Goal: Task Accomplishment & Management: Manage account settings

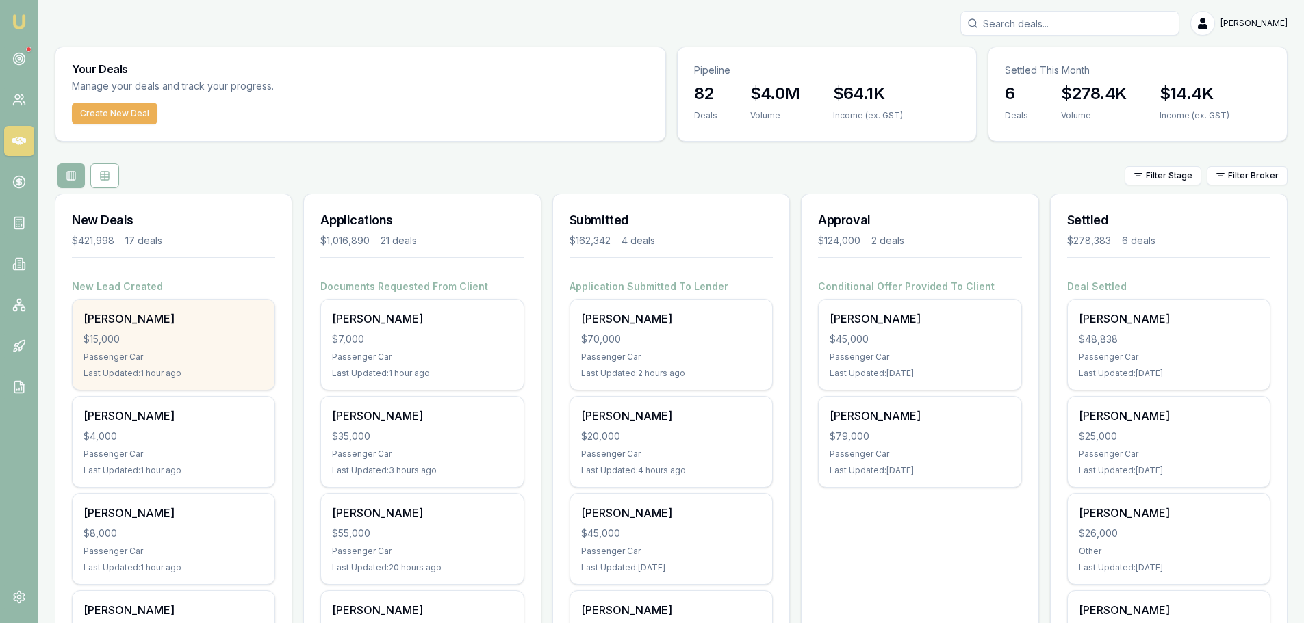
click at [170, 334] on div "$15,000" at bounding box center [173, 340] width 180 height 14
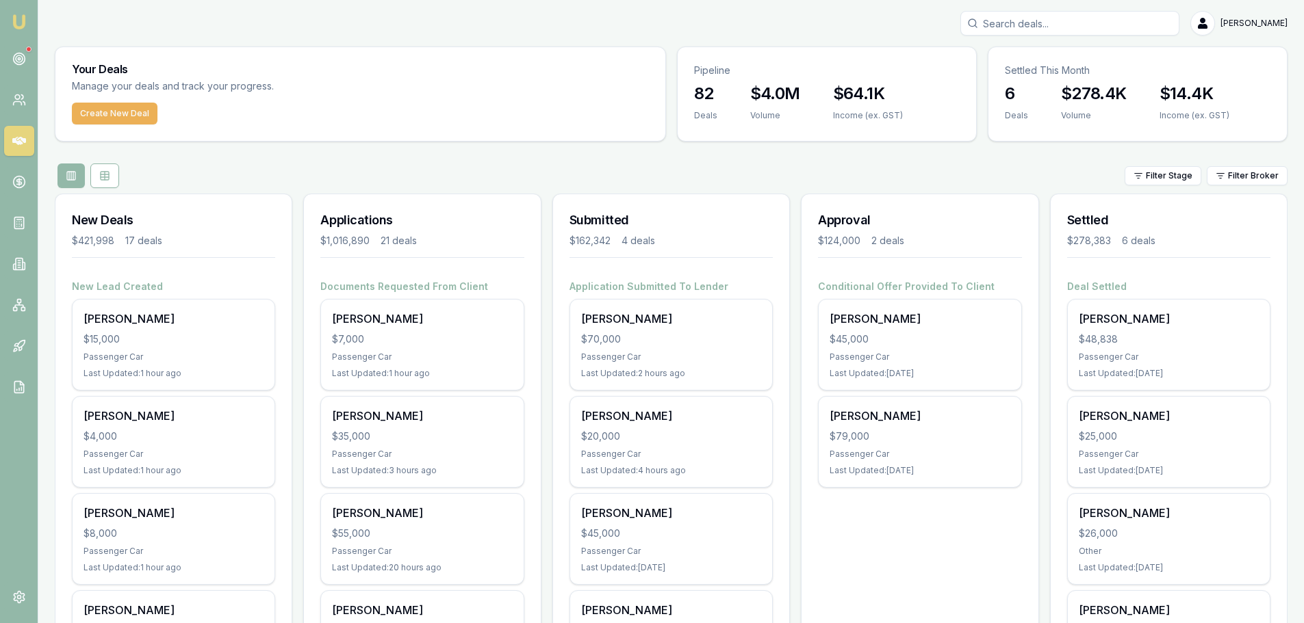
click at [638, 181] on div "Filter Stage Filter Broker" at bounding box center [671, 176] width 1232 height 25
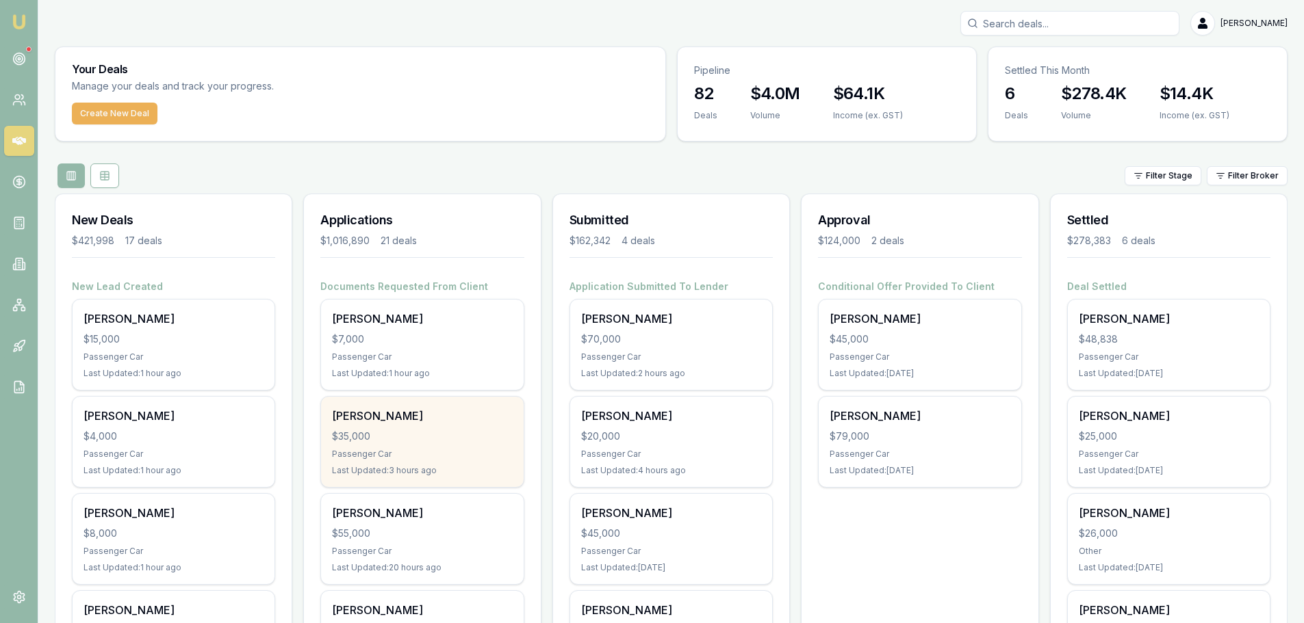
click at [426, 449] on div "Passenger Car" at bounding box center [422, 454] width 180 height 11
click at [414, 449] on div "Passenger Car" at bounding box center [422, 454] width 180 height 11
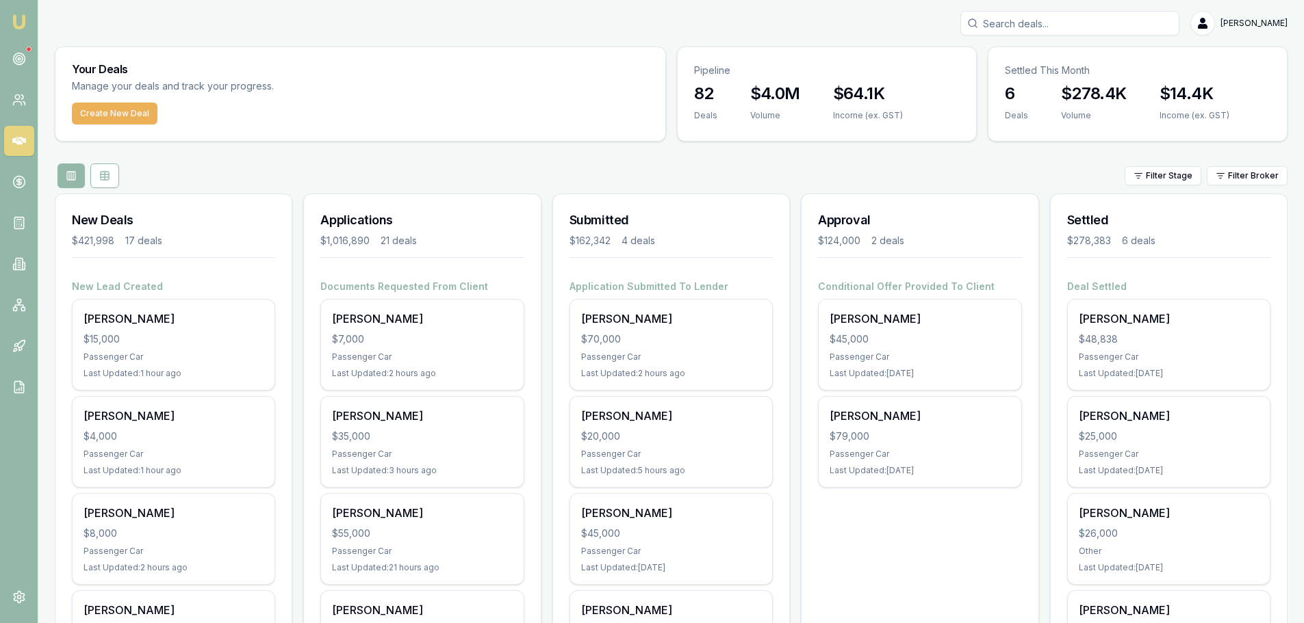
click at [528, 166] on div "Filter Stage Filter Broker" at bounding box center [671, 176] width 1232 height 25
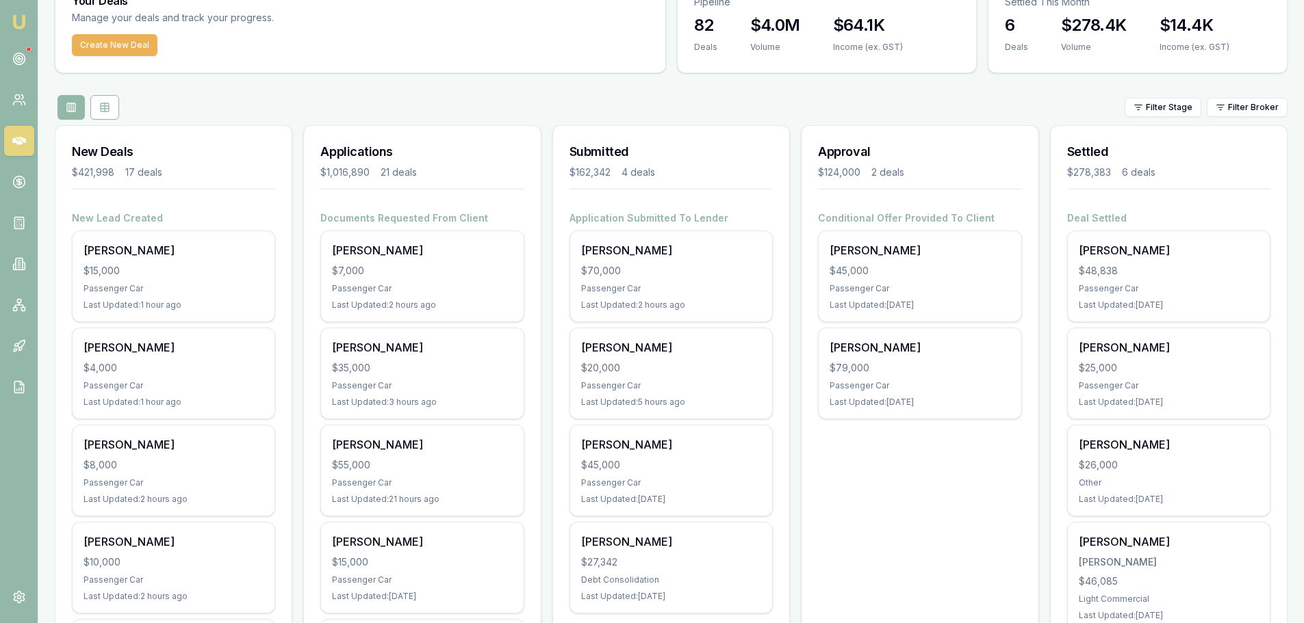
click at [565, 73] on div "Your Deals Manage your deals and track your progress. Create New Deal" at bounding box center [360, 25] width 611 height 95
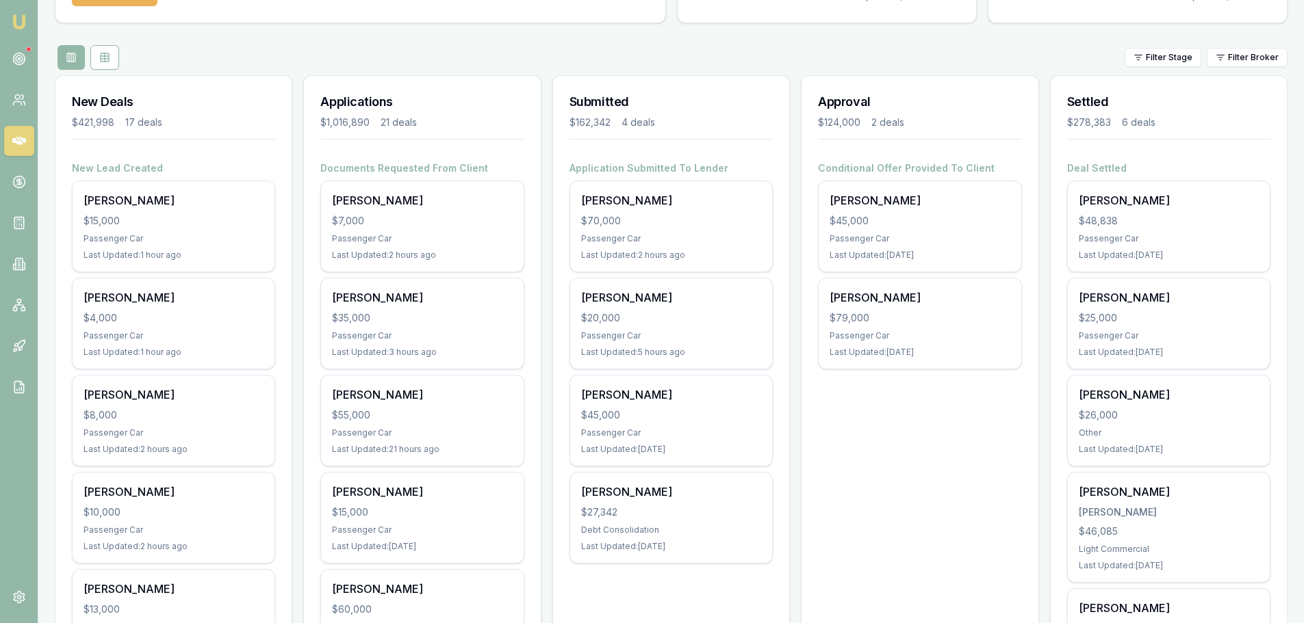
scroll to position [137, 0]
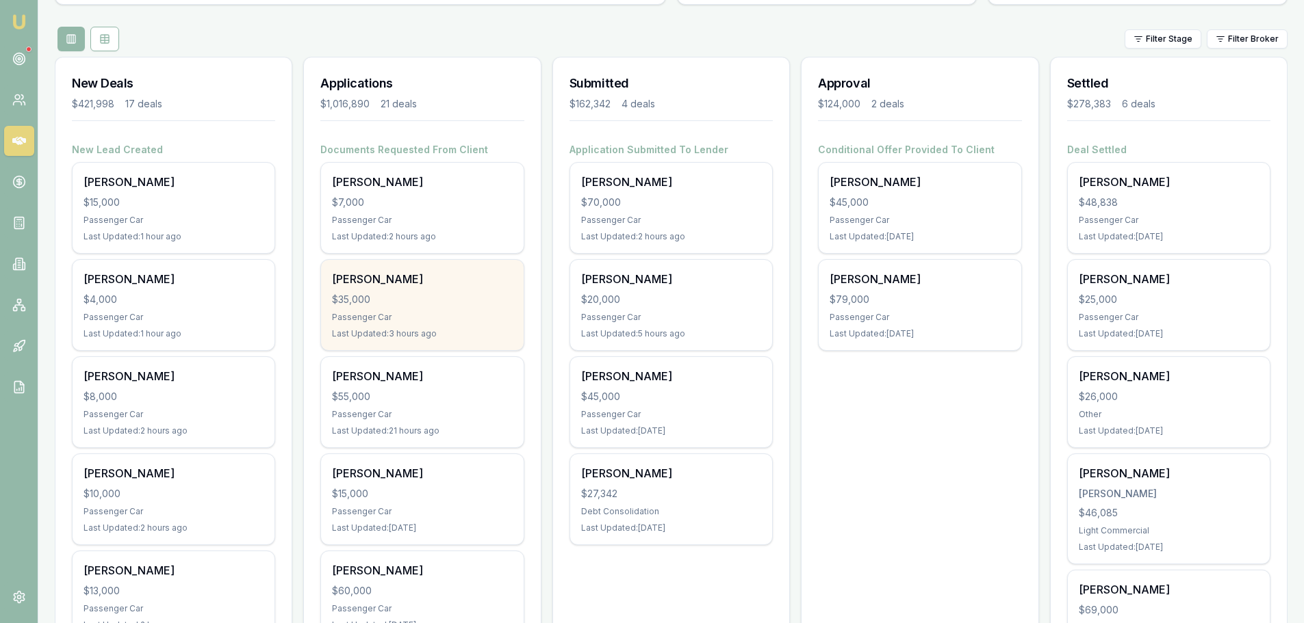
click at [380, 311] on div "Caio Vial siqueira $35,000 Passenger Car Last Updated: 3 hours ago" at bounding box center [422, 305] width 202 height 90
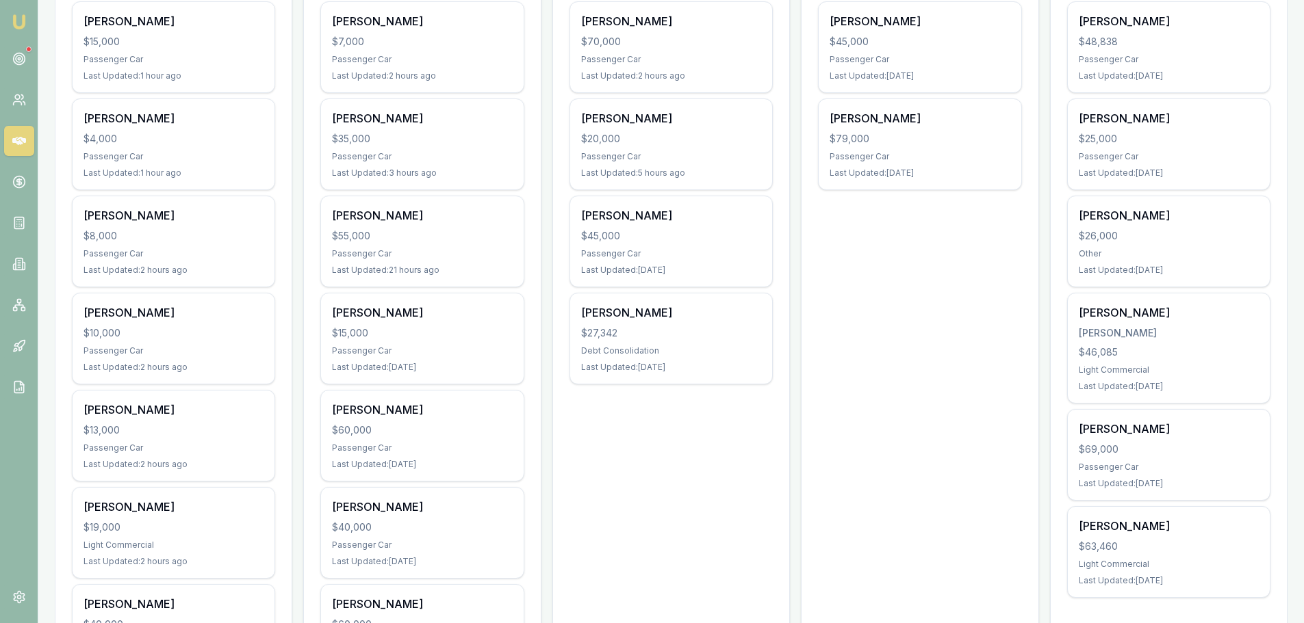
scroll to position [205, 0]
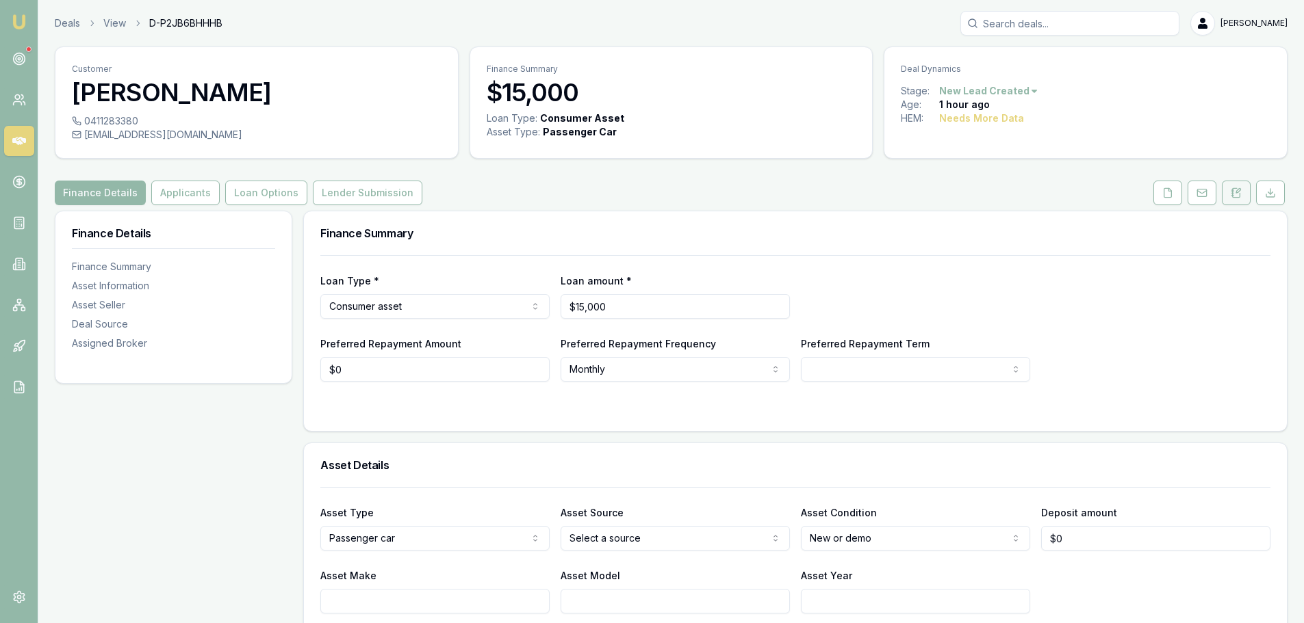
click at [1243, 196] on button at bounding box center [1235, 193] width 29 height 25
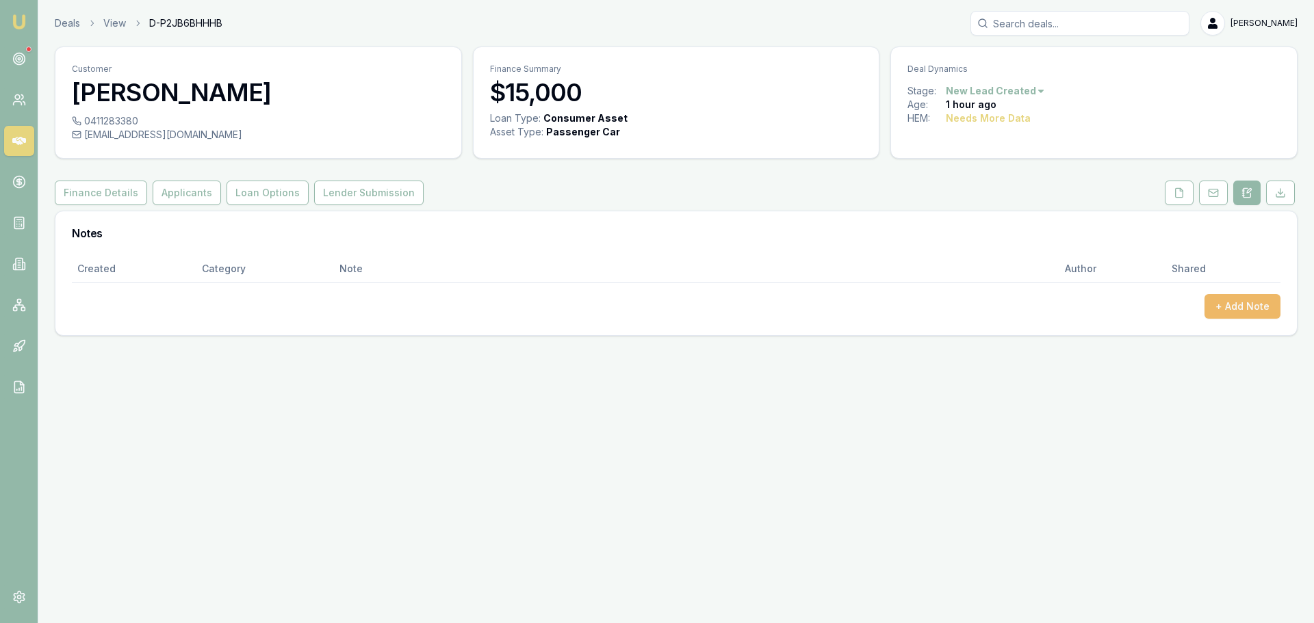
click at [1252, 301] on button "+ Add Note" at bounding box center [1242, 306] width 76 height 25
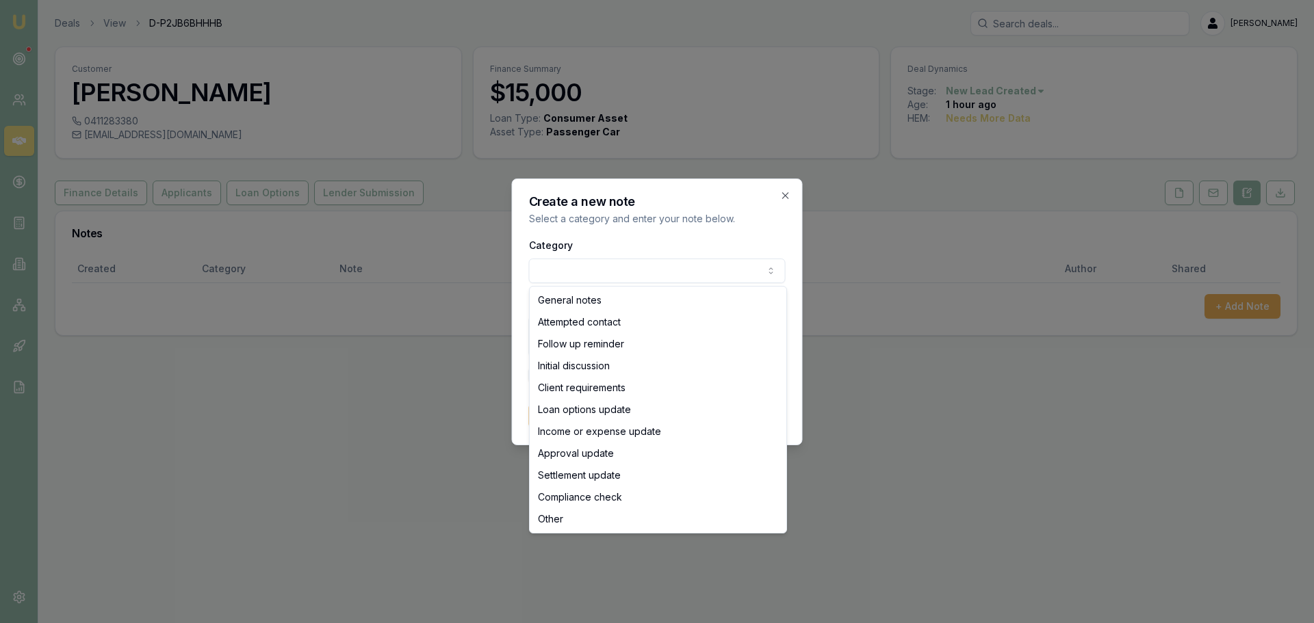
click at [675, 268] on body "Emu Broker Deals View D-P2JB6BHHHB Erin Shield Toggle Menu Customer Kyle Russo …" at bounding box center [657, 311] width 1314 height 623
select select "ATTEMPTED_CONTACT"
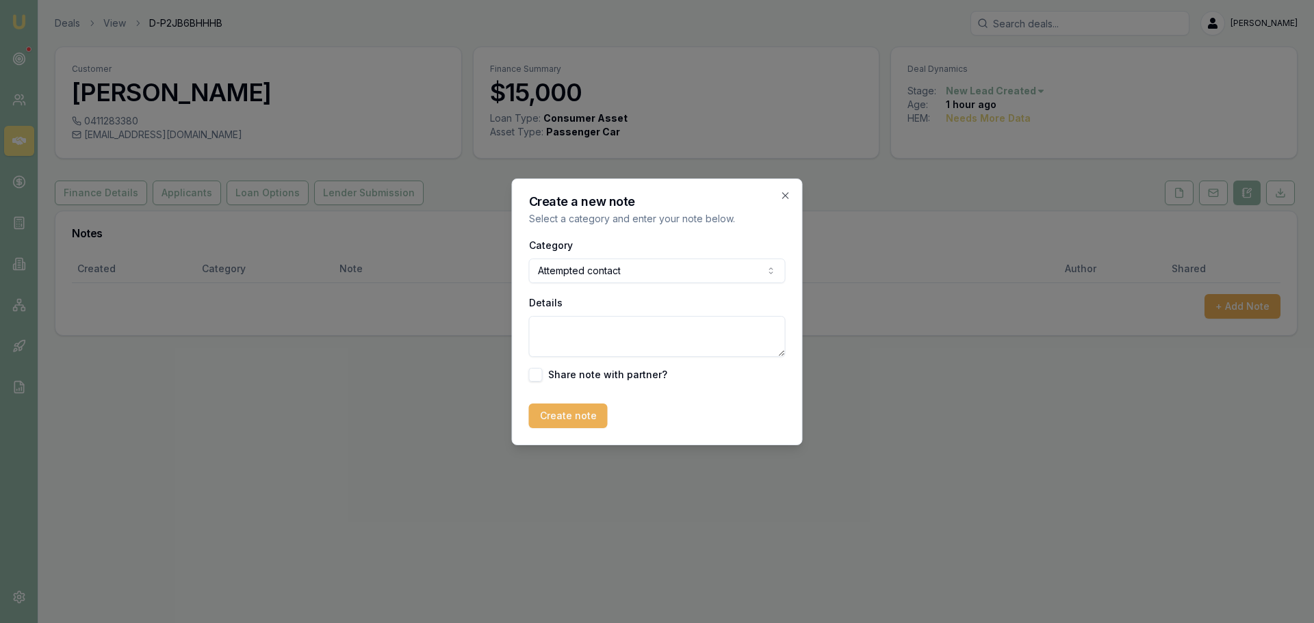
click at [647, 338] on textarea "Details" at bounding box center [657, 336] width 257 height 41
type textarea "Sent intro text"
click at [565, 422] on button "Create note" at bounding box center [568, 416] width 79 height 25
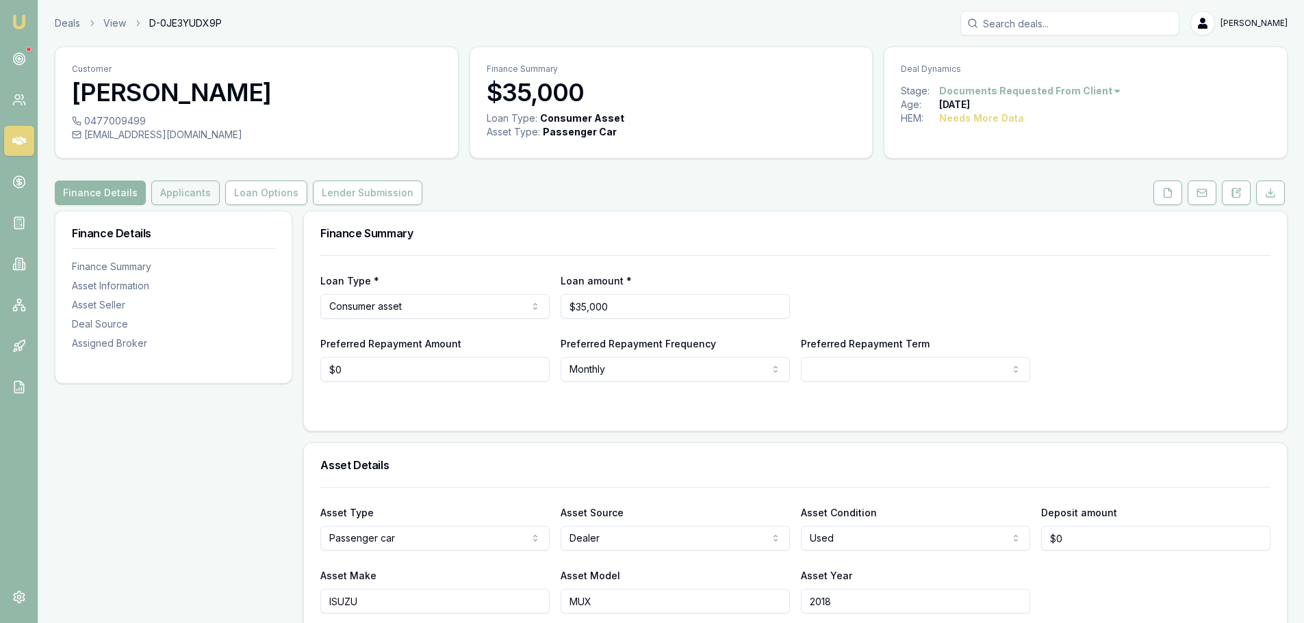
click at [205, 197] on button "Applicants" at bounding box center [185, 193] width 68 height 25
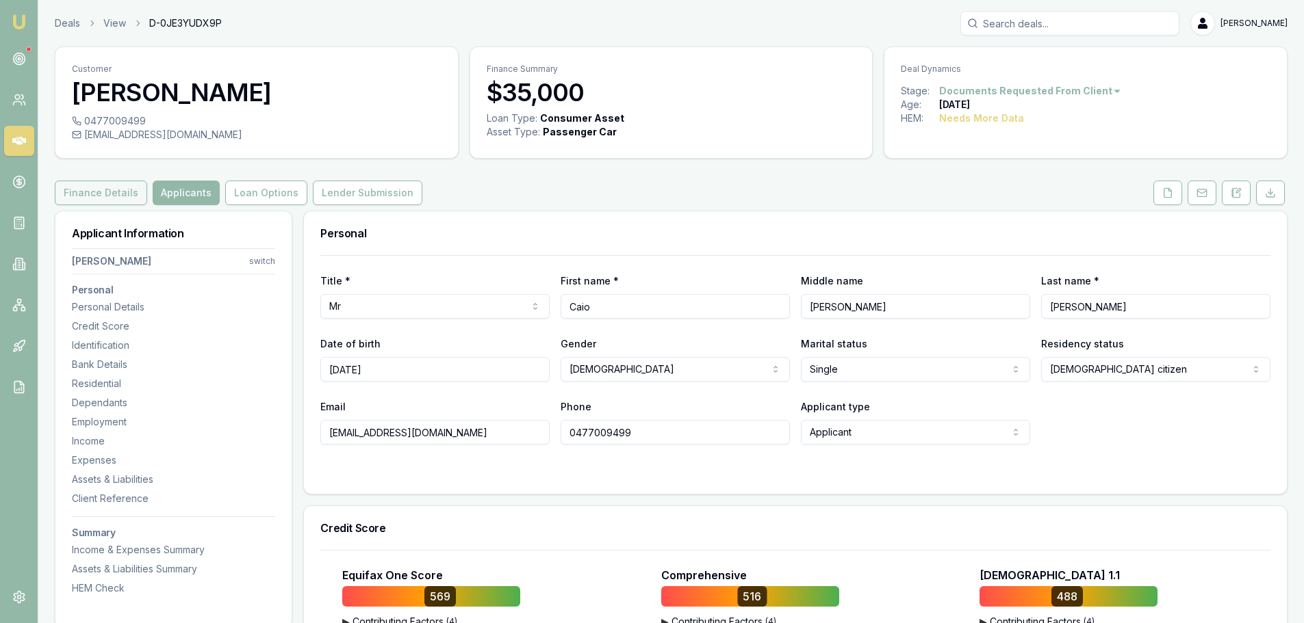
click at [62, 189] on button "Finance Details" at bounding box center [101, 193] width 92 height 25
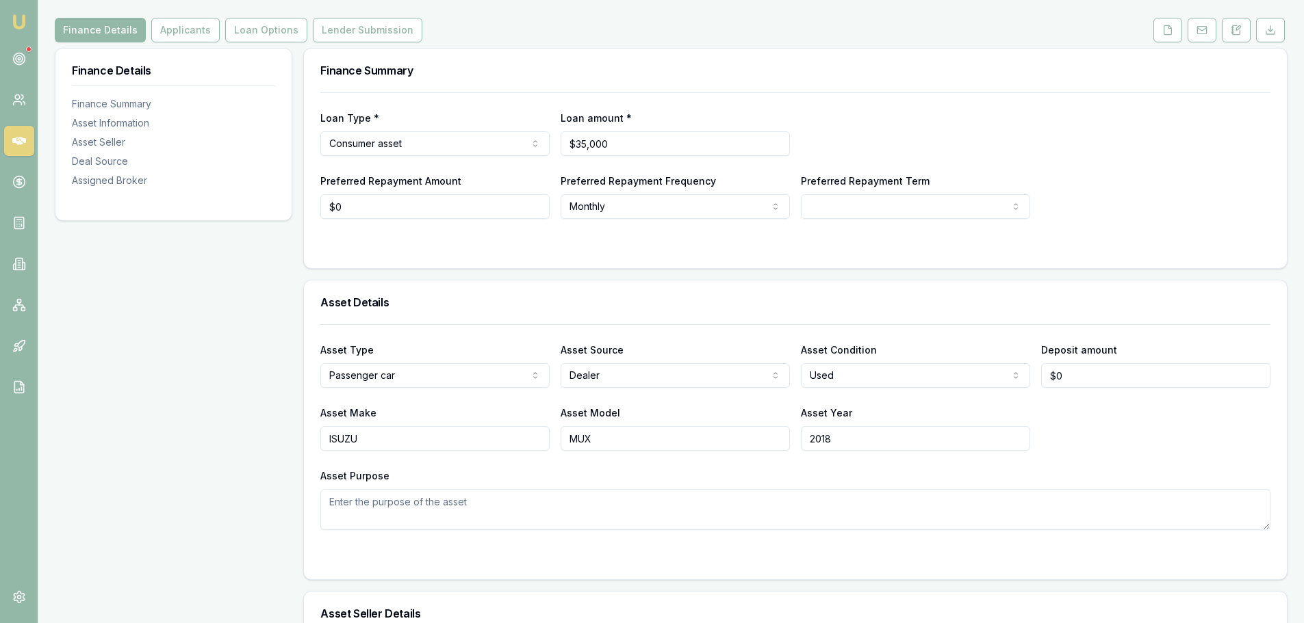
scroll to position [274, 0]
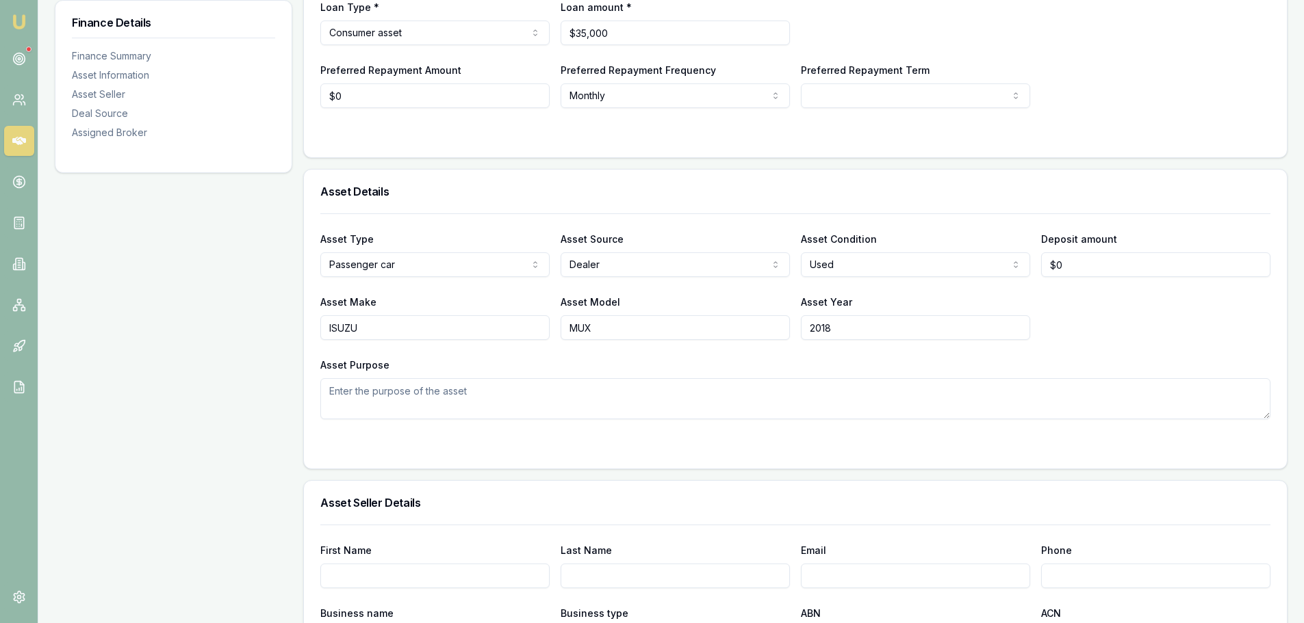
click at [849, 192] on h3 "Asset Details" at bounding box center [795, 191] width 950 height 11
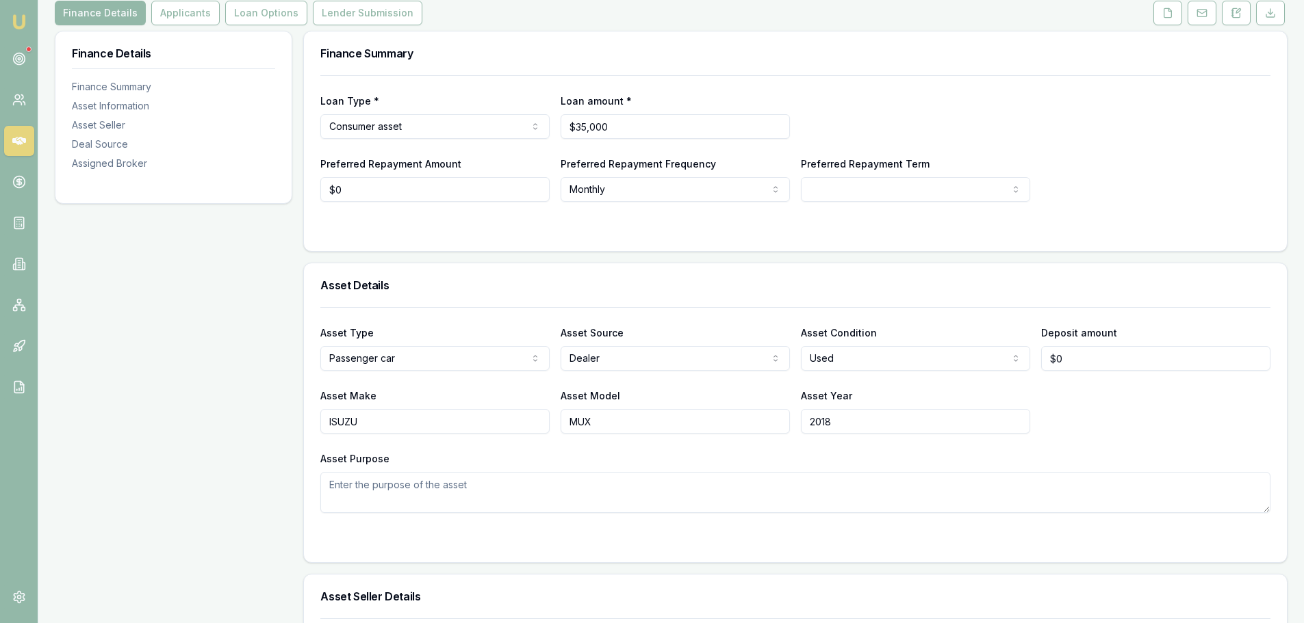
scroll to position [0, 0]
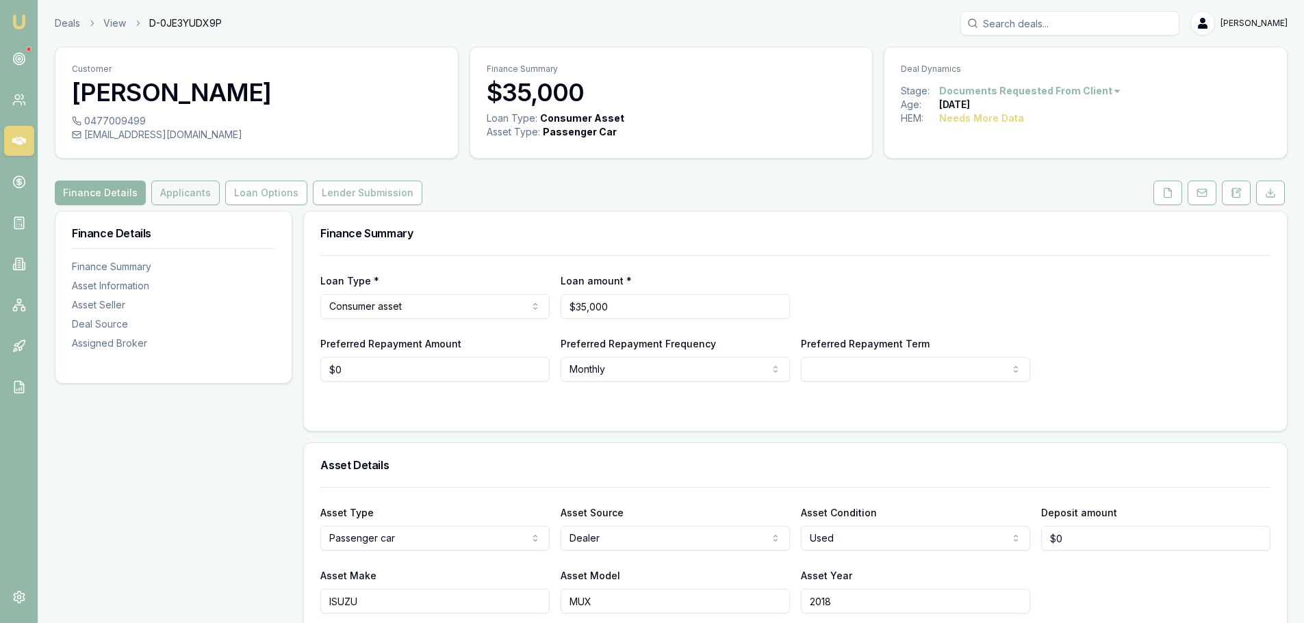
click at [170, 195] on button "Applicants" at bounding box center [185, 193] width 68 height 25
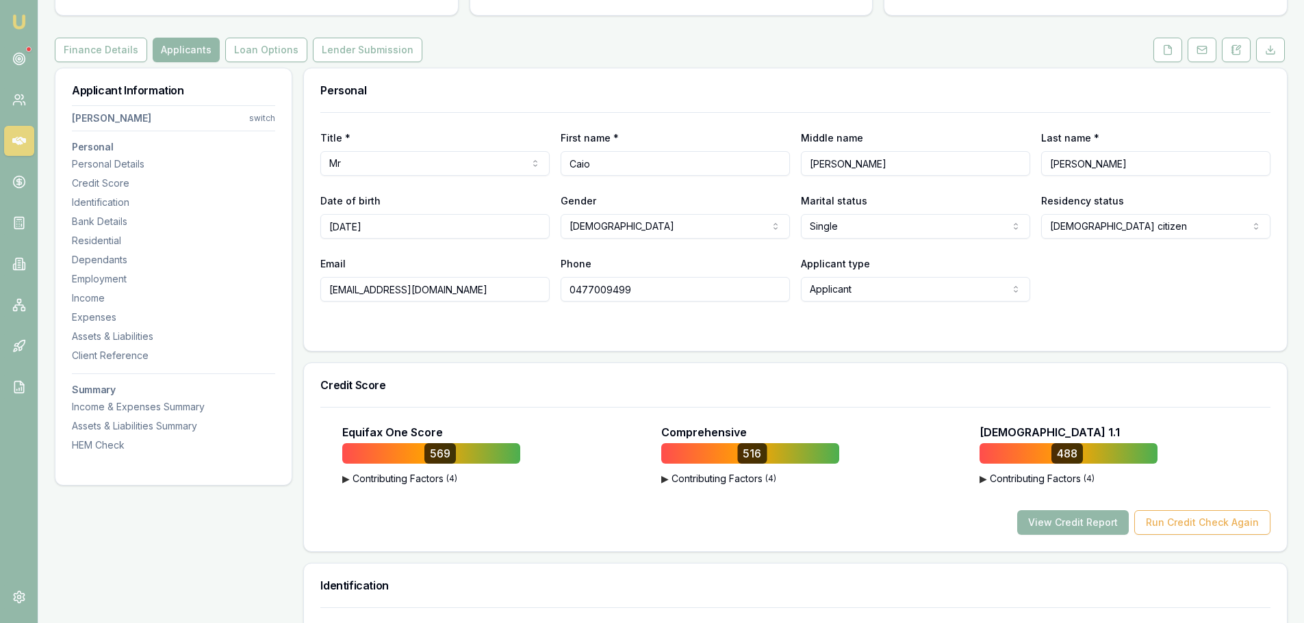
scroll to position [68, 0]
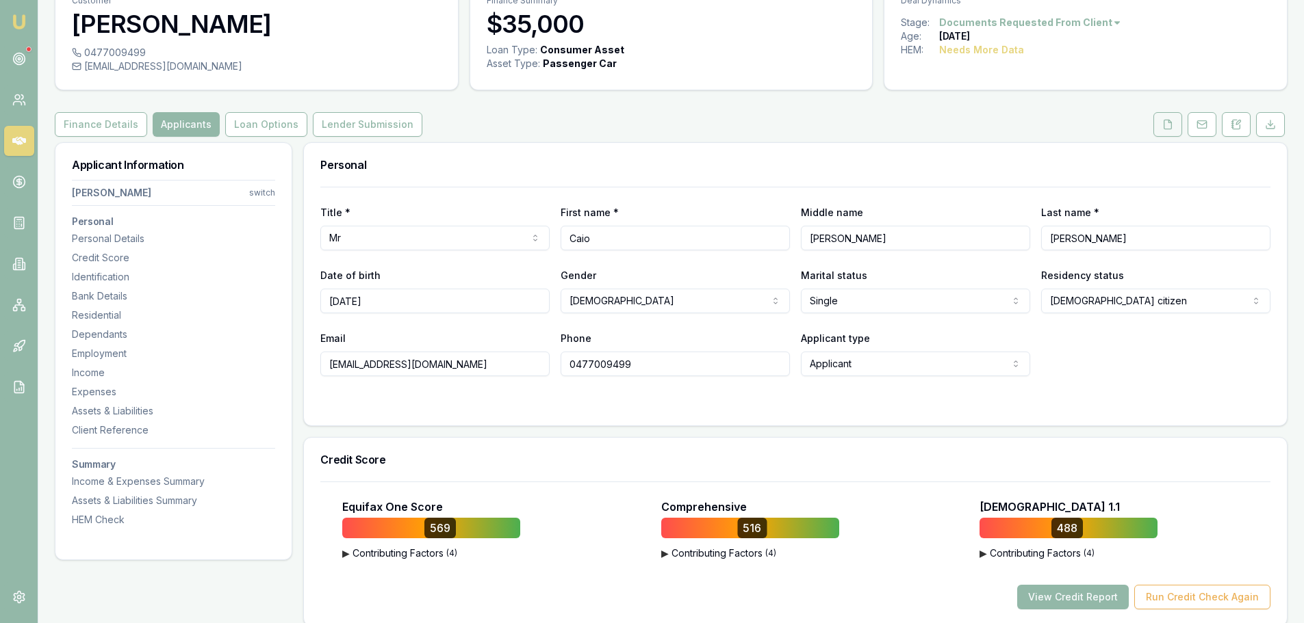
click at [1167, 116] on button at bounding box center [1167, 124] width 29 height 25
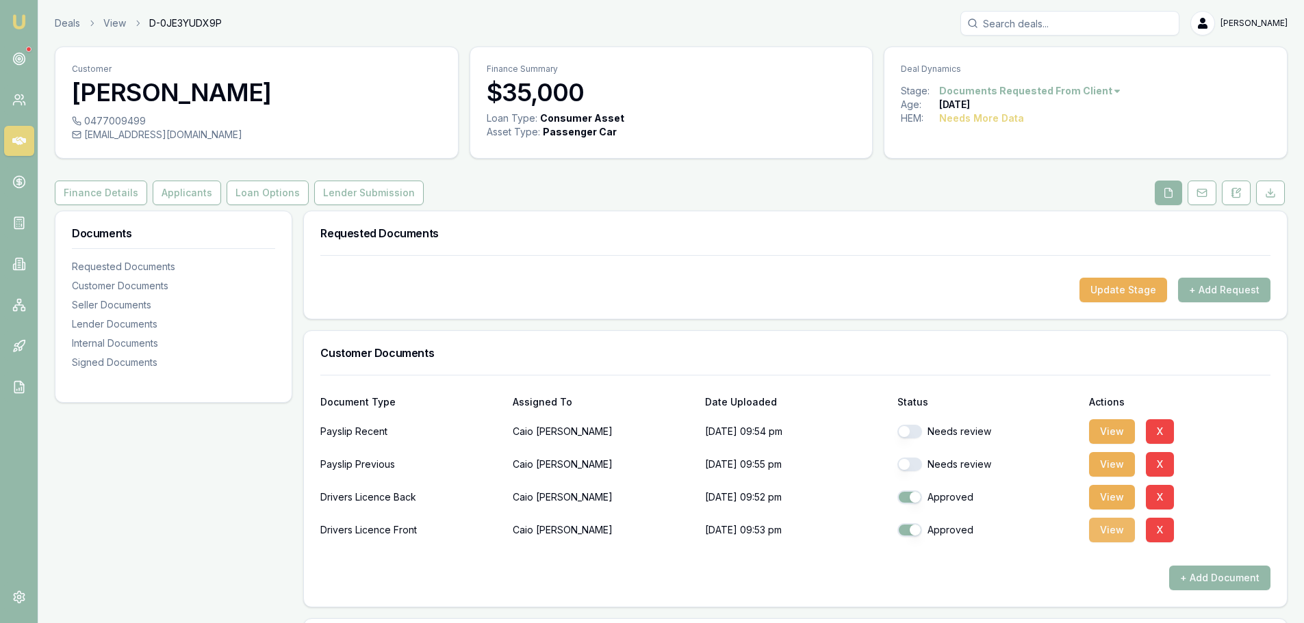
click at [1124, 532] on button "View" at bounding box center [1112, 530] width 46 height 25
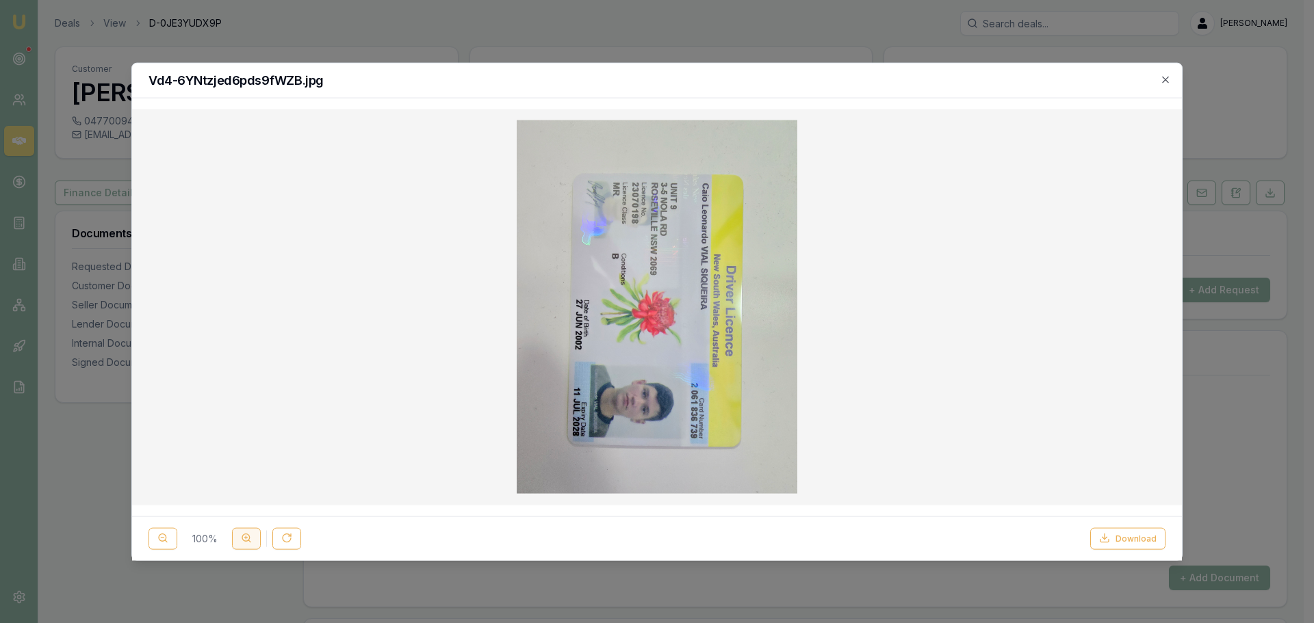
click at [252, 538] on button at bounding box center [246, 539] width 29 height 22
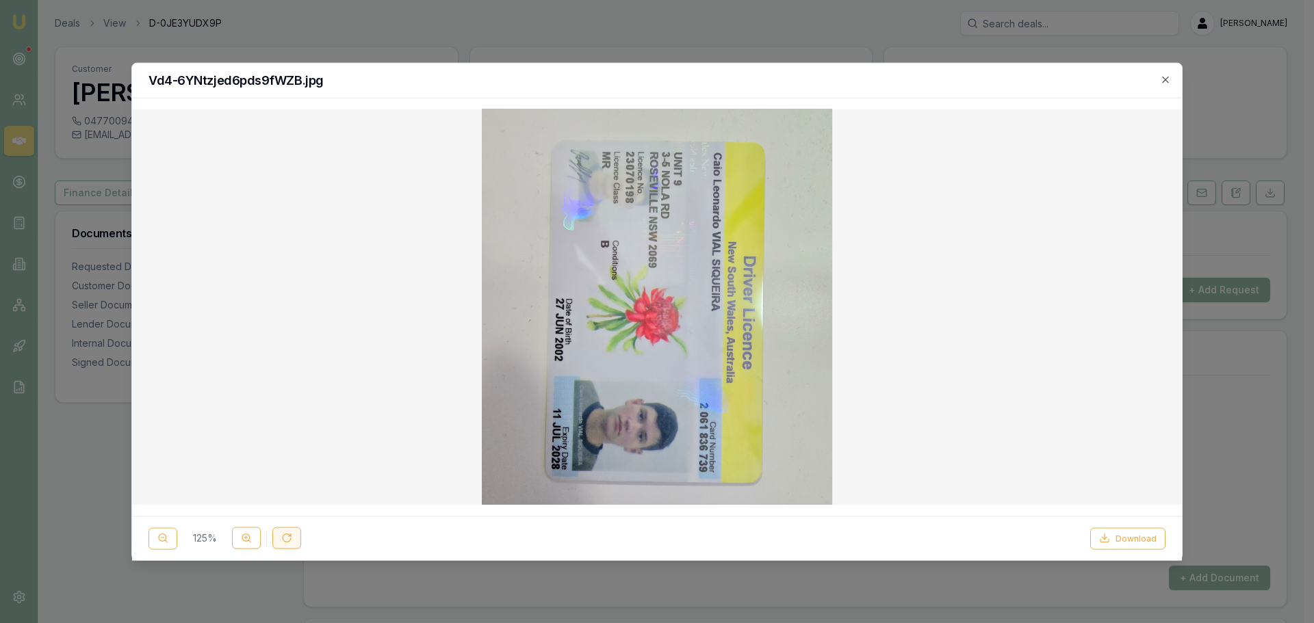
click at [296, 538] on button at bounding box center [286, 539] width 29 height 22
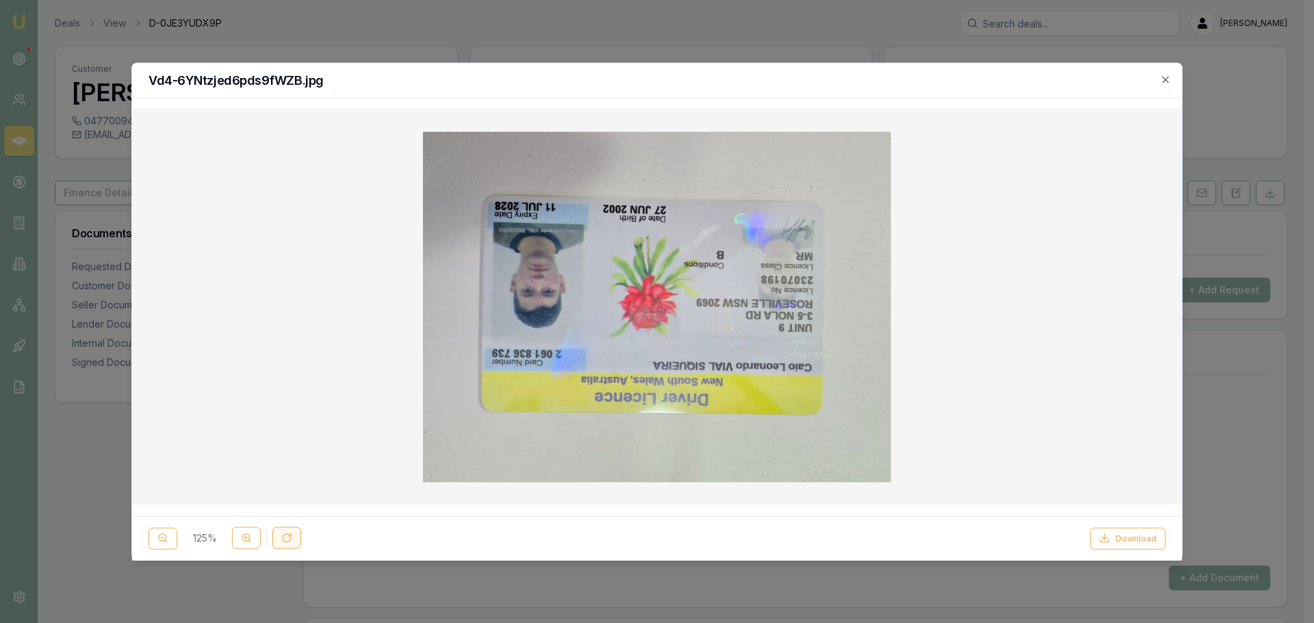
click at [296, 538] on button at bounding box center [286, 539] width 29 height 22
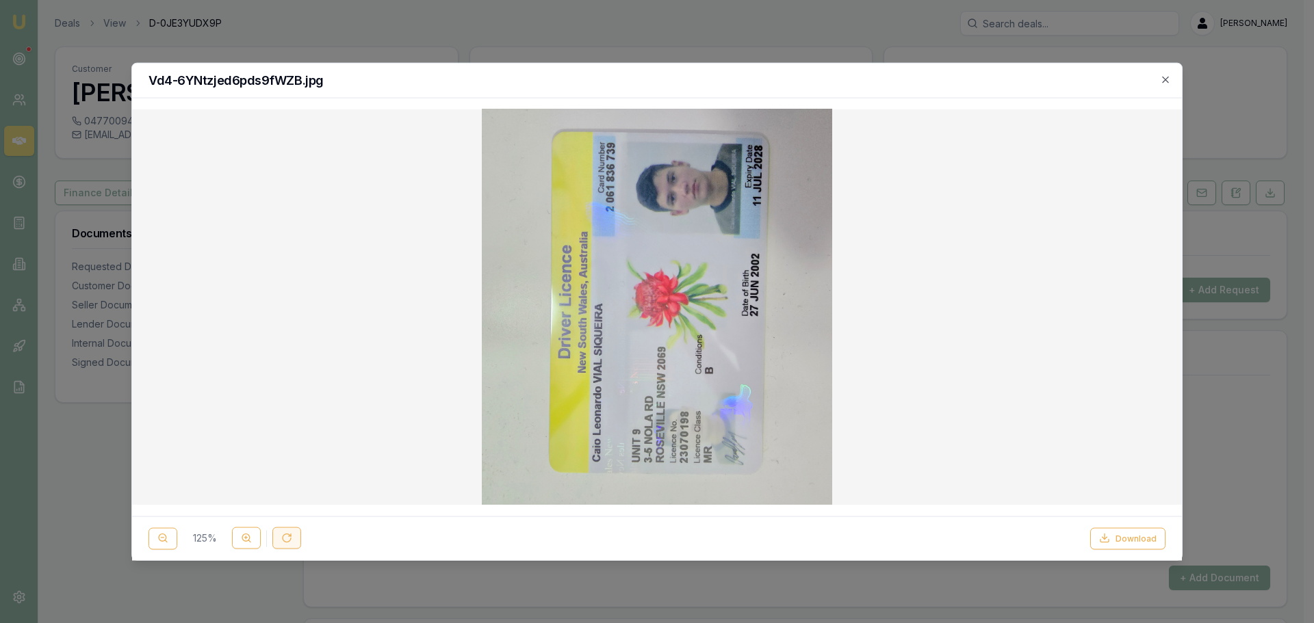
click at [296, 538] on button at bounding box center [286, 539] width 29 height 22
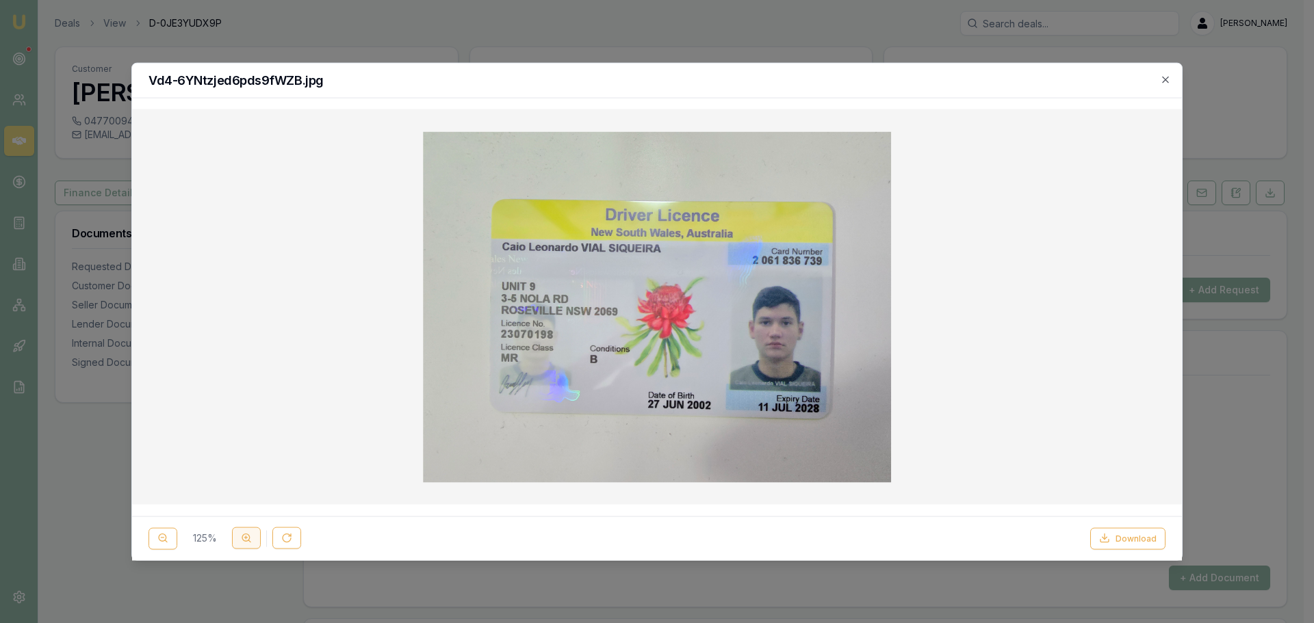
click at [242, 543] on icon at bounding box center [246, 538] width 11 height 11
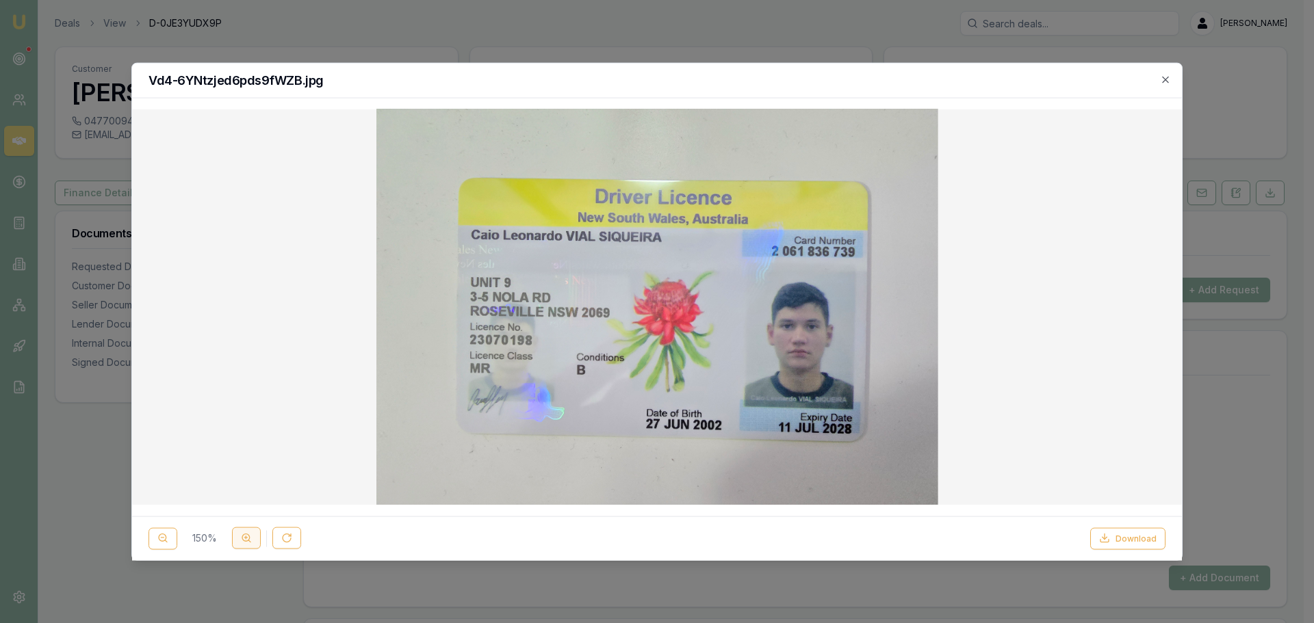
click at [242, 543] on icon at bounding box center [246, 538] width 11 height 11
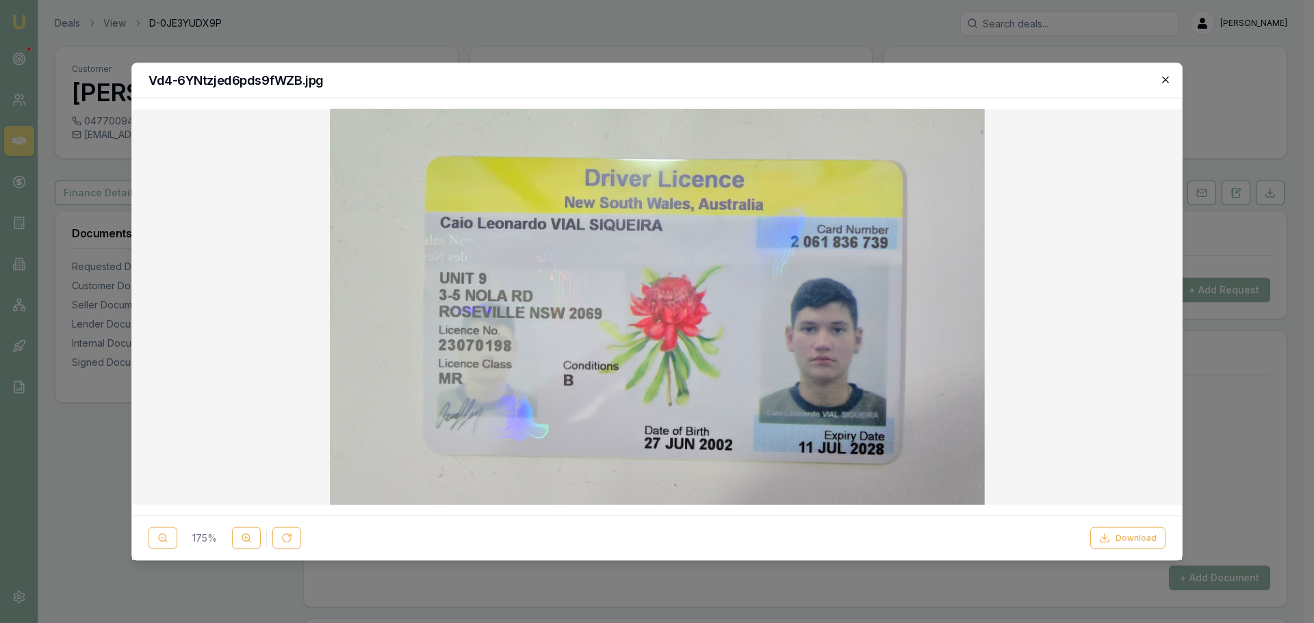
click at [1166, 79] on icon "button" at bounding box center [1165, 79] width 11 height 11
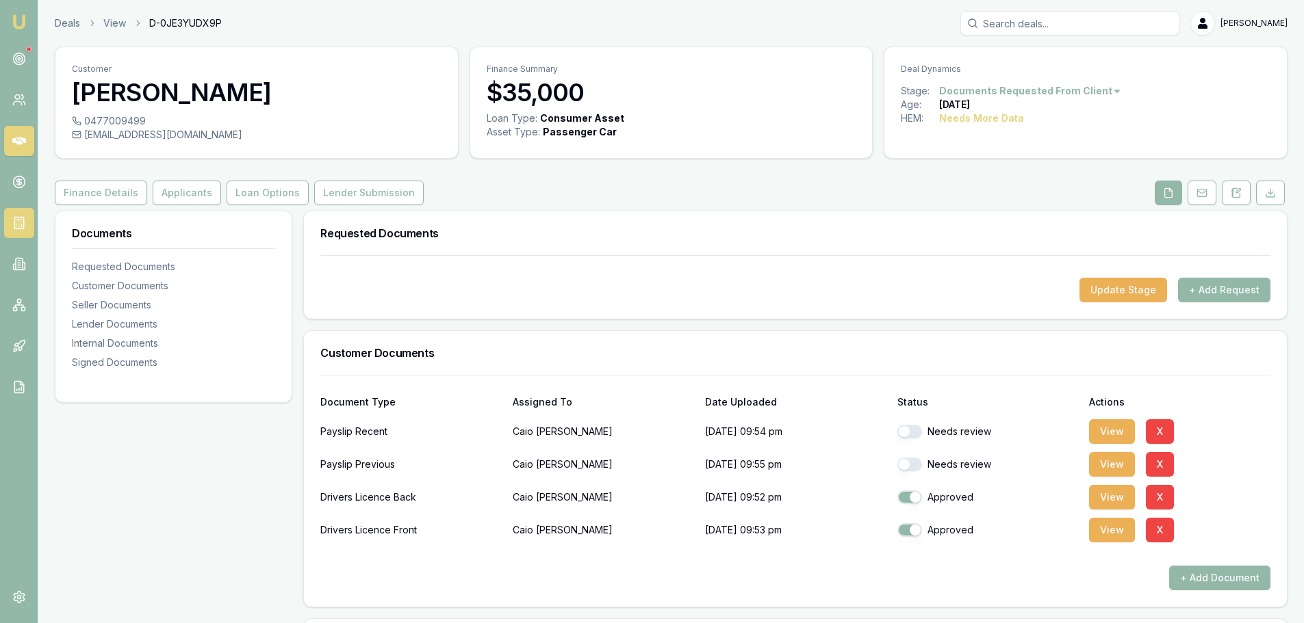
drag, startPoint x: 181, startPoint y: 195, endPoint x: 25, endPoint y: 226, distance: 159.8
click at [179, 195] on button "Applicants" at bounding box center [187, 193] width 68 height 25
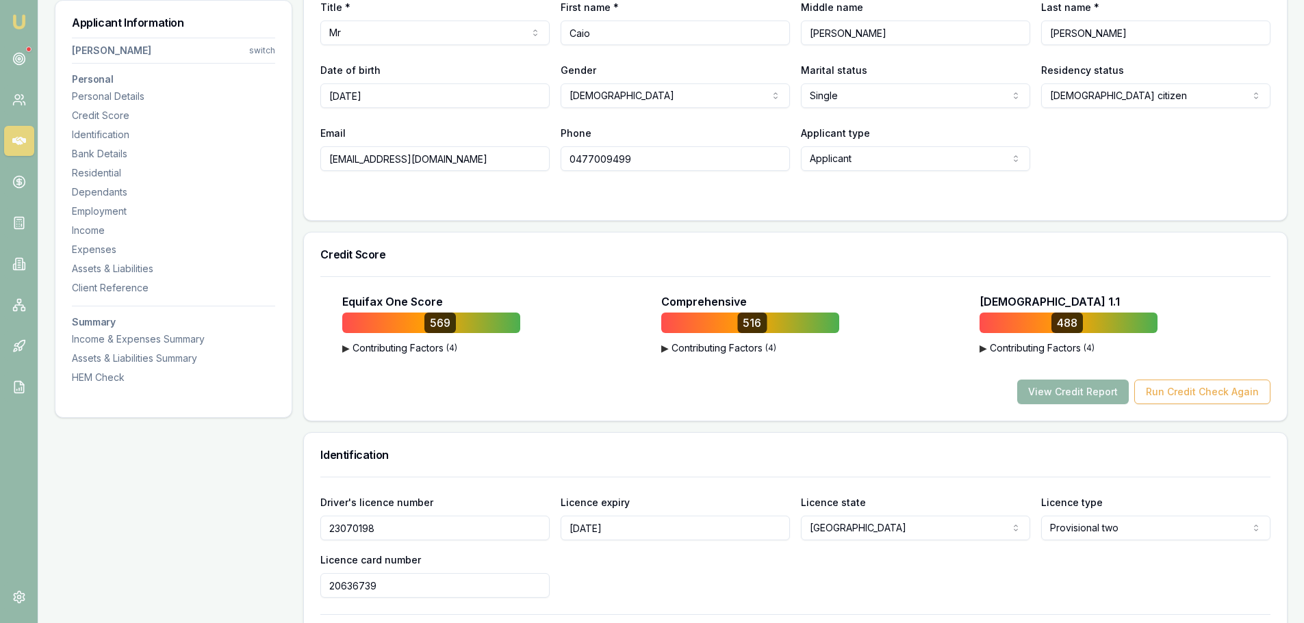
scroll to position [479, 0]
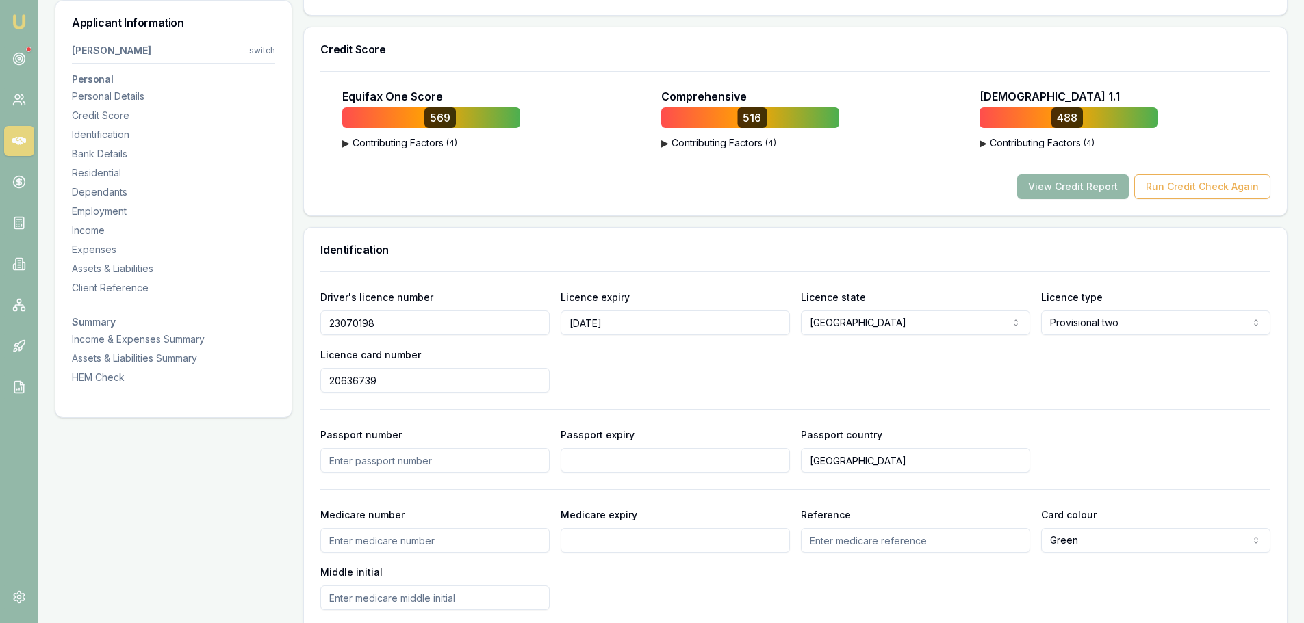
drag, startPoint x: 435, startPoint y: 389, endPoint x: -166, endPoint y: 408, distance: 600.4
paste input "2061836739"
type input "2061836739"
click at [825, 348] on div "Driver's licence number 23070198 Licence expiry 11/07/2028 Licence state NSW NS…" at bounding box center [795, 341] width 950 height 104
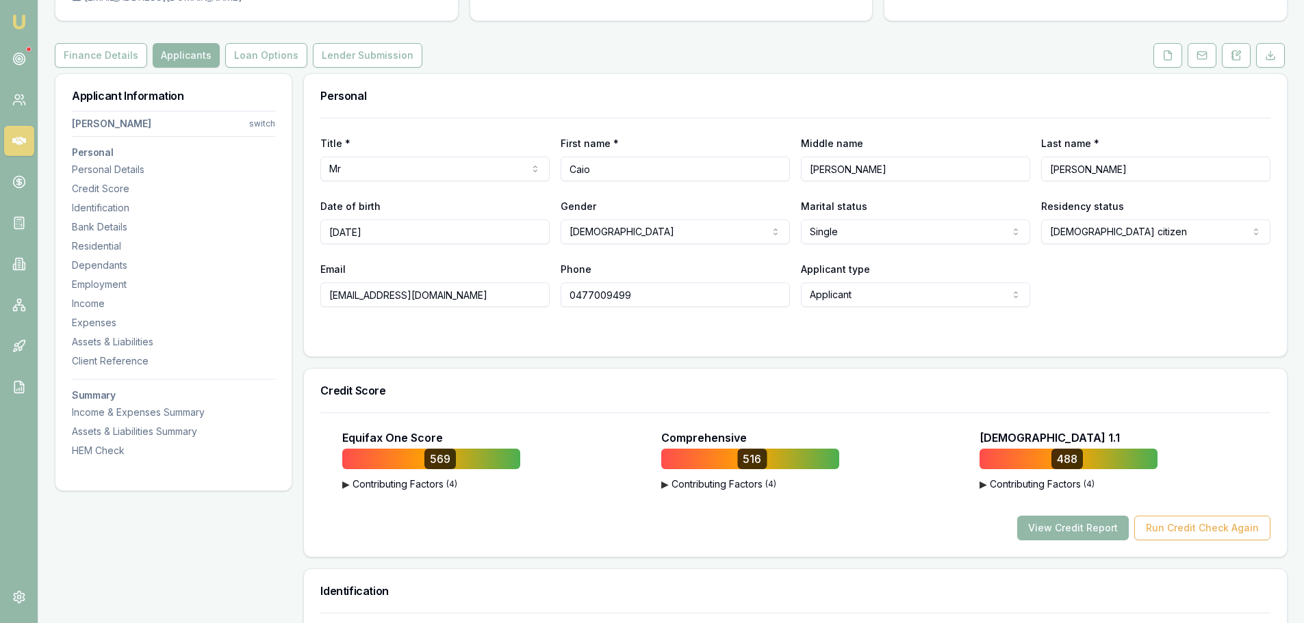
scroll to position [137, 0]
drag, startPoint x: 465, startPoint y: 294, endPoint x: 264, endPoint y: 301, distance: 200.6
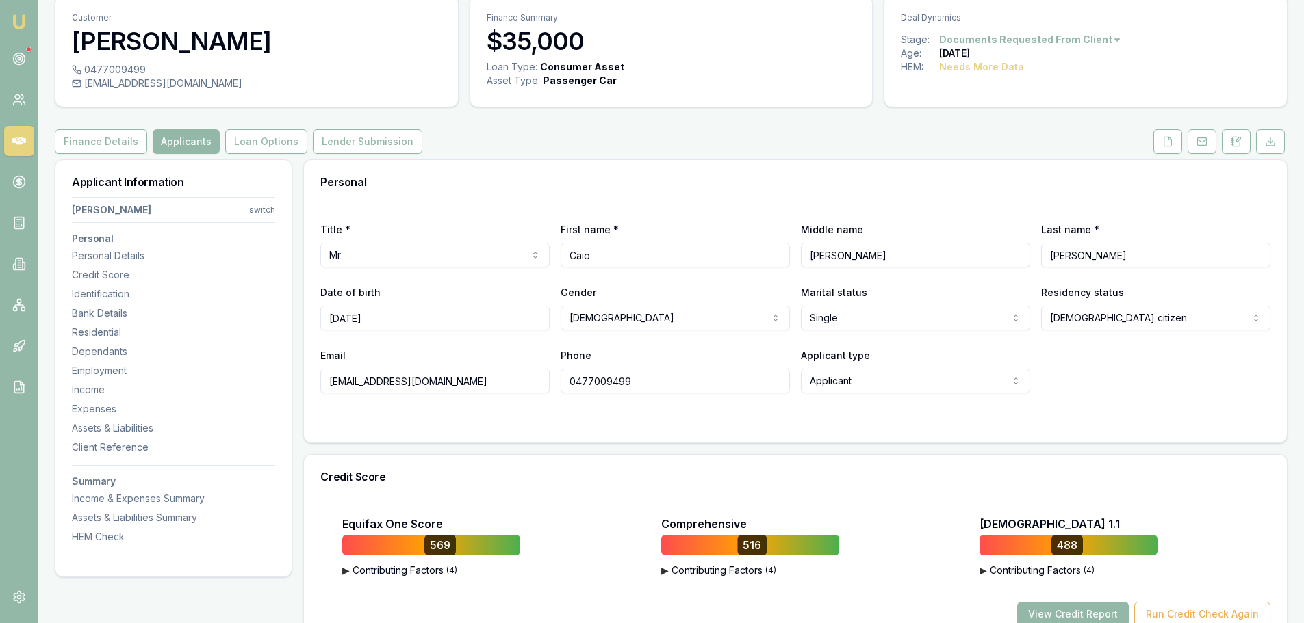
scroll to position [0, 0]
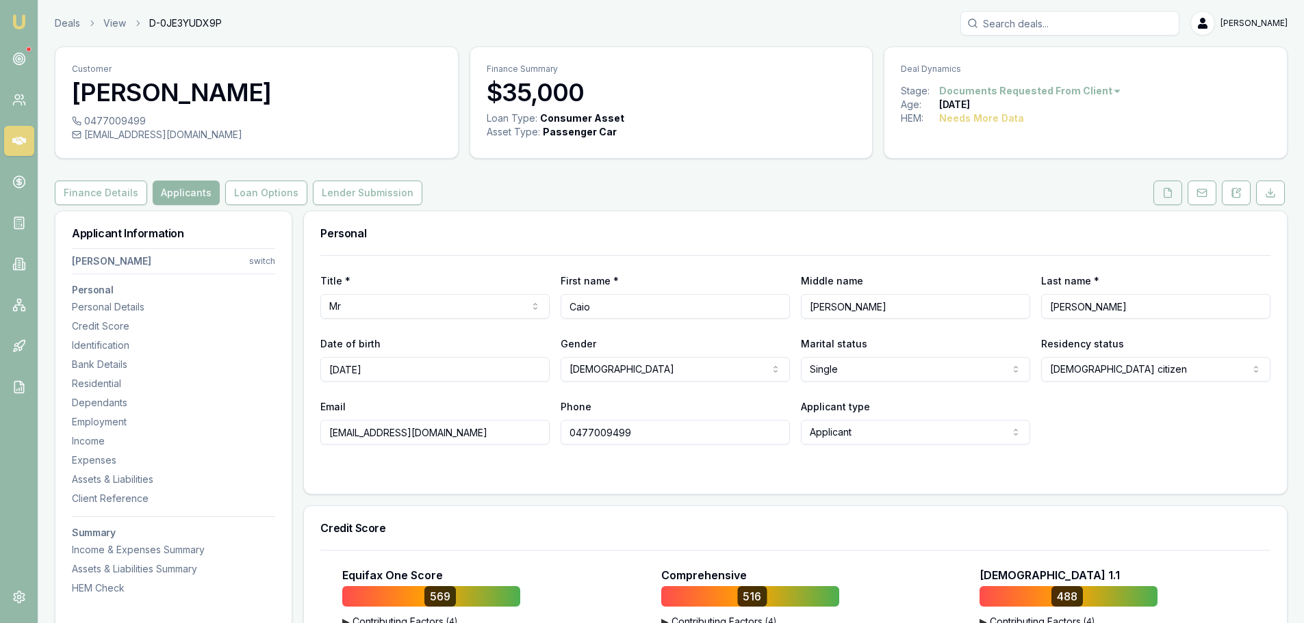
click at [1162, 188] on icon at bounding box center [1167, 192] width 11 height 11
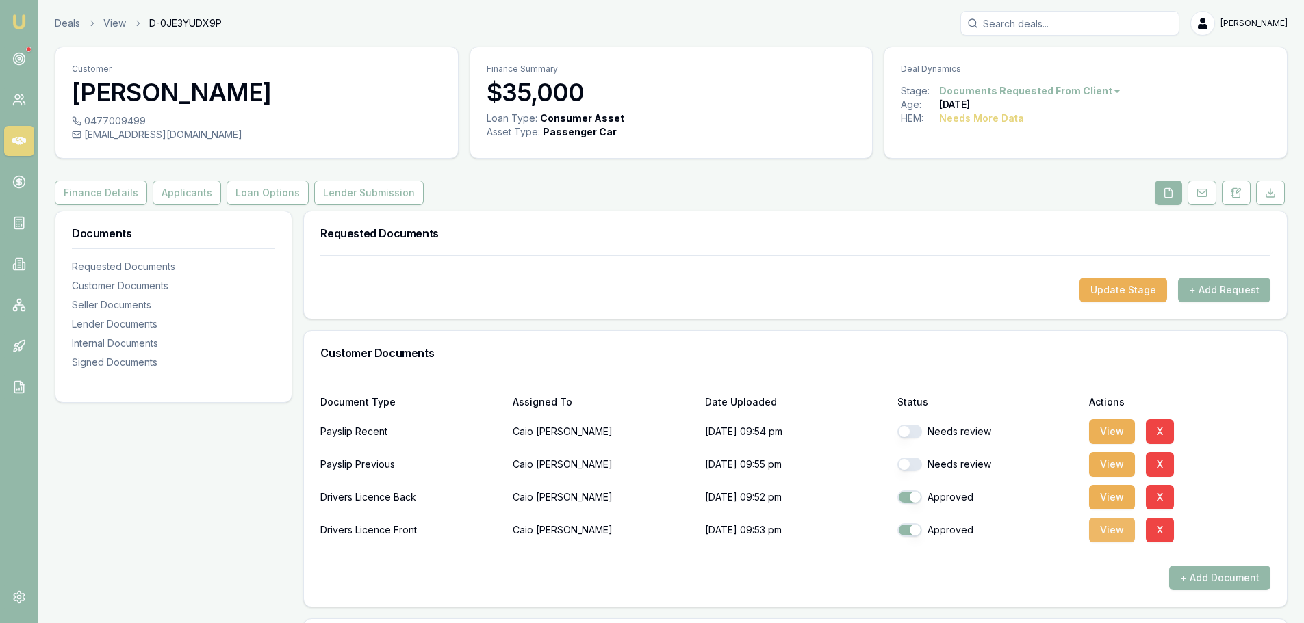
click at [1103, 526] on button "View" at bounding box center [1112, 530] width 46 height 25
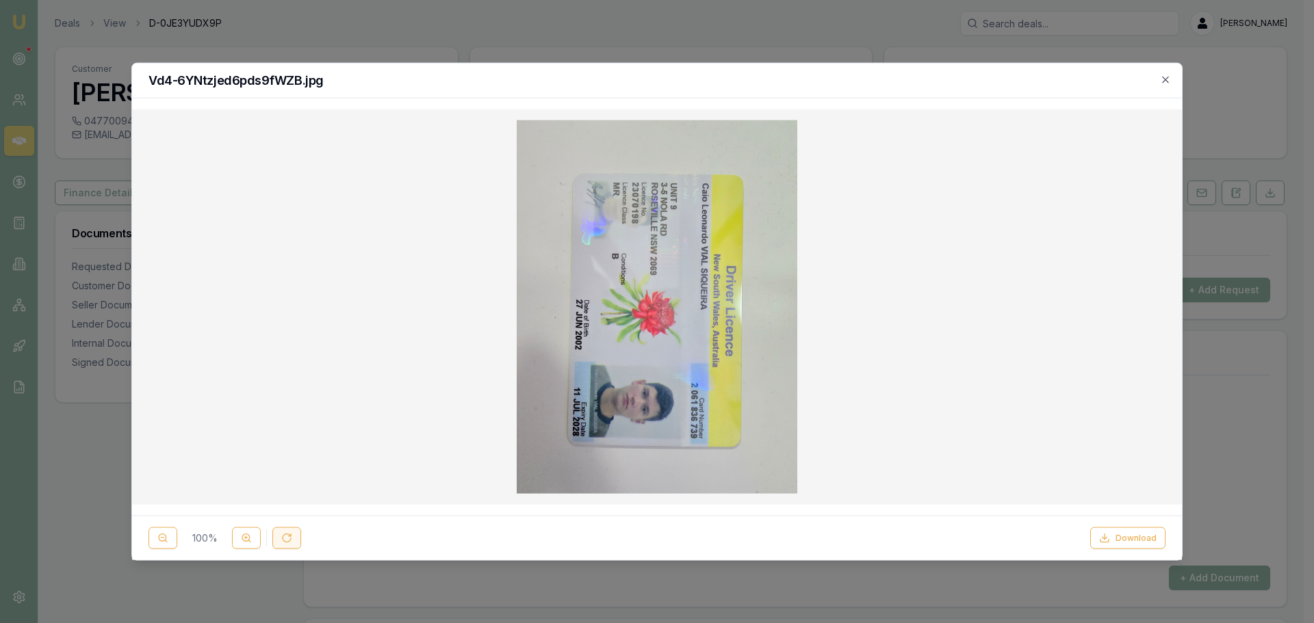
click at [288, 536] on icon at bounding box center [286, 538] width 11 height 11
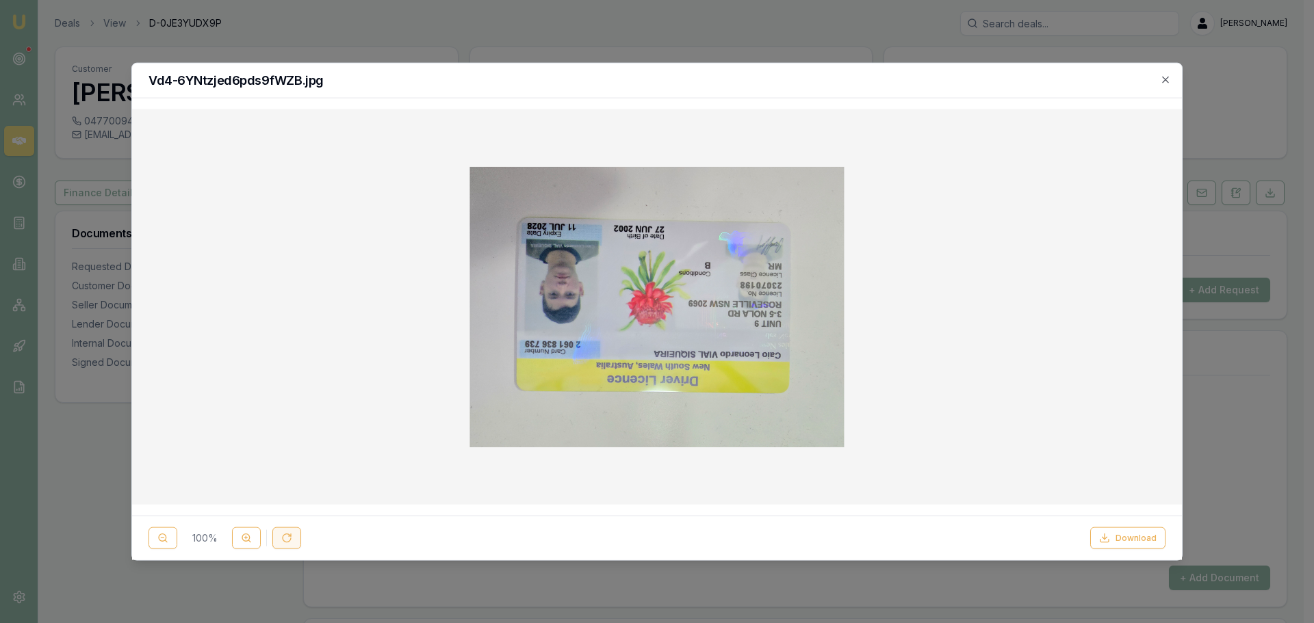
click at [288, 536] on icon at bounding box center [286, 538] width 11 height 11
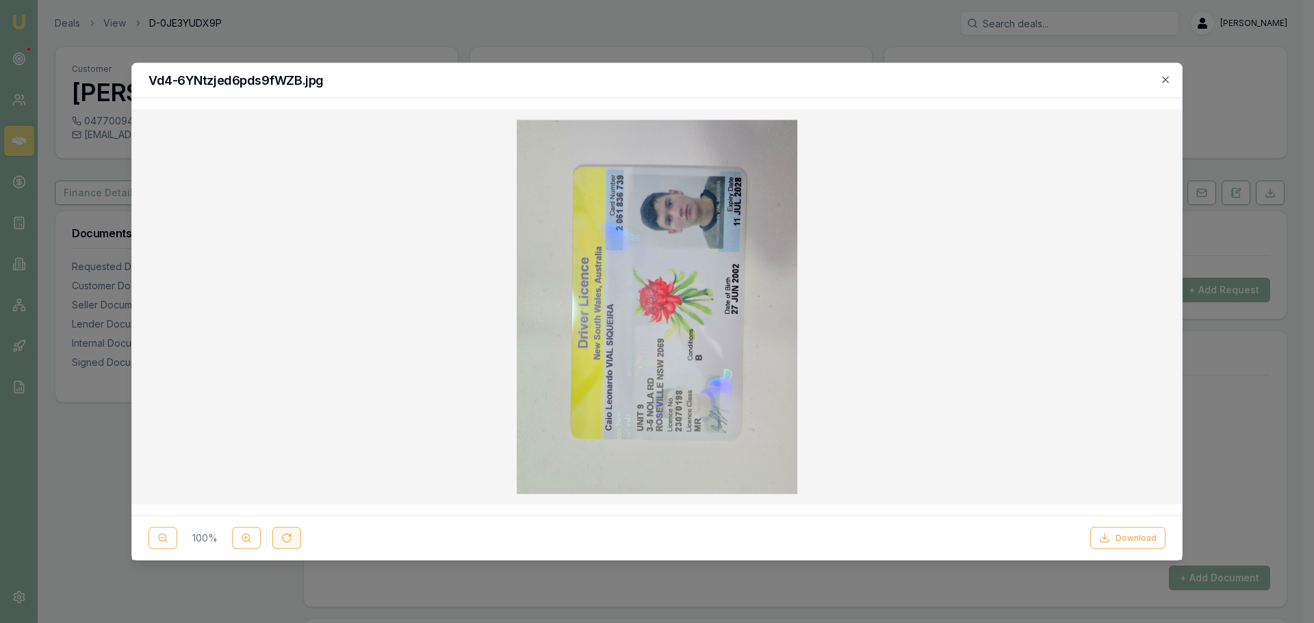
click at [288, 536] on icon at bounding box center [286, 538] width 11 height 11
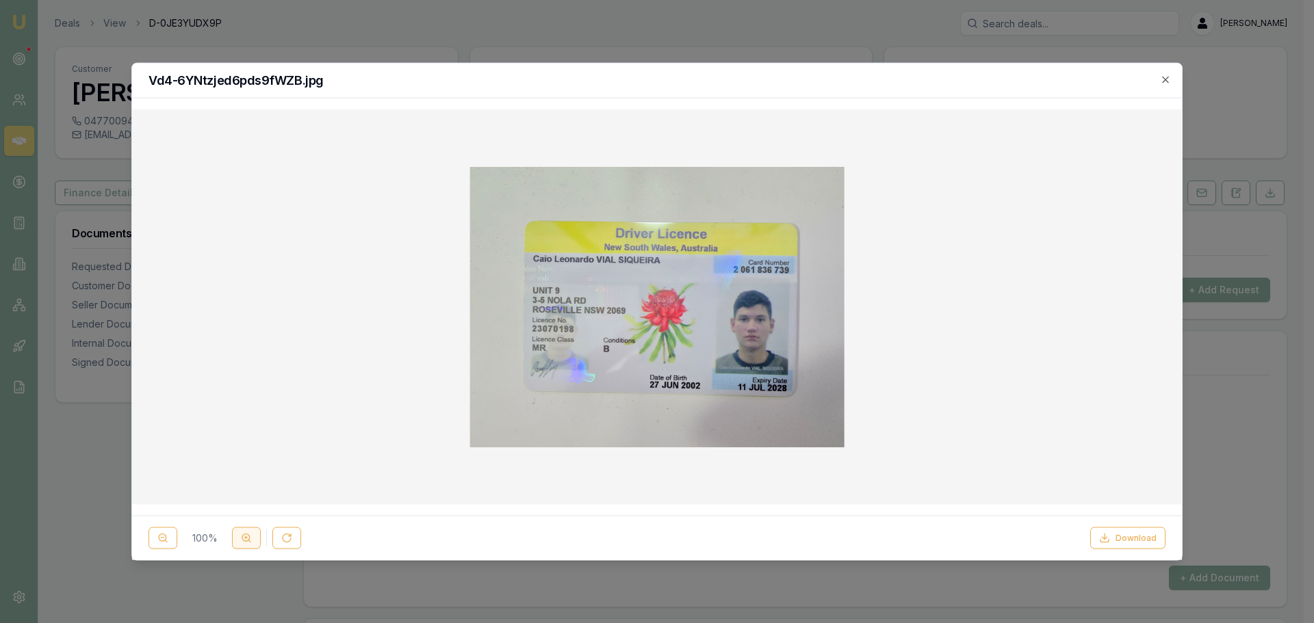
click at [248, 541] on line at bounding box center [249, 542] width 2 height 2
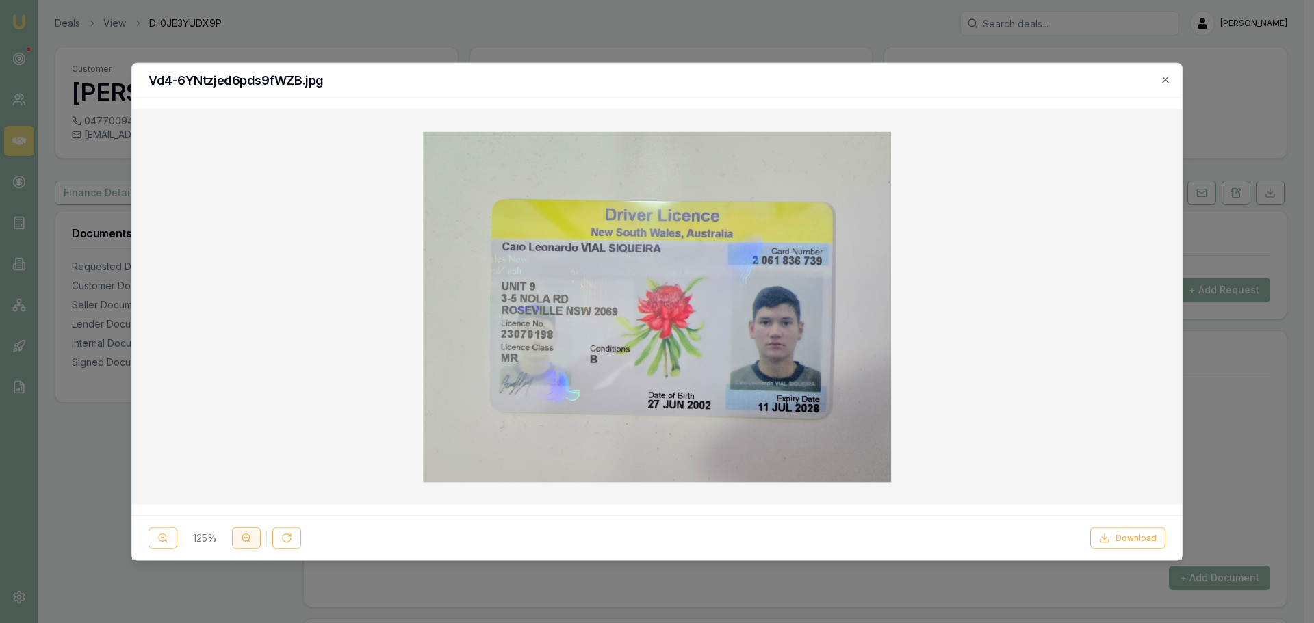
click at [248, 541] on line at bounding box center [249, 542] width 2 height 2
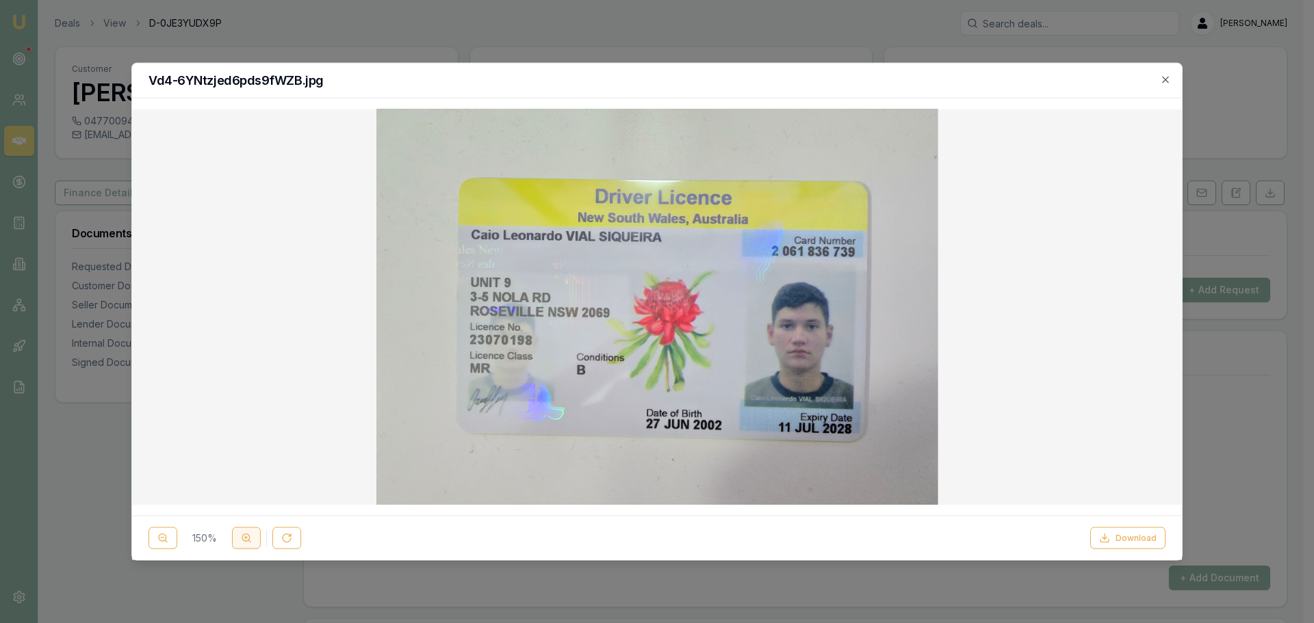
click at [248, 541] on line at bounding box center [249, 542] width 2 height 2
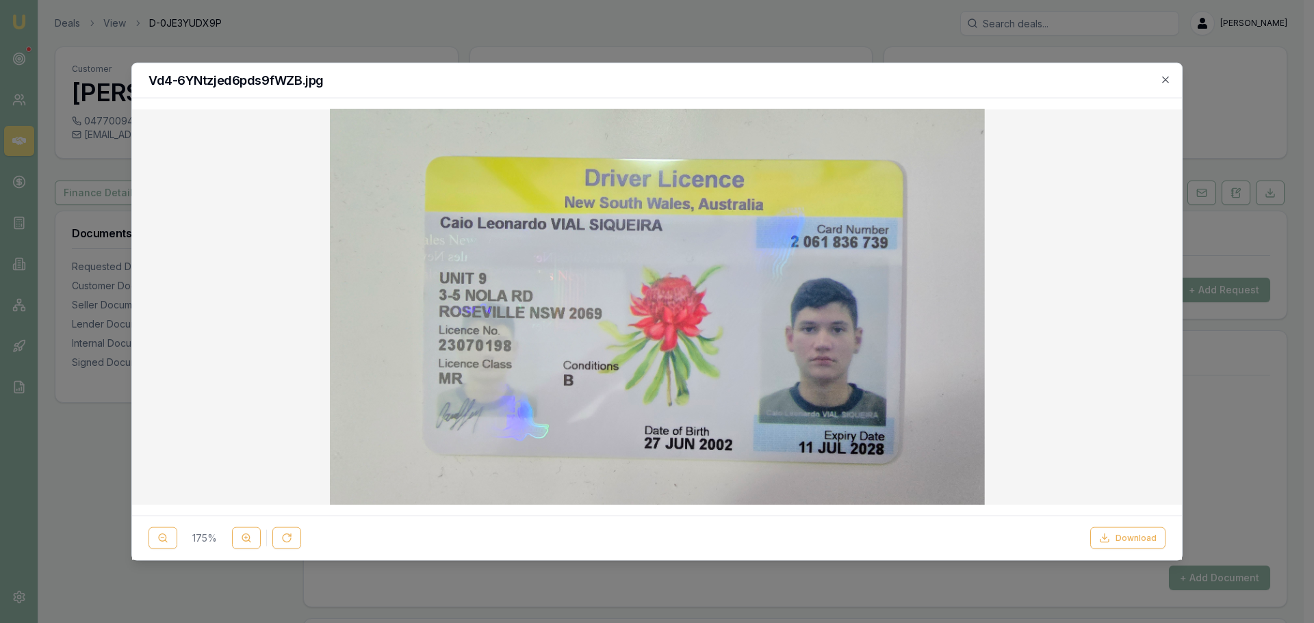
click at [1165, 73] on div "Vd4-6YNtzjed6pds9fWZB.jpg" at bounding box center [657, 80] width 1050 height 35
click at [1167, 81] on icon "button" at bounding box center [1165, 79] width 6 height 6
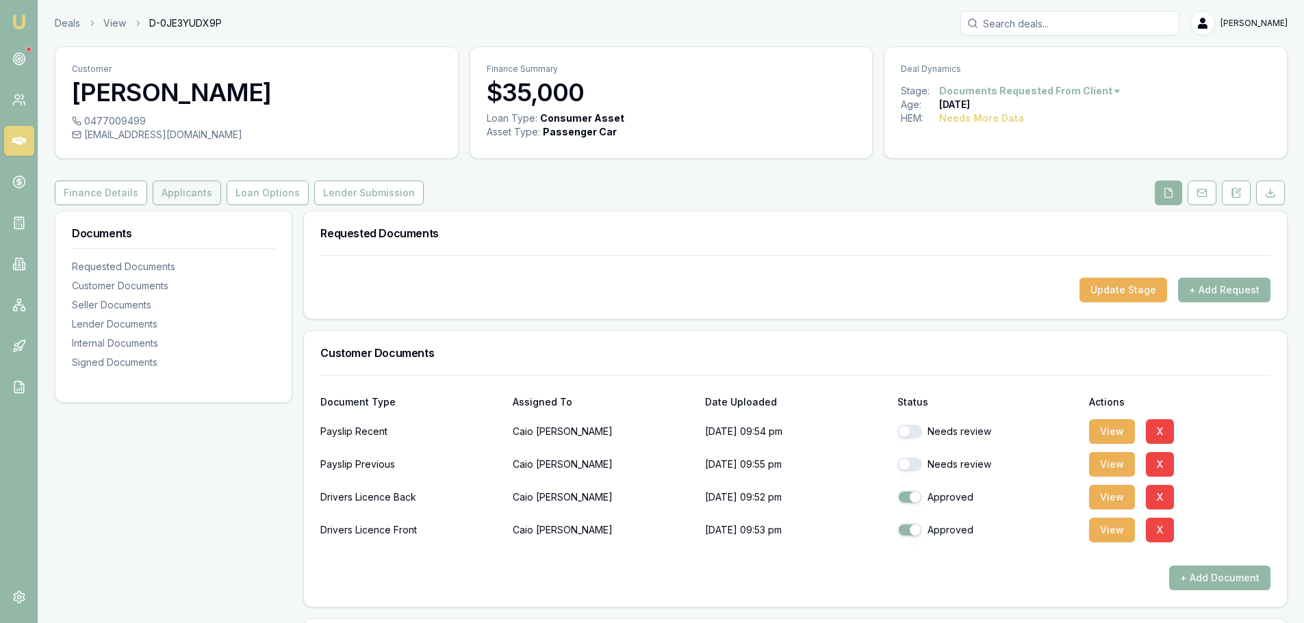
click at [172, 190] on button "Applicants" at bounding box center [187, 193] width 68 height 25
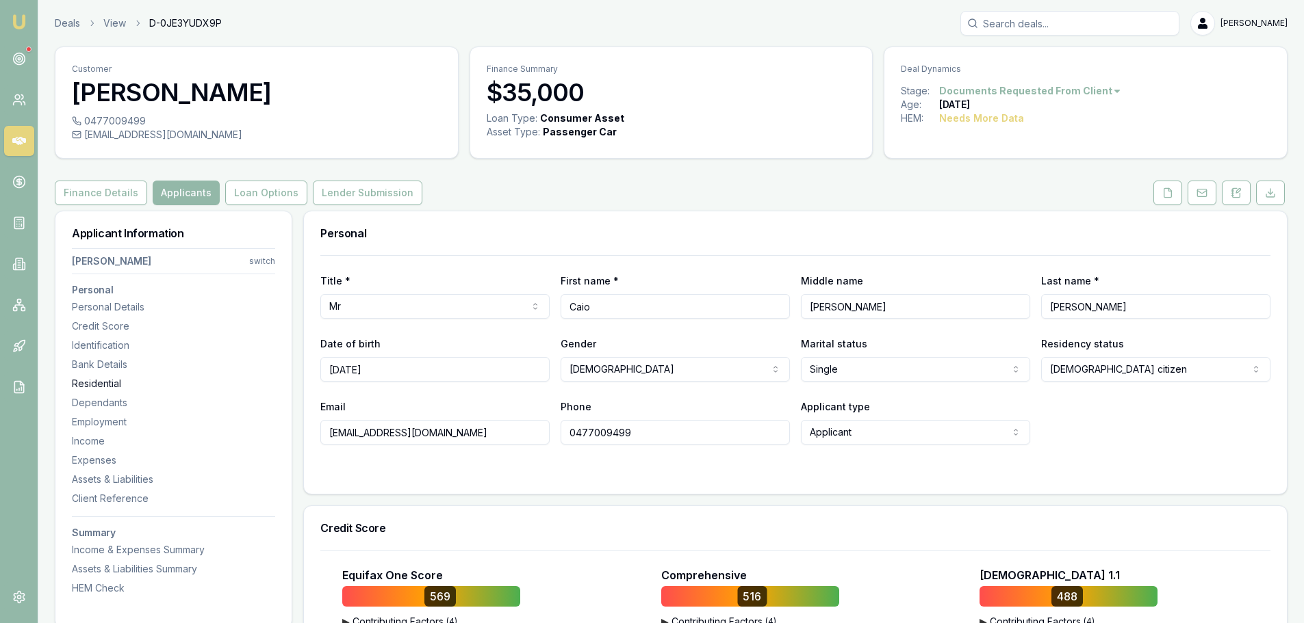
click at [103, 379] on div "Residential" at bounding box center [173, 384] width 203 height 14
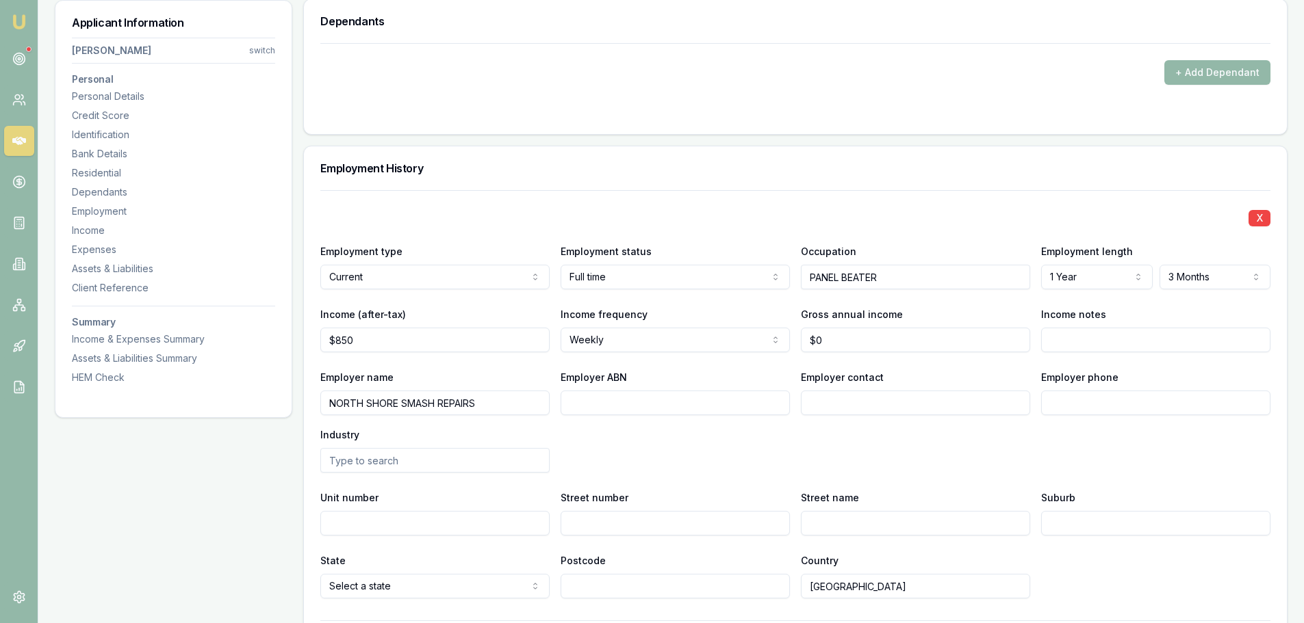
scroll to position [1935, 0]
click at [1020, 405] on input "Employer contact" at bounding box center [915, 401] width 229 height 25
click at [931, 406] on input "Employer contact" at bounding box center [915, 401] width 229 height 25
type input "PAYROLL"
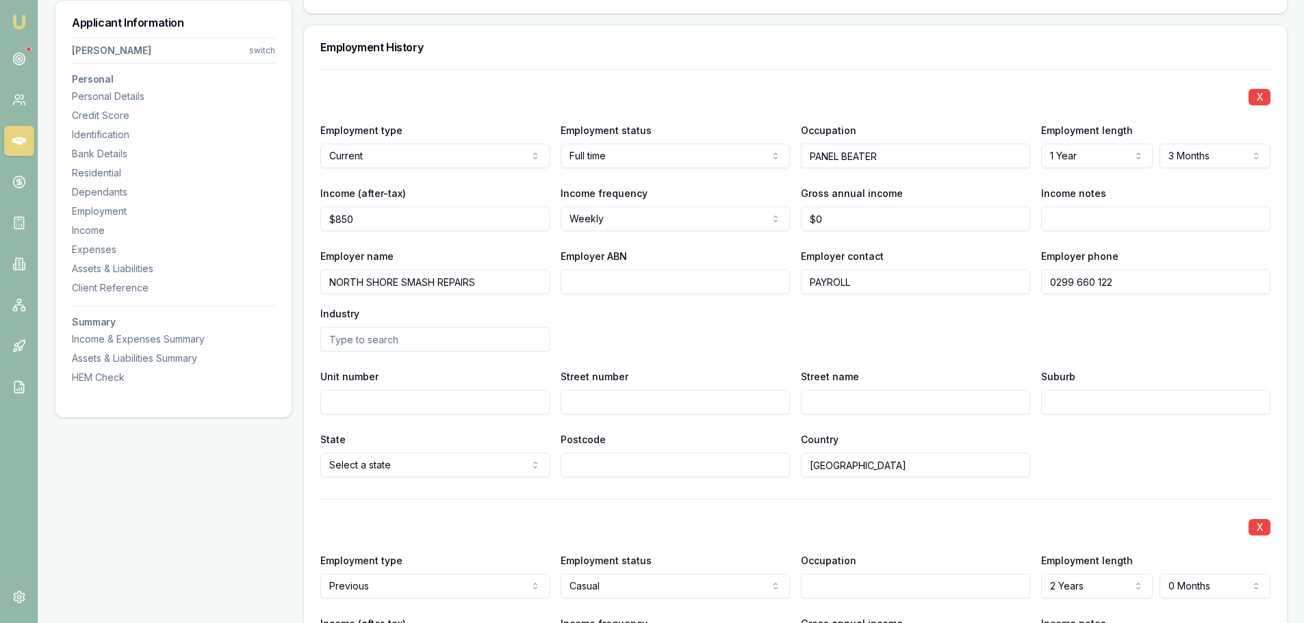
scroll to position [2072, 0]
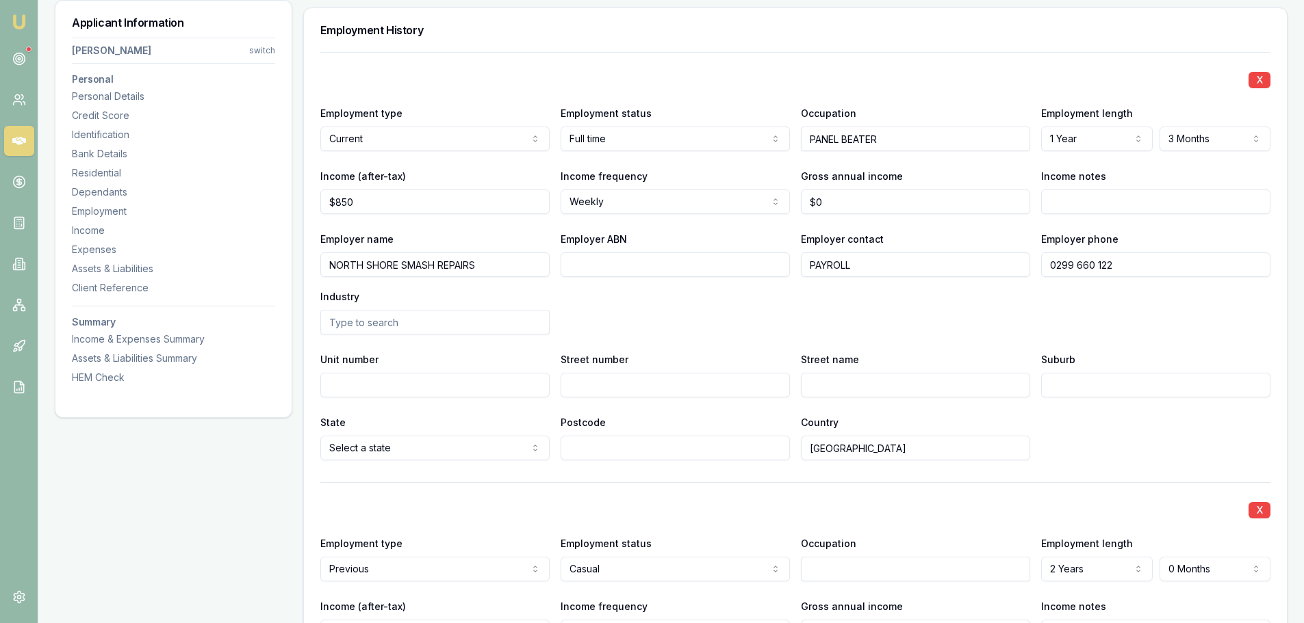
type input "0299 660 122"
click at [849, 380] on input "Street name" at bounding box center [915, 385] width 229 height 25
click at [749, 383] on input "Street number" at bounding box center [674, 385] width 229 height 25
type input "46"
type input "WHITING ST"
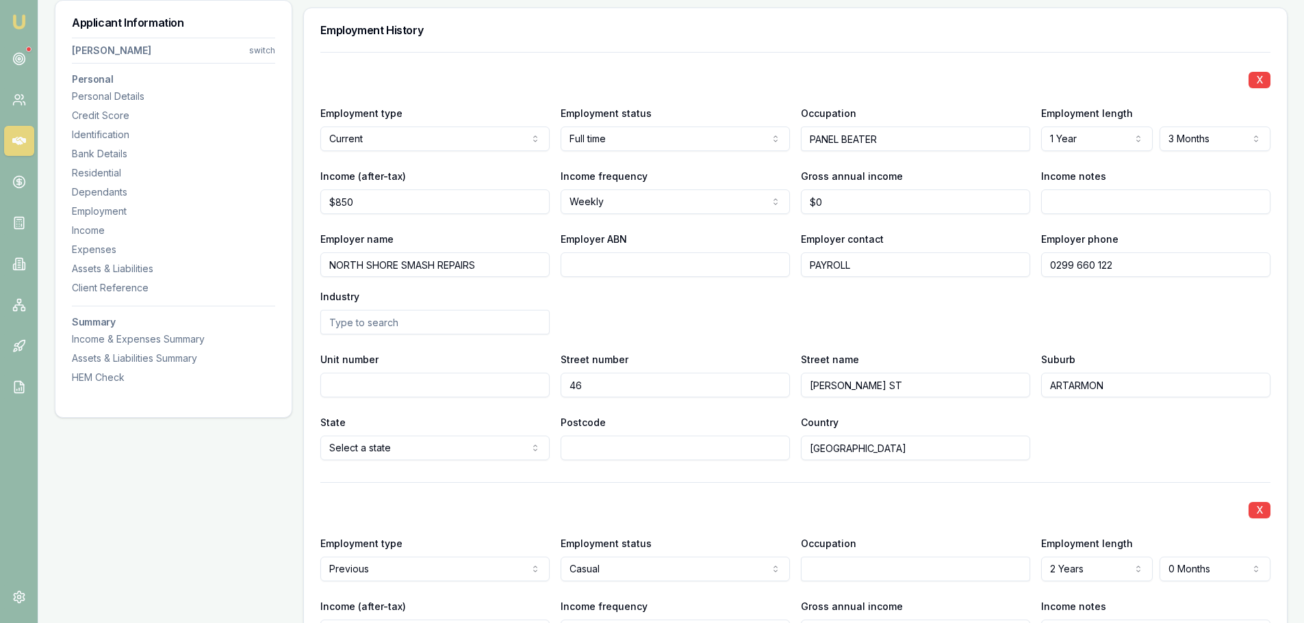
type input "ARTARMON"
type input "2064"
click at [812, 320] on div "Employer name NORTH SHORE SMASH REPAIRS Employer ABN Employer contact PAYROLL E…" at bounding box center [795, 283] width 950 height 104
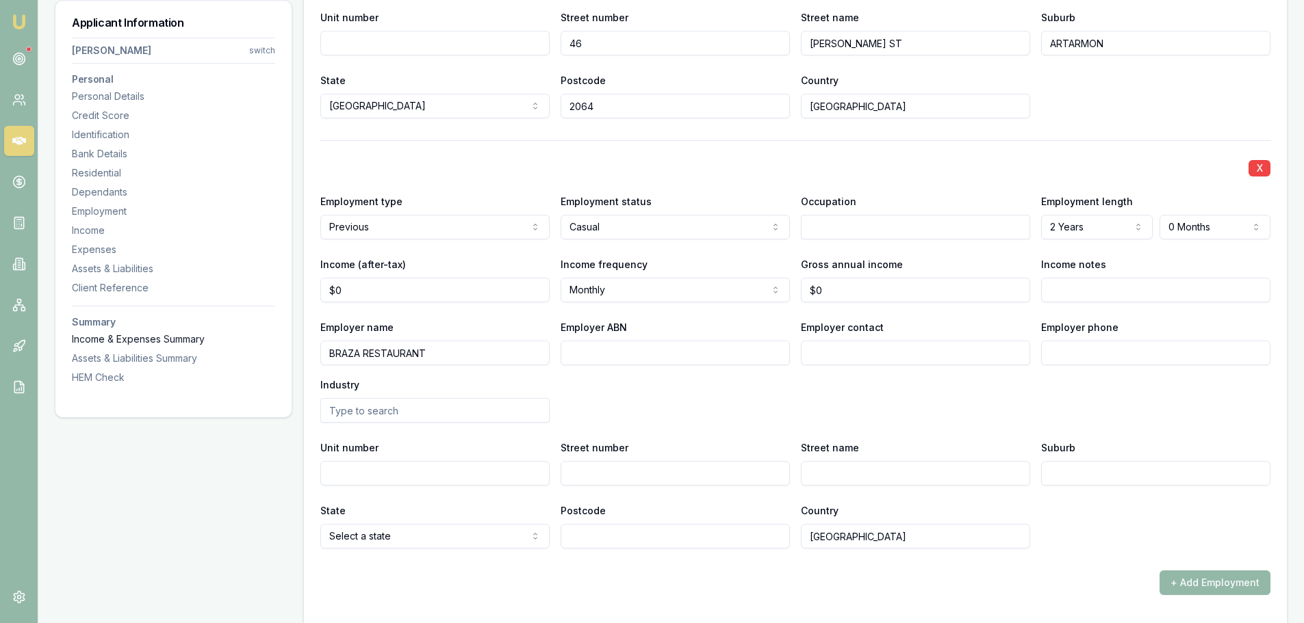
drag, startPoint x: 443, startPoint y: 356, endPoint x: 178, endPoint y: 346, distance: 265.7
click at [179, 346] on div "Applicant Information Caio Vial siqueira switch Personal Personal Details Credi…" at bounding box center [671, 482] width 1232 height 5371
paste input "raza Churrascaria"
type input "Braza Churrascaria"
click at [852, 350] on input "Employer contact" at bounding box center [915, 353] width 229 height 25
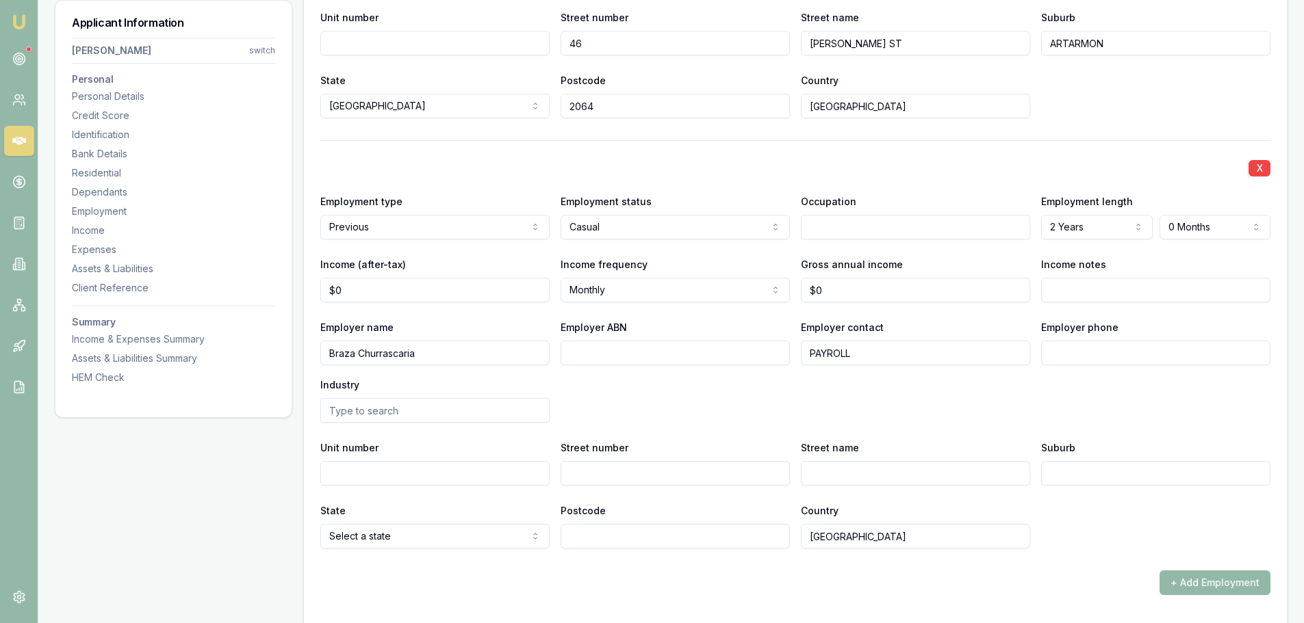
type input "PAYROLL"
click at [1112, 352] on input "Employer phone" at bounding box center [1155, 353] width 229 height 25
type input "0295 727 921"
click at [658, 469] on input "Street number" at bounding box center [674, 473] width 229 height 25
click at [527, 483] on input "Unit number" at bounding box center [434, 473] width 229 height 25
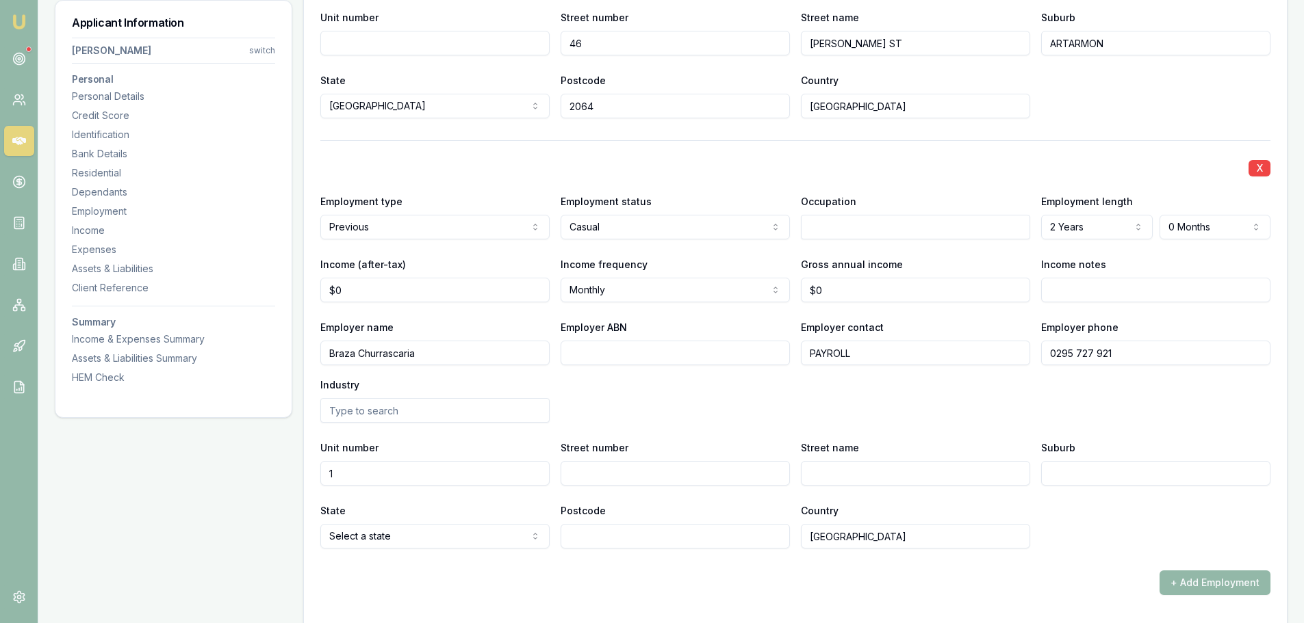
type input "1"
type input "25"
type input "HARBOUR ST"
type input "SYDNEY"
type input "2000"
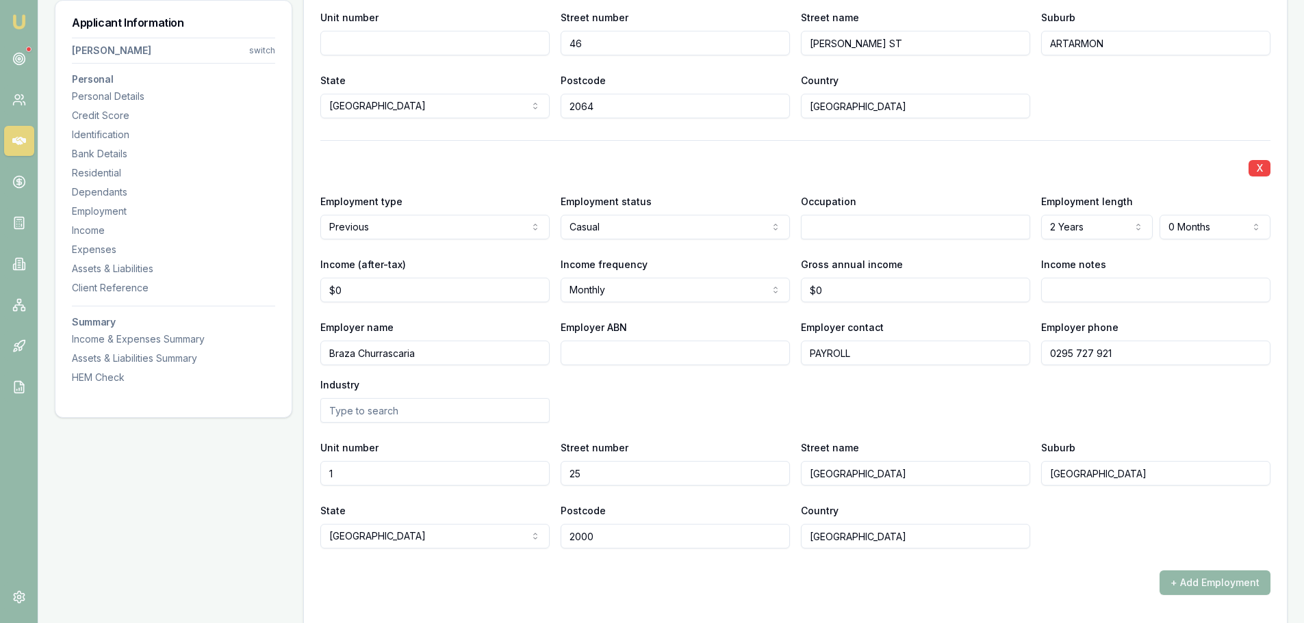
click at [840, 377] on div "Employer name Braza Churrascaria Employer ABN Employer contact PAYROLL Employer…" at bounding box center [795, 371] width 950 height 104
drag, startPoint x: 391, startPoint y: 354, endPoint x: 268, endPoint y: 344, distance: 124.3
click at [268, 344] on div "Applicant Information Caio Vial siqueira switch Personal Personal Details Credi…" at bounding box center [671, 482] width 1232 height 5371
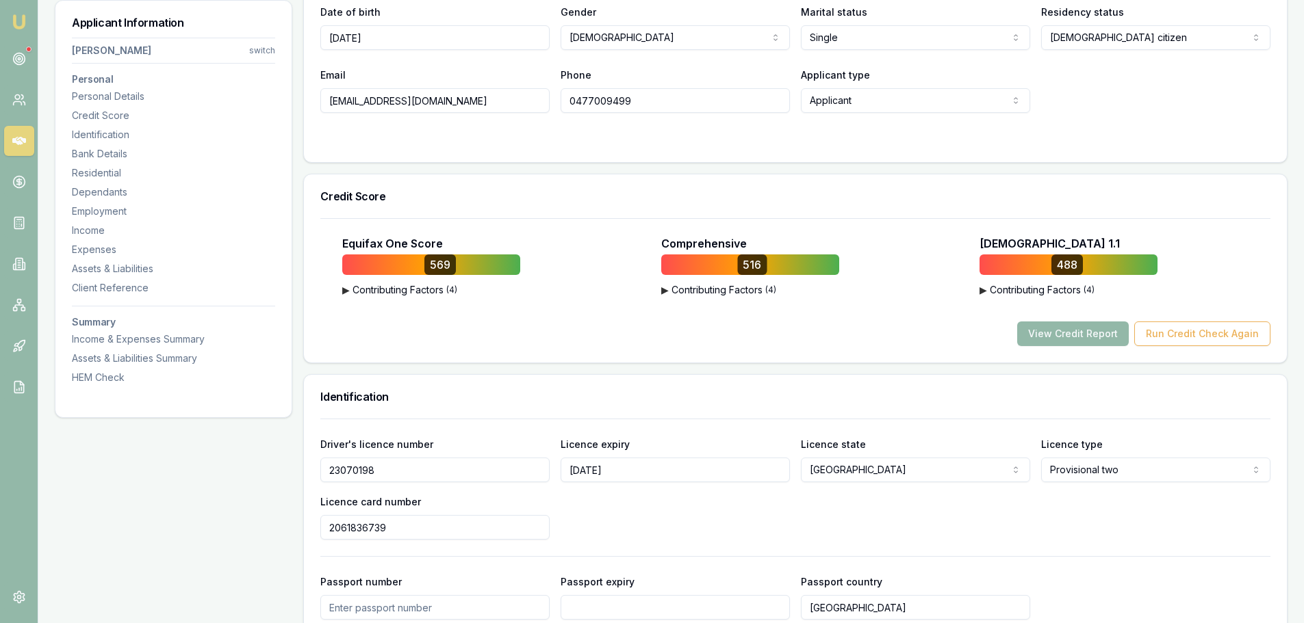
scroll to position [156, 0]
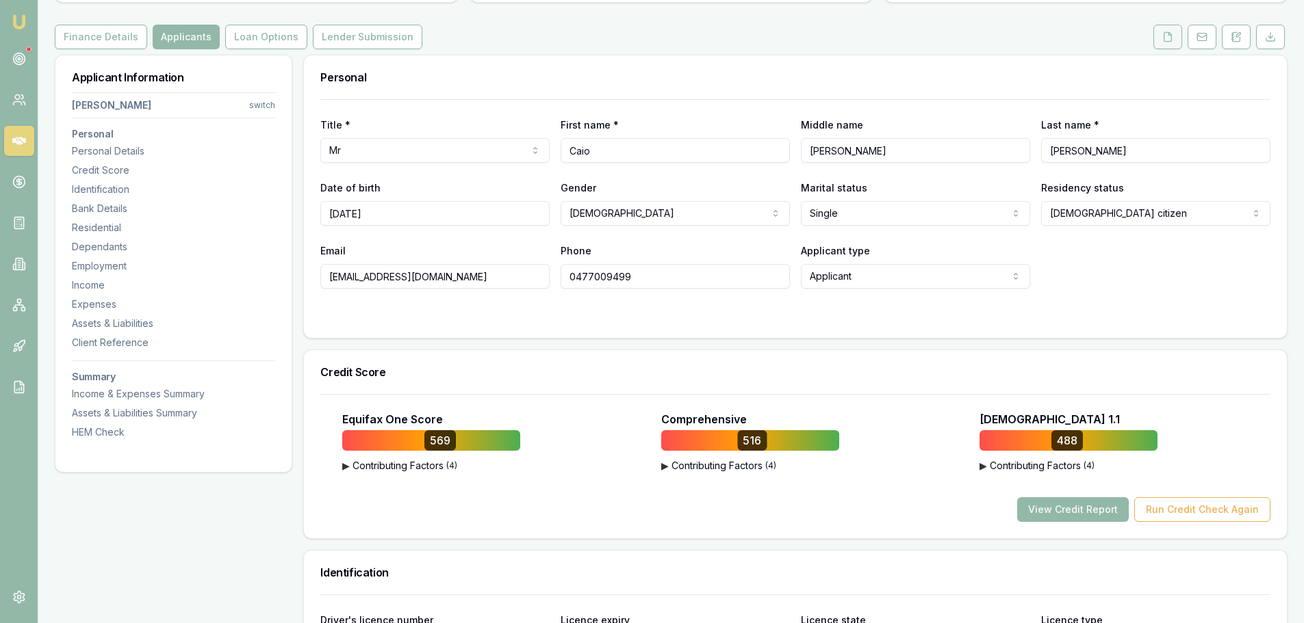
click at [1161, 42] on button at bounding box center [1167, 37] width 29 height 25
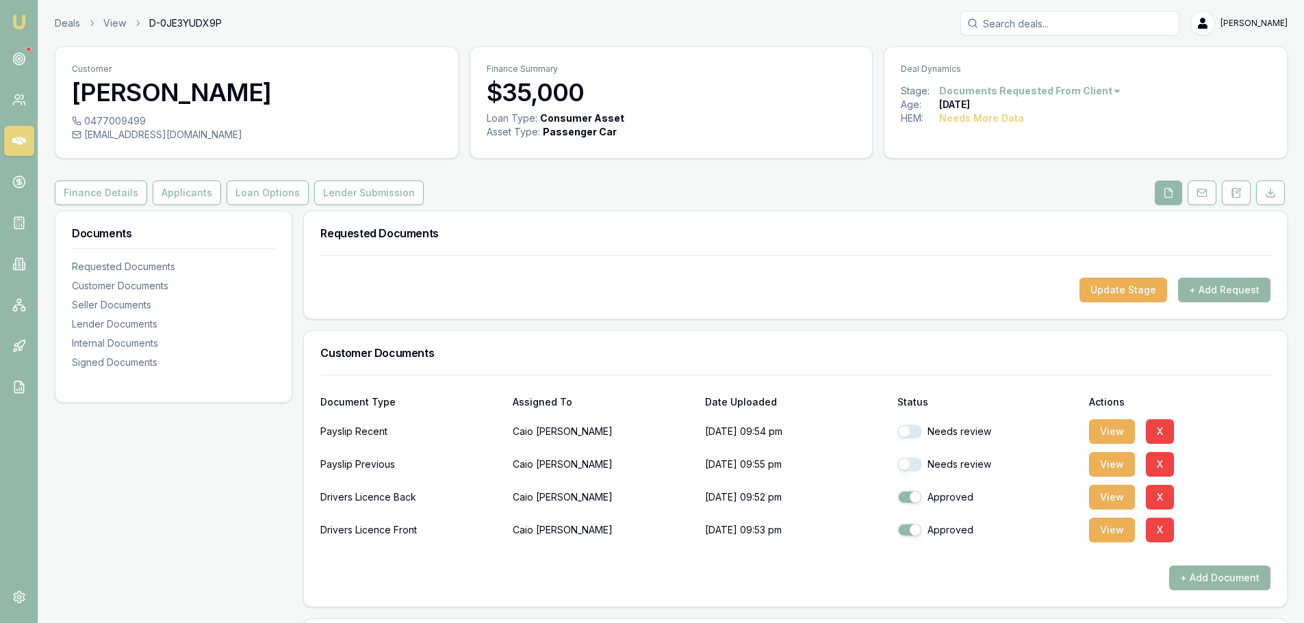
click at [758, 190] on div "Finance Details Applicants Loan Options Lender Submission" at bounding box center [671, 193] width 1232 height 25
click at [1112, 425] on button "View" at bounding box center [1112, 431] width 46 height 25
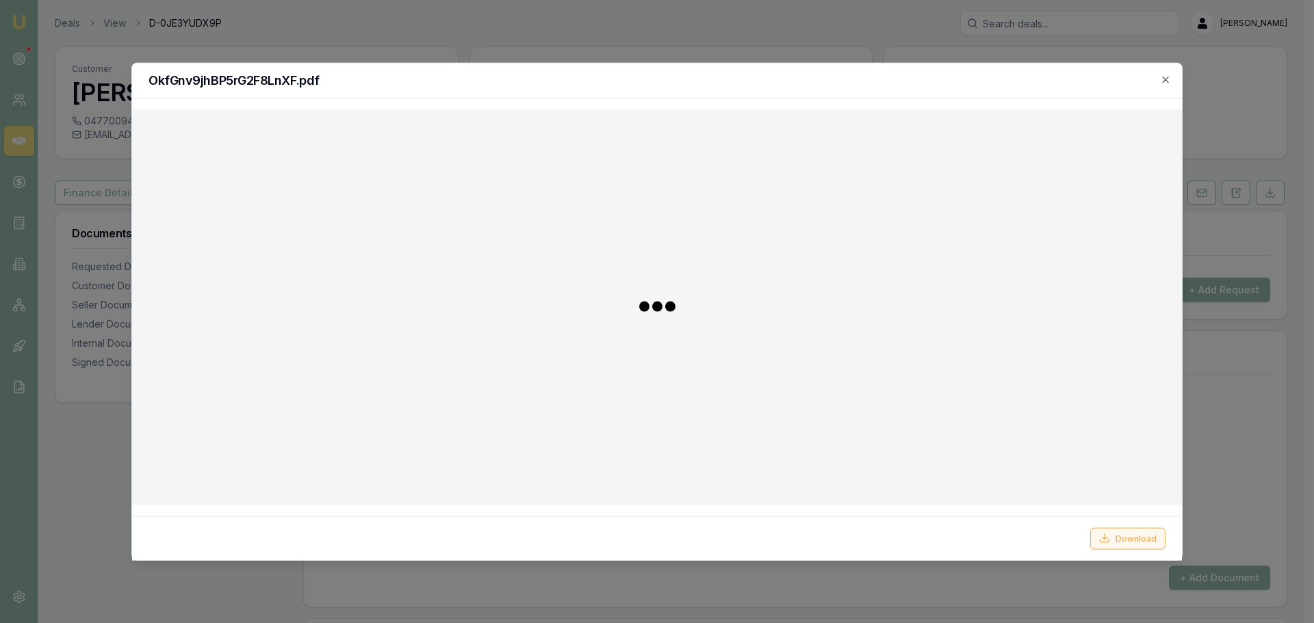
click at [1139, 541] on button "Download" at bounding box center [1127, 539] width 75 height 22
click at [1163, 75] on icon "button" at bounding box center [1165, 79] width 11 height 11
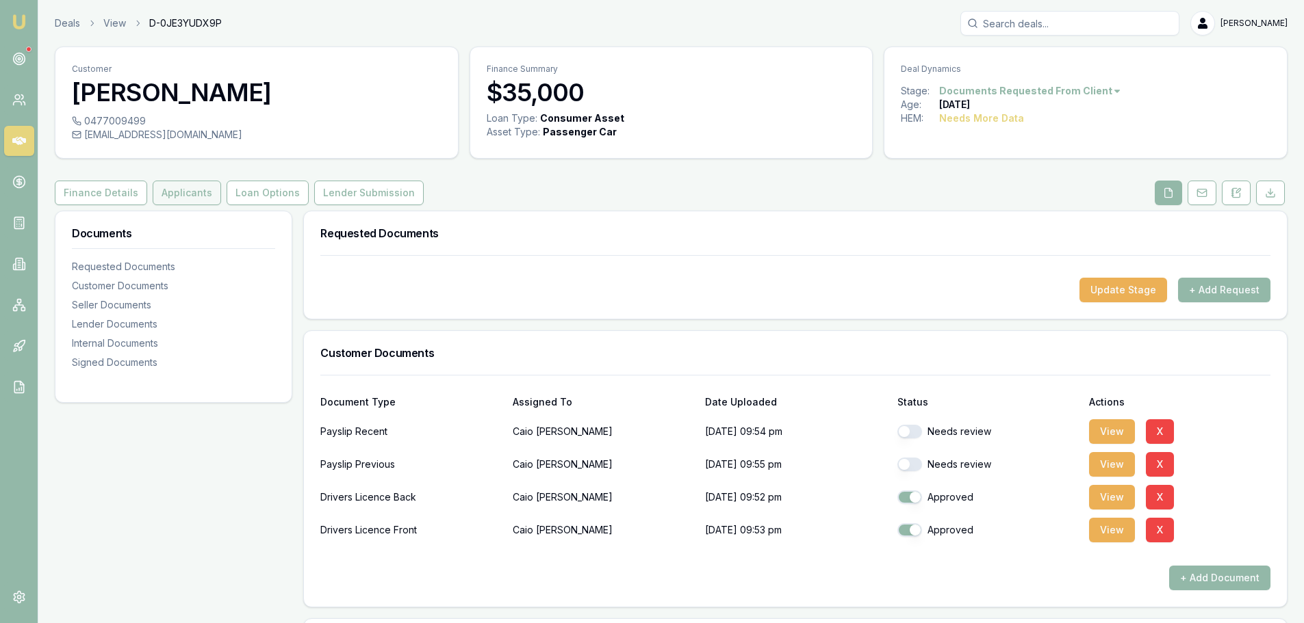
click at [190, 185] on button "Applicants" at bounding box center [187, 193] width 68 height 25
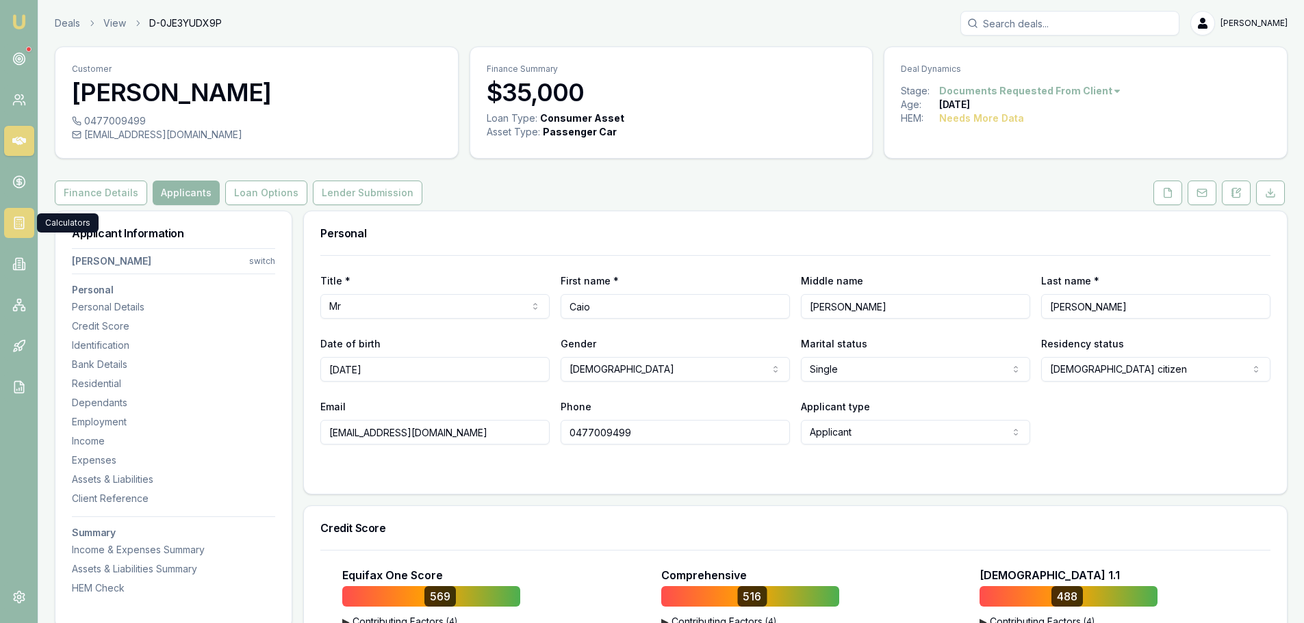
click at [21, 224] on icon at bounding box center [19, 223] width 14 height 14
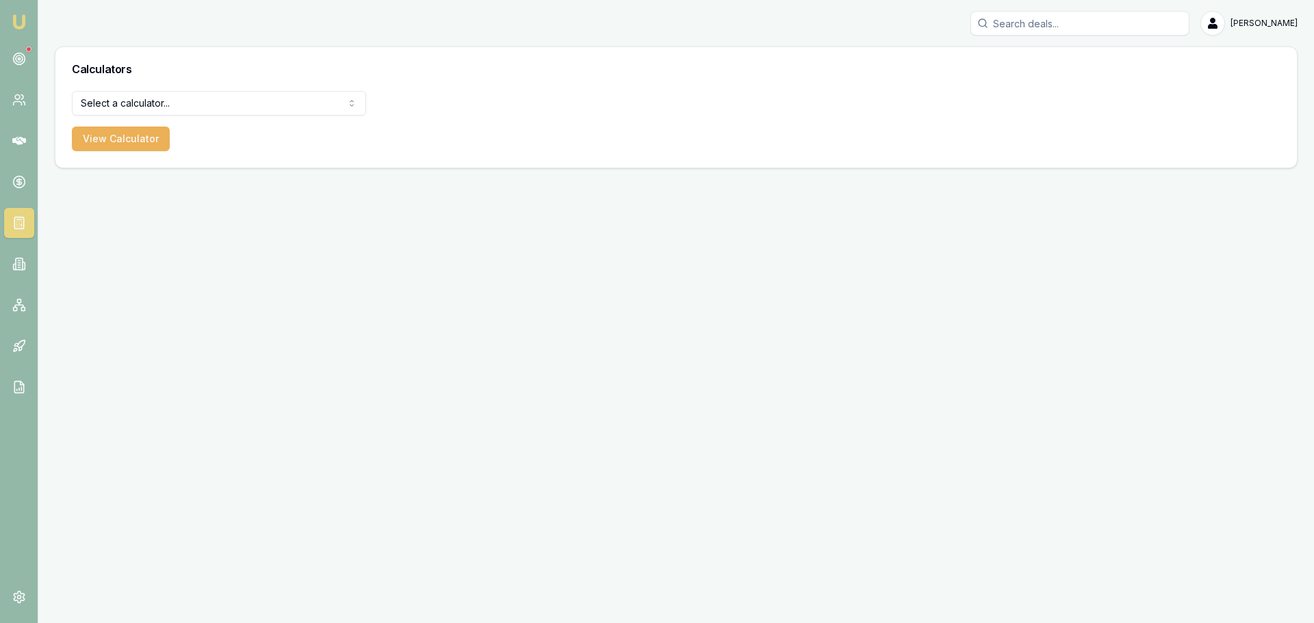
click at [179, 93] on html "Emu Broker Erin Shield Toggle Menu Calculators Select a calculator... Finance Q…" at bounding box center [657, 311] width 1314 height 623
select select "payslip-calculator"
click at [129, 142] on button "View Calculator" at bounding box center [121, 139] width 98 height 25
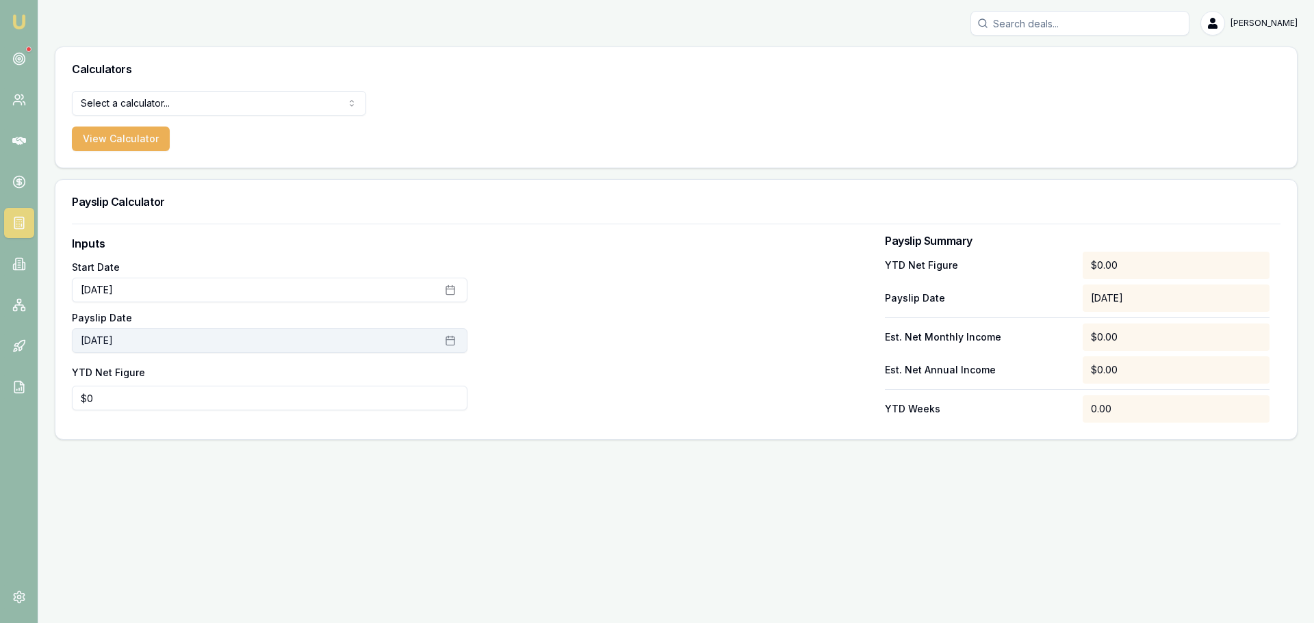
click at [153, 338] on button "August 26th, 2025" at bounding box center [270, 340] width 396 height 25
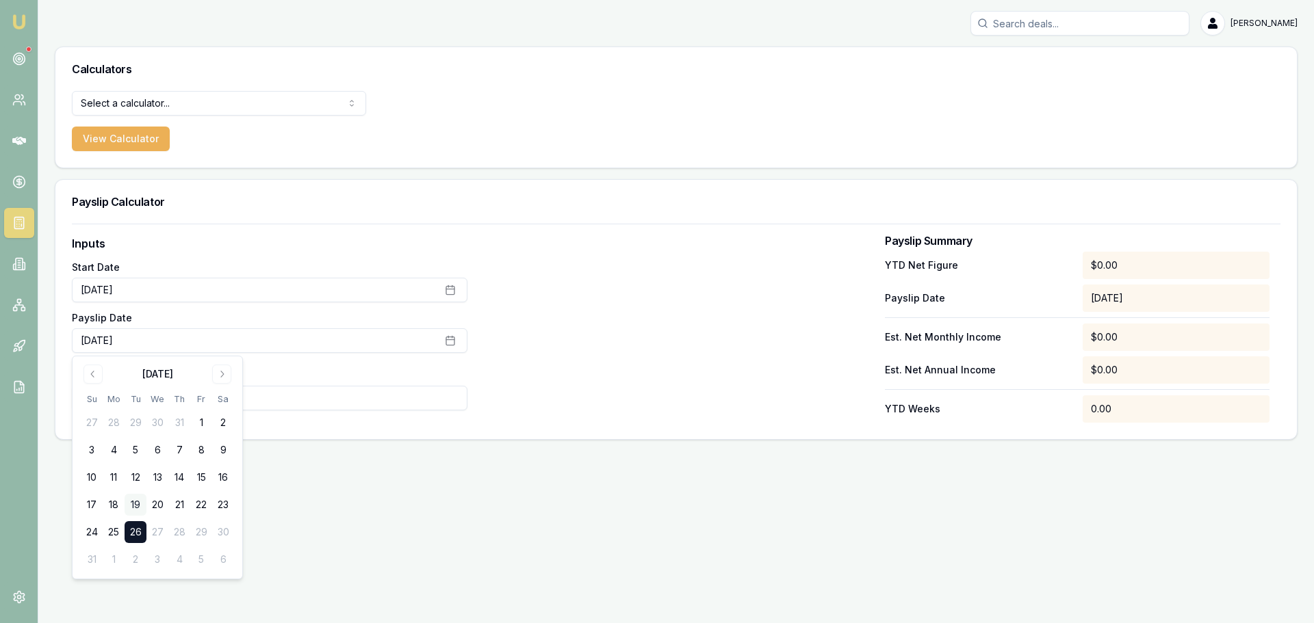
click at [137, 505] on button "19" at bounding box center [136, 505] width 22 height 22
click at [439, 409] on input "0" at bounding box center [270, 398] width 396 height 25
type input "$6,800"
click at [692, 393] on div at bounding box center [676, 328] width 396 height 187
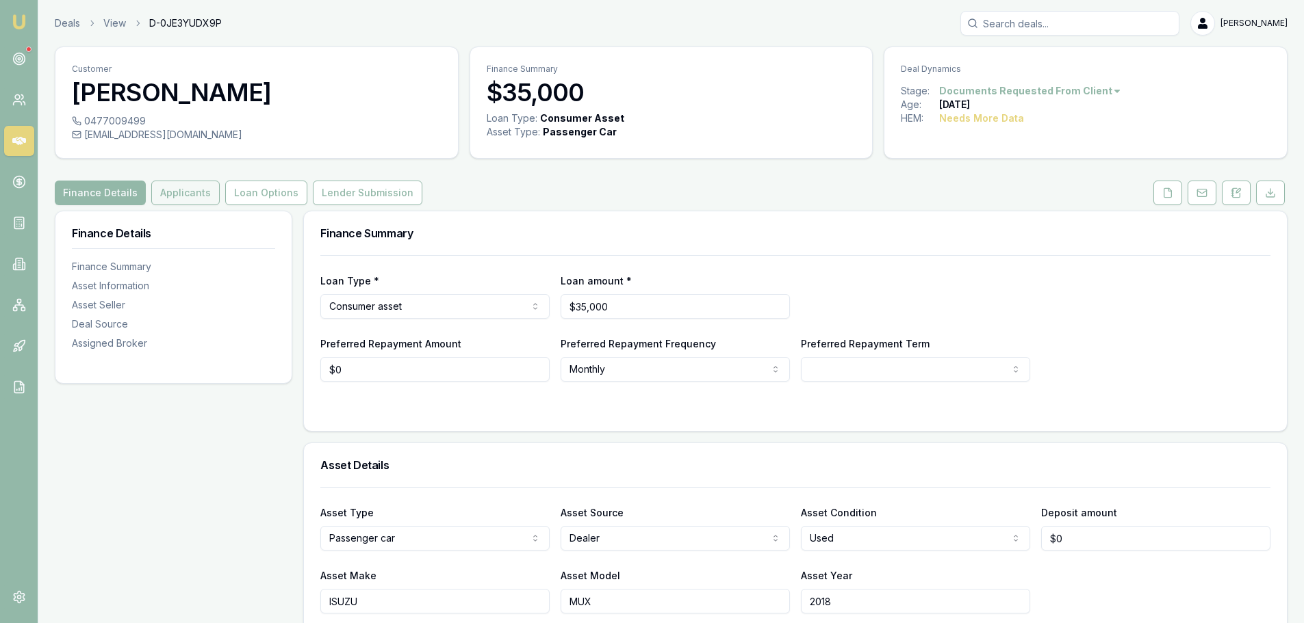
click at [200, 192] on button "Applicants" at bounding box center [185, 193] width 68 height 25
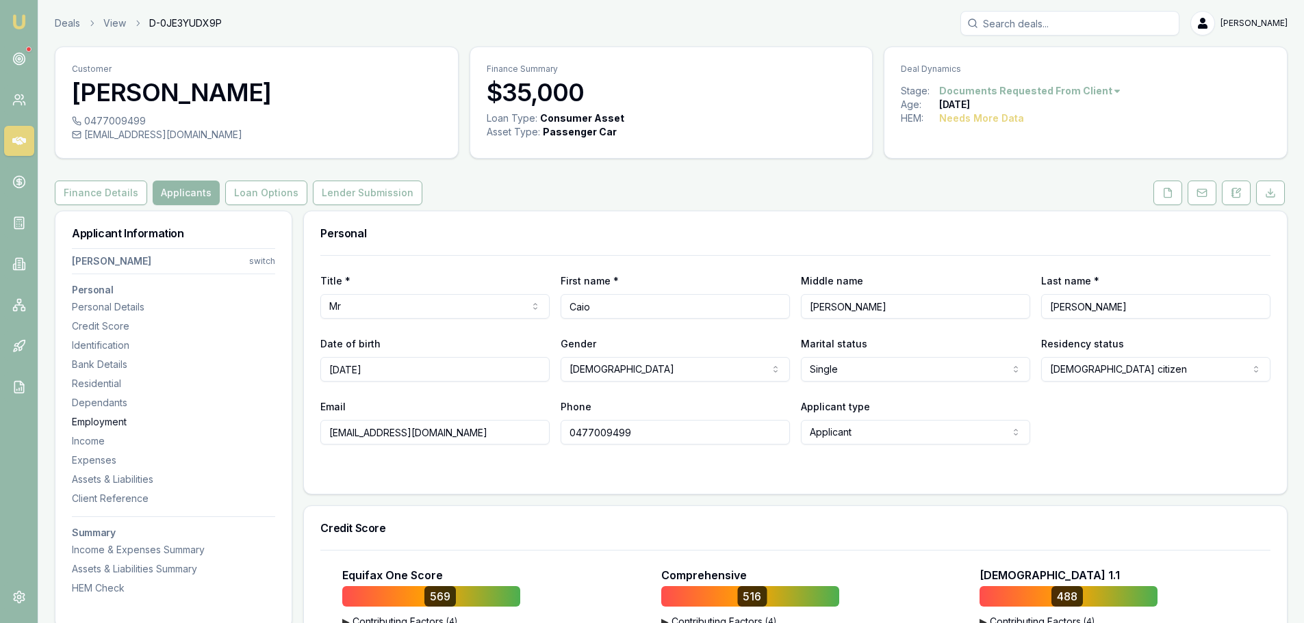
click at [99, 418] on div "Employment" at bounding box center [173, 422] width 203 height 14
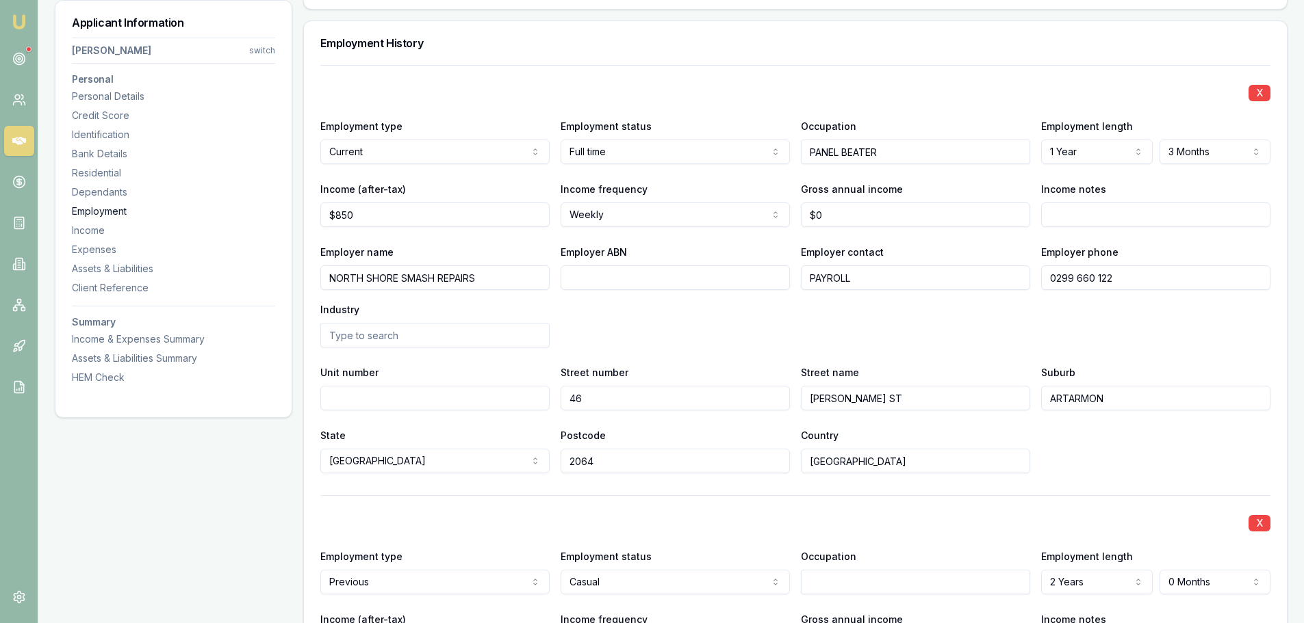
scroll to position [2080, 0]
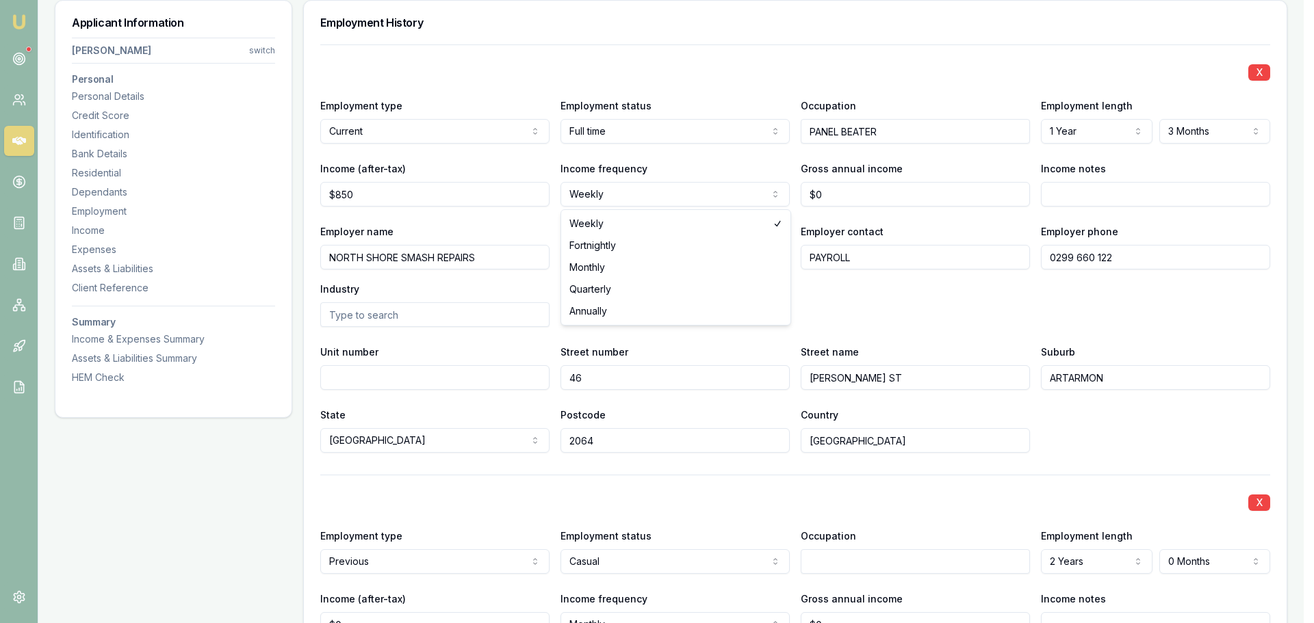
select select "MONTHLY"
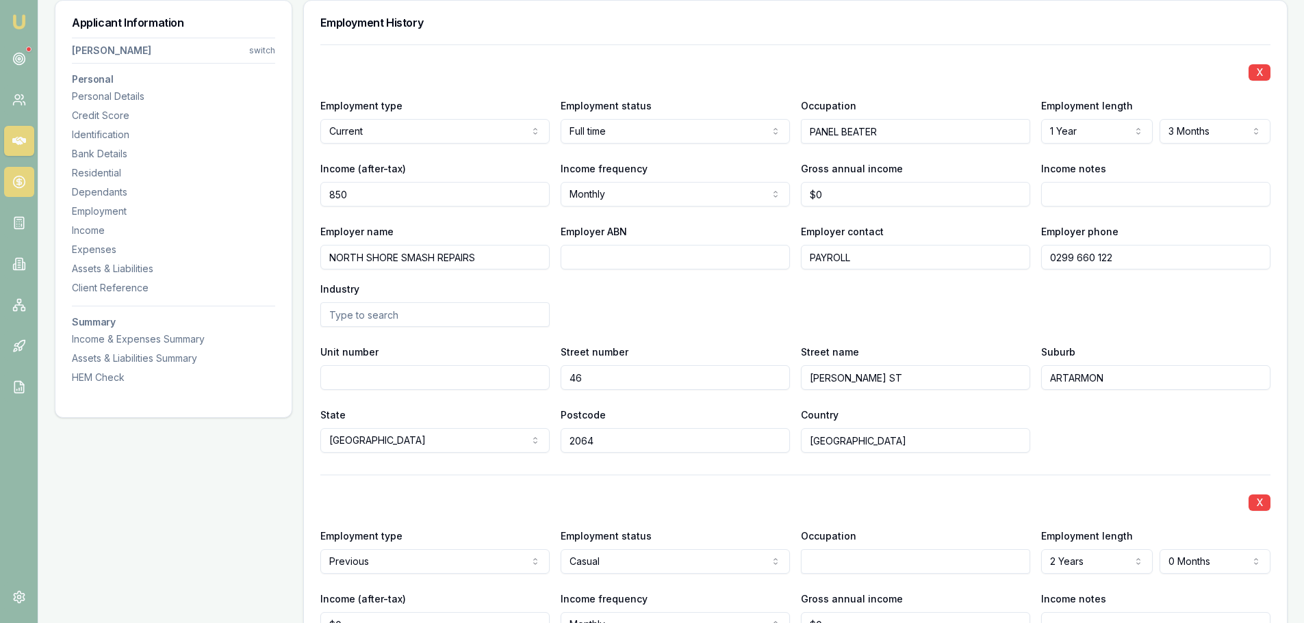
drag, startPoint x: 358, startPoint y: 192, endPoint x: 7, endPoint y: 192, distance: 351.0
type input "$4,139"
click at [755, 228] on div "Employer ABN" at bounding box center [674, 246] width 229 height 47
drag, startPoint x: 931, startPoint y: 189, endPoint x: 504, endPoint y: 211, distance: 427.6
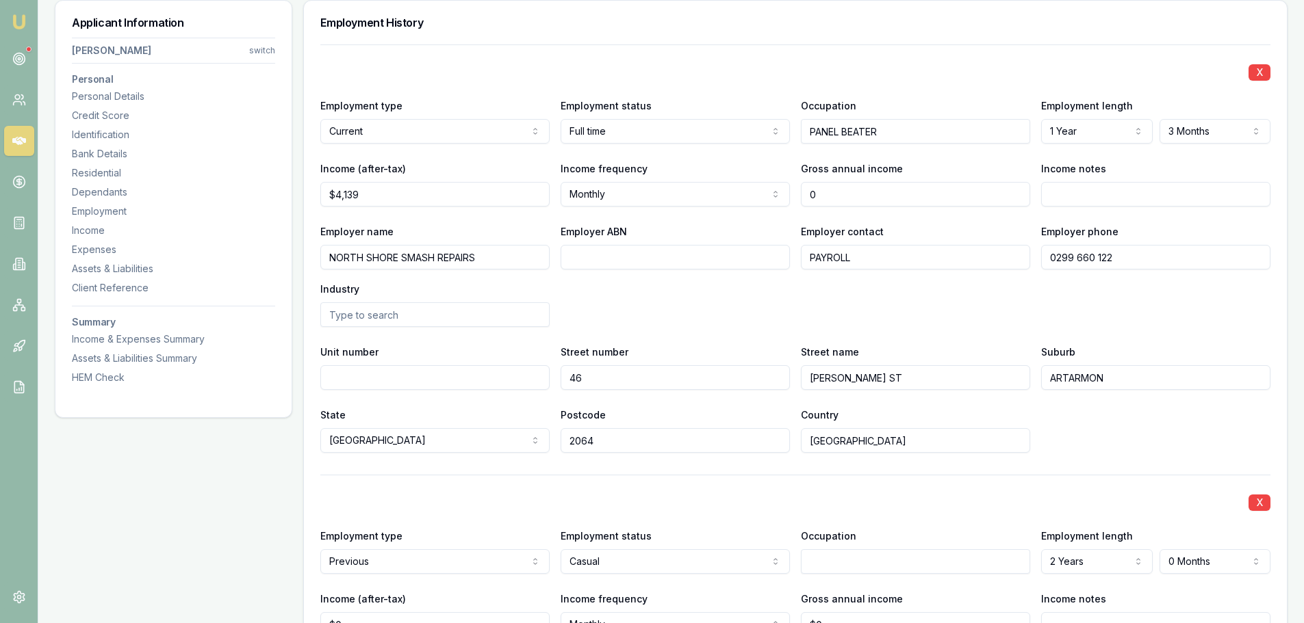
click at [587, 211] on div "X Employment type Current Current Previous Employment status Full time Full tim…" at bounding box center [795, 248] width 950 height 409
type input "$52,000"
click at [959, 363] on div "Street name WHITING ST" at bounding box center [915, 367] width 229 height 47
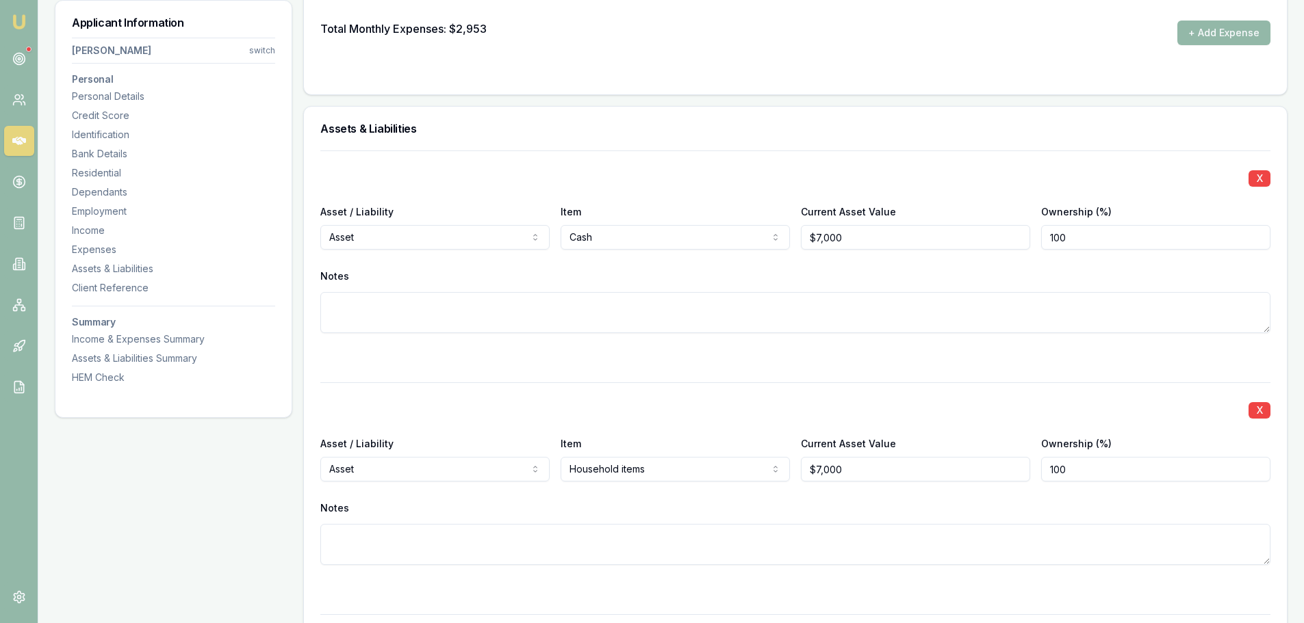
scroll to position [3722, 0]
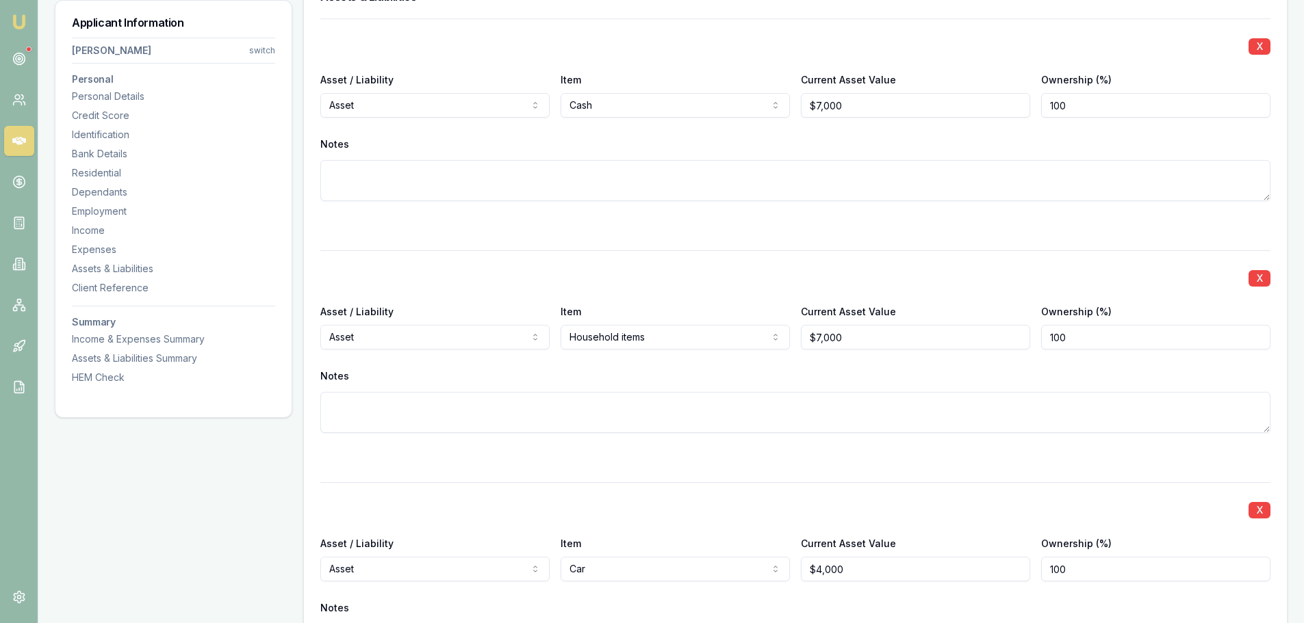
click at [696, 458] on div at bounding box center [795, 458] width 950 height 16
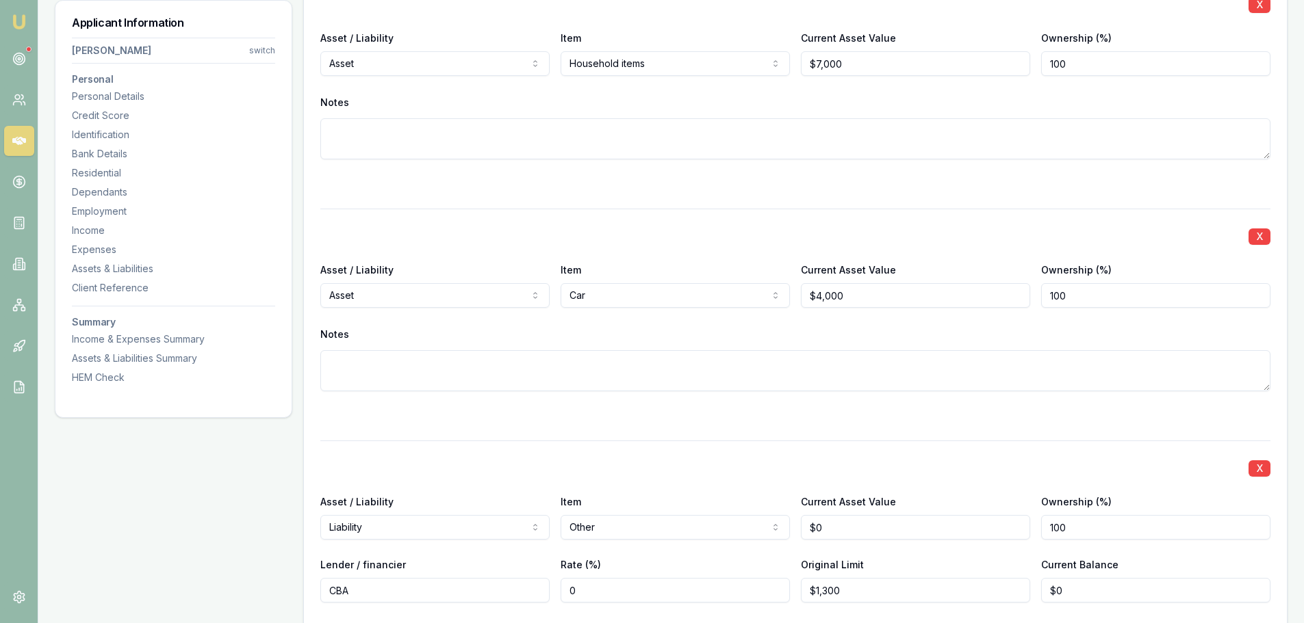
click at [526, 430] on div "X Asset / Liability Asset Asset Liability Item Cash Home Car Boat Bike Caravan …" at bounding box center [795, 284] width 950 height 1078
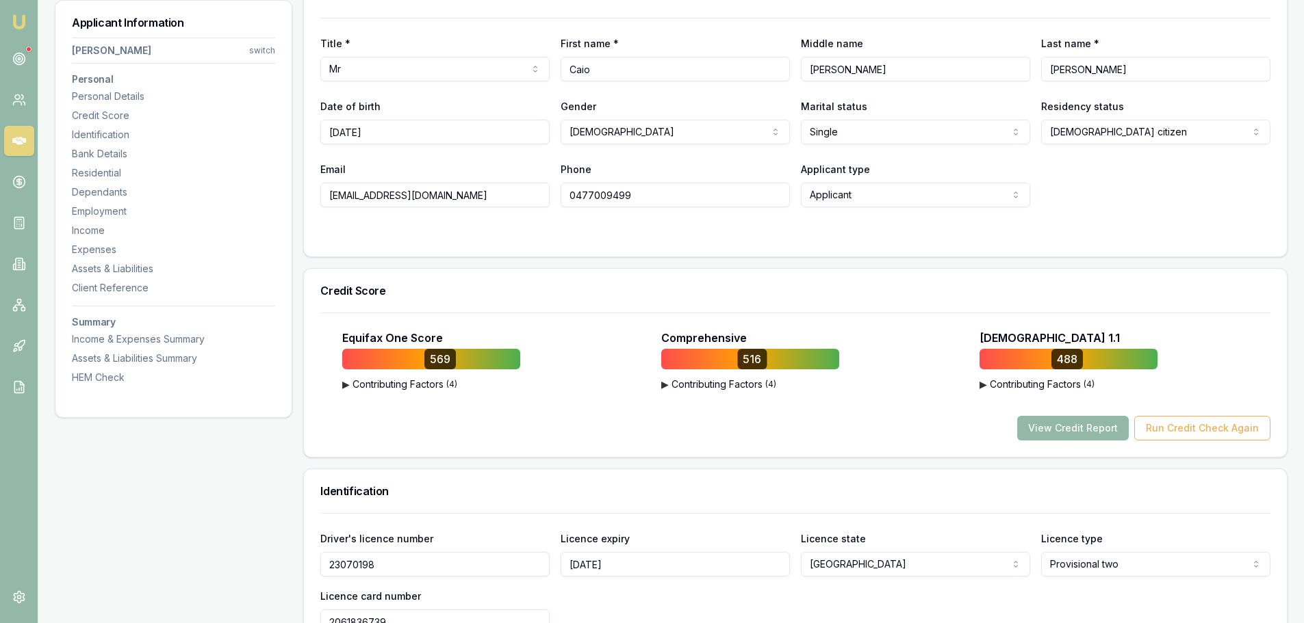
scroll to position [232, 0]
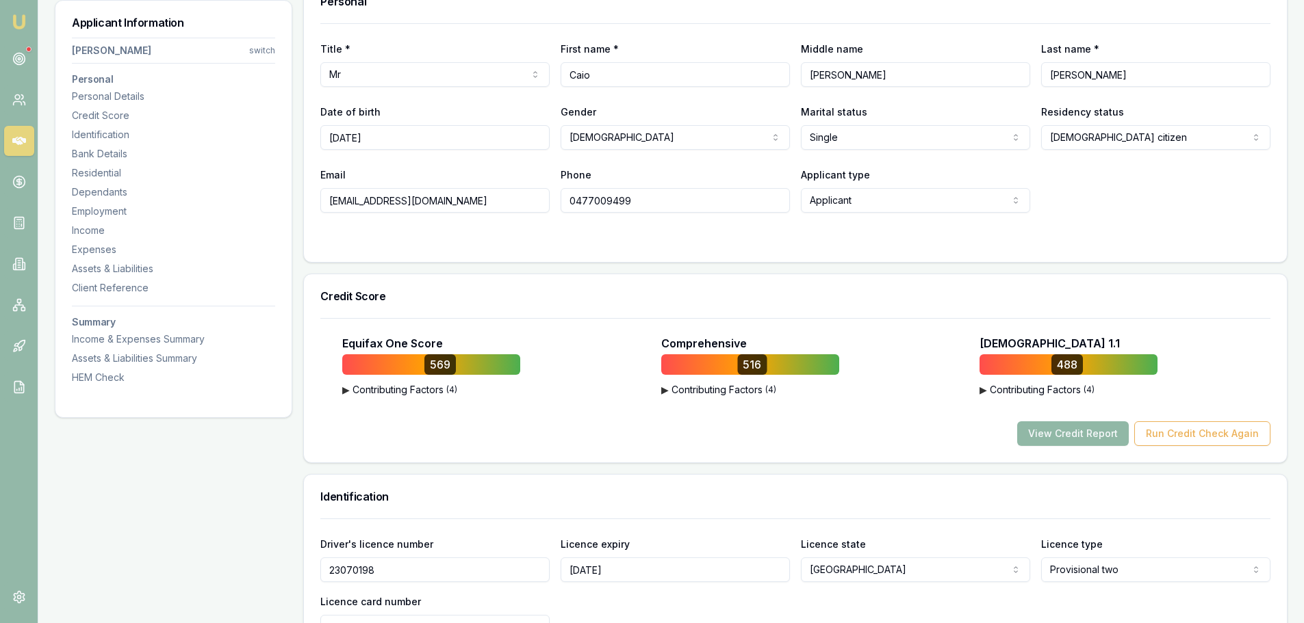
click at [1054, 439] on button "View Credit Report" at bounding box center [1073, 434] width 112 height 25
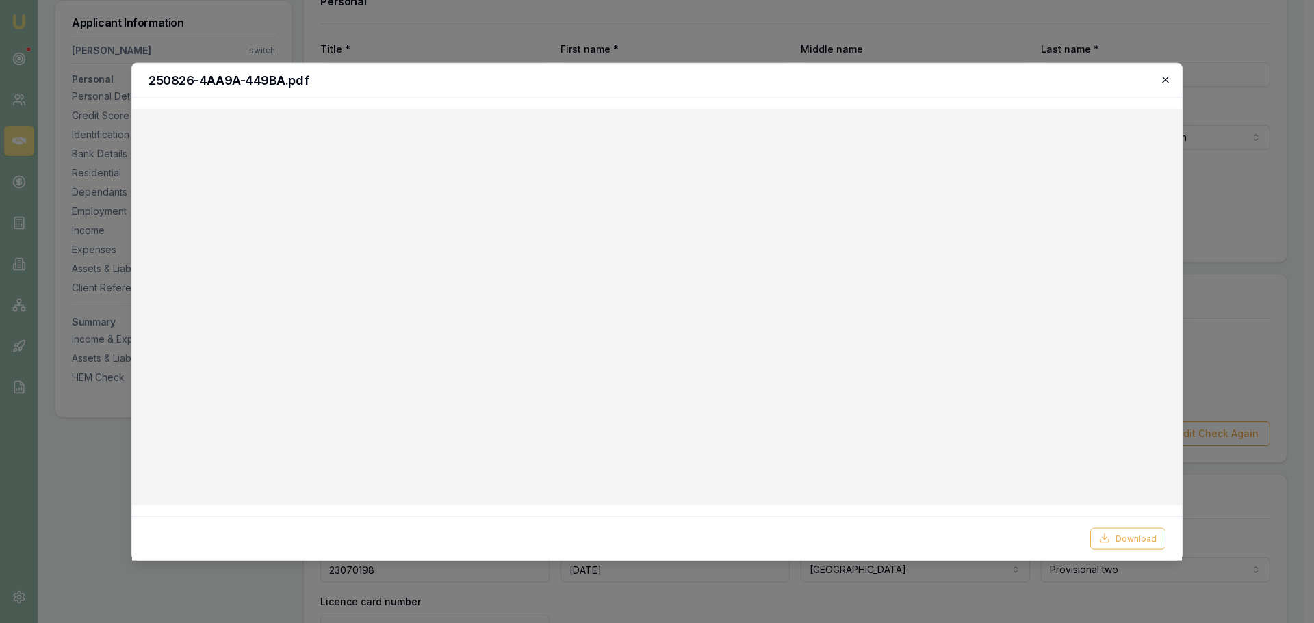
click at [1165, 81] on icon "button" at bounding box center [1165, 79] width 11 height 11
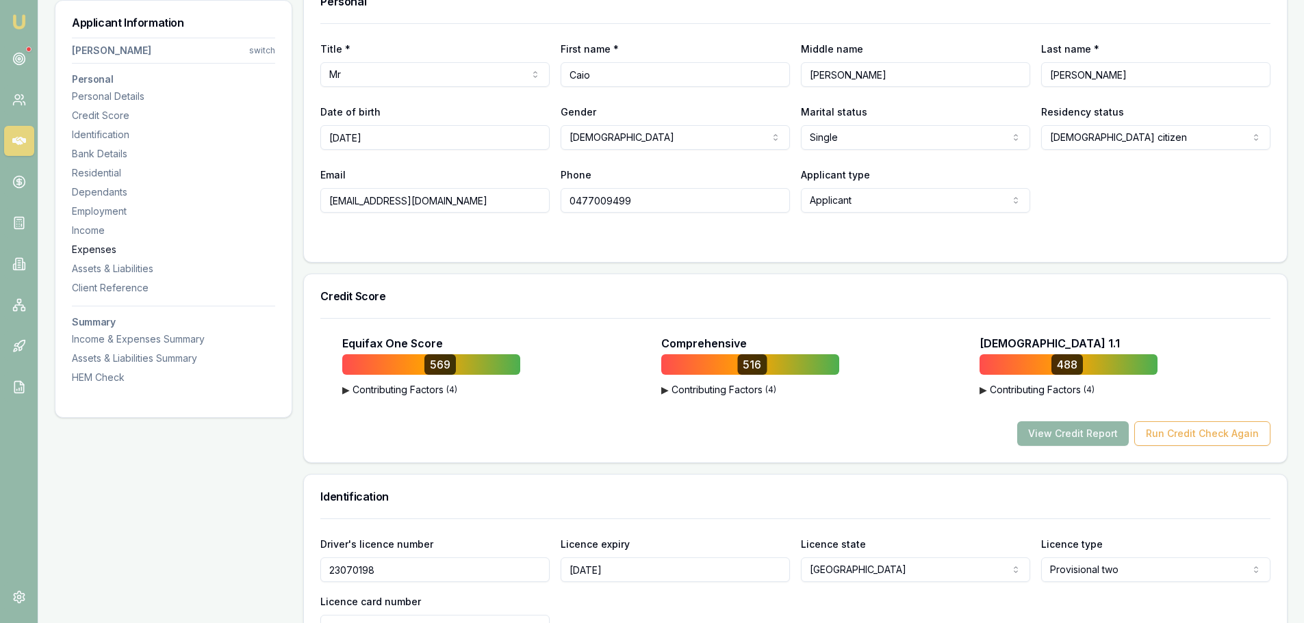
click at [106, 248] on div "Expenses" at bounding box center [173, 250] width 203 height 14
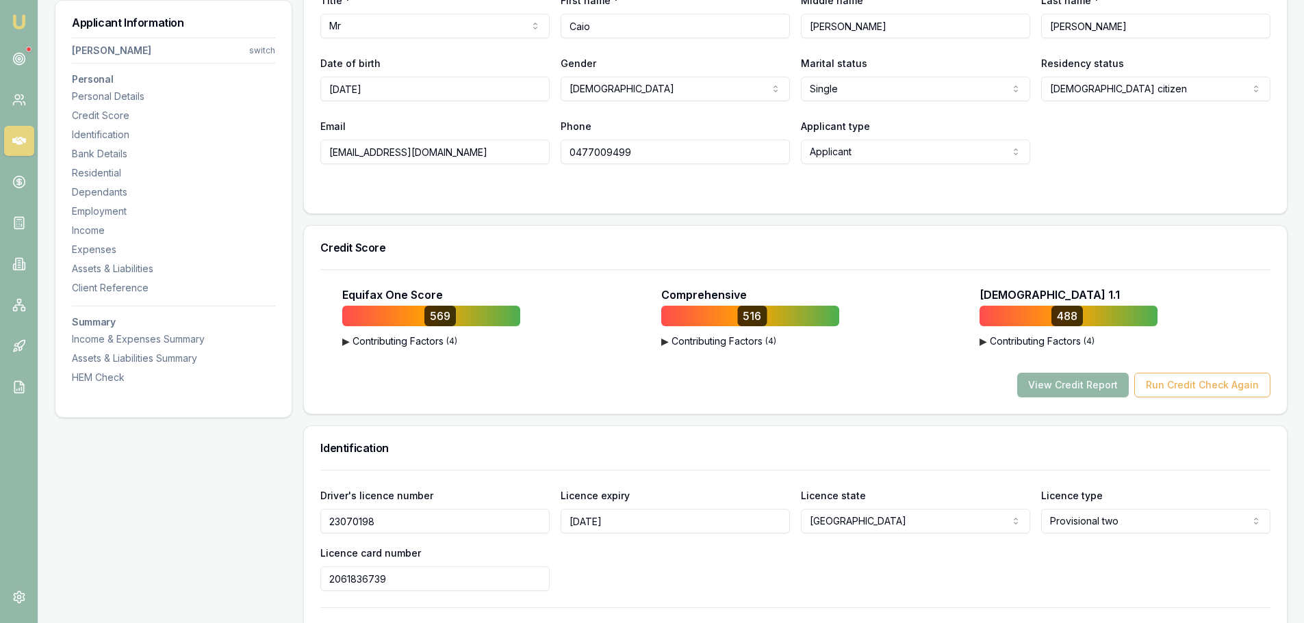
scroll to position [282, 0]
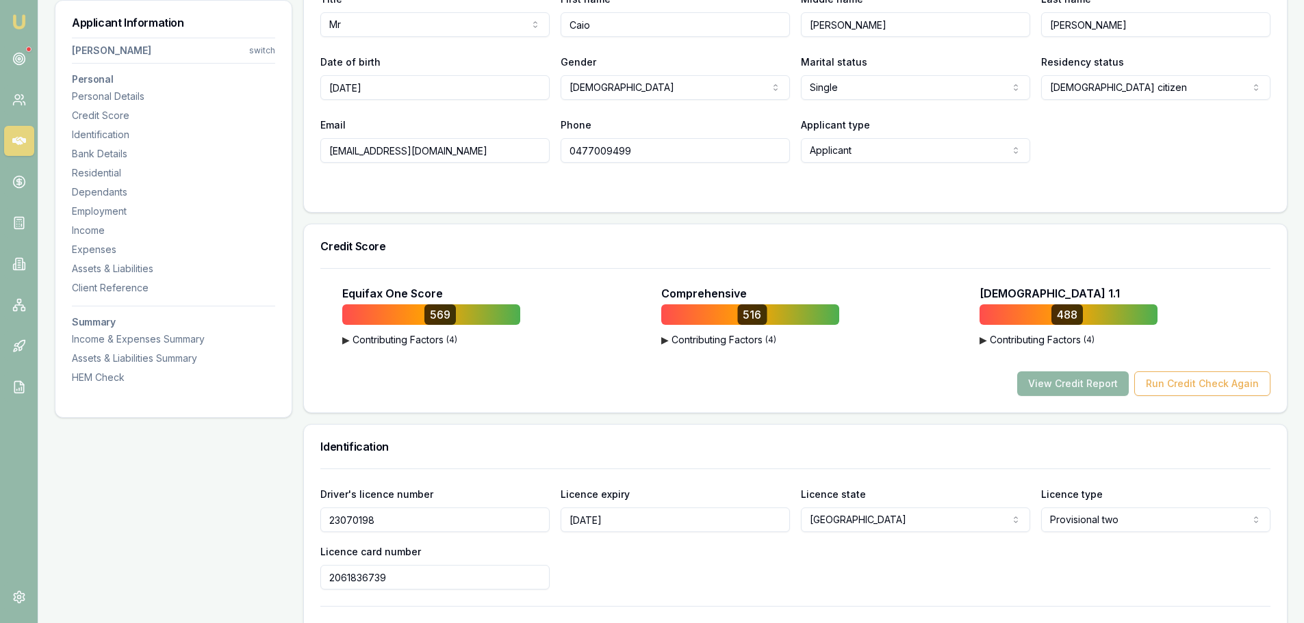
click at [1085, 383] on button "View Credit Report" at bounding box center [1073, 384] width 112 height 25
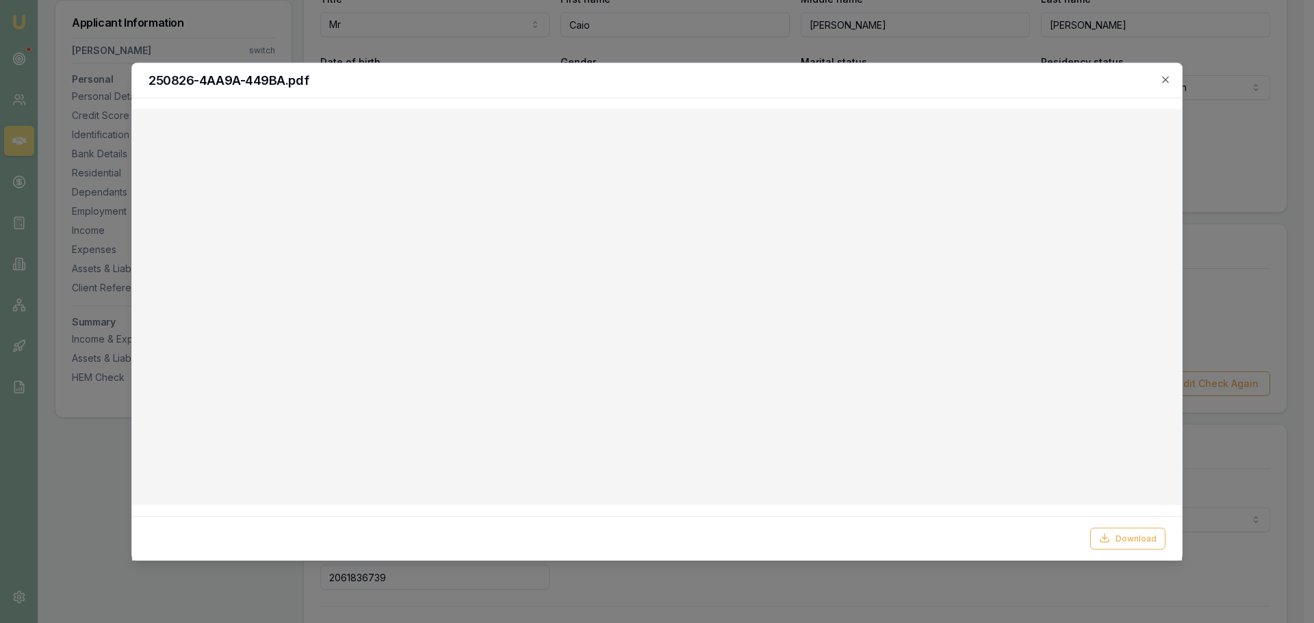
click at [1169, 79] on icon "button" at bounding box center [1165, 79] width 11 height 11
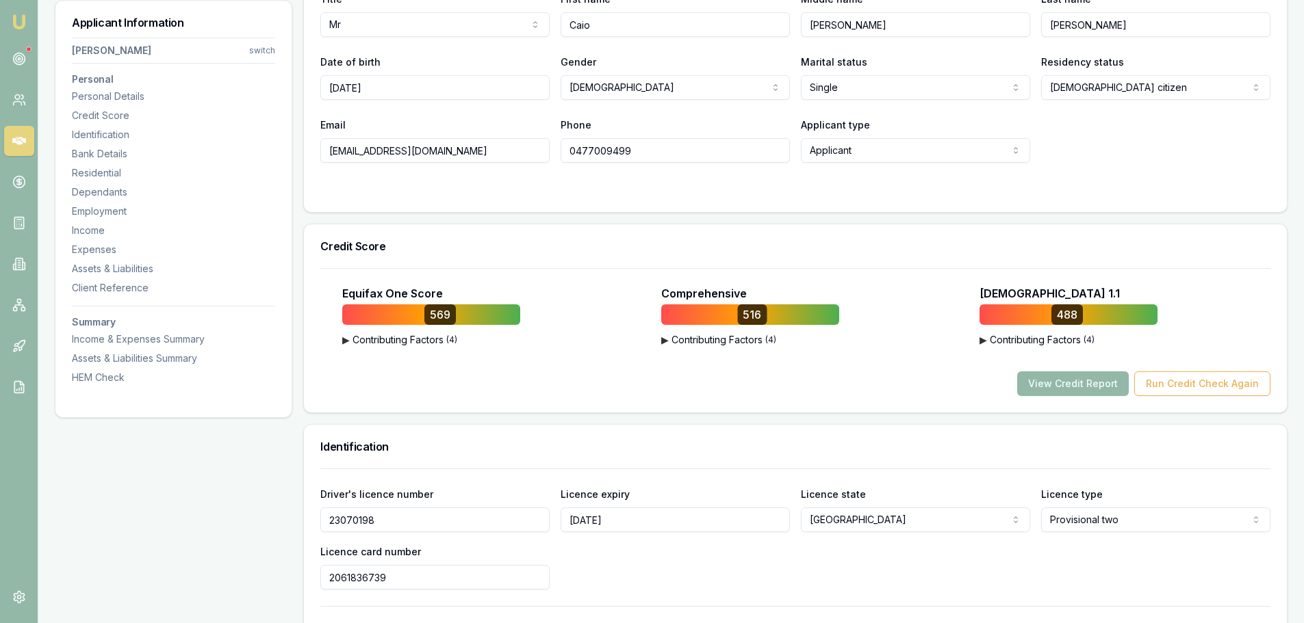
click at [519, 209] on div "Title * Mr Mr Mrs Miss Ms Dr Prof First name * Caio Middle name LEONARDO Last n…" at bounding box center [795, 92] width 983 height 239
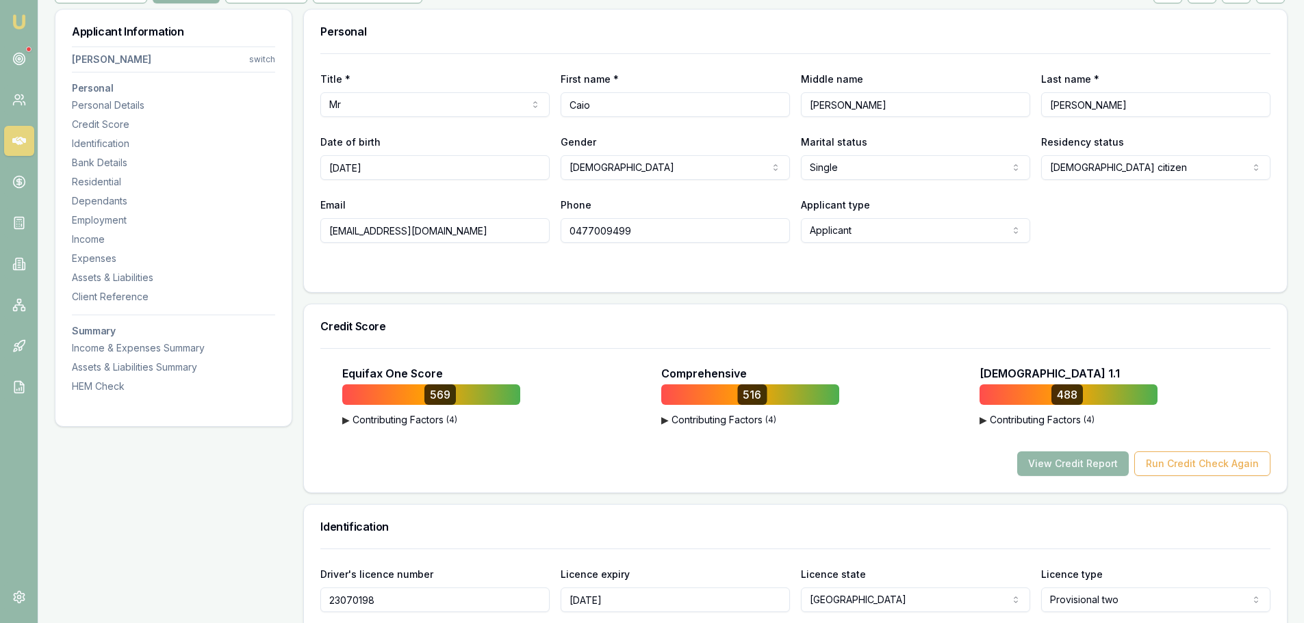
scroll to position [77, 0]
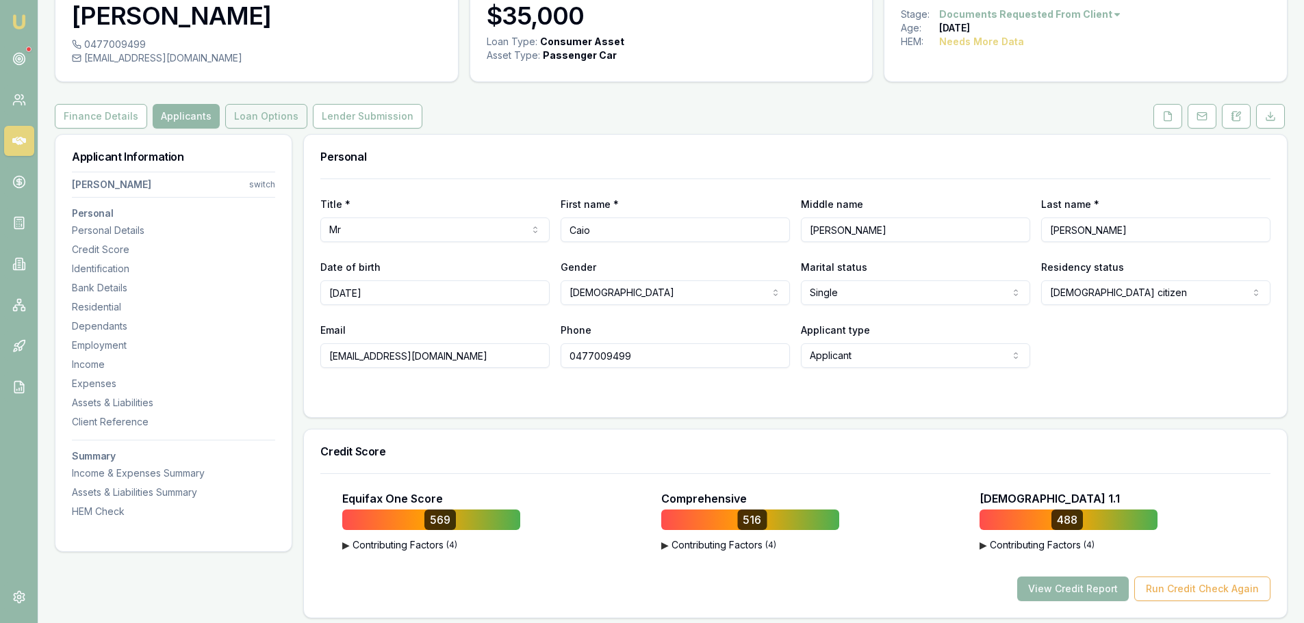
click at [274, 116] on button "Loan Options" at bounding box center [266, 116] width 82 height 25
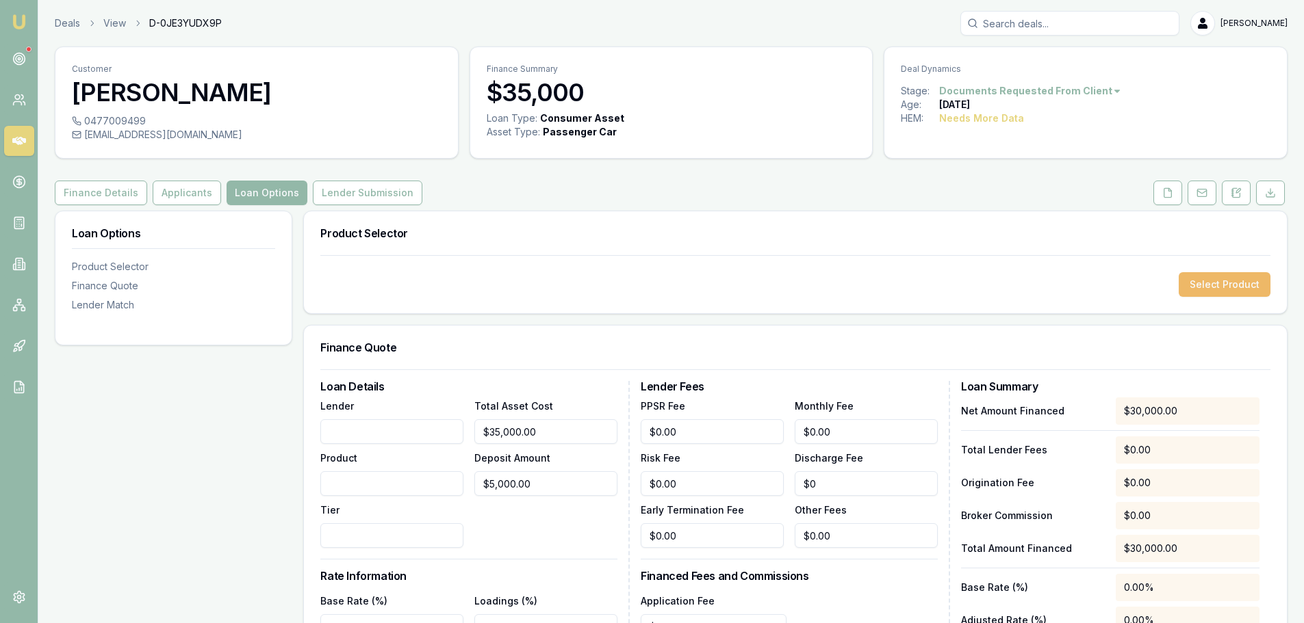
click at [1229, 283] on button "Select Product" at bounding box center [1224, 284] width 92 height 25
click at [407, 437] on input "Lender" at bounding box center [391, 431] width 143 height 25
type input "WISR"
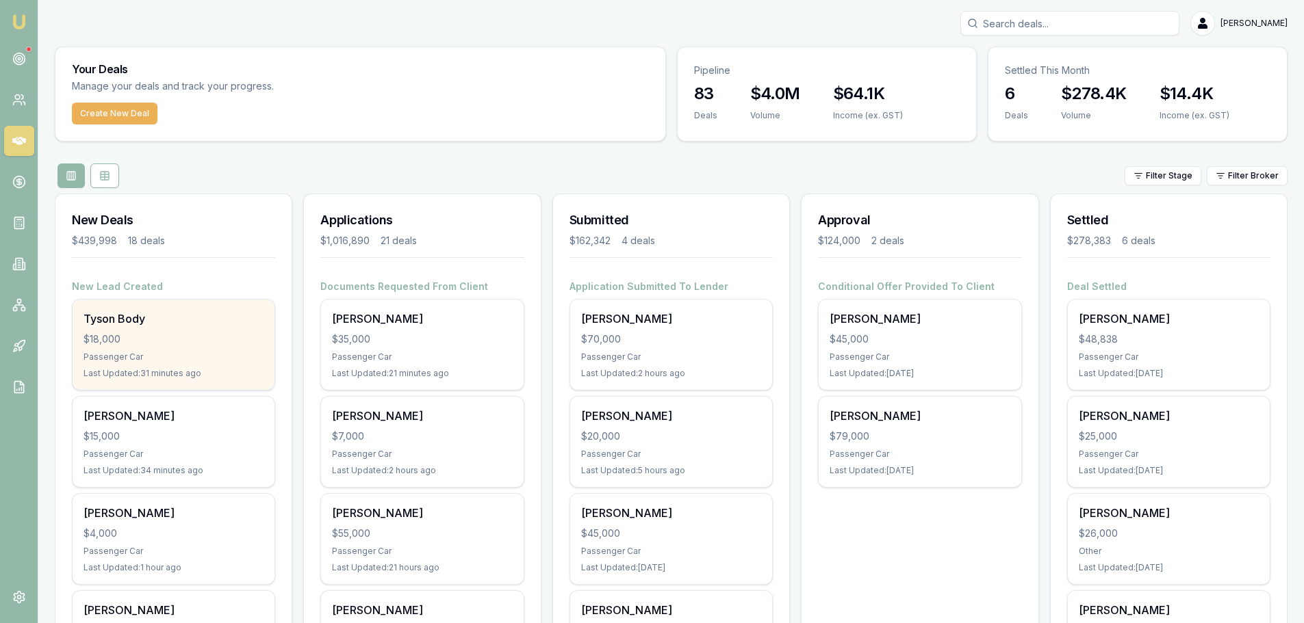
click at [166, 350] on div "[PERSON_NAME] Body $18,000 Passenger Car Last Updated: 31 minutes ago" at bounding box center [174, 345] width 202 height 90
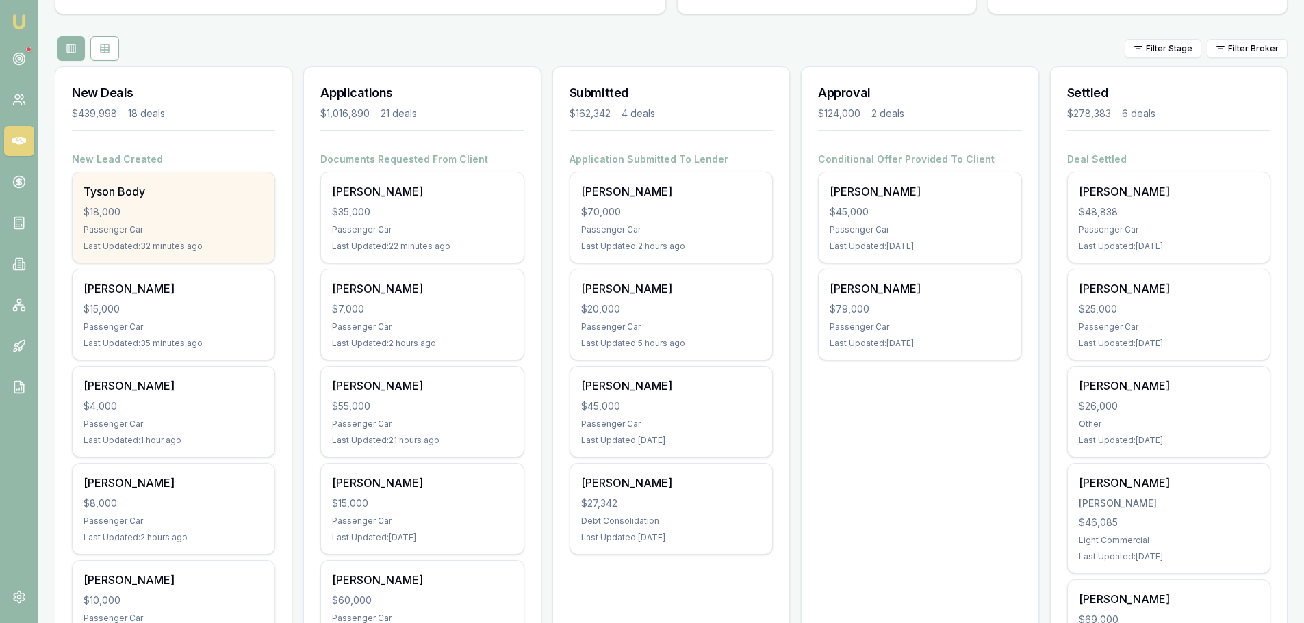
scroll to position [342, 0]
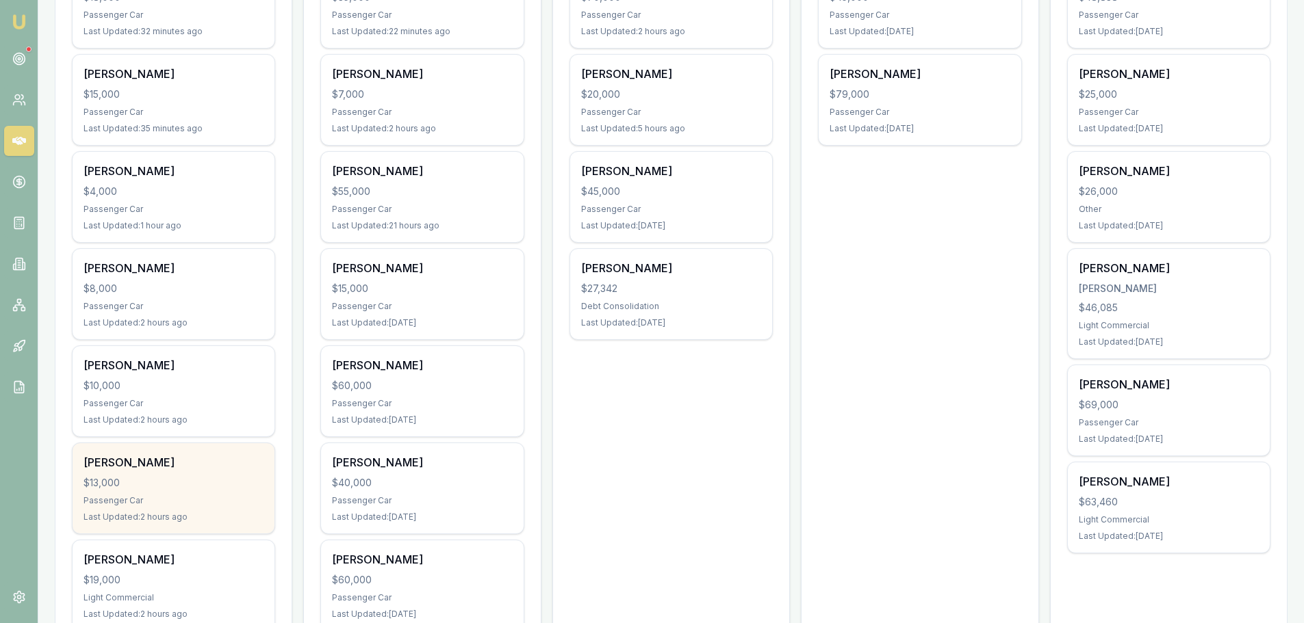
click at [151, 469] on div "Theresa Heywood" at bounding box center [173, 462] width 180 height 16
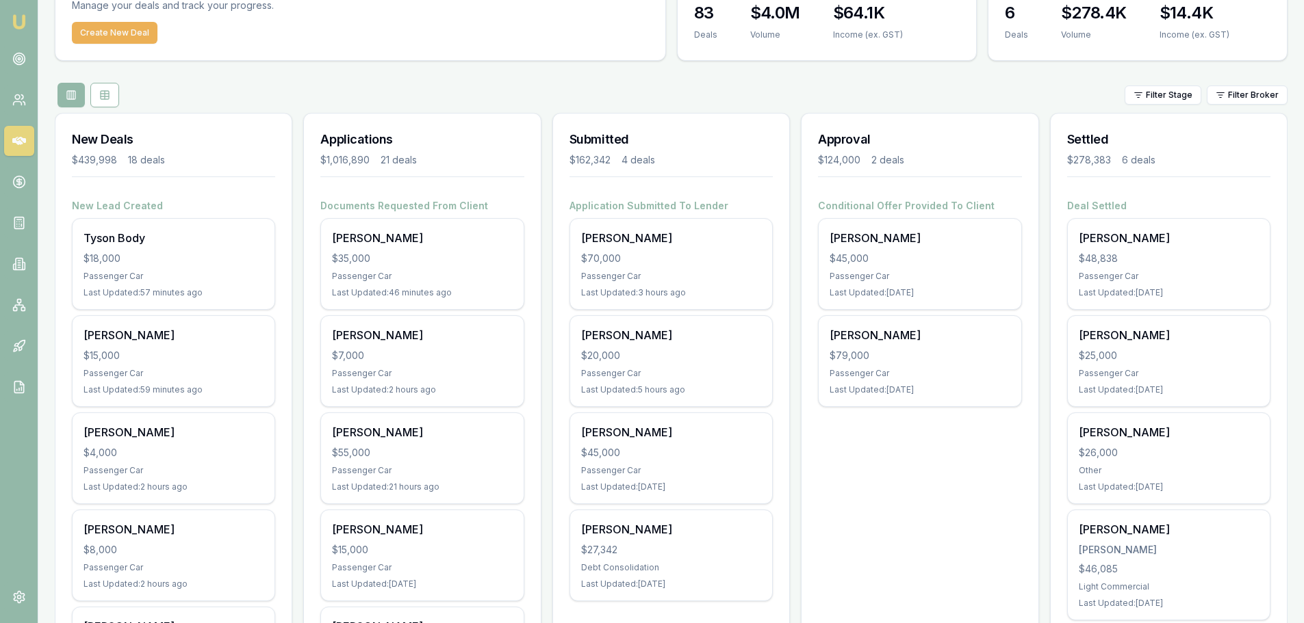
scroll to position [68, 0]
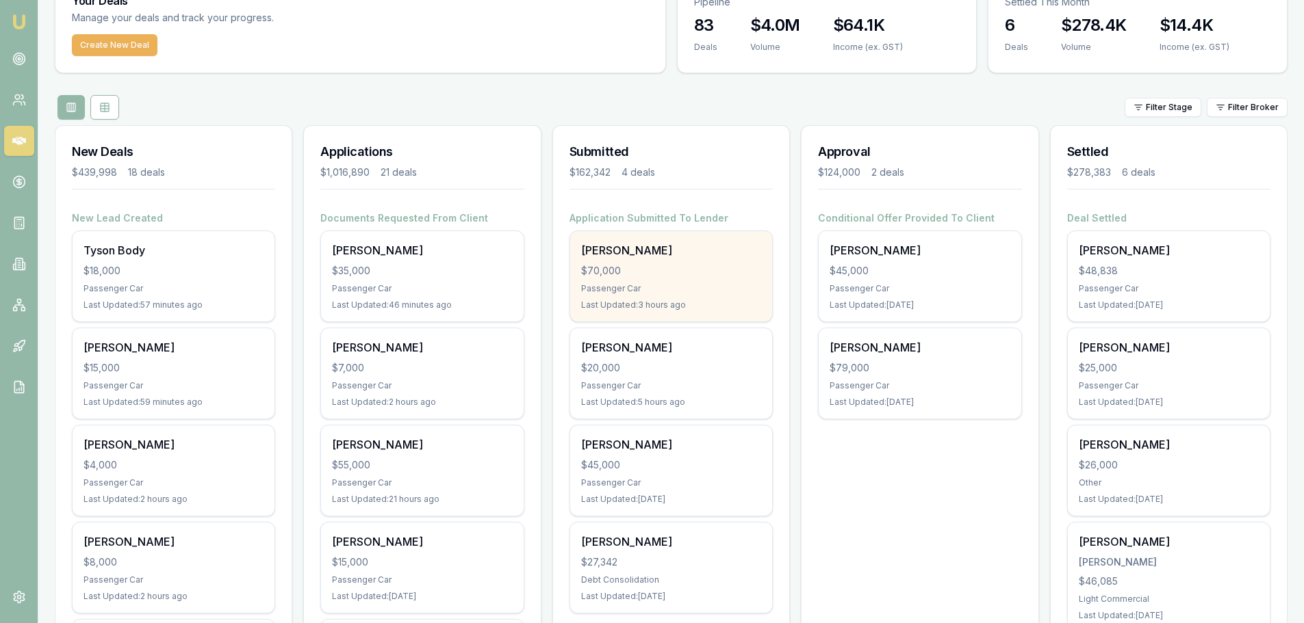
click at [664, 294] on div "James Blumer $70,000 Passenger Car Last Updated: 3 hours ago" at bounding box center [671, 276] width 202 height 90
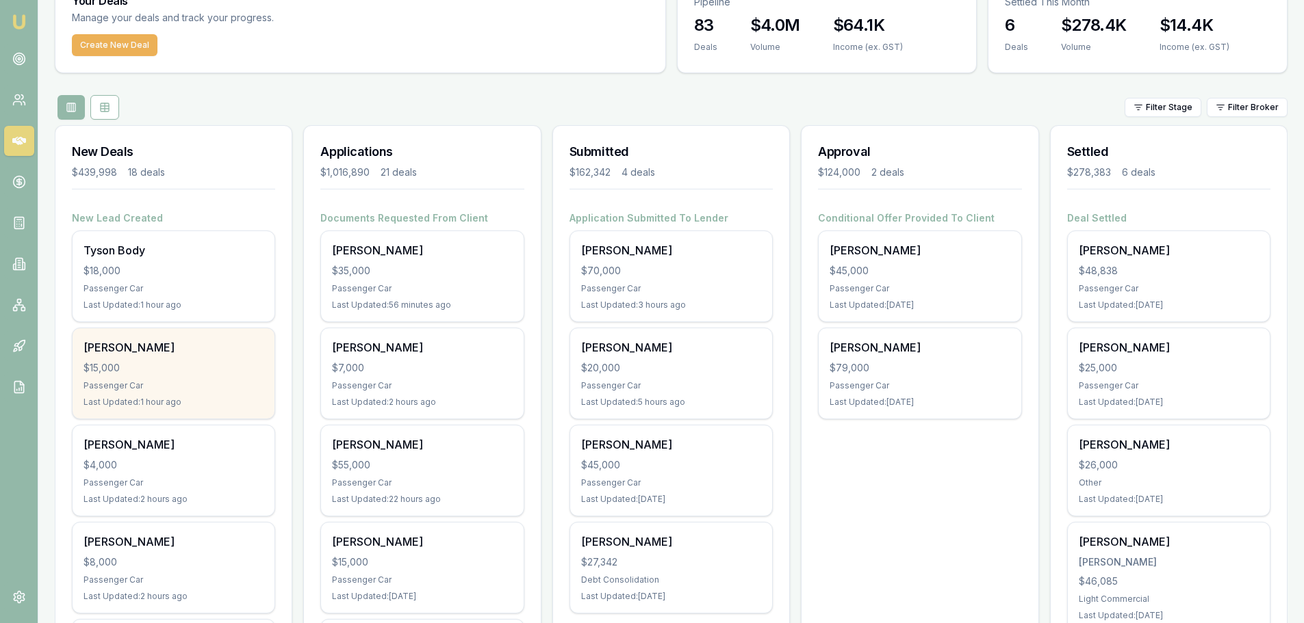
click at [163, 372] on div "$15,000" at bounding box center [173, 368] width 180 height 14
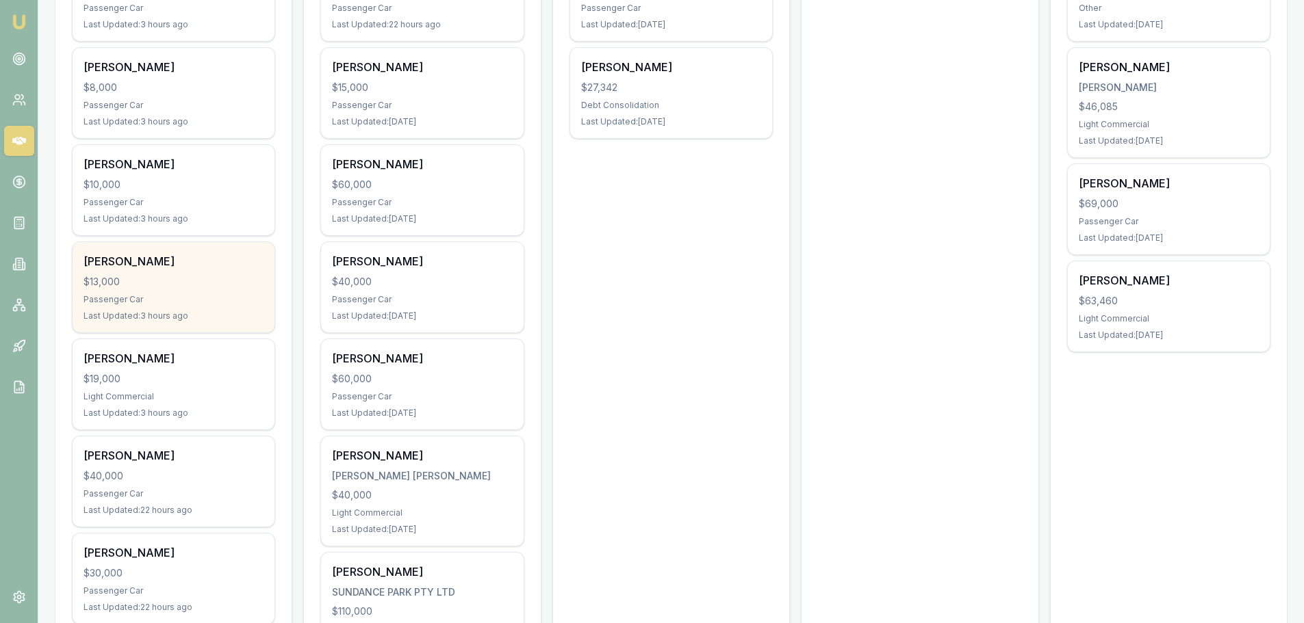
scroll to position [547, 0]
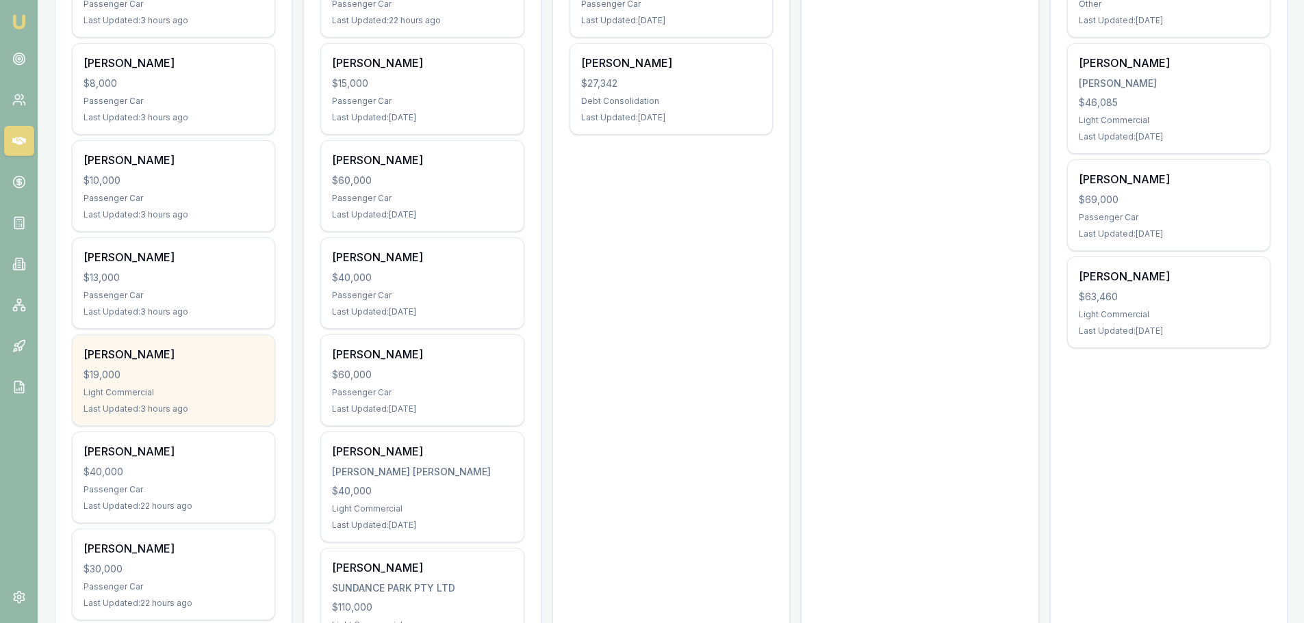
click at [214, 369] on div "$19,000" at bounding box center [173, 375] width 180 height 14
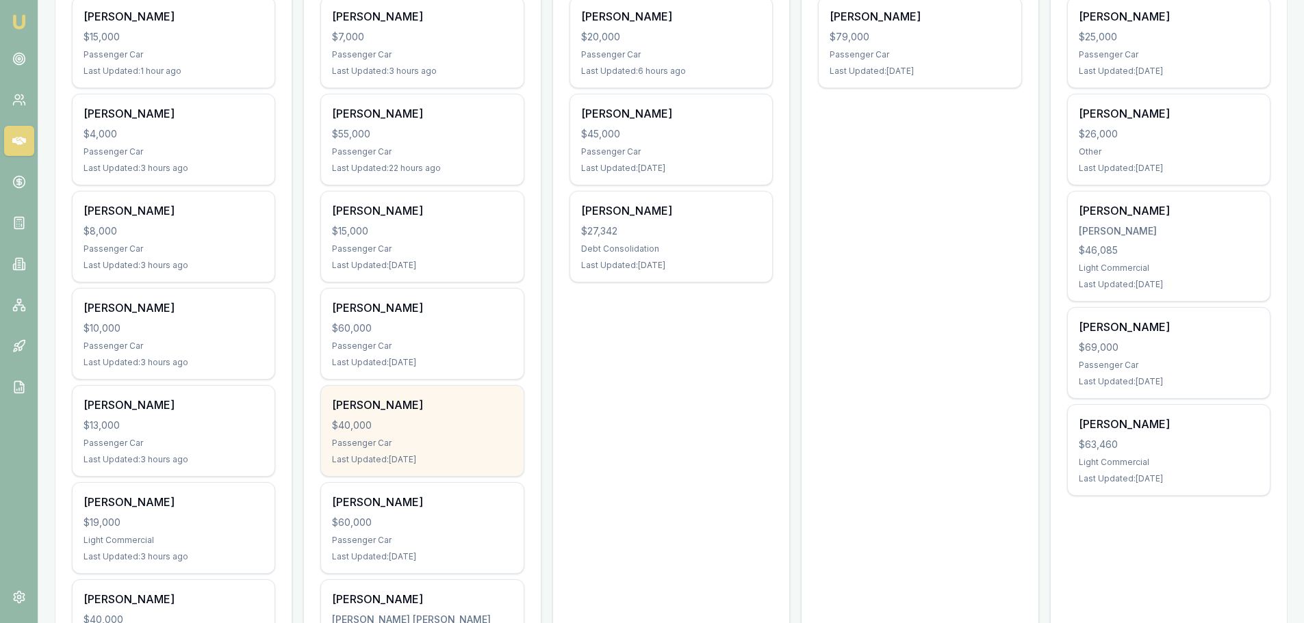
scroll to position [274, 0]
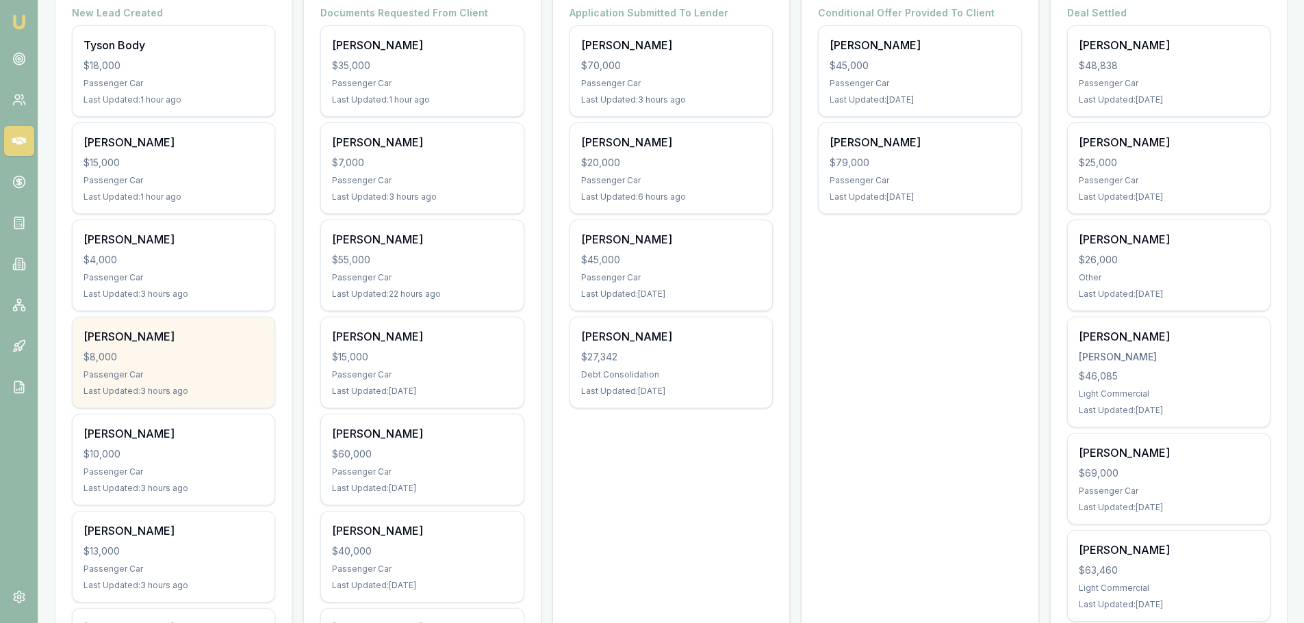
click at [199, 347] on div "Deanna Josephs $8,000 Passenger Car Last Updated: 3 hours ago" at bounding box center [174, 363] width 202 height 90
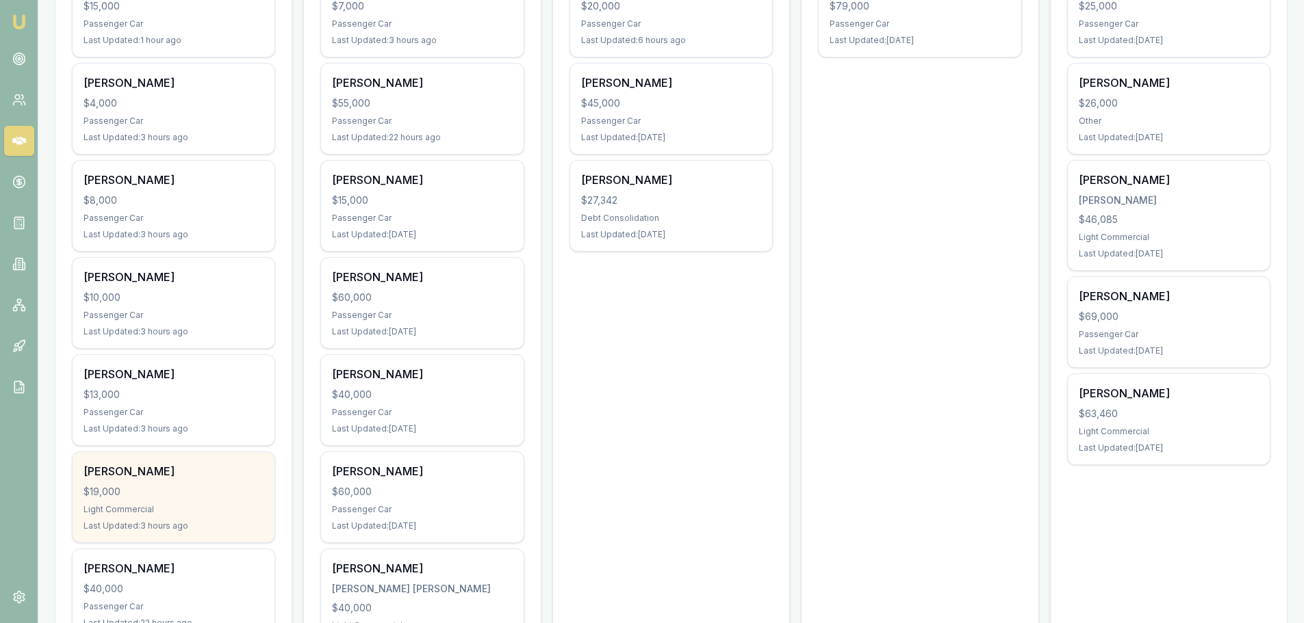
scroll to position [411, 0]
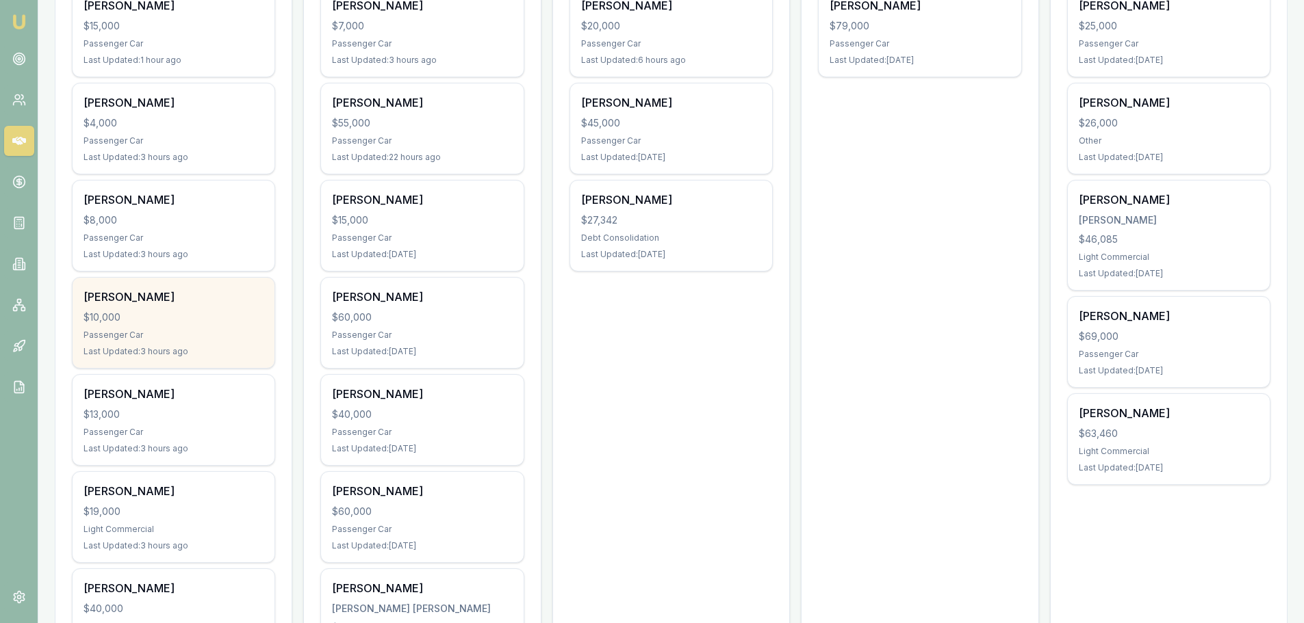
click at [178, 334] on div "Passenger Car" at bounding box center [173, 335] width 180 height 11
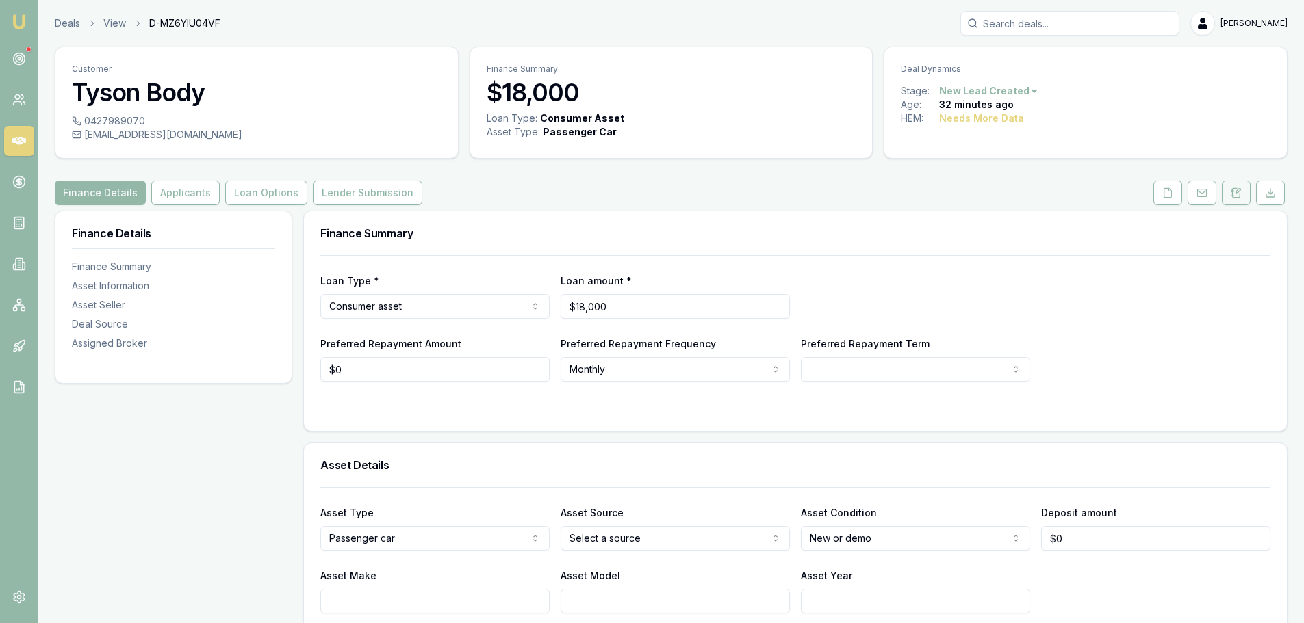
click at [1245, 194] on button at bounding box center [1235, 193] width 29 height 25
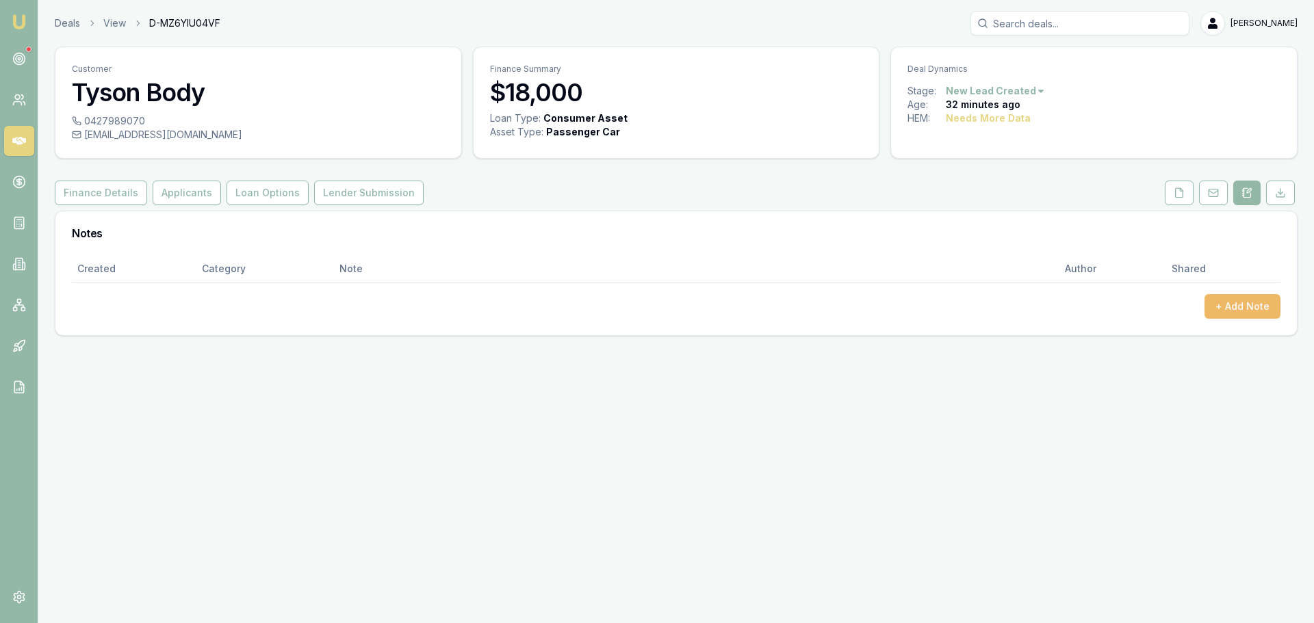
click at [1245, 306] on button "+ Add Note" at bounding box center [1242, 306] width 76 height 25
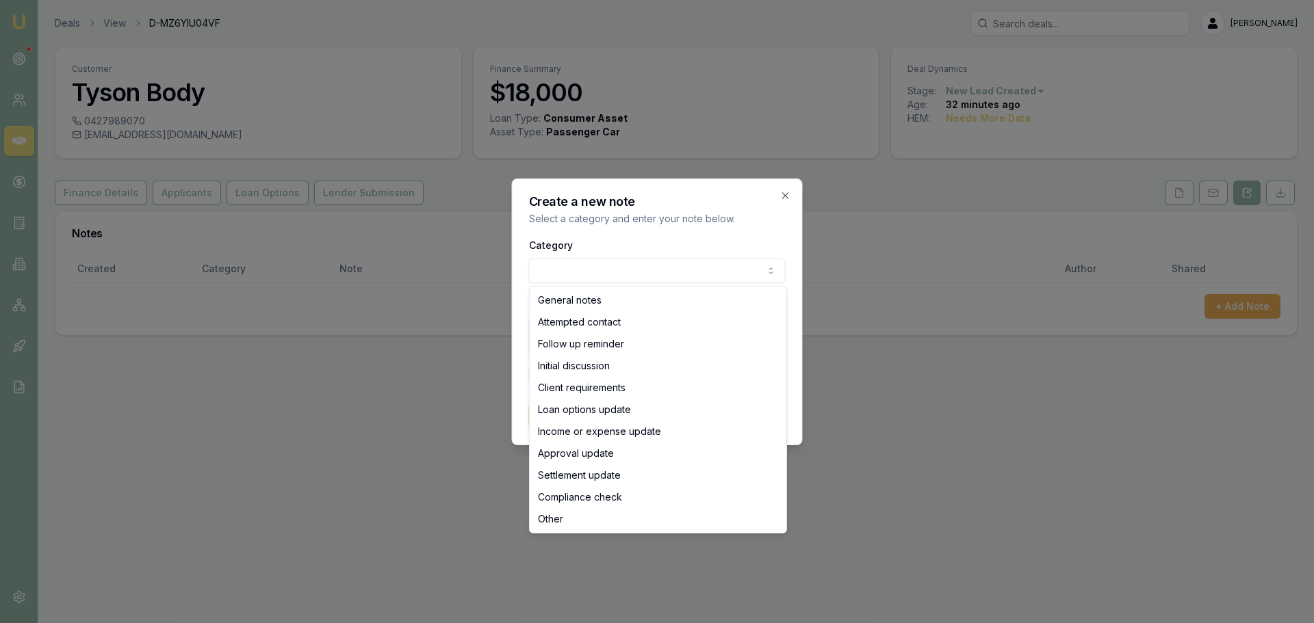
click at [644, 277] on body "Emu Broker Deals View D-MZ6YIU04VF [PERSON_NAME] Toggle Menu Customer [PERSON_N…" at bounding box center [657, 311] width 1314 height 623
select select "ATTEMPTED_CONTACT"
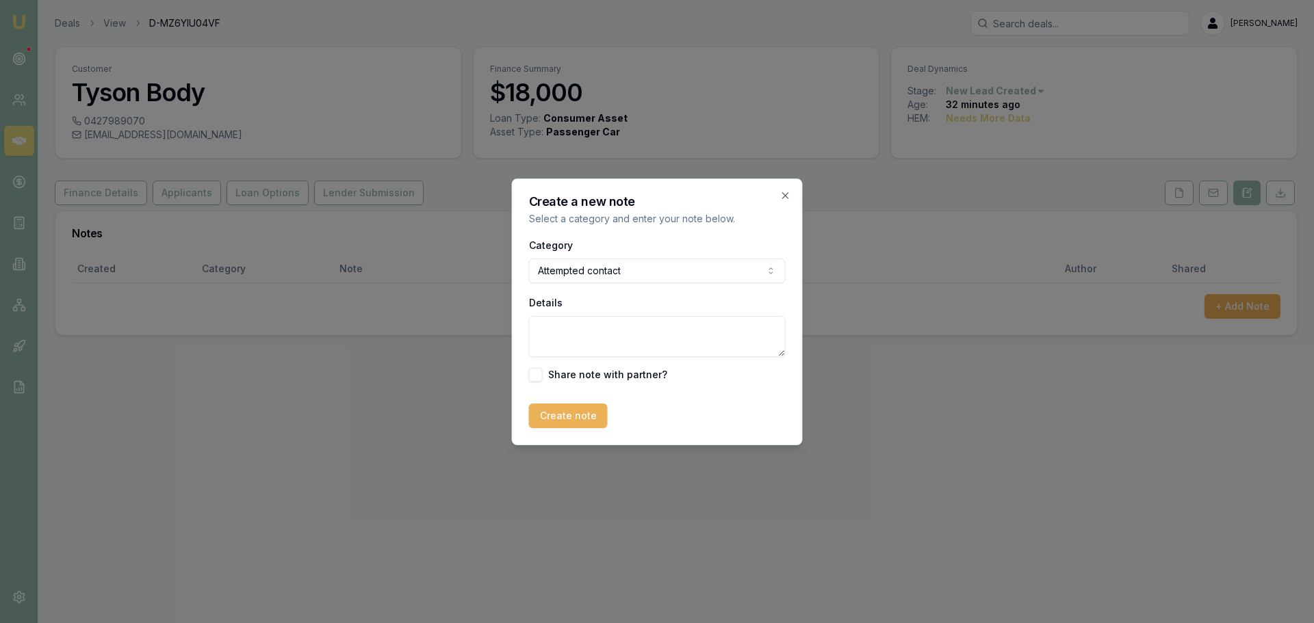
click at [622, 329] on textarea "Details" at bounding box center [657, 336] width 257 height 41
type textarea "sent intro text"
click at [566, 410] on button "Create note" at bounding box center [568, 416] width 79 height 25
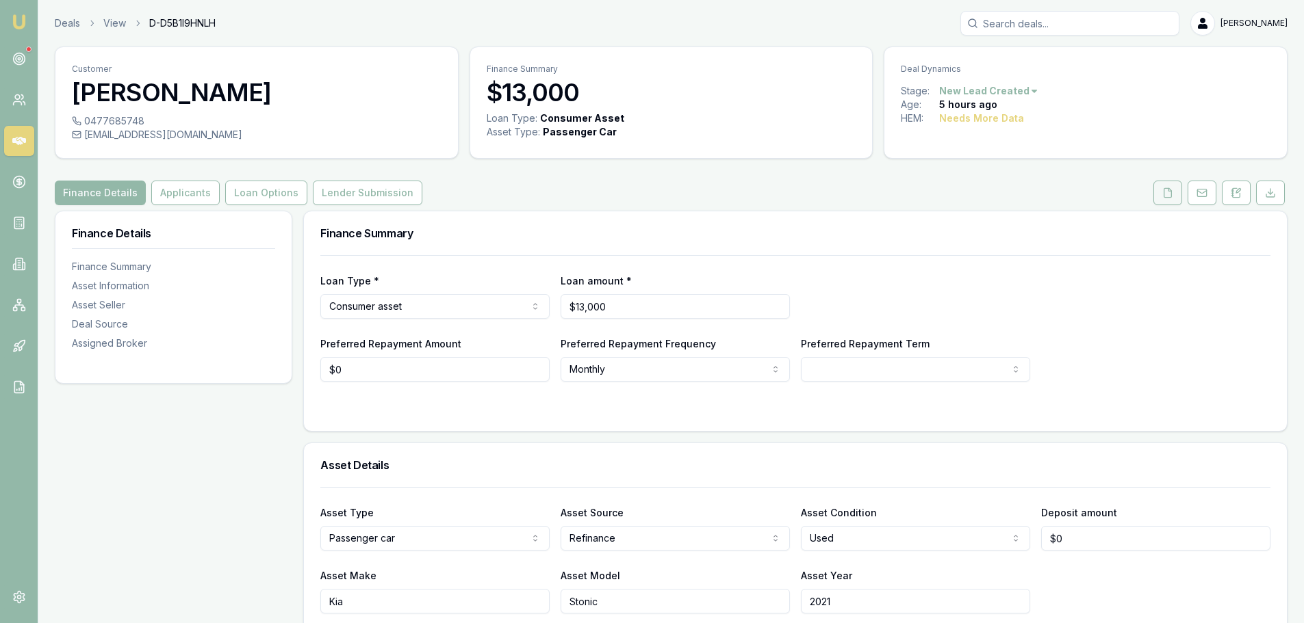
click at [1165, 199] on button at bounding box center [1167, 193] width 29 height 25
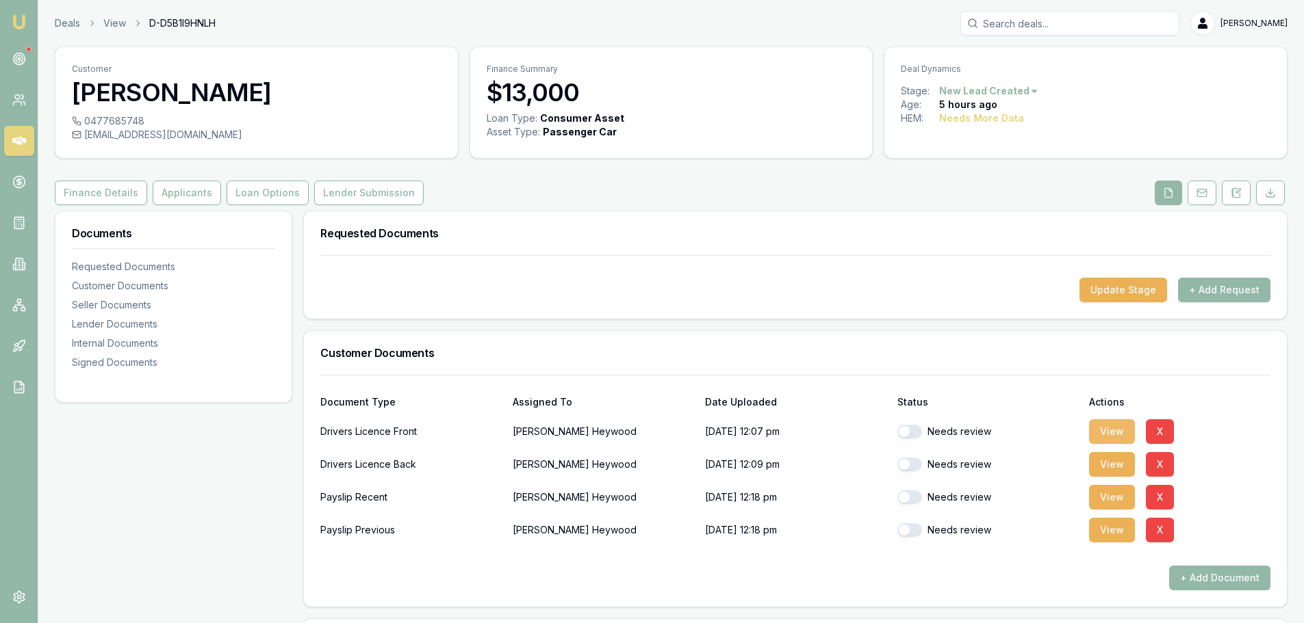
click at [1125, 435] on button "View" at bounding box center [1112, 431] width 46 height 25
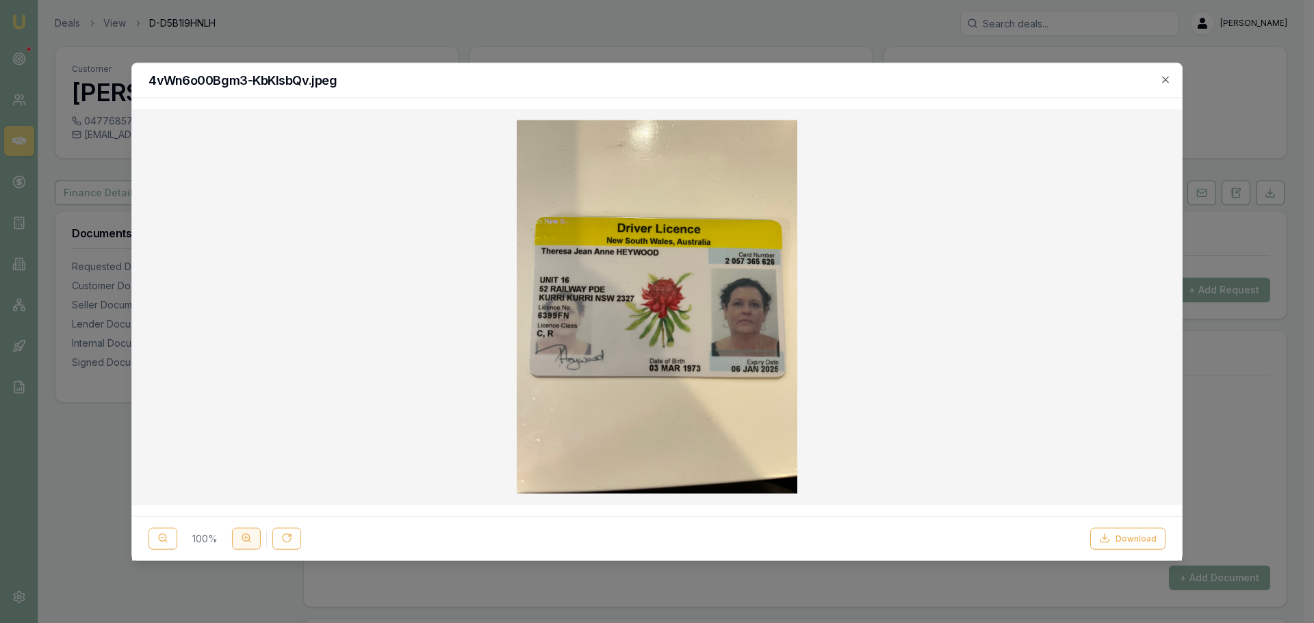
click at [249, 541] on line at bounding box center [249, 542] width 2 height 2
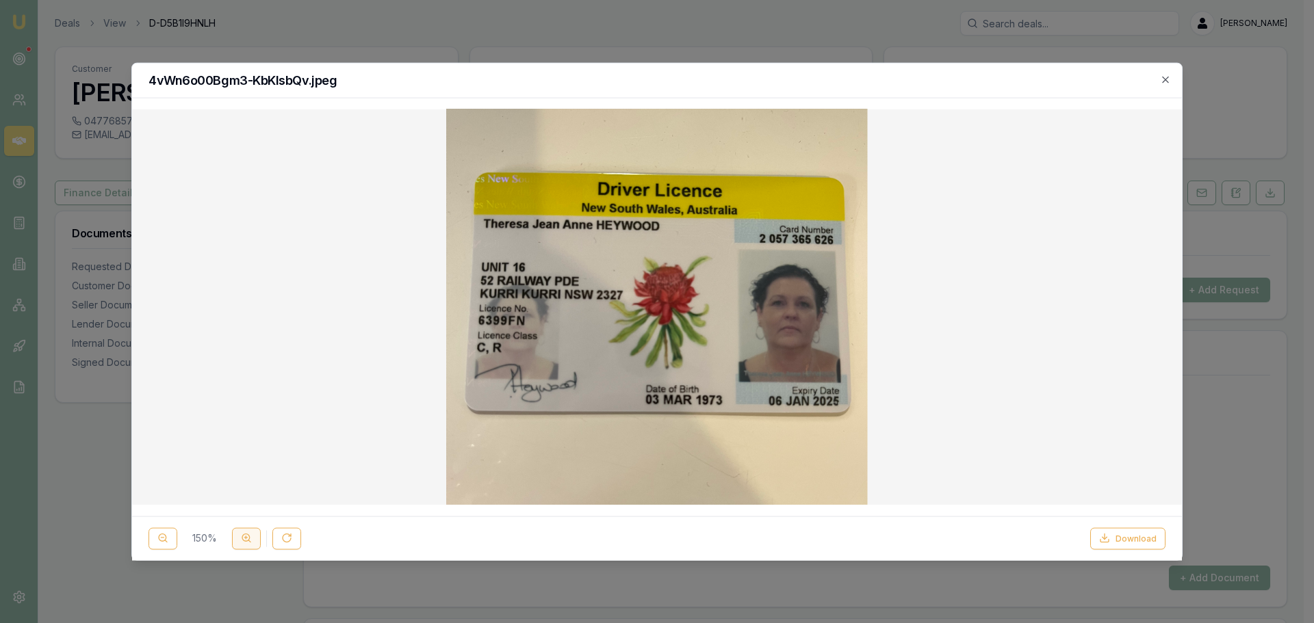
click at [249, 541] on line at bounding box center [249, 542] width 2 height 2
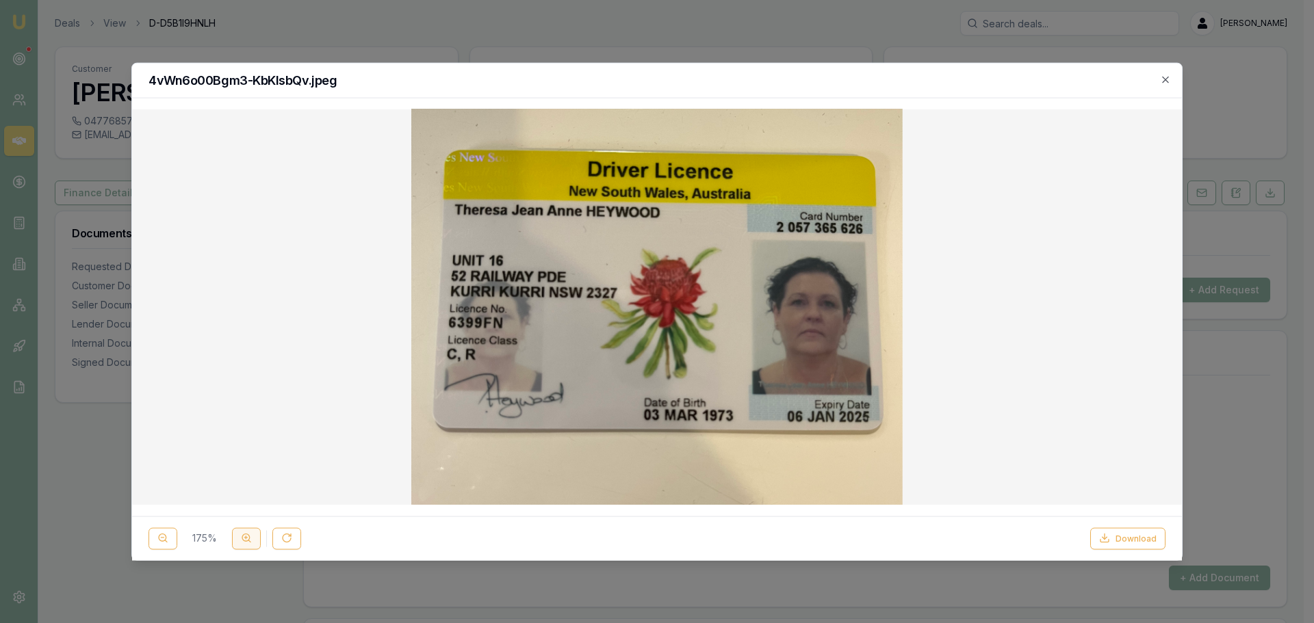
click at [249, 541] on line at bounding box center [249, 542] width 2 height 2
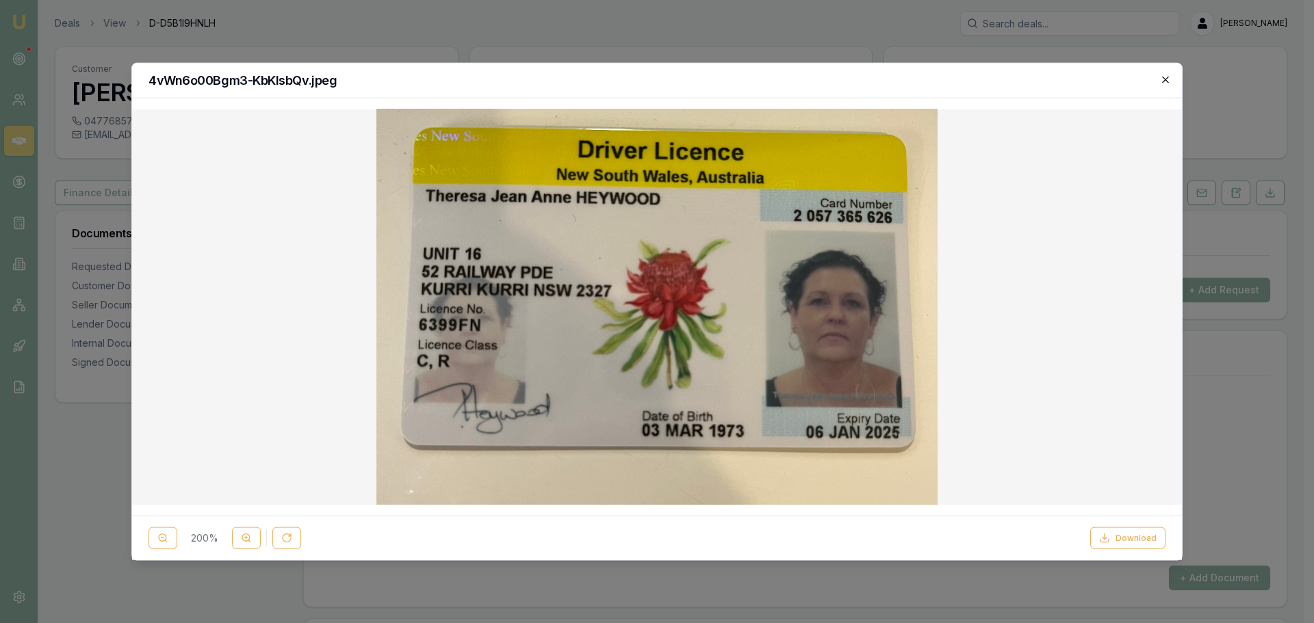
click at [1164, 74] on icon "button" at bounding box center [1165, 79] width 11 height 11
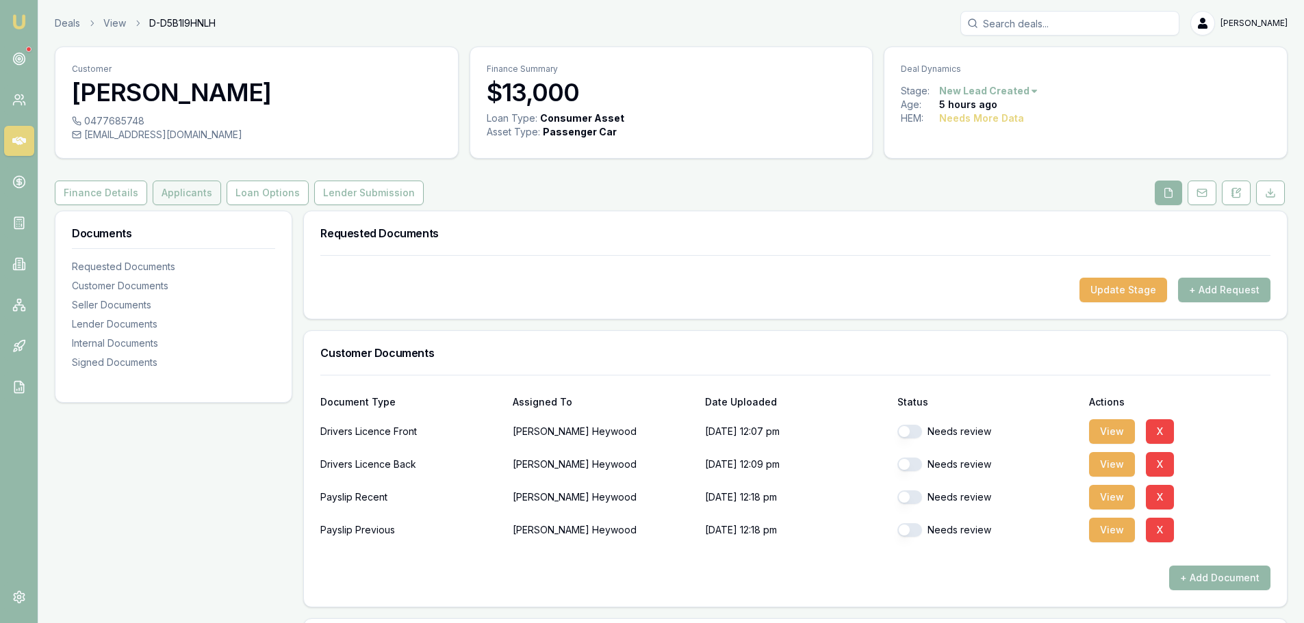
click at [187, 192] on button "Applicants" at bounding box center [187, 193] width 68 height 25
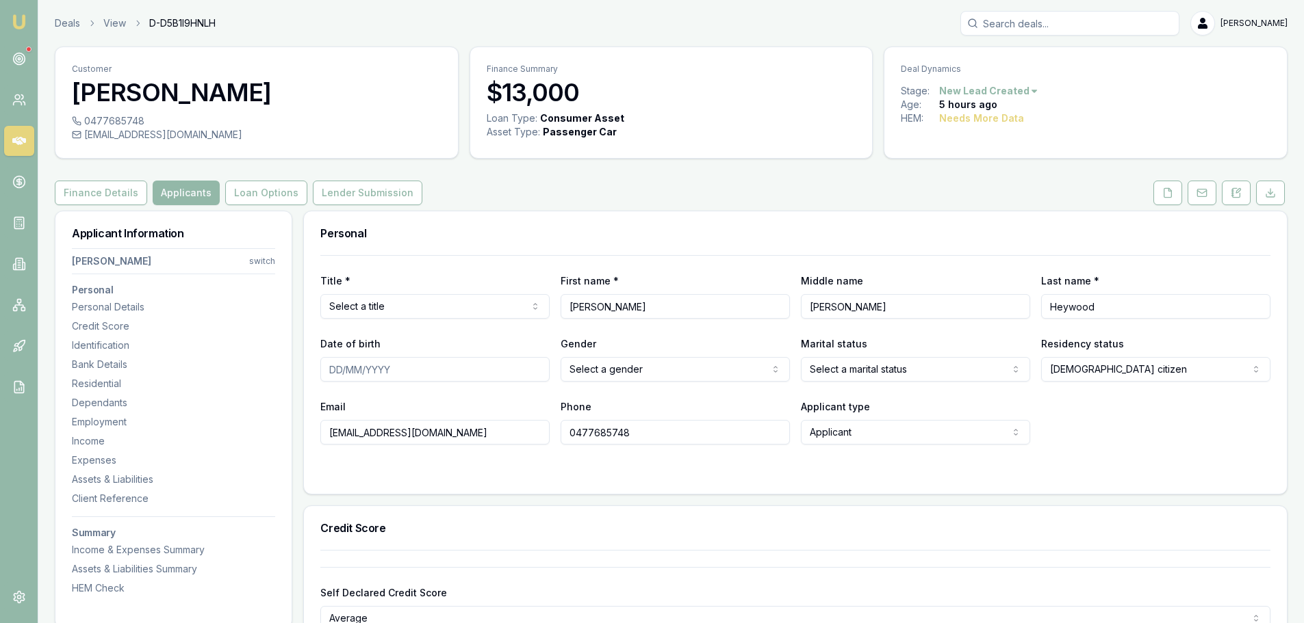
click at [370, 305] on html "Emu Broker Deals View D-D5B1I9HNLH Erin Shield Toggle Menu Customer Theresa Hey…" at bounding box center [652, 311] width 1304 height 623
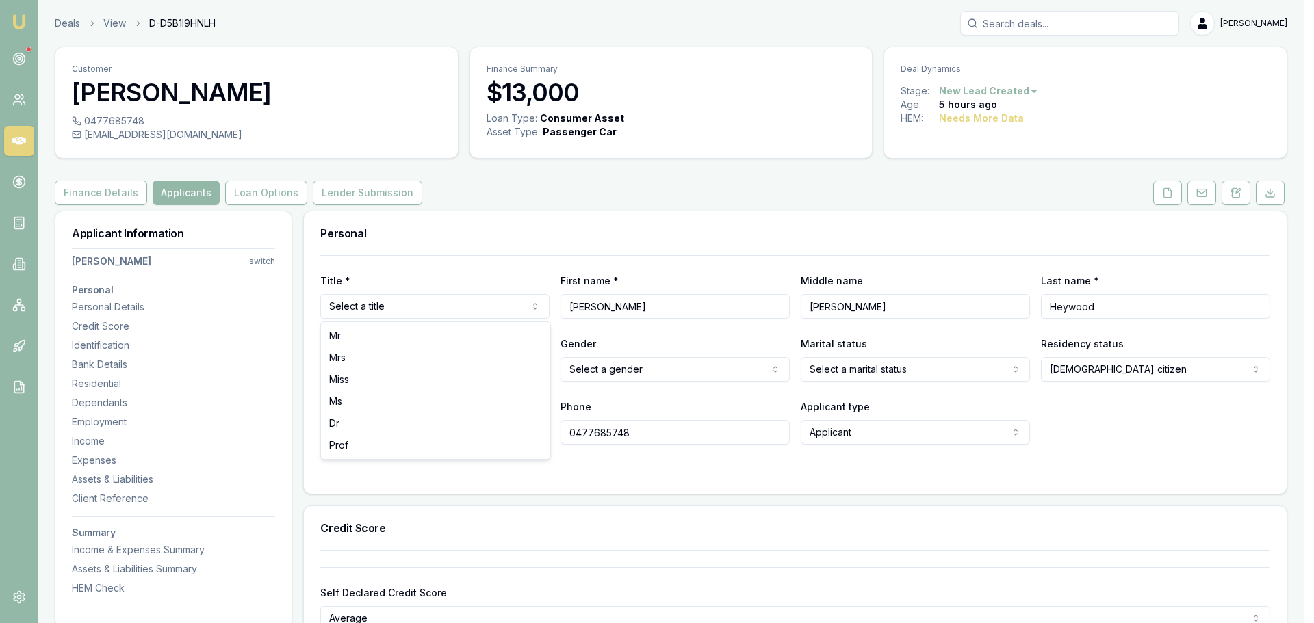
select select "Ms"
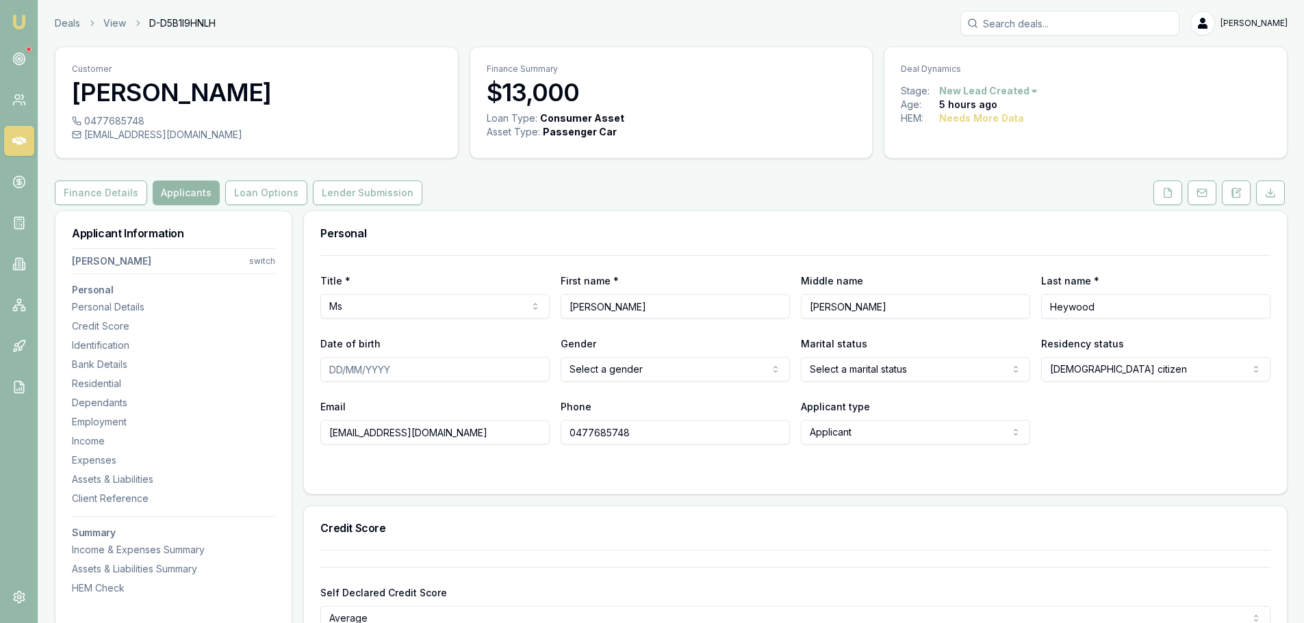
click at [814, 241] on div "Personal" at bounding box center [795, 233] width 983 height 44
click at [1160, 197] on button at bounding box center [1167, 193] width 29 height 25
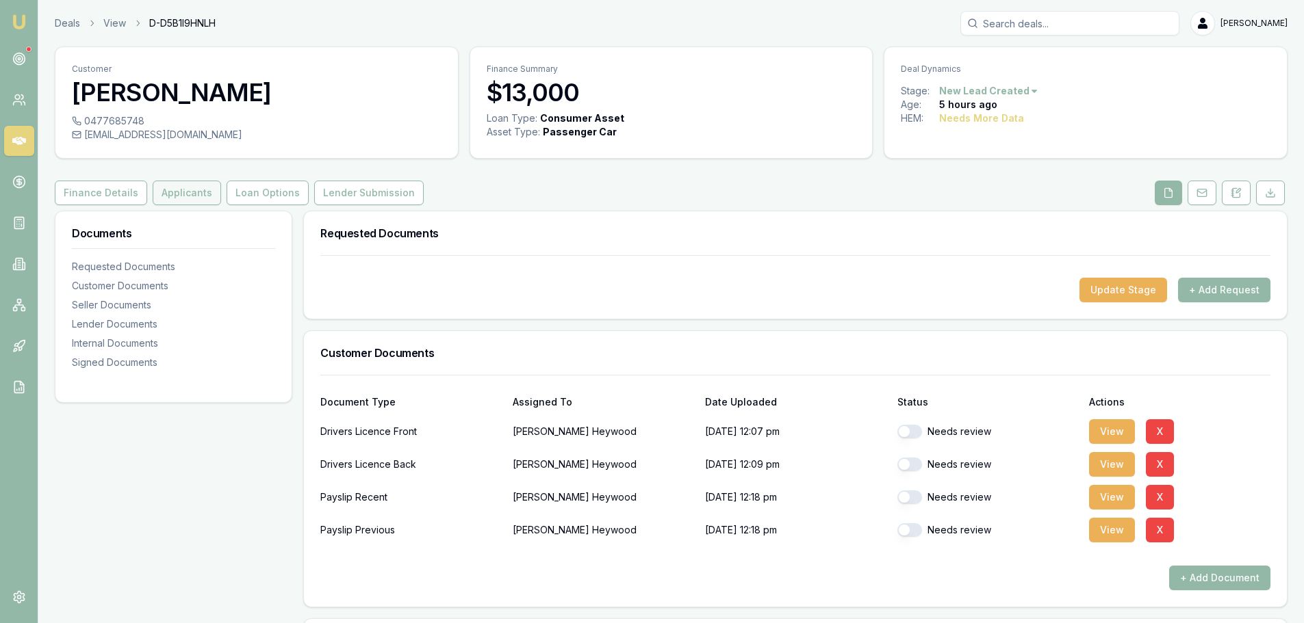
click at [159, 187] on button "Applicants" at bounding box center [187, 193] width 68 height 25
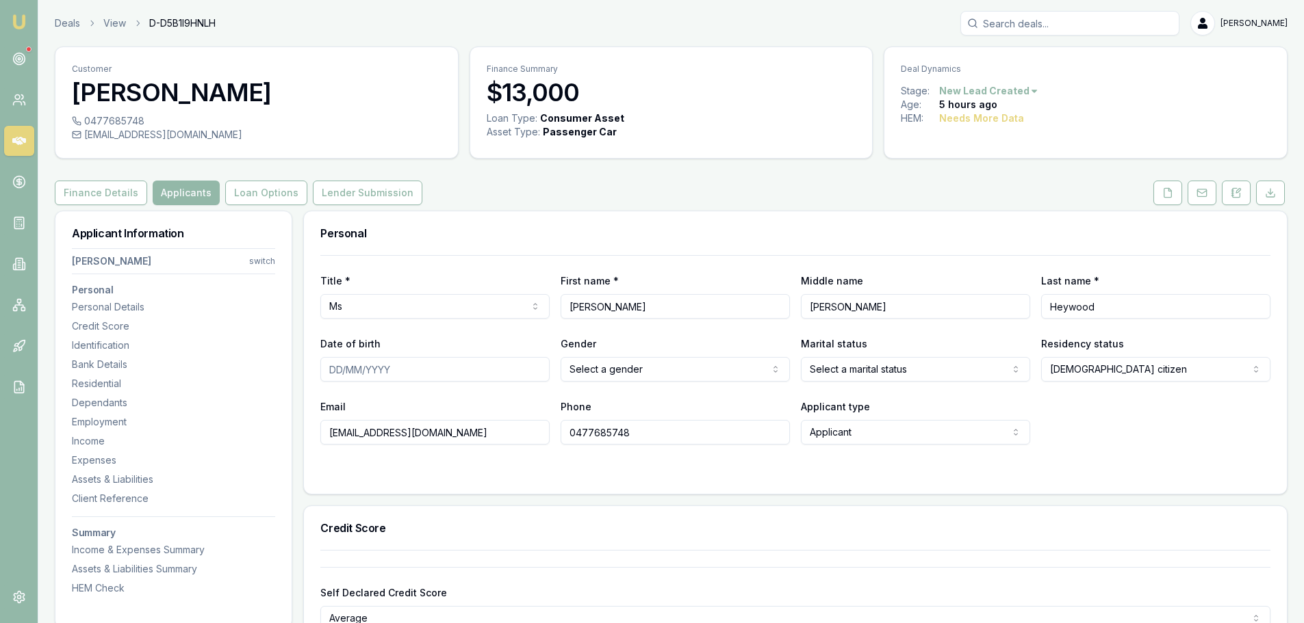
click at [520, 217] on div "Personal" at bounding box center [795, 233] width 983 height 44
click at [479, 372] on input "Date of birth" at bounding box center [434, 369] width 229 height 25
type input "03/03/1973"
click at [545, 268] on div "Title * Ms Mr Mrs Miss Ms Dr Prof First name * Theresa Middle name Jean Anne La…" at bounding box center [795, 350] width 950 height 190
click at [77, 189] on button "Finance Details" at bounding box center [101, 193] width 92 height 25
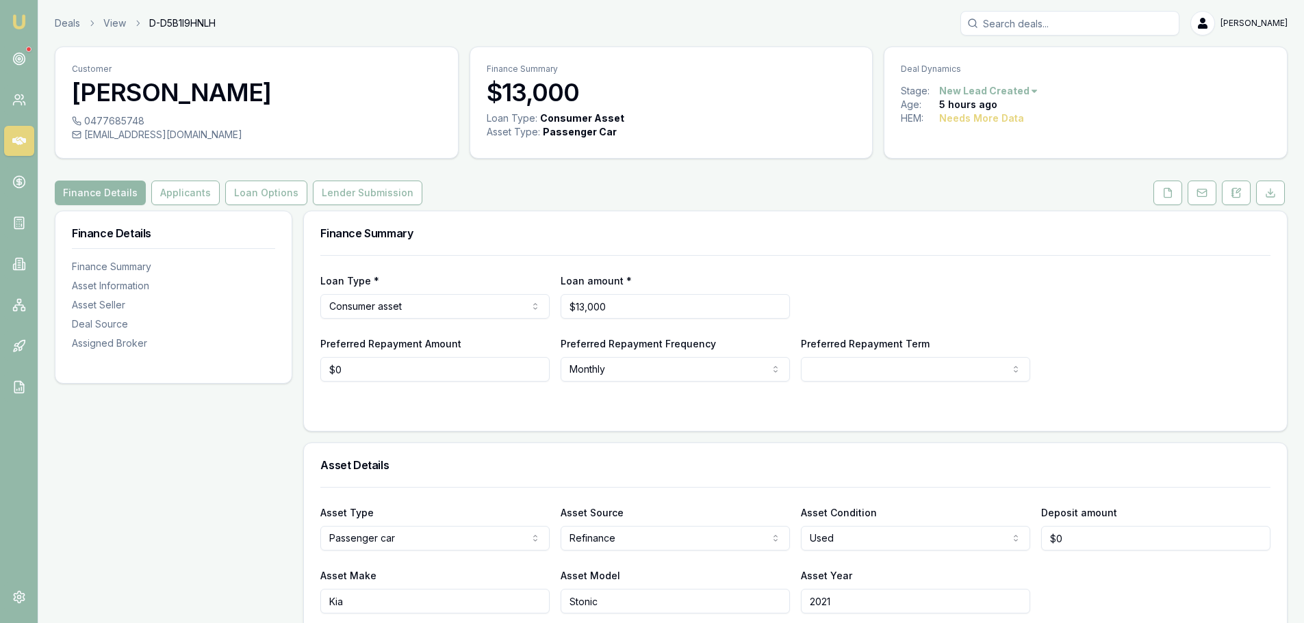
click at [595, 183] on div "Finance Details Applicants Loan Options Lender Submission" at bounding box center [671, 193] width 1232 height 25
click at [603, 221] on div "Finance Summary" at bounding box center [795, 233] width 983 height 44
click at [200, 194] on button "Applicants" at bounding box center [185, 193] width 68 height 25
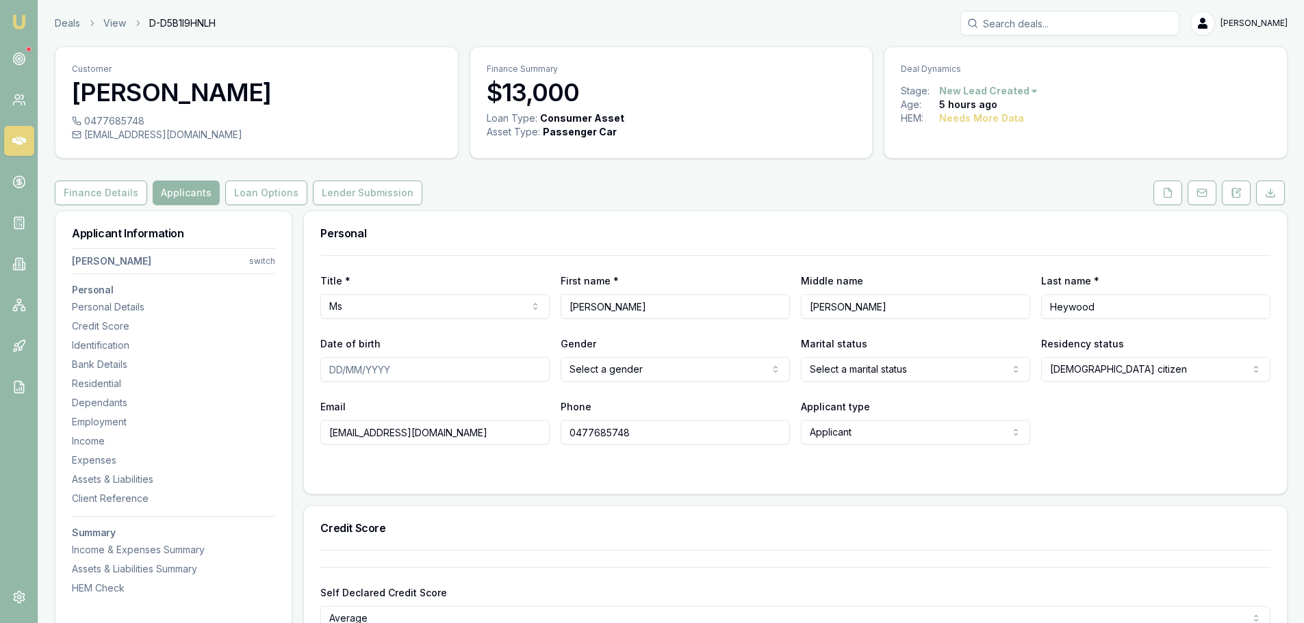
click at [374, 374] on input "Date of birth" at bounding box center [434, 369] width 229 height 25
type input "03/03/1973"
click at [469, 225] on div "Personal" at bounding box center [795, 233] width 983 height 44
click at [469, 228] on h3 "Personal" at bounding box center [795, 233] width 950 height 11
click at [603, 374] on html "Emu Broker Deals View D-D5B1I9HNLH Erin Shield Toggle Menu Customer Theresa Hey…" at bounding box center [652, 311] width 1304 height 623
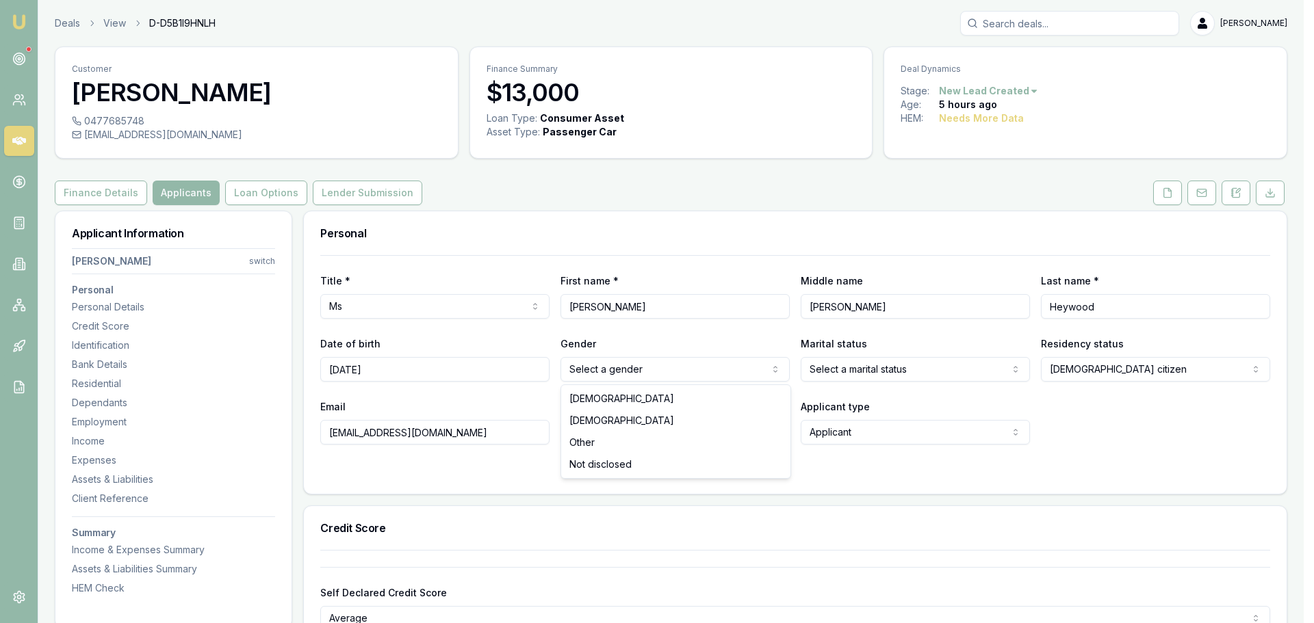
select select "[DEMOGRAPHIC_DATA]"
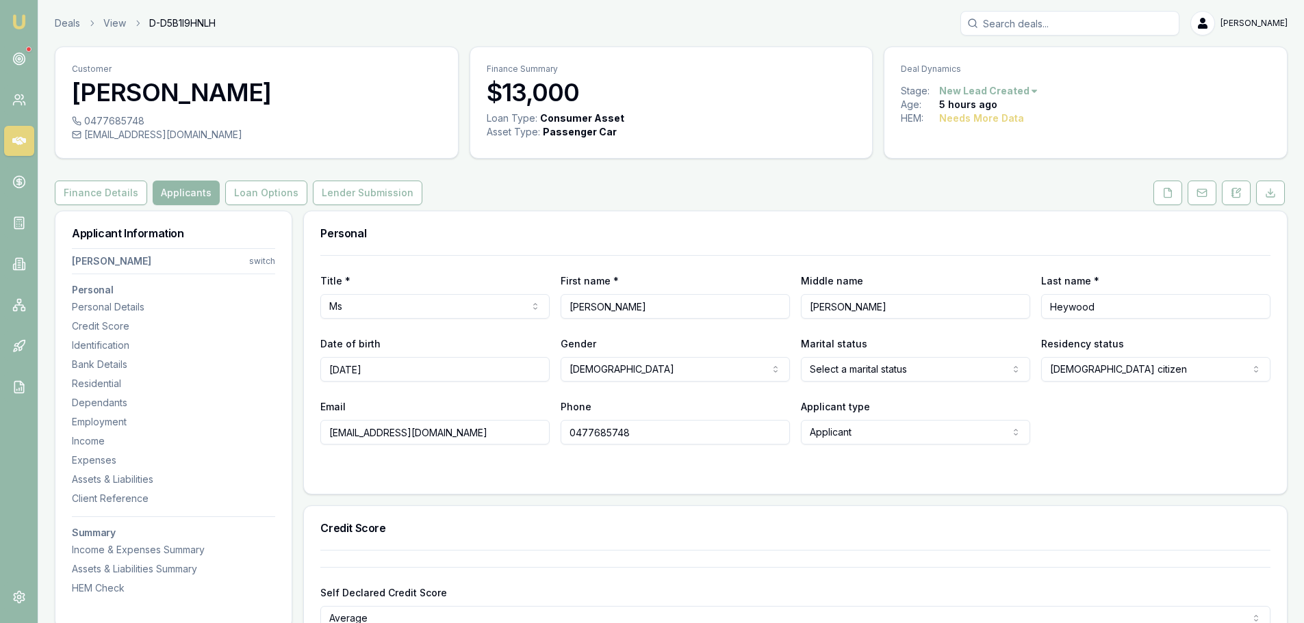
click at [835, 370] on html "Emu Broker Deals View D-D5B1I9HNLH Erin Shield Toggle Menu Customer Theresa Hey…" at bounding box center [652, 311] width 1304 height 623
click at [1106, 440] on div "Email ree.heywood@gmail.com Phone 0477685748 Applicant type Applicant Applicant…" at bounding box center [795, 421] width 950 height 47
click at [651, 183] on div "Finance Details Applicants Loan Options Lender Submission" at bounding box center [671, 193] width 1232 height 25
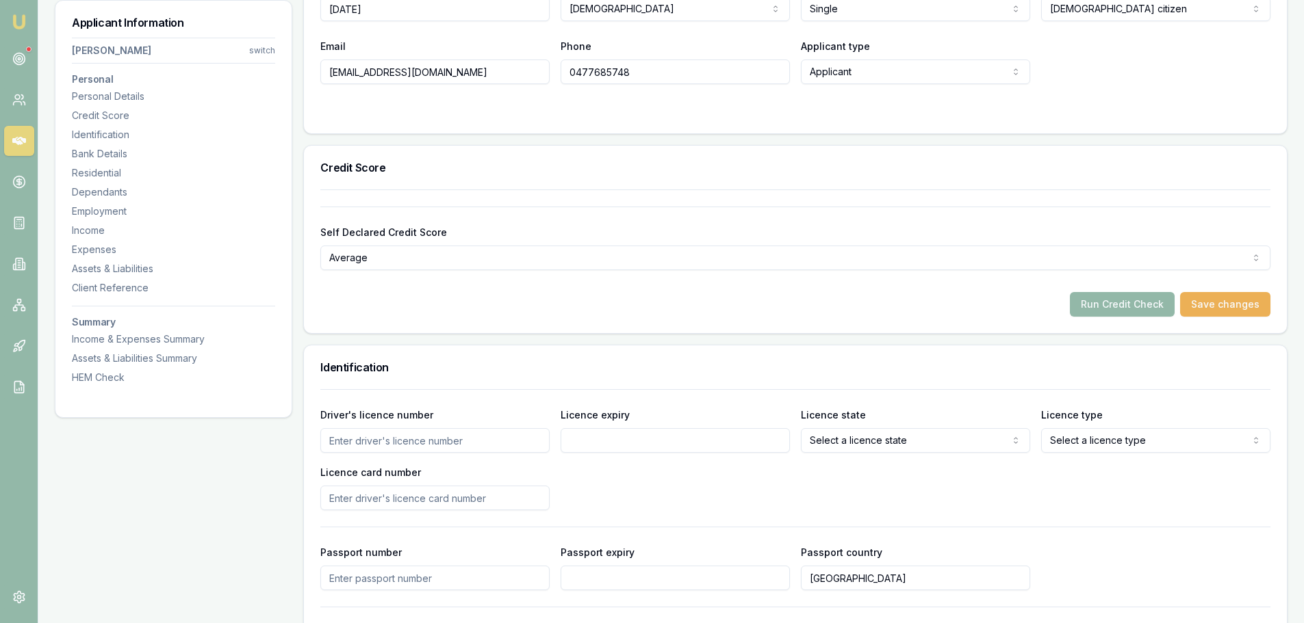
scroll to position [479, 0]
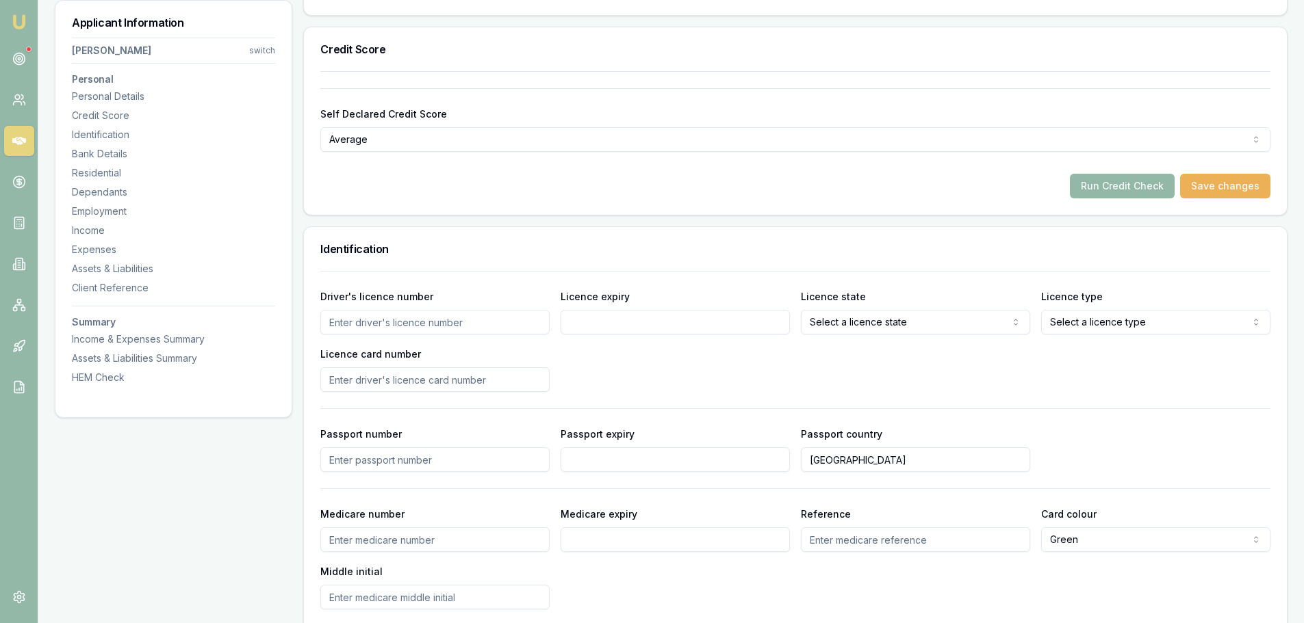
click at [481, 321] on input "Driver's licence number" at bounding box center [434, 322] width 229 height 25
type input "6399FN"
type input "0"
type input "06/01/2026"
click at [550, 271] on div at bounding box center [795, 271] width 950 height 1
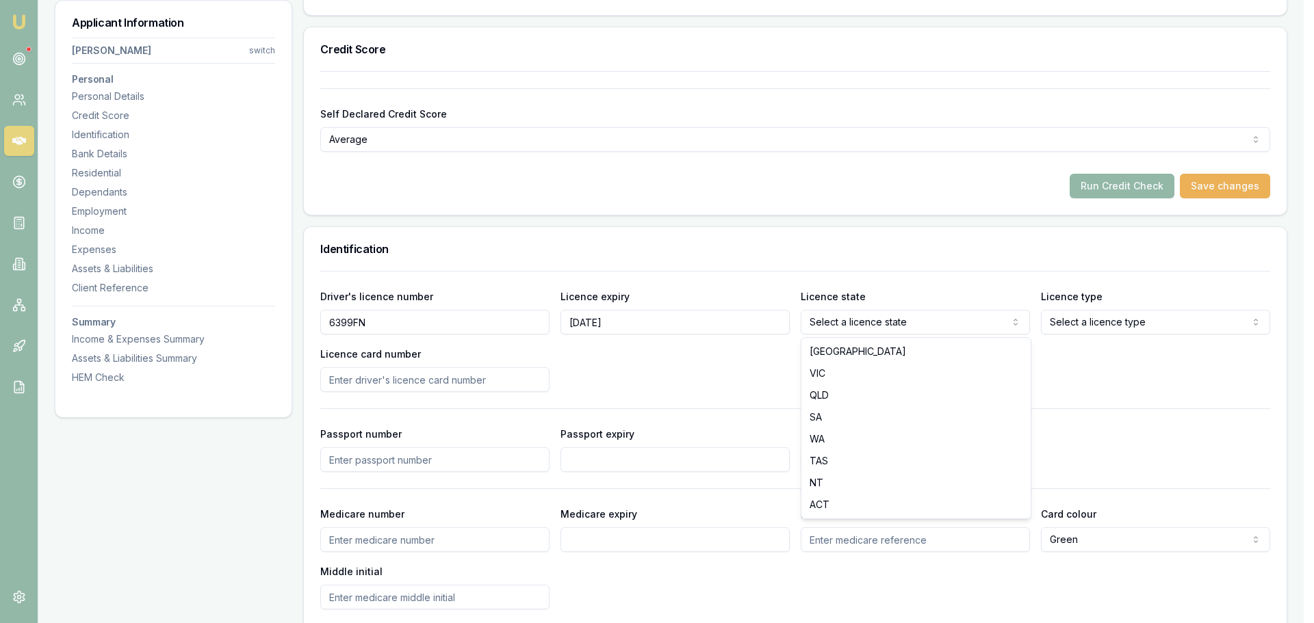
drag, startPoint x: 837, startPoint y: 348, endPoint x: 1022, endPoint y: 348, distance: 185.4
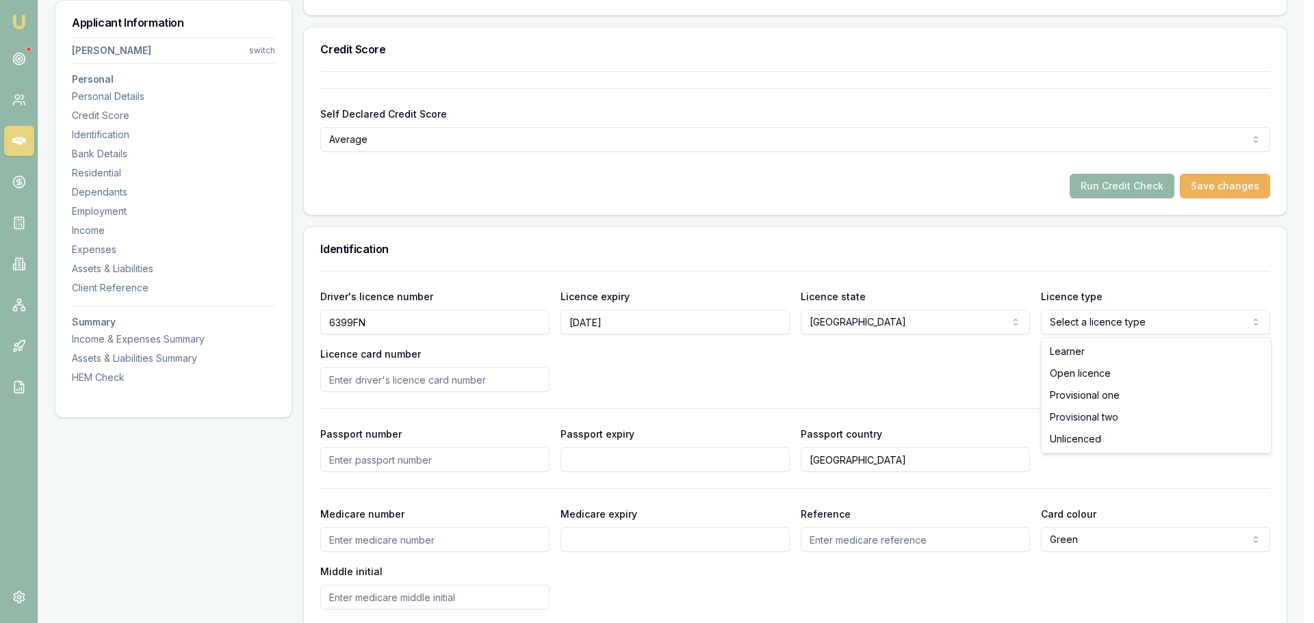
select select "OPEN_LICENCE"
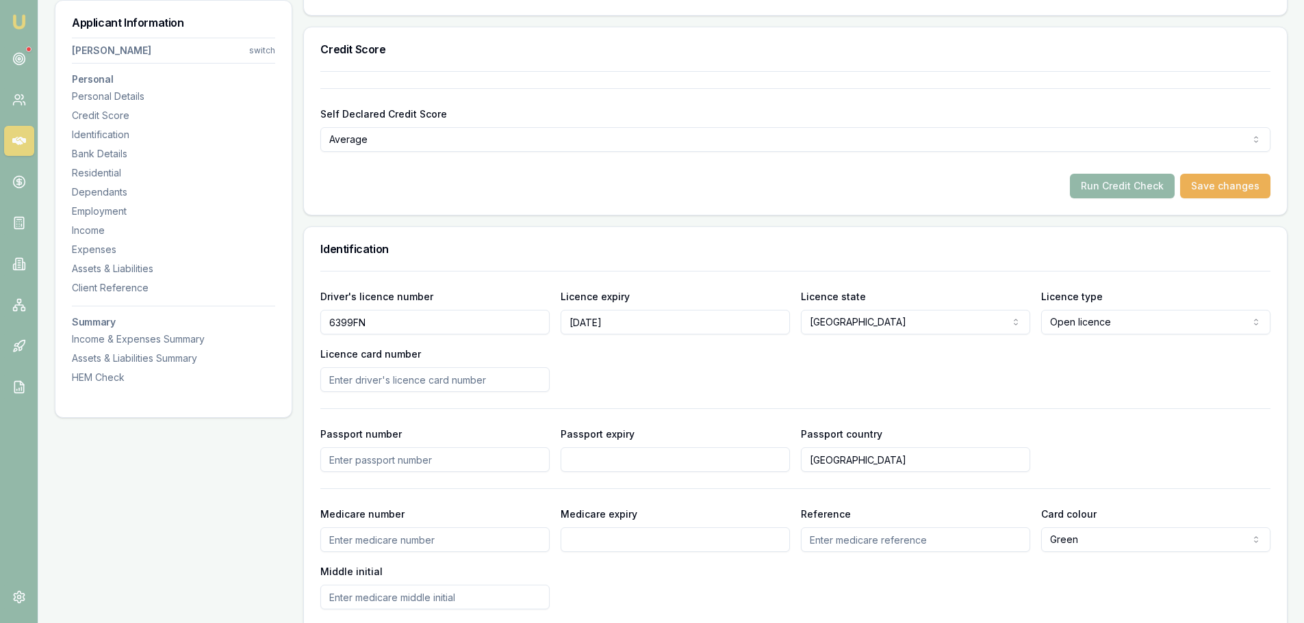
click at [428, 384] on input "Licence card number" at bounding box center [434, 379] width 229 height 25
type input "2057365626"
click at [649, 370] on div "Driver's licence number 6399FN Licence expiry 06/01/2026 Licence state NSW NSW …" at bounding box center [795, 340] width 950 height 104
click at [1239, 402] on div "Driver's licence number 6399FN Licence expiry 06/01/2026 Licence state NSW NSW …" at bounding box center [795, 440] width 950 height 339
click at [822, 261] on div "Identification" at bounding box center [795, 249] width 983 height 44
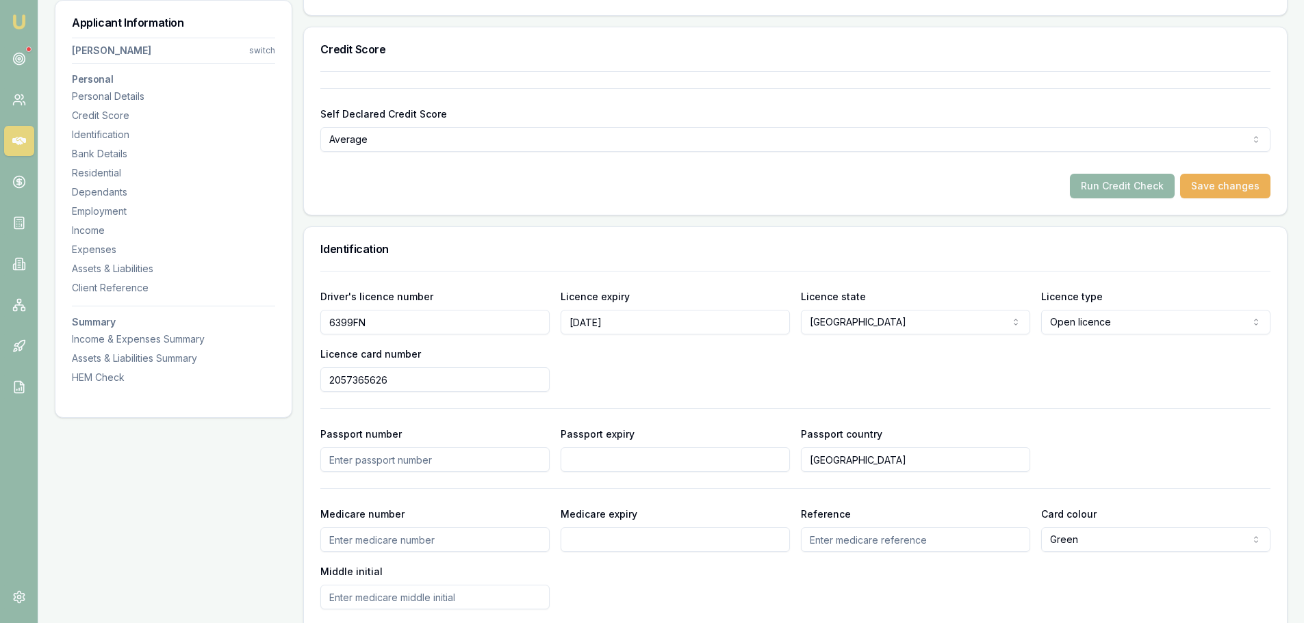
click at [793, 359] on div "Driver's licence number 6399FN Licence expiry 06/01/2026 Licence state NSW NSW …" at bounding box center [795, 340] width 950 height 104
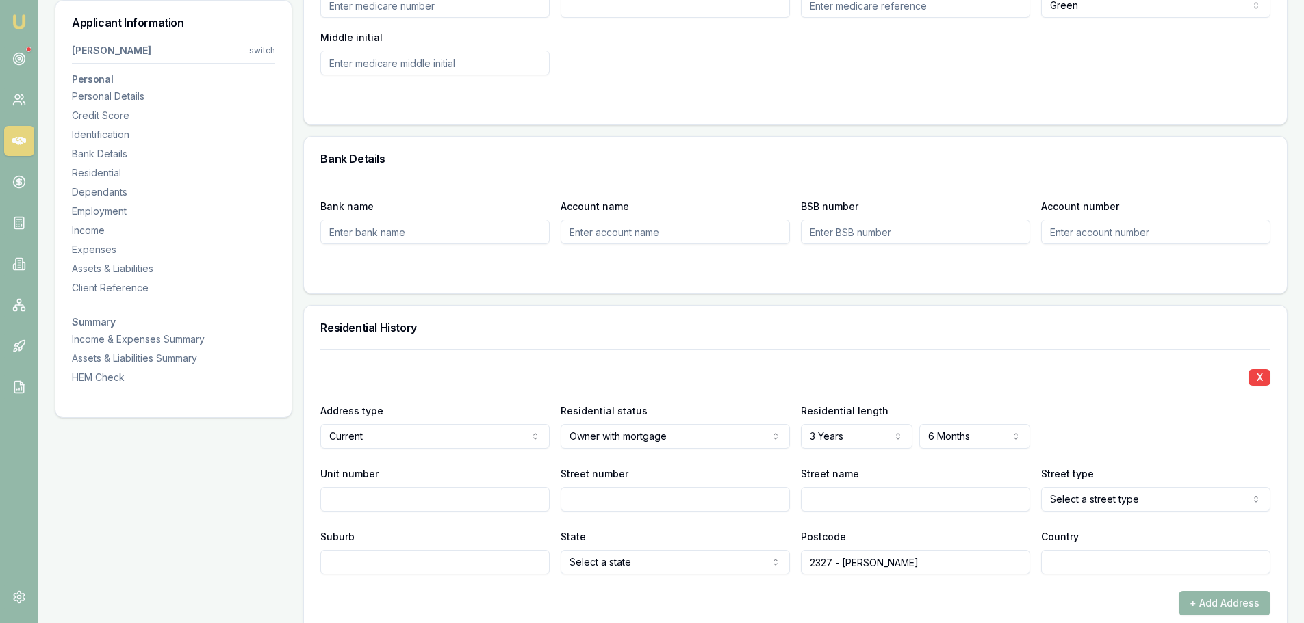
scroll to position [1026, 0]
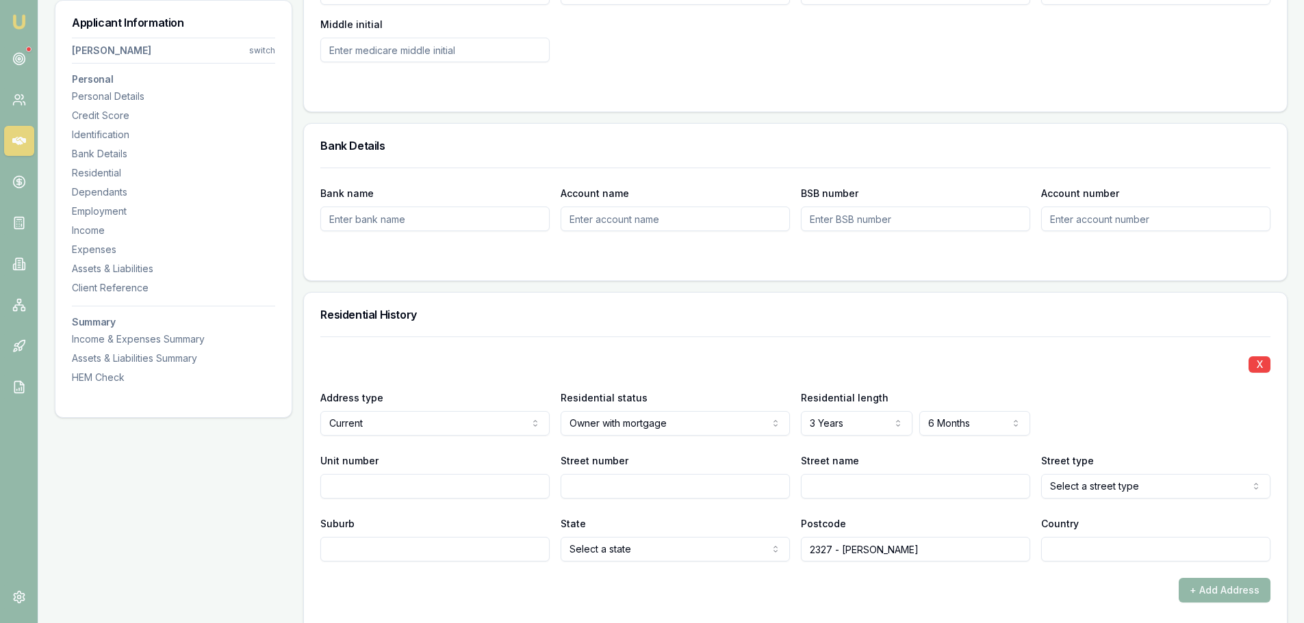
click at [469, 484] on input "Unit number" at bounding box center [434, 486] width 229 height 25
type input "16"
type input "52"
type input "RAILWAY"
select select "Parade"
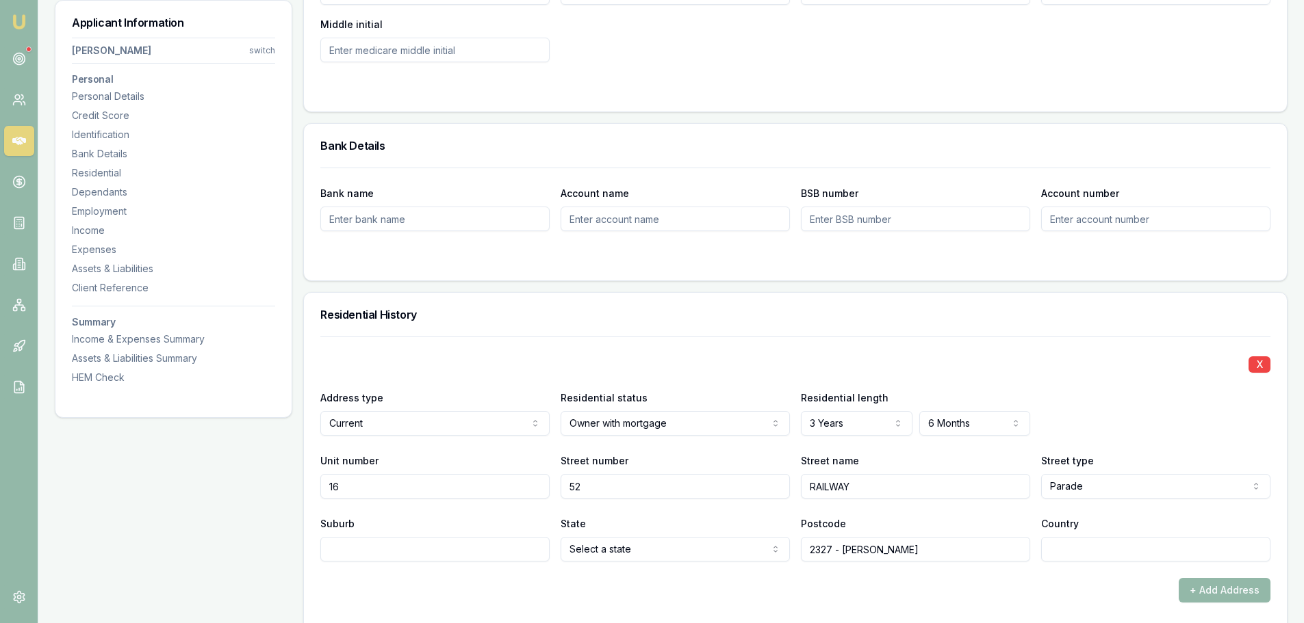
click at [441, 554] on input "Suburb" at bounding box center [434, 549] width 229 height 25
type input "HEYWOOD"
drag, startPoint x: 406, startPoint y: 550, endPoint x: 116, endPoint y: 540, distance: 289.6
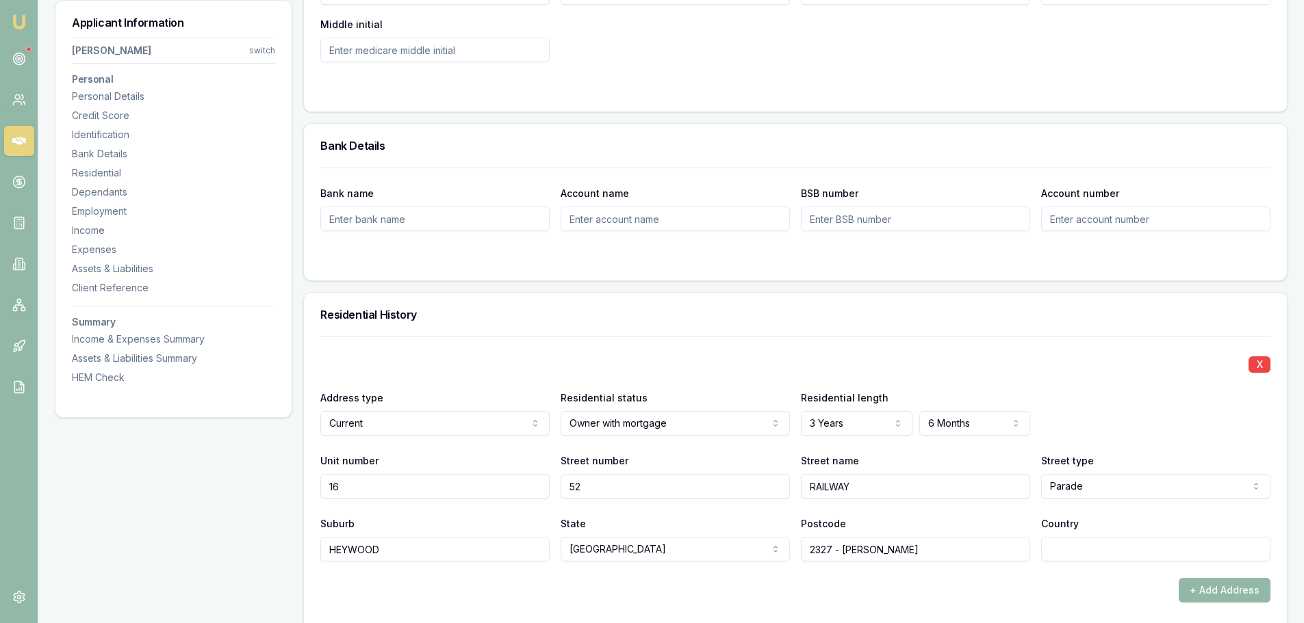
type input "KURRI KURRI"
type input "2327"
type input "AUSTRALIA"
click at [761, 332] on div "Residential History" at bounding box center [795, 315] width 983 height 44
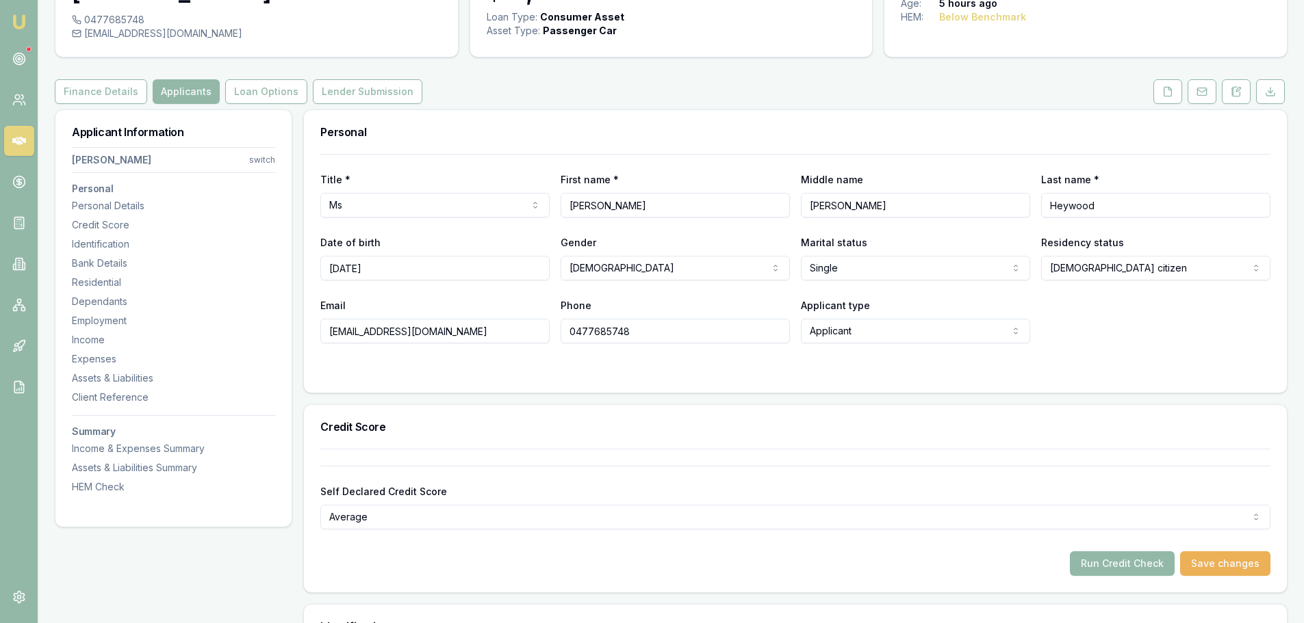
scroll to position [0, 0]
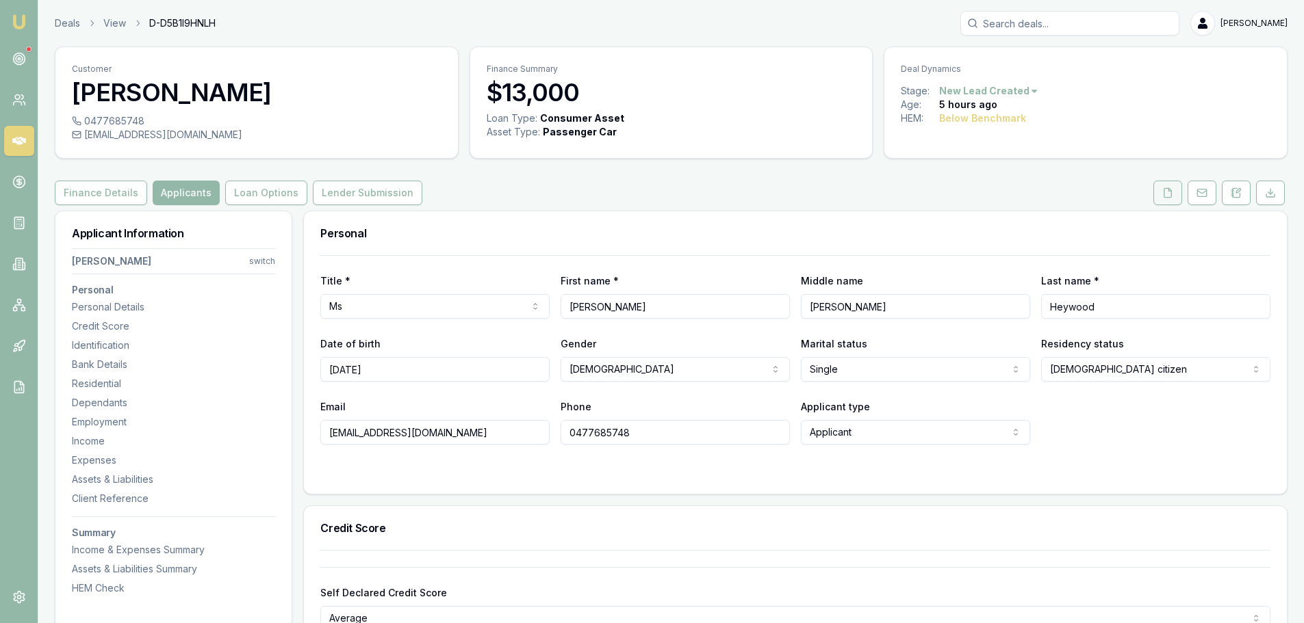
click at [1164, 193] on icon at bounding box center [1168, 192] width 8 height 9
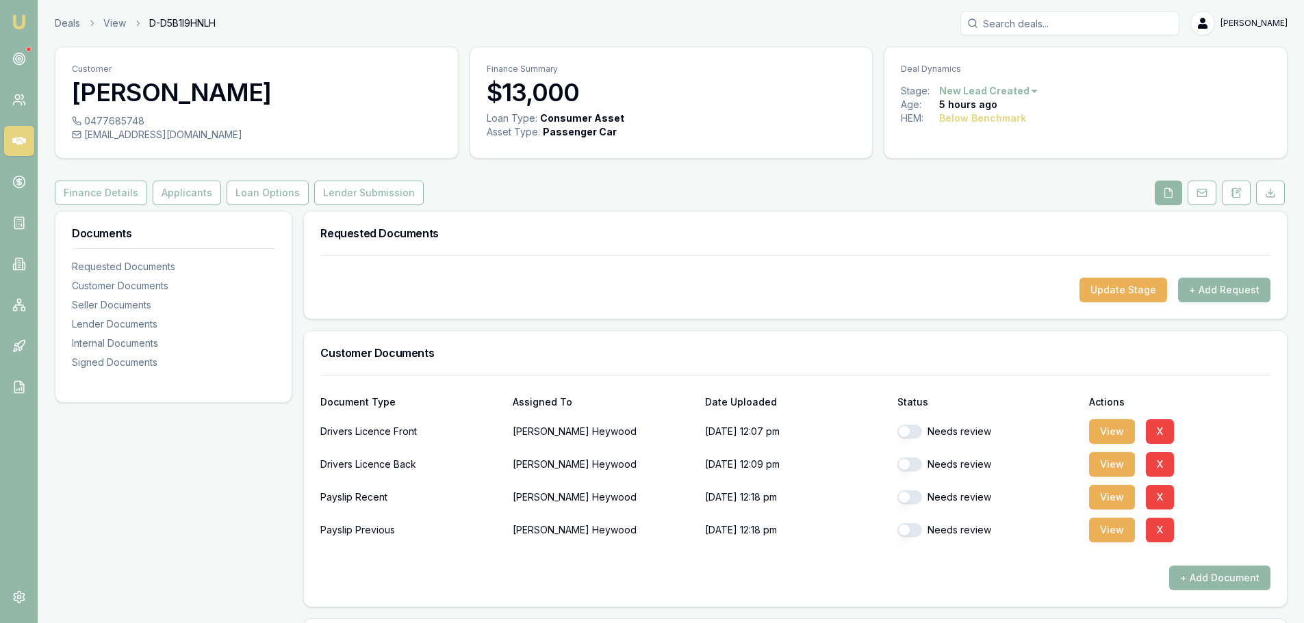
click at [914, 434] on button "button" at bounding box center [909, 432] width 25 height 14
checkbox input "true"
click at [911, 470] on button "button" at bounding box center [909, 465] width 25 height 14
checkbox input "true"
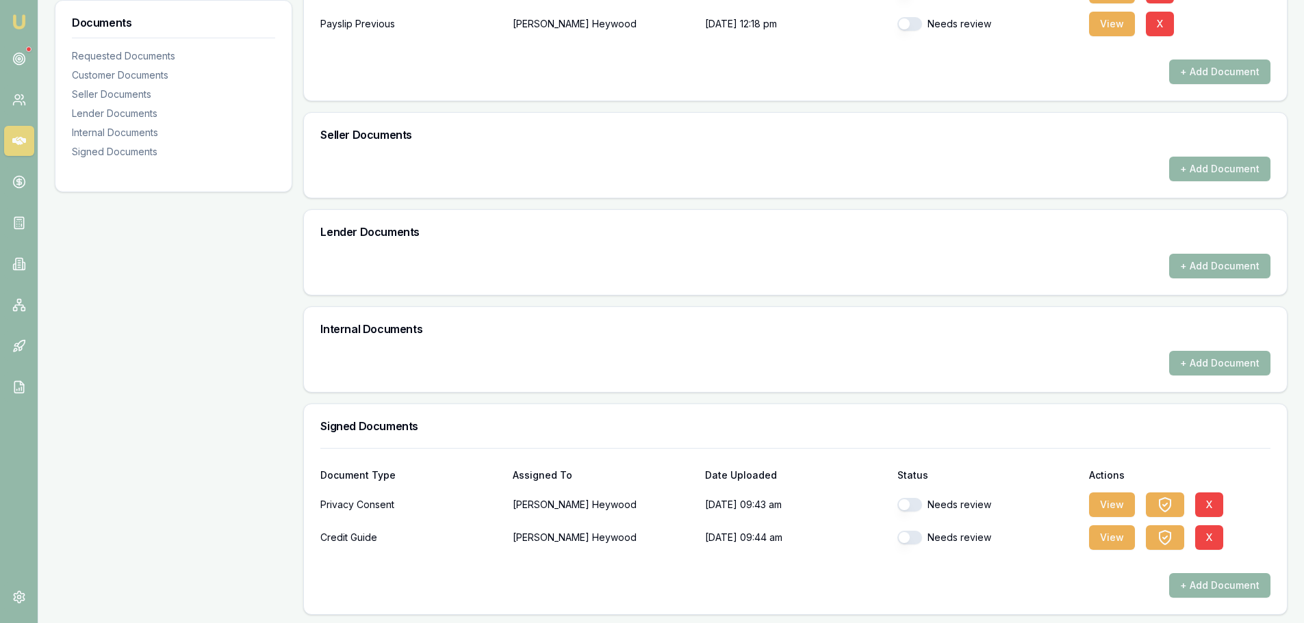
scroll to position [509, 0]
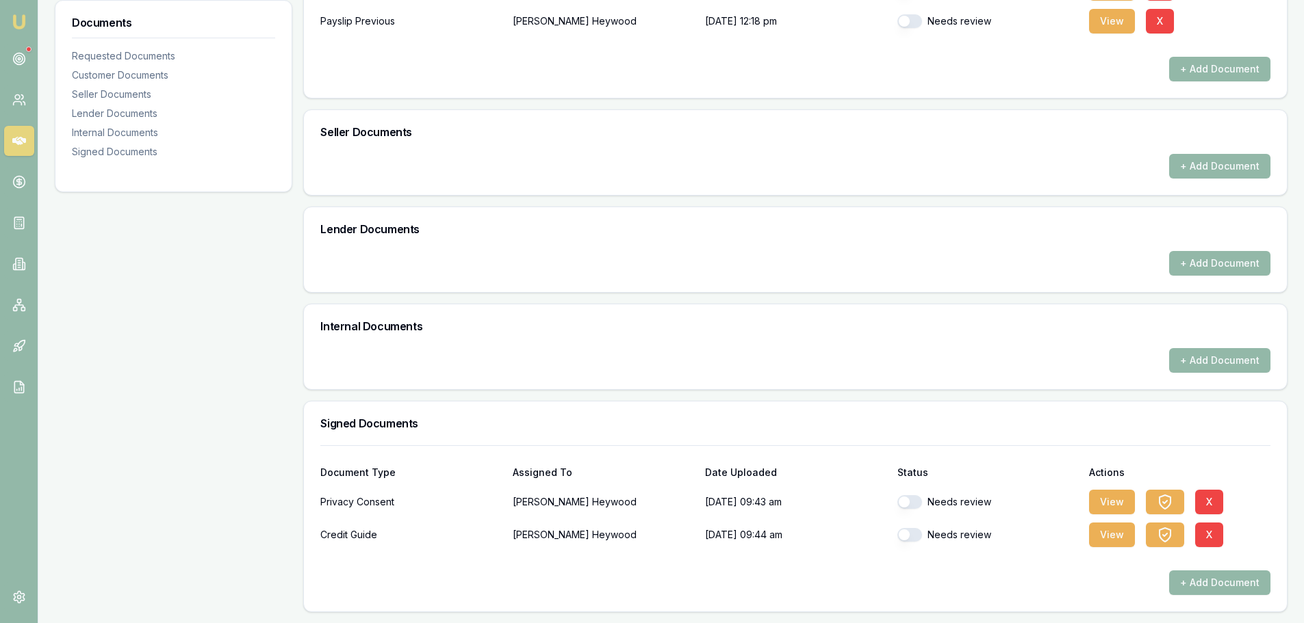
click at [915, 497] on button "button" at bounding box center [909, 502] width 25 height 14
checkbox input "true"
click at [914, 528] on div "Needs review" at bounding box center [987, 534] width 181 height 27
checkbox input "false"
checkbox input "true"
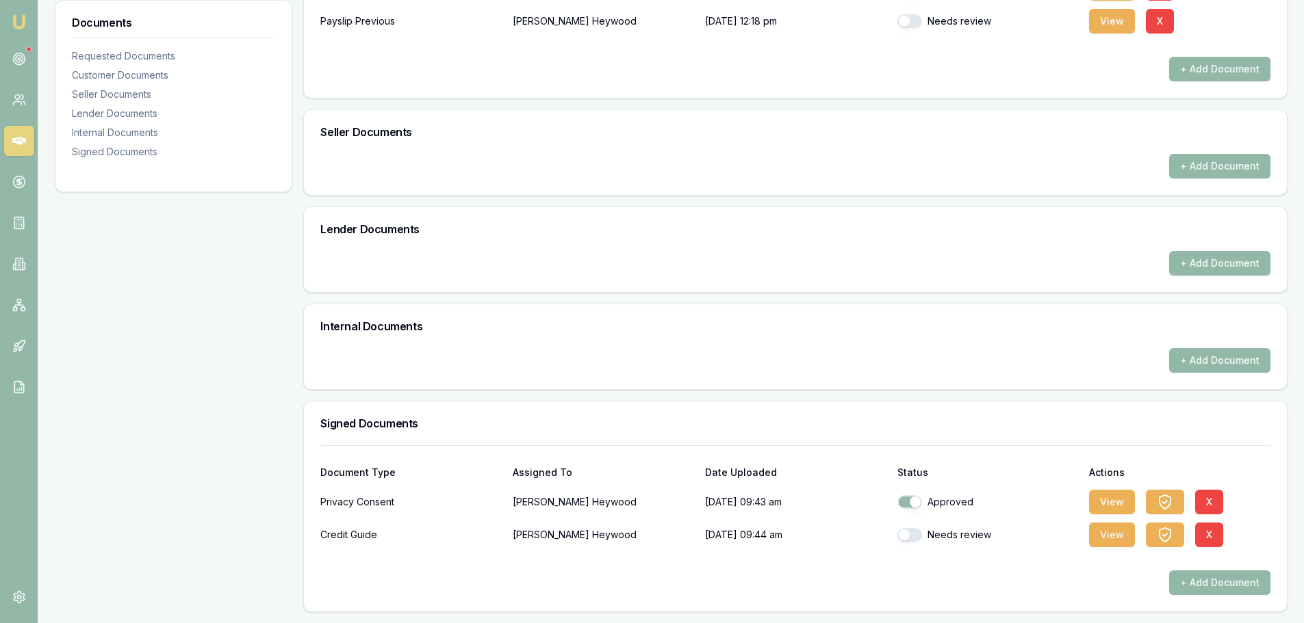
click at [914, 533] on button "button" at bounding box center [909, 535] width 25 height 14
checkbox input "true"
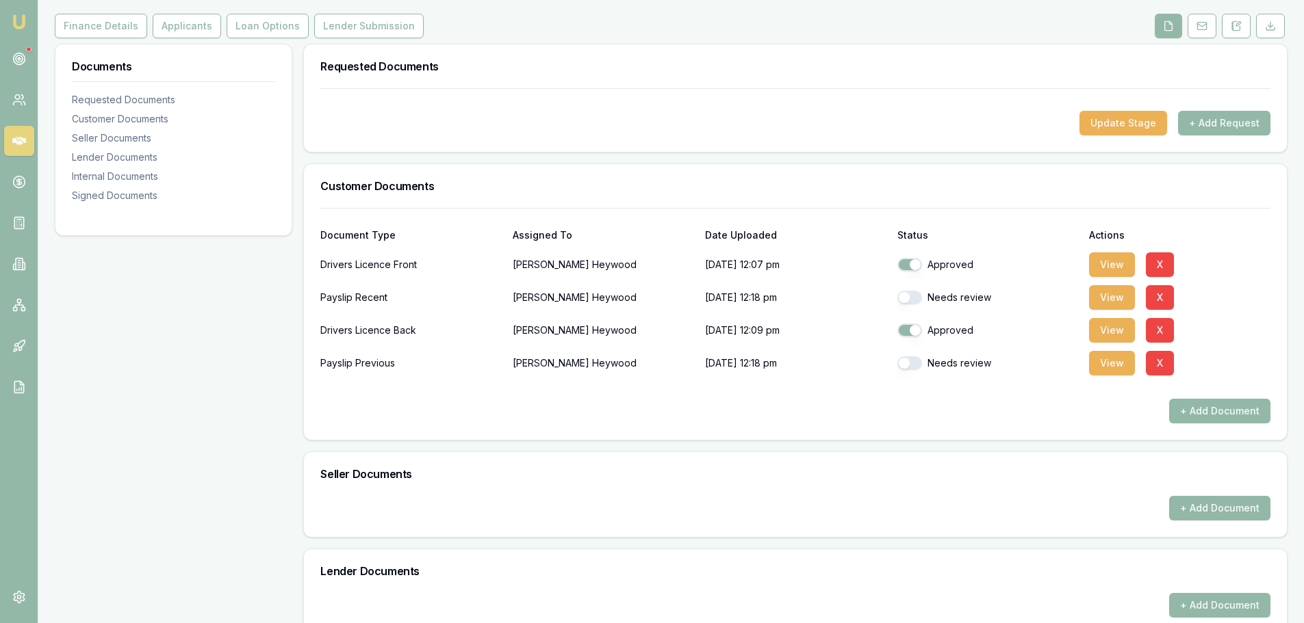
scroll to position [0, 0]
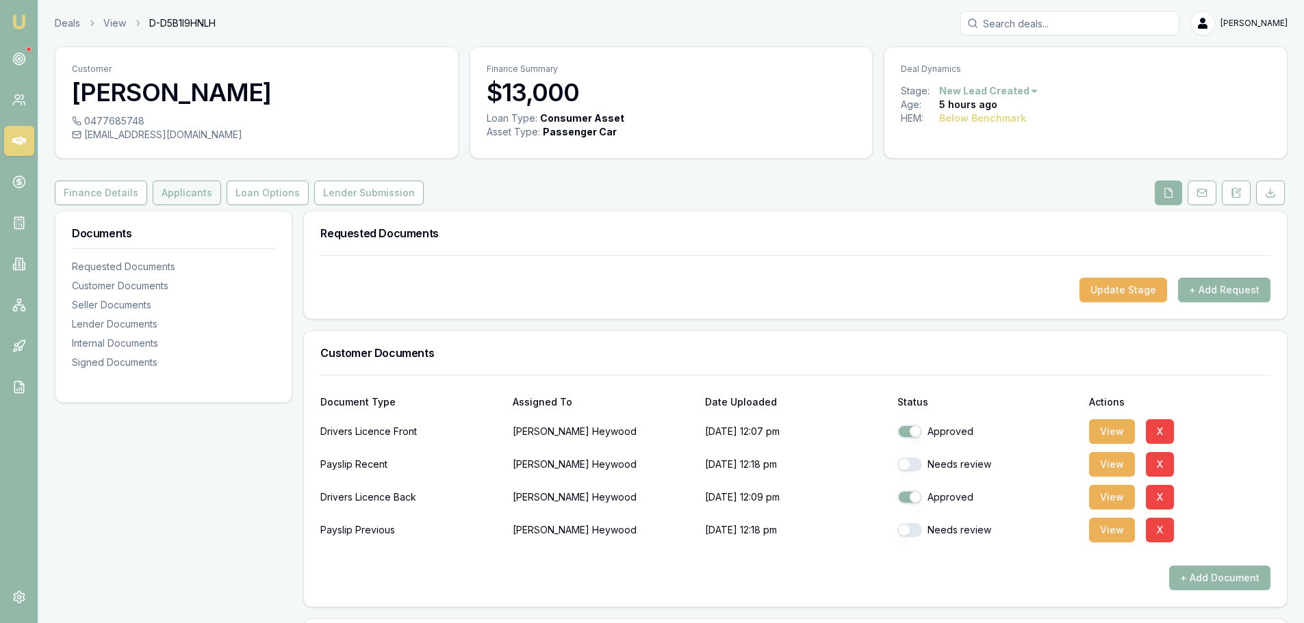
click at [195, 195] on button "Applicants" at bounding box center [187, 193] width 68 height 25
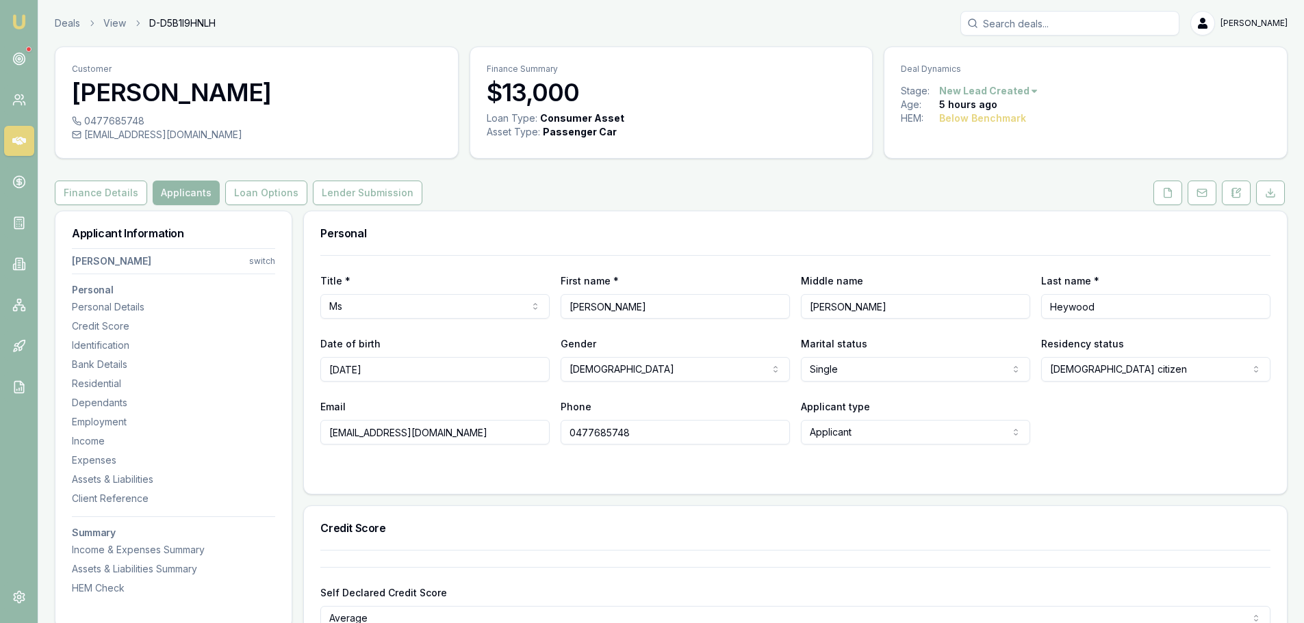
click at [516, 190] on div "Finance Details Applicants Loan Options Lender Submission" at bounding box center [671, 193] width 1232 height 25
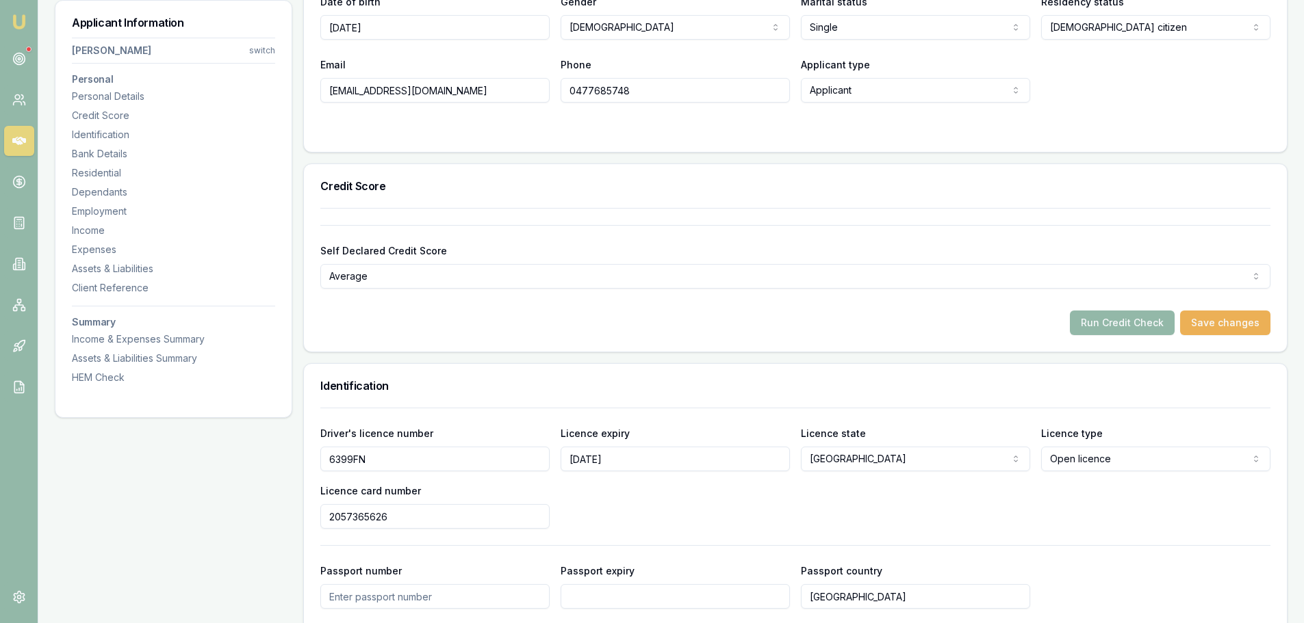
scroll to position [411, 0]
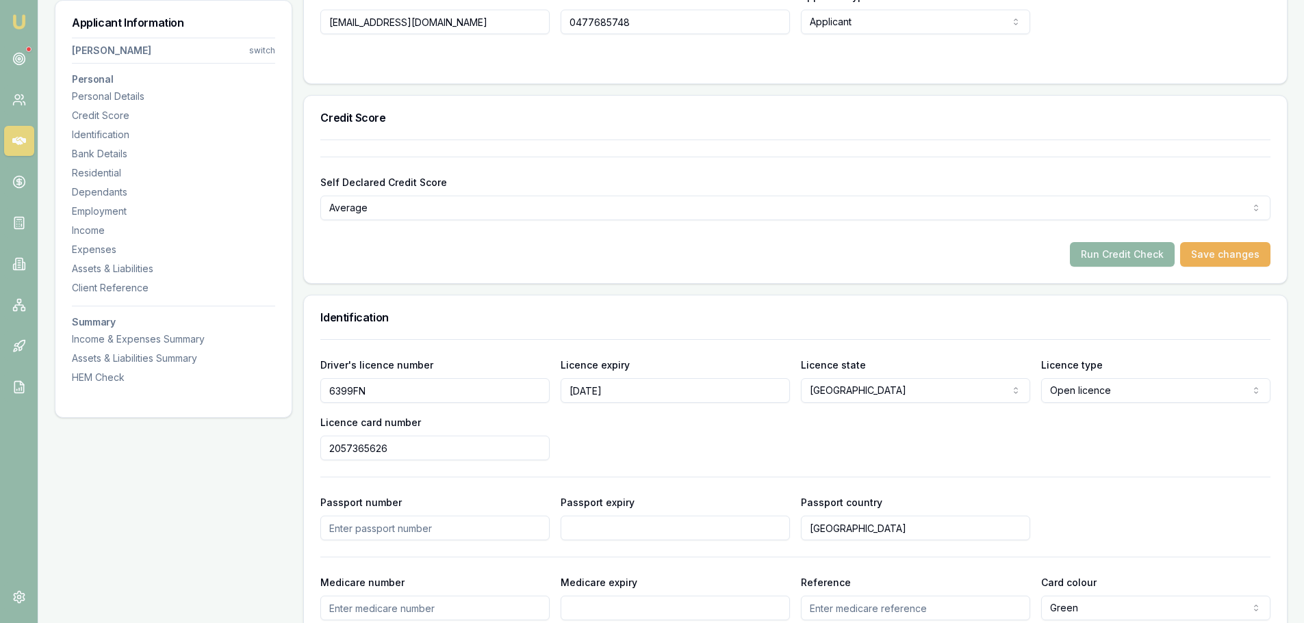
click at [1136, 248] on button "Run Credit Check" at bounding box center [1122, 254] width 105 height 25
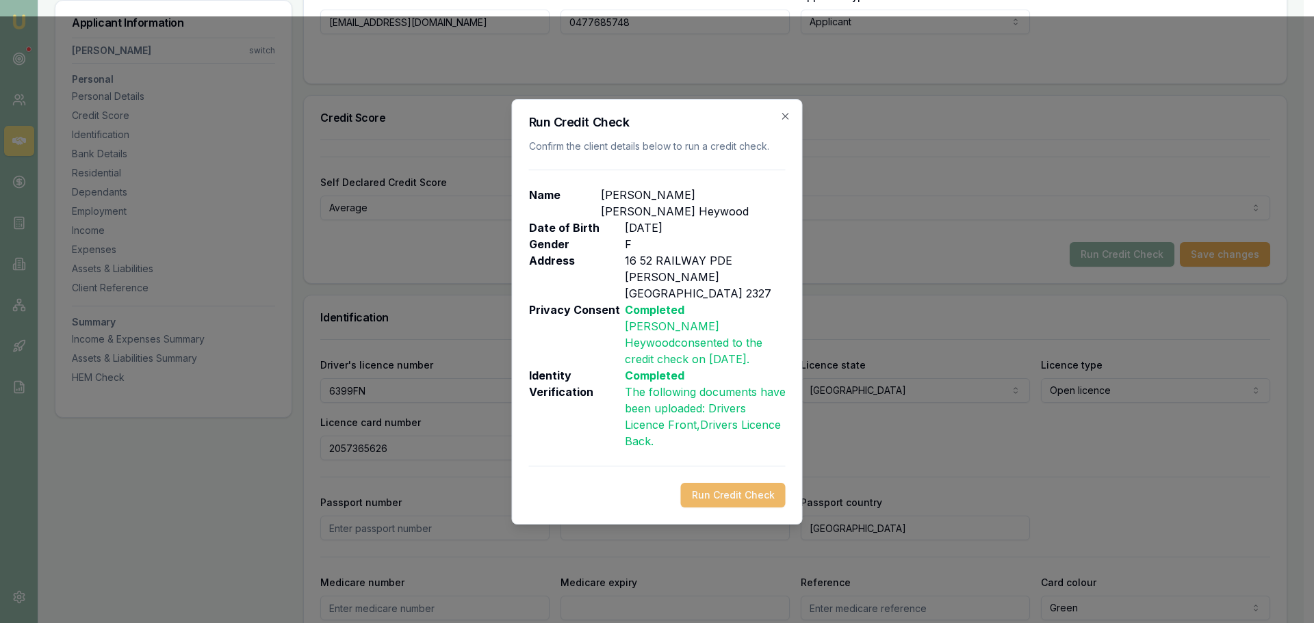
click at [746, 488] on button "Run Credit Check" at bounding box center [733, 495] width 105 height 25
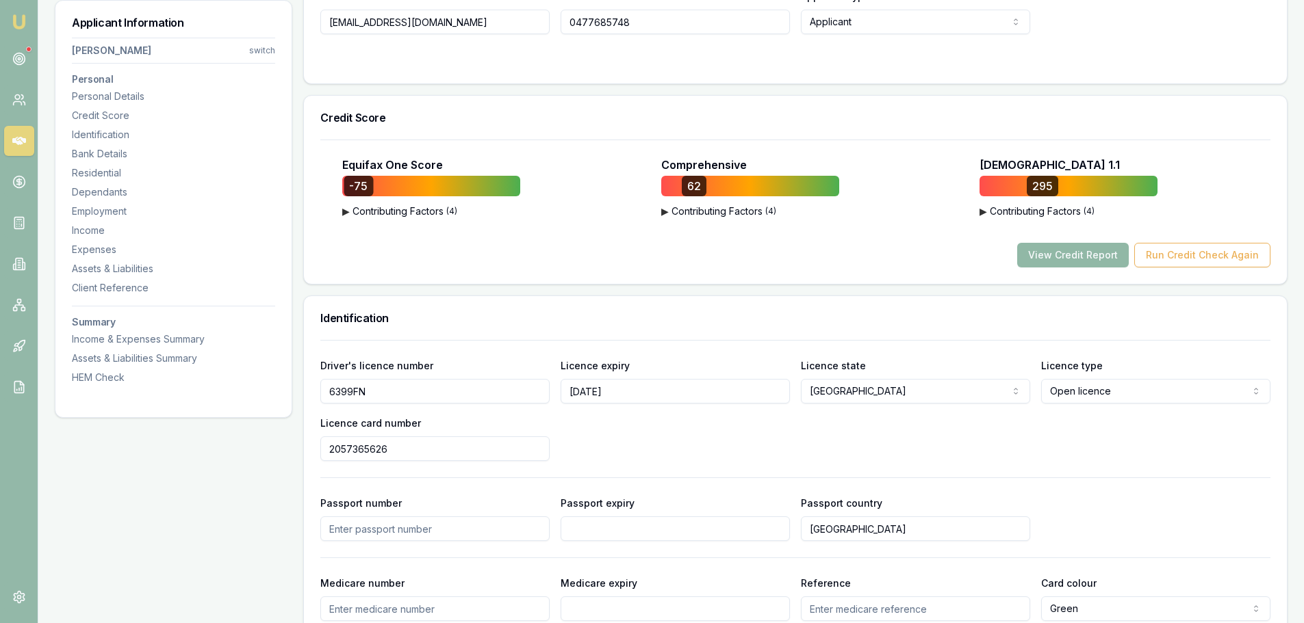
click at [1074, 250] on button "View Credit Report" at bounding box center [1073, 255] width 112 height 25
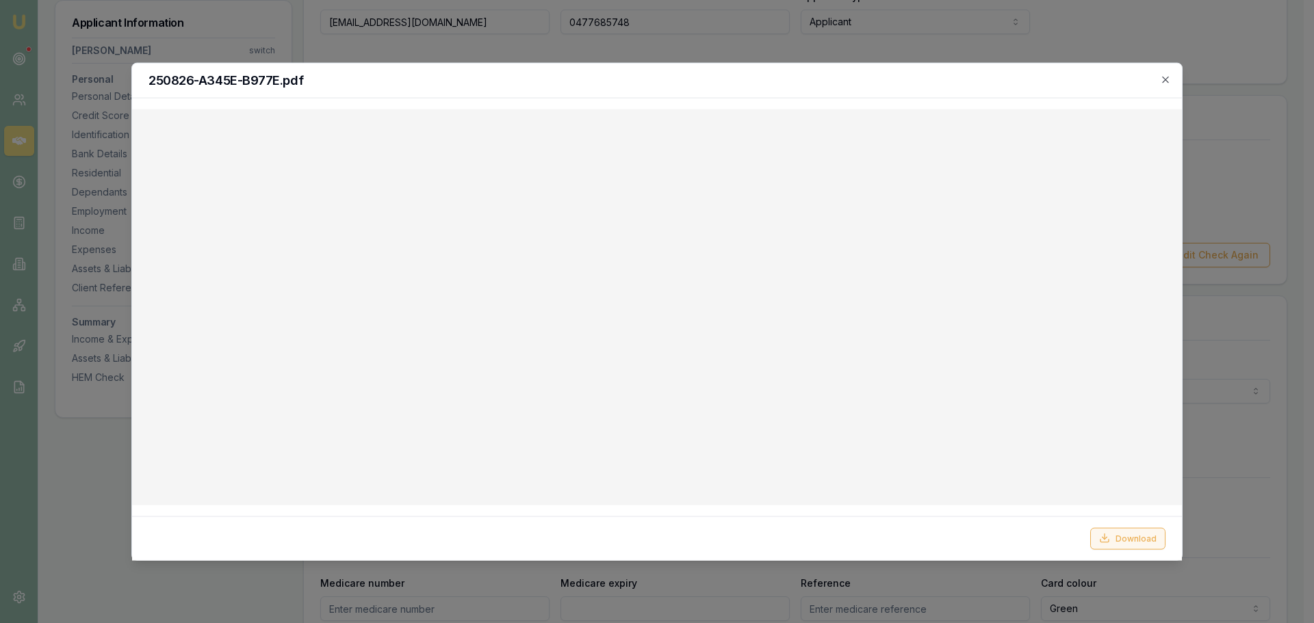
click at [1147, 540] on button "Download" at bounding box center [1127, 539] width 75 height 22
click at [515, 76] on h2 "250826-A345E-B977E.pdf" at bounding box center [656, 80] width 1017 height 12
click at [1162, 75] on icon "button" at bounding box center [1165, 79] width 11 height 11
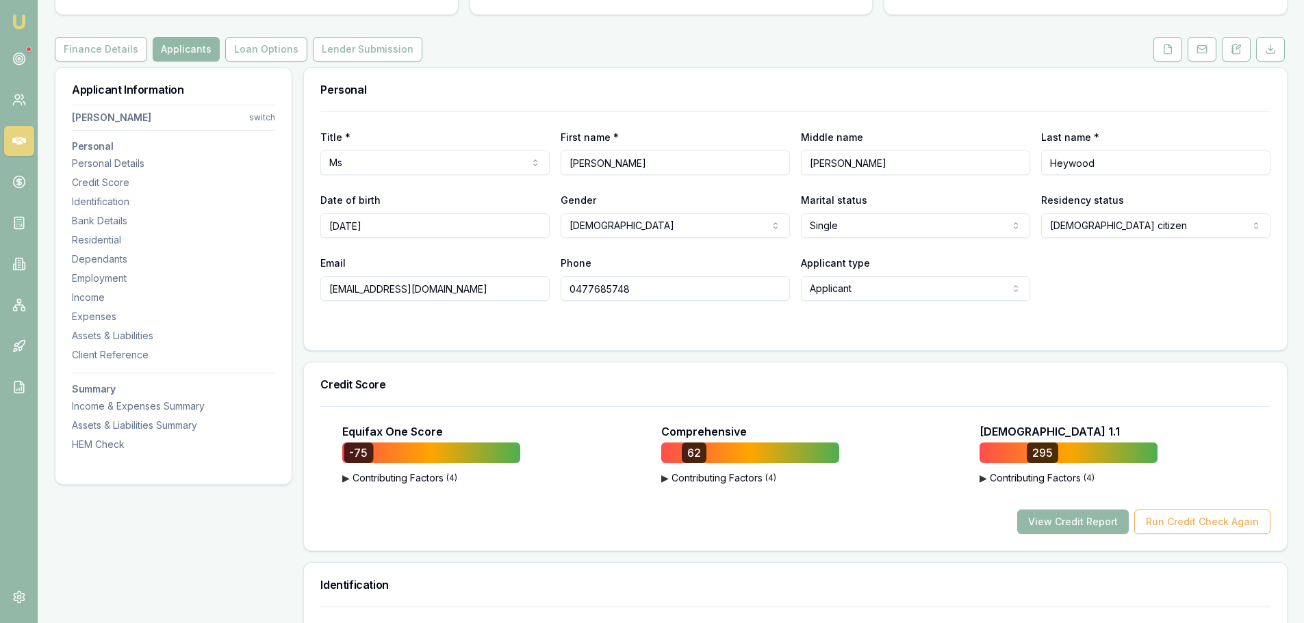
scroll to position [137, 0]
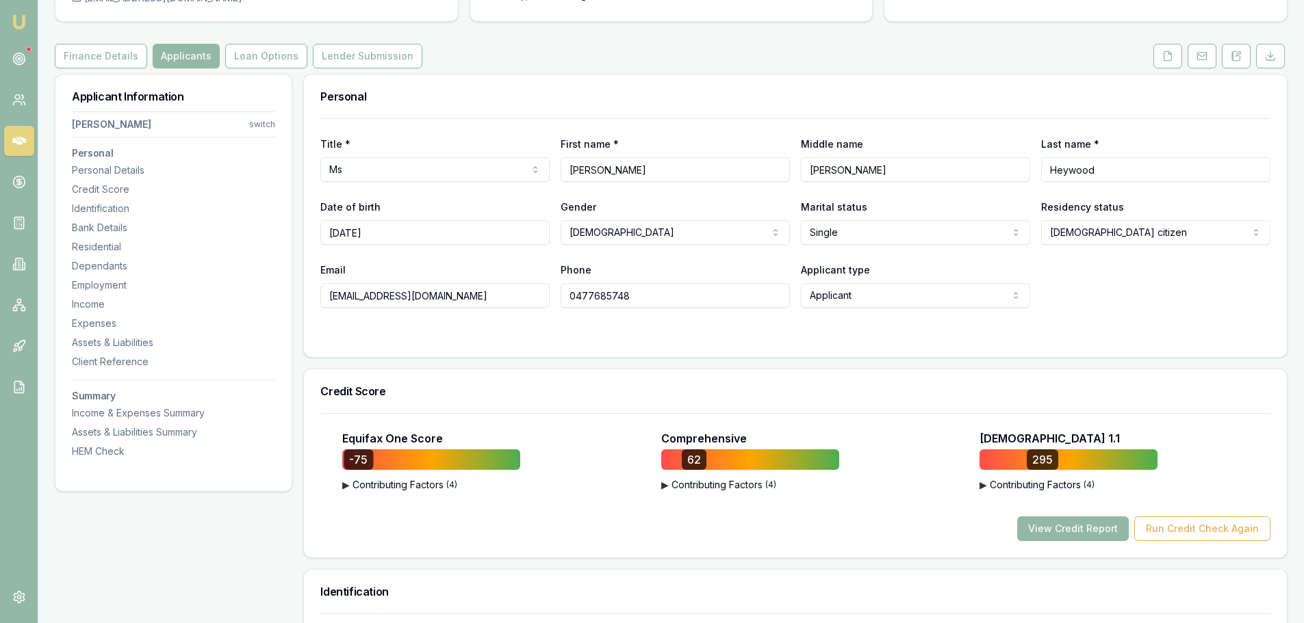
click at [662, 348] on div "Title * Ms Mr Mrs Miss Ms Dr Prof First name * Theresa Middle name Jean Anne La…" at bounding box center [795, 237] width 983 height 239
click at [712, 78] on div "Personal" at bounding box center [795, 97] width 983 height 44
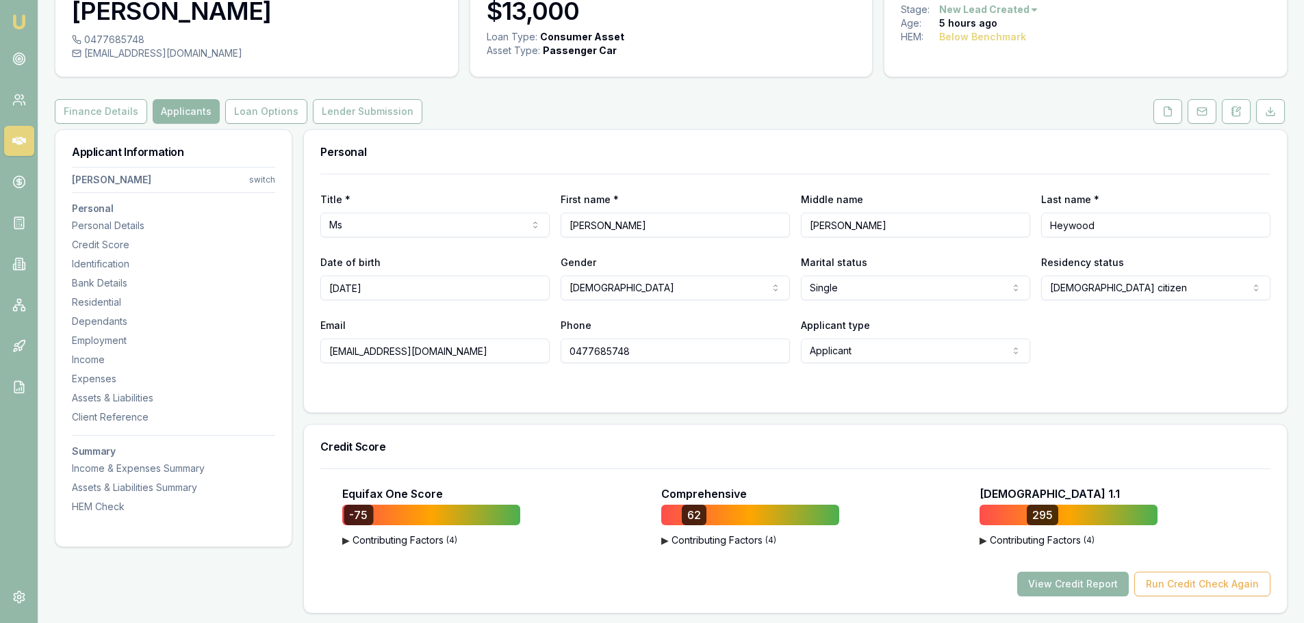
scroll to position [0, 0]
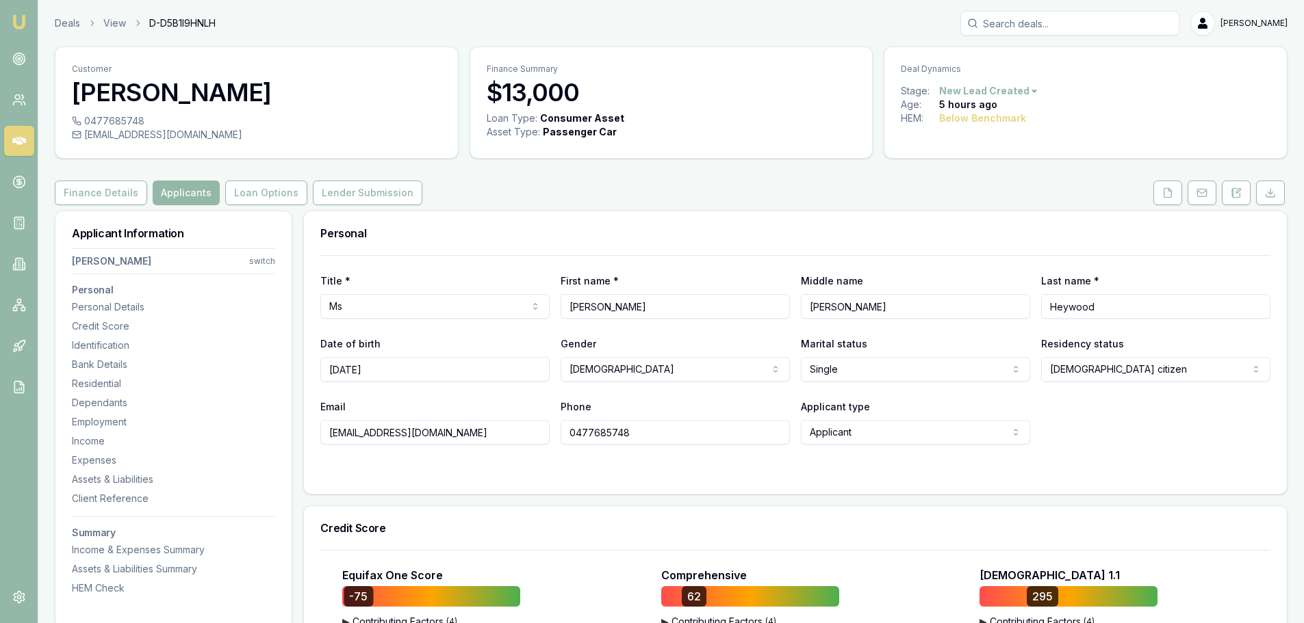
click at [552, 213] on div "Personal" at bounding box center [795, 233] width 983 height 44
click at [125, 195] on button "Finance Details" at bounding box center [101, 193] width 92 height 25
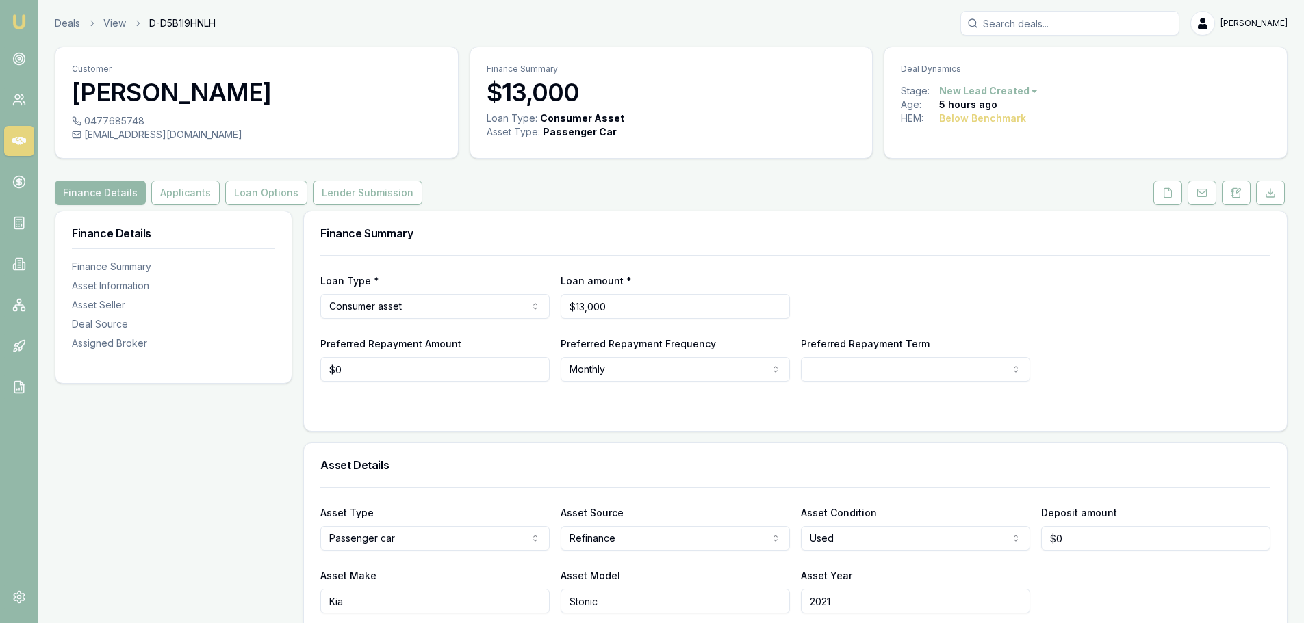
click at [558, 205] on div "Finance Details Applicants Loan Options Lender Submission" at bounding box center [671, 193] width 1232 height 25
click at [176, 192] on button "Applicants" at bounding box center [185, 193] width 68 height 25
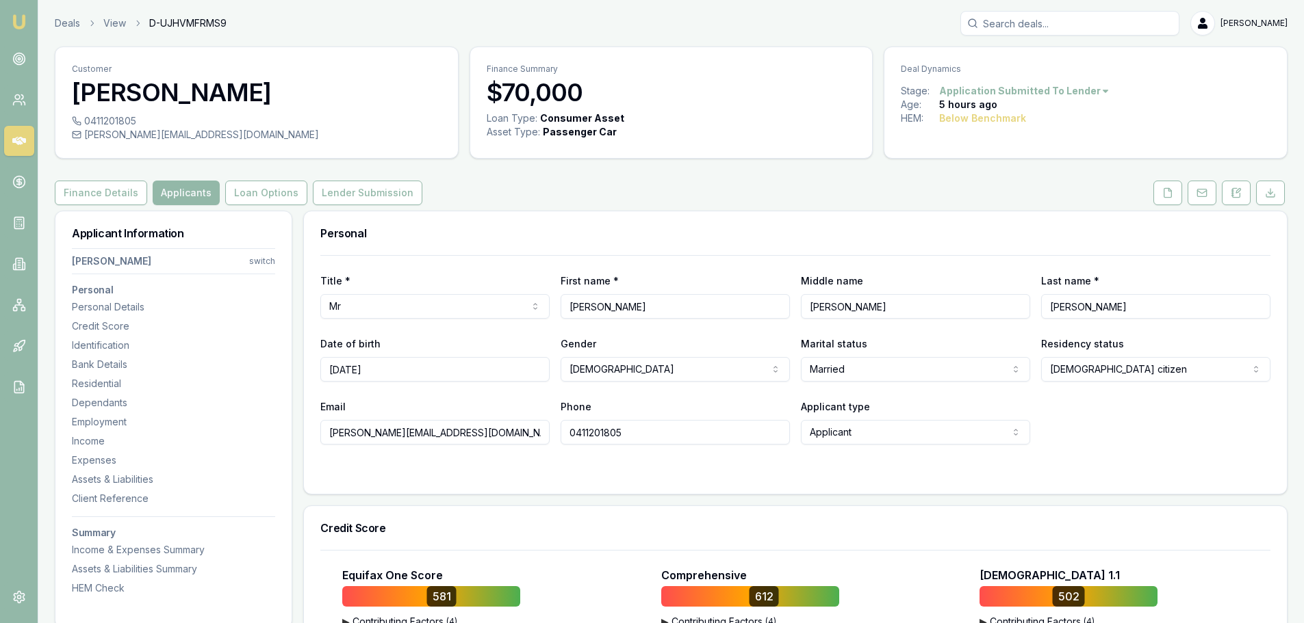
click at [584, 244] on div "Personal" at bounding box center [795, 233] width 983 height 44
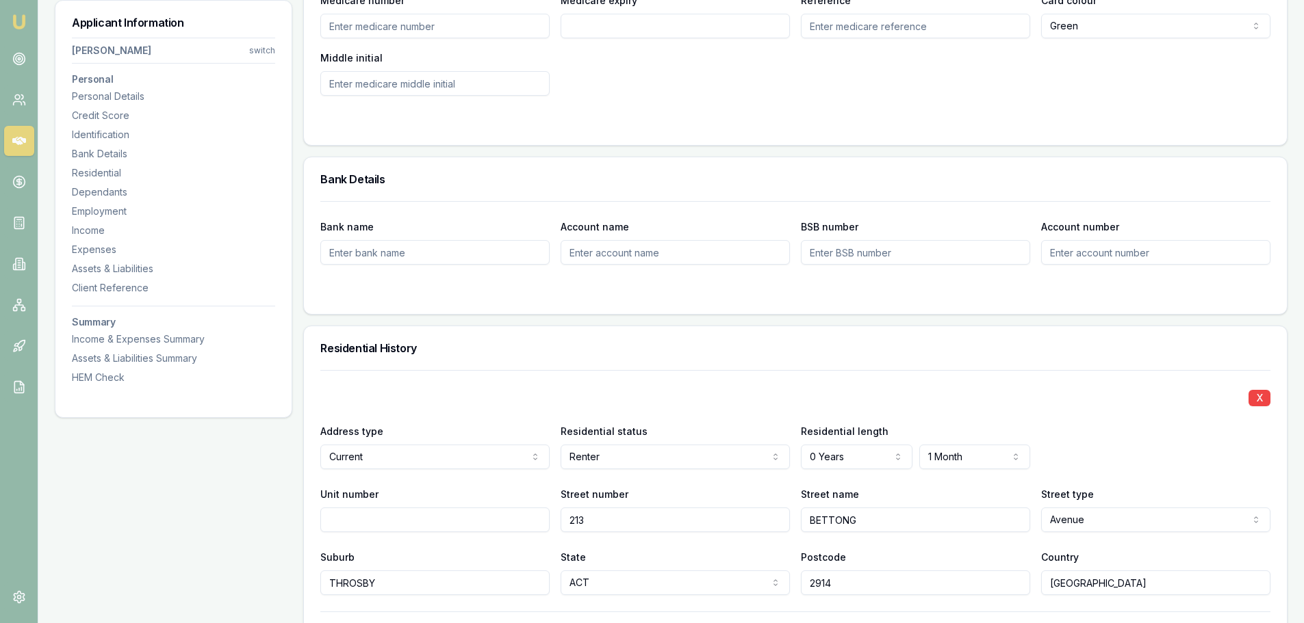
scroll to position [1232, 0]
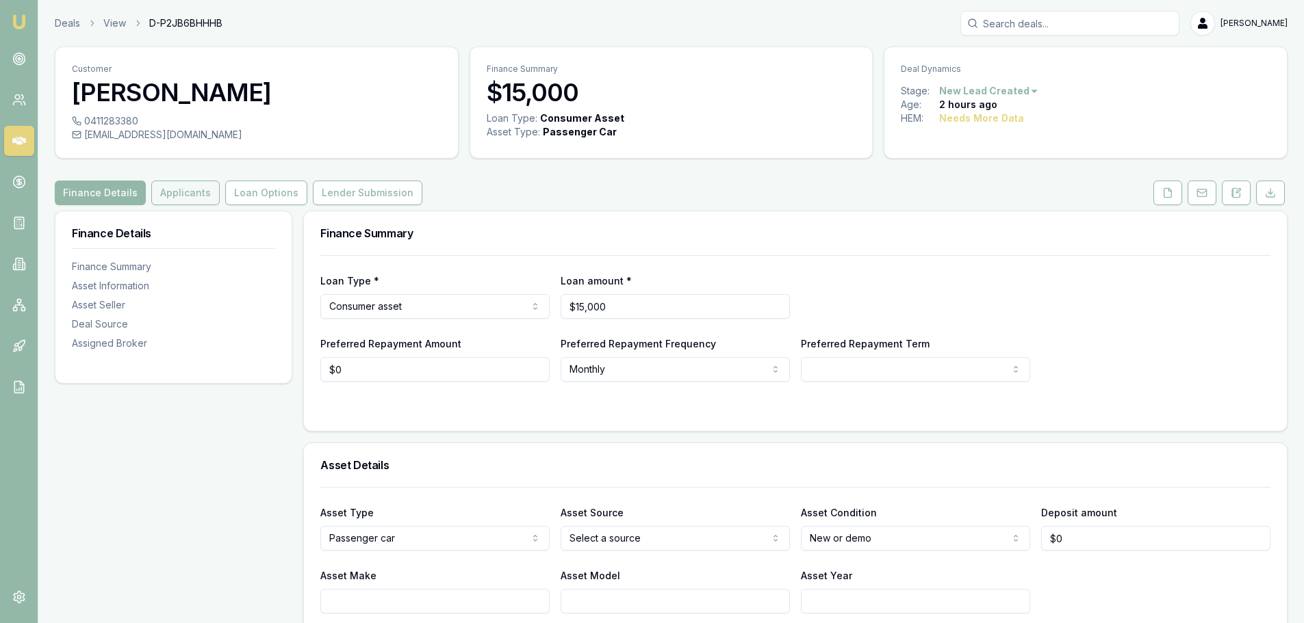
click at [211, 186] on button "Applicants" at bounding box center [185, 193] width 68 height 25
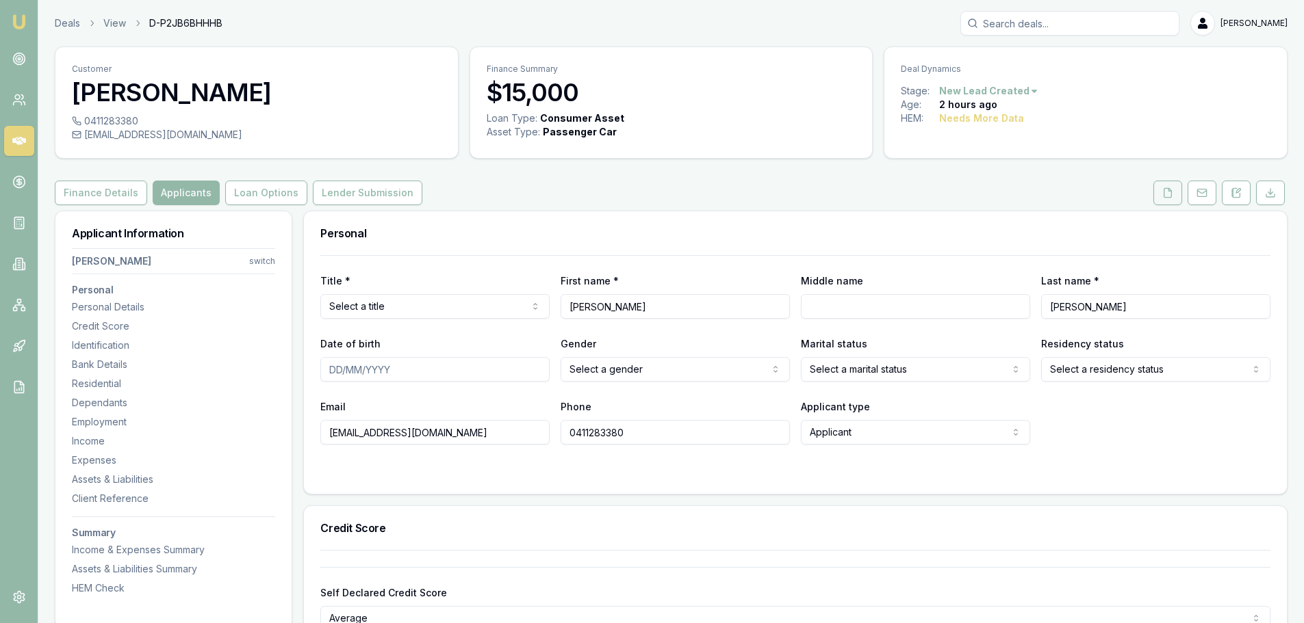
click at [1164, 192] on icon at bounding box center [1168, 192] width 8 height 9
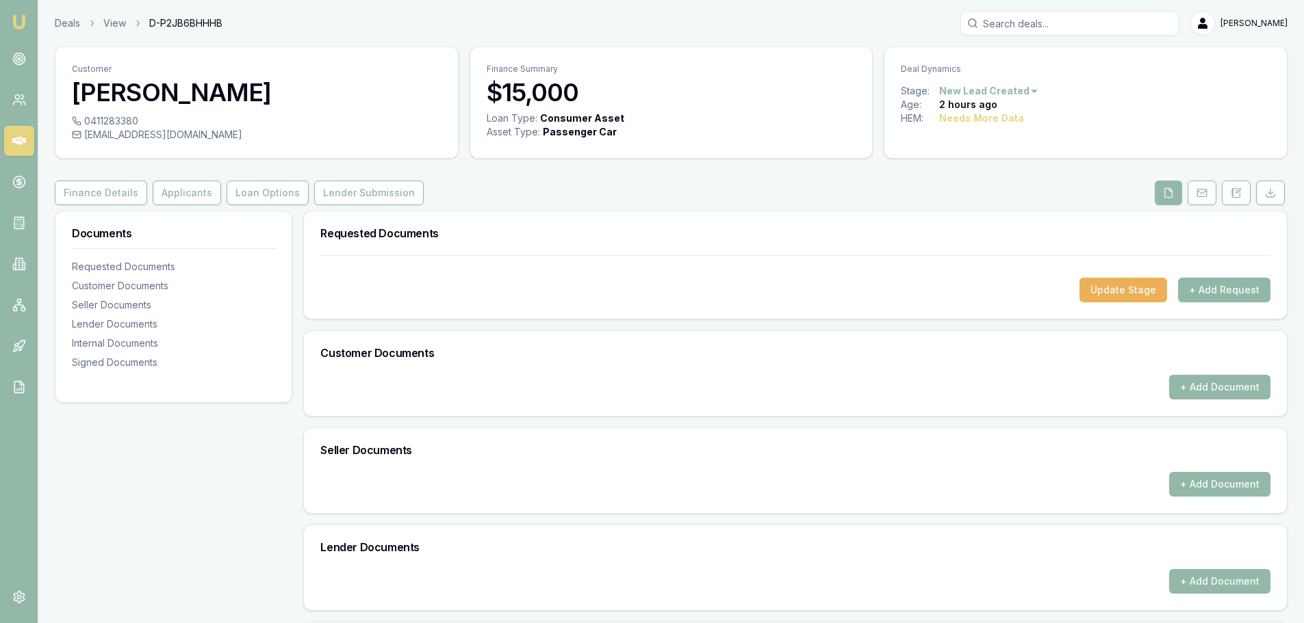
click at [1240, 288] on button "+ Add Request" at bounding box center [1224, 290] width 92 height 25
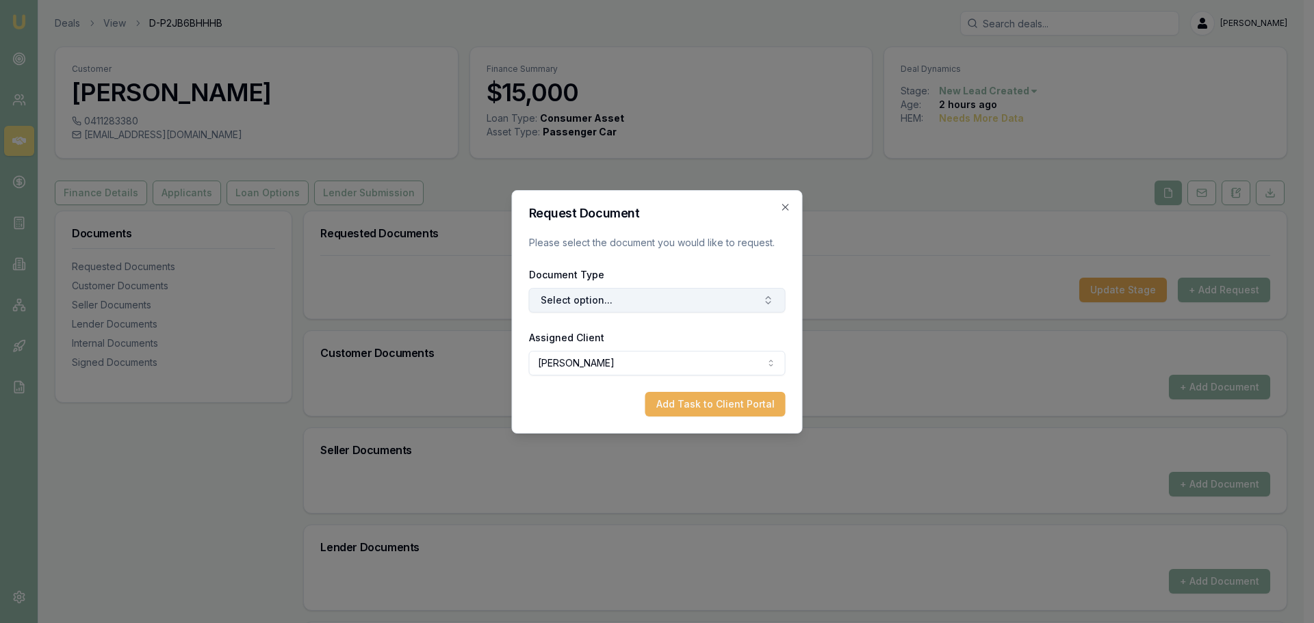
click at [653, 304] on button "Select option..." at bounding box center [657, 300] width 257 height 25
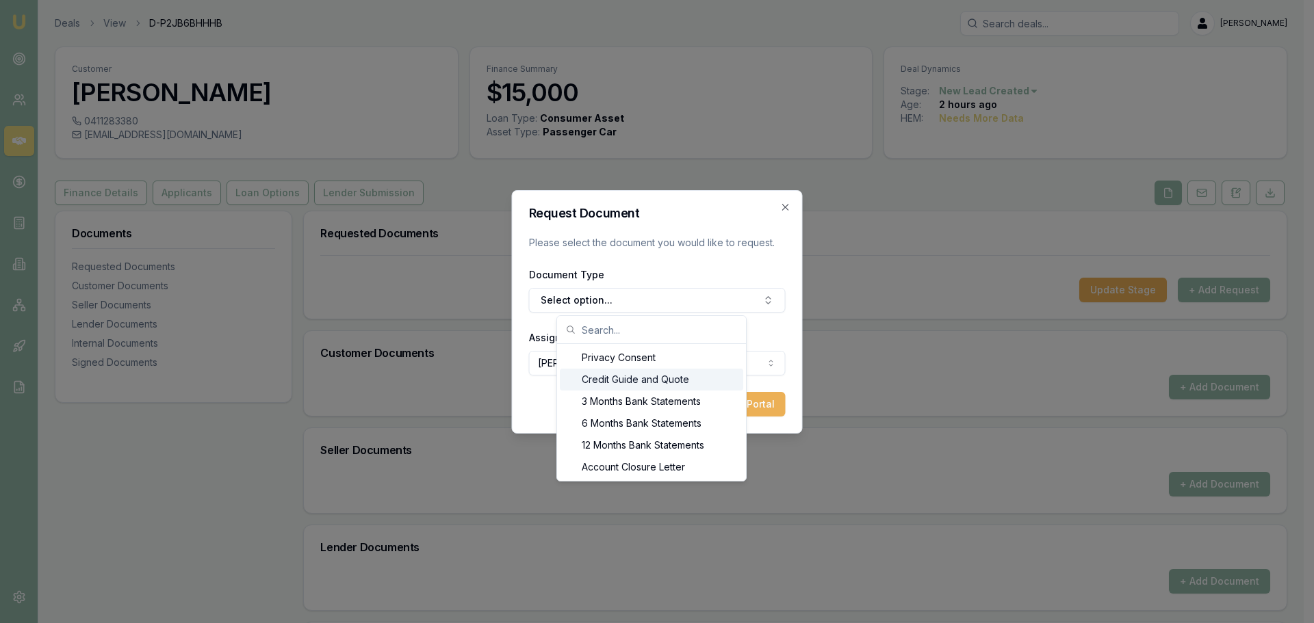
click at [617, 376] on div "Credit Guide and Quote" at bounding box center [651, 380] width 183 height 22
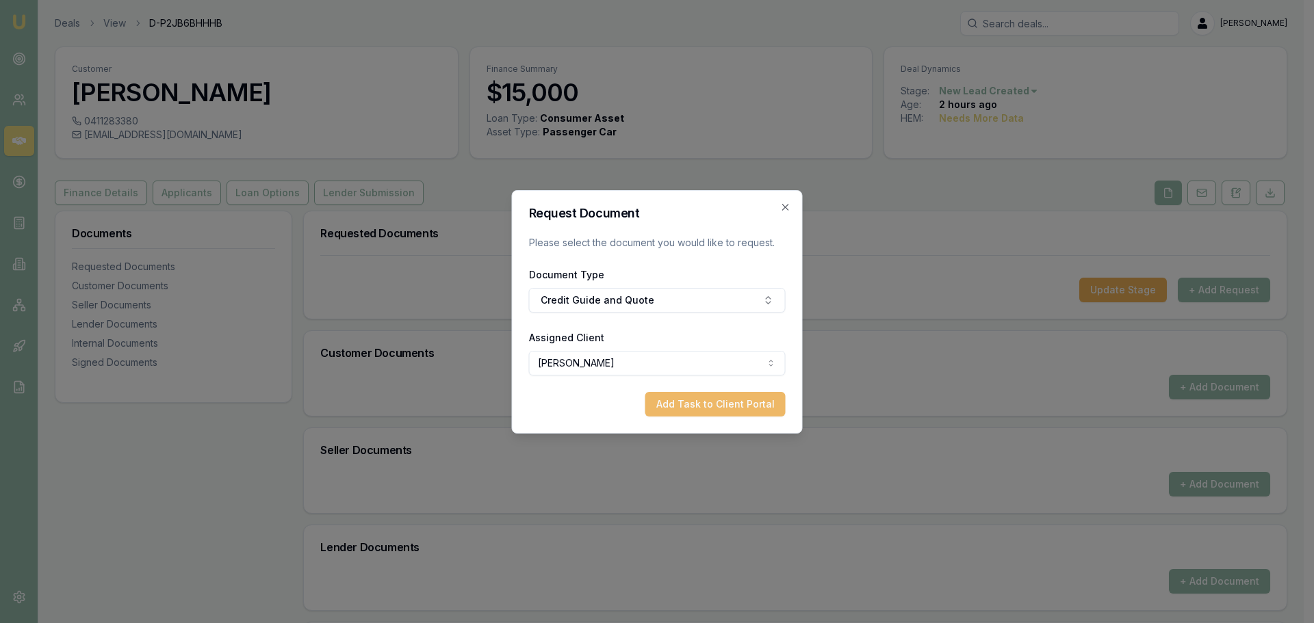
click at [719, 406] on button "Add Task to Client Portal" at bounding box center [715, 404] width 140 height 25
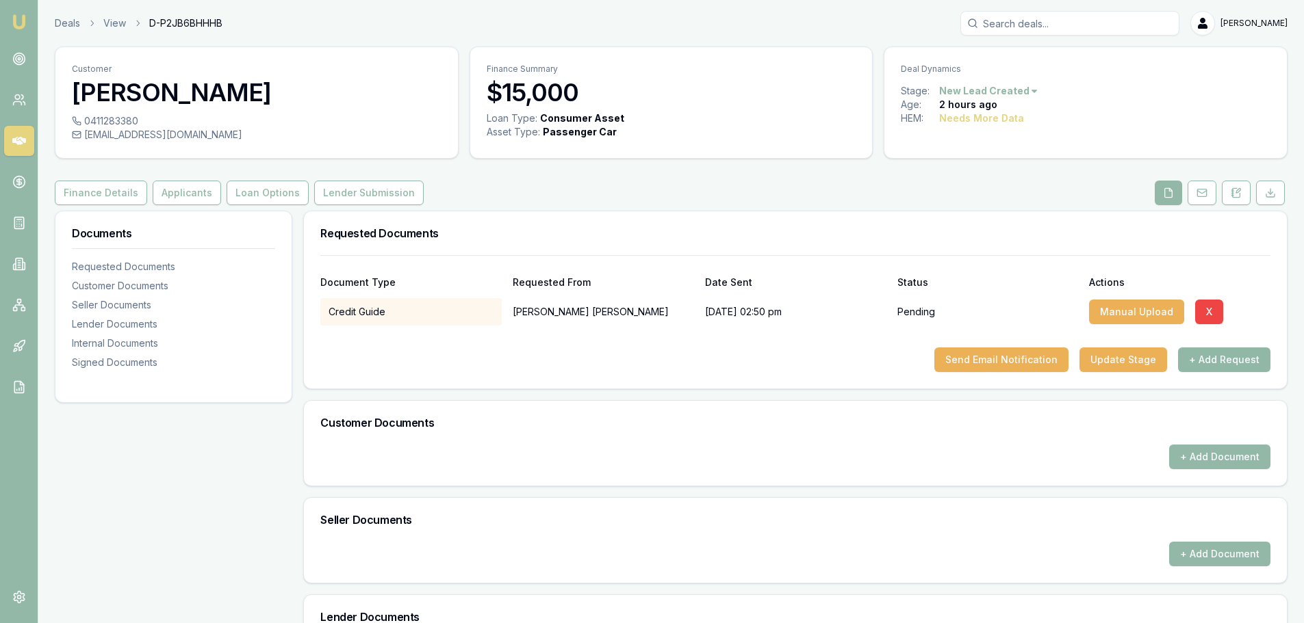
click at [1215, 361] on button "+ Add Request" at bounding box center [1224, 360] width 92 height 25
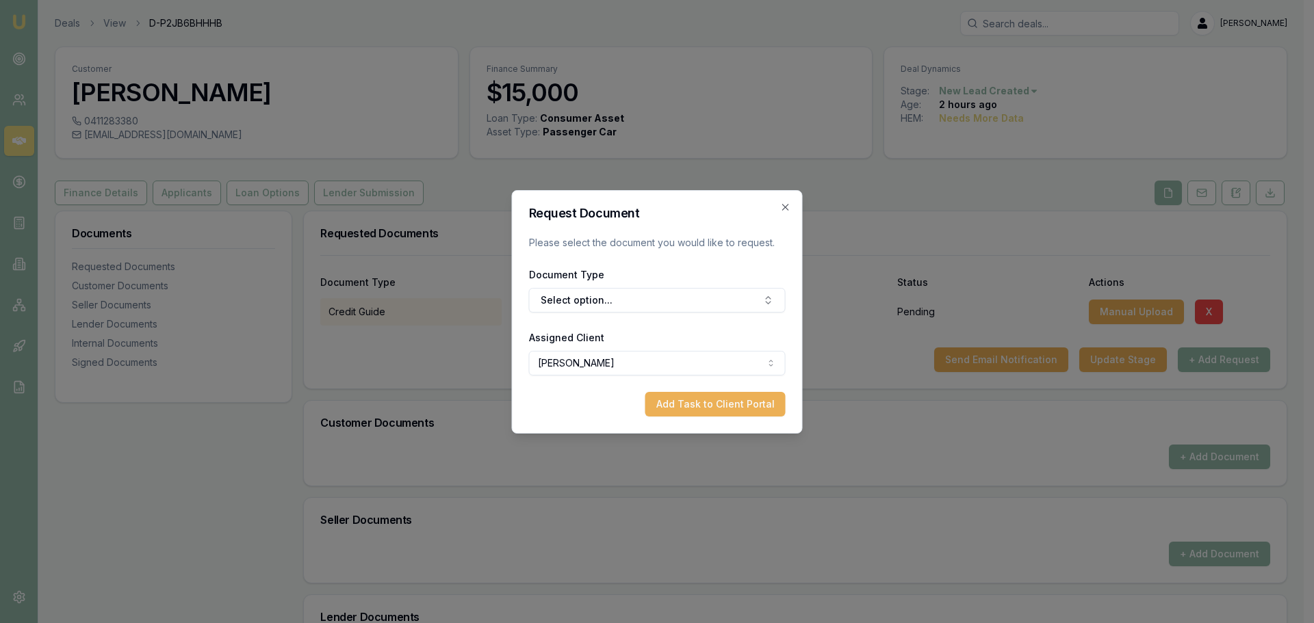
click at [566, 297] on button "Select option..." at bounding box center [657, 300] width 257 height 25
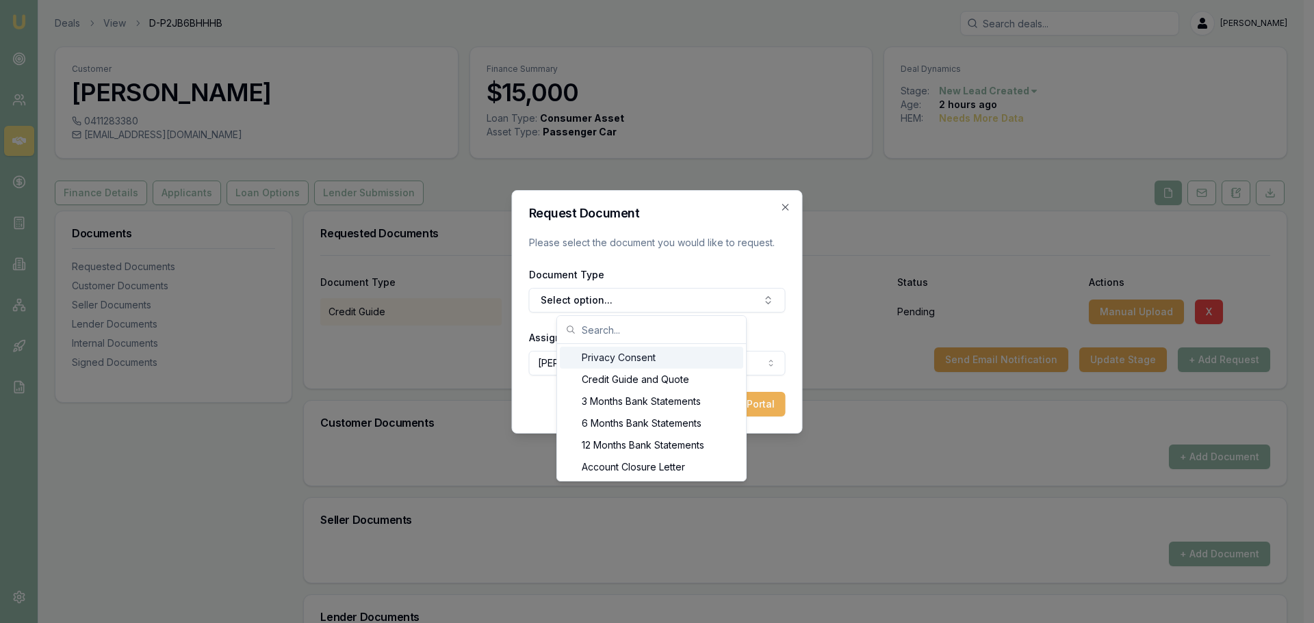
click at [596, 361] on div "Privacy Consent" at bounding box center [651, 358] width 183 height 22
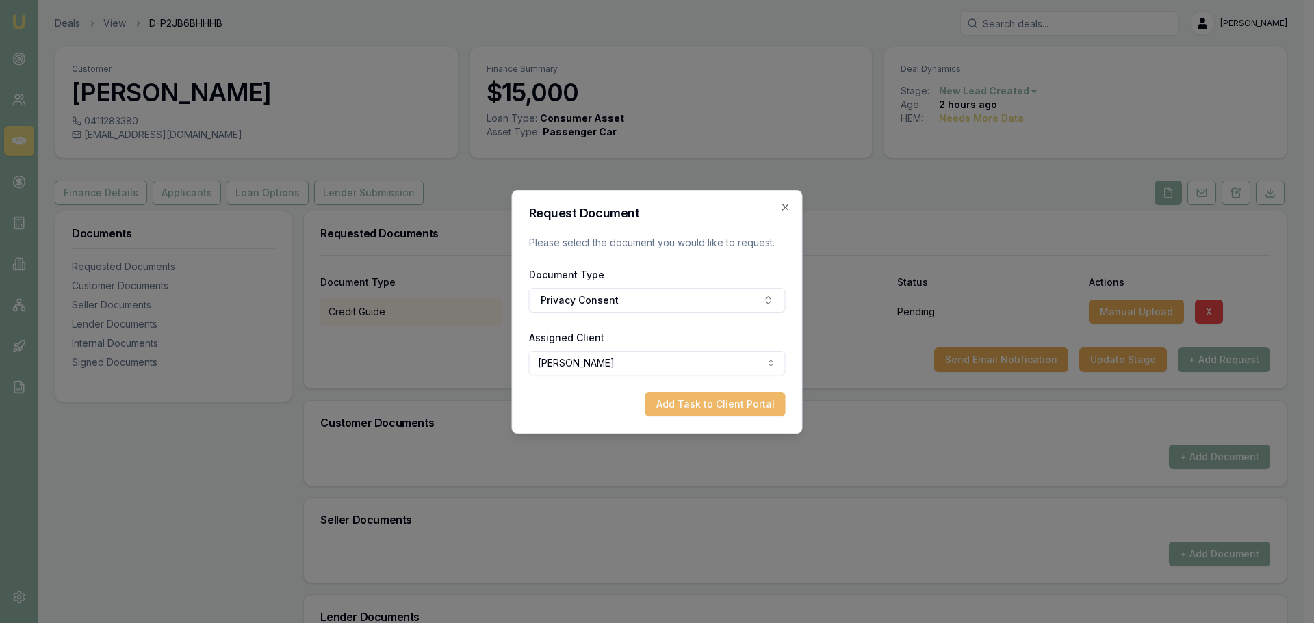
click at [710, 404] on button "Add Task to Client Portal" at bounding box center [715, 404] width 140 height 25
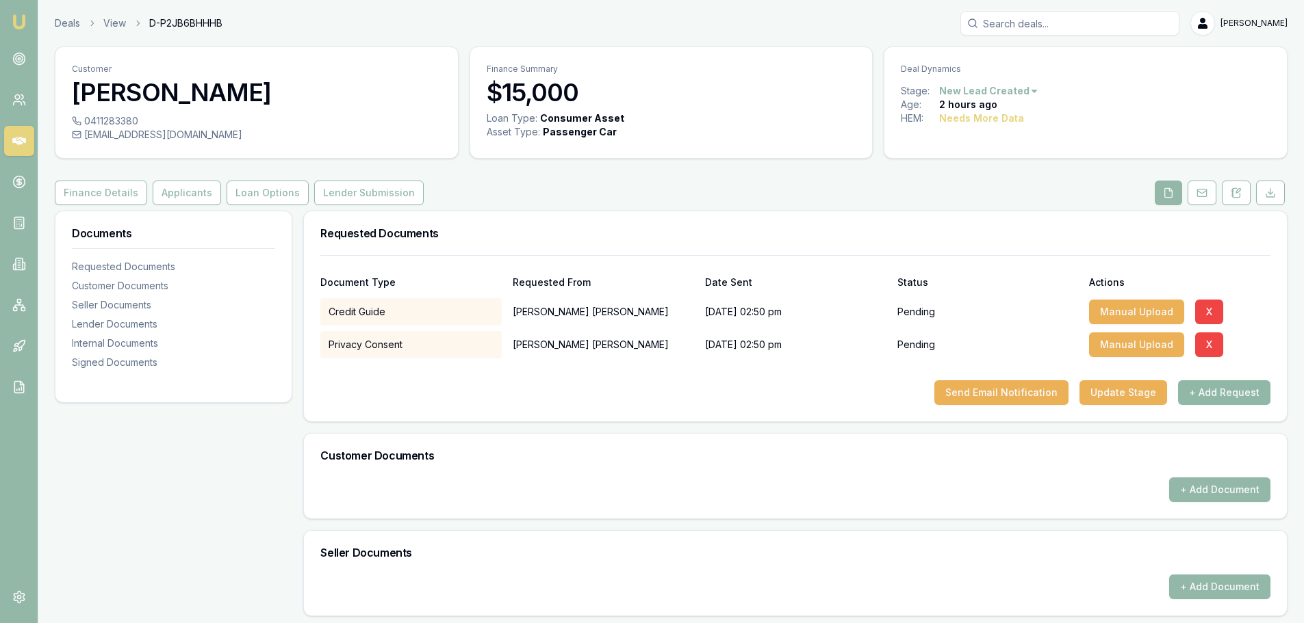
click at [1234, 391] on button "+ Add Request" at bounding box center [1224, 392] width 92 height 25
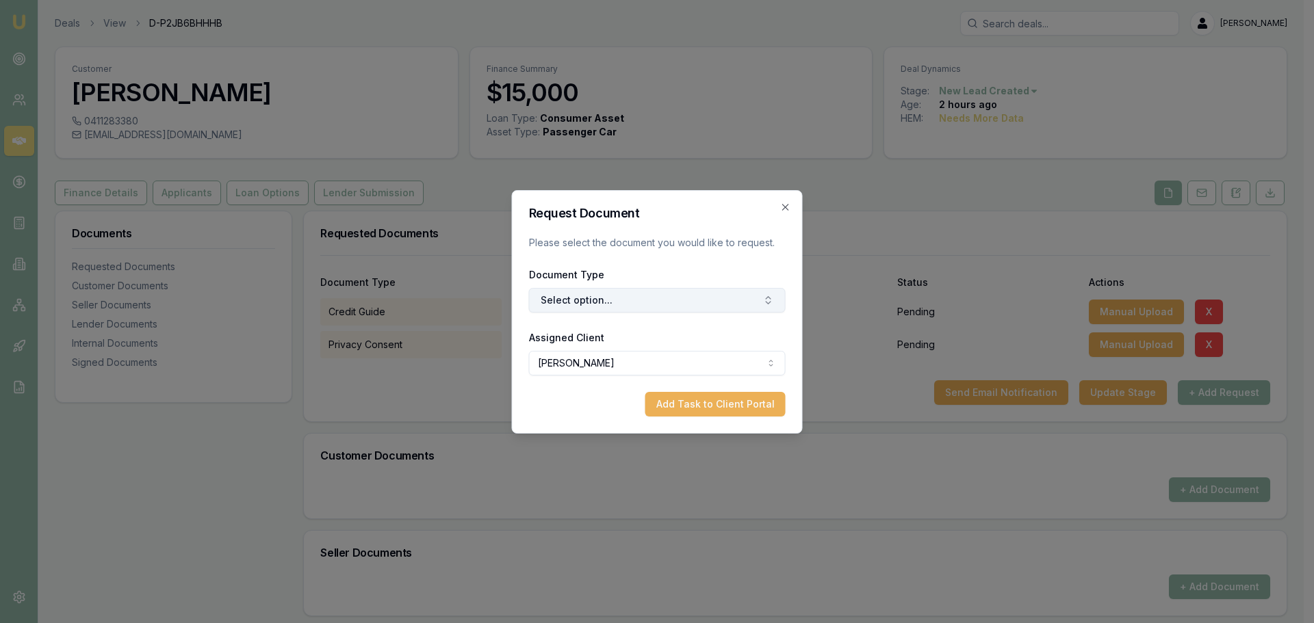
click at [614, 294] on button "Select option..." at bounding box center [657, 300] width 257 height 25
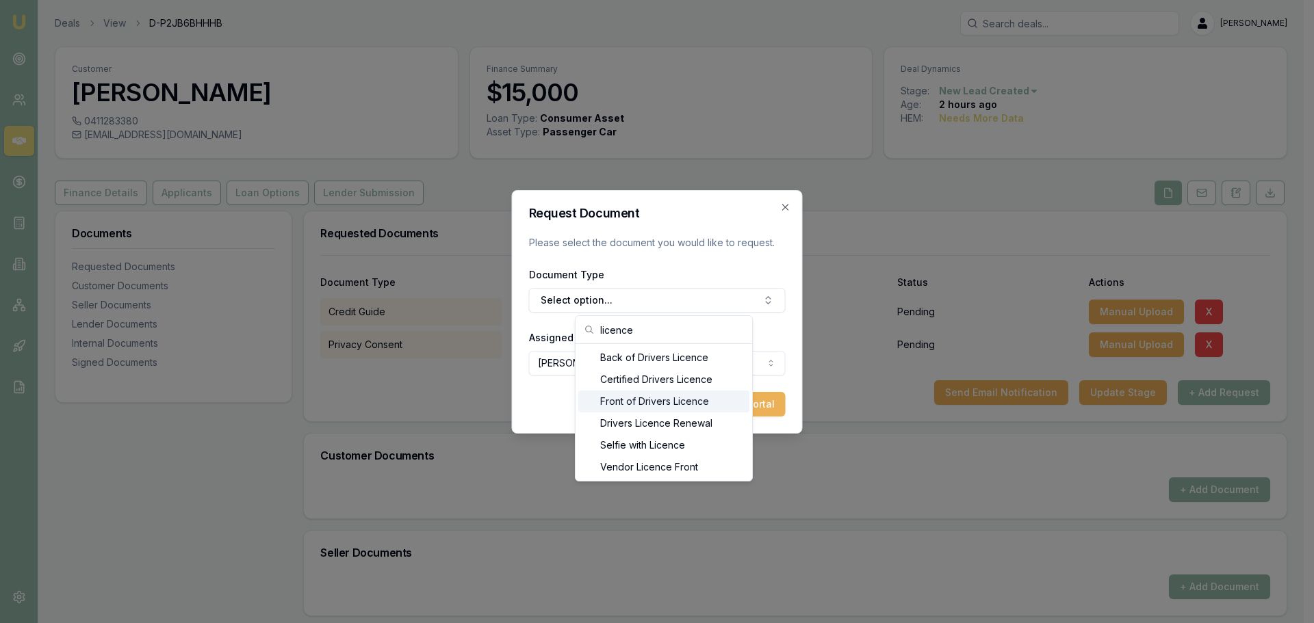
type input "licence"
click at [637, 398] on div "Front of Drivers Licence" at bounding box center [663, 402] width 171 height 22
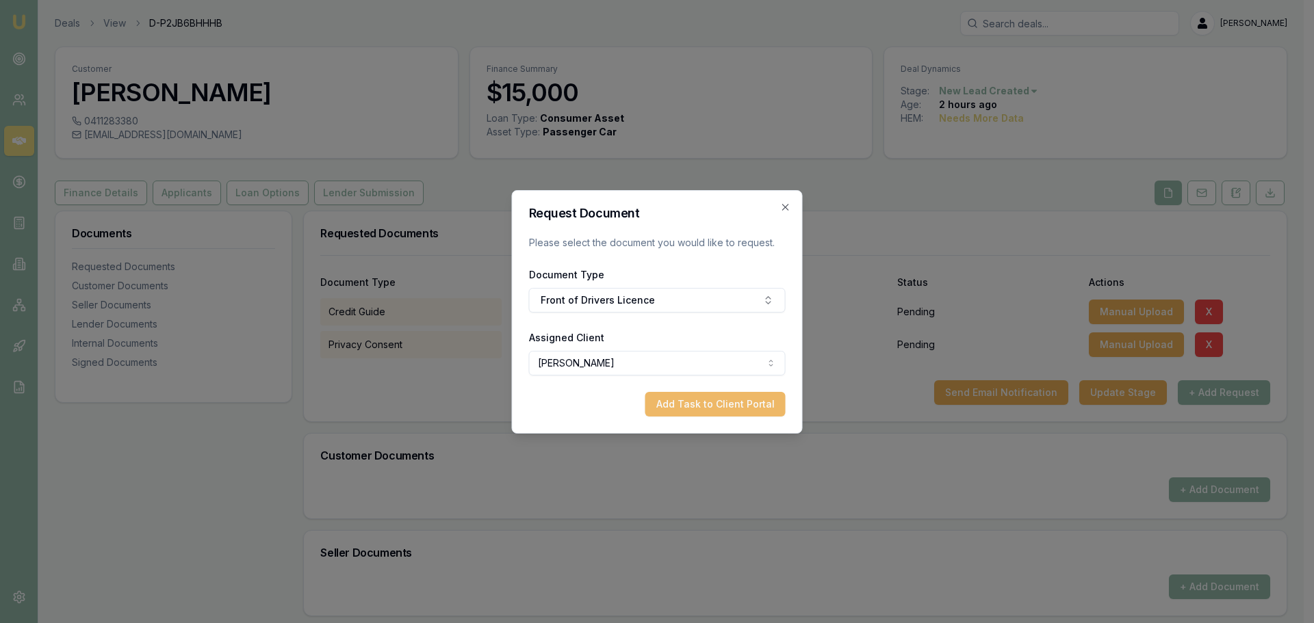
click at [707, 405] on button "Add Task to Client Portal" at bounding box center [715, 404] width 140 height 25
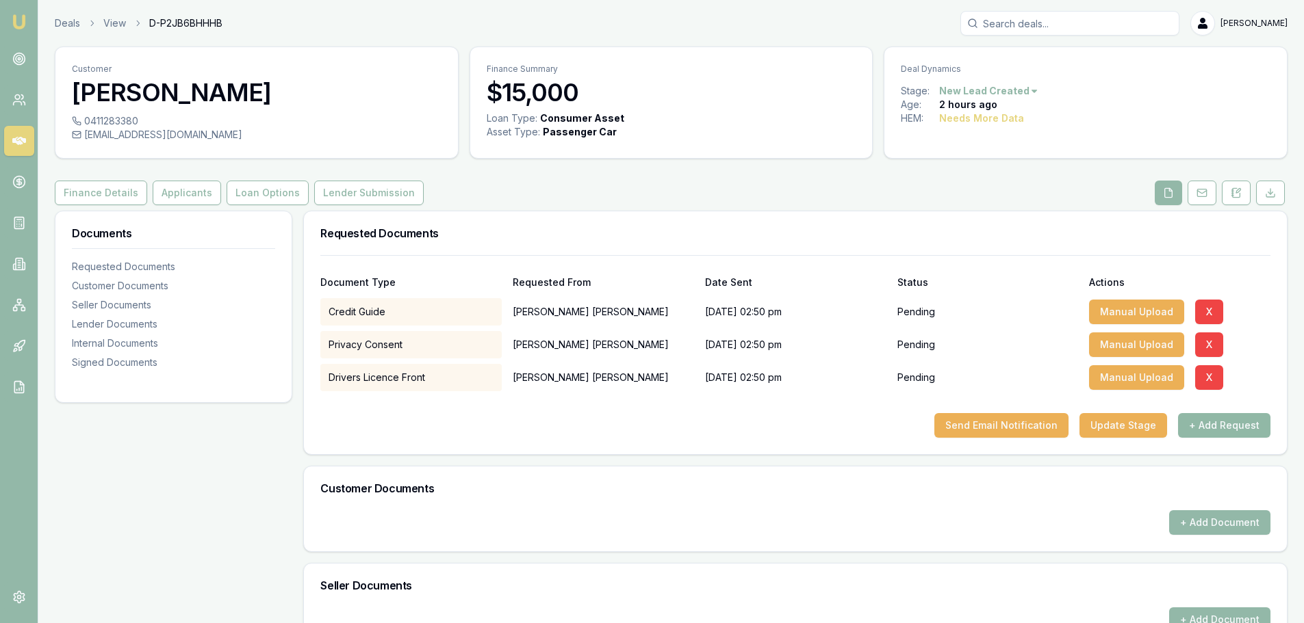
click at [1214, 424] on button "+ Add Request" at bounding box center [1224, 425] width 92 height 25
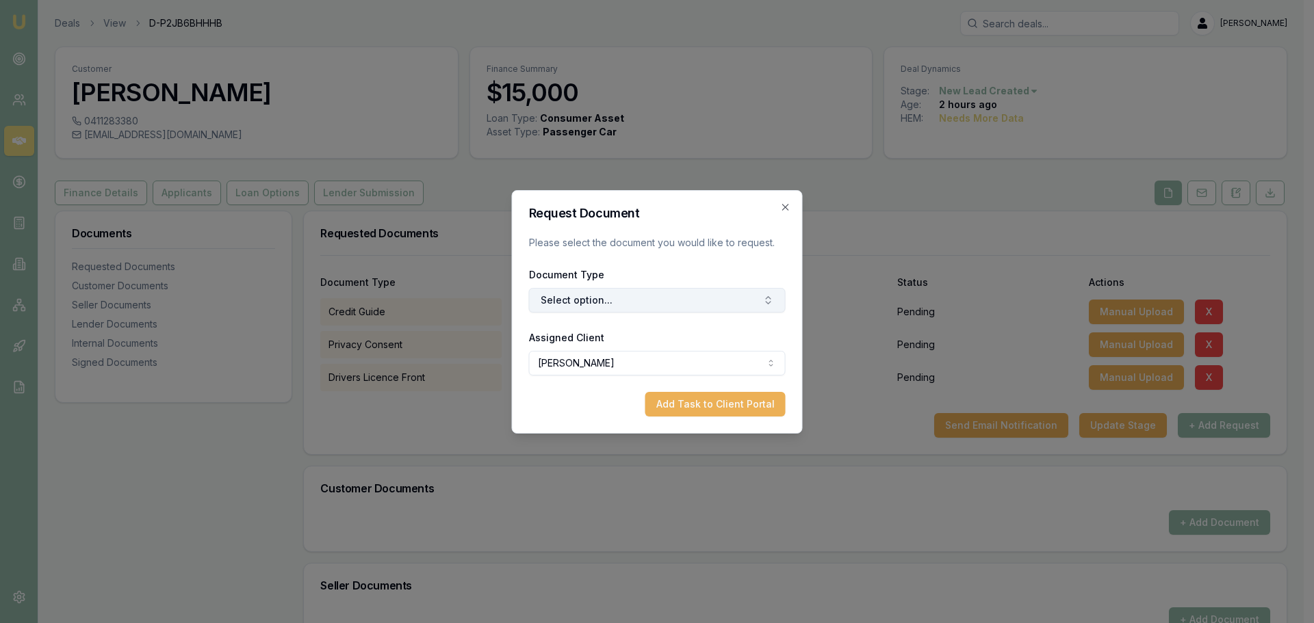
click at [715, 307] on button "Select option..." at bounding box center [657, 300] width 257 height 25
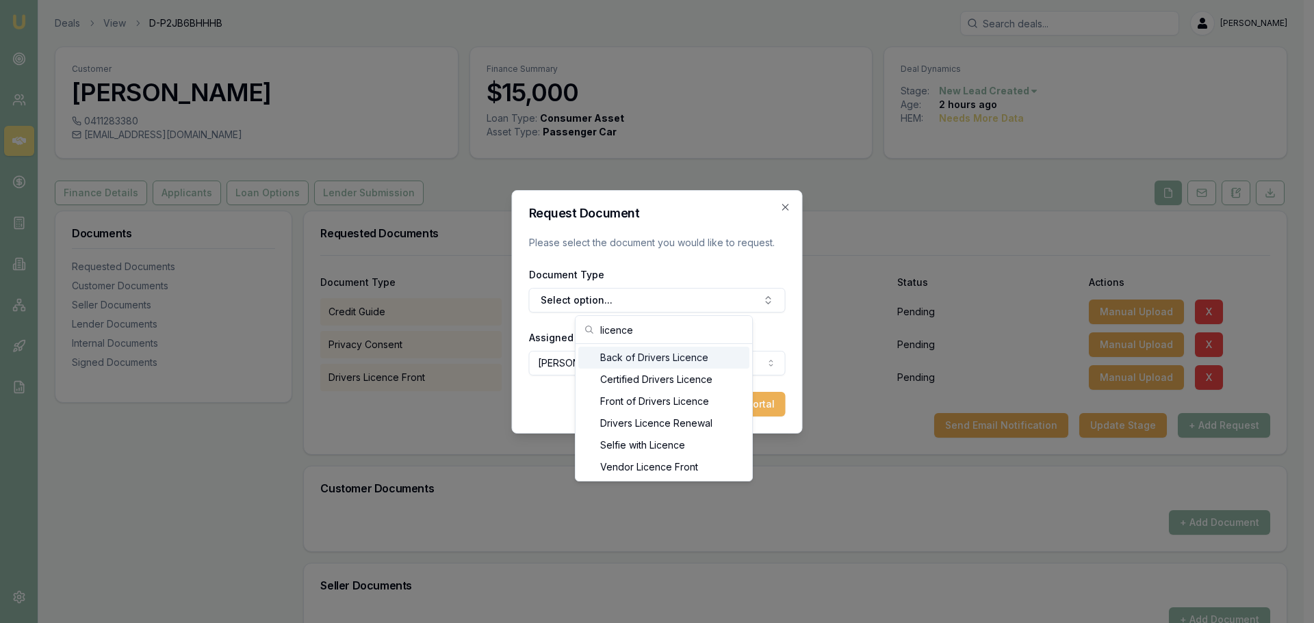
type input "licence"
click at [638, 361] on div "Back of Drivers Licence" at bounding box center [663, 358] width 171 height 22
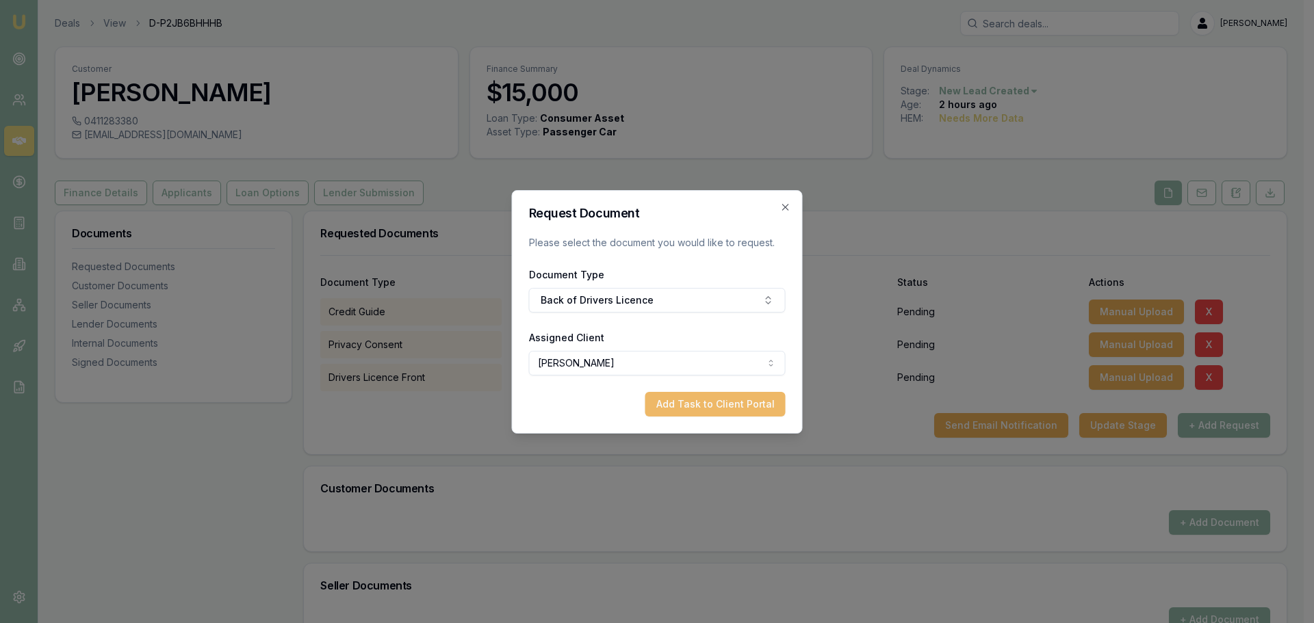
click at [698, 399] on button "Add Task to Client Portal" at bounding box center [715, 404] width 140 height 25
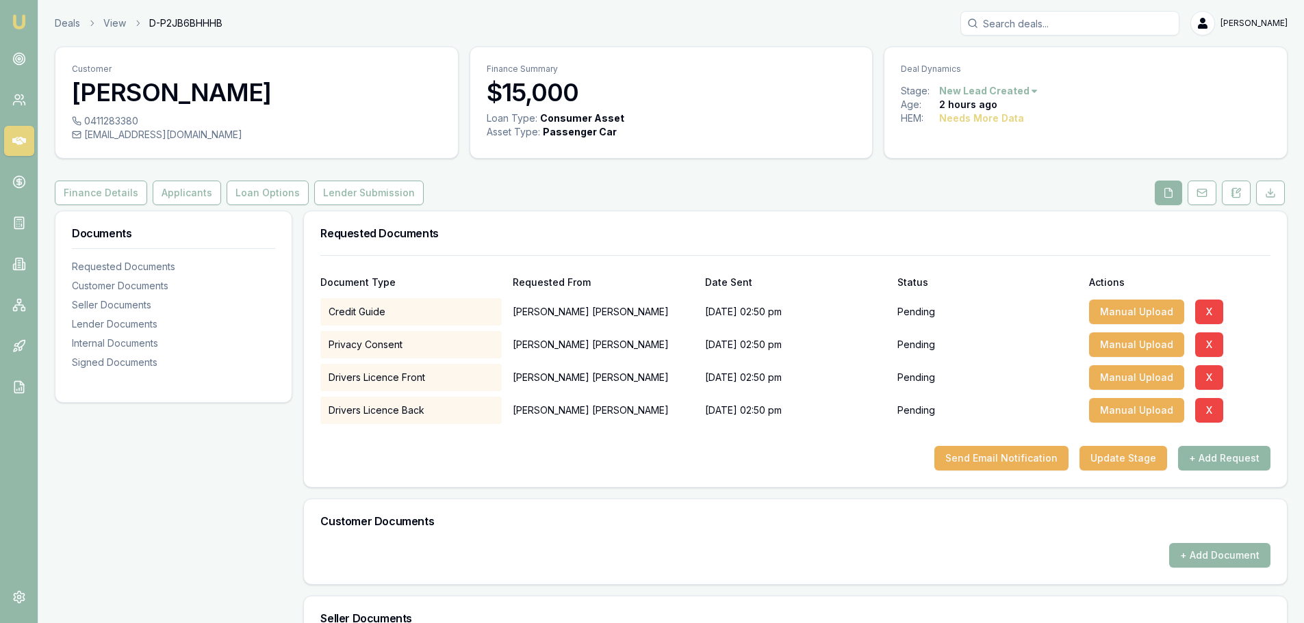
click at [1221, 454] on button "+ Add Request" at bounding box center [1224, 458] width 92 height 25
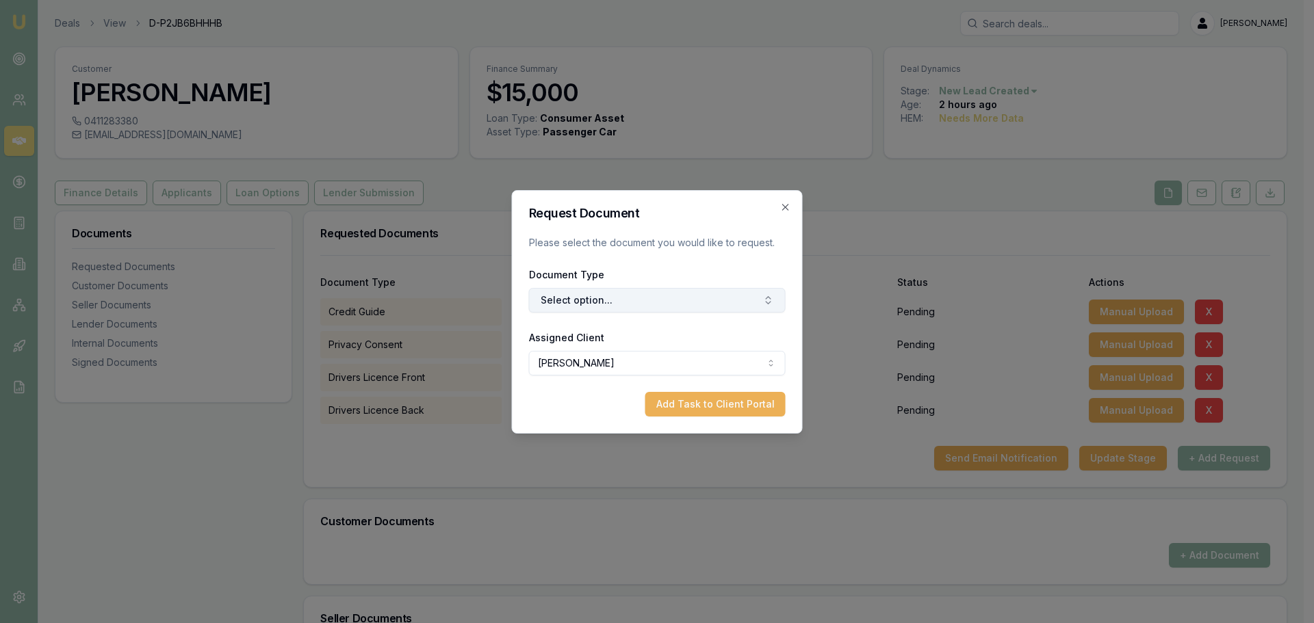
click at [608, 297] on button "Select option..." at bounding box center [657, 300] width 257 height 25
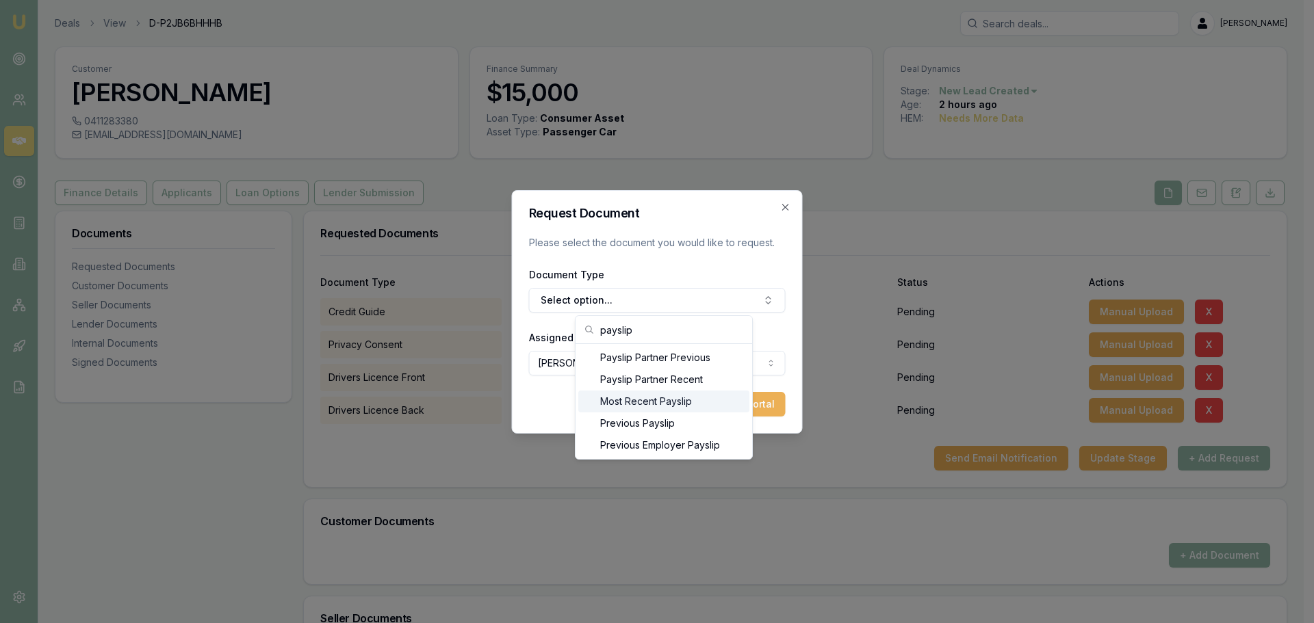
type input "payslip"
click at [651, 404] on div "Most Recent Payslip" at bounding box center [663, 402] width 171 height 22
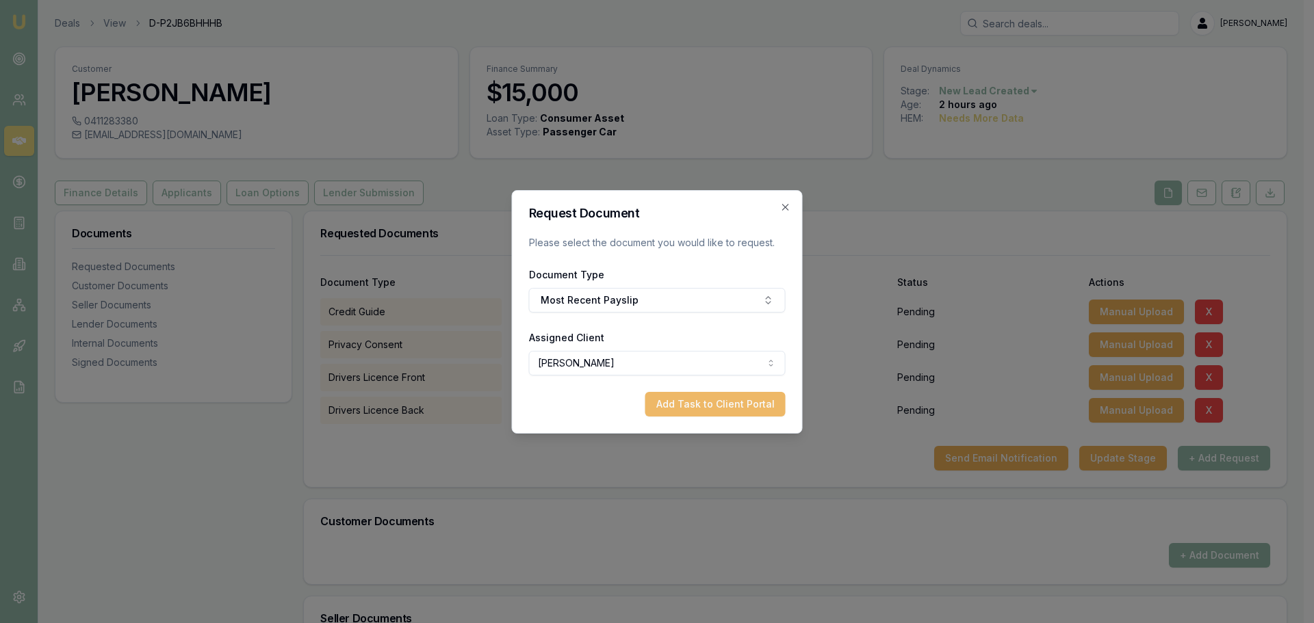
click at [684, 404] on button "Add Task to Client Portal" at bounding box center [715, 404] width 140 height 25
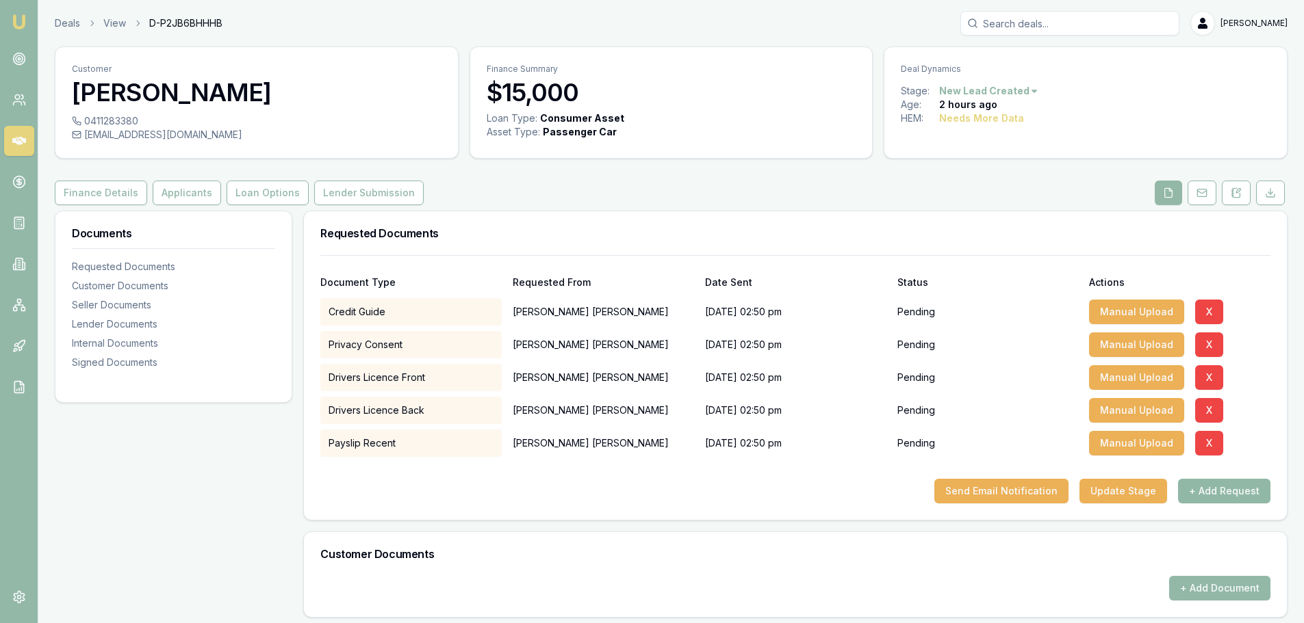
click at [1209, 488] on button "+ Add Request" at bounding box center [1224, 491] width 92 height 25
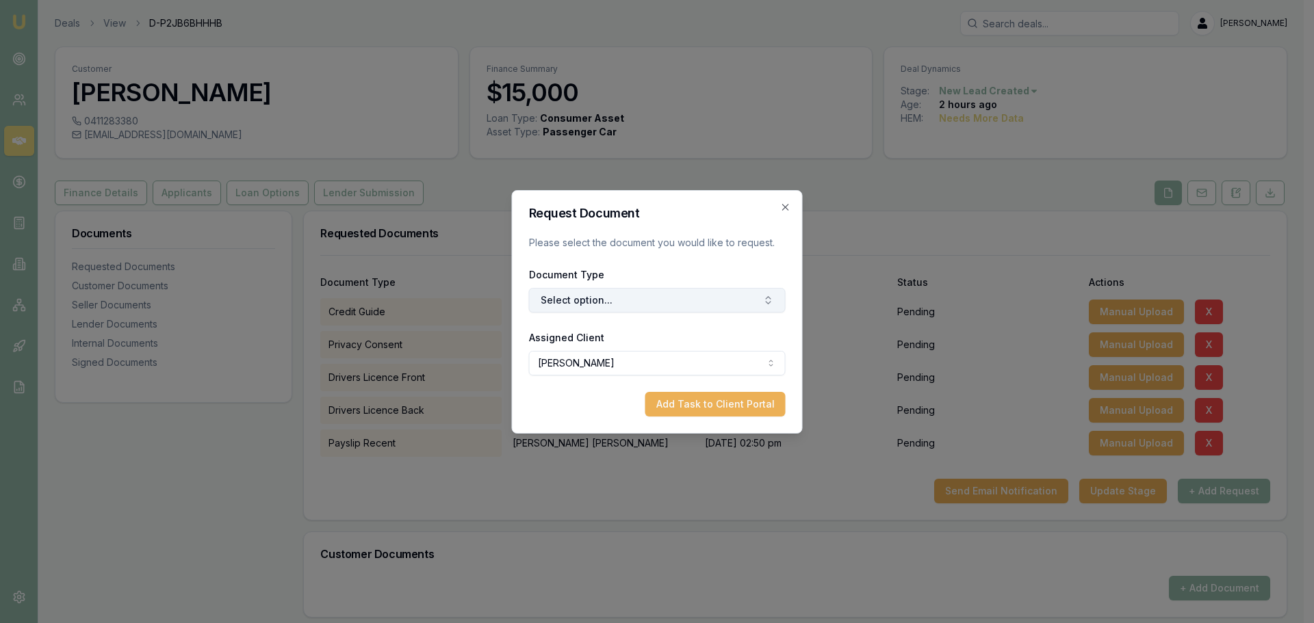
click at [710, 288] on button "Select option..." at bounding box center [657, 300] width 257 height 25
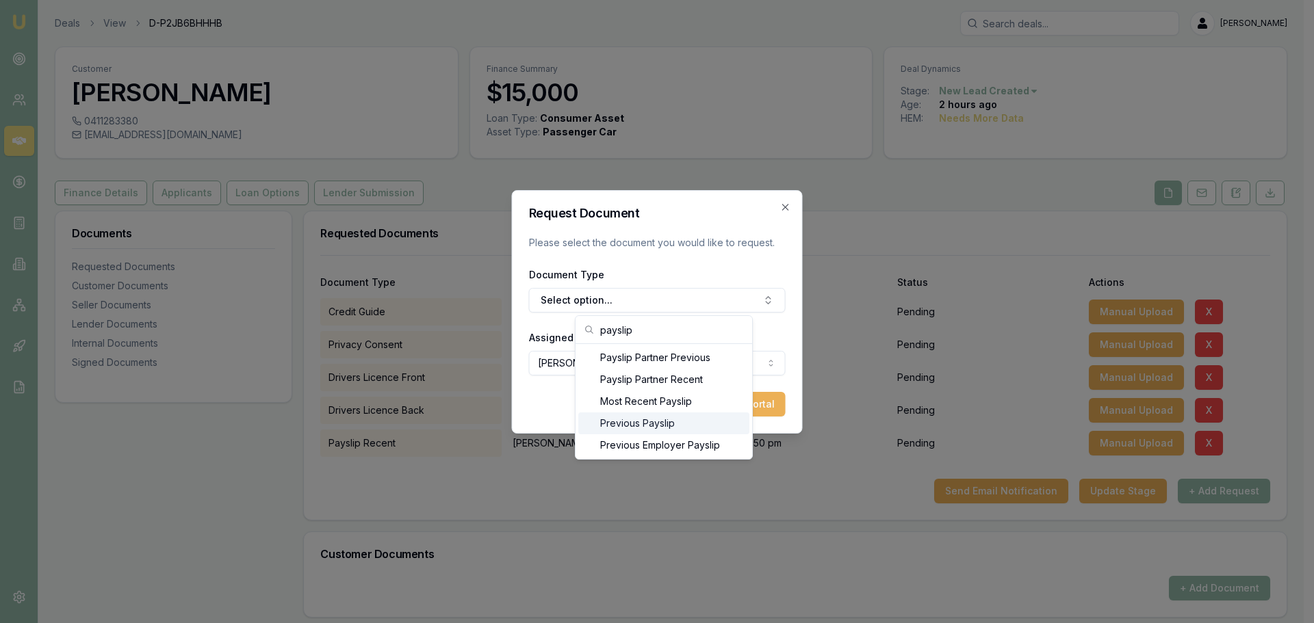
type input "payslip"
click at [662, 423] on div "Previous Payslip" at bounding box center [663, 424] width 171 height 22
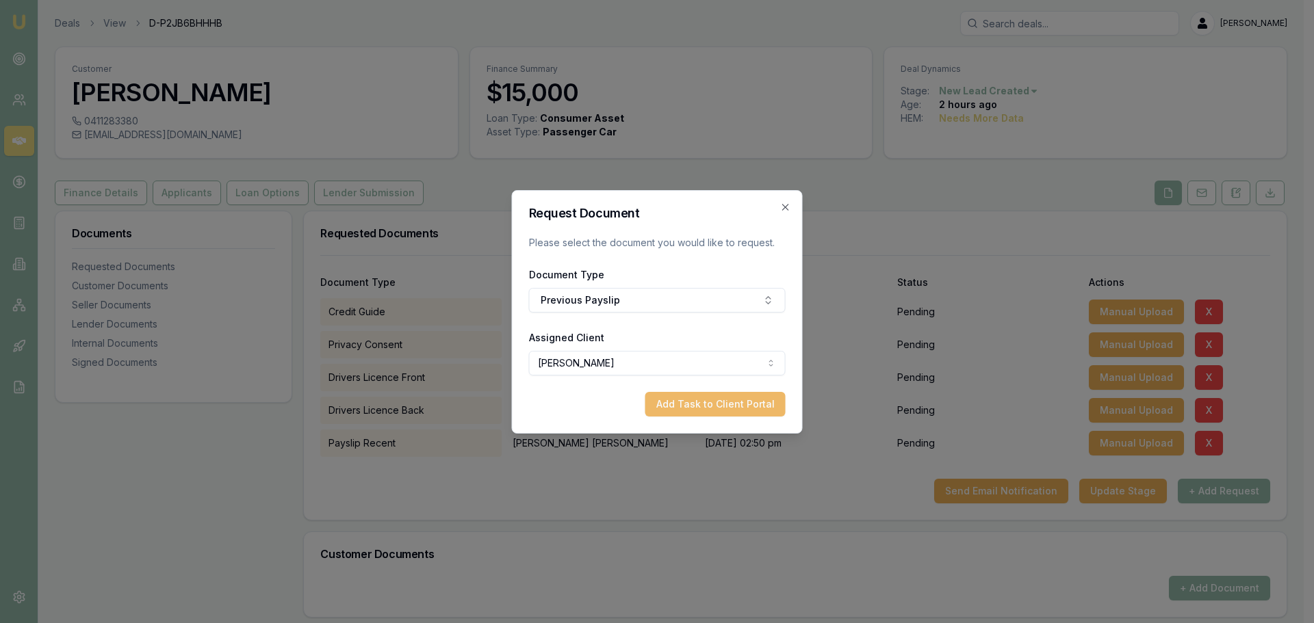
click at [727, 407] on button "Add Task to Client Portal" at bounding box center [715, 404] width 140 height 25
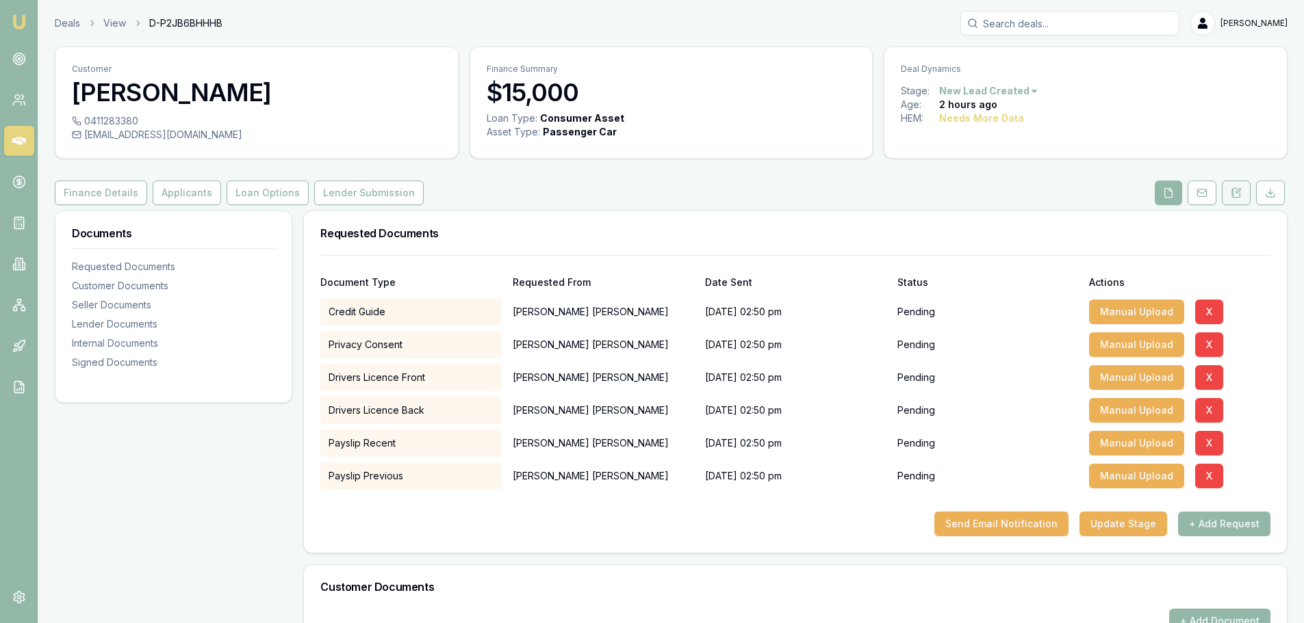
click at [1243, 194] on button at bounding box center [1235, 193] width 29 height 25
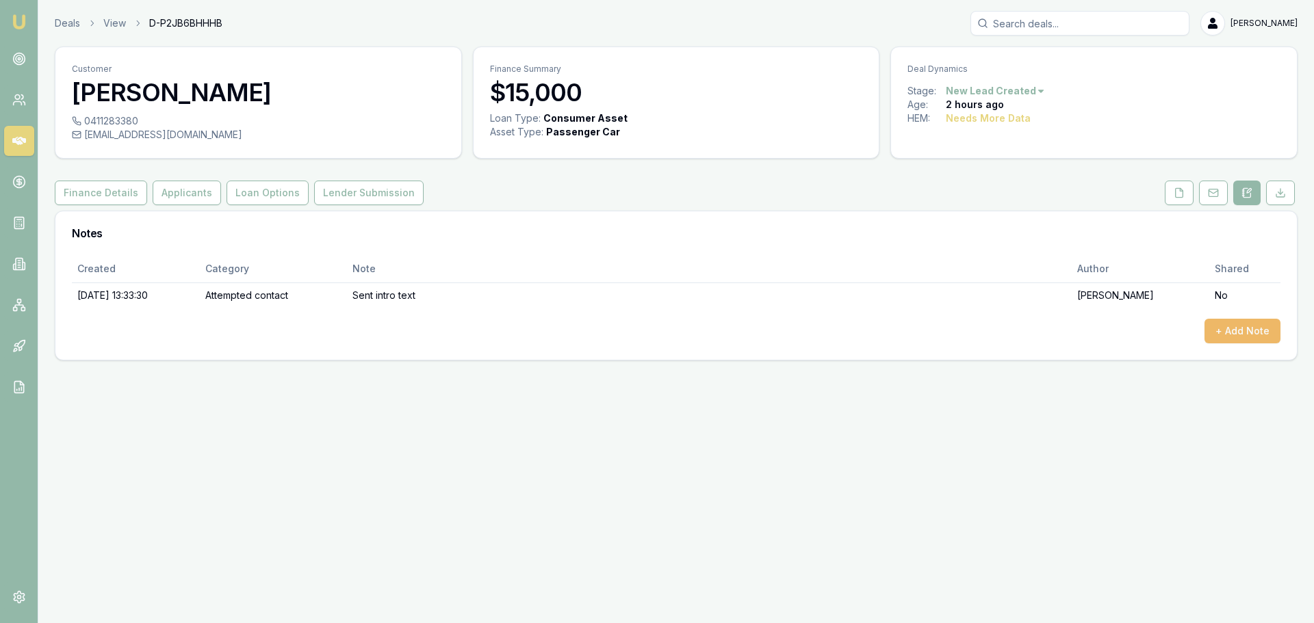
click at [1233, 331] on button "+ Add Note" at bounding box center [1242, 331] width 76 height 25
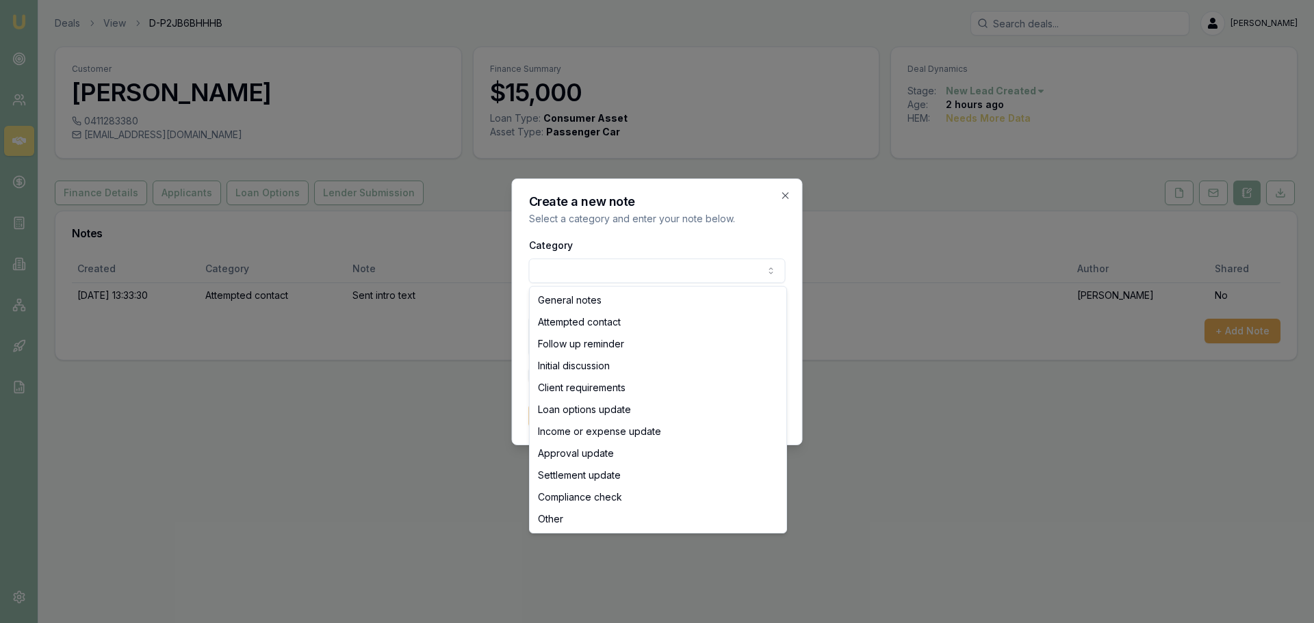
click at [586, 274] on body "Emu Broker Deals View D-P2JB6BHHHB Erin Shield Toggle Menu Customer Kyle Russo …" at bounding box center [657, 311] width 1314 height 623
select select "ATTEMPTED_CONTACT"
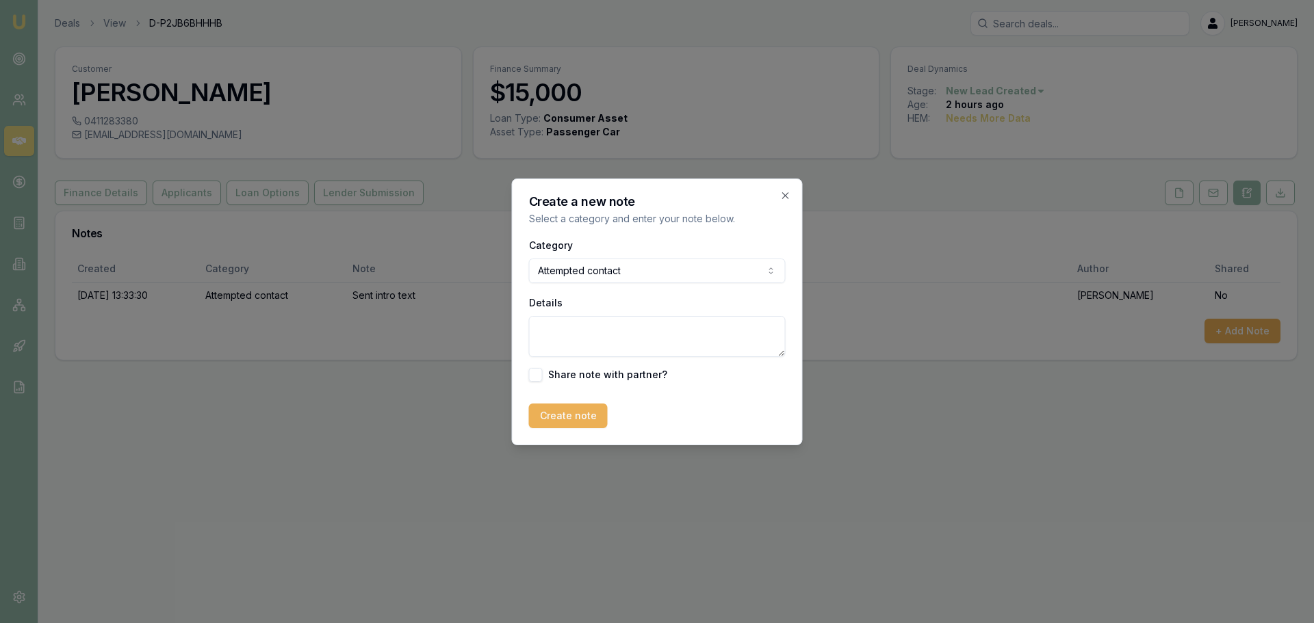
click at [572, 331] on textarea "Details" at bounding box center [657, 336] width 257 height 41
drag, startPoint x: 686, startPoint y: 339, endPoint x: 677, endPoint y: 328, distance: 13.7
click at [682, 335] on textarea "Details" at bounding box center [657, 336] width 257 height 41
type textarea "Left Vm and sent text"
click at [568, 422] on button "Create note" at bounding box center [568, 416] width 79 height 25
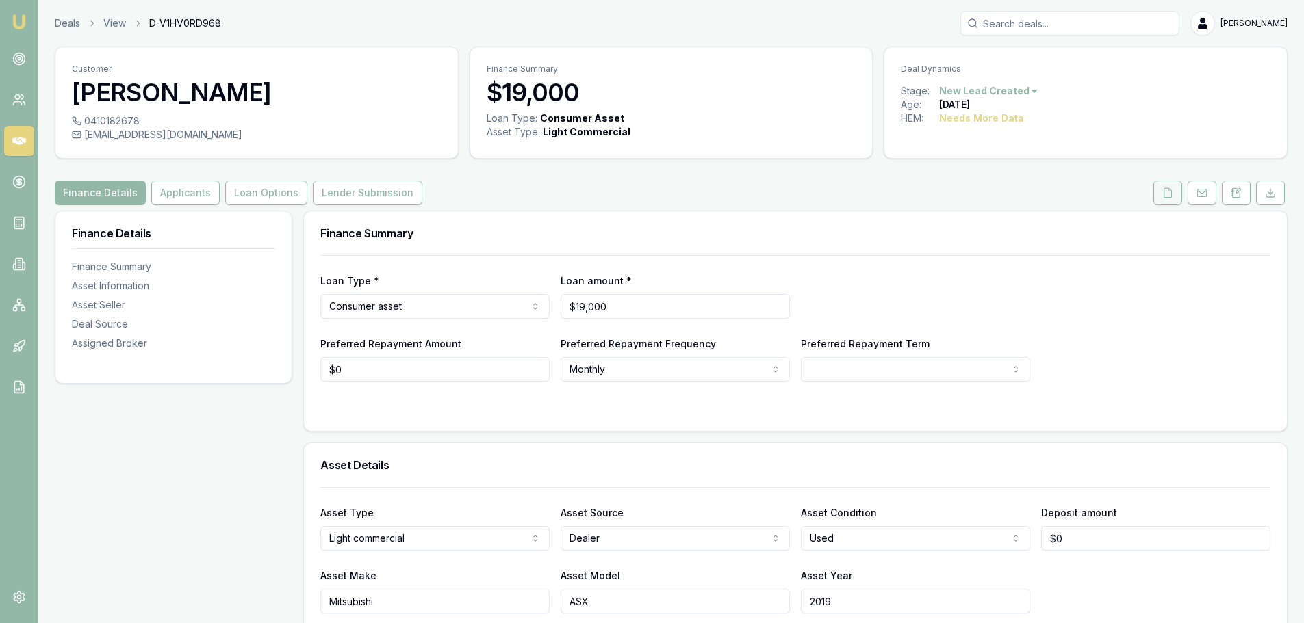
click at [1165, 196] on icon at bounding box center [1167, 192] width 11 height 11
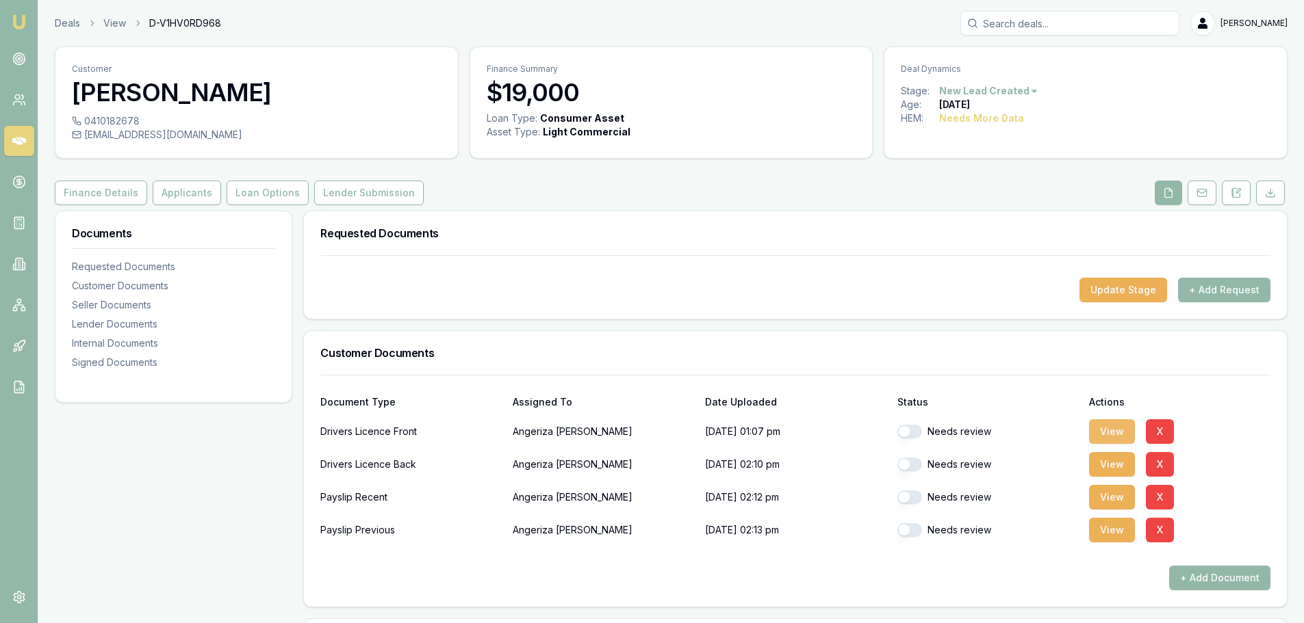
click at [1118, 426] on button "View" at bounding box center [1112, 431] width 46 height 25
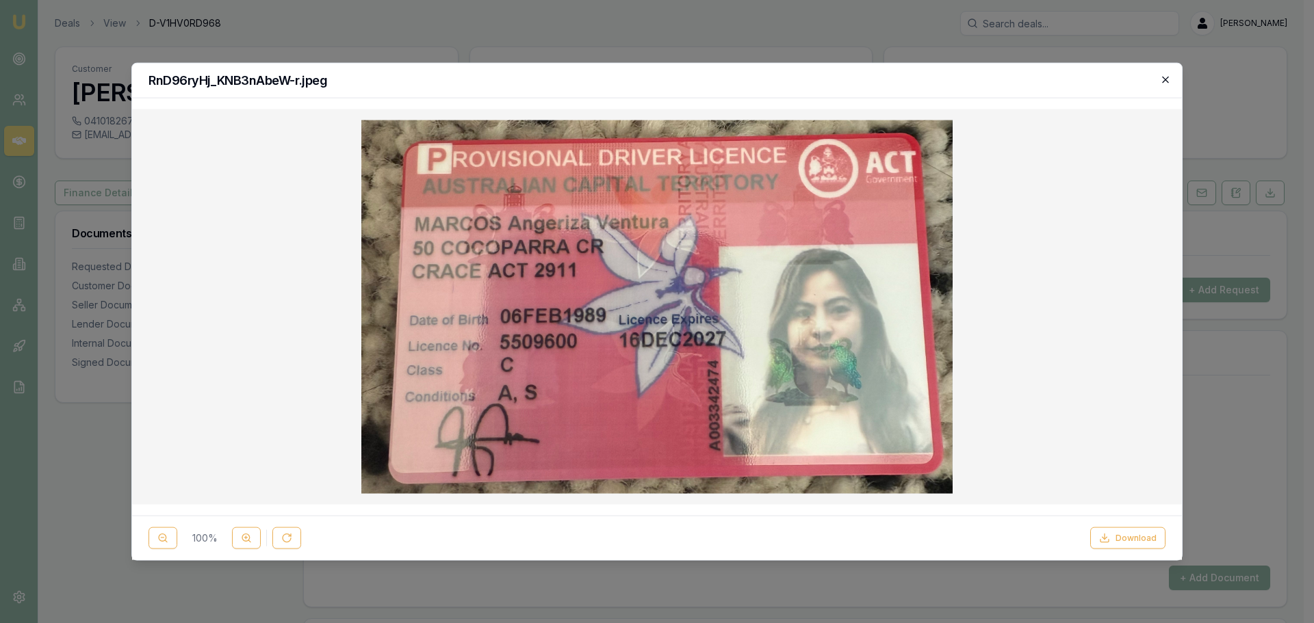
click at [1162, 79] on icon "button" at bounding box center [1165, 79] width 11 height 11
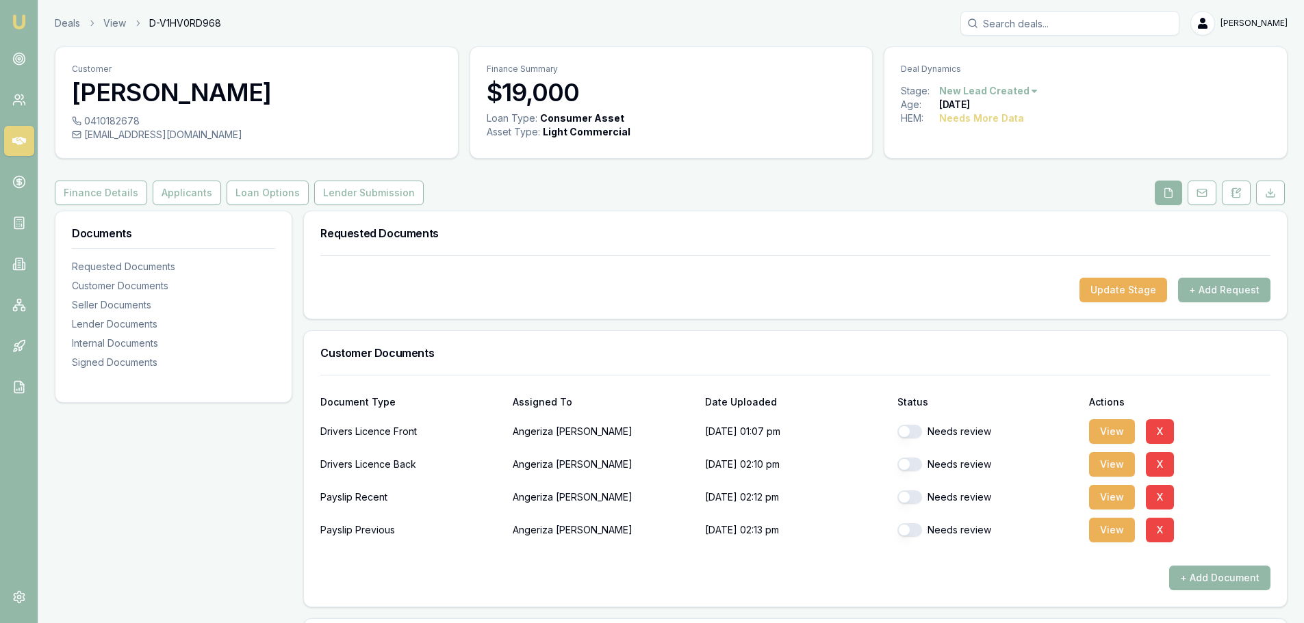
click at [916, 432] on button "button" at bounding box center [909, 432] width 25 height 14
checkbox input "true"
click at [911, 465] on button "button" at bounding box center [909, 465] width 25 height 14
checkbox input "true"
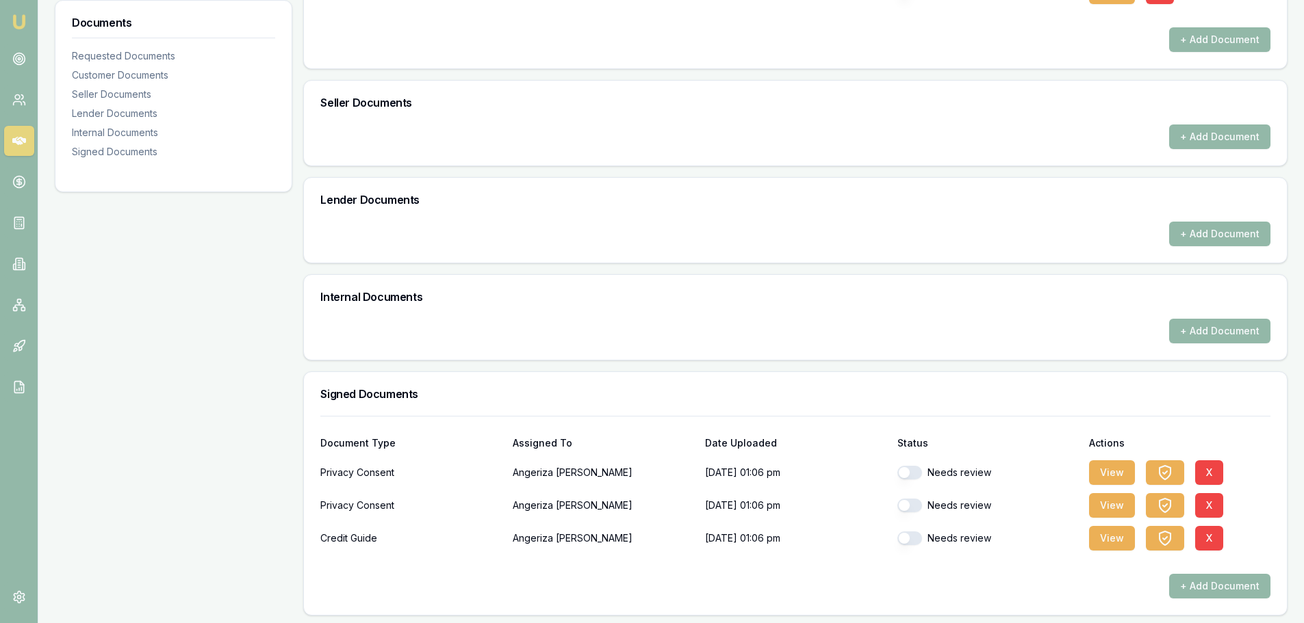
scroll to position [542, 0]
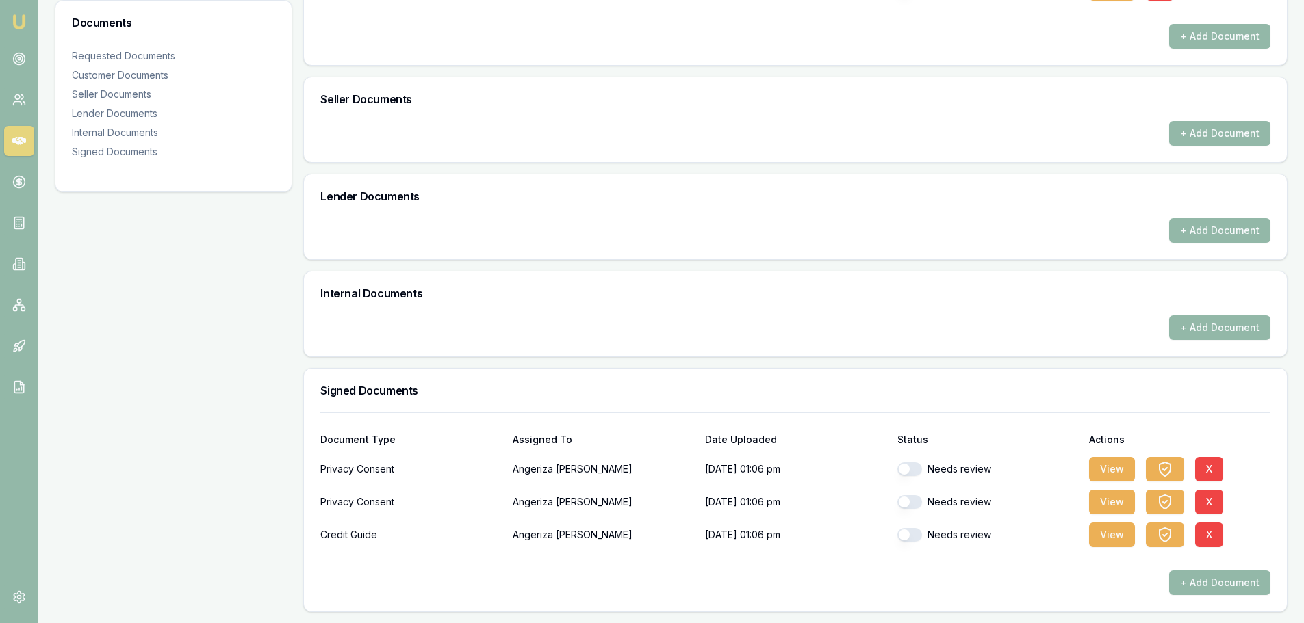
drag, startPoint x: 918, startPoint y: 468, endPoint x: 918, endPoint y: 476, distance: 7.5
click at [919, 469] on button "button" at bounding box center [909, 470] width 25 height 14
checkbox input "true"
click at [918, 502] on button "button" at bounding box center [909, 502] width 25 height 14
checkbox input "true"
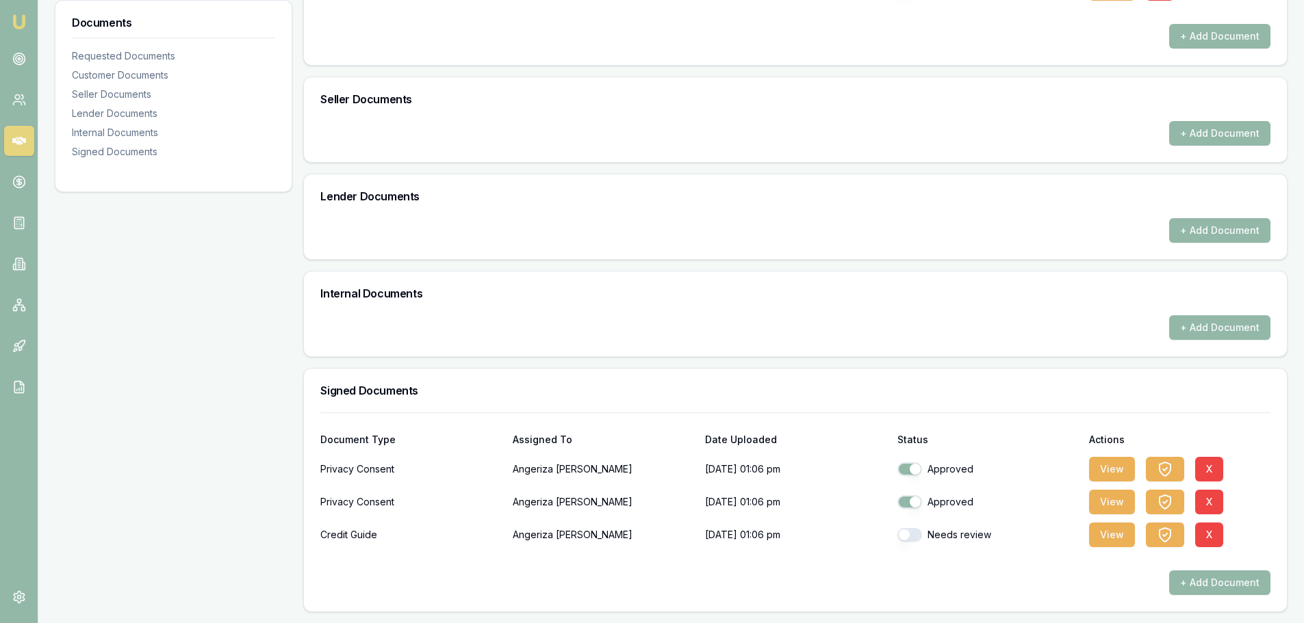
click at [913, 530] on button "button" at bounding box center [909, 535] width 25 height 14
checkbox input "true"
checkbox input "false"
checkbox input "true"
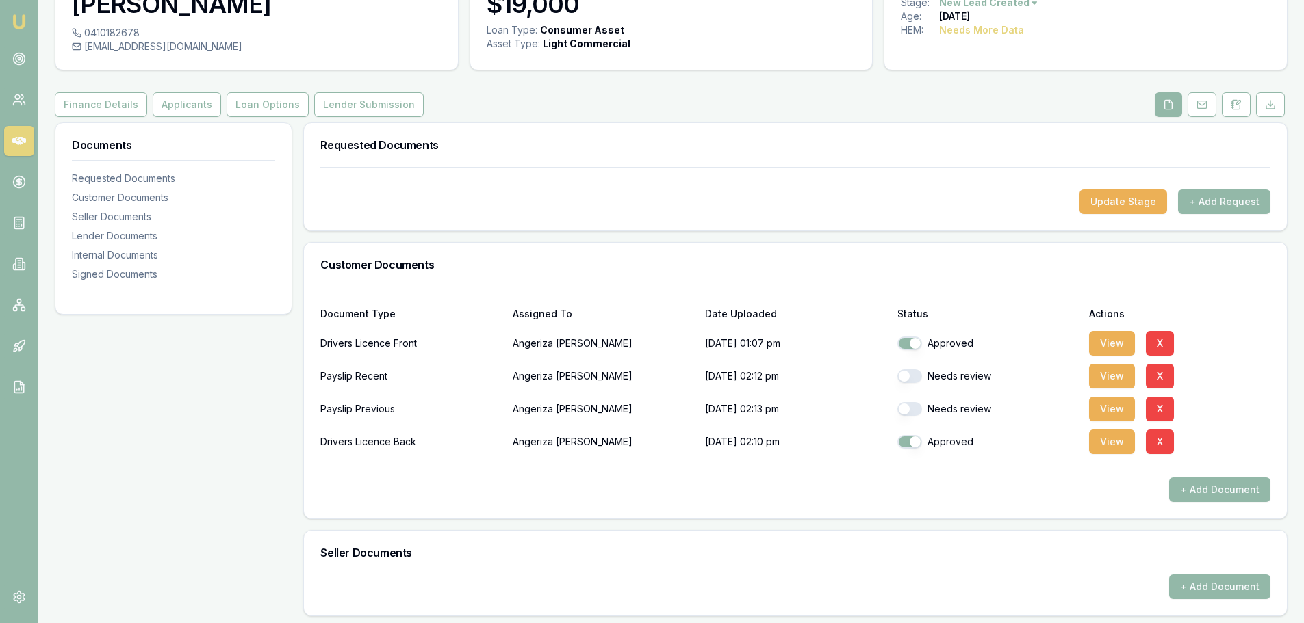
scroll to position [0, 0]
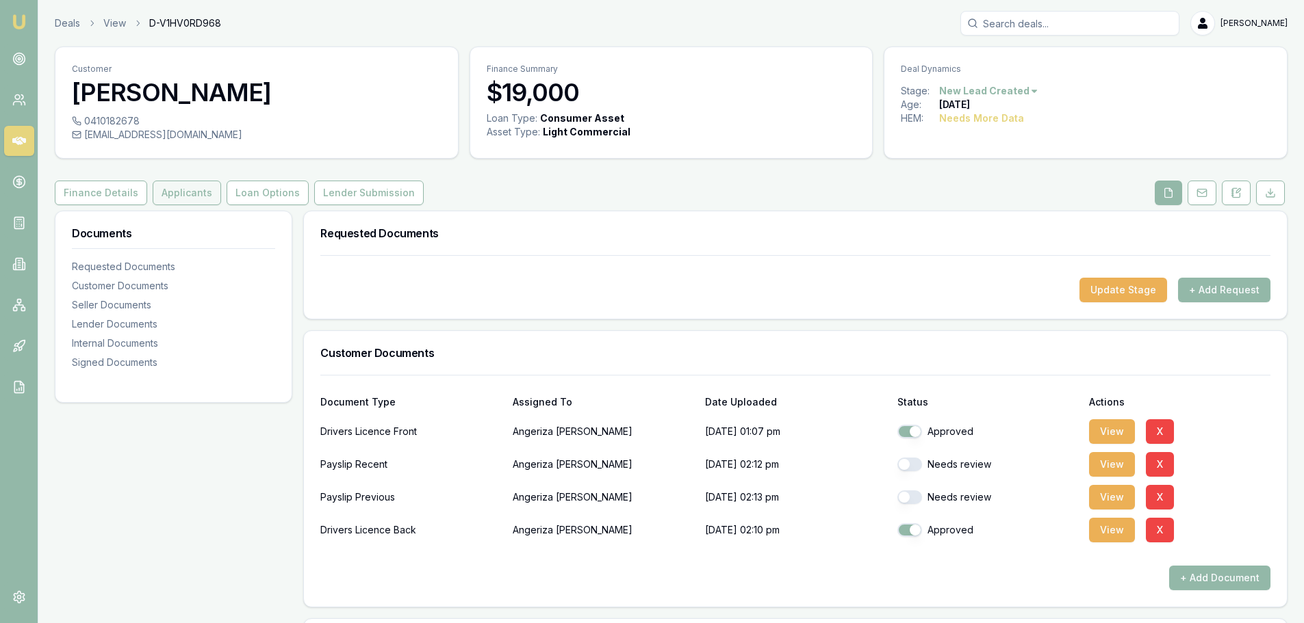
click at [157, 183] on button "Applicants" at bounding box center [187, 193] width 68 height 25
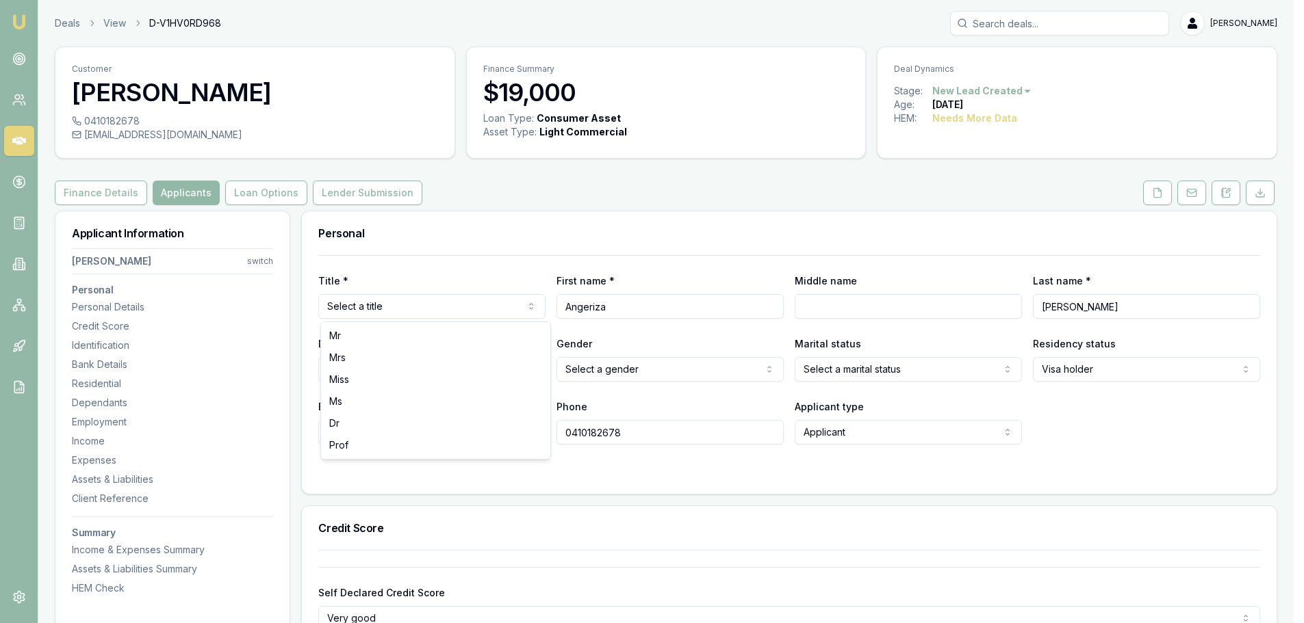
click at [402, 311] on html "Emu Broker Deals View D-V1HV0RD968 Erin Shield Toggle Menu Customer Angeriza Ma…" at bounding box center [652, 311] width 1304 height 623
select select "Ms"
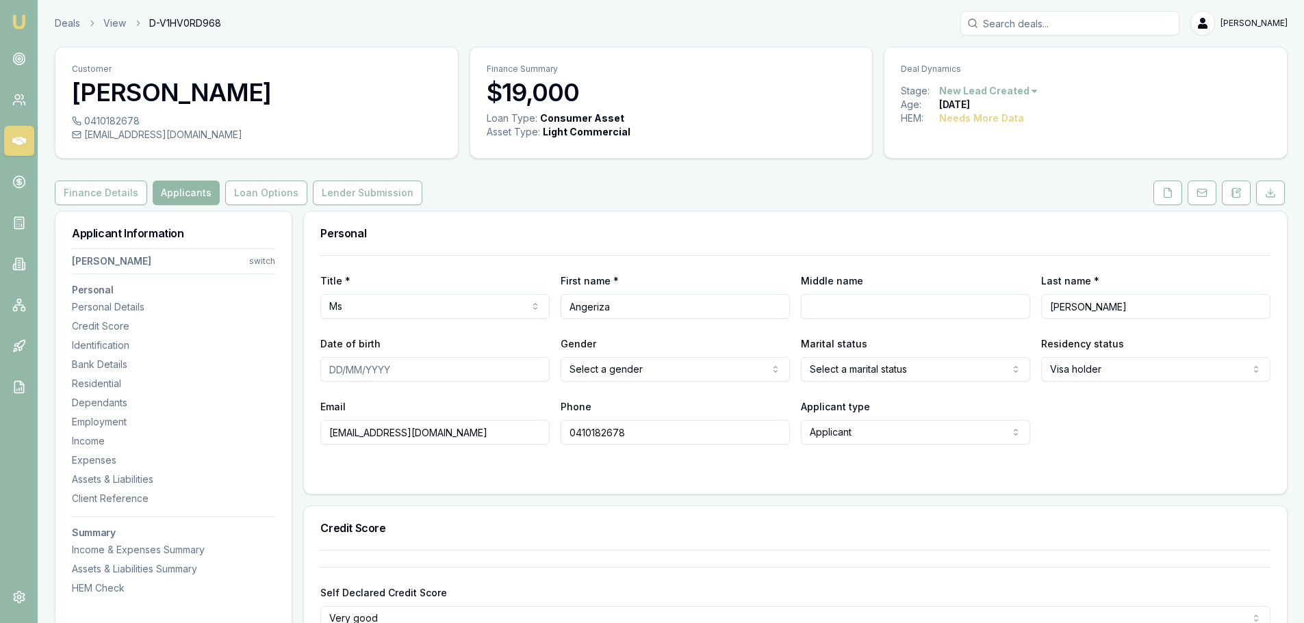
click at [896, 305] on input "Middle name" at bounding box center [915, 306] width 229 height 25
type input "Ventura"
type input "06/02/1989"
click at [664, 367] on html "Emu Broker Deals View D-V1HV0RD968 Erin Shield Toggle Menu Customer Angeriza Ma…" at bounding box center [657, 311] width 1314 height 623
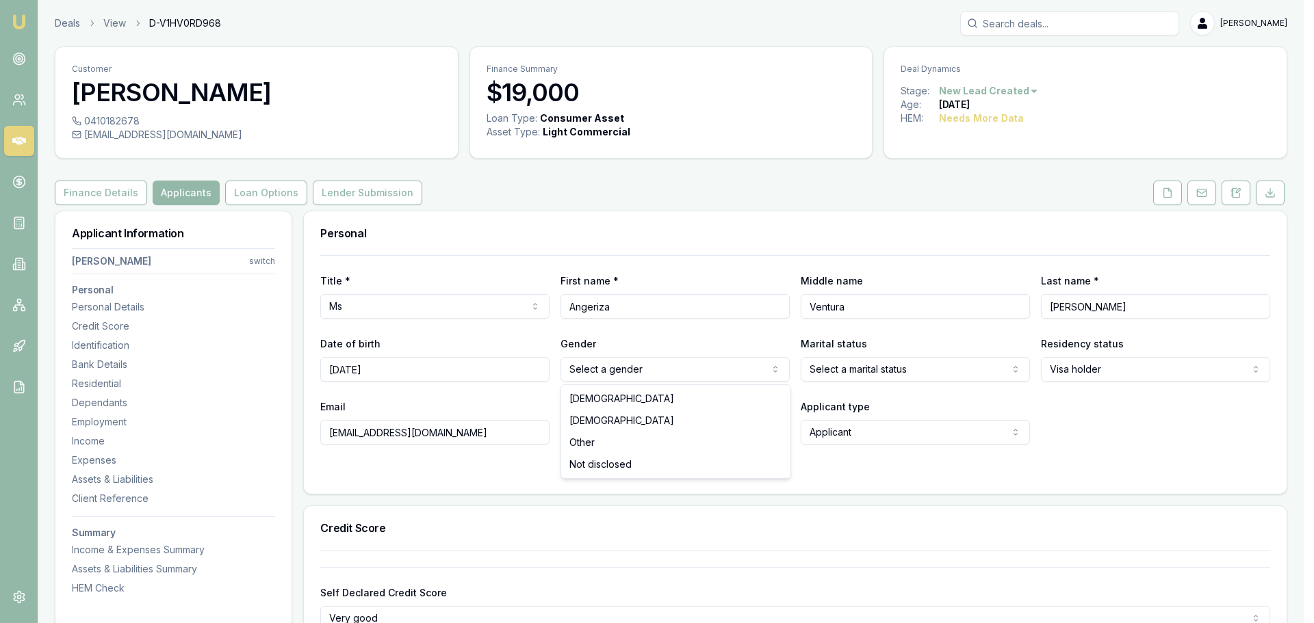
select select "FEMALE"
click at [855, 372] on html "Emu Broker Deals View D-V1HV0RD968 Erin Shield Toggle Menu Customer Angeriza Ma…" at bounding box center [657, 311] width 1314 height 623
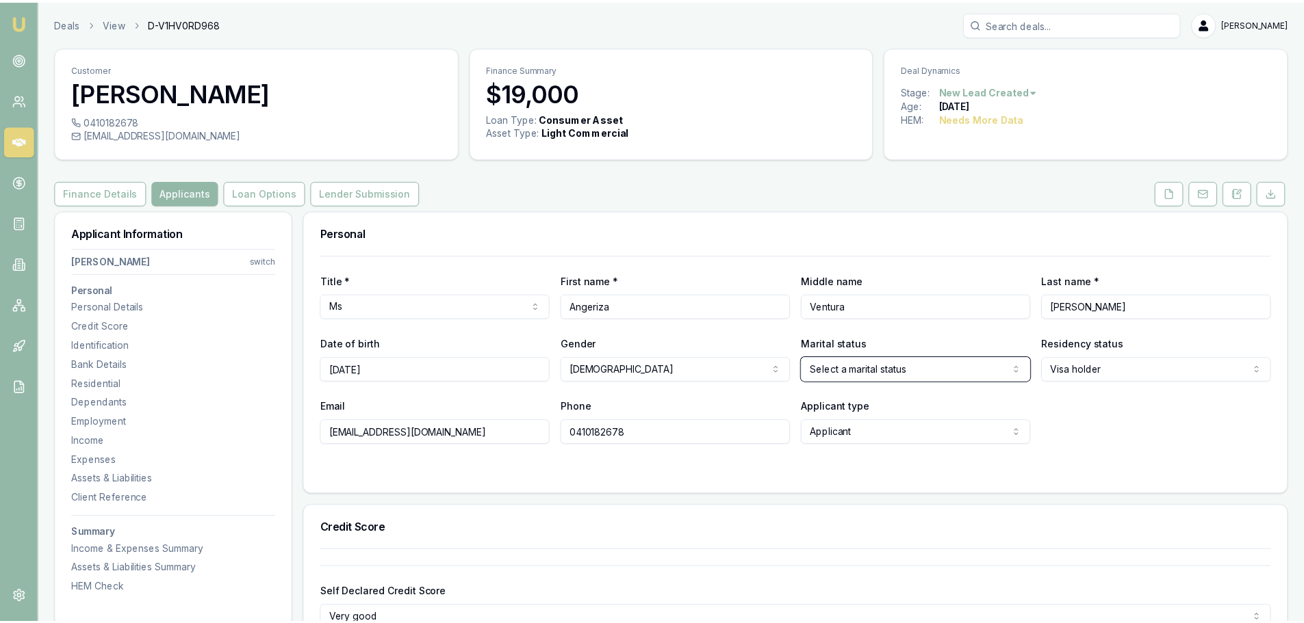
click at [1176, 402] on html "Emu Broker Deals View D-V1HV0RD968 Erin Shield Toggle Menu Customer Angeriza Ma…" at bounding box center [657, 311] width 1314 height 623
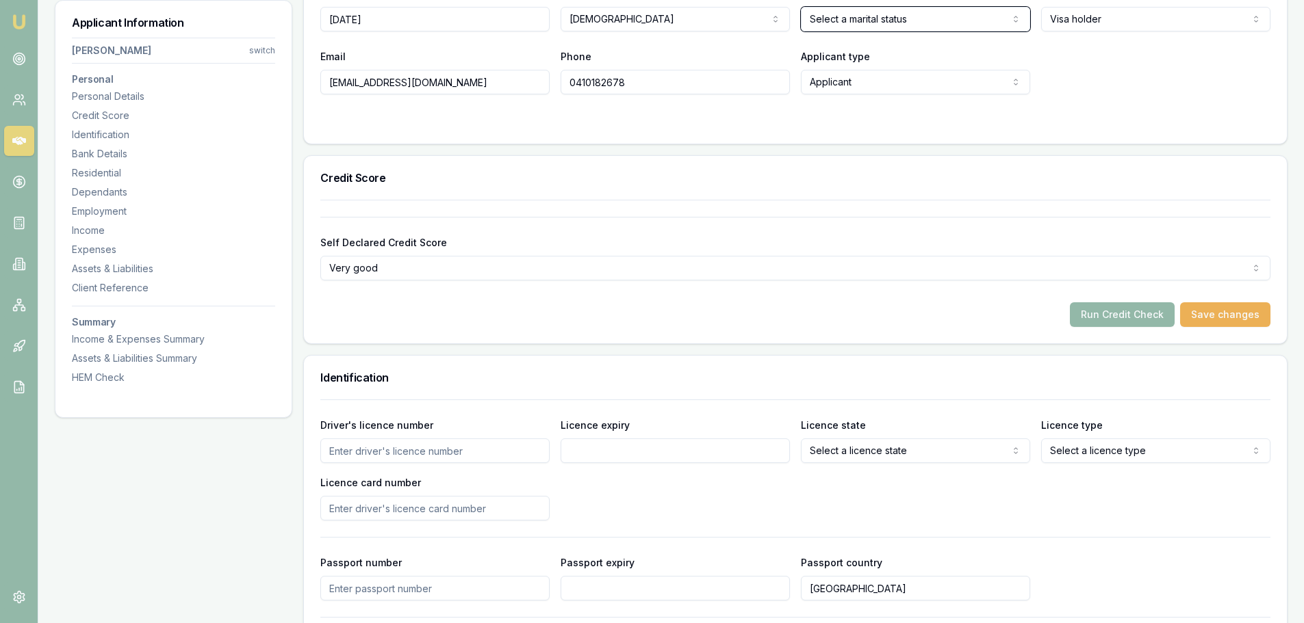
scroll to position [411, 0]
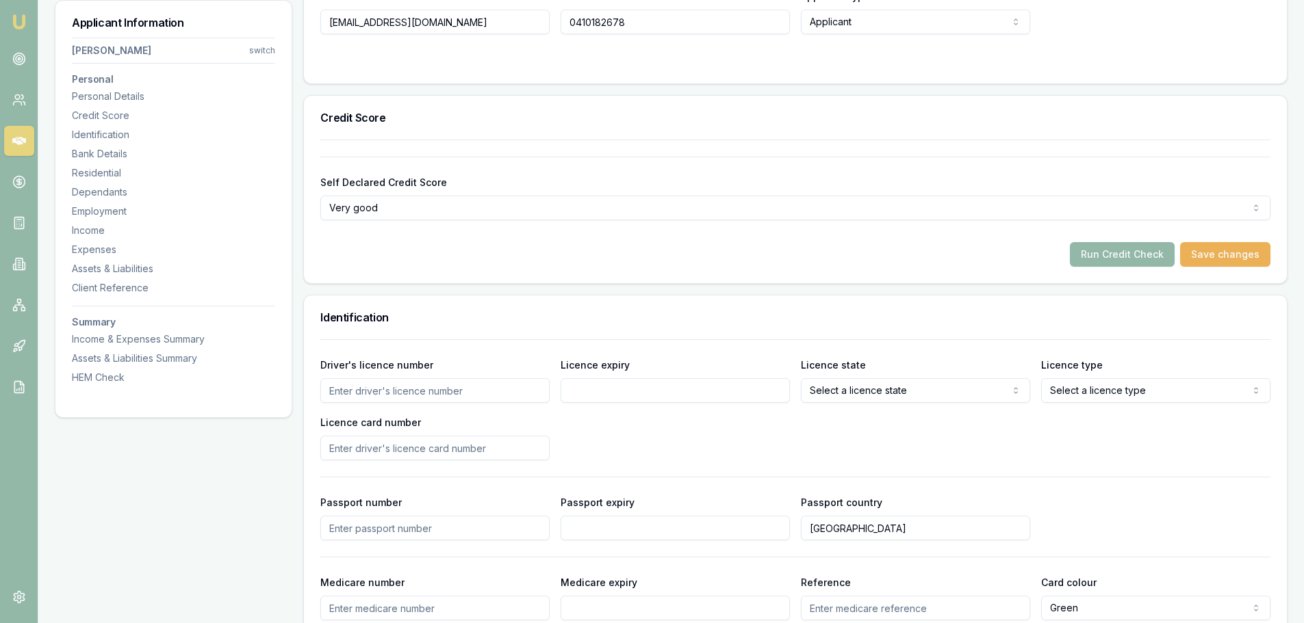
click at [388, 392] on input "Driver's licence number" at bounding box center [434, 390] width 229 height 25
type input "5509600"
type input "16/12/2027"
select select "ACT"
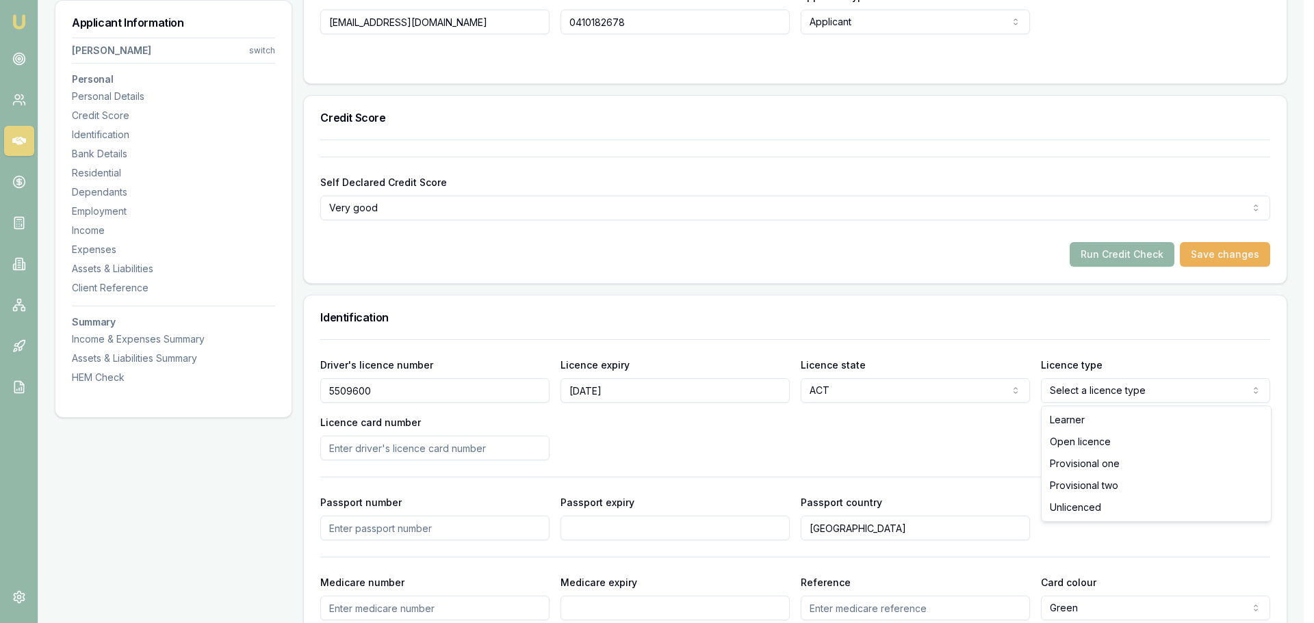
select select "PROVISIONAL_ONE"
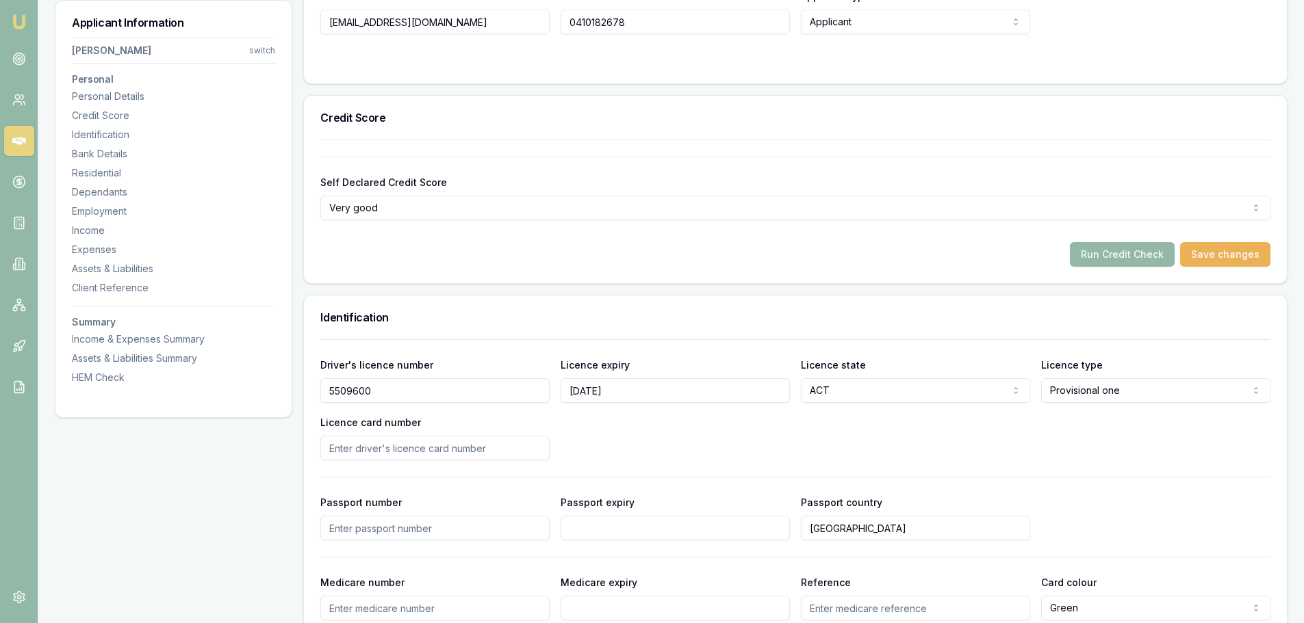
click at [688, 456] on div "Driver's licence number 5509600 Licence expiry 16/12/2027 Licence state ACT NSW…" at bounding box center [795, 409] width 950 height 104
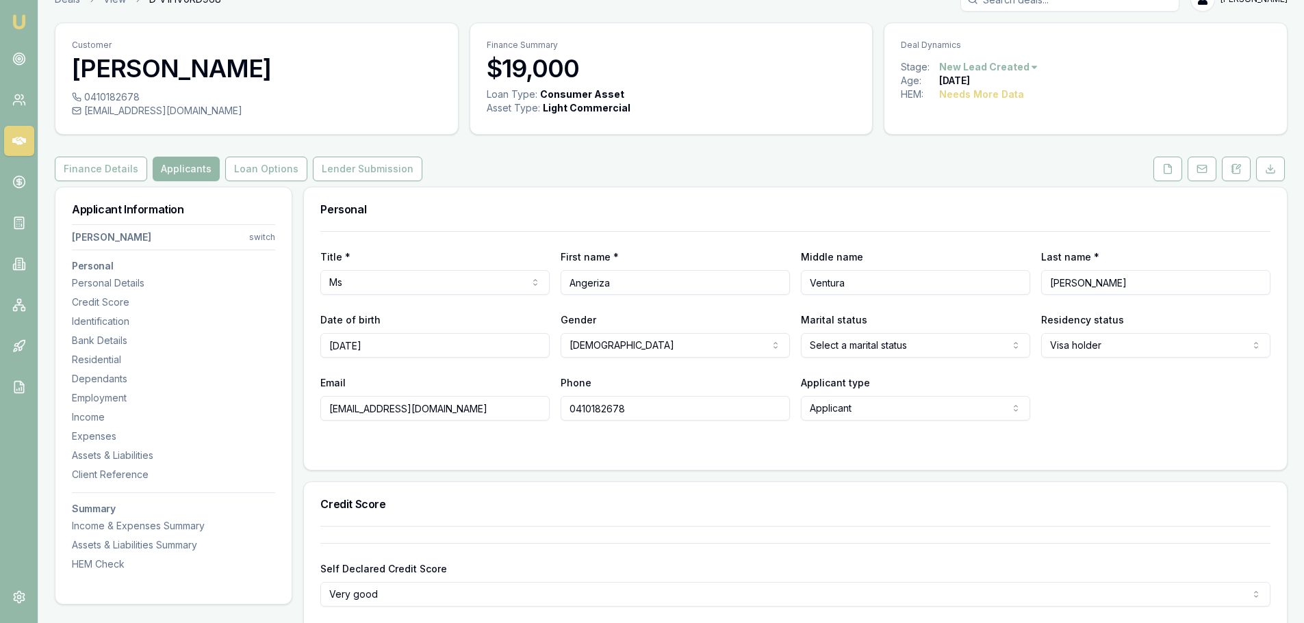
scroll to position [0, 0]
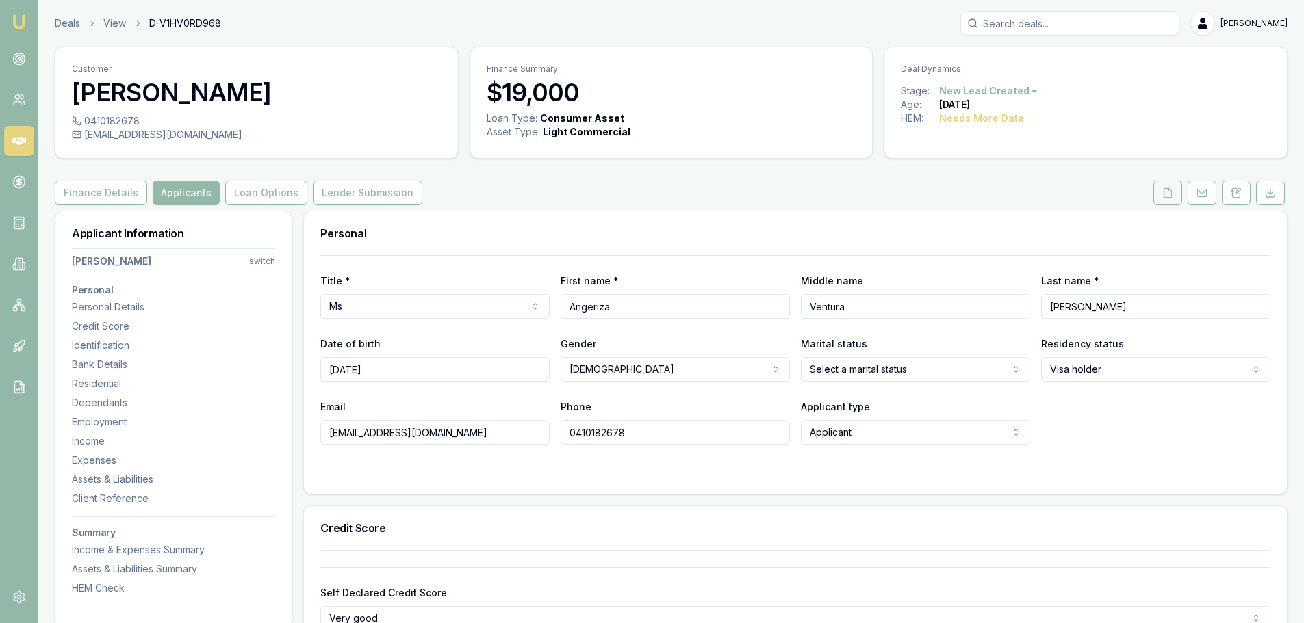
click at [1173, 195] on button at bounding box center [1167, 193] width 29 height 25
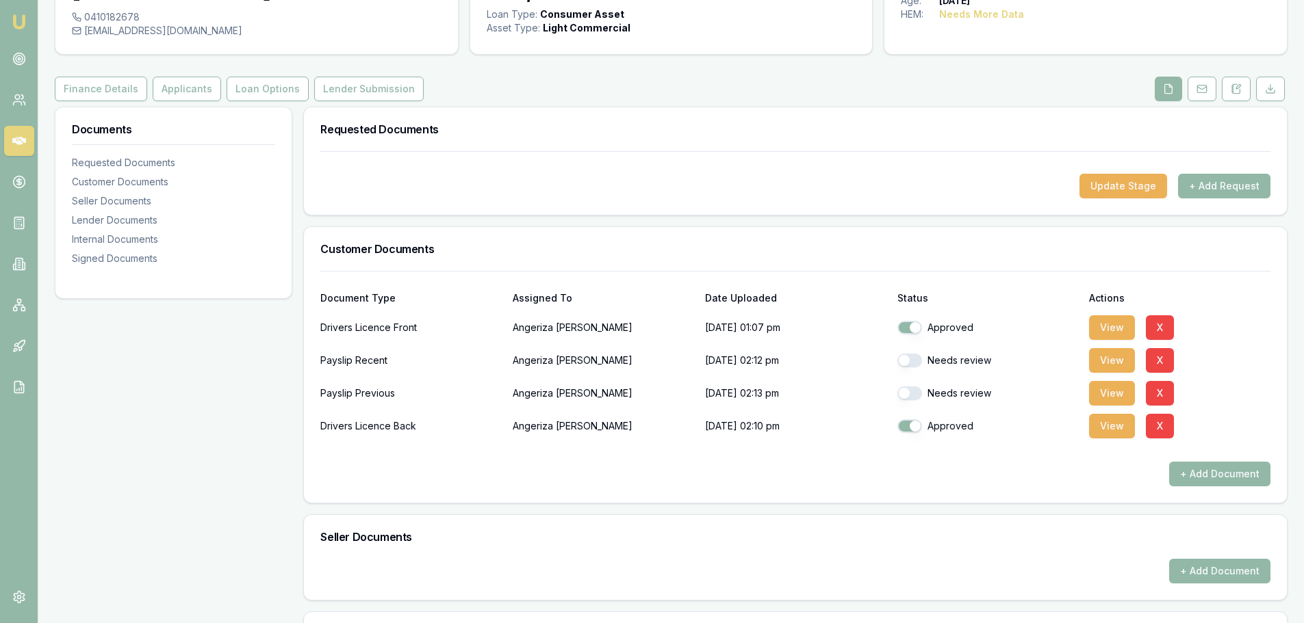
scroll to position [137, 0]
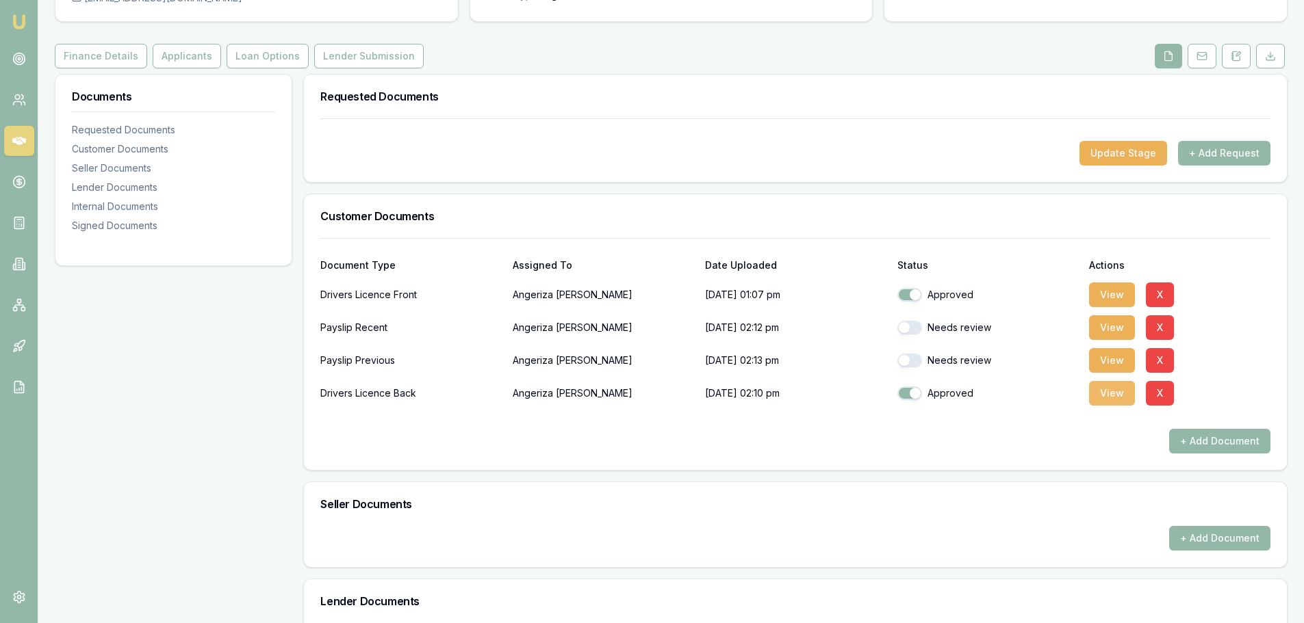
click at [1111, 400] on button "View" at bounding box center [1112, 393] width 46 height 25
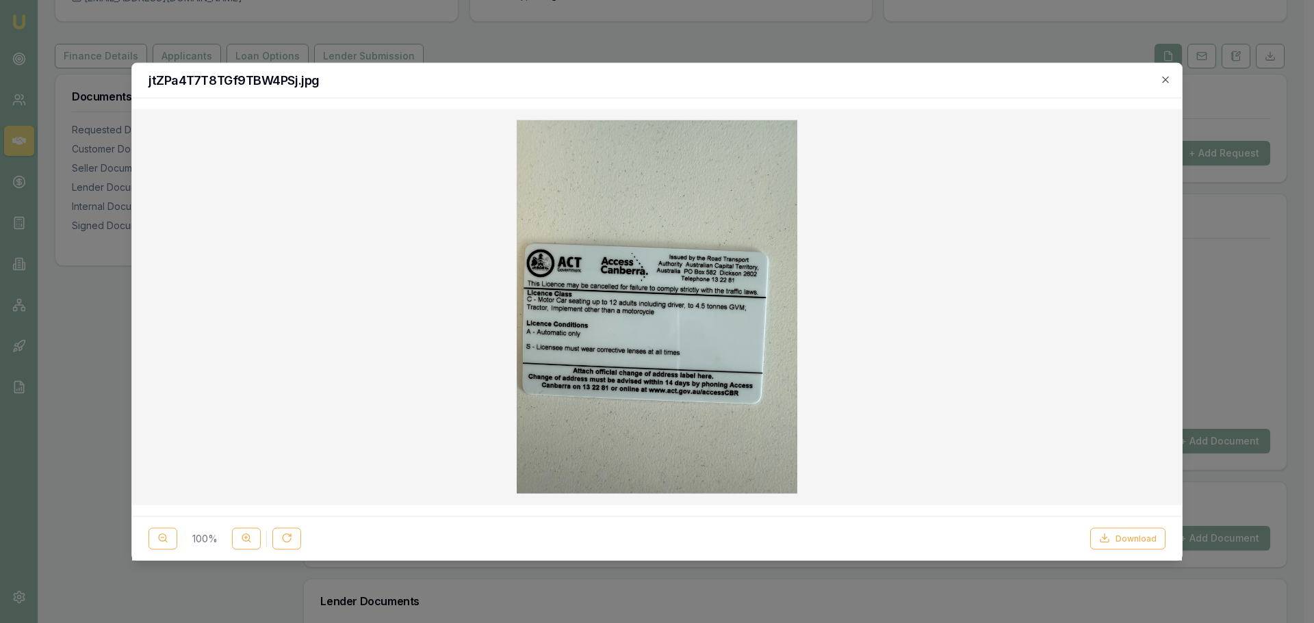
drag, startPoint x: 1168, startPoint y: 79, endPoint x: 1163, endPoint y: 85, distance: 7.8
click at [1169, 79] on icon "button" at bounding box center [1165, 79] width 11 height 11
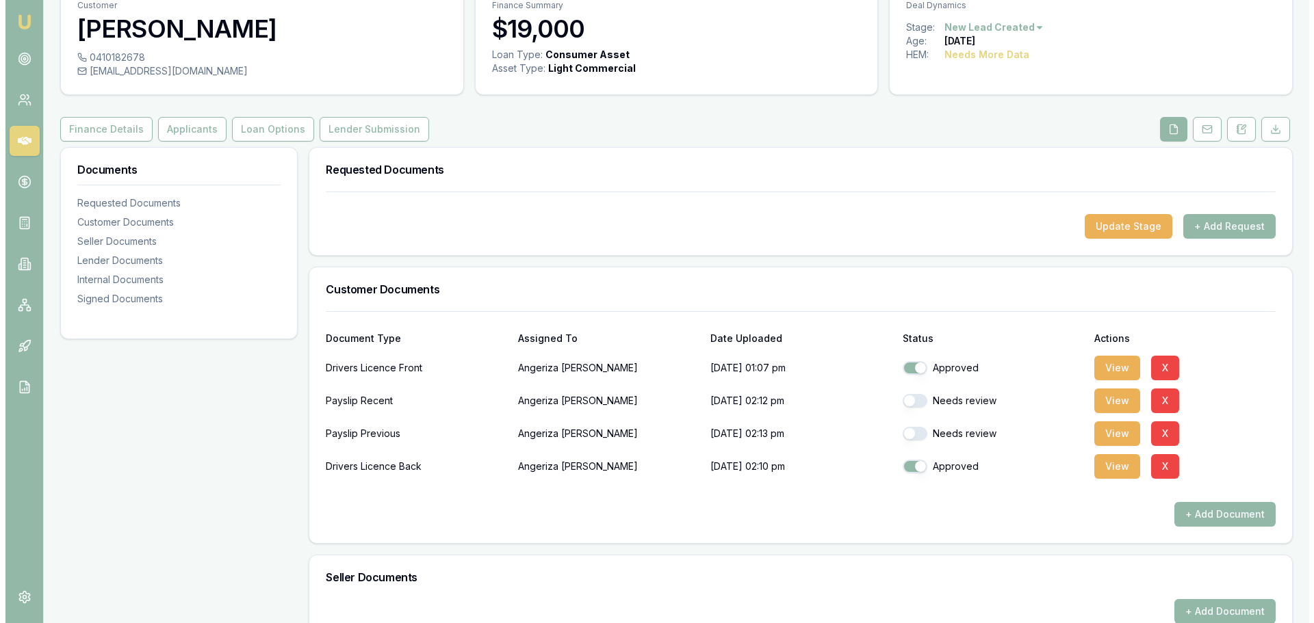
scroll to position [0, 0]
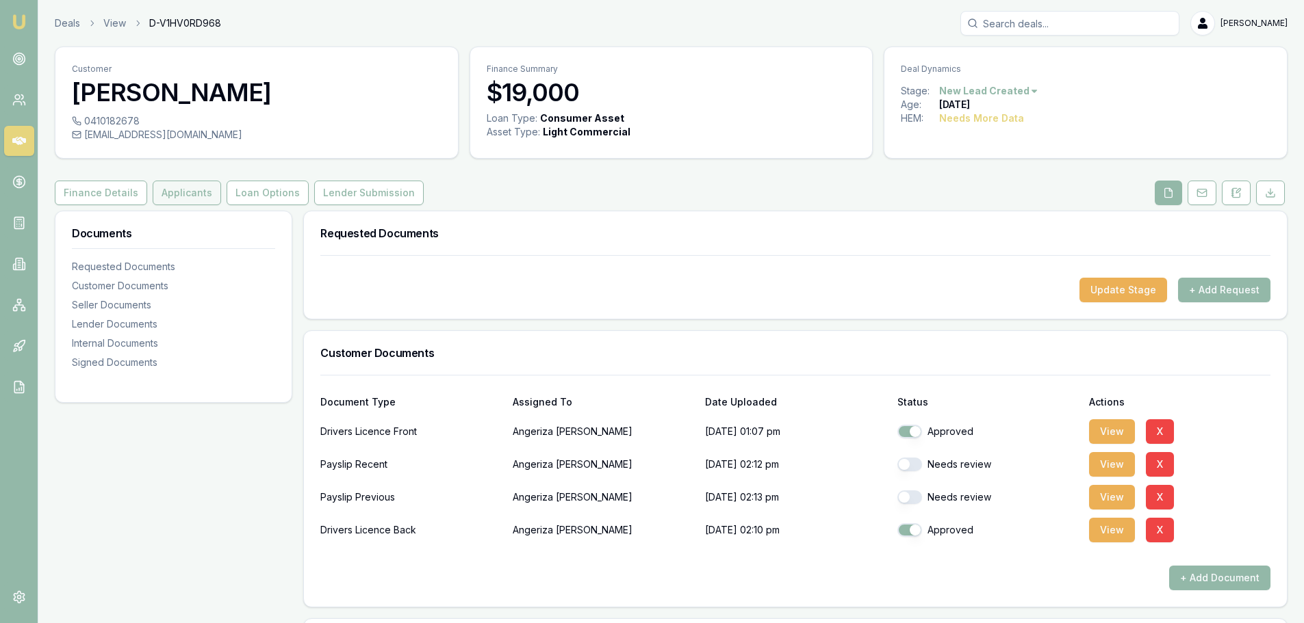
click at [179, 192] on button "Applicants" at bounding box center [187, 193] width 68 height 25
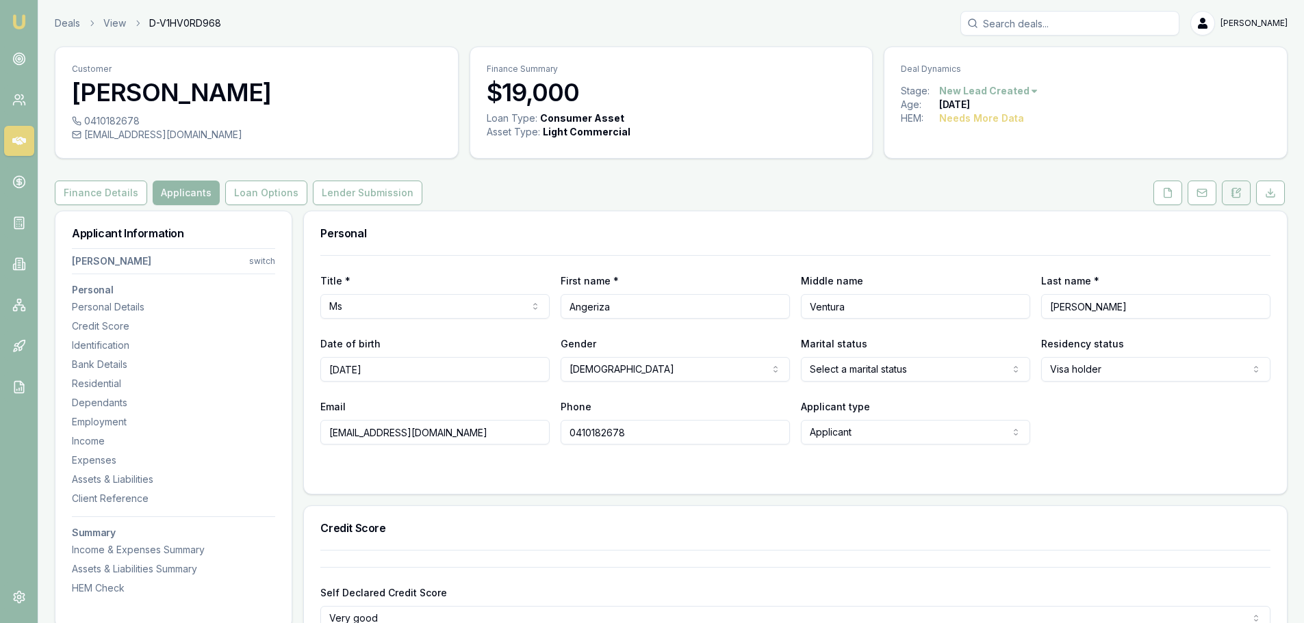
click at [1236, 193] on icon at bounding box center [1238, 191] width 4 height 4
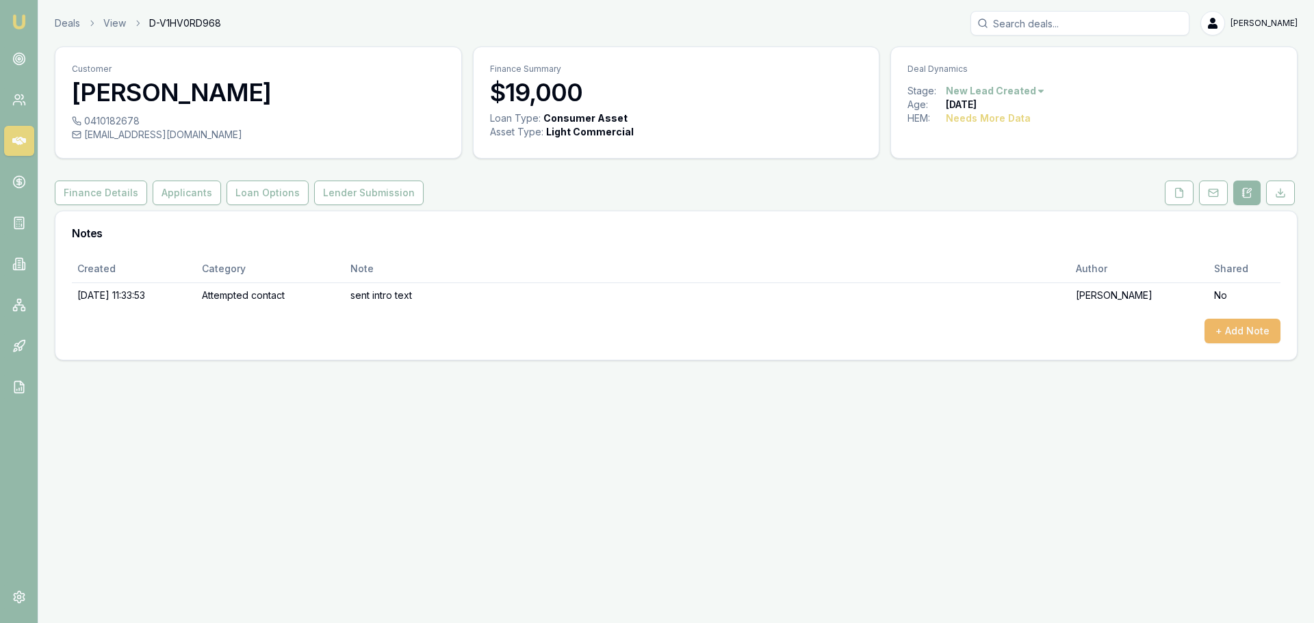
click at [1224, 332] on button "+ Add Note" at bounding box center [1242, 331] width 76 height 25
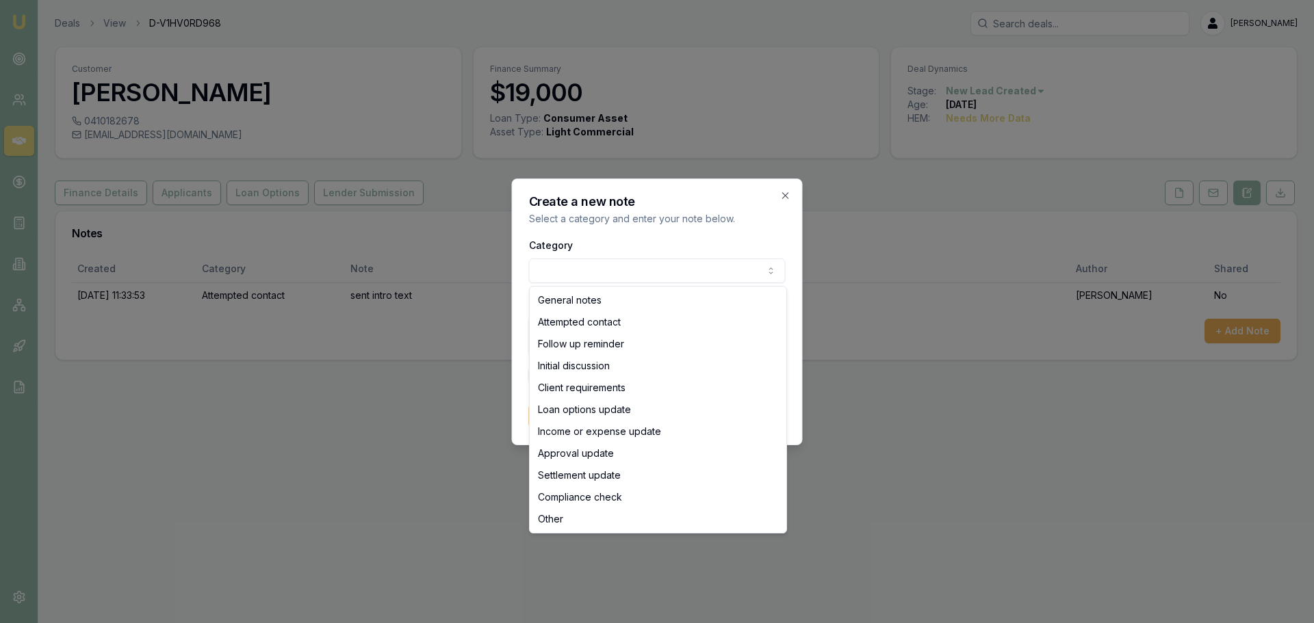
click at [614, 268] on body "Emu Broker Deals View D-V1HV0RD968 Erin Shield Toggle Menu Customer Angeriza Ma…" at bounding box center [657, 311] width 1314 height 623
select select "ATTEMPTED_CONTACT"
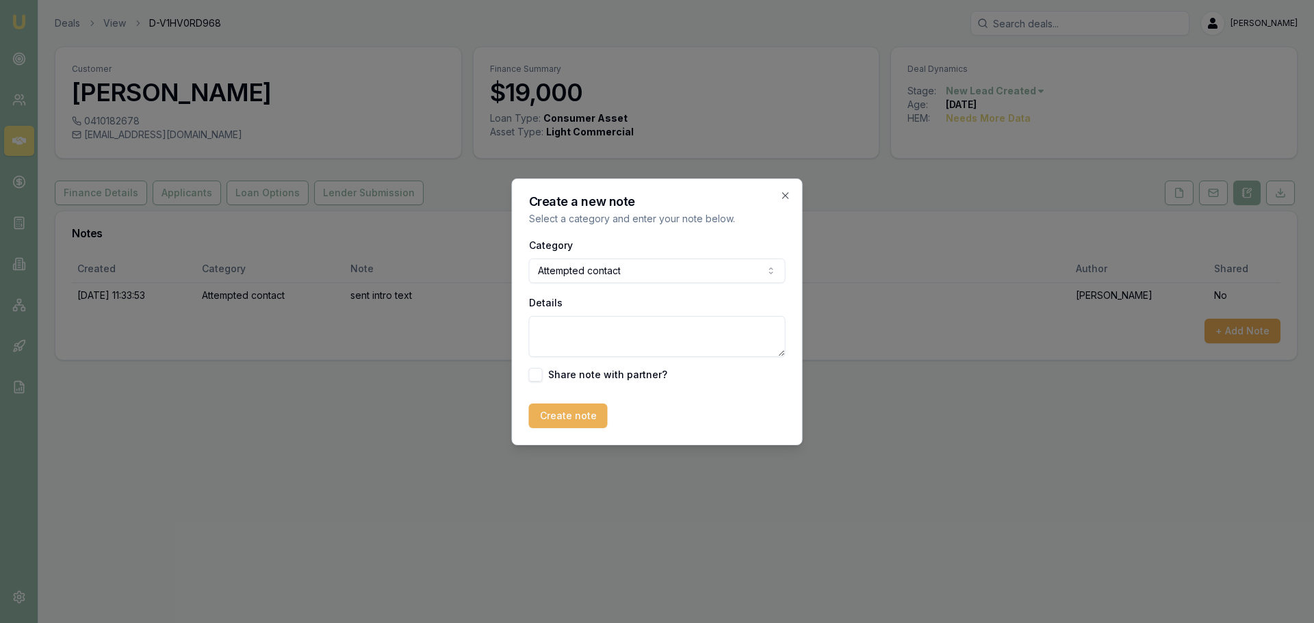
click at [607, 326] on textarea "Details" at bounding box center [657, 336] width 257 height 41
type textarea "l"
click at [753, 335] on textarea "Details" at bounding box center [657, 336] width 257 height 41
type textarea "Left Vm and sent text"
click at [586, 407] on button "Create note" at bounding box center [568, 416] width 79 height 25
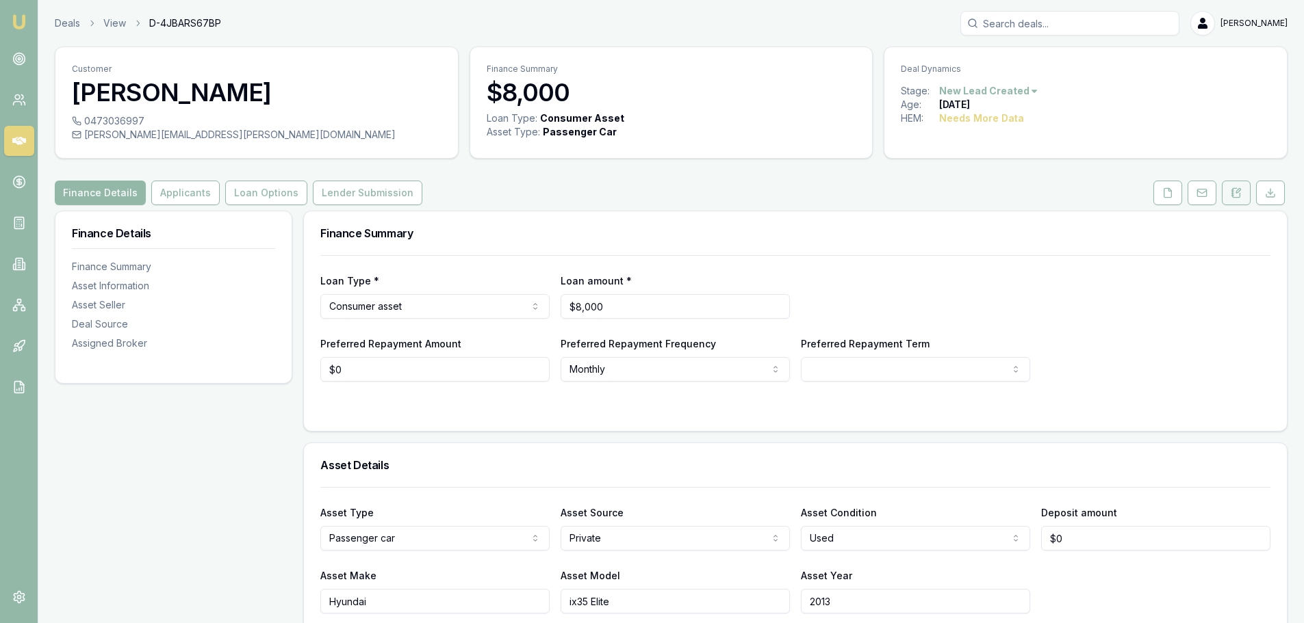
click at [1243, 190] on button at bounding box center [1235, 193] width 29 height 25
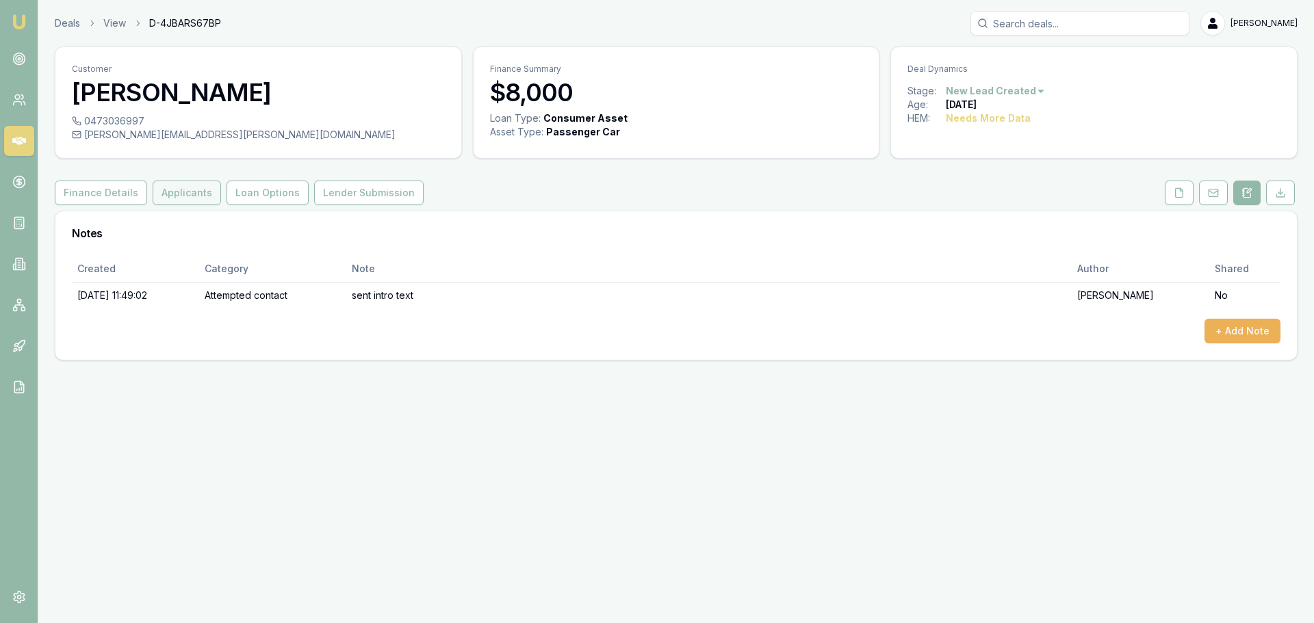
click at [184, 194] on button "Applicants" at bounding box center [187, 193] width 68 height 25
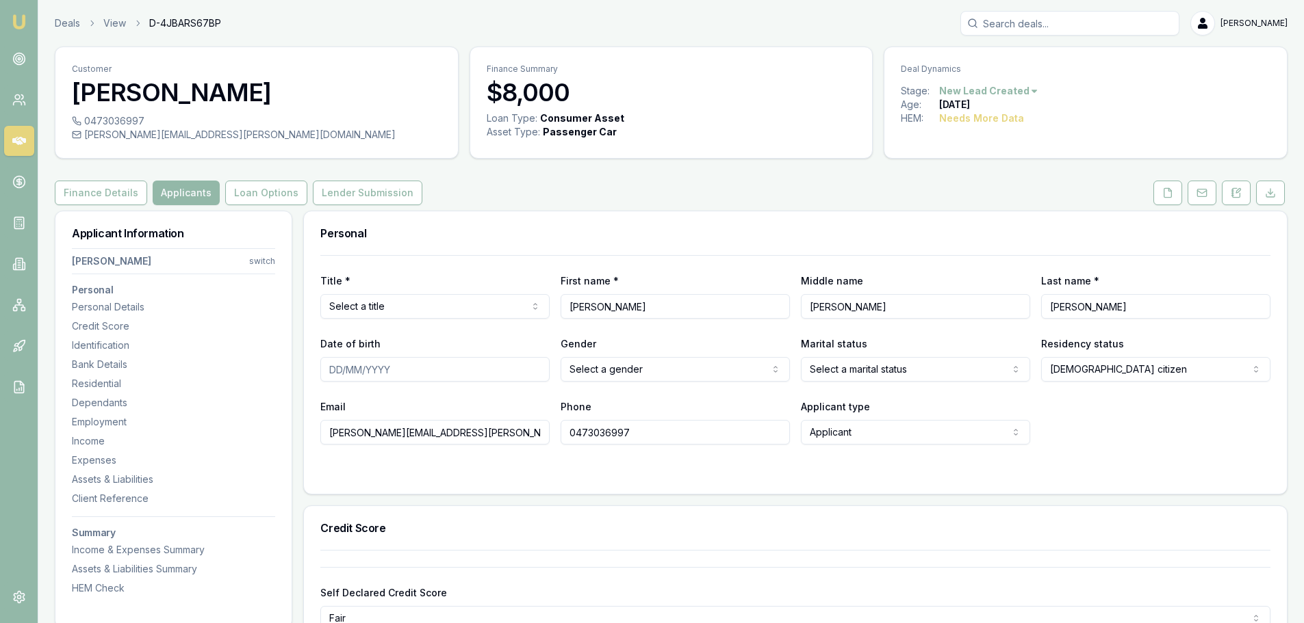
click at [646, 200] on div "Finance Details Applicants Loan Options Lender Submission" at bounding box center [671, 193] width 1232 height 25
click at [86, 192] on button "Finance Details" at bounding box center [101, 193] width 92 height 25
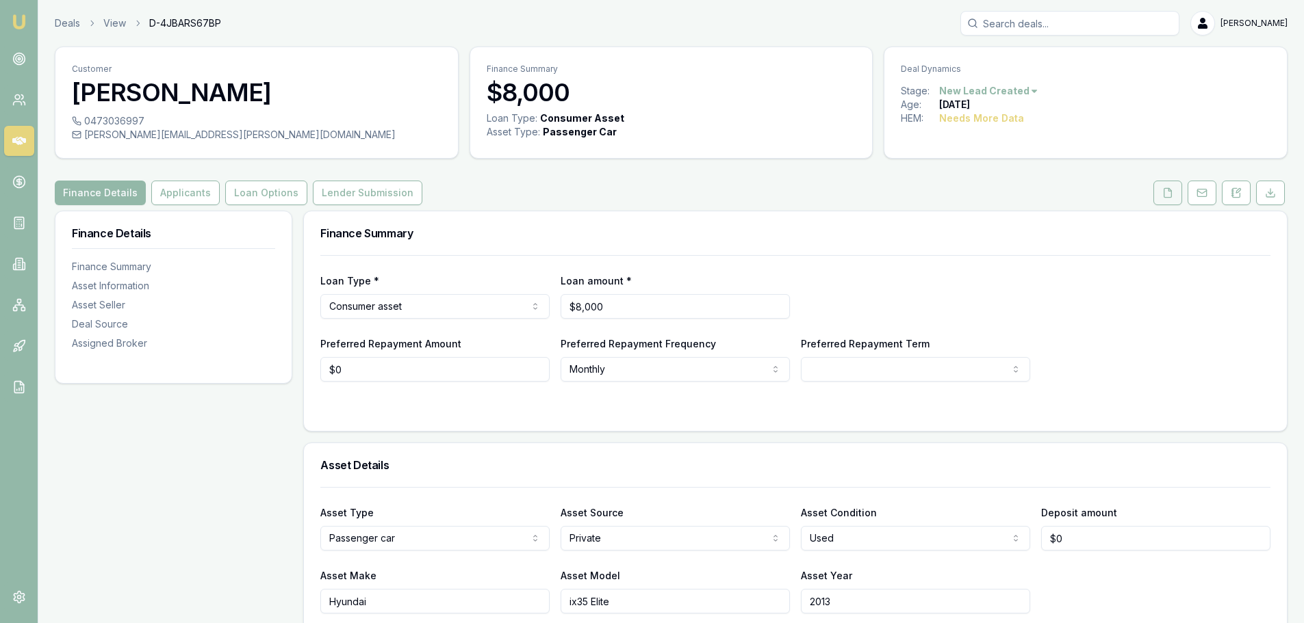
click at [1164, 189] on icon at bounding box center [1168, 192] width 8 height 9
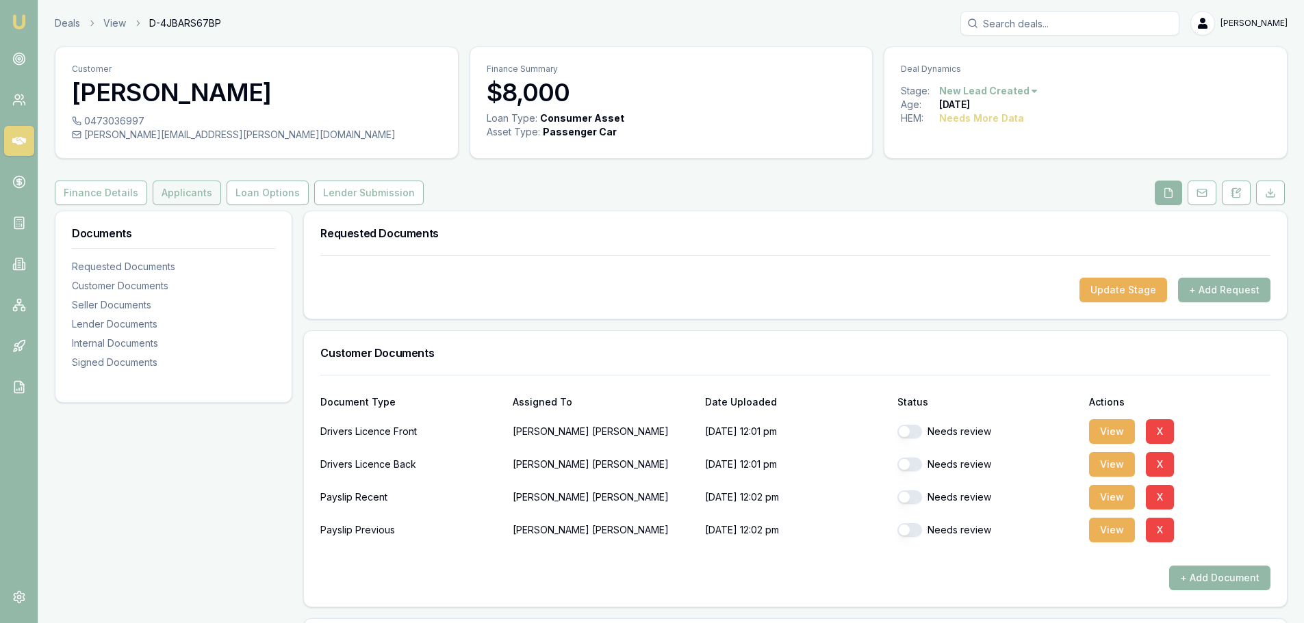
click at [184, 198] on button "Applicants" at bounding box center [187, 193] width 68 height 25
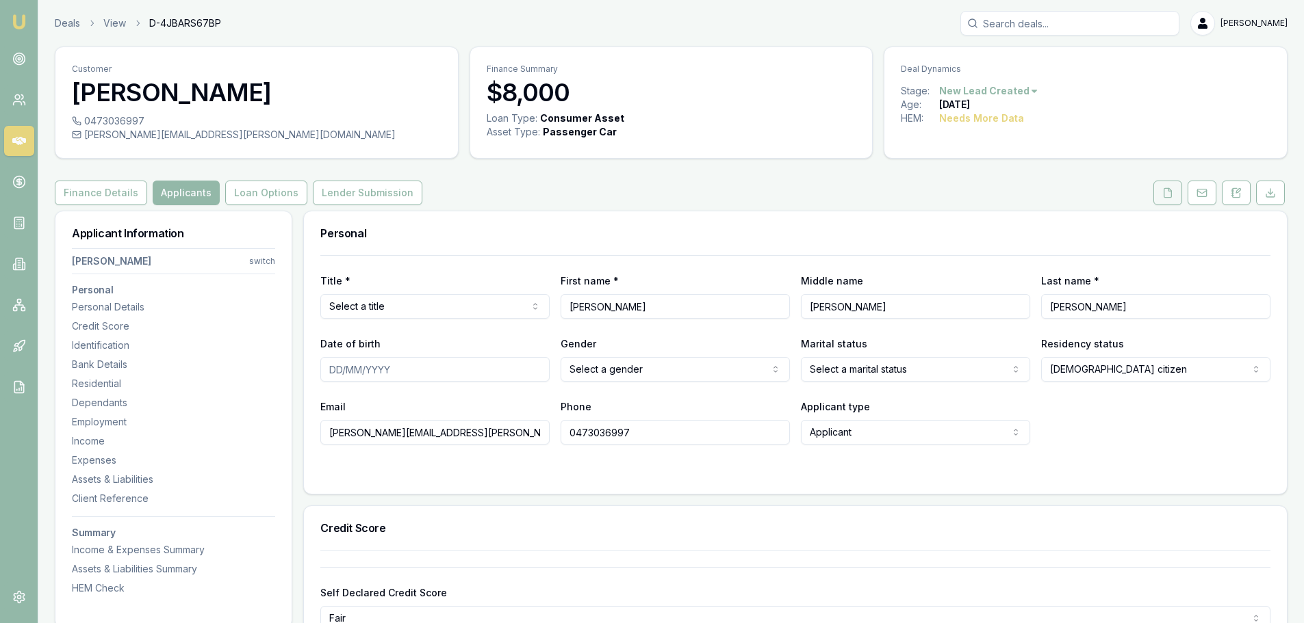
click at [1164, 196] on icon at bounding box center [1168, 192] width 8 height 9
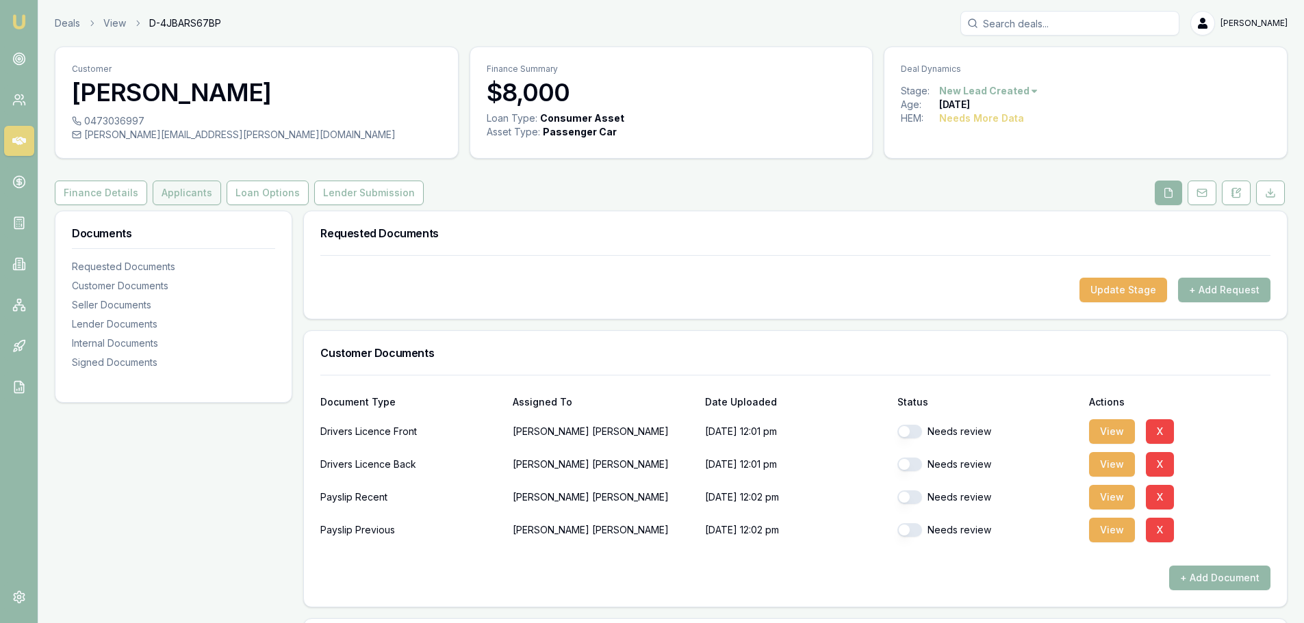
click at [185, 187] on button "Applicants" at bounding box center [187, 193] width 68 height 25
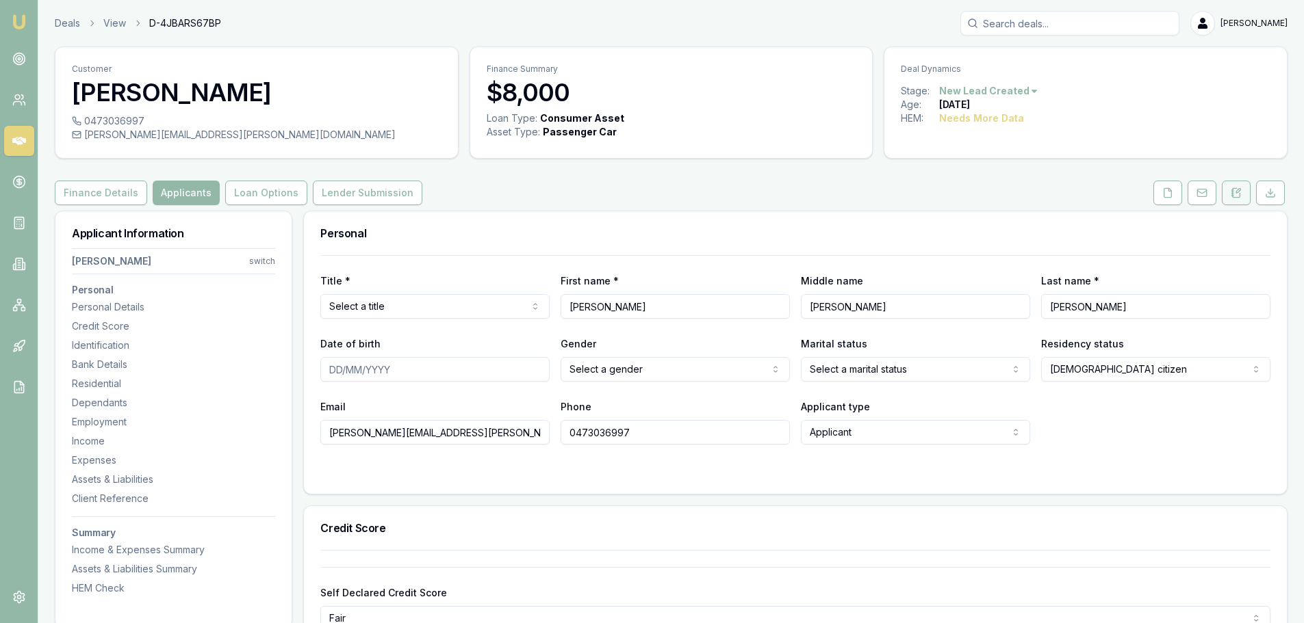
click at [1240, 198] on button at bounding box center [1235, 193] width 29 height 25
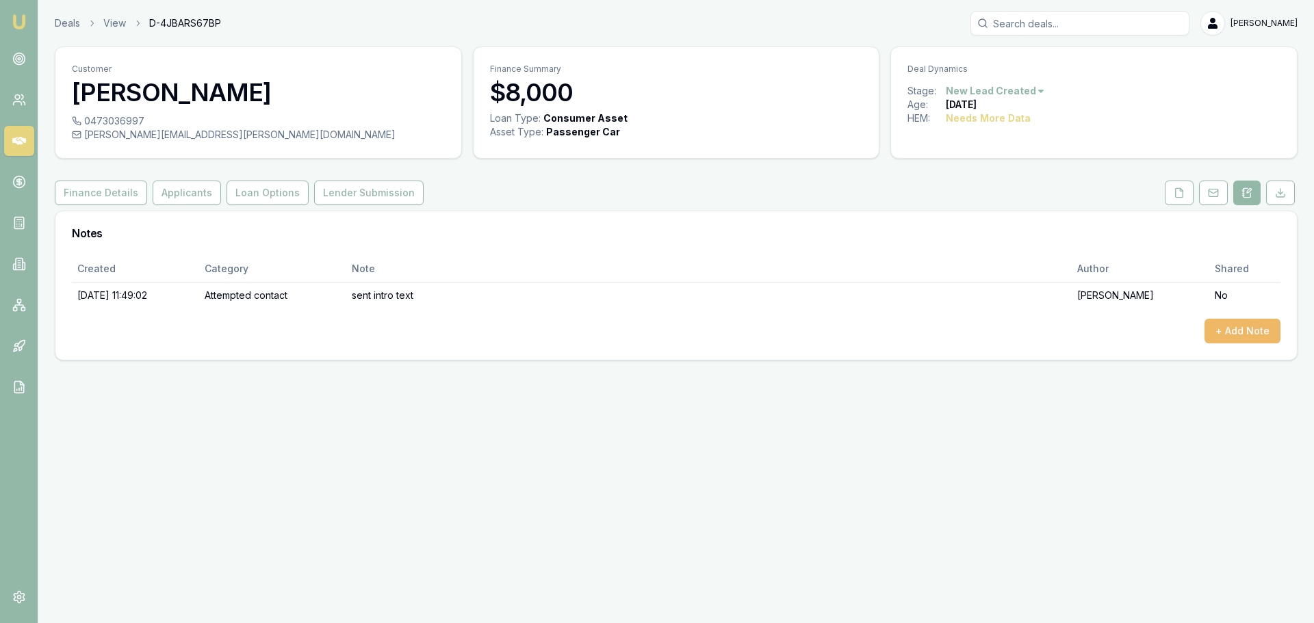
click at [1239, 328] on button "+ Add Note" at bounding box center [1242, 331] width 76 height 25
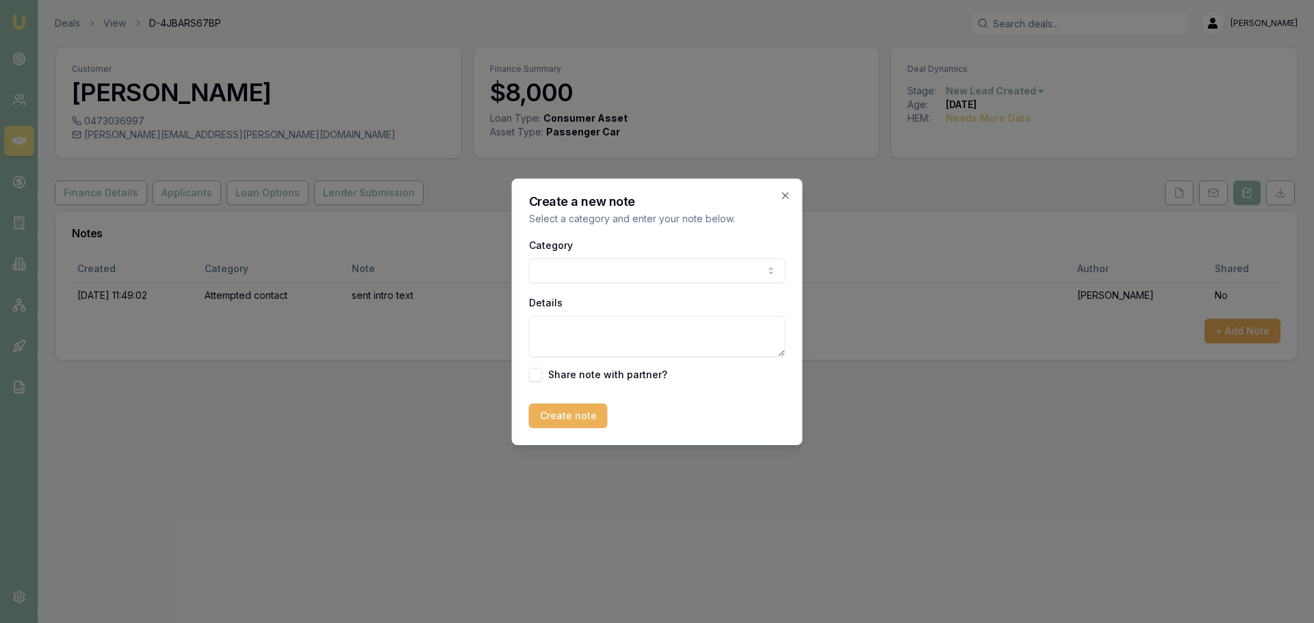
click at [657, 271] on body "Emu Broker Deals View D-4JBARS67BP [PERSON_NAME] Shield Toggle Menu Customer [P…" at bounding box center [657, 311] width 1314 height 623
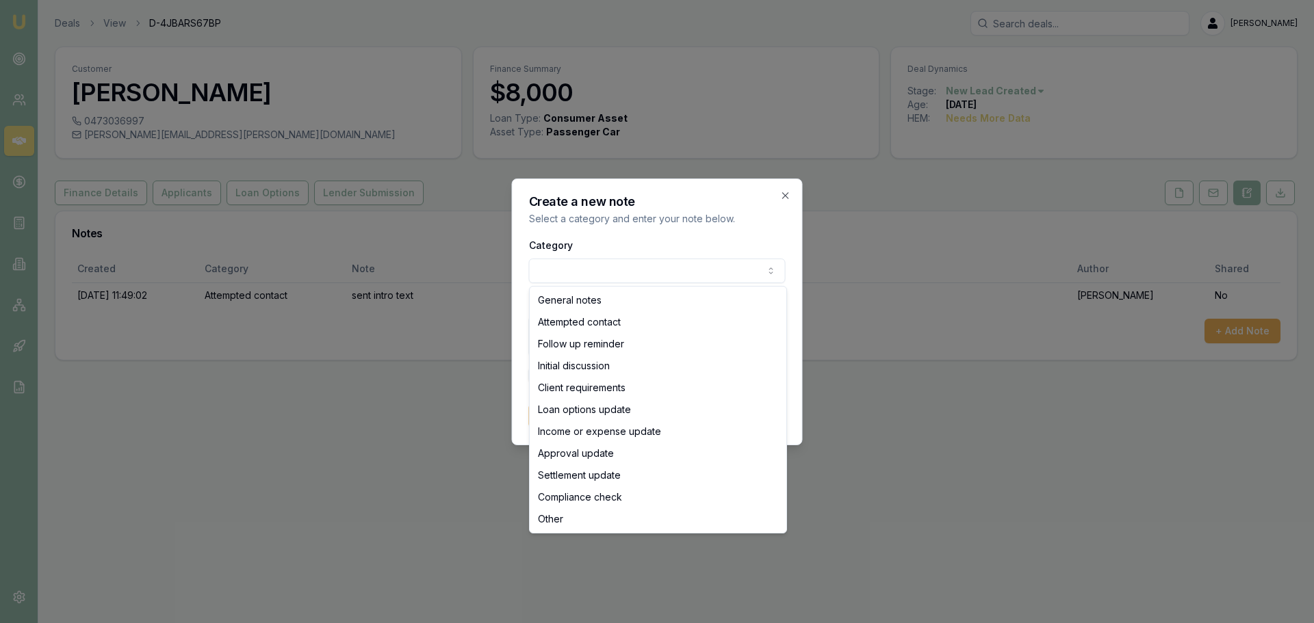
select select "ATTEMPTED_CONTACT"
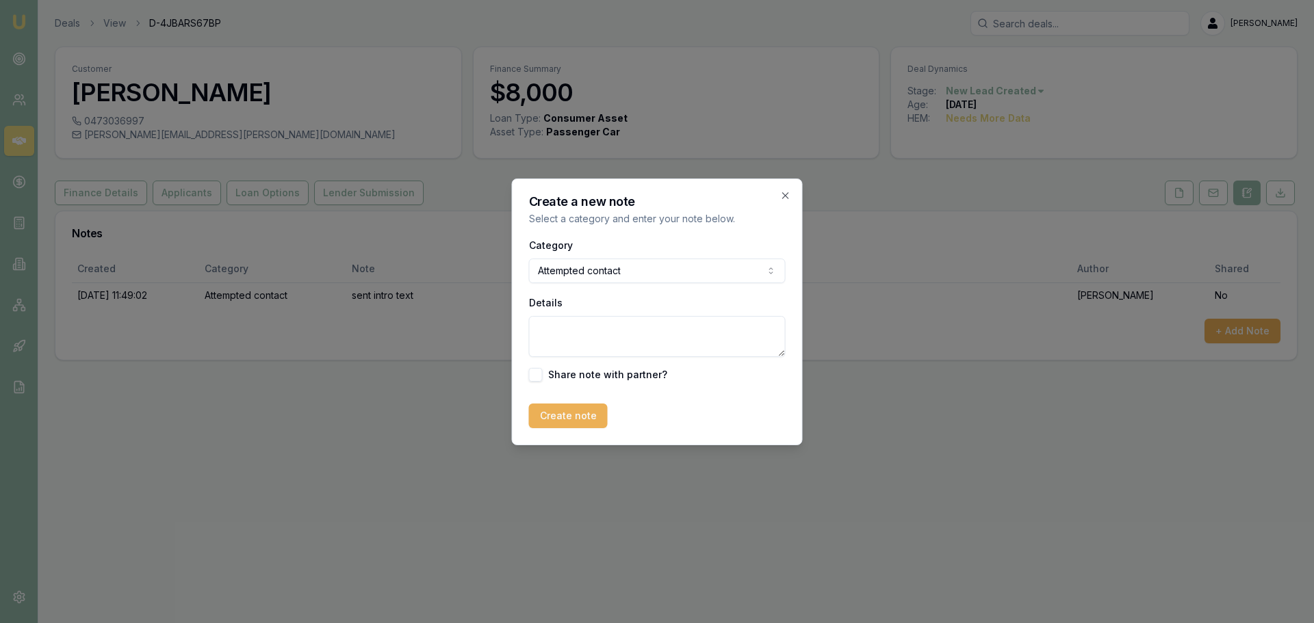
click at [658, 339] on textarea "Details" at bounding box center [657, 336] width 257 height 41
type textarea "Left Vm, and sent text"
click at [575, 413] on button "Create note" at bounding box center [568, 416] width 79 height 25
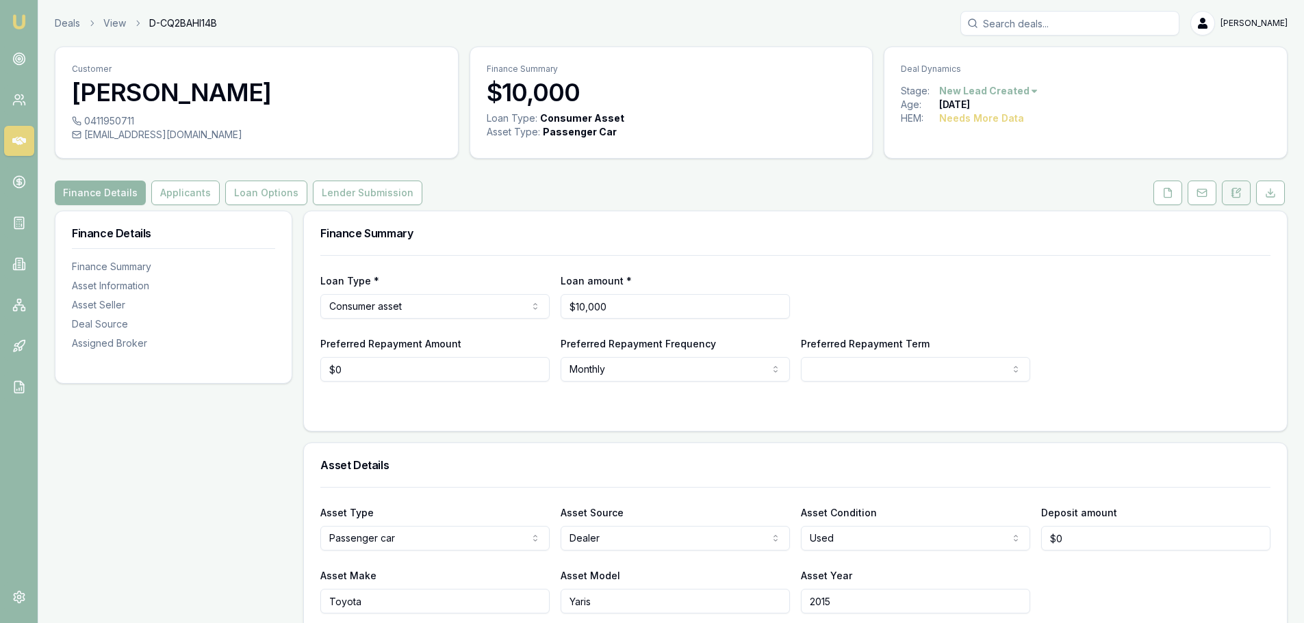
click at [1231, 194] on icon at bounding box center [1232, 194] width 2 height 0
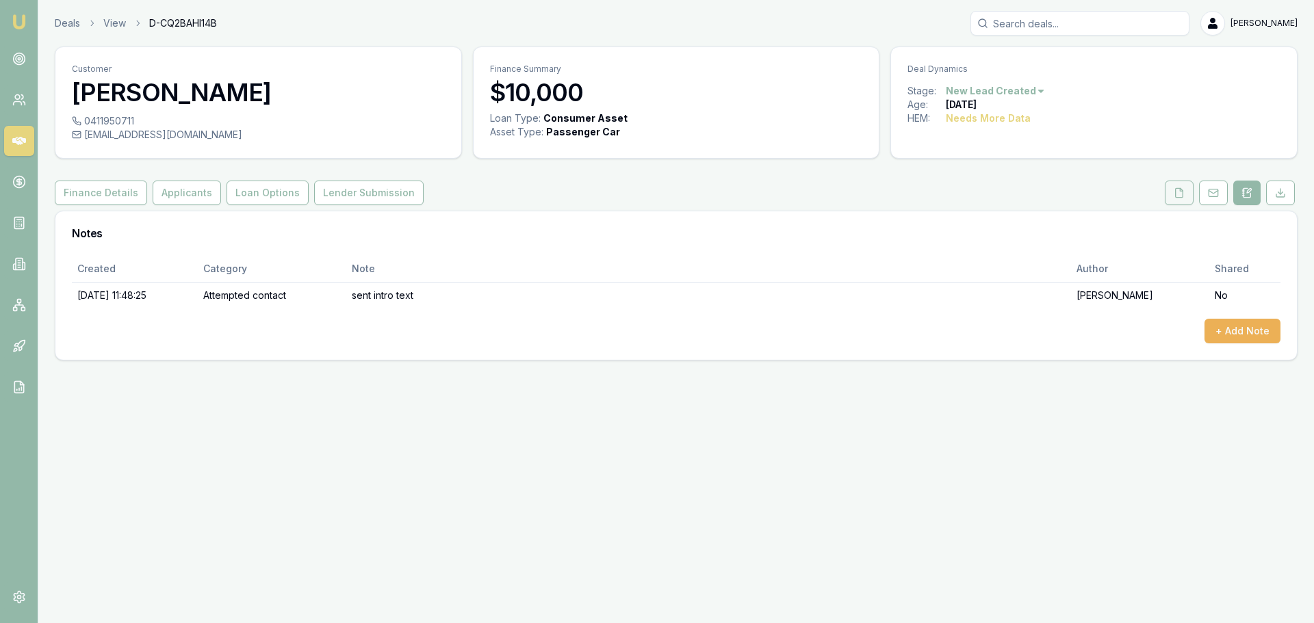
click at [1182, 190] on icon at bounding box center [1180, 192] width 8 height 9
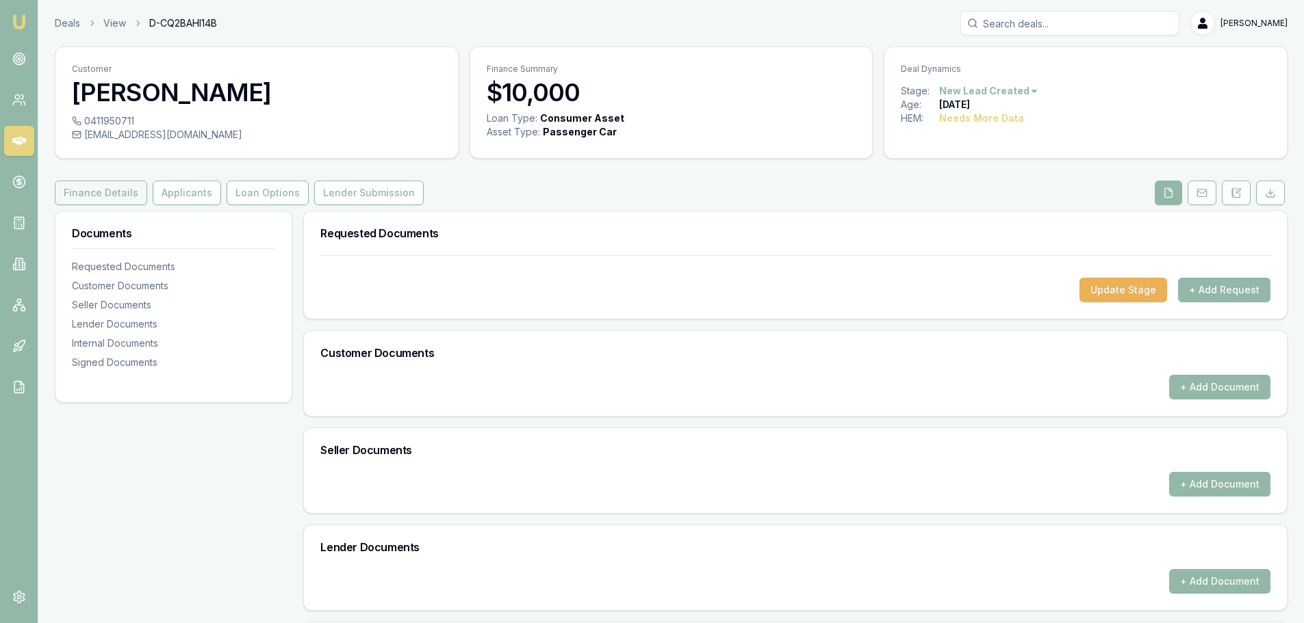
click at [127, 196] on button "Finance Details" at bounding box center [101, 193] width 92 height 25
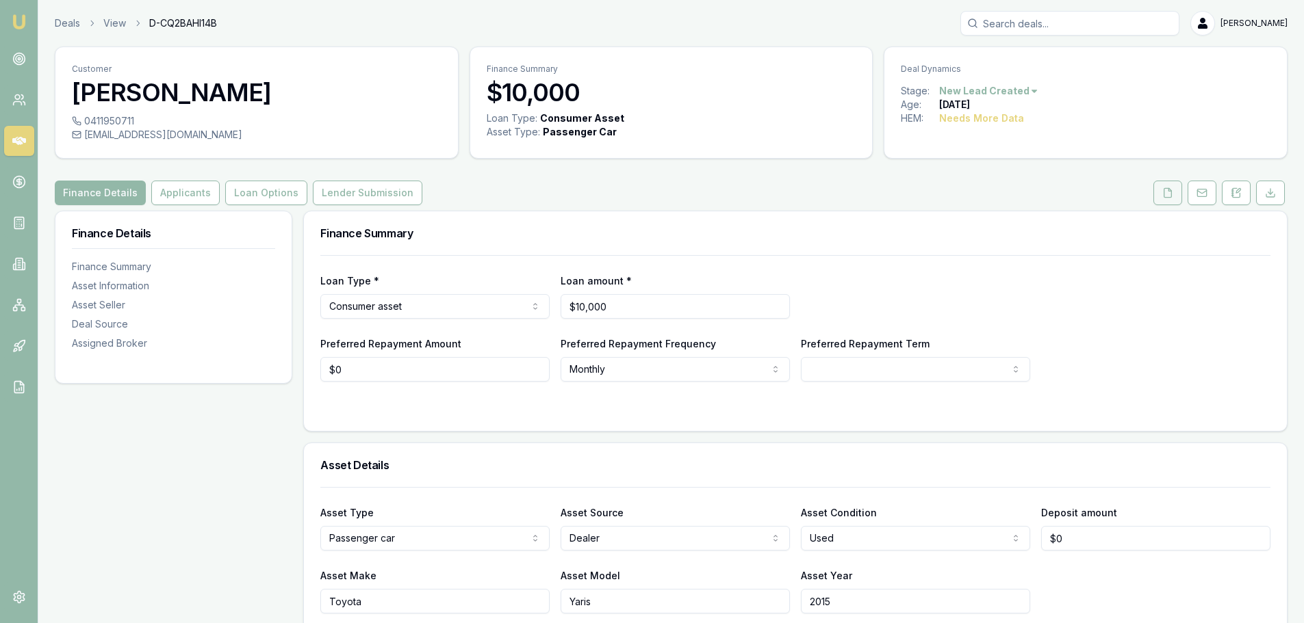
click at [1175, 191] on button at bounding box center [1167, 193] width 29 height 25
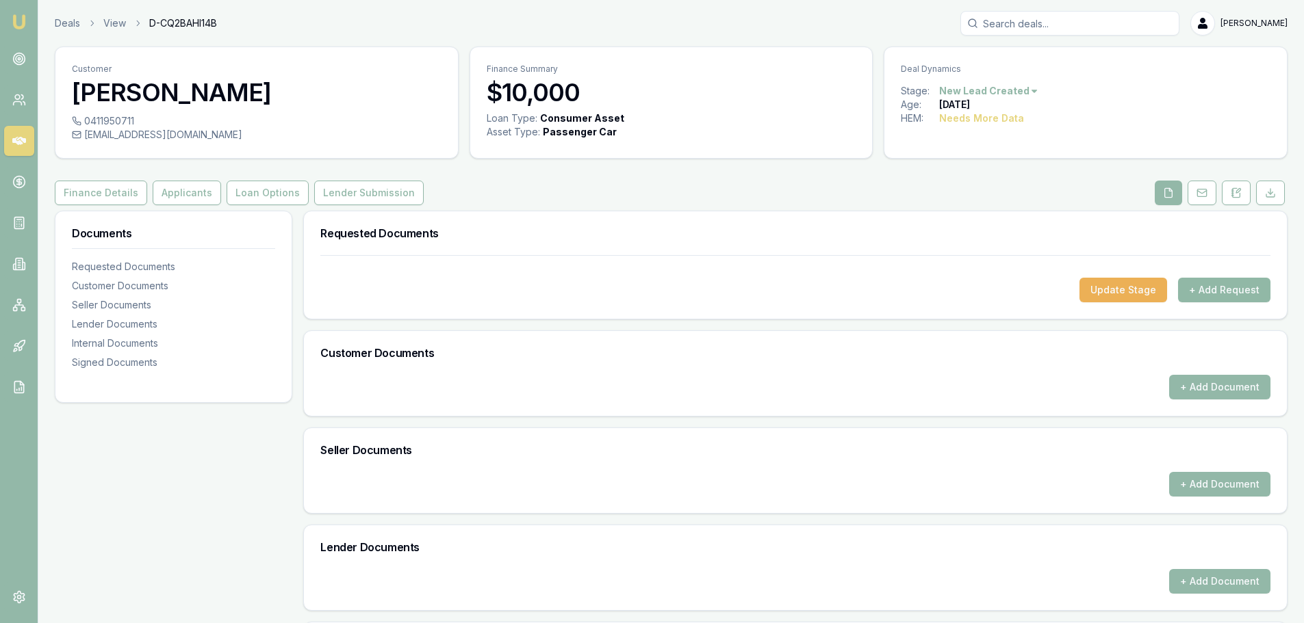
click at [1204, 295] on button "+ Add Request" at bounding box center [1224, 290] width 92 height 25
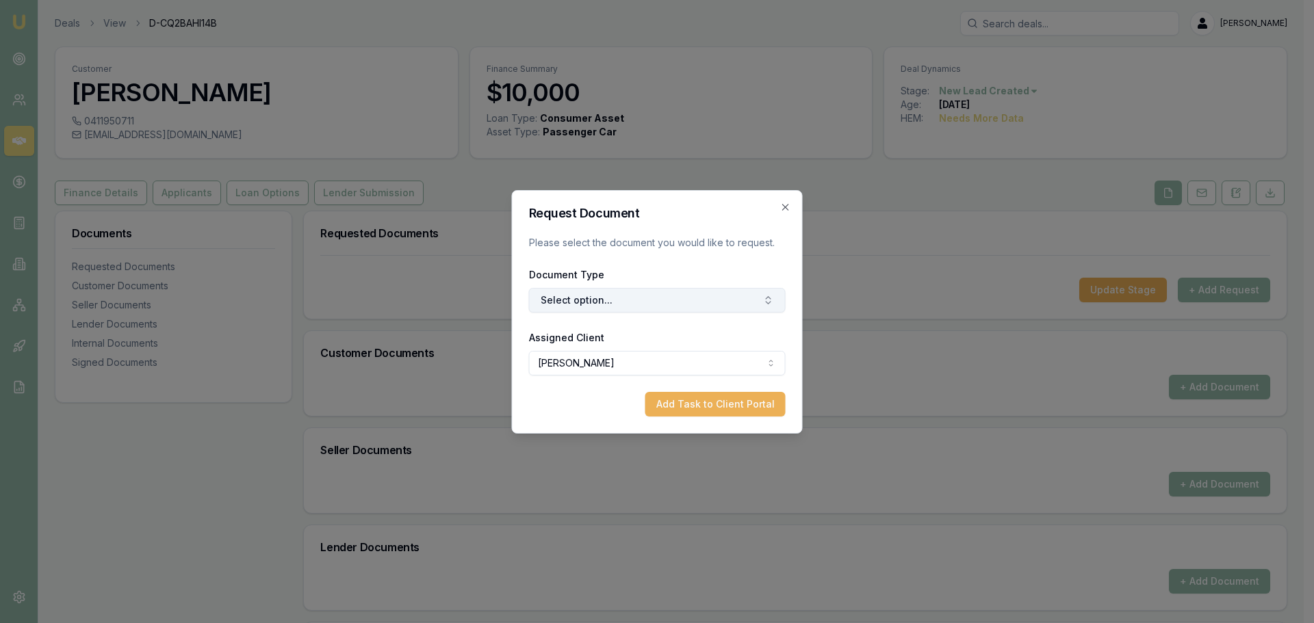
click at [740, 299] on button "Select option..." at bounding box center [657, 300] width 257 height 25
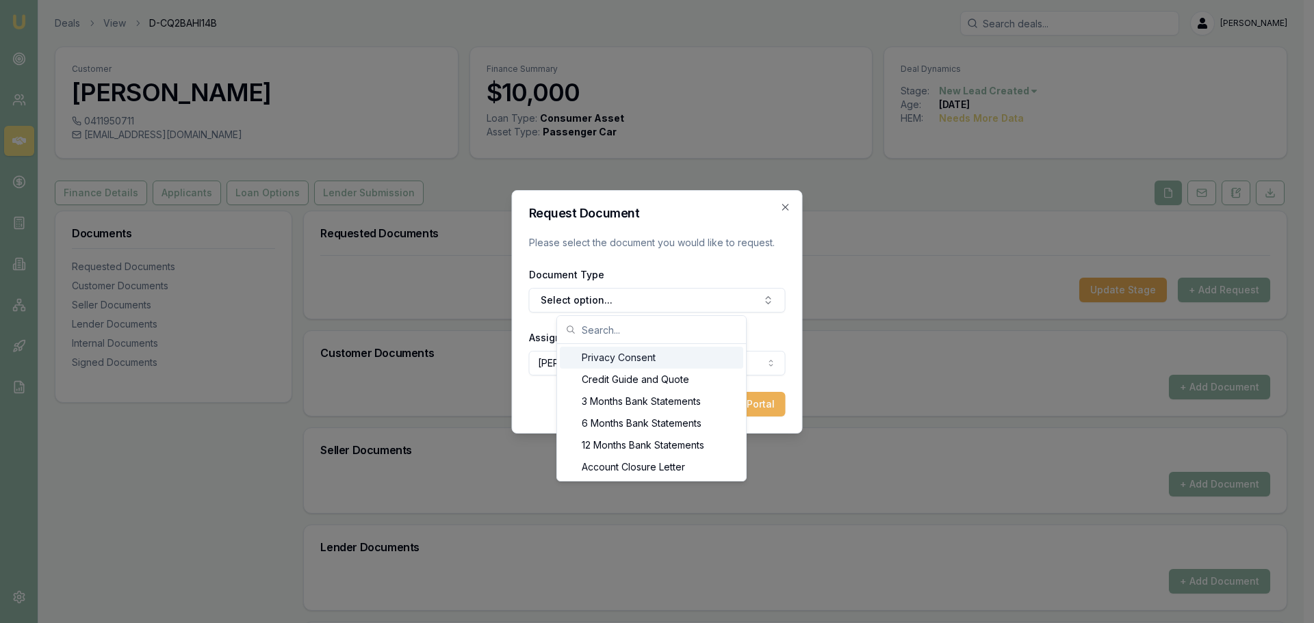
click at [623, 364] on div "Privacy Consent" at bounding box center [651, 358] width 183 height 22
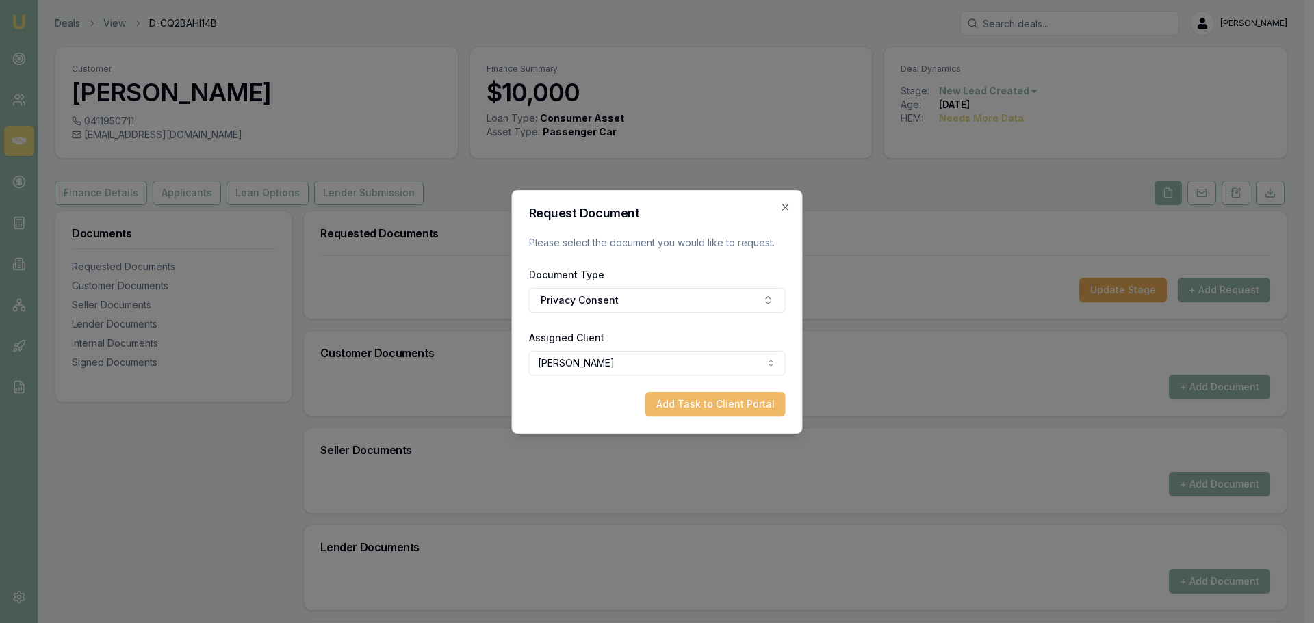
click at [687, 398] on button "Add Task to Client Portal" at bounding box center [715, 404] width 140 height 25
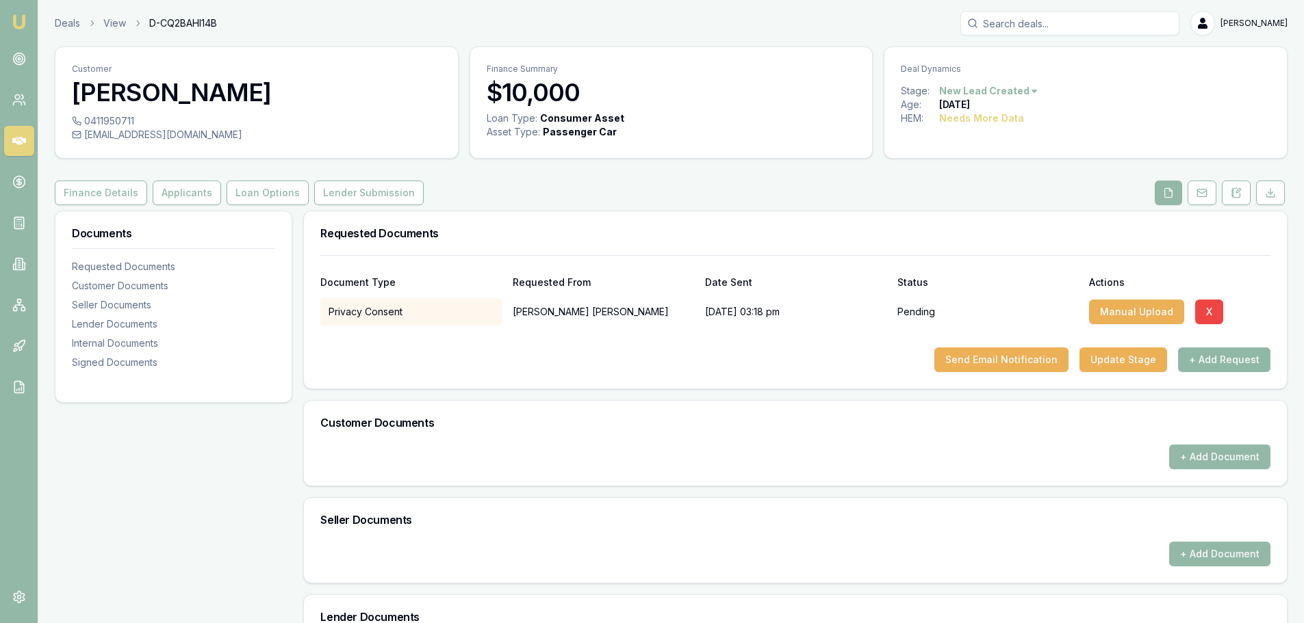
click at [1238, 360] on button "+ Add Request" at bounding box center [1224, 360] width 92 height 25
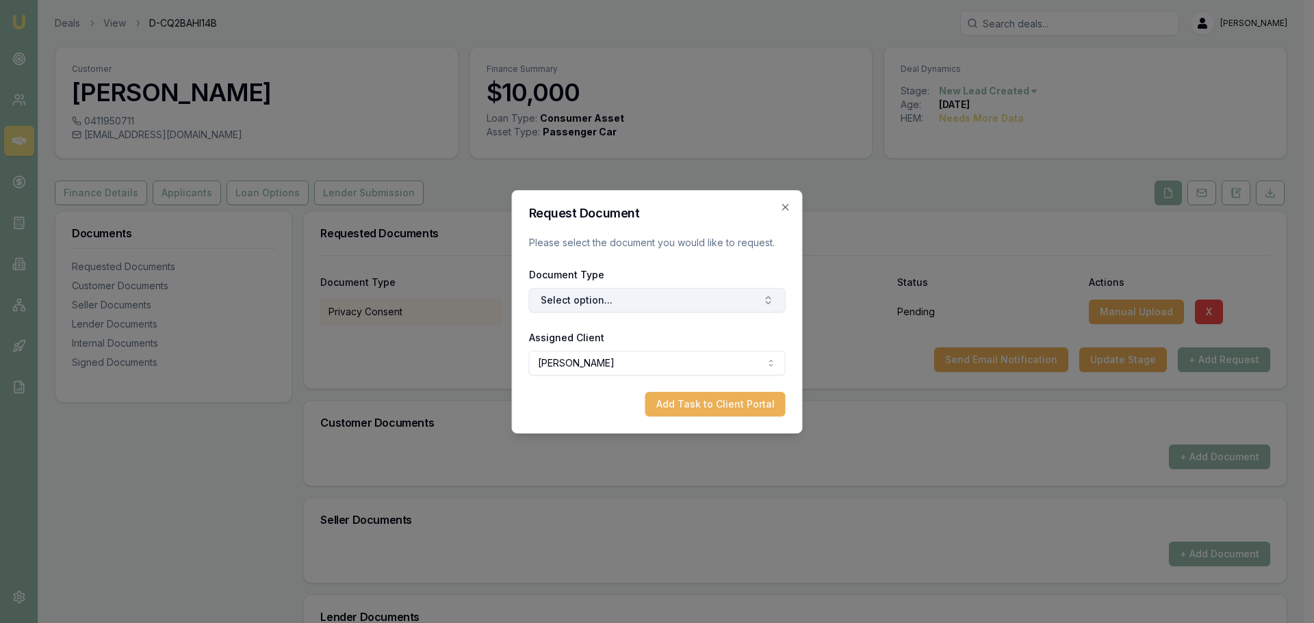
click at [726, 307] on button "Select option..." at bounding box center [657, 300] width 257 height 25
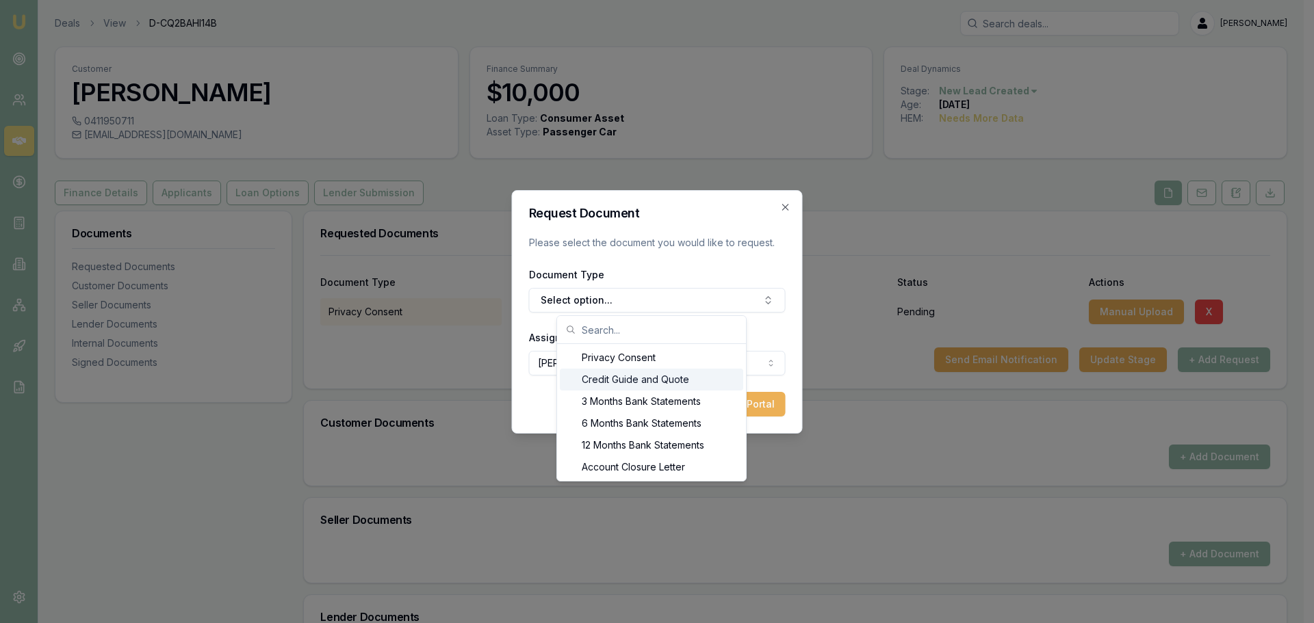
click at [636, 374] on div "Credit Guide and Quote" at bounding box center [651, 380] width 183 height 22
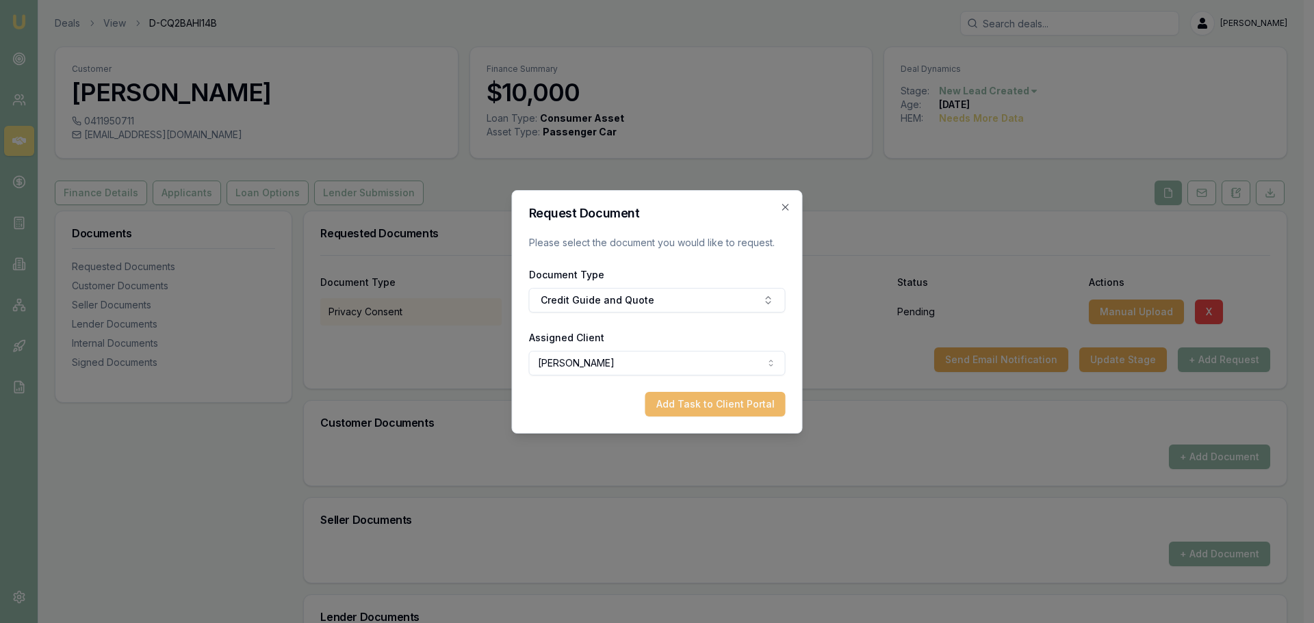
click at [686, 411] on button "Add Task to Client Portal" at bounding box center [715, 404] width 140 height 25
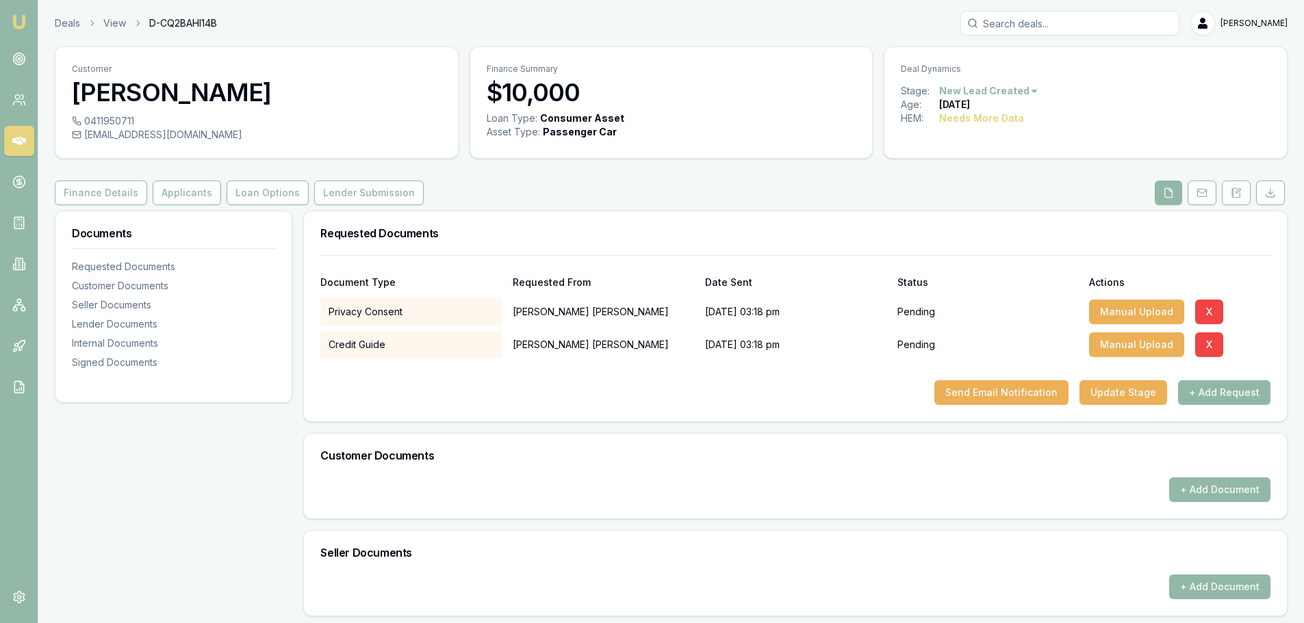
click at [1202, 387] on button "+ Add Request" at bounding box center [1224, 392] width 92 height 25
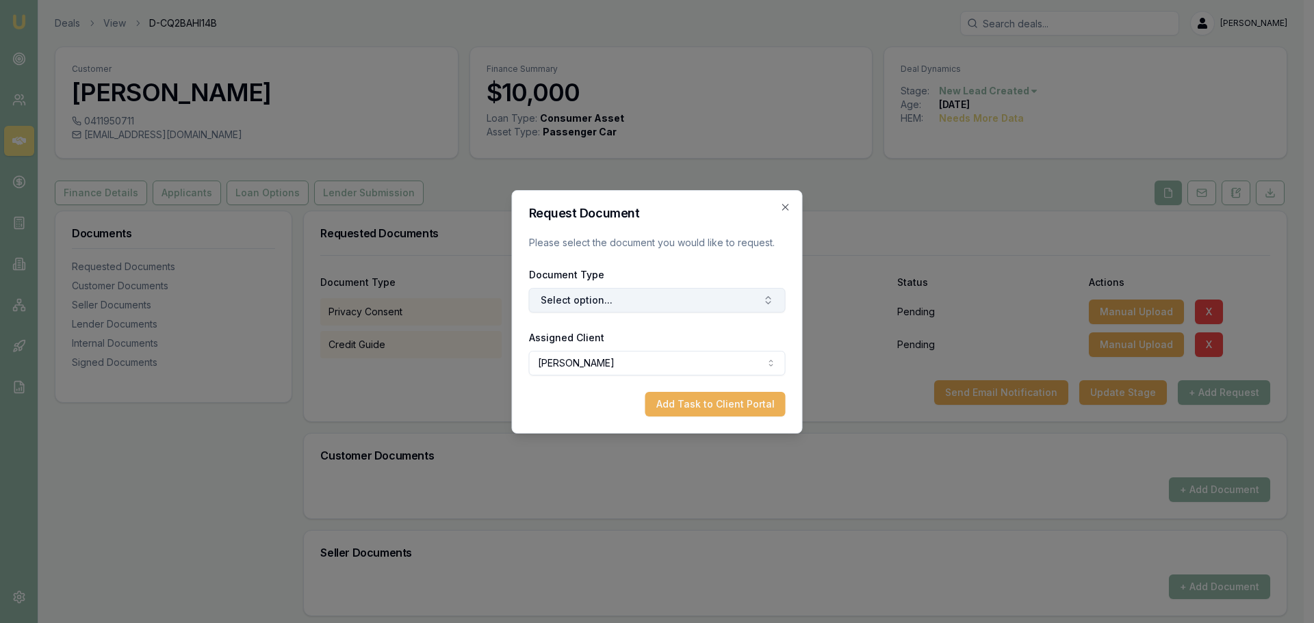
click at [640, 305] on button "Select option..." at bounding box center [657, 300] width 257 height 25
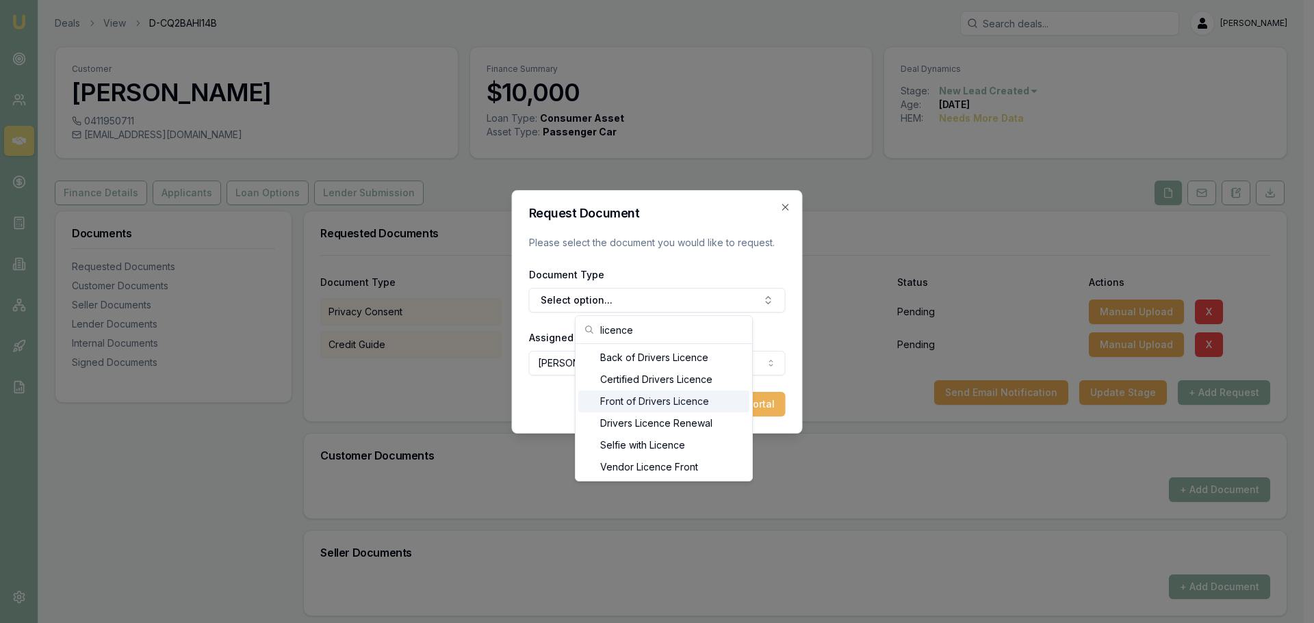
type input "licence"
click at [656, 404] on div "Front of Drivers Licence" at bounding box center [663, 402] width 171 height 22
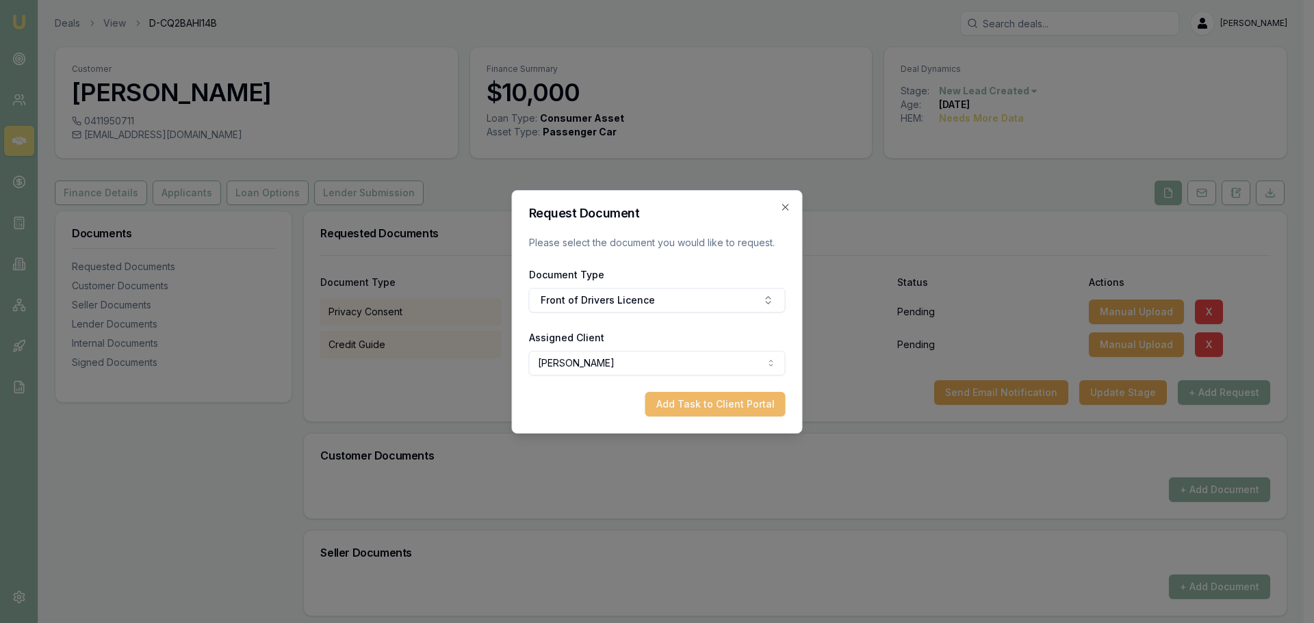
click at [732, 405] on button "Add Task to Client Portal" at bounding box center [715, 404] width 140 height 25
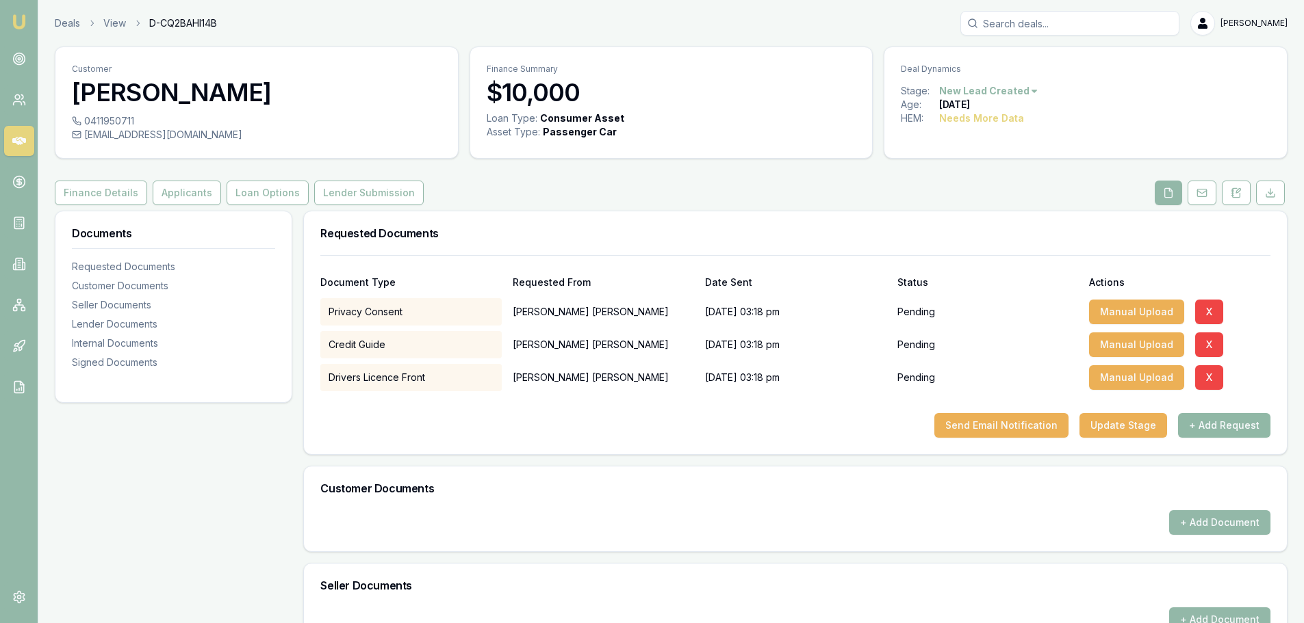
click at [1210, 422] on button "+ Add Request" at bounding box center [1224, 425] width 92 height 25
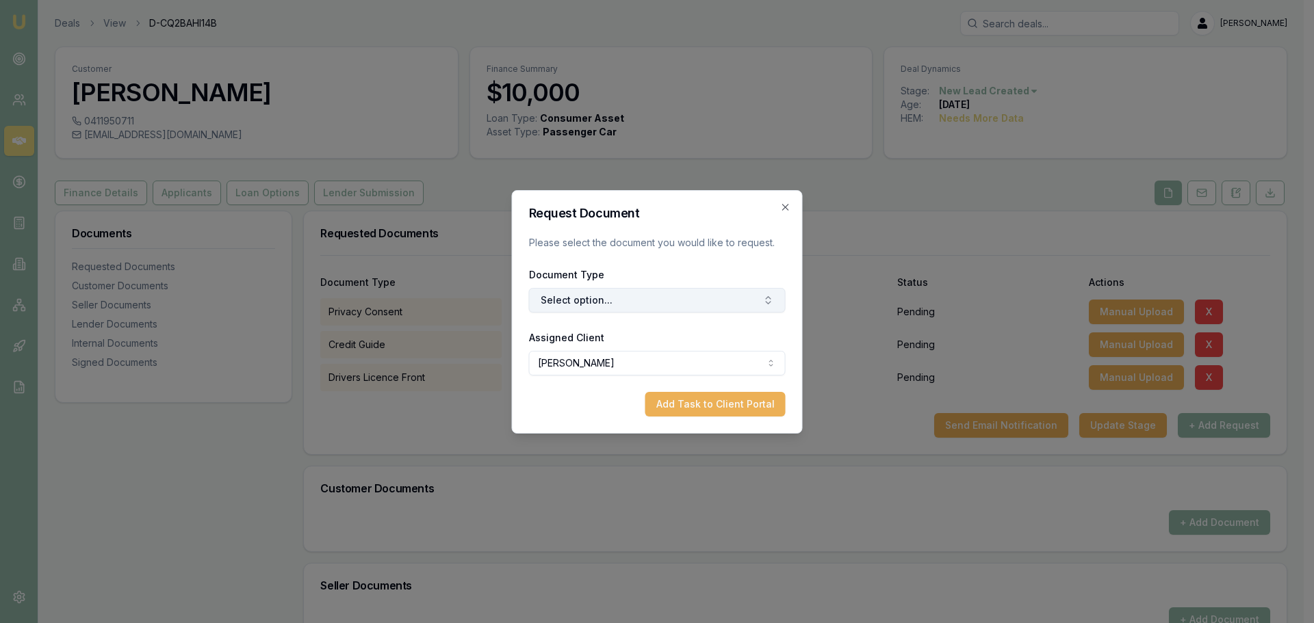
click at [692, 290] on button "Select option..." at bounding box center [657, 300] width 257 height 25
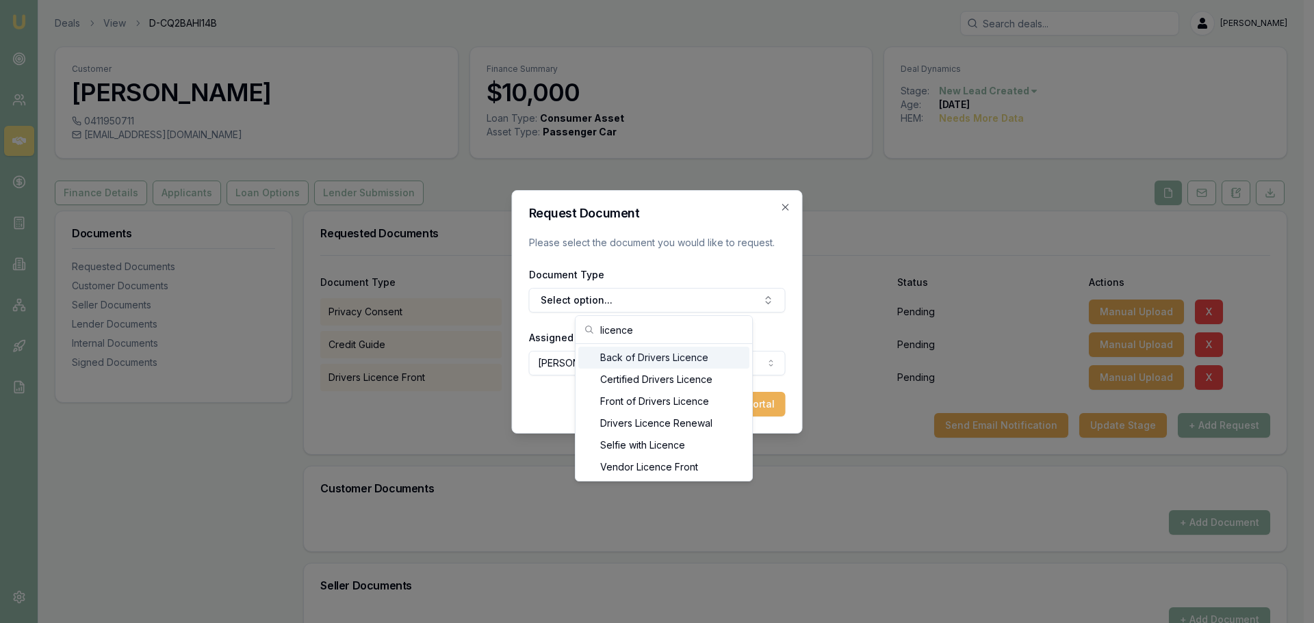
type input "licence"
click at [672, 363] on div "Back of Drivers Licence" at bounding box center [663, 358] width 171 height 22
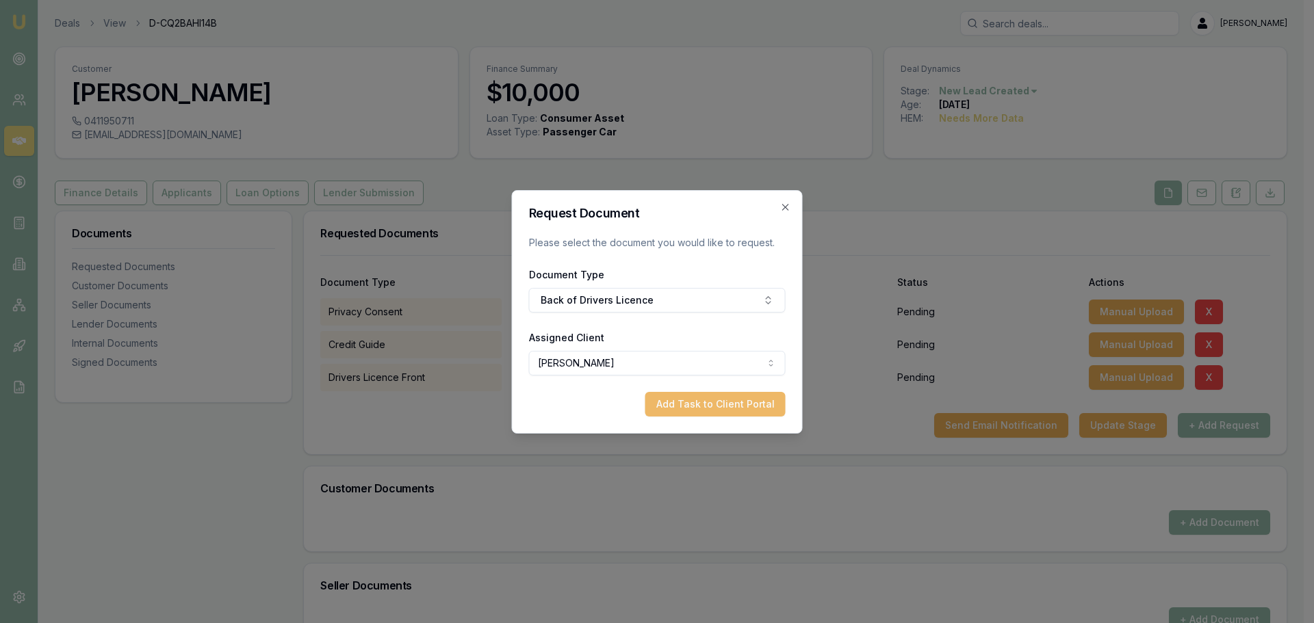
click at [746, 408] on button "Add Task to Client Portal" at bounding box center [715, 404] width 140 height 25
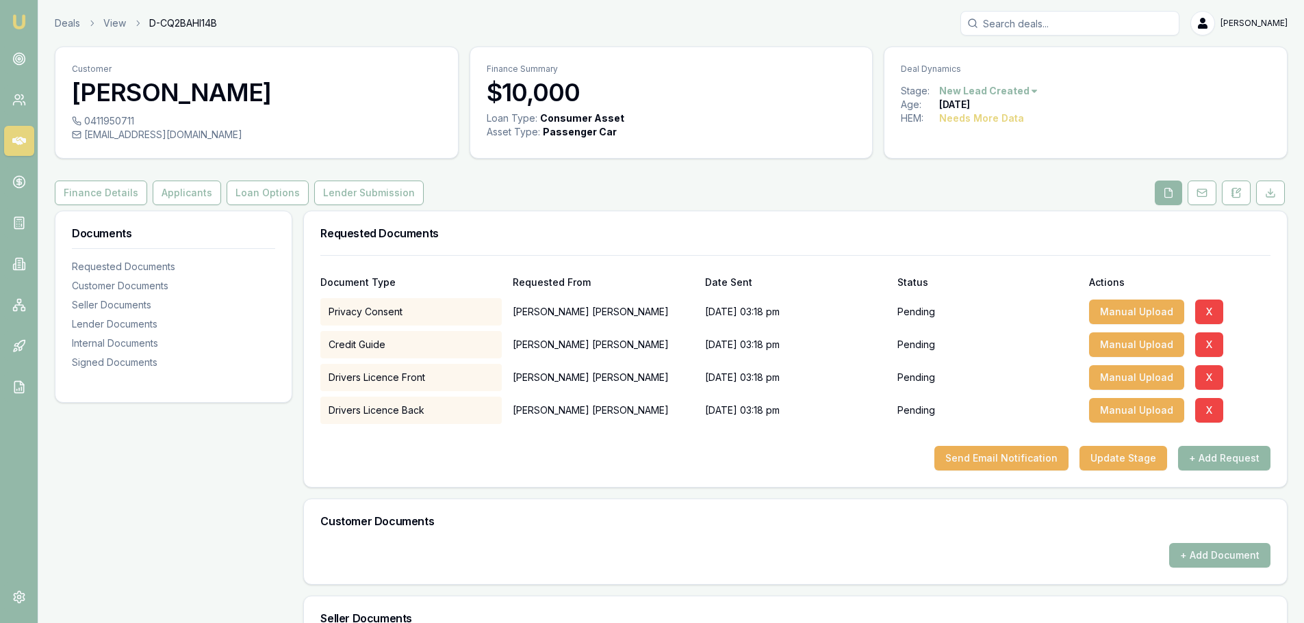
click at [1217, 449] on button "+ Add Request" at bounding box center [1224, 458] width 92 height 25
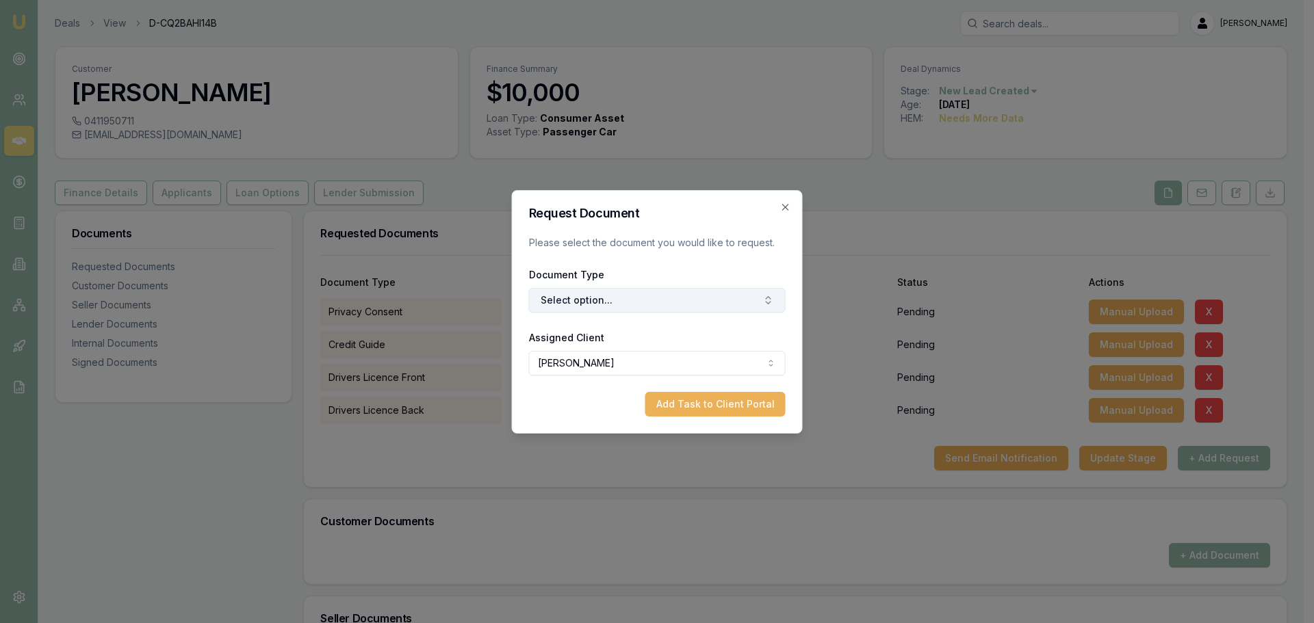
click at [727, 297] on button "Select option..." at bounding box center [657, 300] width 257 height 25
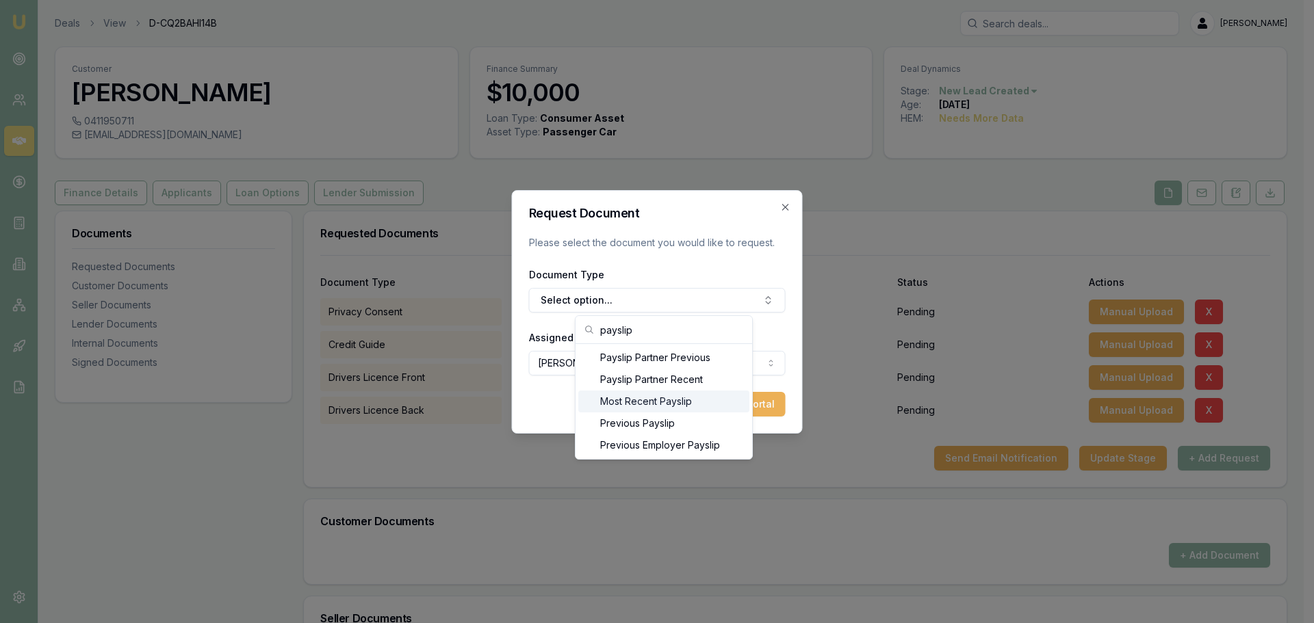
type input "payslip"
click at [664, 401] on div "Most Recent Payslip" at bounding box center [663, 402] width 171 height 22
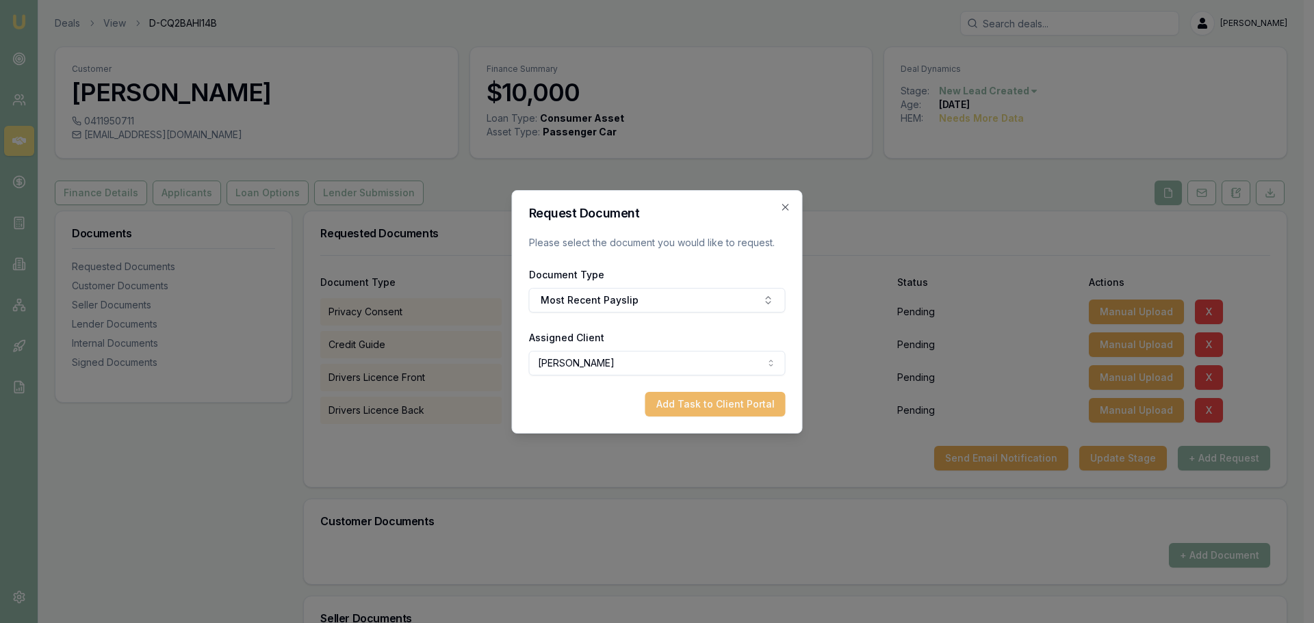
click at [745, 402] on button "Add Task to Client Portal" at bounding box center [715, 404] width 140 height 25
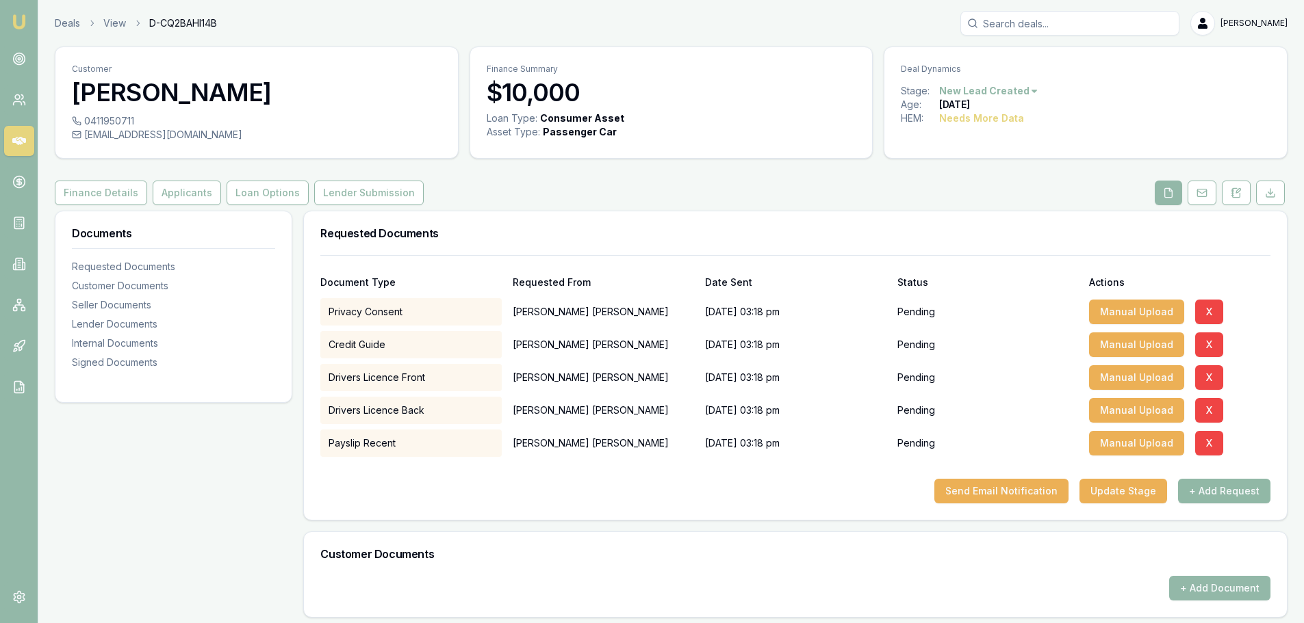
click at [1199, 491] on button "+ Add Request" at bounding box center [1224, 491] width 92 height 25
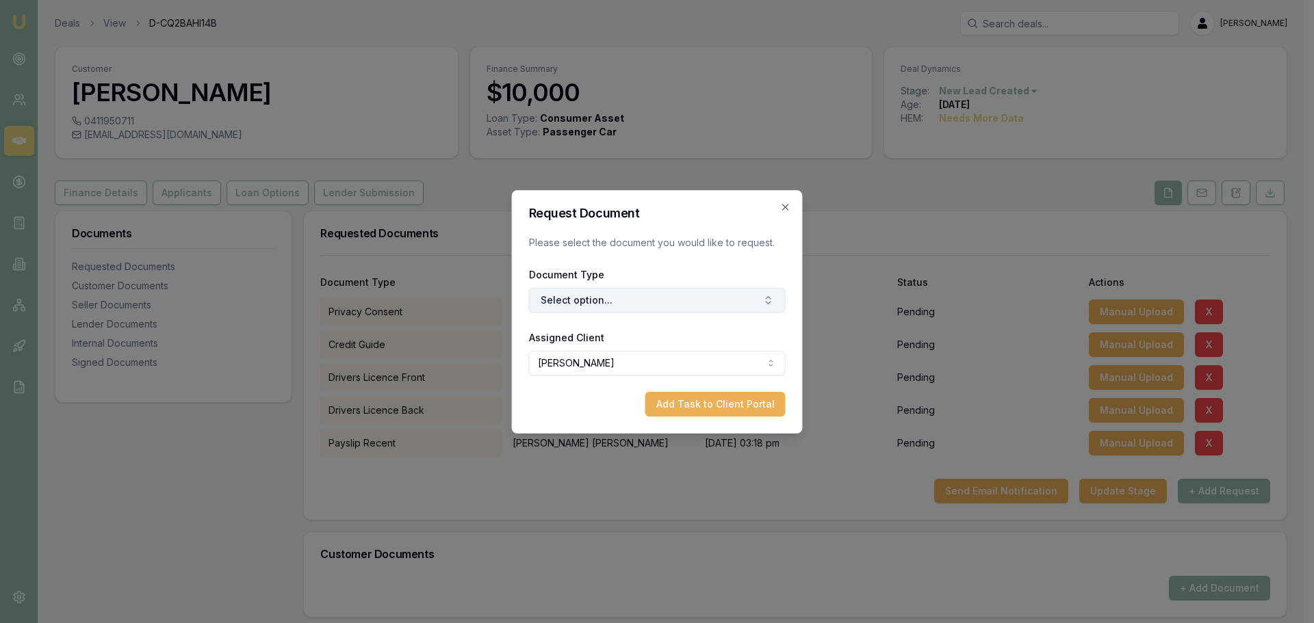
click at [707, 302] on button "Select option..." at bounding box center [657, 300] width 257 height 25
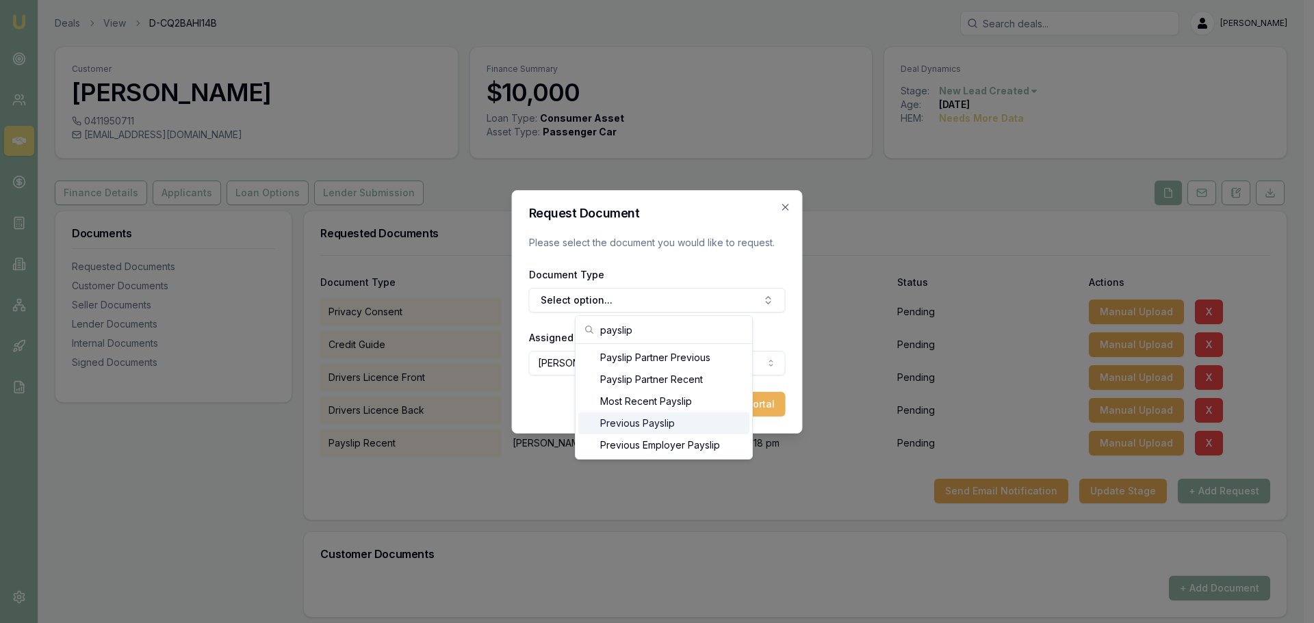
type input "payslip"
click at [687, 424] on div "Previous Payslip" at bounding box center [663, 424] width 171 height 22
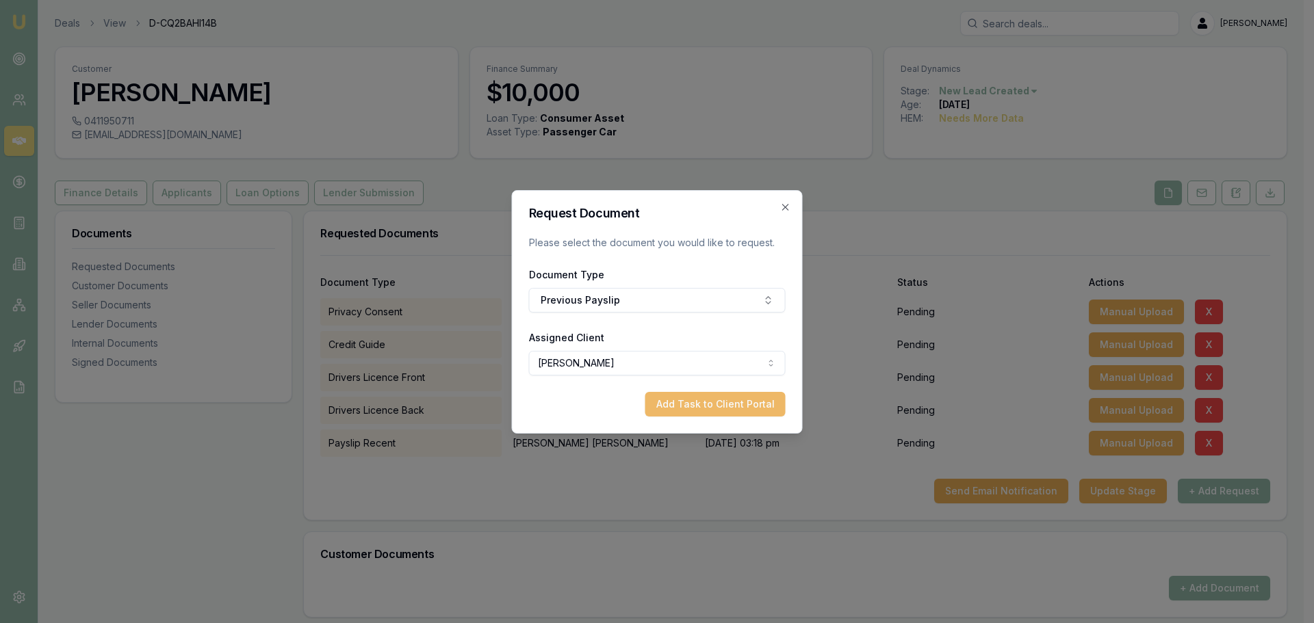
click at [737, 407] on button "Add Task to Client Portal" at bounding box center [715, 404] width 140 height 25
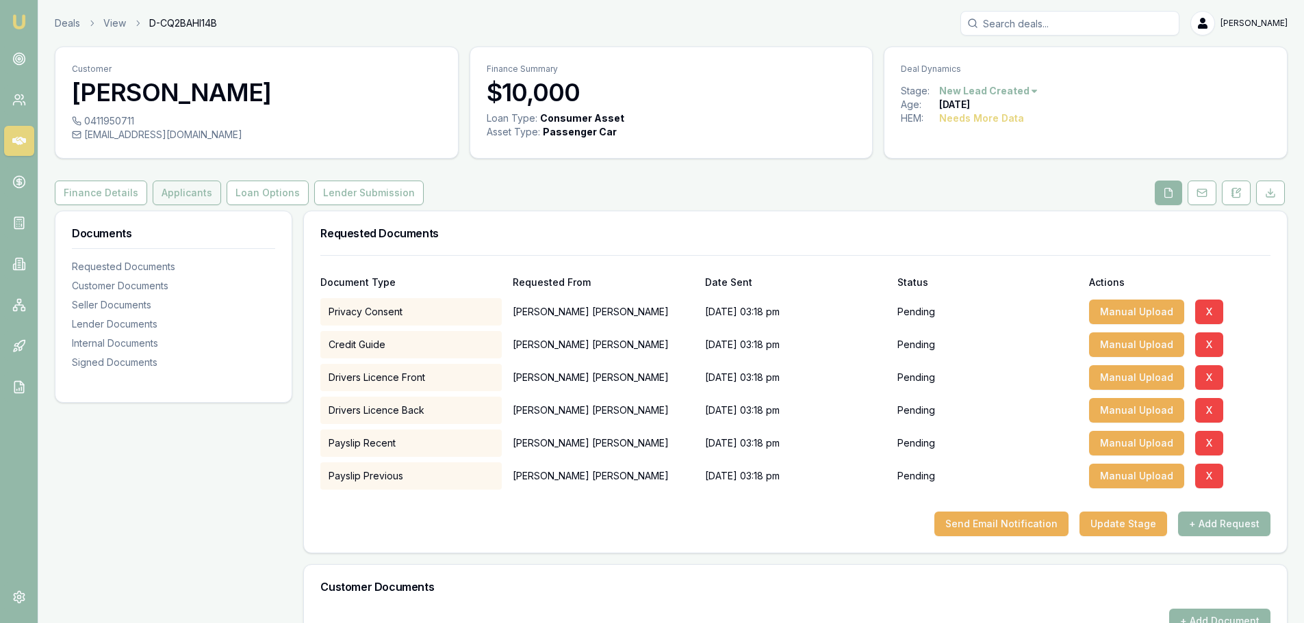
click at [177, 190] on button "Applicants" at bounding box center [187, 193] width 68 height 25
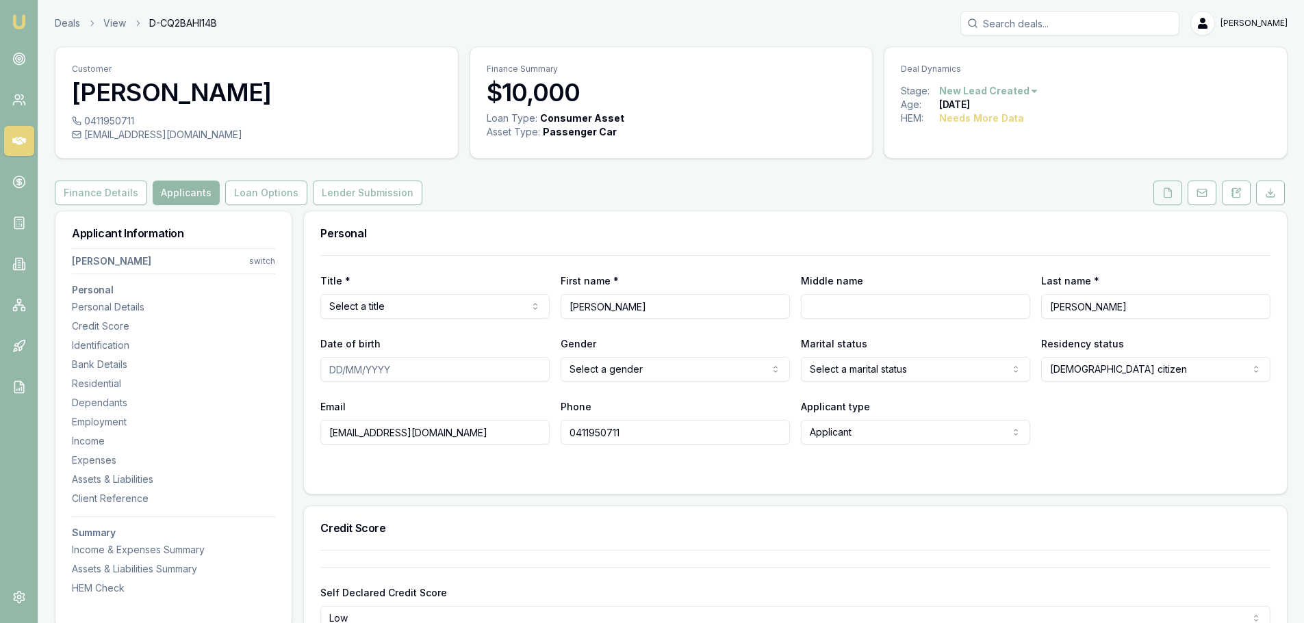
click at [1168, 195] on icon at bounding box center [1167, 192] width 11 height 11
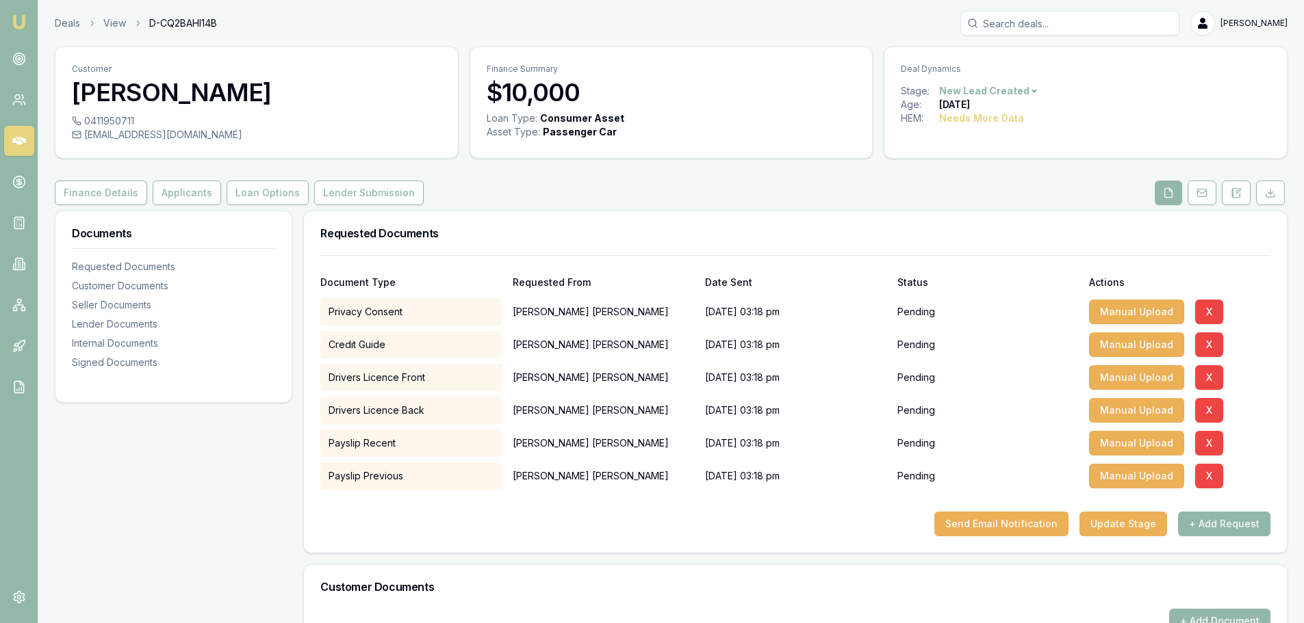
click at [1204, 521] on button "+ Add Request" at bounding box center [1224, 524] width 92 height 25
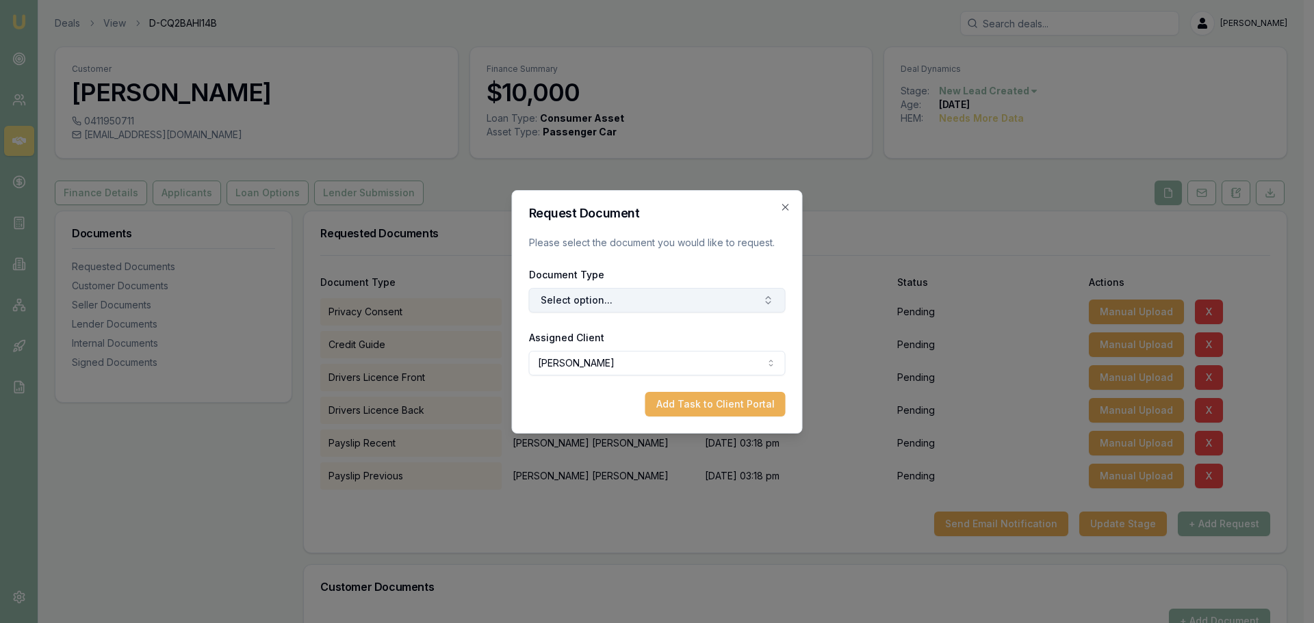
click at [709, 305] on button "Select option..." at bounding box center [657, 300] width 257 height 25
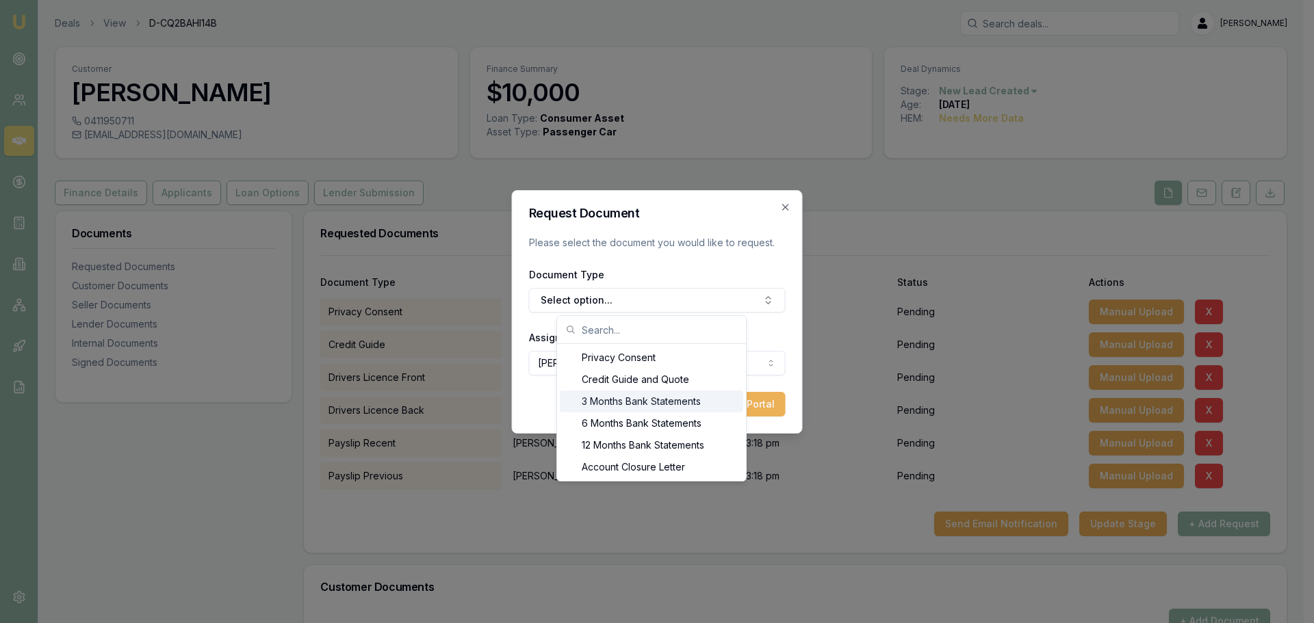
click at [636, 402] on div "3 Months Bank Statements" at bounding box center [651, 402] width 183 height 22
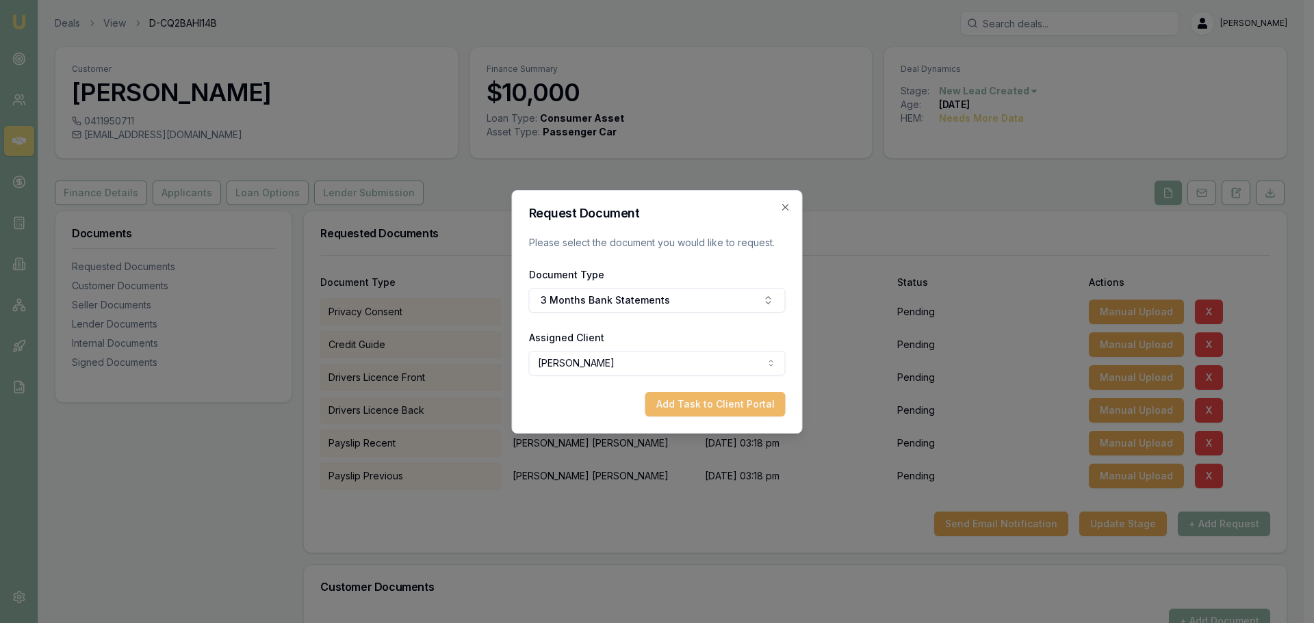
click at [722, 406] on button "Add Task to Client Portal" at bounding box center [715, 404] width 140 height 25
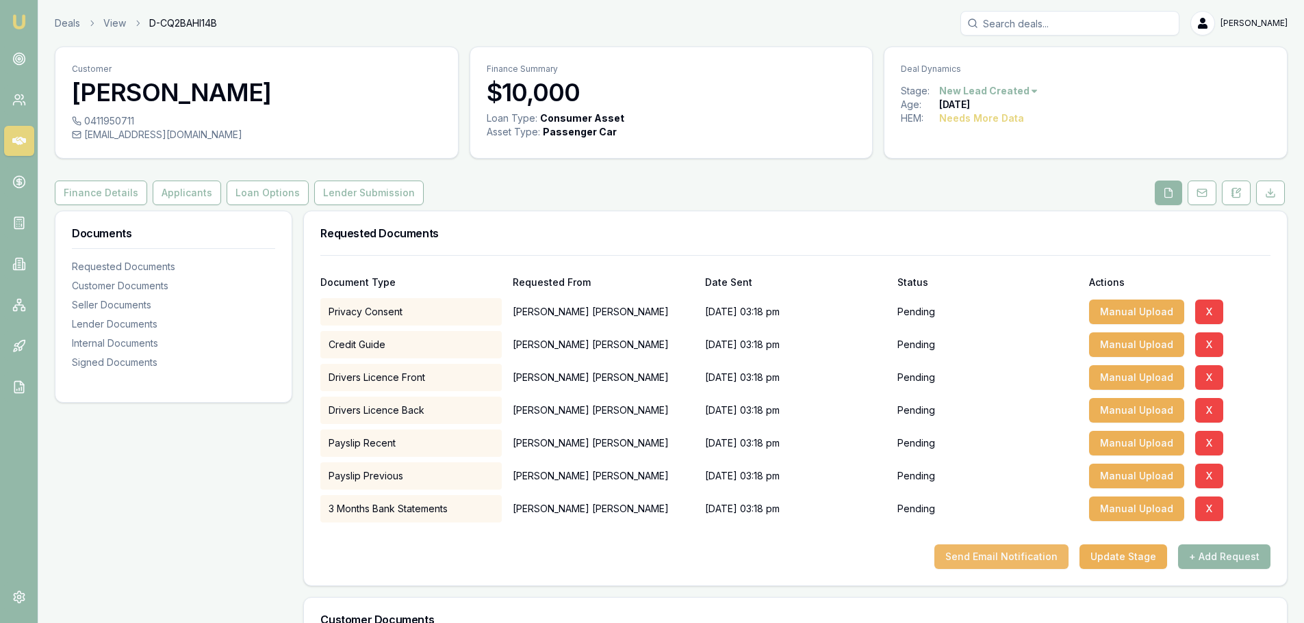
click at [1032, 558] on button "Send Email Notification" at bounding box center [1001, 557] width 134 height 25
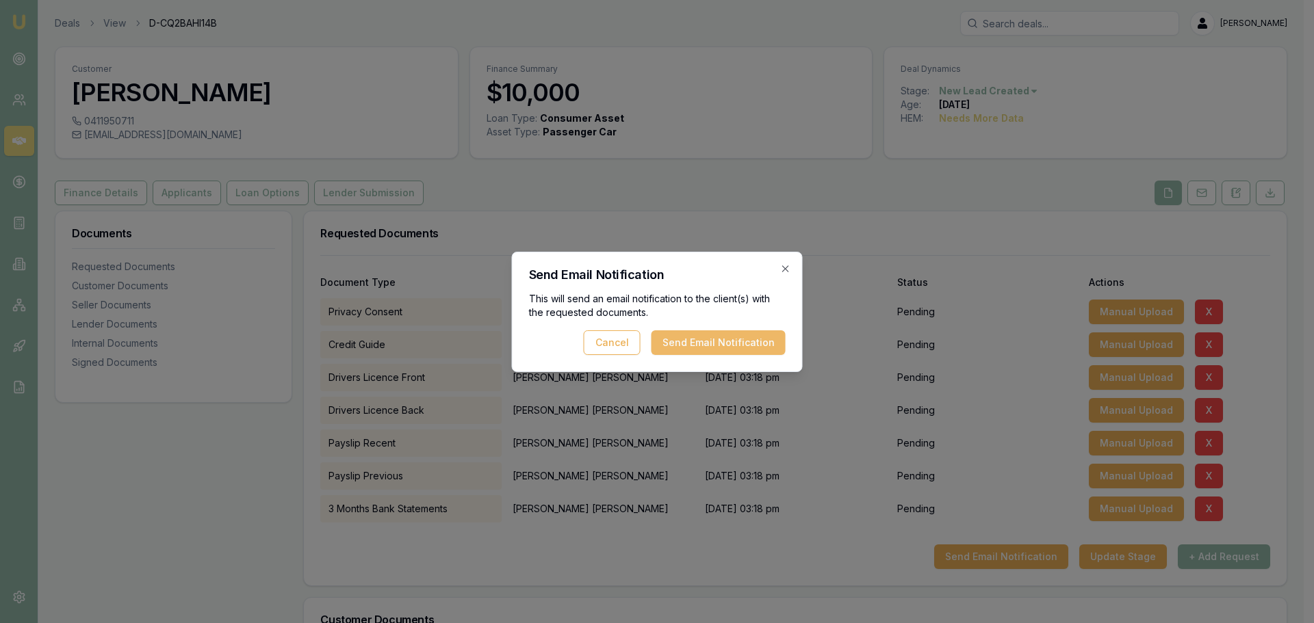
click at [734, 351] on button "Send Email Notification" at bounding box center [718, 343] width 134 height 25
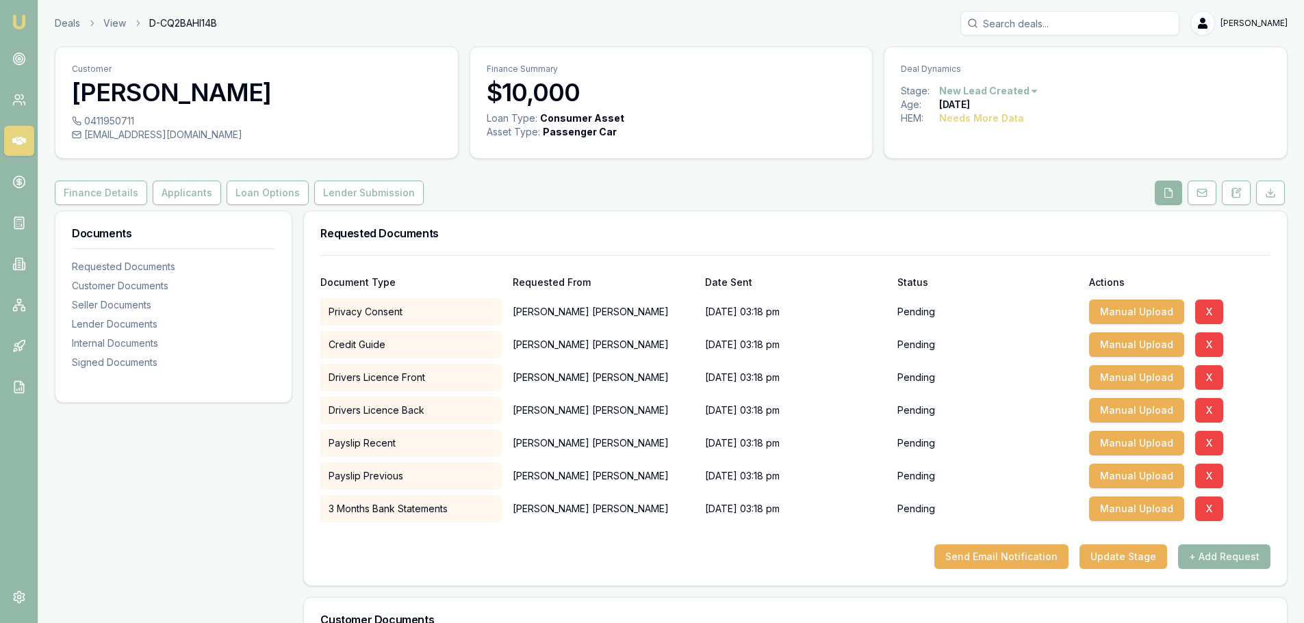
click at [1149, 24] on input "Search deals" at bounding box center [1069, 23] width 219 height 25
type input "0411283380"
drag, startPoint x: 1087, startPoint y: 75, endPoint x: 300, endPoint y: 138, distance: 789.5
click at [1087, 75] on p "0411283380" at bounding box center [1069, 73] width 207 height 14
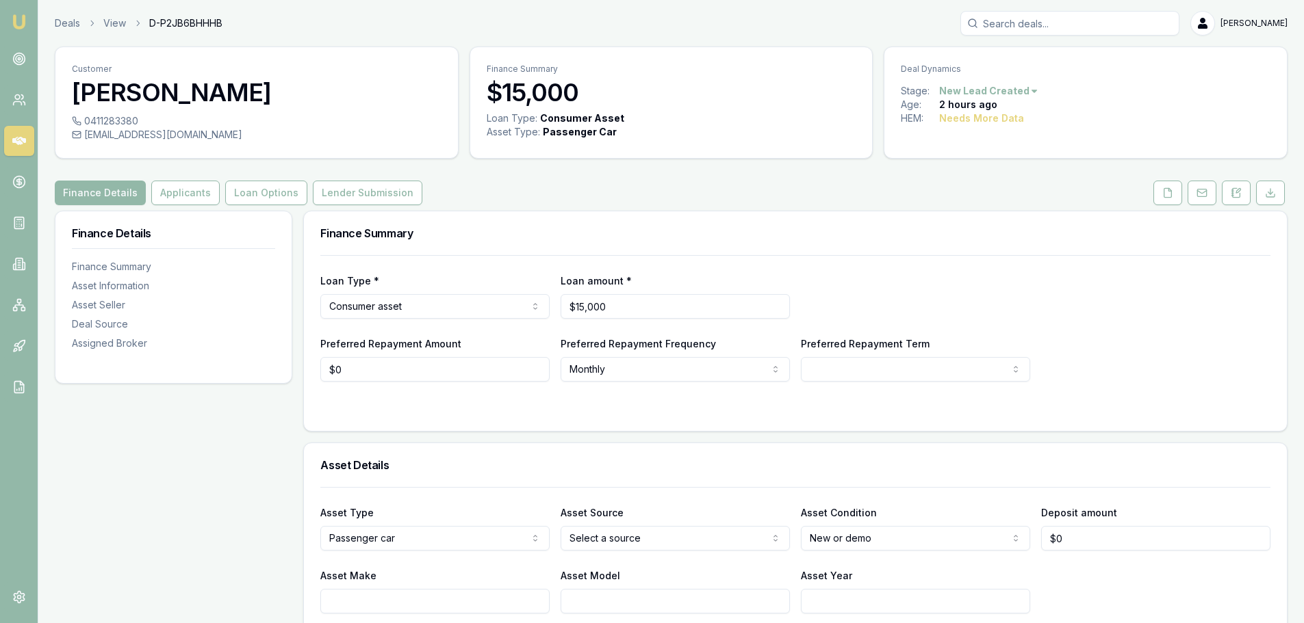
click at [904, 182] on div "Finance Details Applicants Loan Options Lender Submission" at bounding box center [671, 193] width 1232 height 25
click at [697, 183] on div "Finance Details Applicants Loan Options Lender Submission" at bounding box center [671, 193] width 1232 height 25
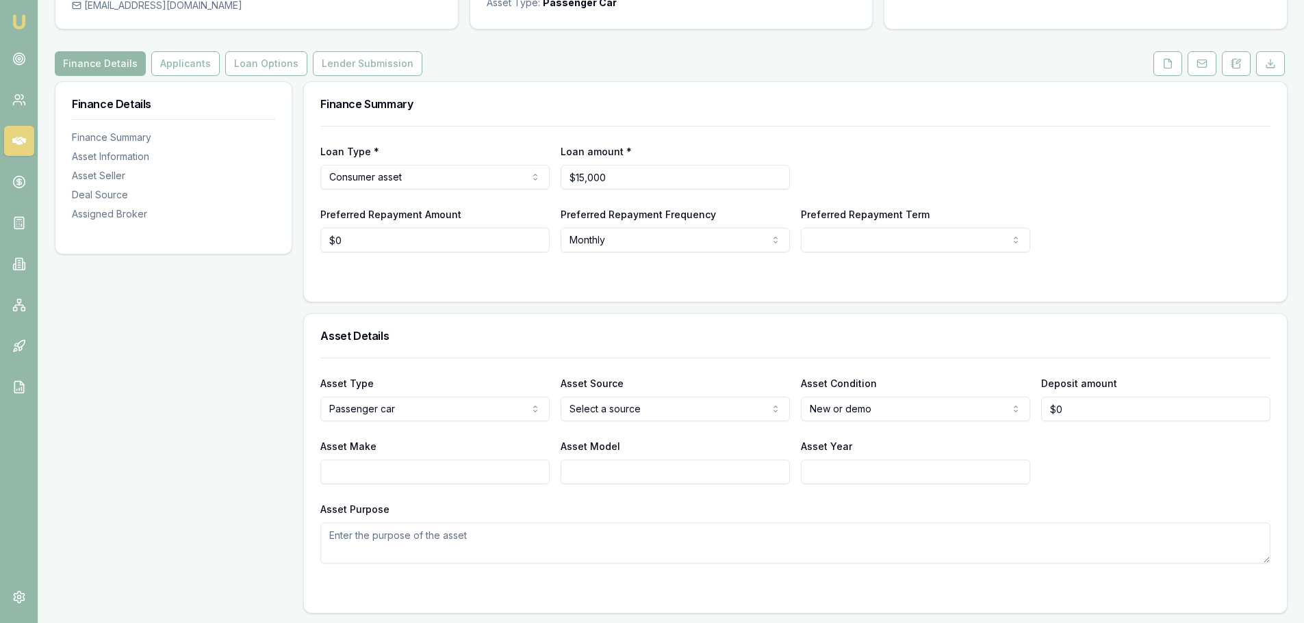
scroll to position [137, 0]
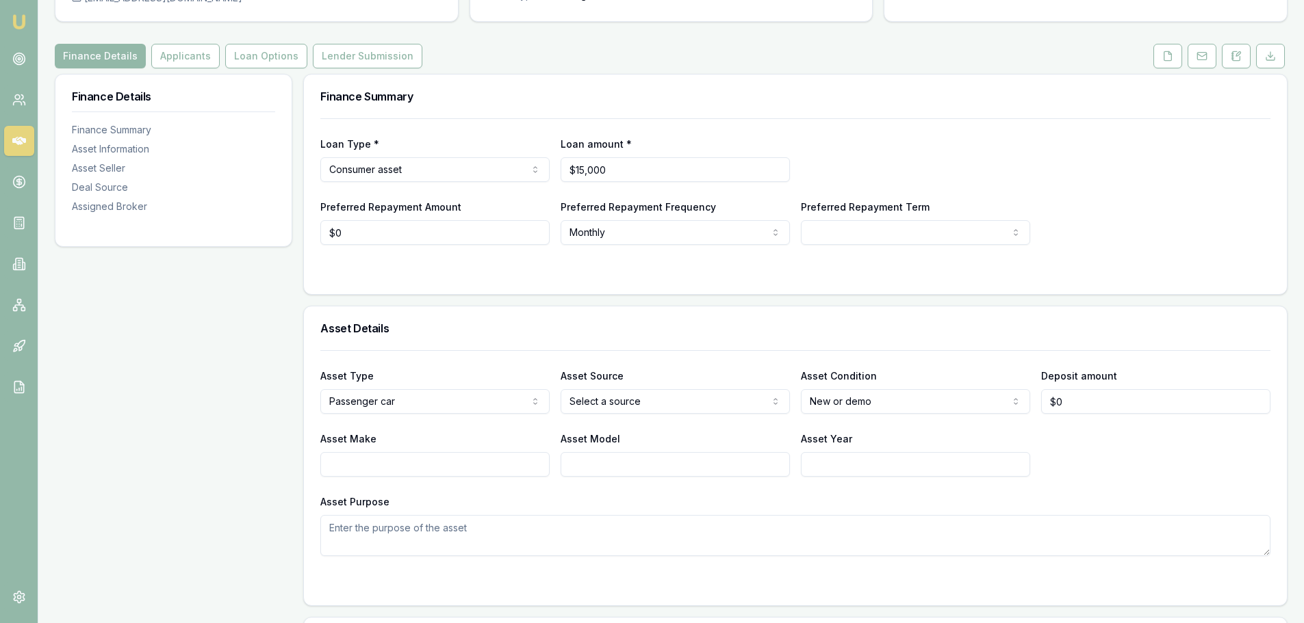
click at [406, 466] on input "Asset Make" at bounding box center [434, 464] width 229 height 25
click at [406, 466] on input "ford" at bounding box center [434, 464] width 229 height 25
type input "f"
type input "FORD"
type input "FALCON UTE"
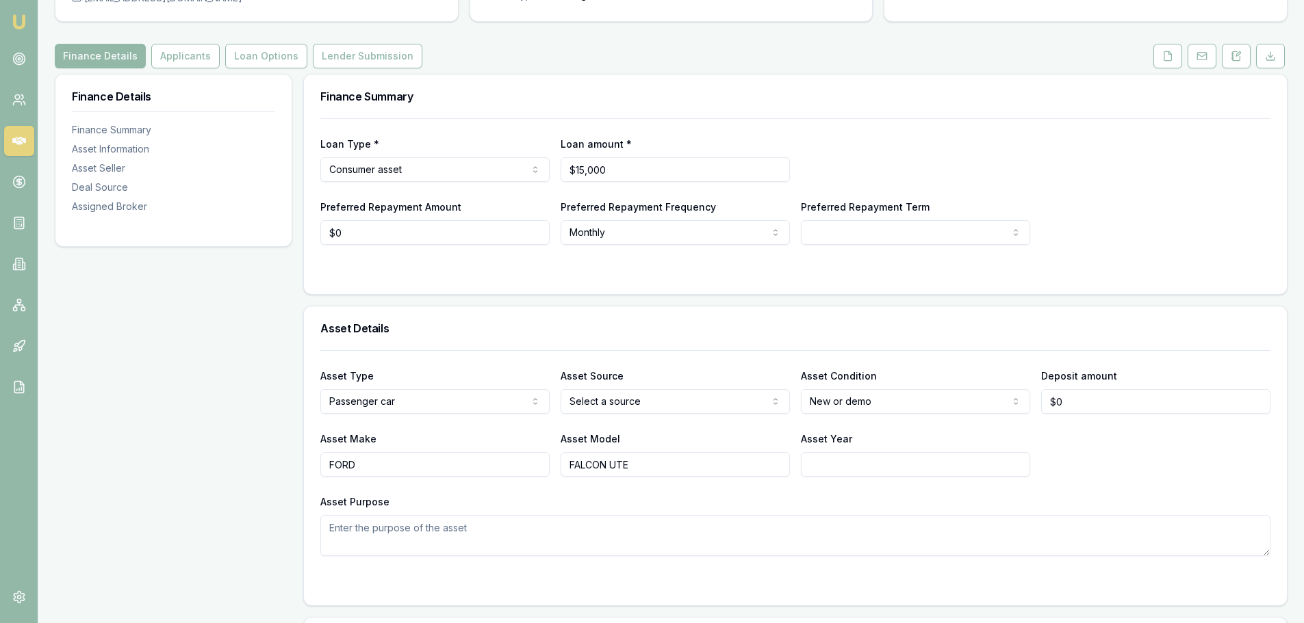
click at [593, 403] on html "Emu Broker Deals View D-P2JB6BHHHB Erin Shield Toggle Menu Customer Kyle Russo …" at bounding box center [652, 174] width 1304 height 623
click at [901, 406] on html "Emu Broker Deals View D-P2JB6BHHHB Erin Shield Toggle Menu Customer Kyle Russo …" at bounding box center [652, 174] width 1304 height 623
click at [871, 398] on html "Emu Broker Deals View D-P2JB6BHHHB Erin Shield Toggle Menu Customer Kyle Russo …" at bounding box center [652, 174] width 1304 height 623
select select "USED"
click at [849, 462] on input "Asset Year" at bounding box center [915, 464] width 229 height 25
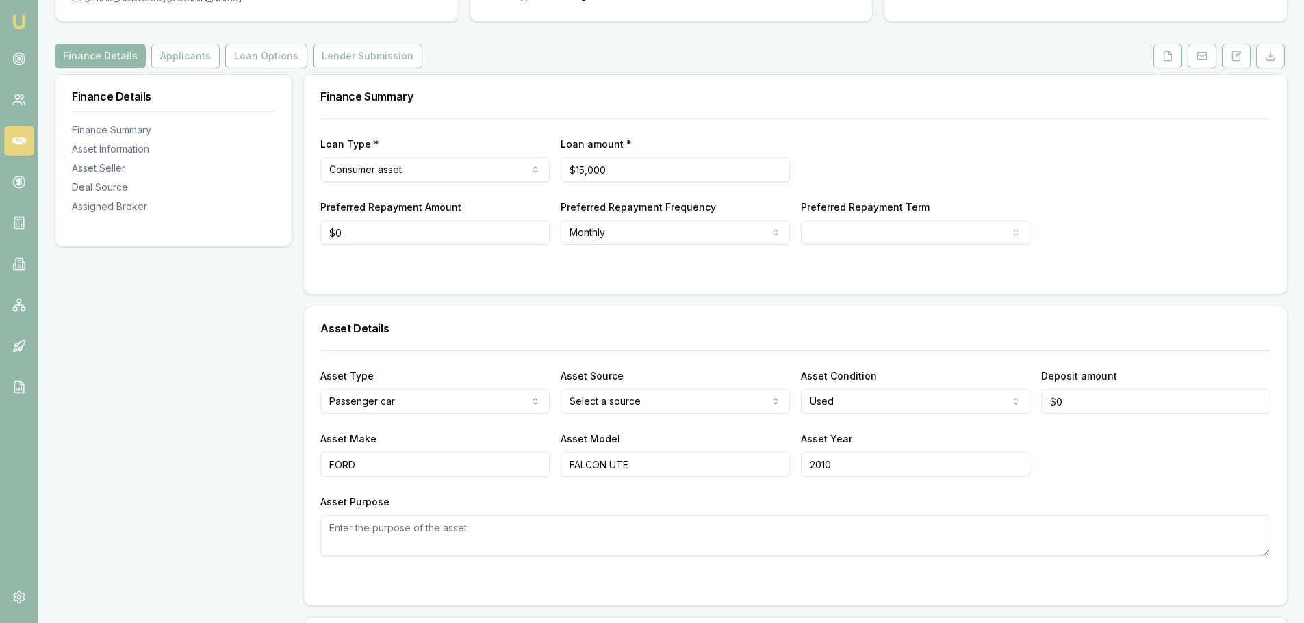
type input "2010"
click at [664, 395] on html "Emu Broker Deals View D-P2JB6BHHHB Erin Shield Toggle Menu Customer Kyle Russo …" at bounding box center [652, 174] width 1304 height 623
select select "PRIVATE"
click at [673, 318] on div "Asset Details" at bounding box center [795, 329] width 983 height 44
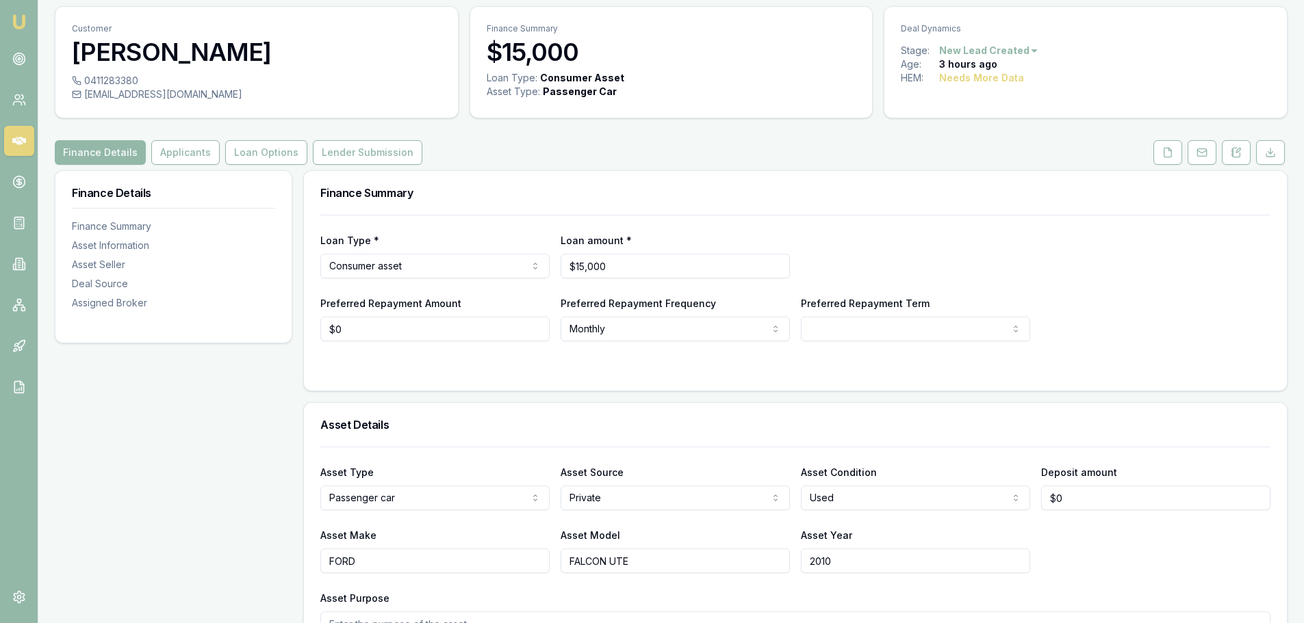
scroll to position [0, 0]
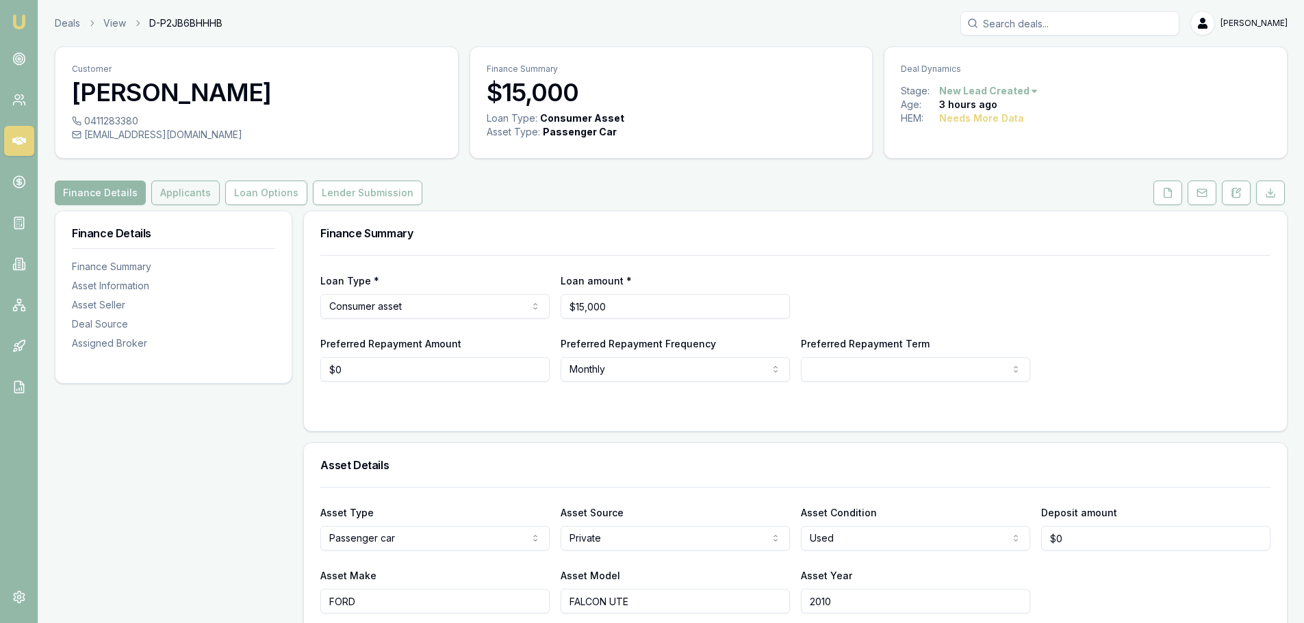
click at [191, 201] on button "Applicants" at bounding box center [185, 193] width 68 height 25
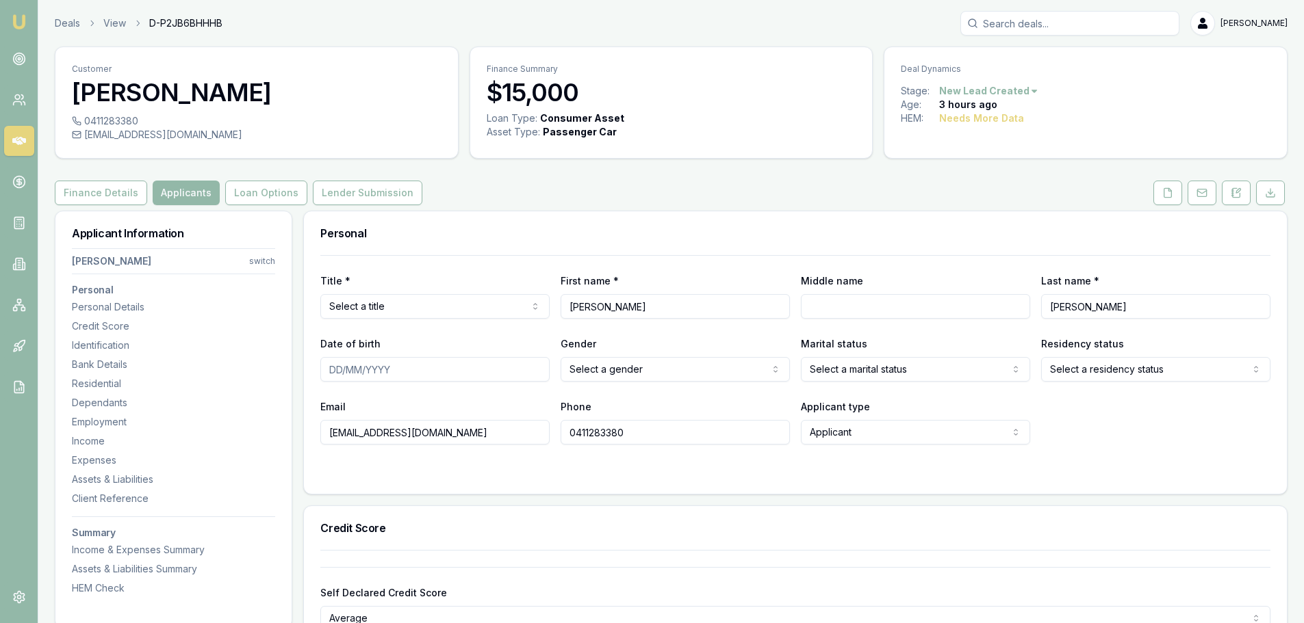
click at [662, 184] on div "Finance Details Applicants Loan Options Lender Submission" at bounding box center [671, 193] width 1232 height 25
click at [478, 306] on html "Emu Broker Deals View D-P2JB6BHHHB Erin Shield Toggle Menu Customer Kyle Russo …" at bounding box center [652, 311] width 1304 height 623
click at [507, 187] on div "Finance Details Applicants Loan Options Lender Submission" at bounding box center [671, 193] width 1232 height 25
click at [858, 305] on input "Middle name" at bounding box center [915, 306] width 229 height 25
type input "BLAKE"
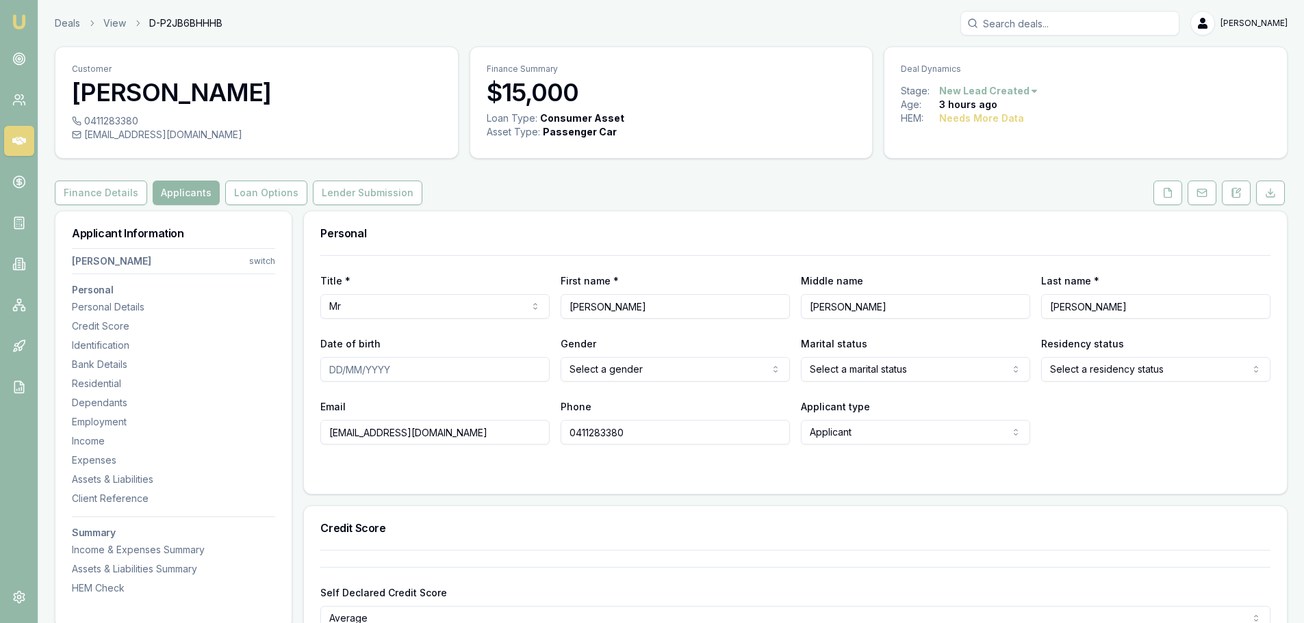
click at [523, 371] on input "Date of birth" at bounding box center [434, 369] width 229 height 25
type input "24/01/2000"
click at [631, 370] on html "Emu Broker Deals View D-P2JB6BHHHB Erin Shield Toggle Menu Customer Kyle Russo …" at bounding box center [652, 311] width 1304 height 623
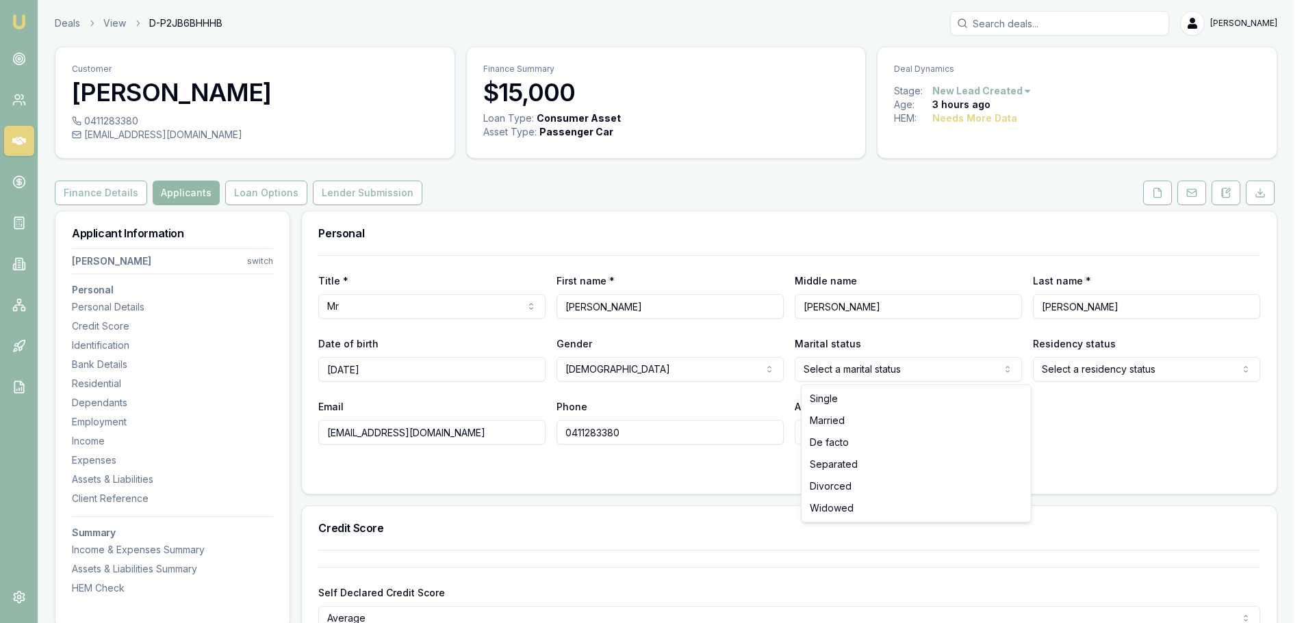
click at [927, 368] on html "Emu Broker Deals View D-P2JB6BHHHB Erin Shield Toggle Menu Customer Kyle Russo …" at bounding box center [652, 311] width 1304 height 623
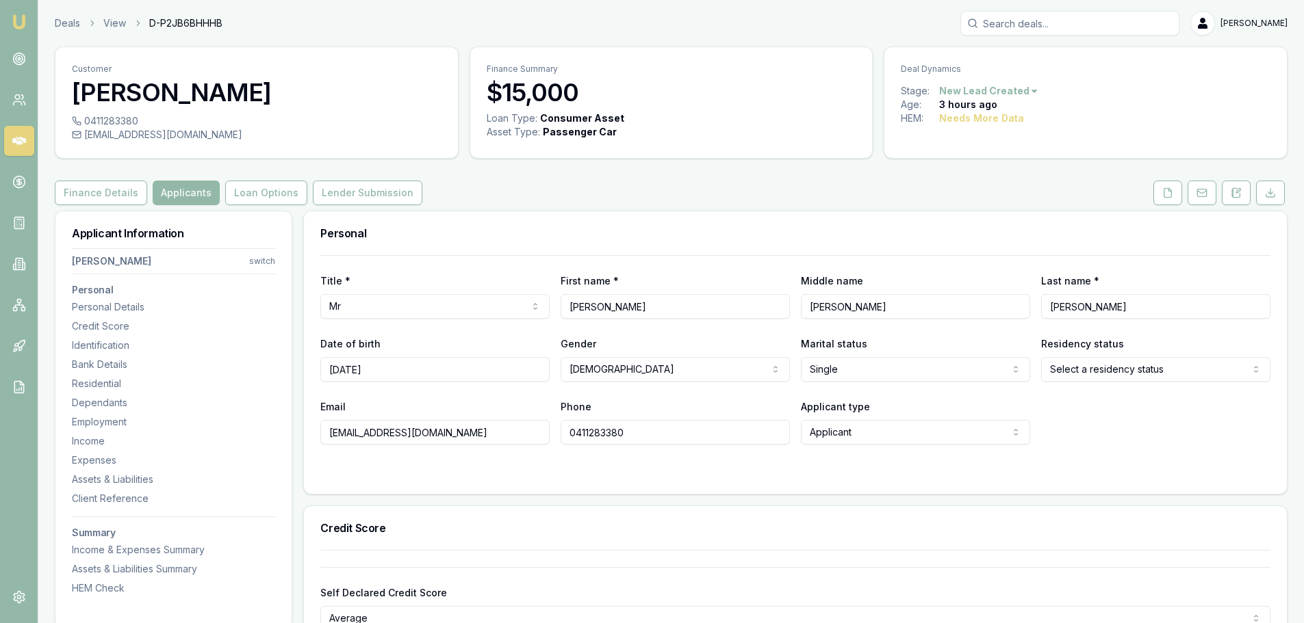
click at [1198, 363] on html "Emu Broker Deals View D-P2JB6BHHHB Erin Shield Toggle Menu Customer Kyle Russo …" at bounding box center [652, 311] width 1304 height 623
click at [1141, 433] on div "Email kylerusso249@gmail.com Phone 0411283380 Applicant type Applicant Applican…" at bounding box center [795, 421] width 950 height 47
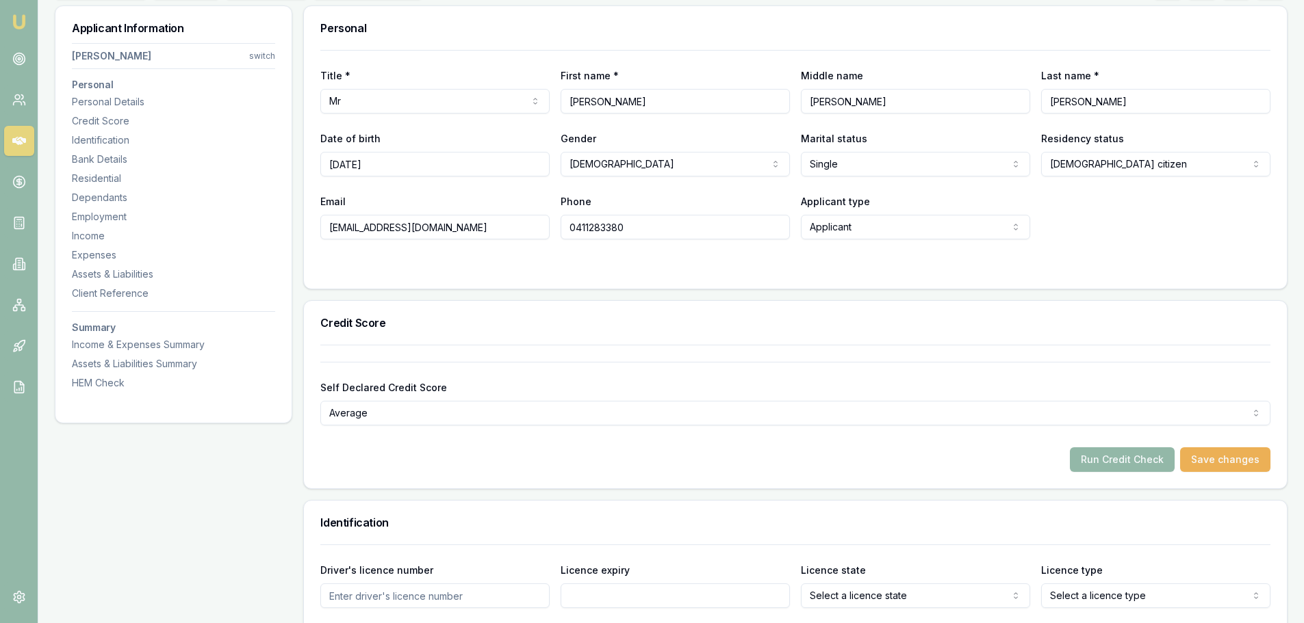
scroll to position [411, 0]
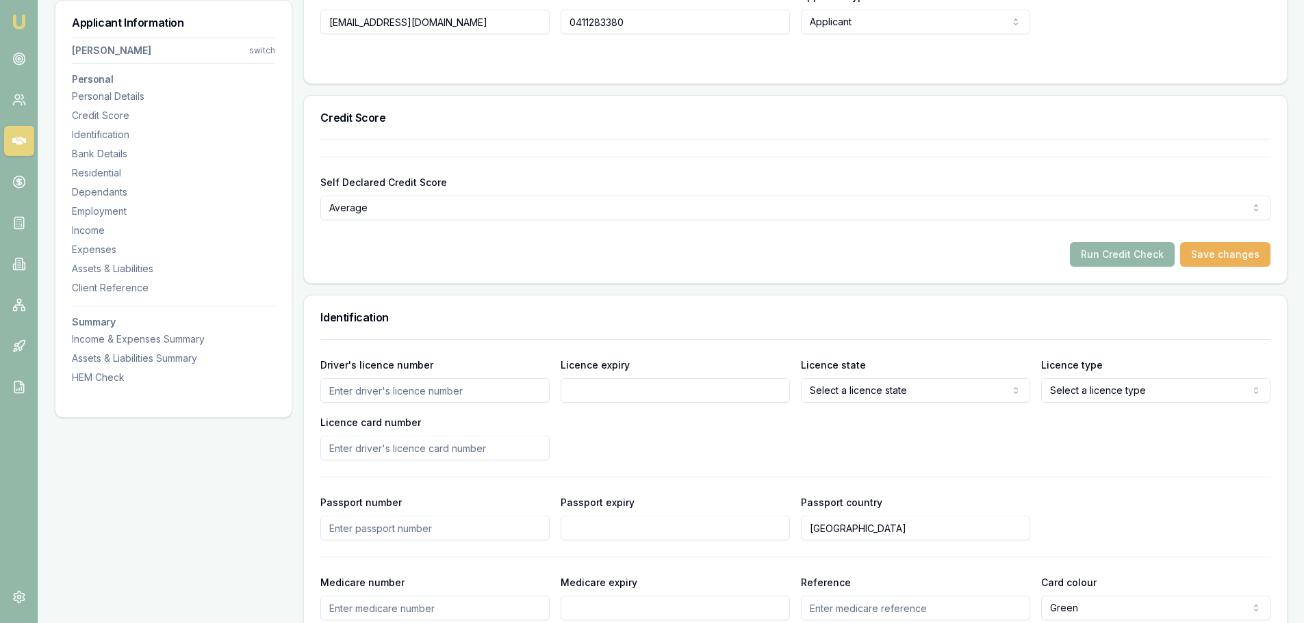
click at [504, 388] on input "Driver's licence number" at bounding box center [434, 390] width 229 height 25
type input "22188499"
click at [740, 393] on input "Licence expiry" at bounding box center [674, 390] width 229 height 25
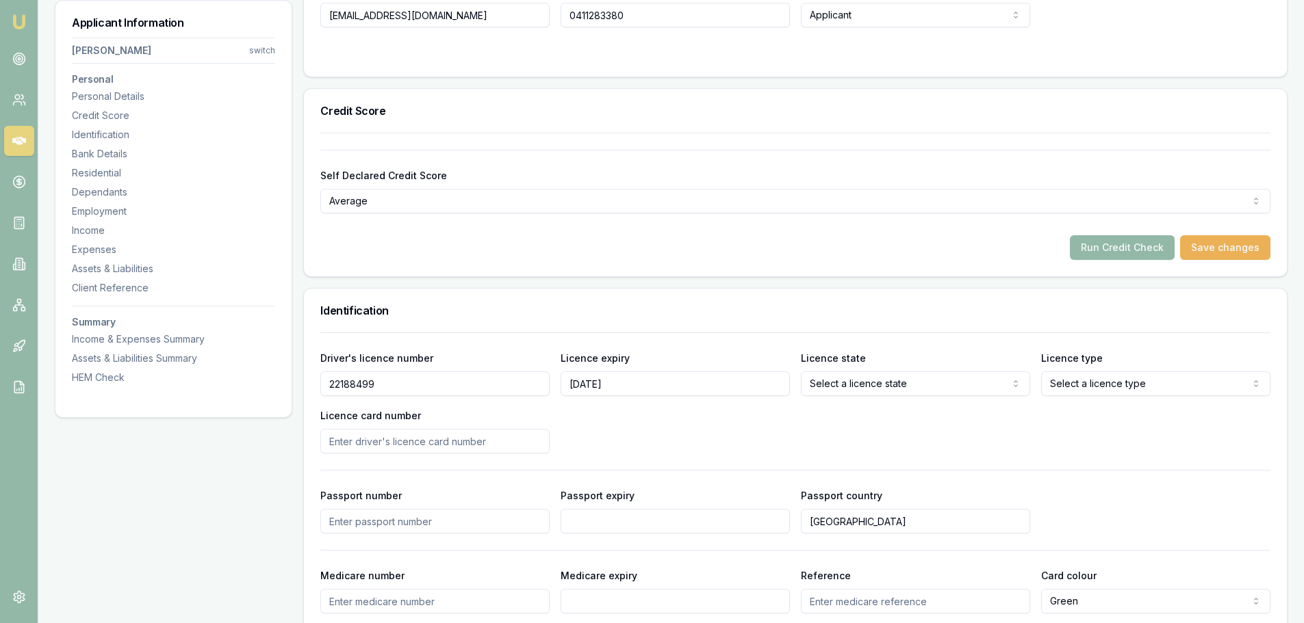
scroll to position [342, 0]
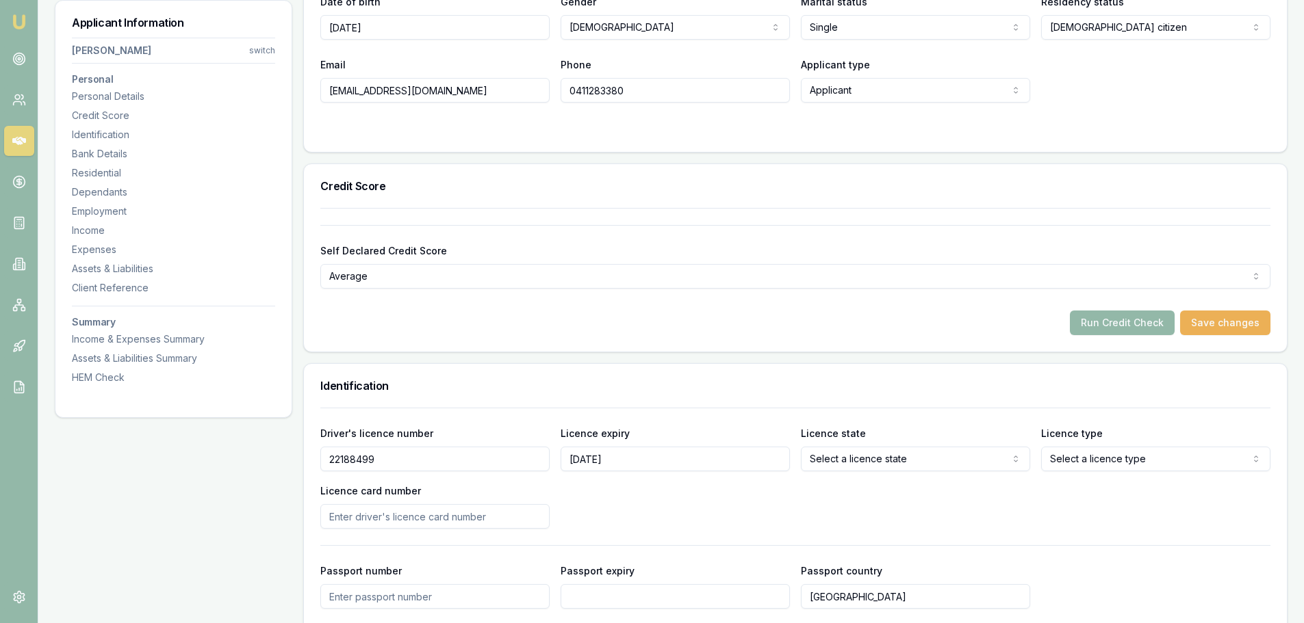
type input "19/06/2035"
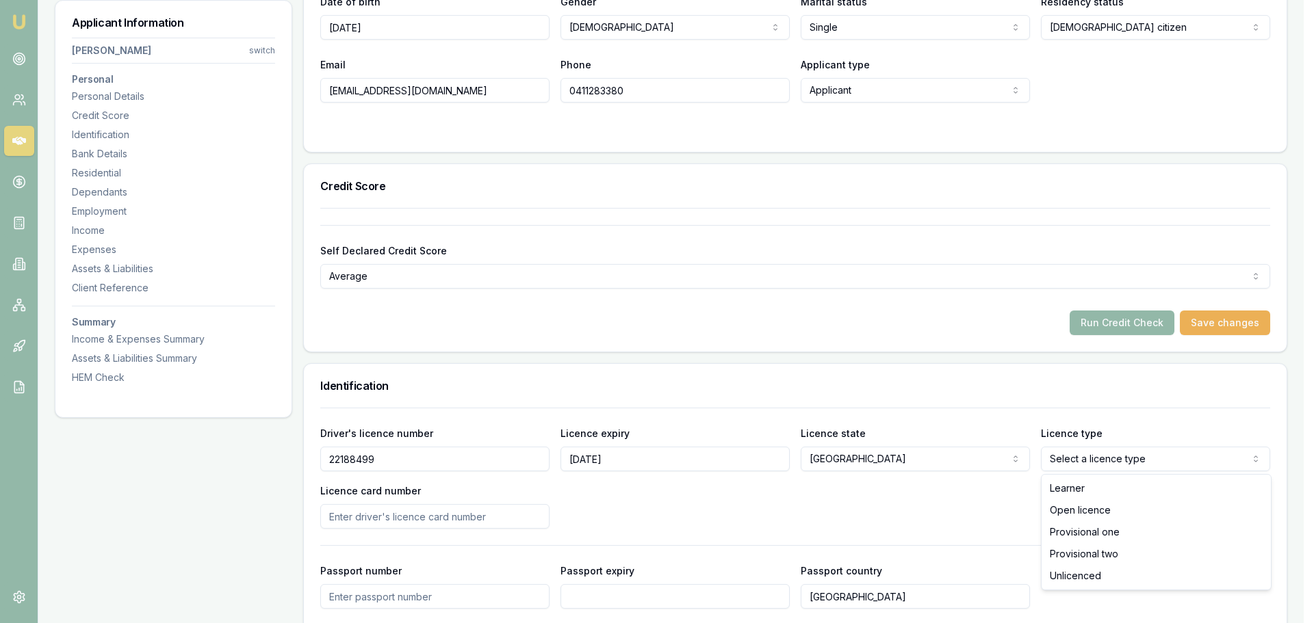
select select "OPEN_LICENCE"
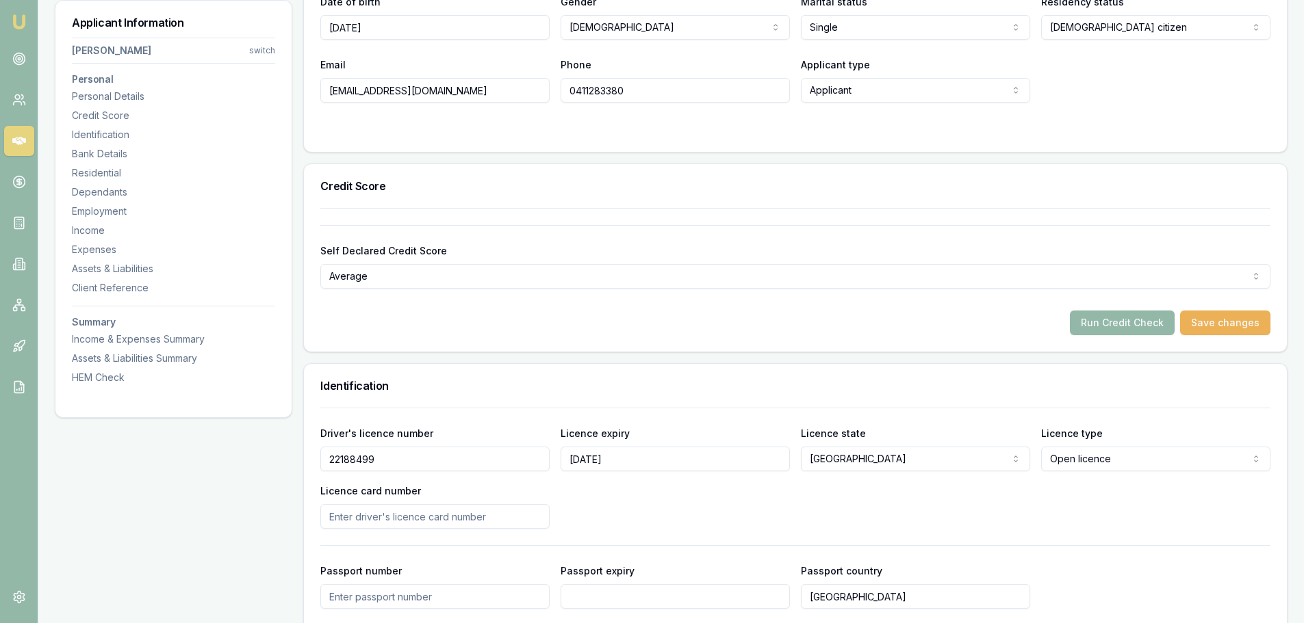
click at [522, 522] on input "Licence card number" at bounding box center [434, 516] width 229 height 25
type input "2061613990"
click at [660, 508] on div "Driver's licence number 22188499 Licence expiry 19/06/2035 Licence state NSW NS…" at bounding box center [795, 477] width 950 height 104
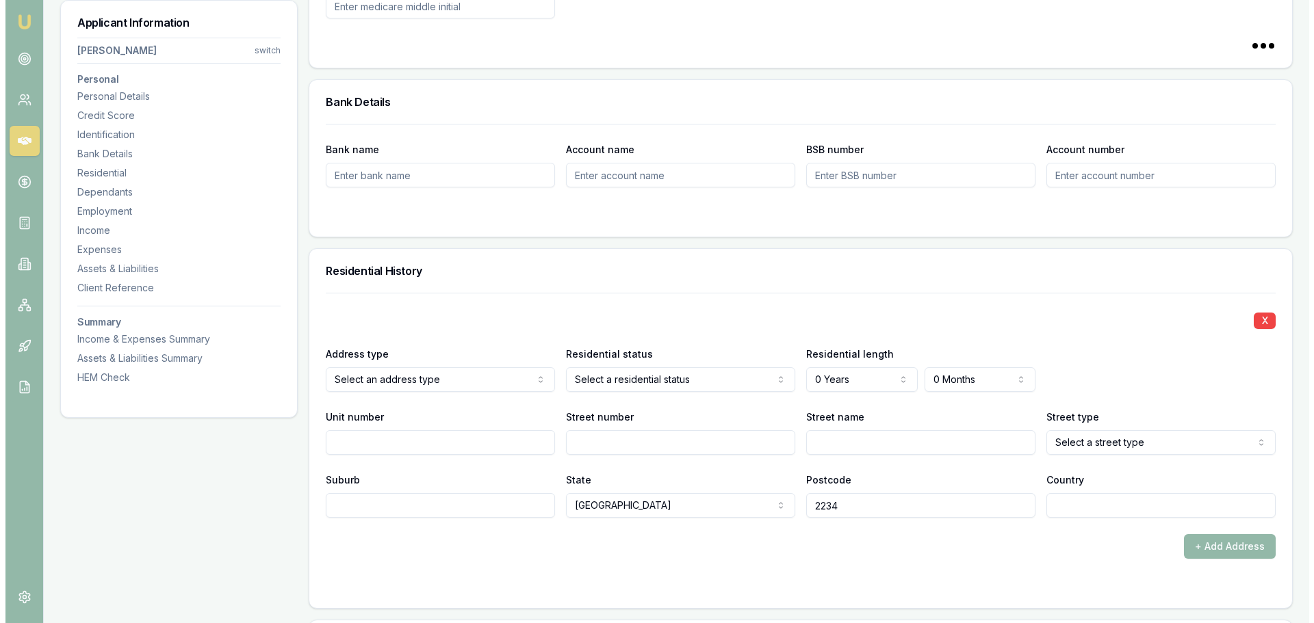
scroll to position [1095, 0]
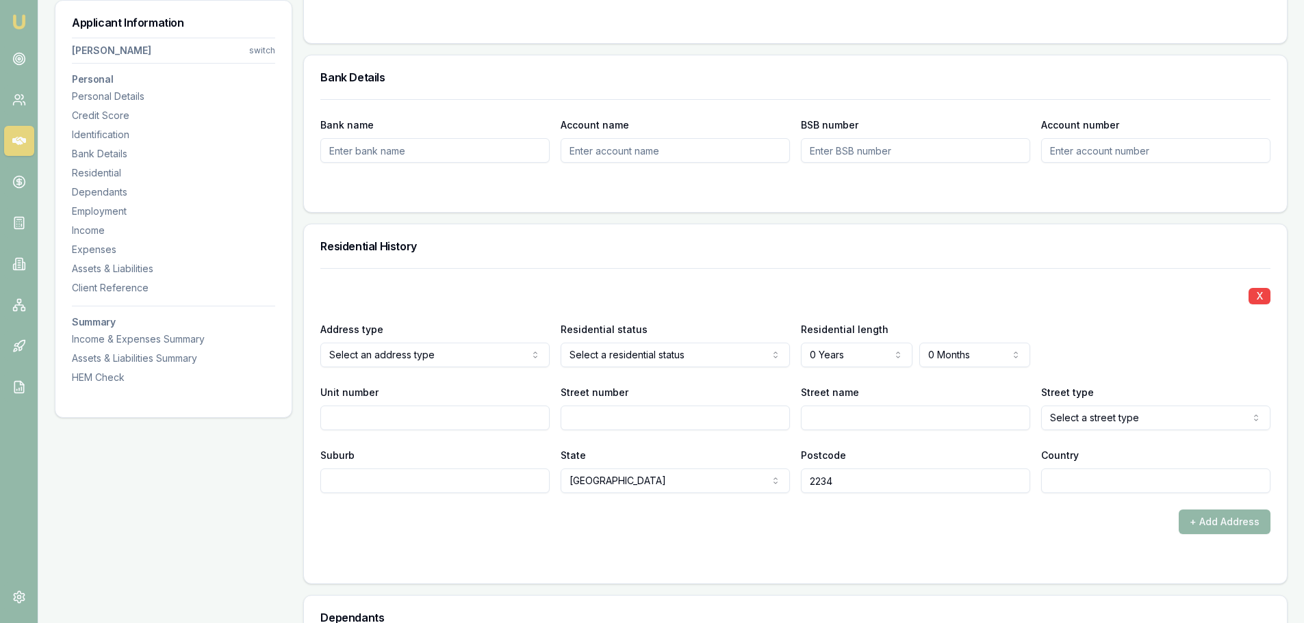
click at [581, 419] on input "Street number" at bounding box center [674, 418] width 229 height 25
type input "4"
click at [629, 421] on input "Street number" at bounding box center [674, 418] width 229 height 25
type input "4"
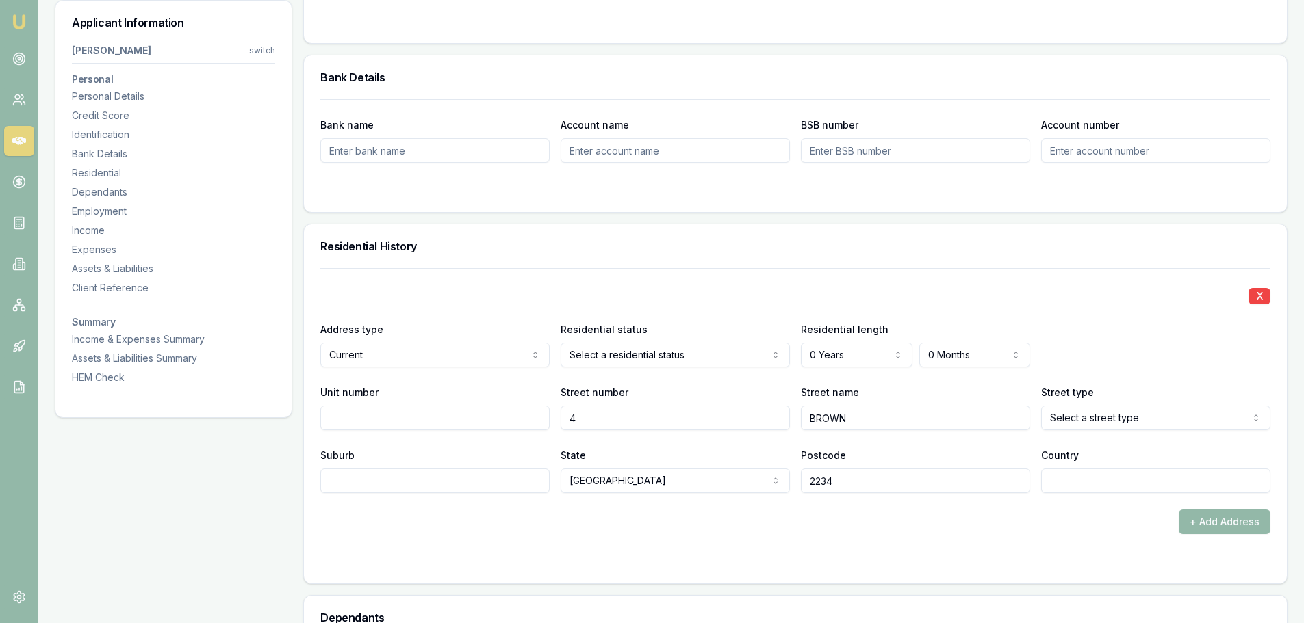
type input "BROWN"
select select "Close"
type input "MENAI"
type input "AUSTRALIA"
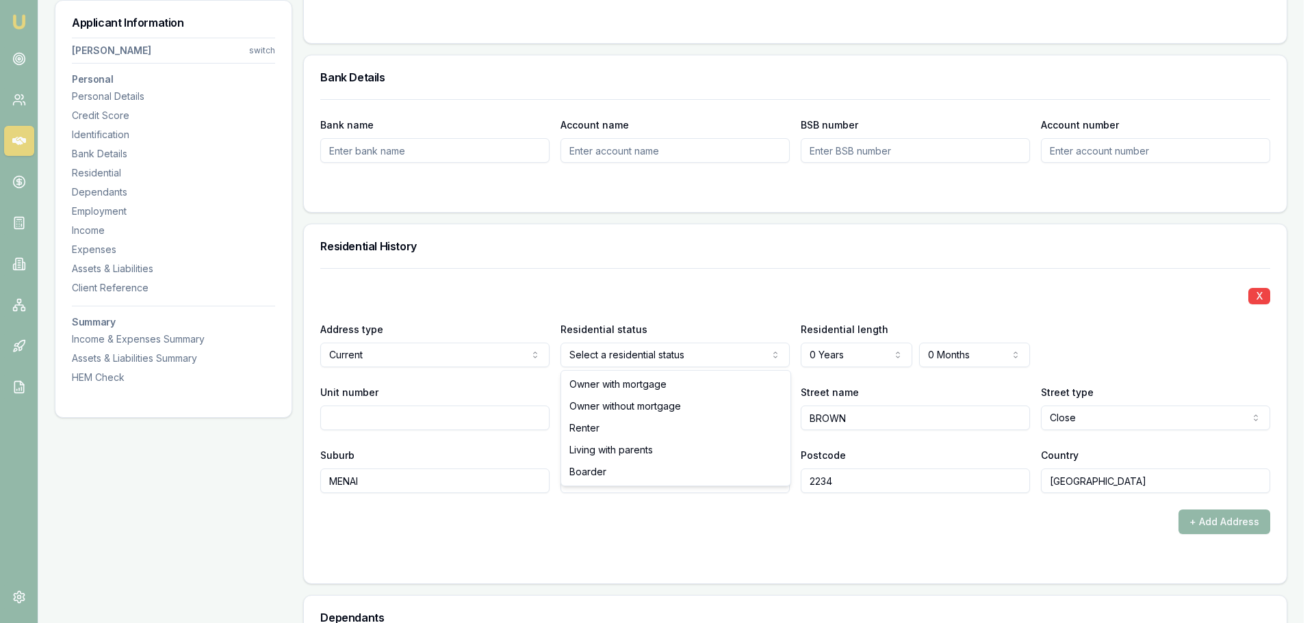
select select "LIVING_WITH_PARENTS"
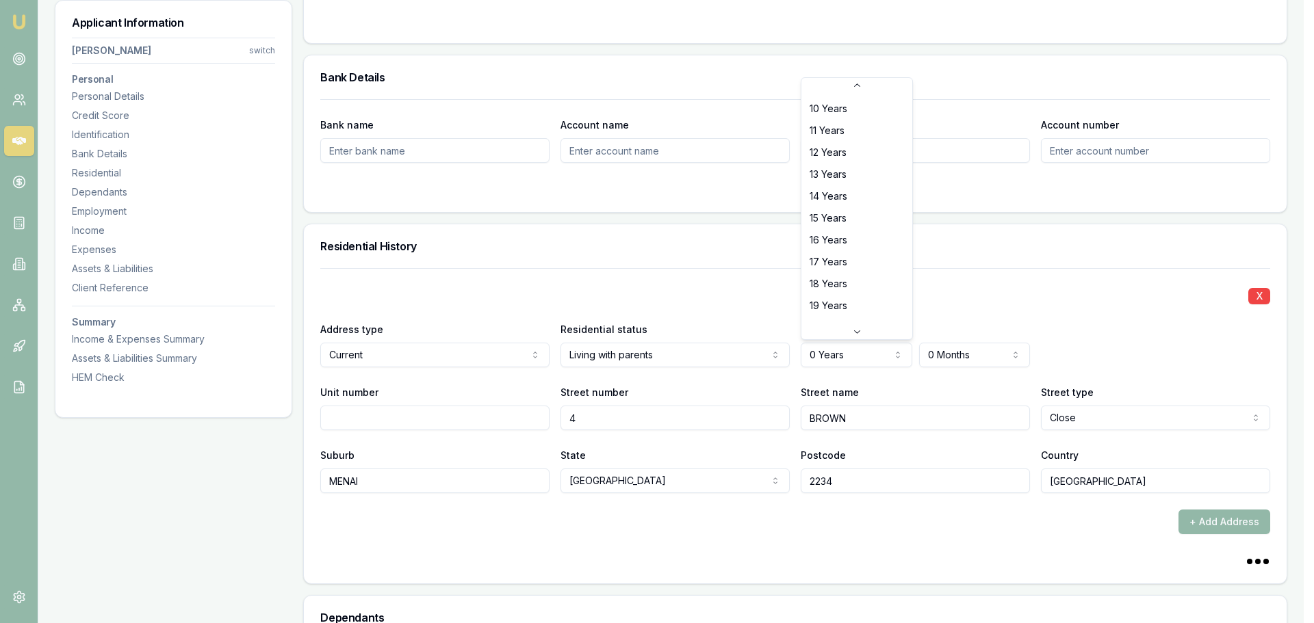
scroll to position [232, 0]
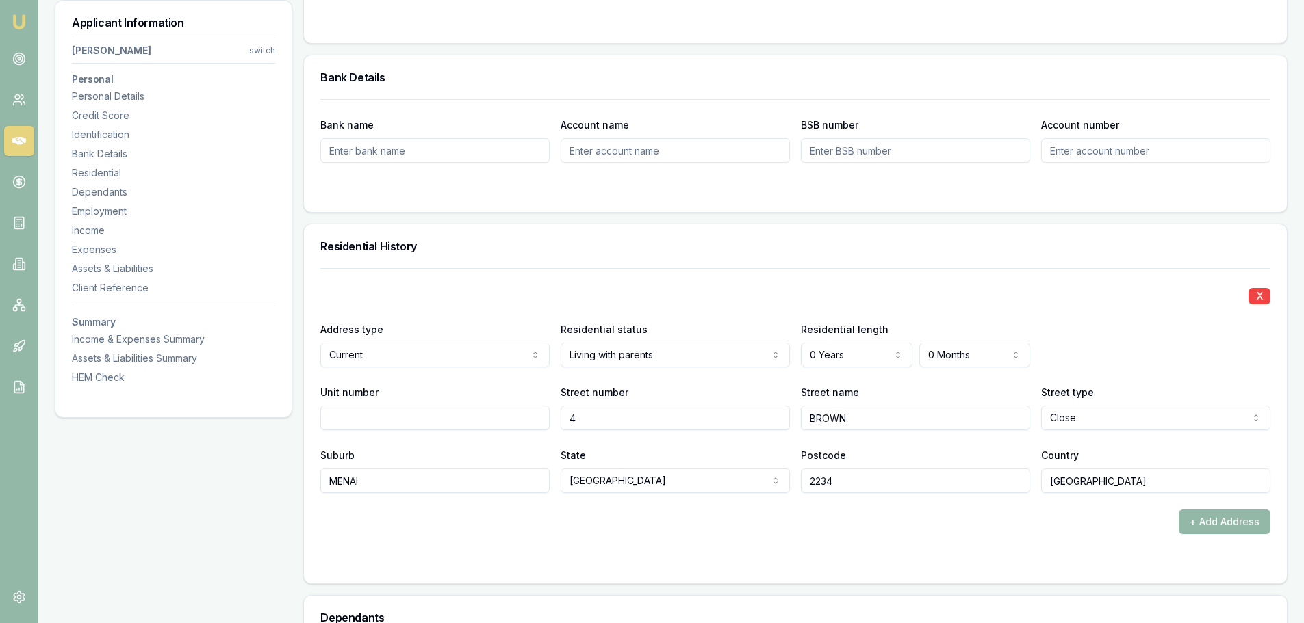
click at [825, 367] on div "X Address type Current Current Previous Residential status Living with parents …" at bounding box center [795, 380] width 950 height 225
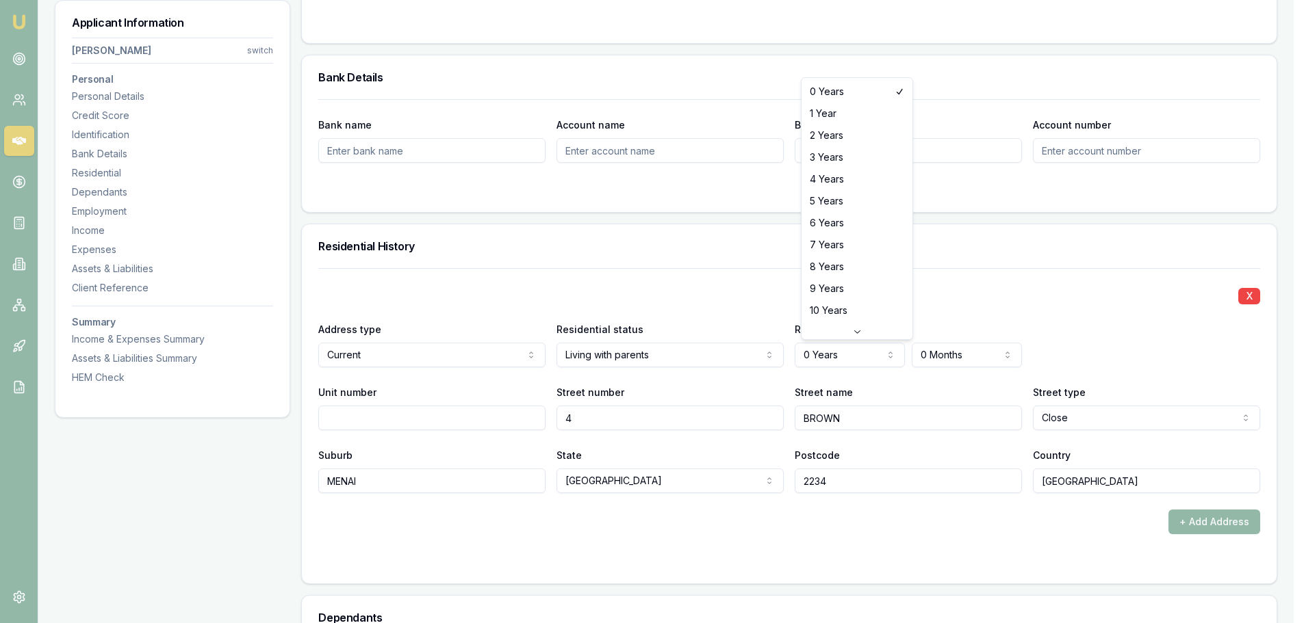
select select "20"
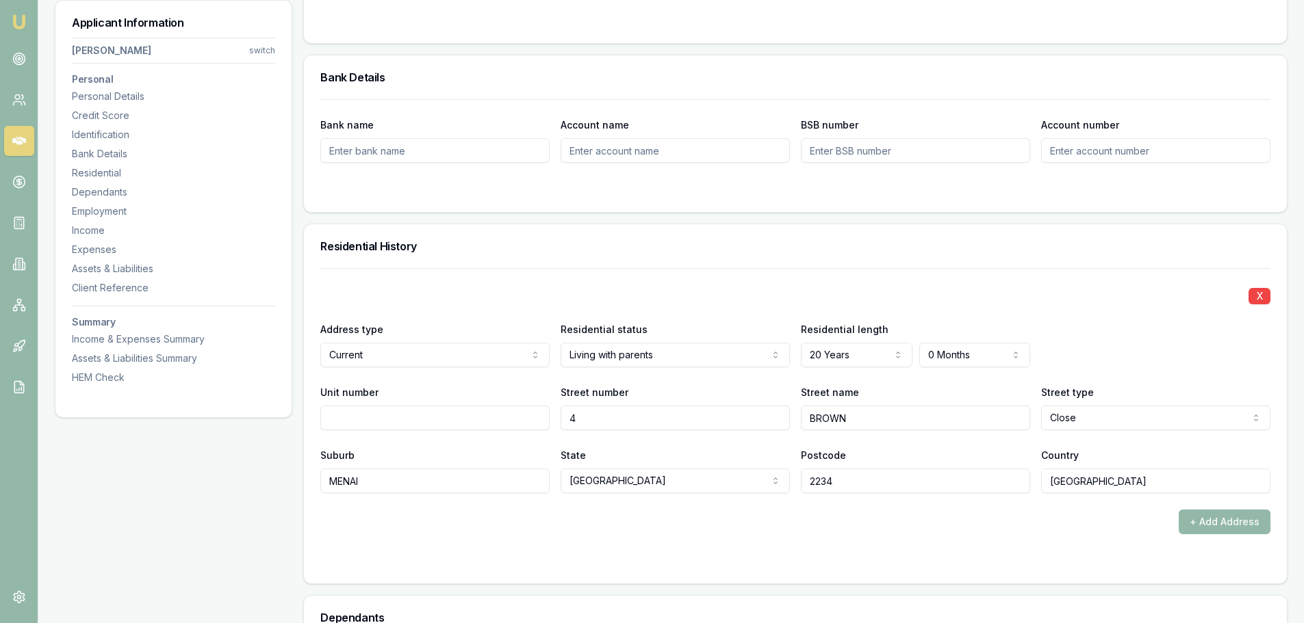
click at [861, 292] on div "X" at bounding box center [795, 294] width 950 height 19
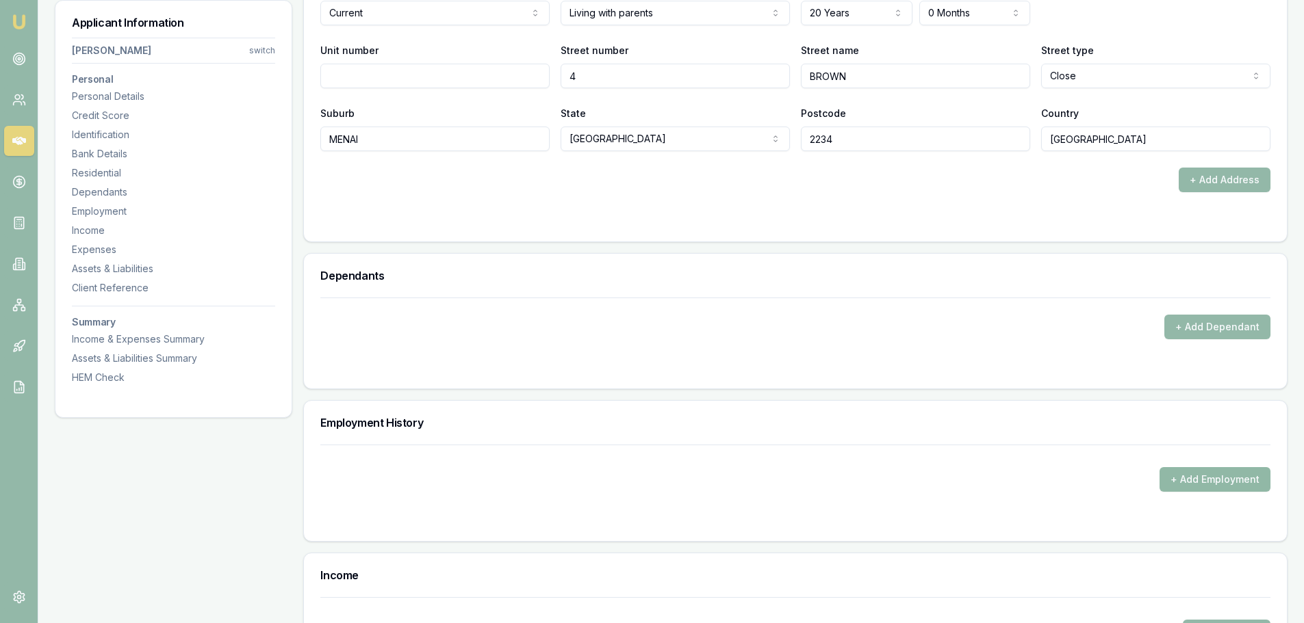
click at [1228, 470] on button "+ Add Employment" at bounding box center [1214, 479] width 111 height 25
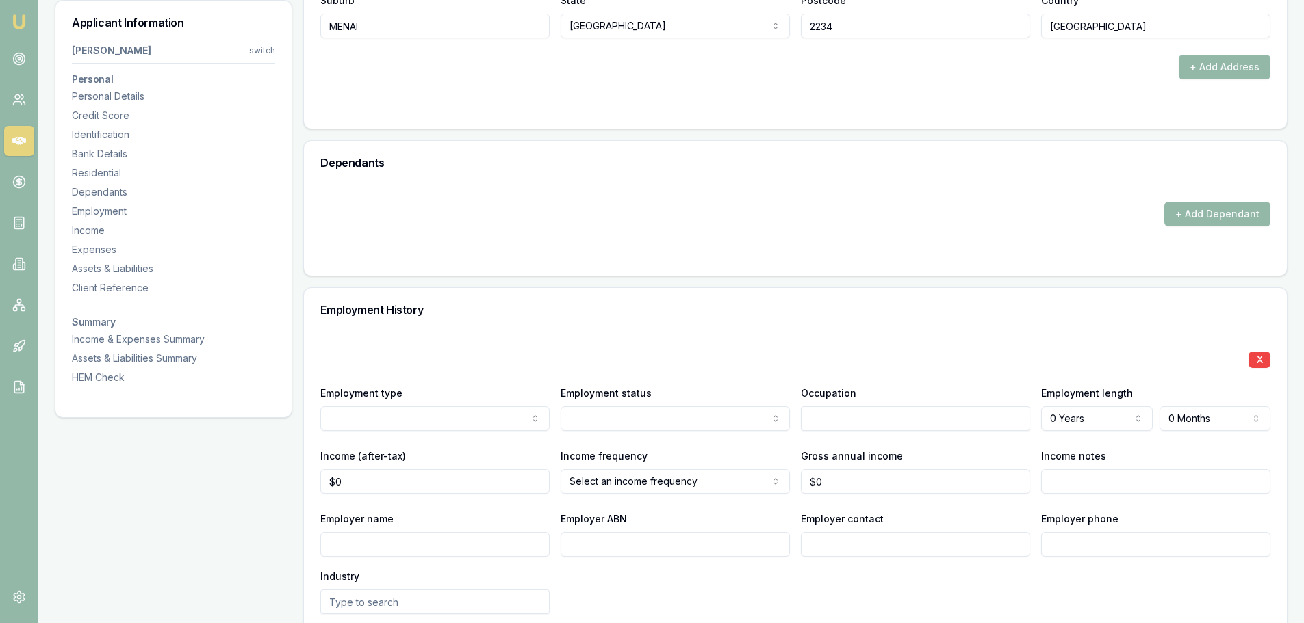
scroll to position [1848, 0]
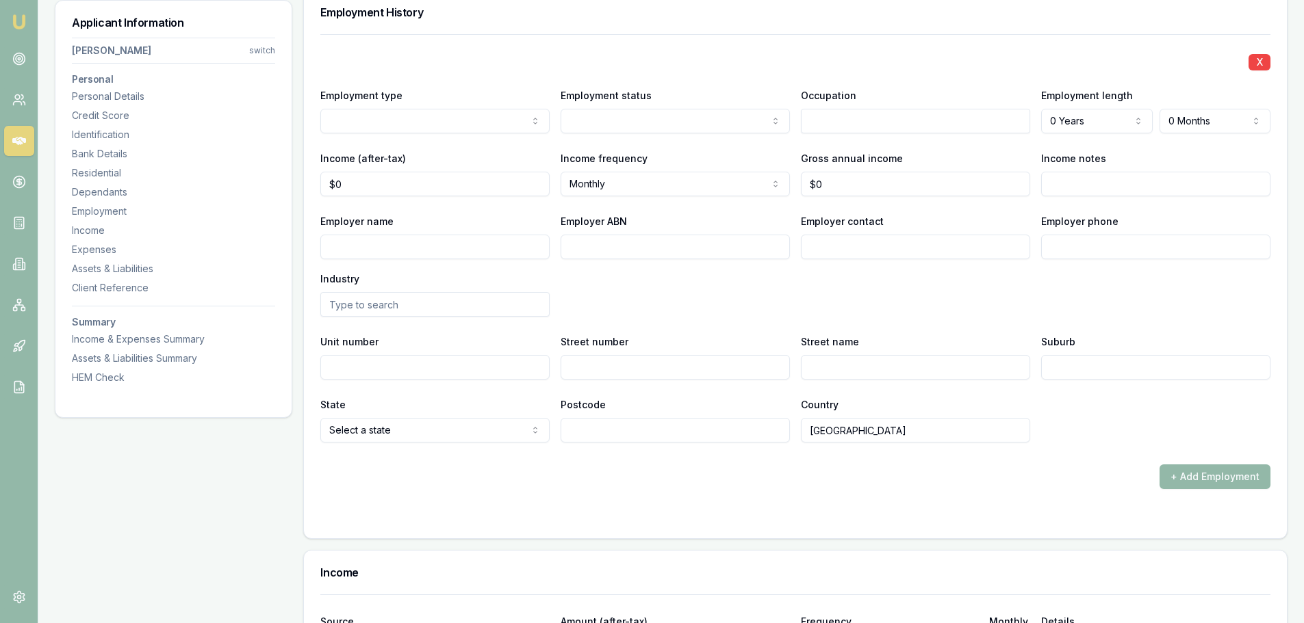
click at [385, 242] on input "Employer name" at bounding box center [434, 247] width 229 height 25
type input "BH ROOFING"
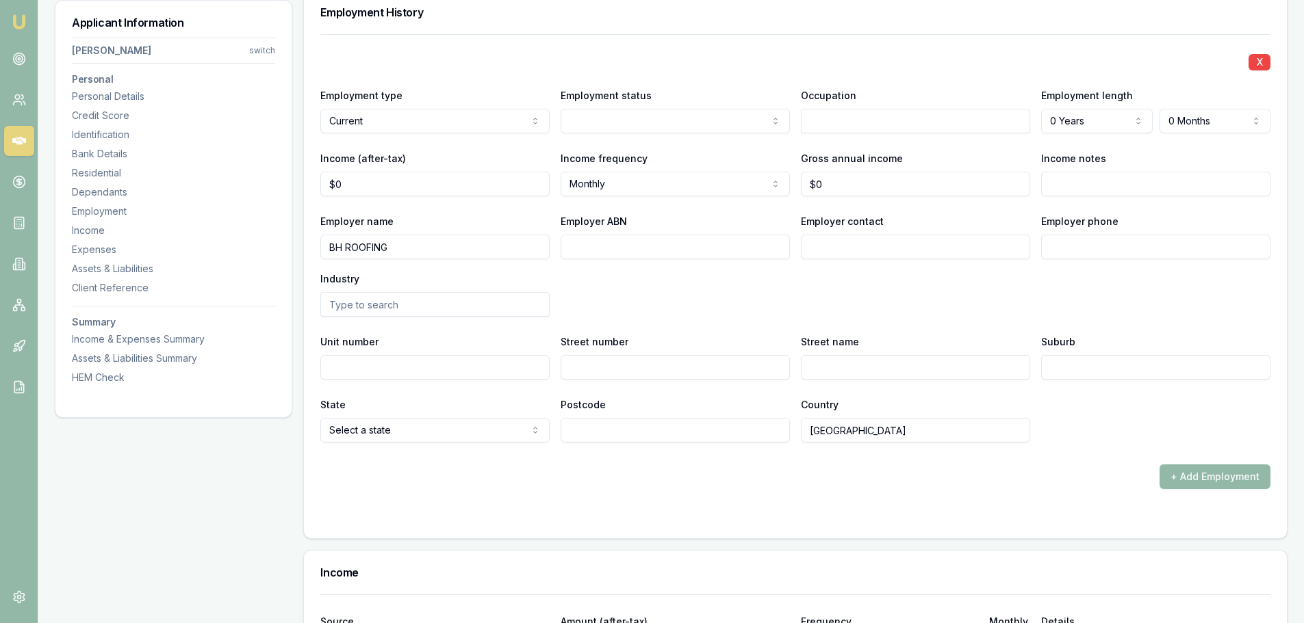
click at [1007, 35] on div "X Employment type Current Current Previous Employment status Full time Part tim…" at bounding box center [795, 238] width 950 height 409
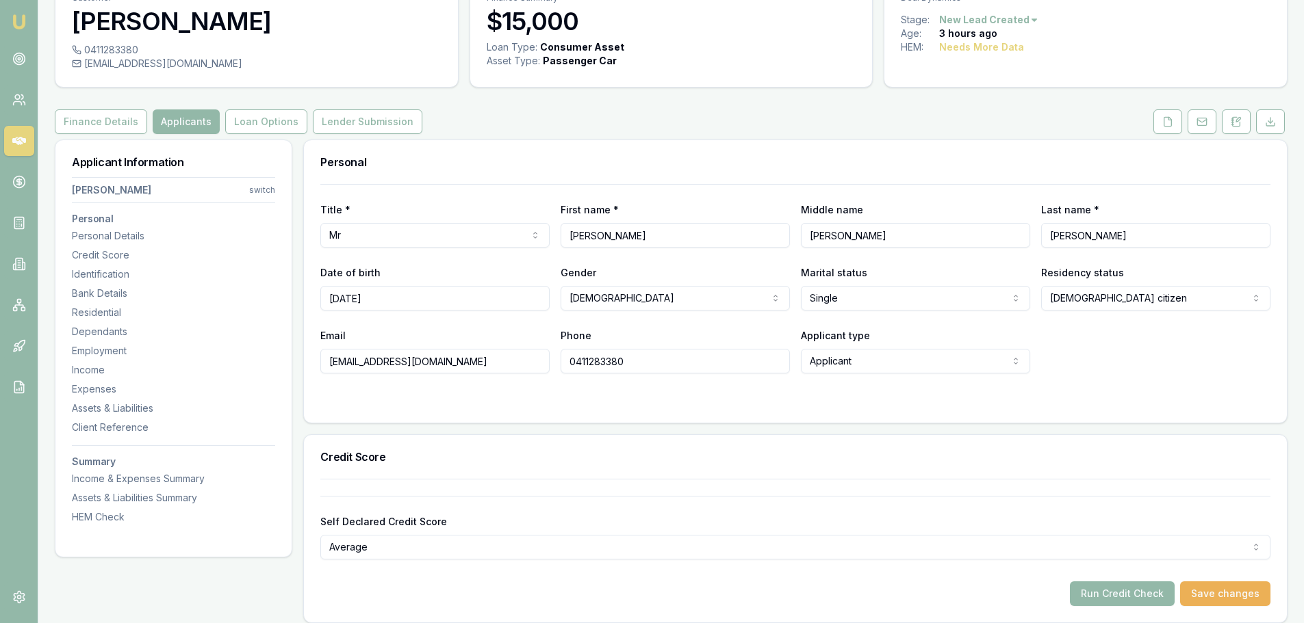
scroll to position [0, 0]
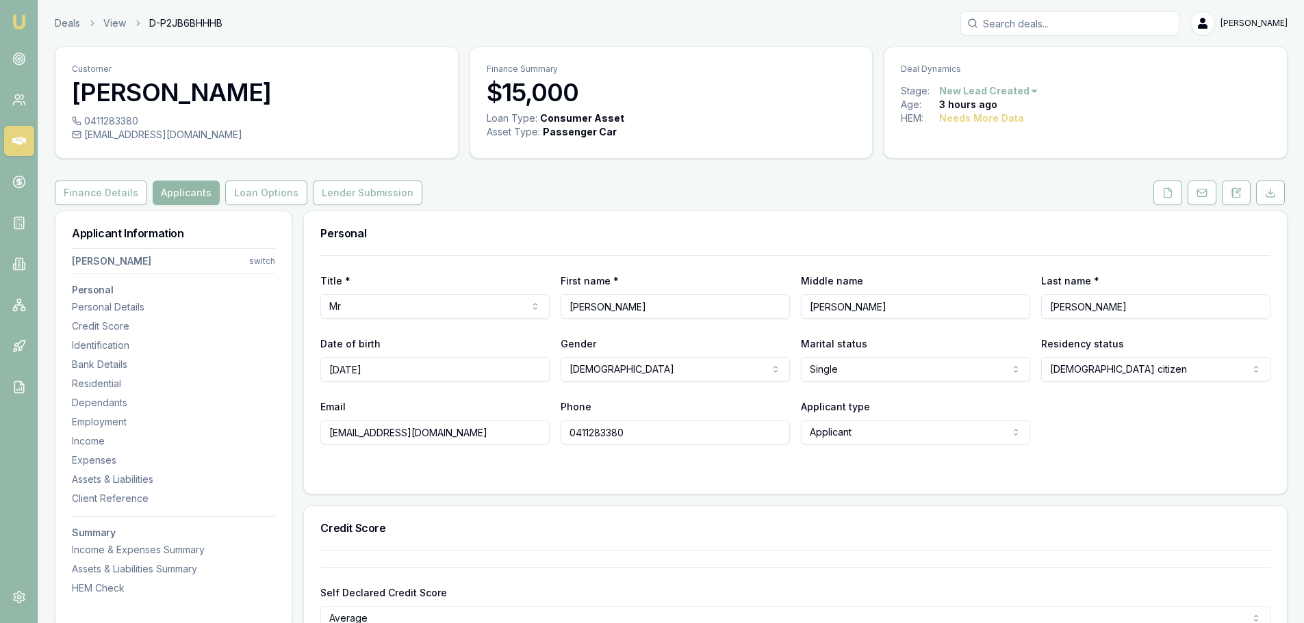
click at [128, 425] on div "Employment" at bounding box center [173, 422] width 203 height 14
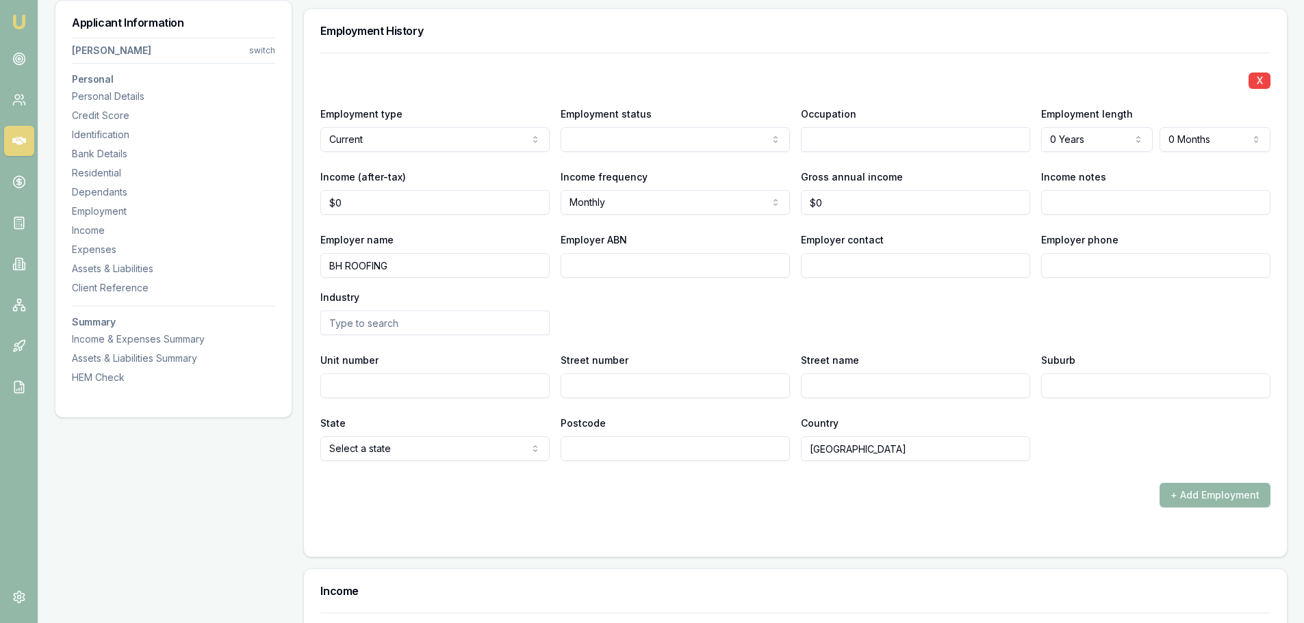
scroll to position [1837, 0]
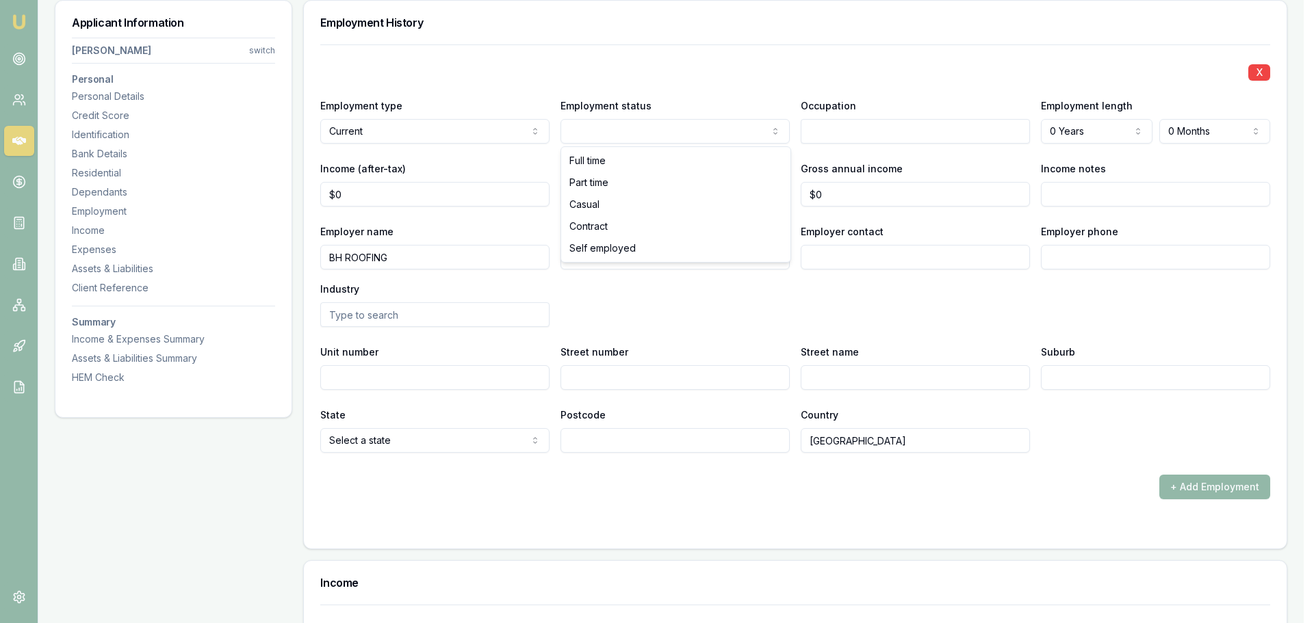
select select "SELF_EMPLOYED"
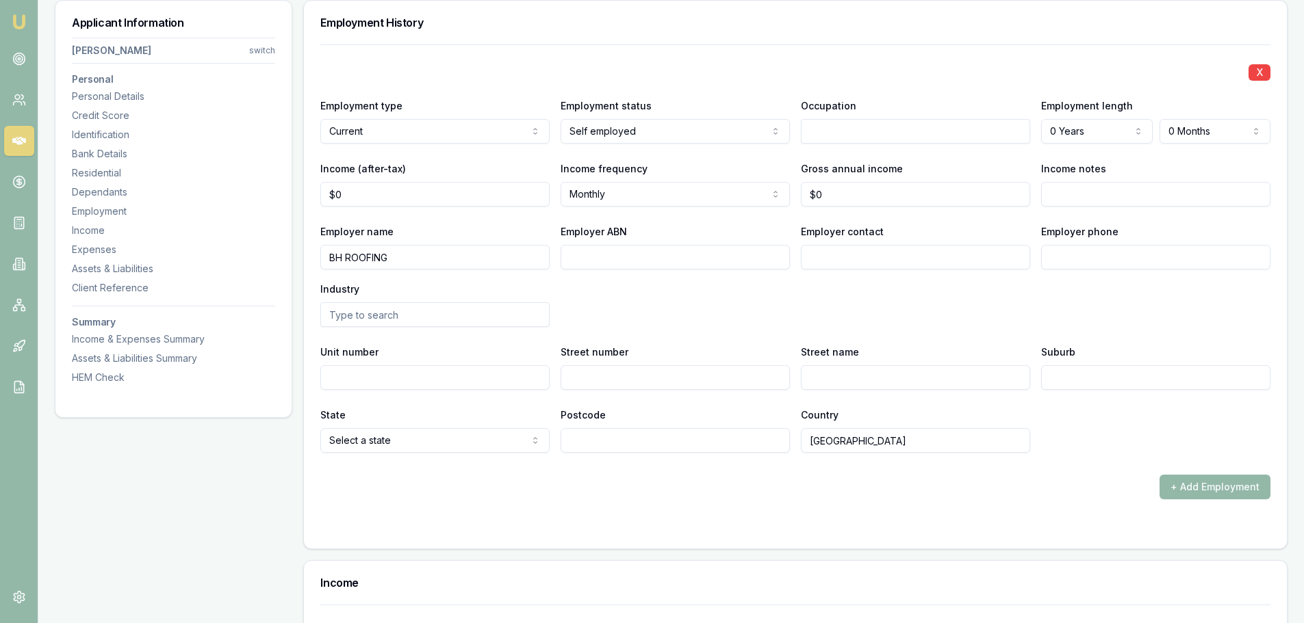
click at [609, 257] on input "Employer ABN" at bounding box center [674, 257] width 229 height 25
type input "54238617497"
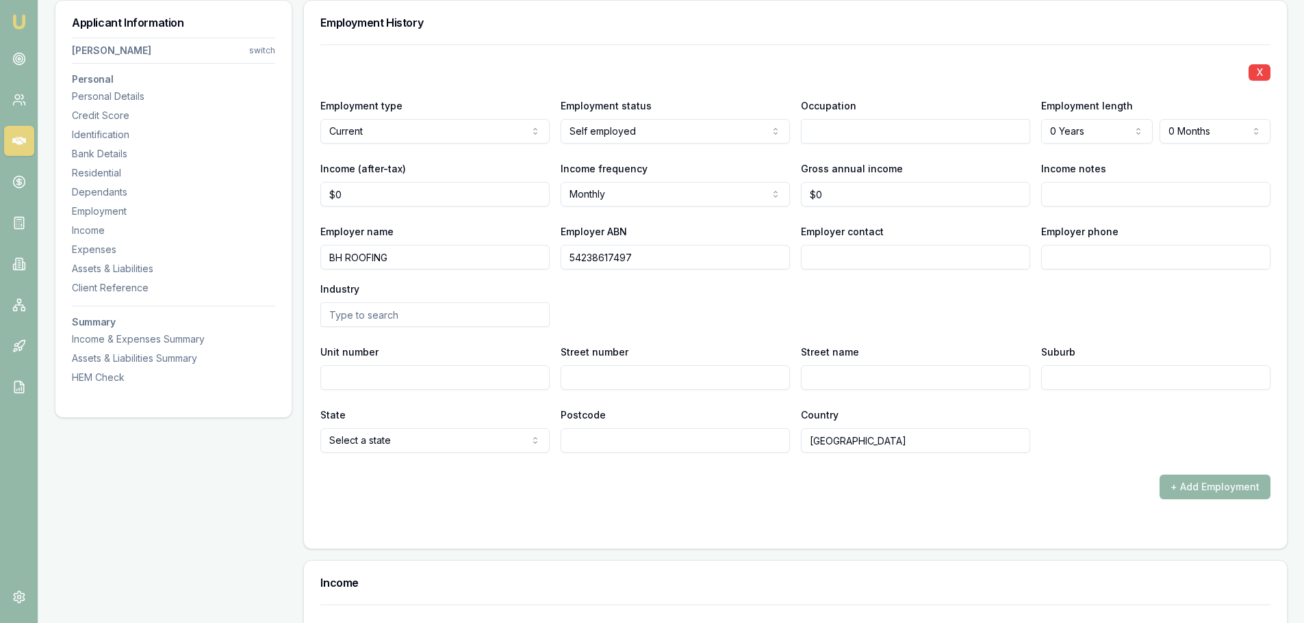
click at [586, 218] on div "X Employment type Current Current Previous Employment status Self employed Full…" at bounding box center [795, 248] width 950 height 409
drag, startPoint x: 394, startPoint y: 195, endPoint x: 34, endPoint y: 219, distance: 361.4
click at [145, 213] on div "Applicant Information Kyle Russo switch Personal Personal Details Credit Score …" at bounding box center [671, 97] width 1232 height 3449
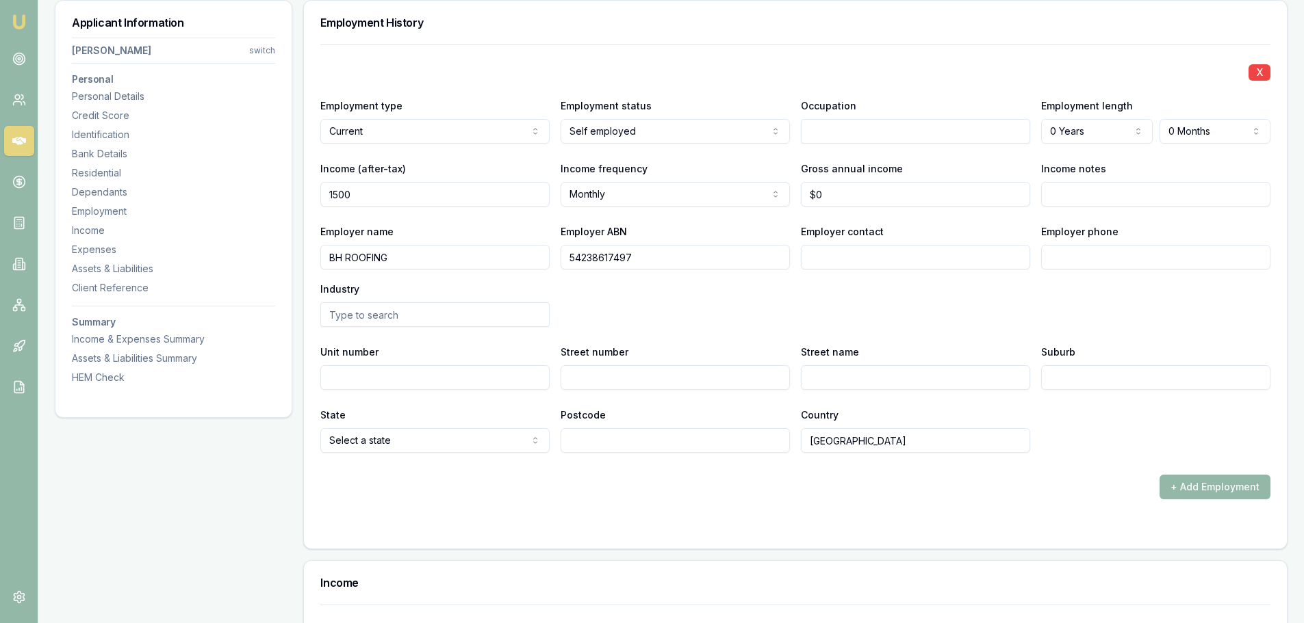
type input "$1,500"
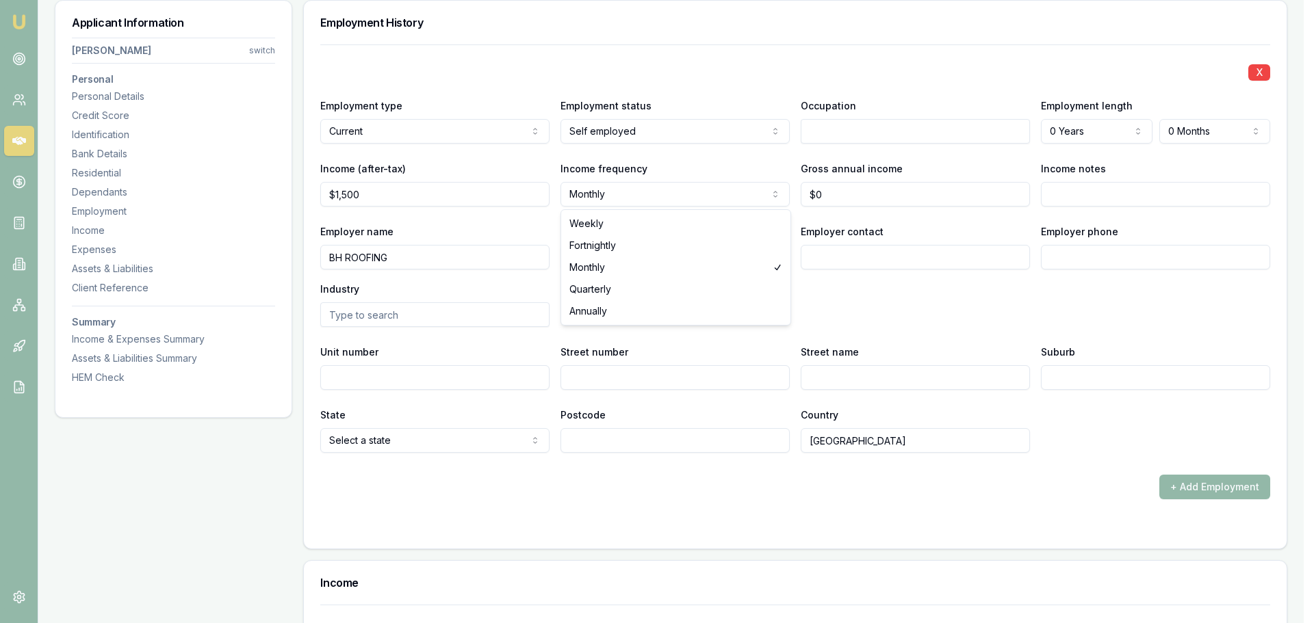
select select "WEEKLY"
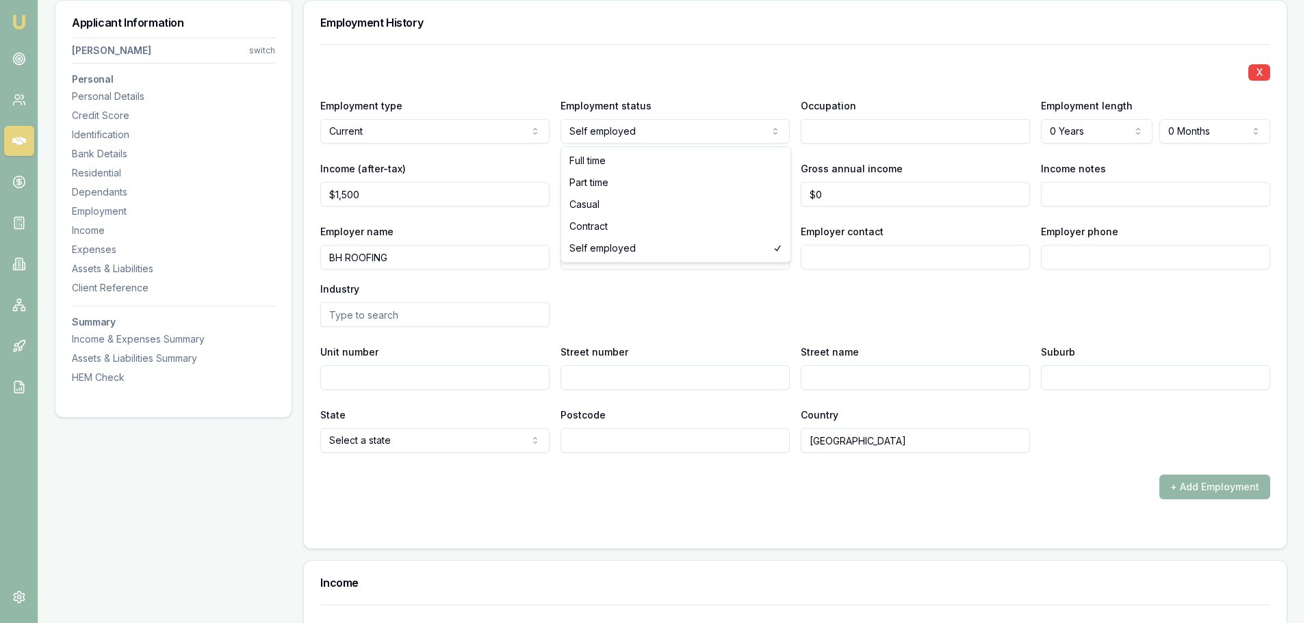
select select "FULL_TIME"
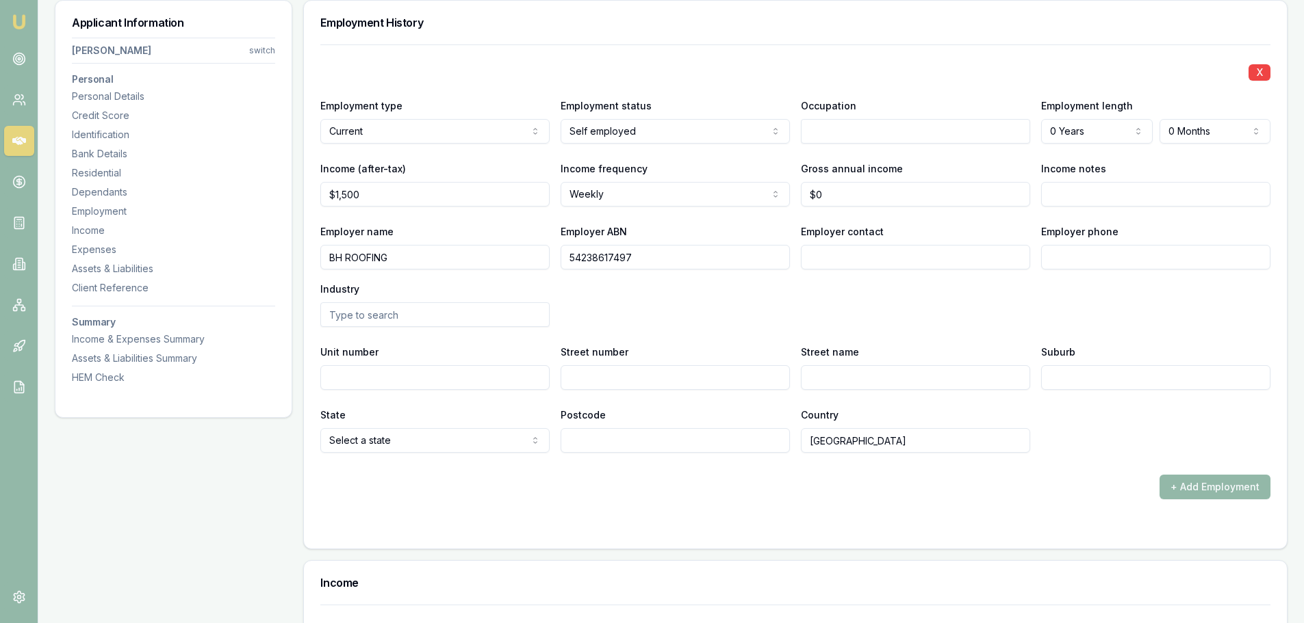
click at [853, 58] on div "X Employment type Current Current Previous Employment status Self employed Full…" at bounding box center [795, 248] width 950 height 409
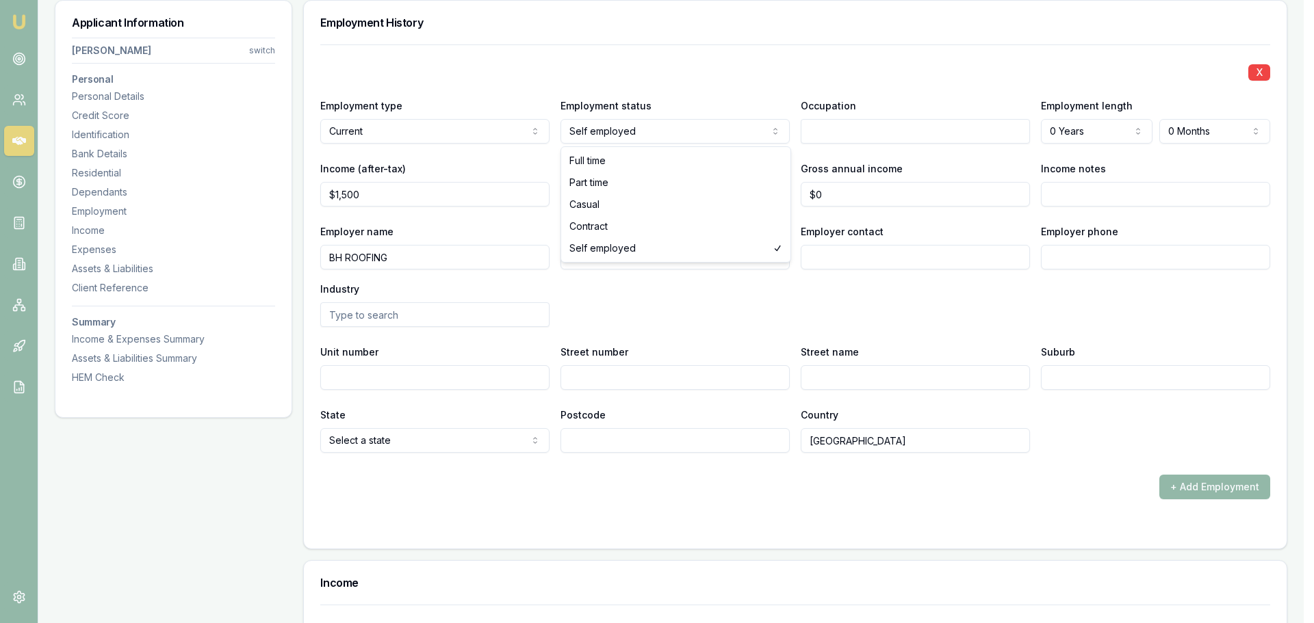
select select "FULL_TIME"
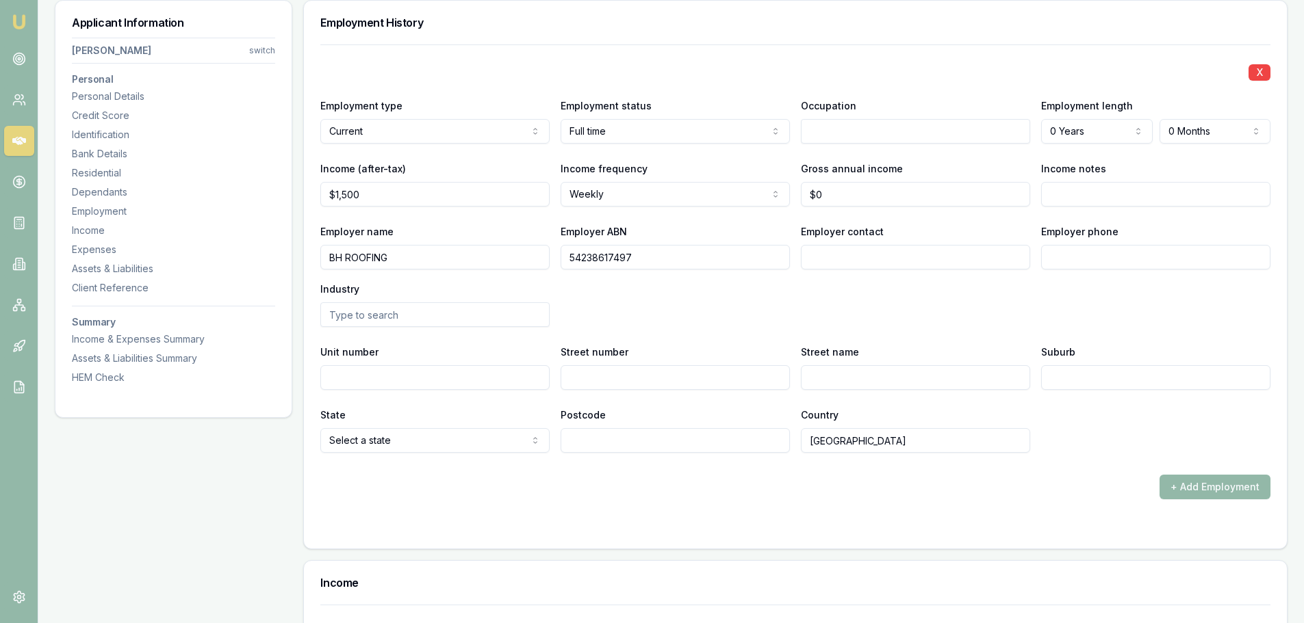
click at [729, 66] on div "X" at bounding box center [795, 71] width 950 height 19
click at [948, 125] on input "text" at bounding box center [915, 131] width 229 height 25
type input "ROOFER"
click at [1102, 185] on input "Income notes" at bounding box center [1155, 194] width 229 height 25
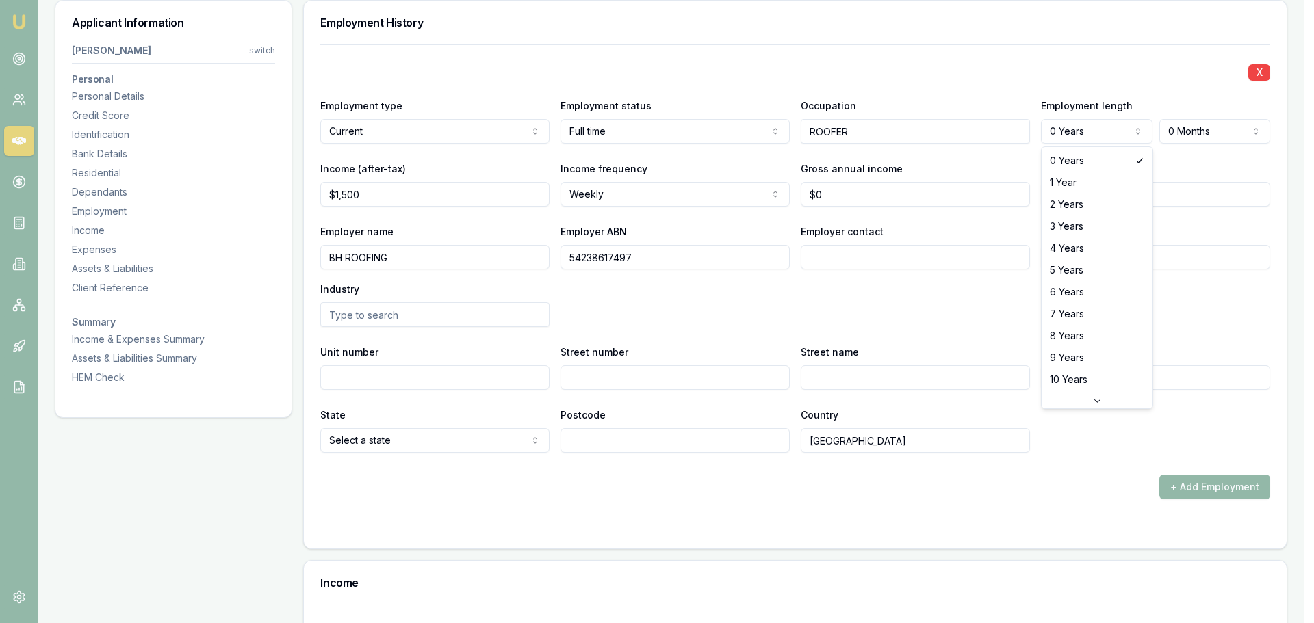
select select "1"
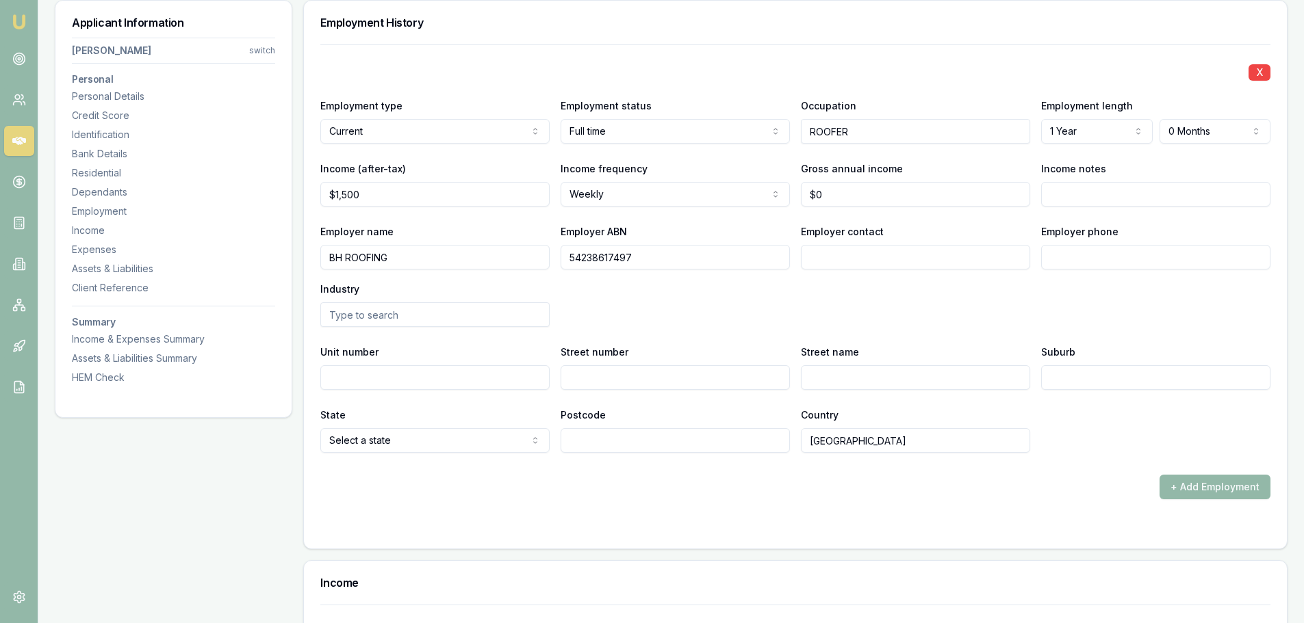
click at [1078, 70] on div "X" at bounding box center [795, 71] width 950 height 19
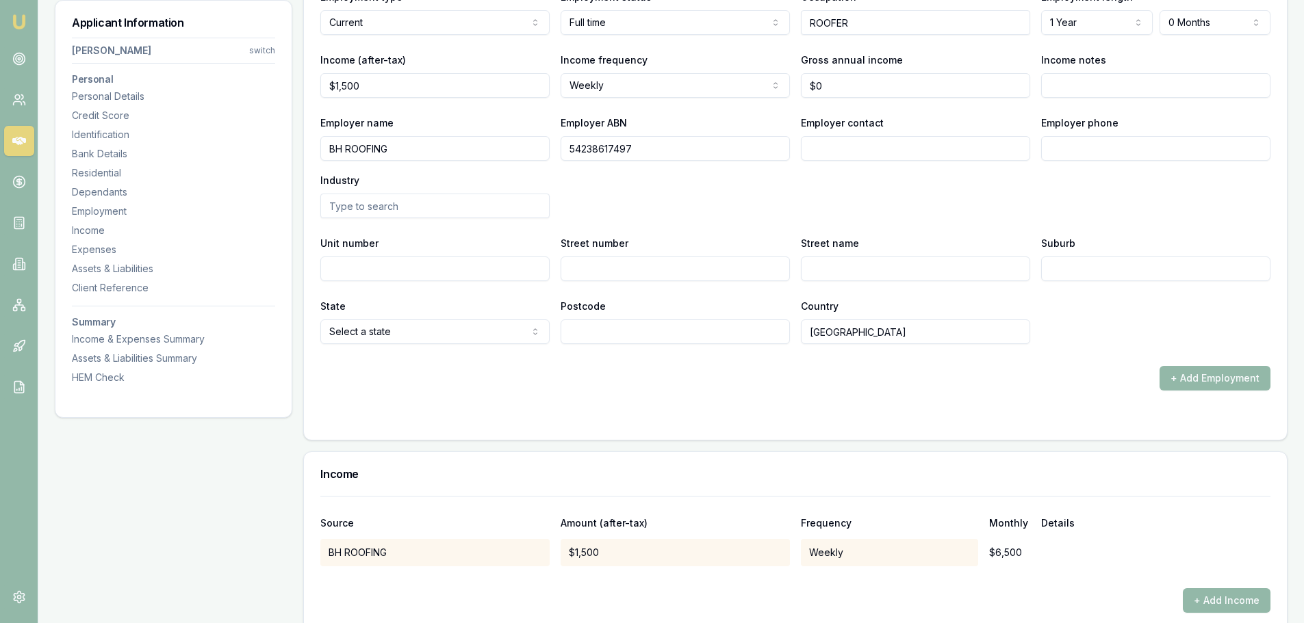
scroll to position [1974, 0]
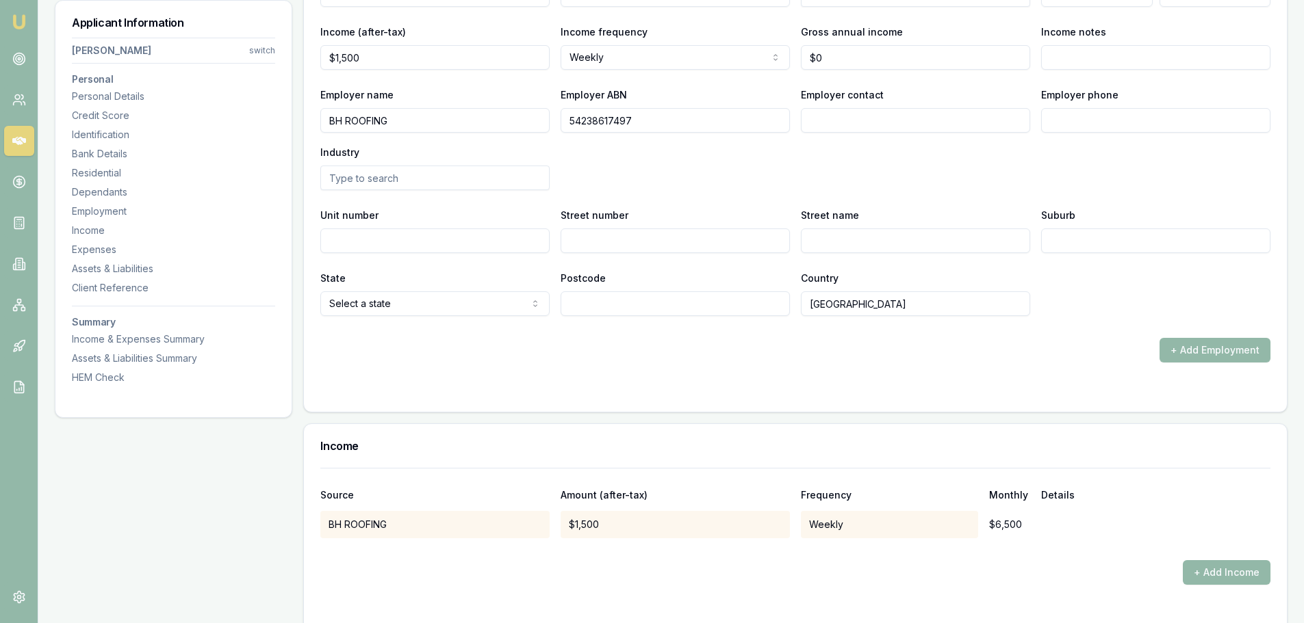
click at [394, 363] on form "X Employment type Current Current Previous Employment status Full time Full tim…" at bounding box center [795, 152] width 950 height 488
click at [1223, 349] on button "+ Add Employment" at bounding box center [1214, 350] width 111 height 25
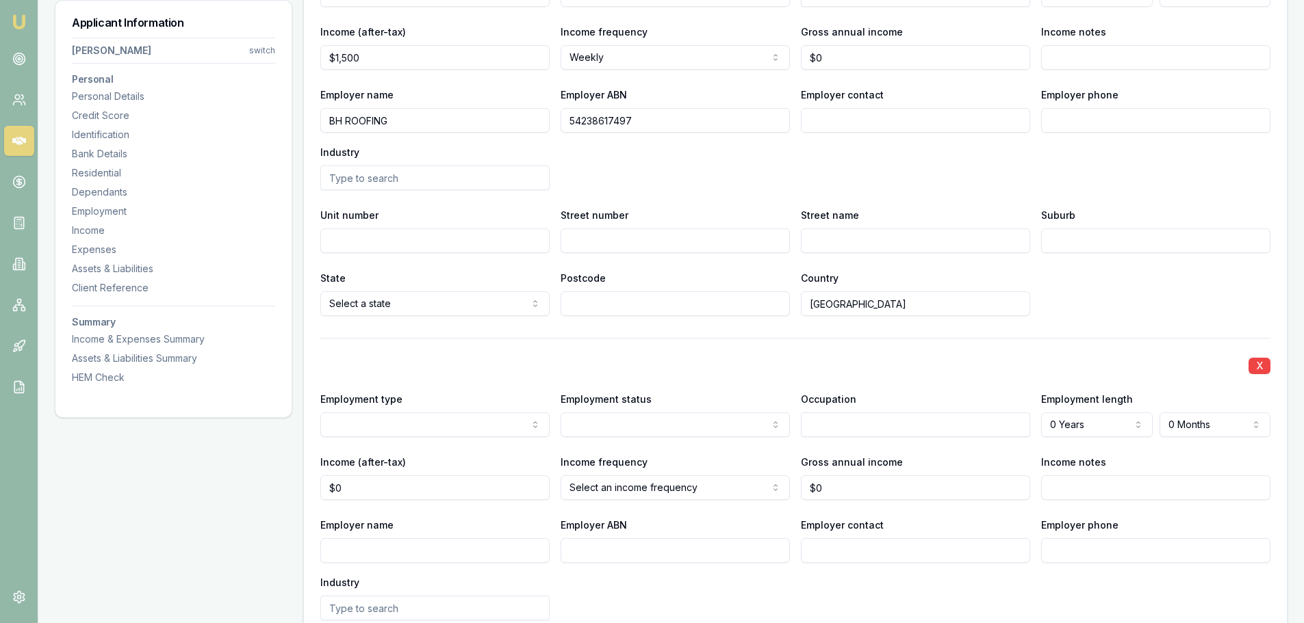
click at [393, 547] on input "Employer name" at bounding box center [434, 551] width 229 height 25
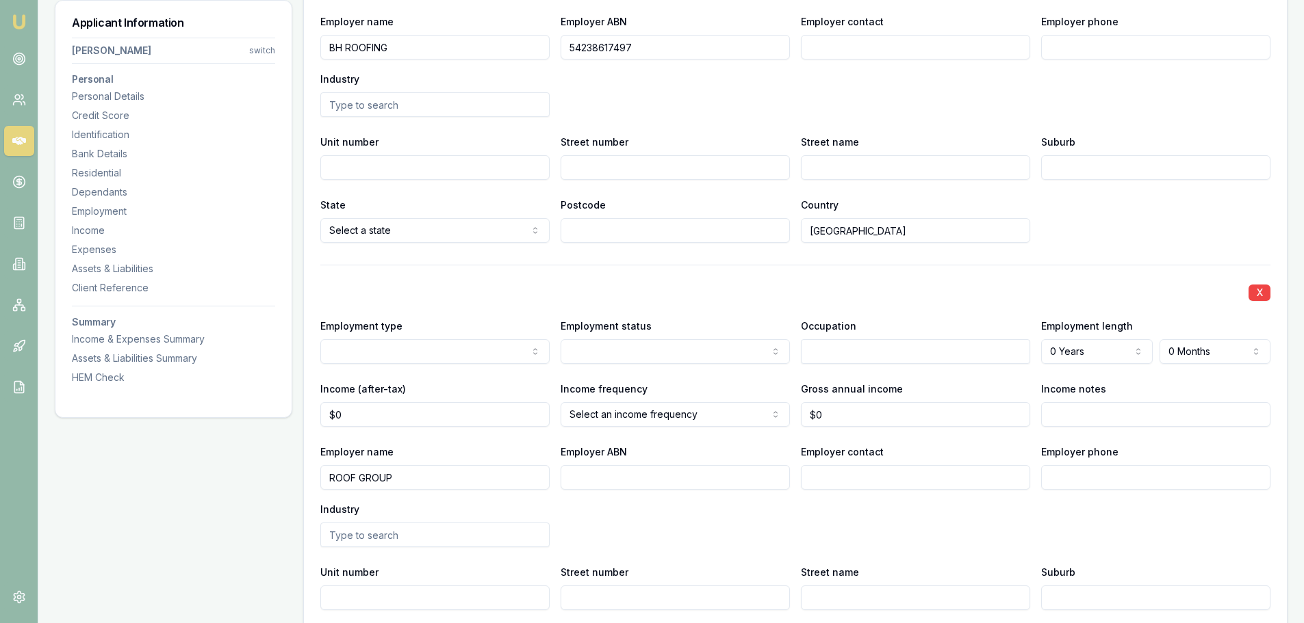
scroll to position [2111, 0]
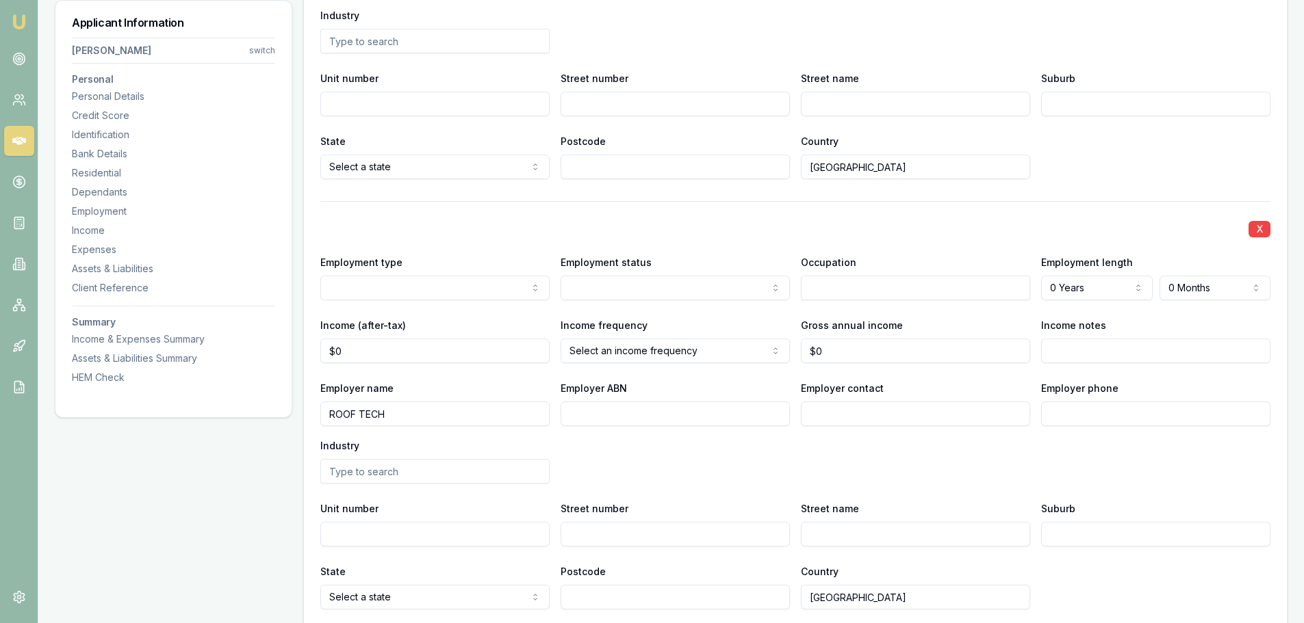
type input "ROOF TECH"
select select "PREVIOUS"
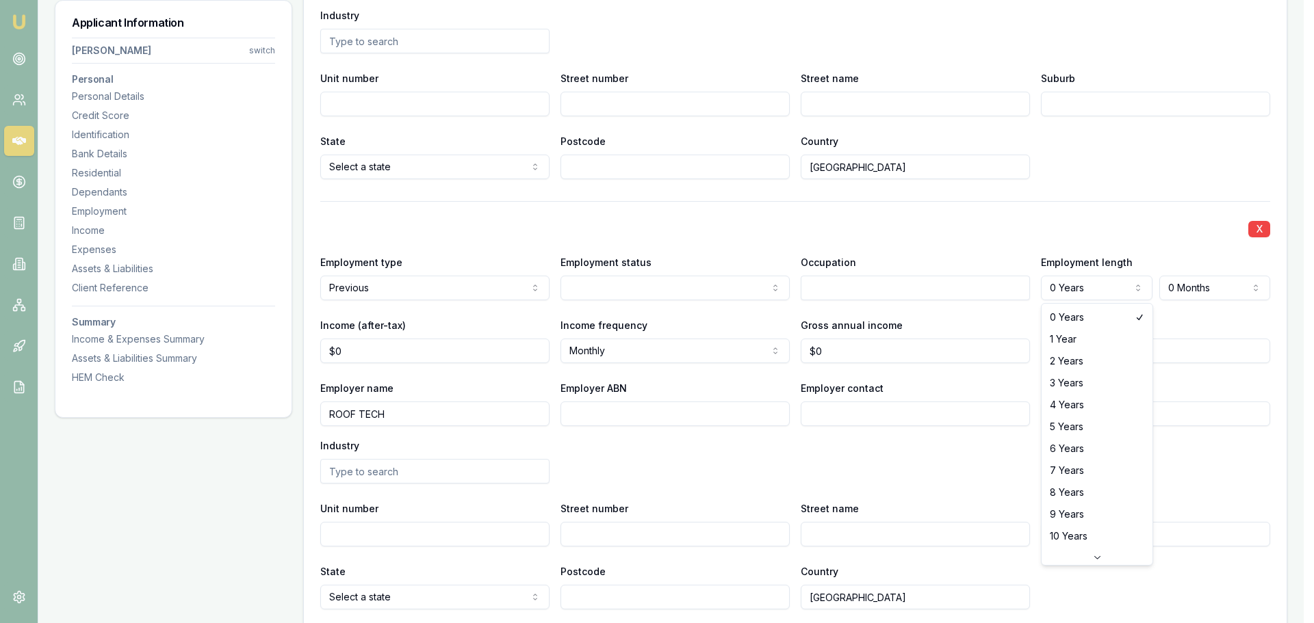
select select "2"
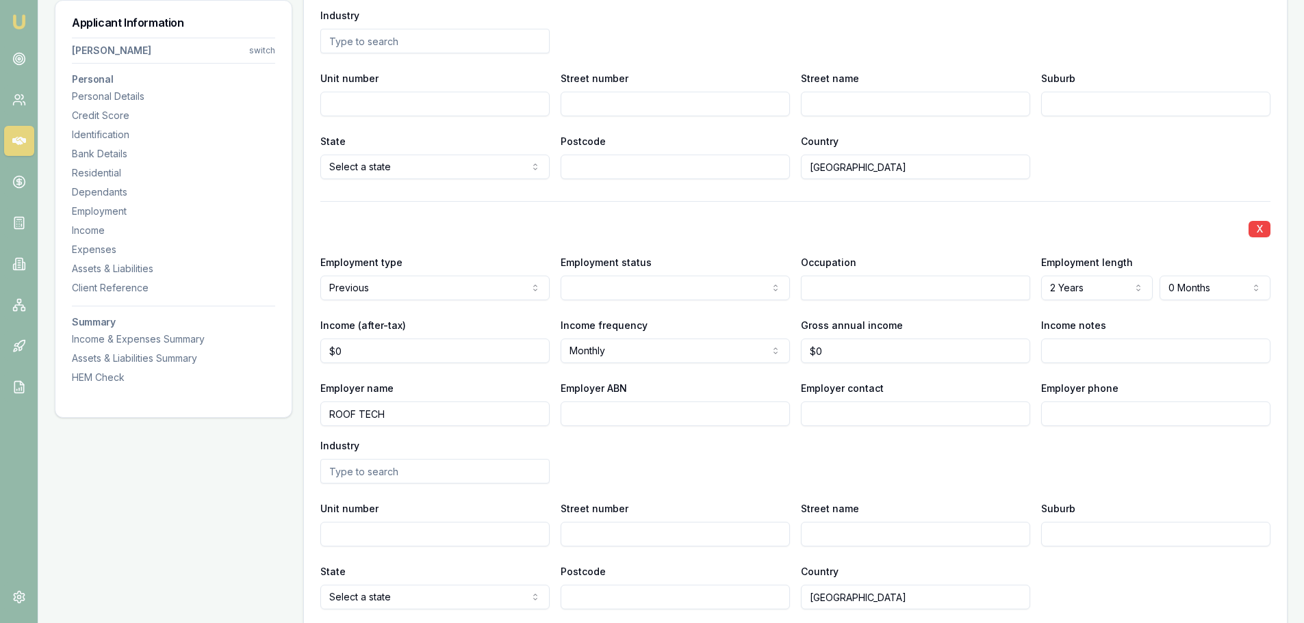
click at [1039, 196] on div "X Employment type Current Current Previous Employment status Full time Full tim…" at bounding box center [795, 213] width 950 height 885
click at [662, 212] on div "X Employment type Previous Current Previous Employment status Full time Full ti…" at bounding box center [795, 405] width 950 height 409
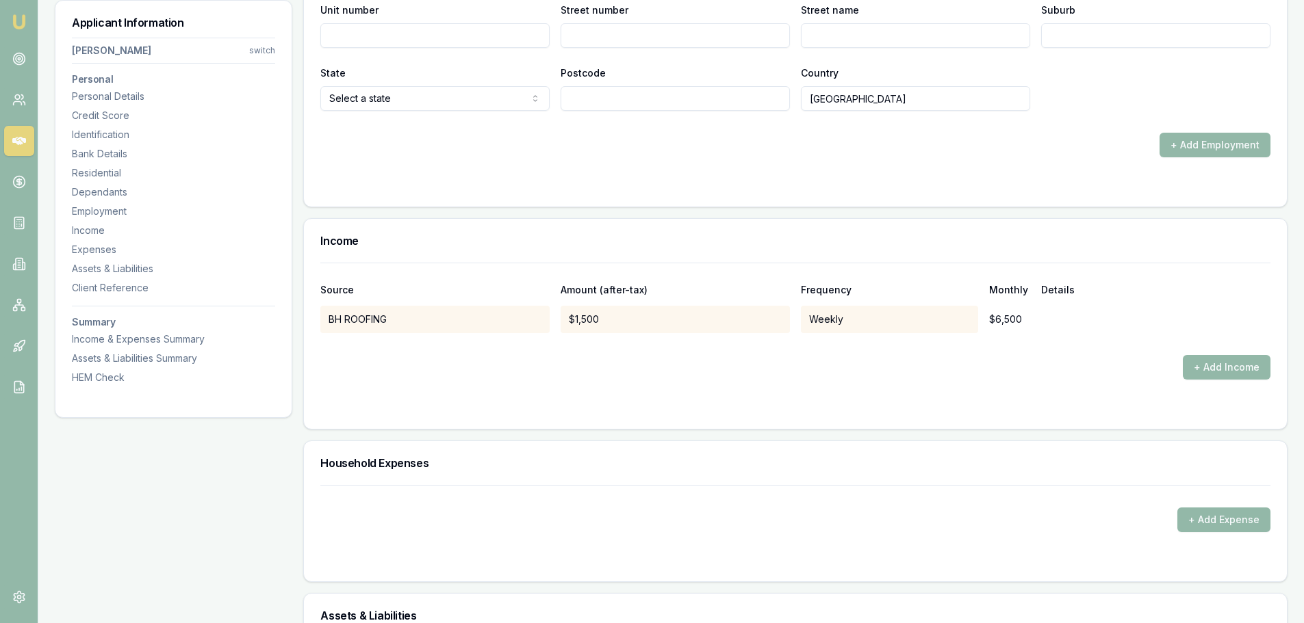
scroll to position [2864, 0]
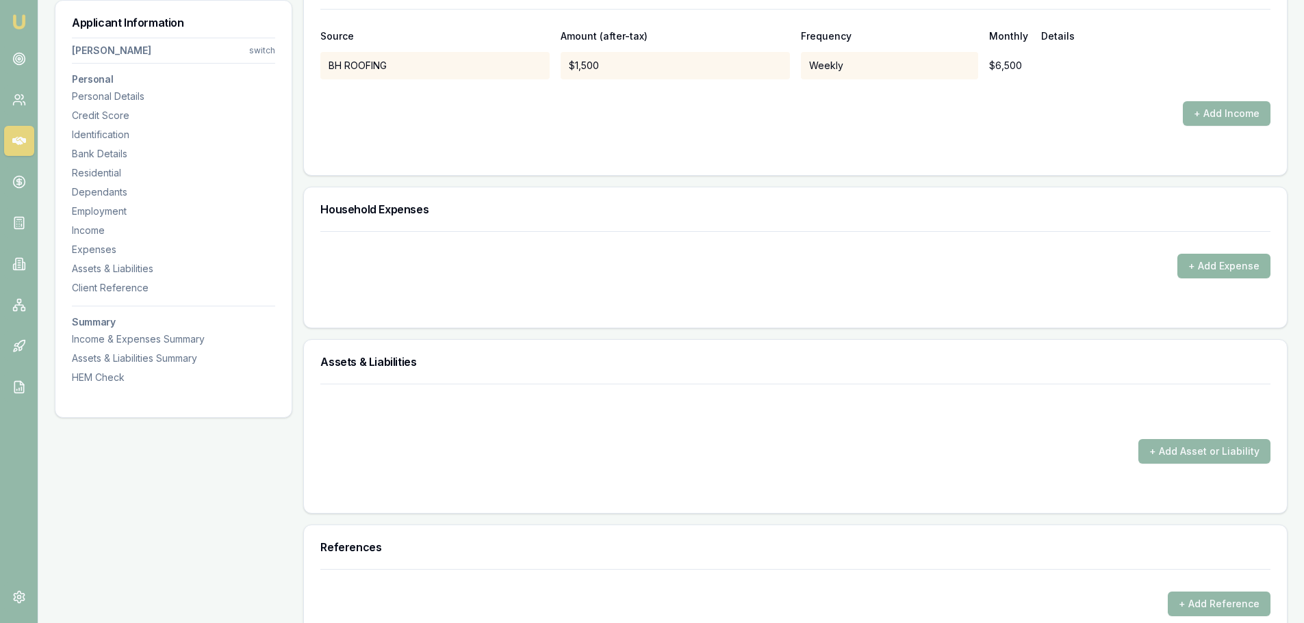
click at [1235, 258] on button "+ Add Expense" at bounding box center [1223, 266] width 93 height 25
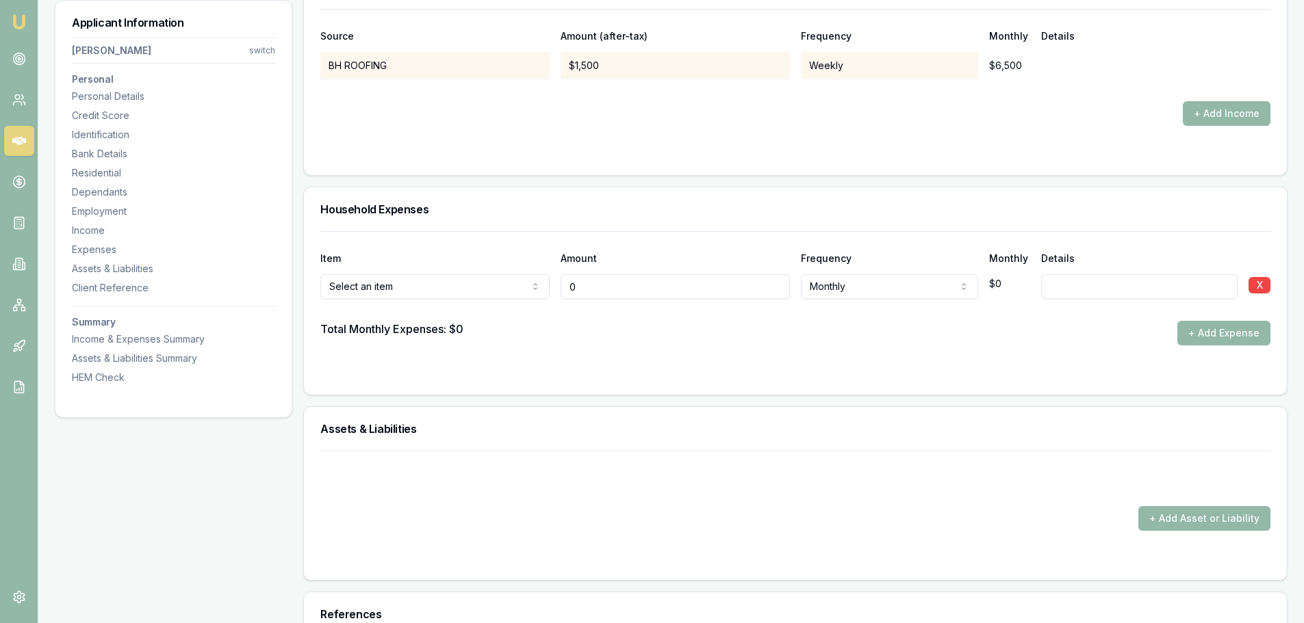
type input "$0"
click at [1198, 330] on button "+ Add Expense" at bounding box center [1223, 333] width 93 height 25
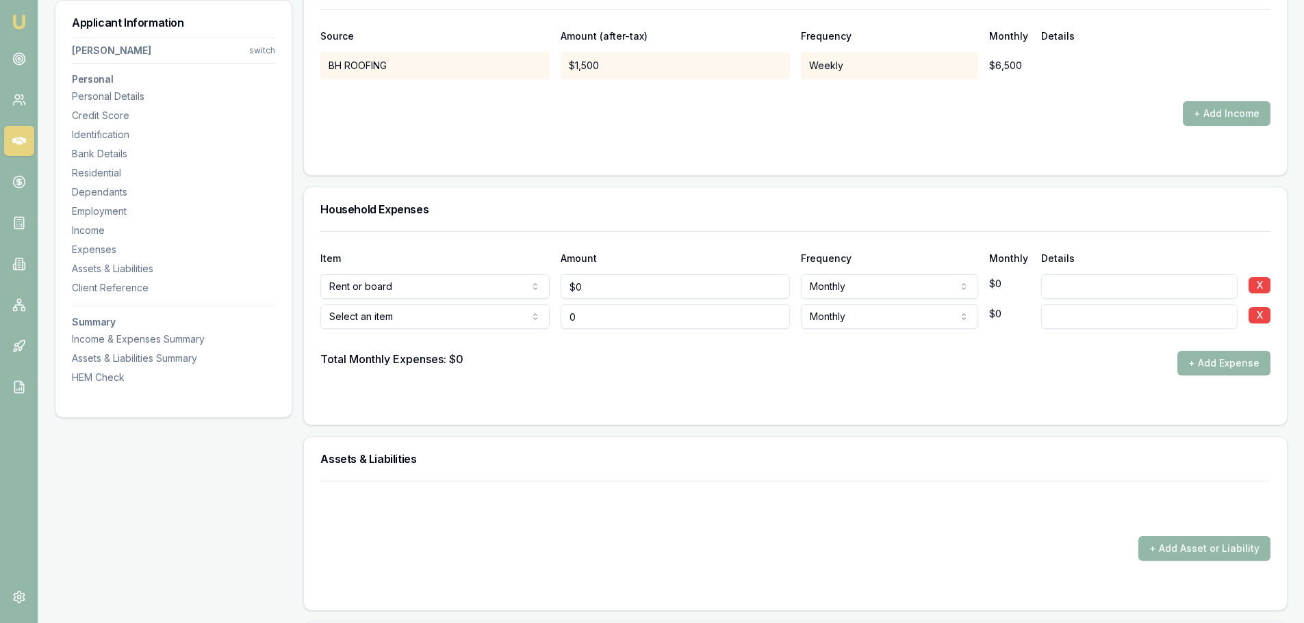
type input "$0"
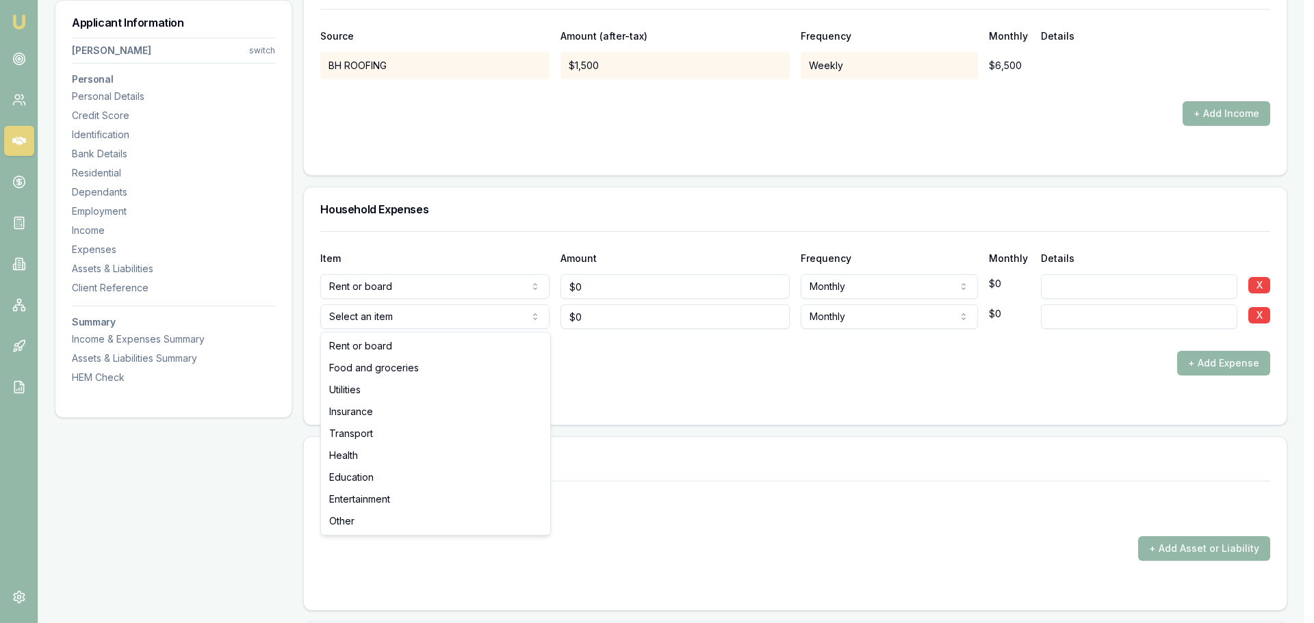
select select "FOOD_AND_GROCERIES"
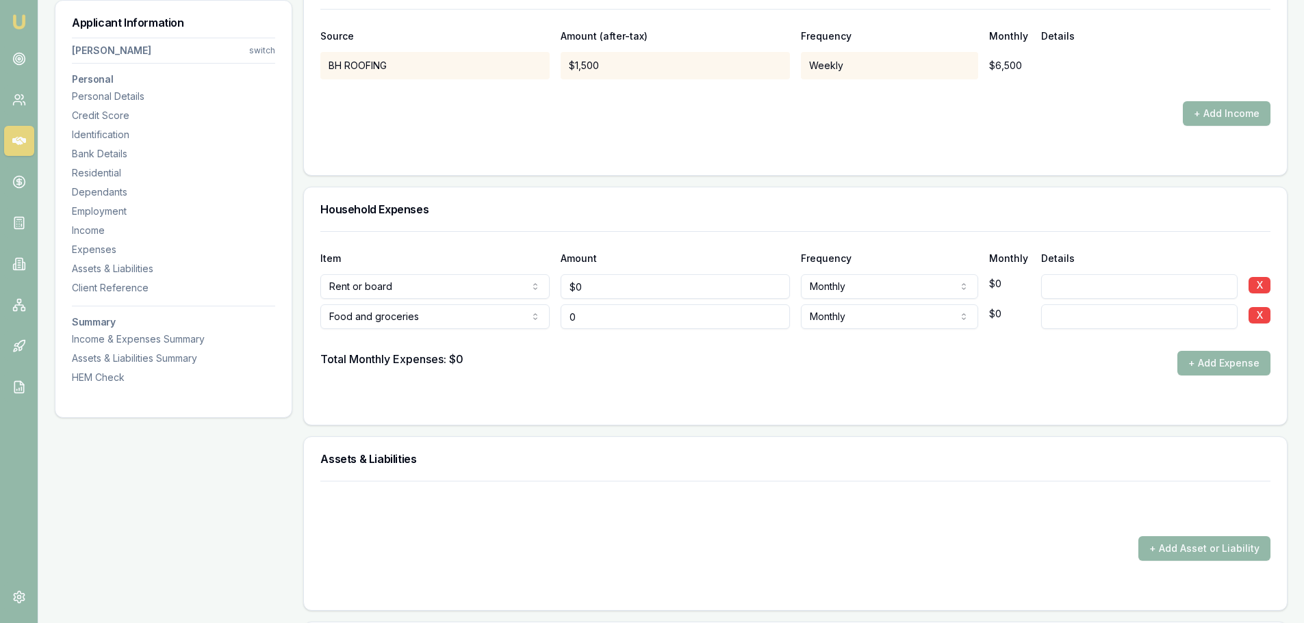
drag, startPoint x: 616, startPoint y: 323, endPoint x: 515, endPoint y: 313, distance: 101.8
click at [515, 313] on div "Food and groceries Rent or board Food and groceries Utilities Insurance Transpo…" at bounding box center [795, 314] width 950 height 30
type input "$300"
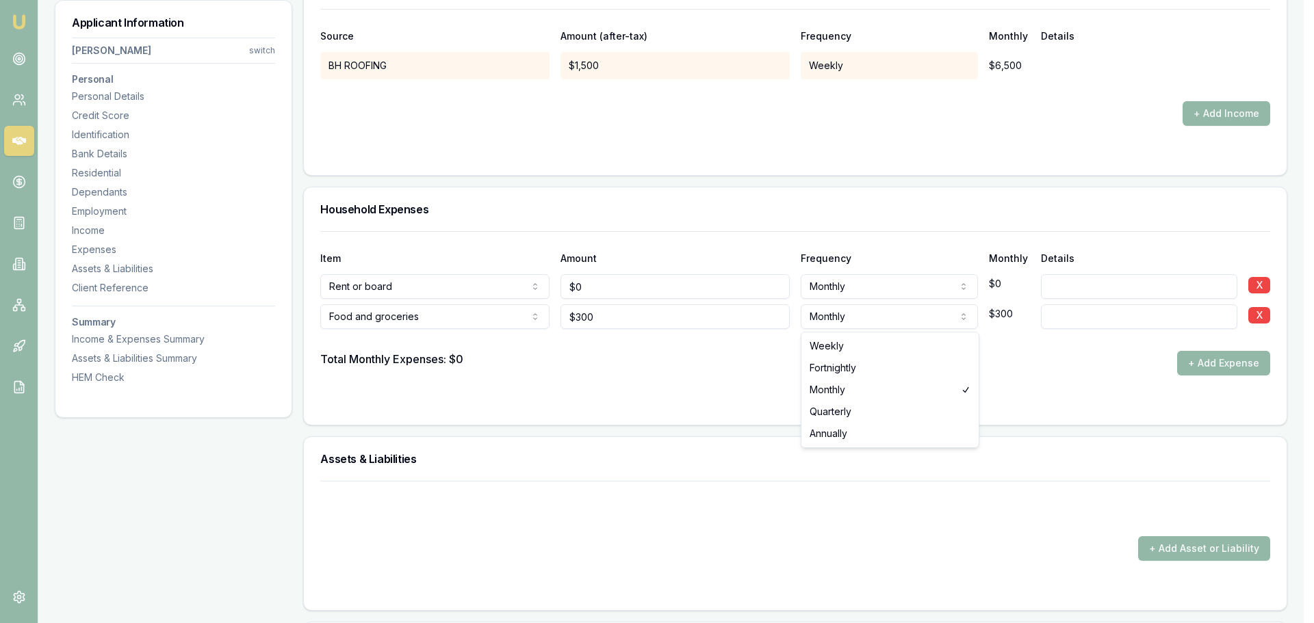
select select "WEEKLY"
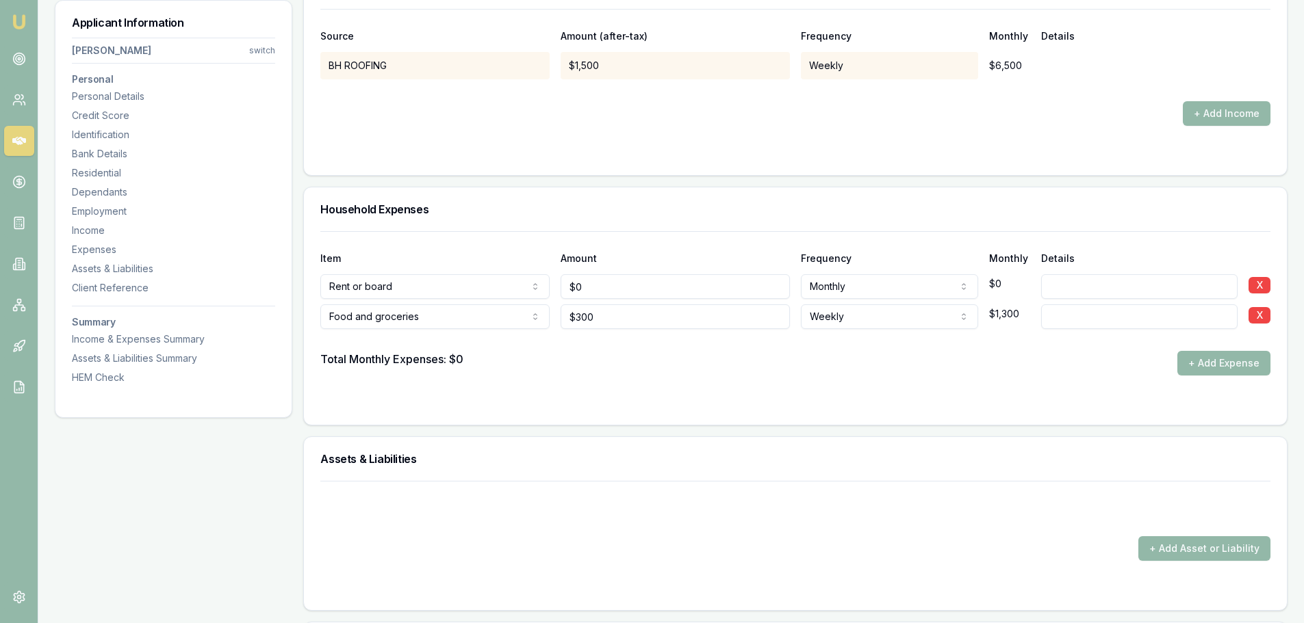
click at [1215, 361] on button "+ Add Expense" at bounding box center [1223, 363] width 93 height 25
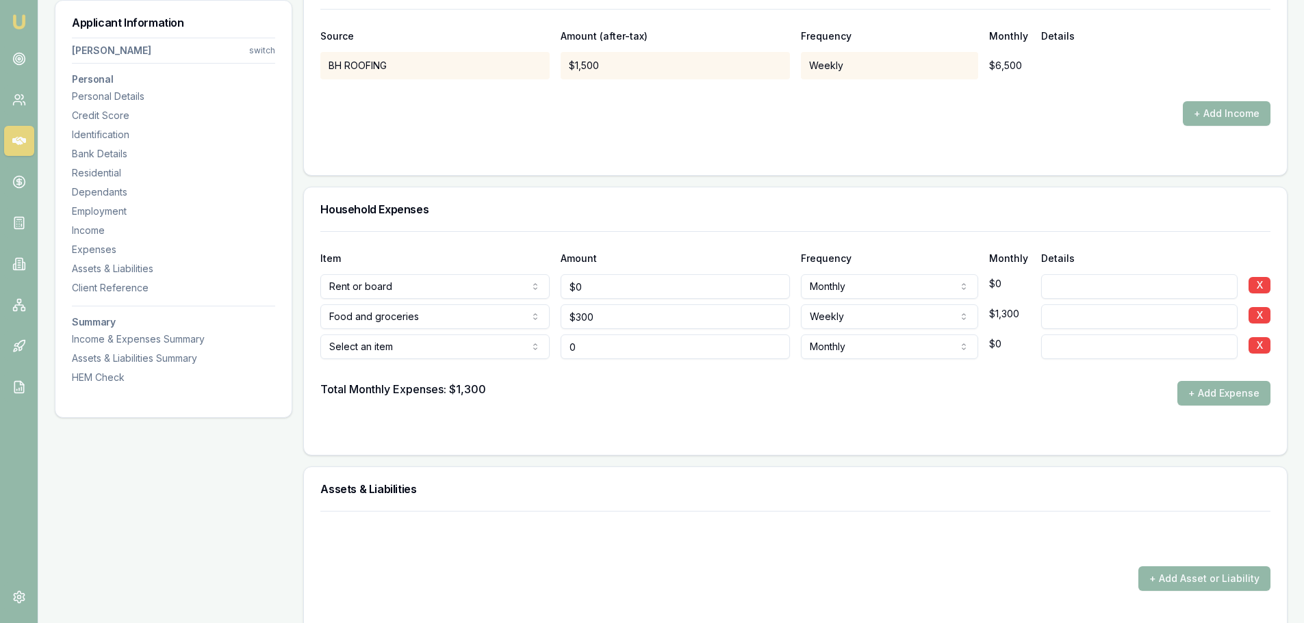
type input "$0"
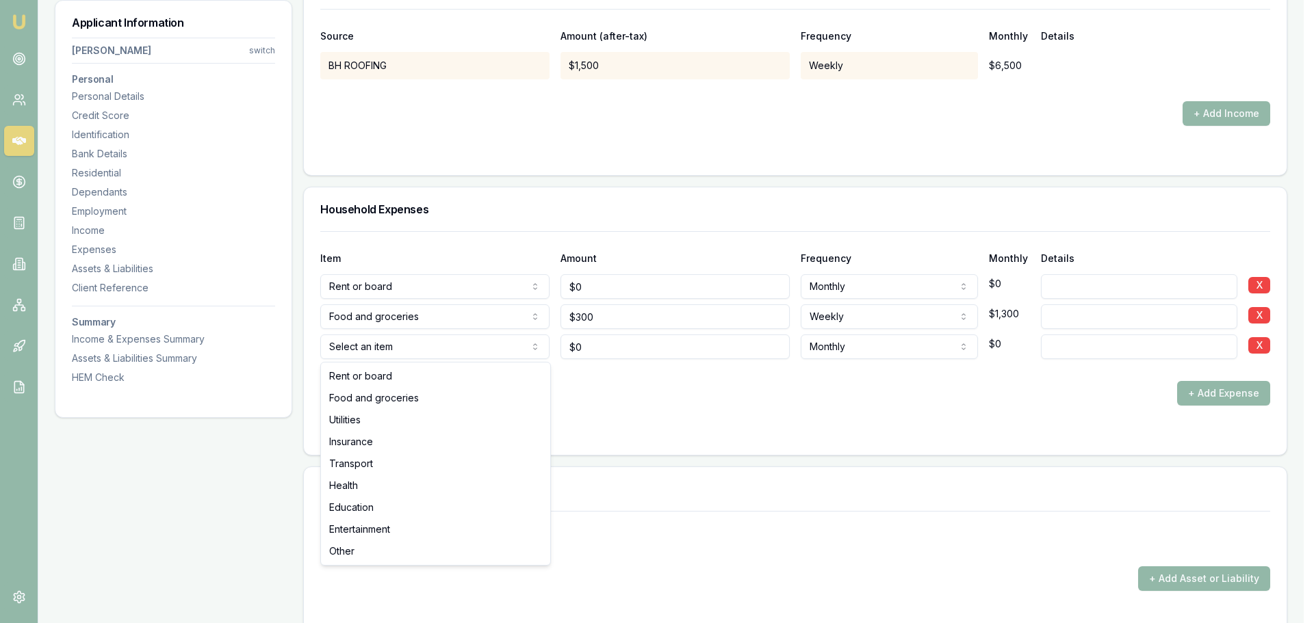
select select "UTILITIES"
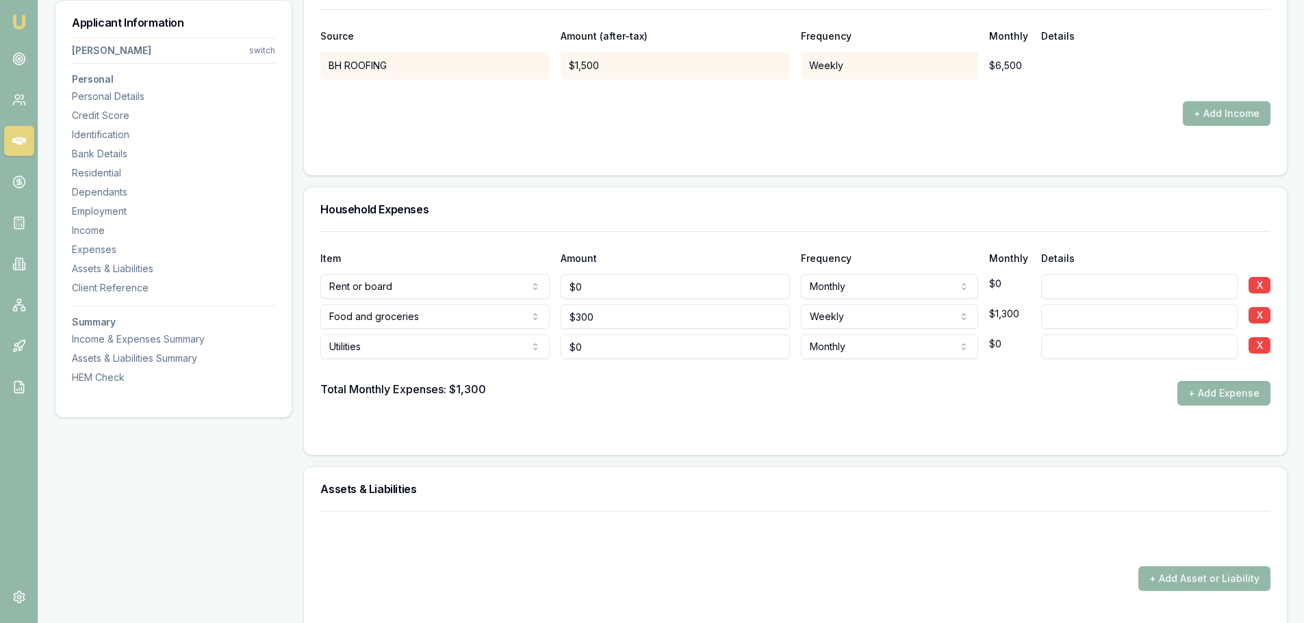
click at [1148, 346] on input at bounding box center [1139, 347] width 196 height 25
type input "PHONE"
drag, startPoint x: 651, startPoint y: 350, endPoint x: 278, endPoint y: 346, distance: 373.0
click at [378, 353] on div "Utilities Rent or board Food and groceries Utilities Insurance Transport Health…" at bounding box center [795, 344] width 950 height 30
type input "$100"
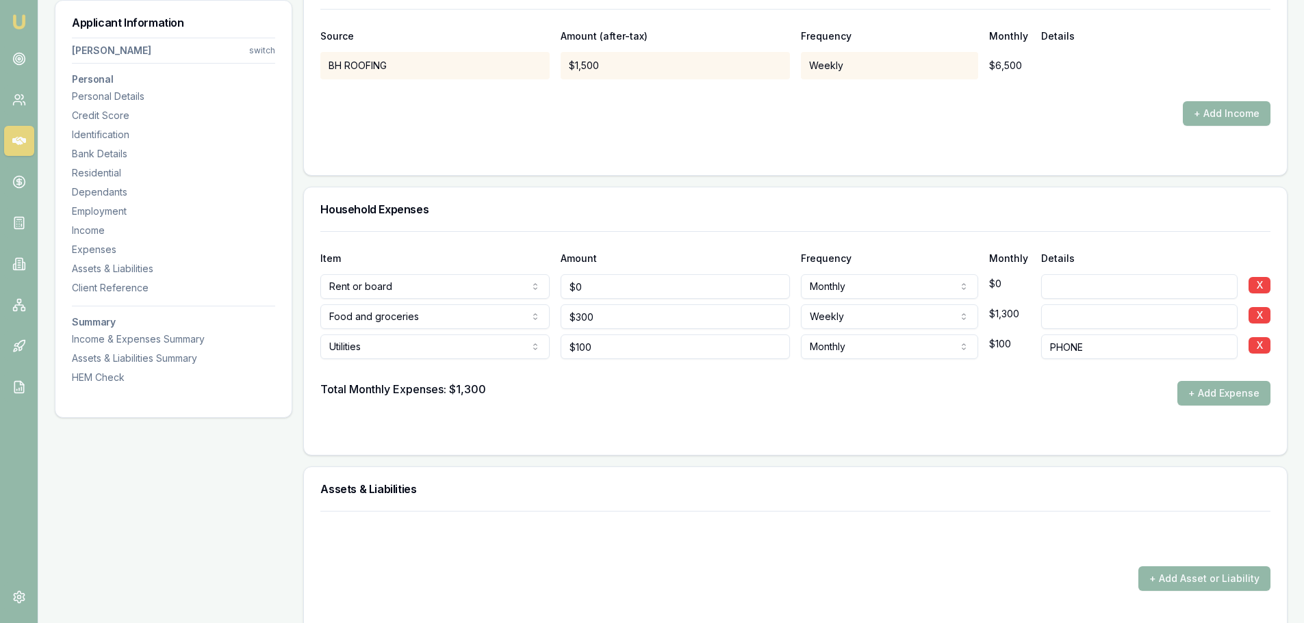
click at [1243, 392] on button "+ Add Expense" at bounding box center [1223, 393] width 93 height 25
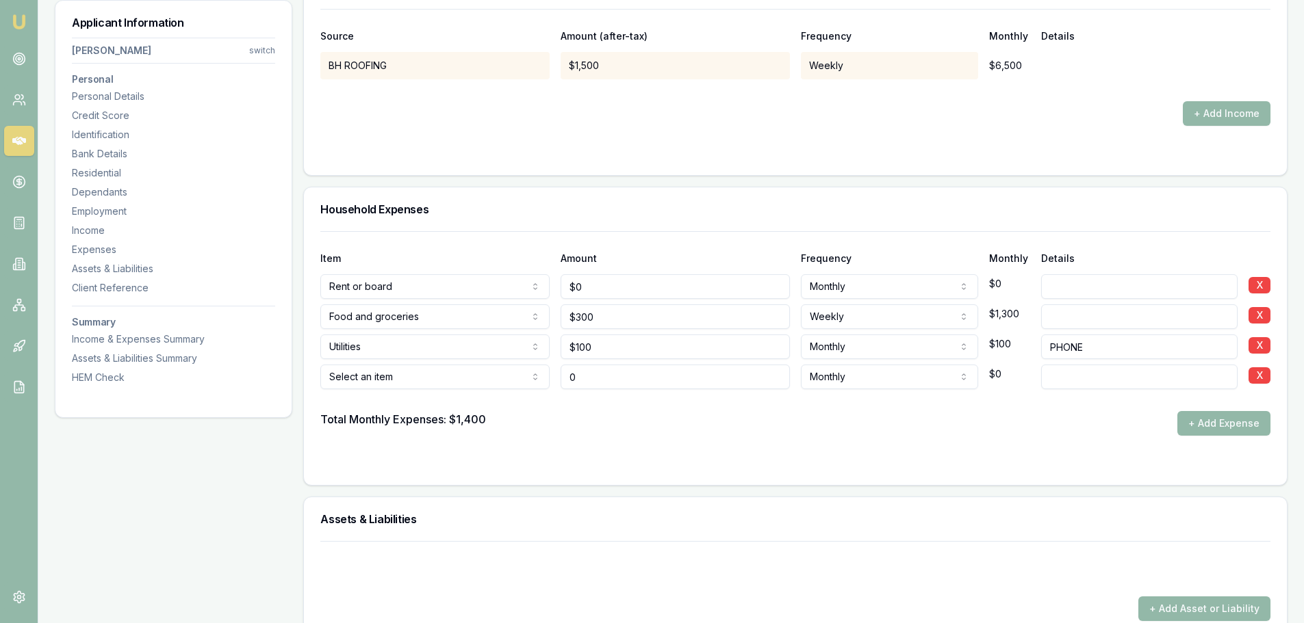
type input "$0"
drag, startPoint x: 593, startPoint y: 378, endPoint x: 511, endPoint y: 378, distance: 82.1
click at [511, 378] on div "Select an item Rent or board Food and groceries Utilities Insurance Transport H…" at bounding box center [795, 374] width 950 height 30
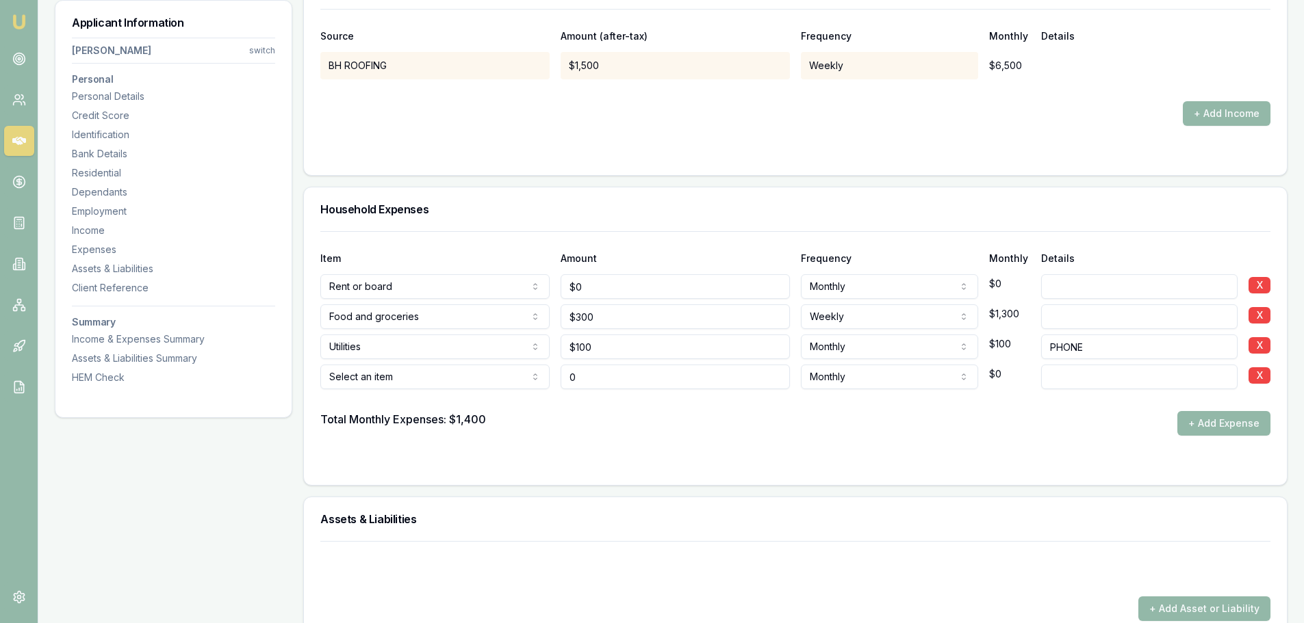
type input "$0"
drag, startPoint x: 380, startPoint y: 493, endPoint x: 494, endPoint y: 457, distance: 119.9
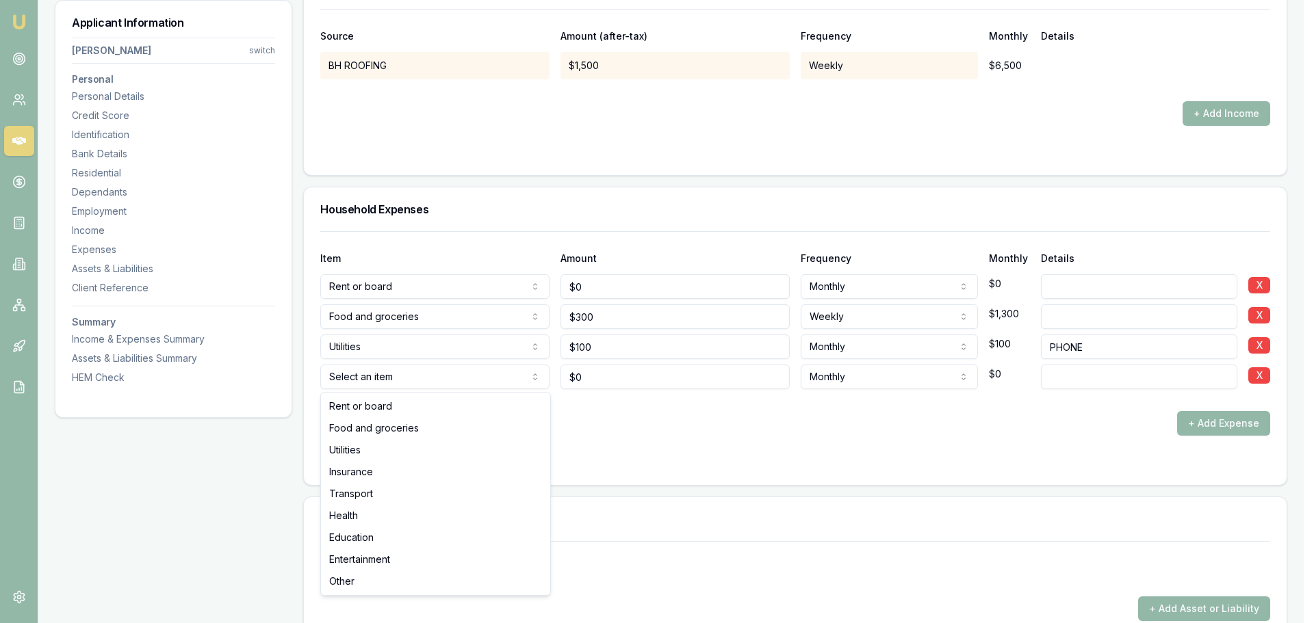
select select "TRANSPORT"
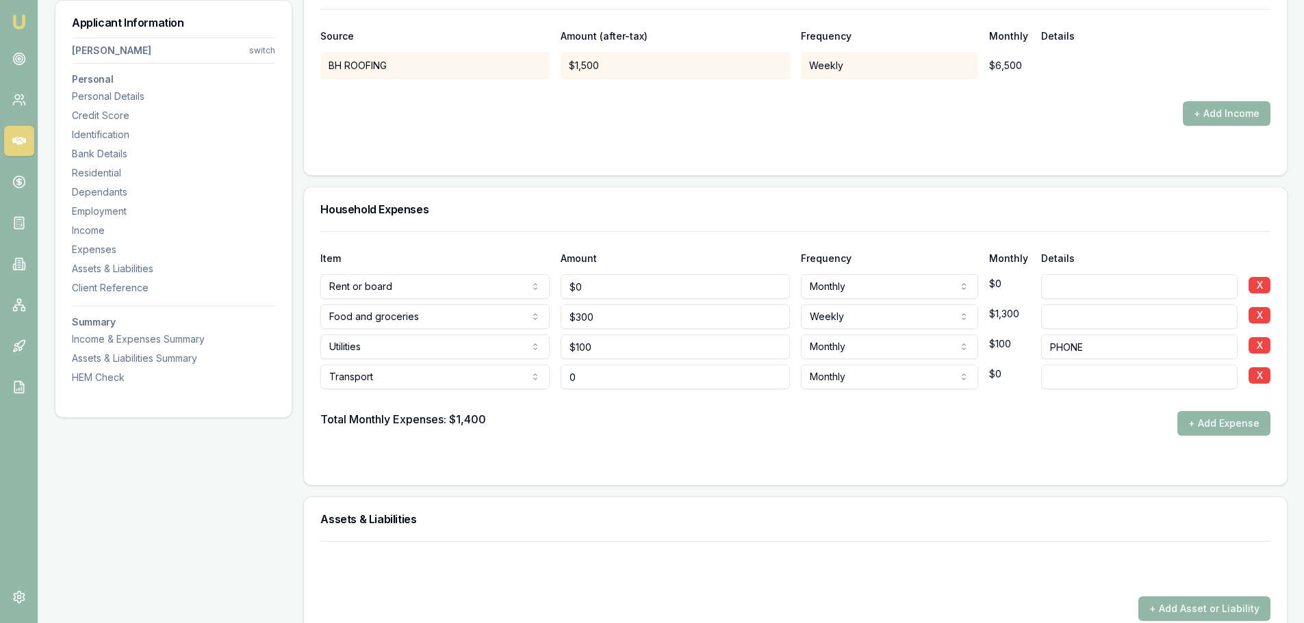
type input "0"
drag, startPoint x: 637, startPoint y: 372, endPoint x: 425, endPoint y: 378, distance: 212.2
click at [473, 374] on div "Transport Rent or board Food and groceries Utilities Insurance Transport Health…" at bounding box center [795, 374] width 950 height 30
drag, startPoint x: 602, startPoint y: 379, endPoint x: 389, endPoint y: 383, distance: 213.5
click at [452, 383] on div "Transport Rent or board Food and groceries Utilities Insurance Transport Health…" at bounding box center [795, 374] width 950 height 30
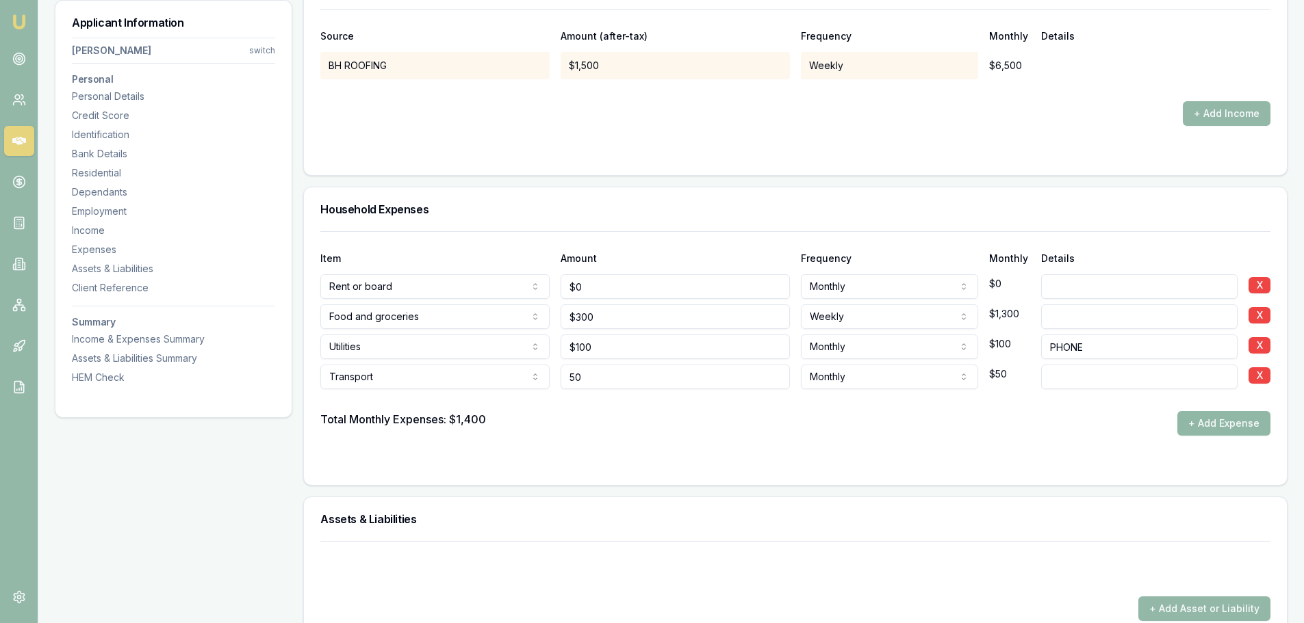
type input "$50"
click at [1248, 420] on button "+ Add Expense" at bounding box center [1223, 423] width 93 height 25
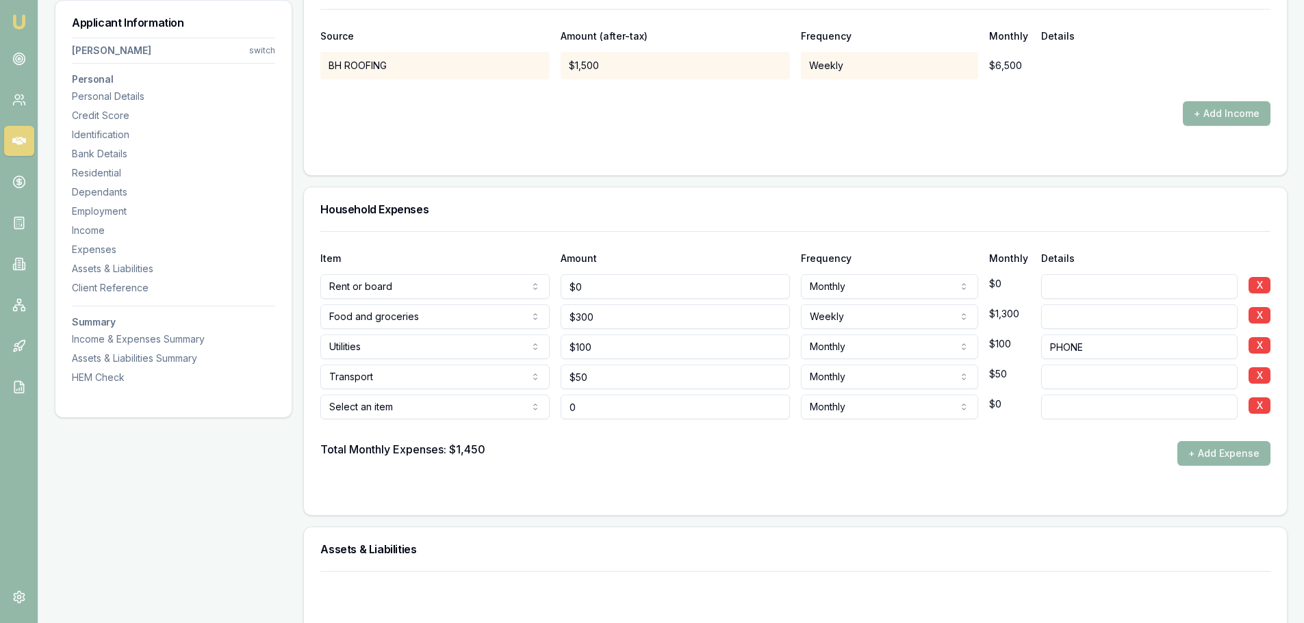
type input "$0"
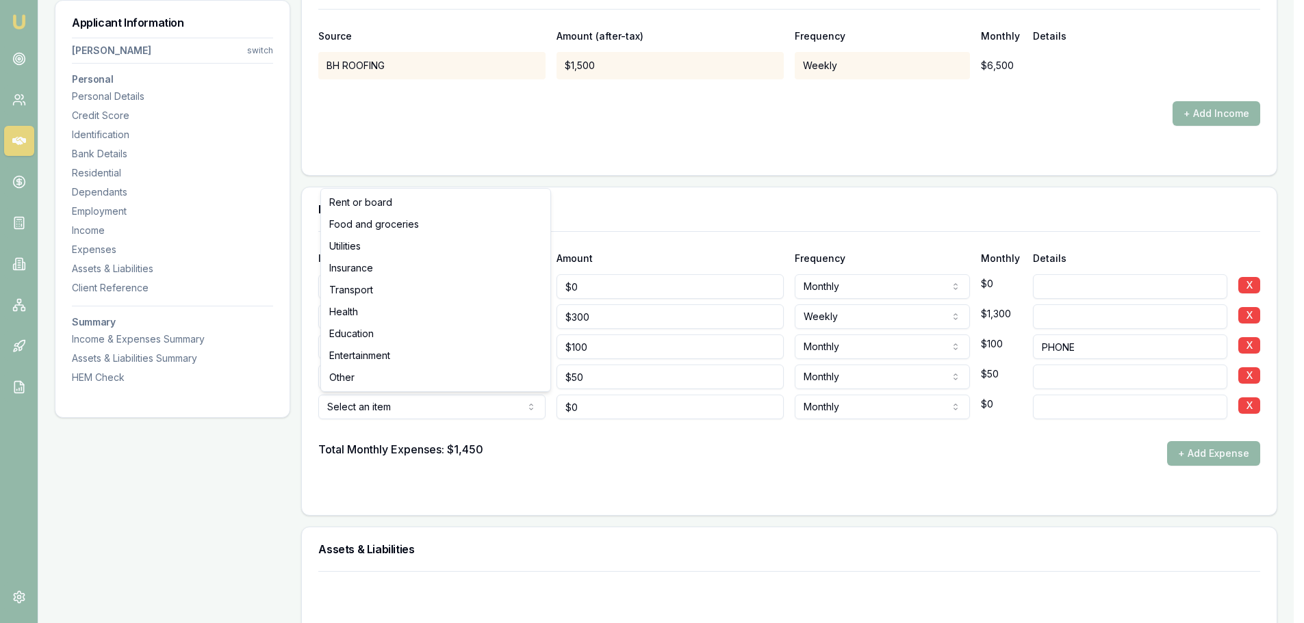
select select "ENTERTAINMENT"
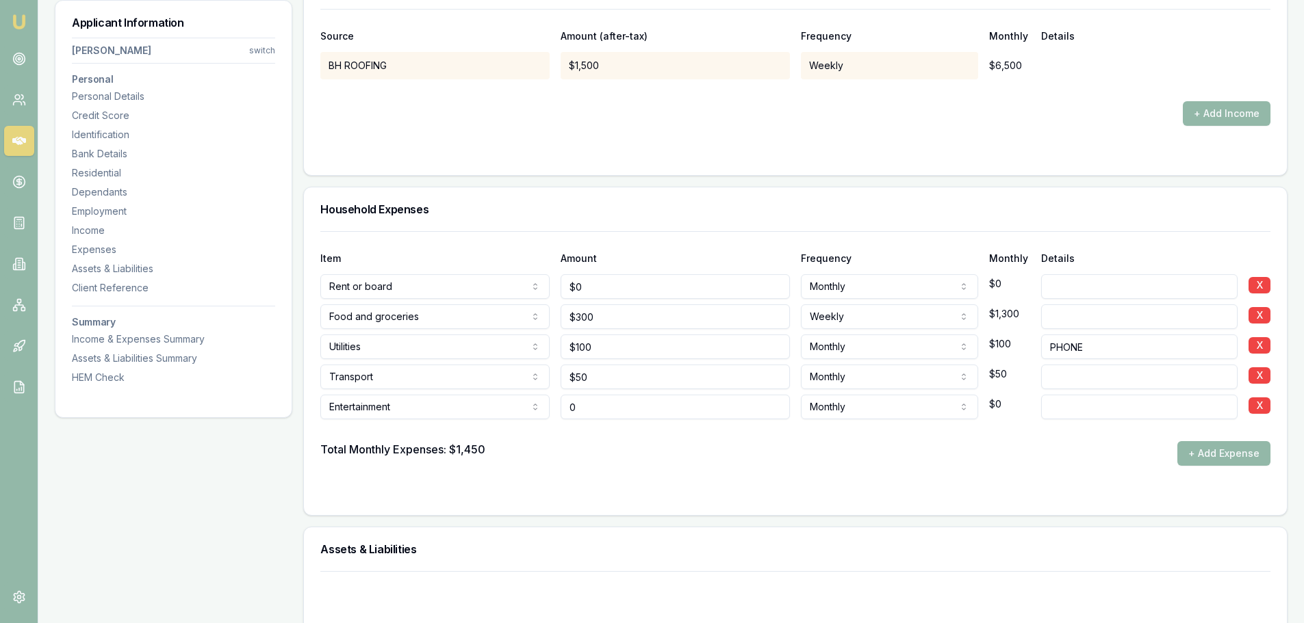
drag, startPoint x: 644, startPoint y: 409, endPoint x: 396, endPoint y: 406, distance: 247.7
click at [419, 402] on div "Entertainment Rent or board Food and groceries Utilities Insurance Transport He…" at bounding box center [795, 404] width 950 height 30
type input "$100"
click at [811, 438] on div at bounding box center [795, 430] width 950 height 22
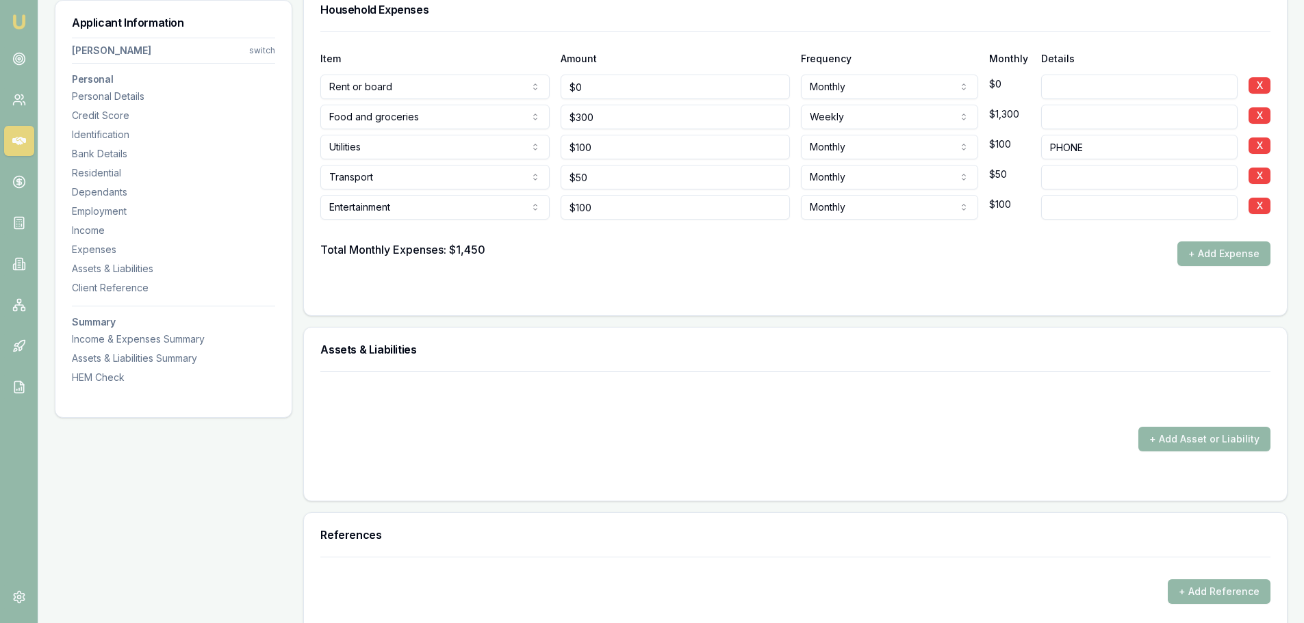
scroll to position [3069, 0]
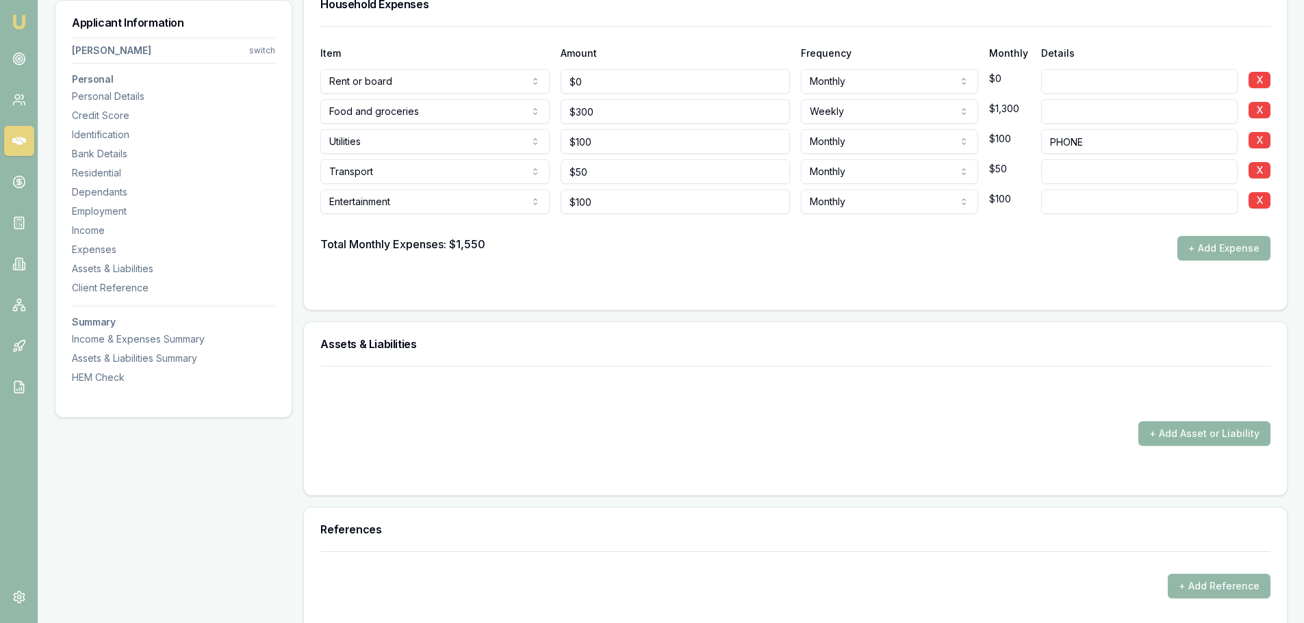
click at [1181, 433] on button "+ Add Asset or Liability" at bounding box center [1204, 434] width 132 height 25
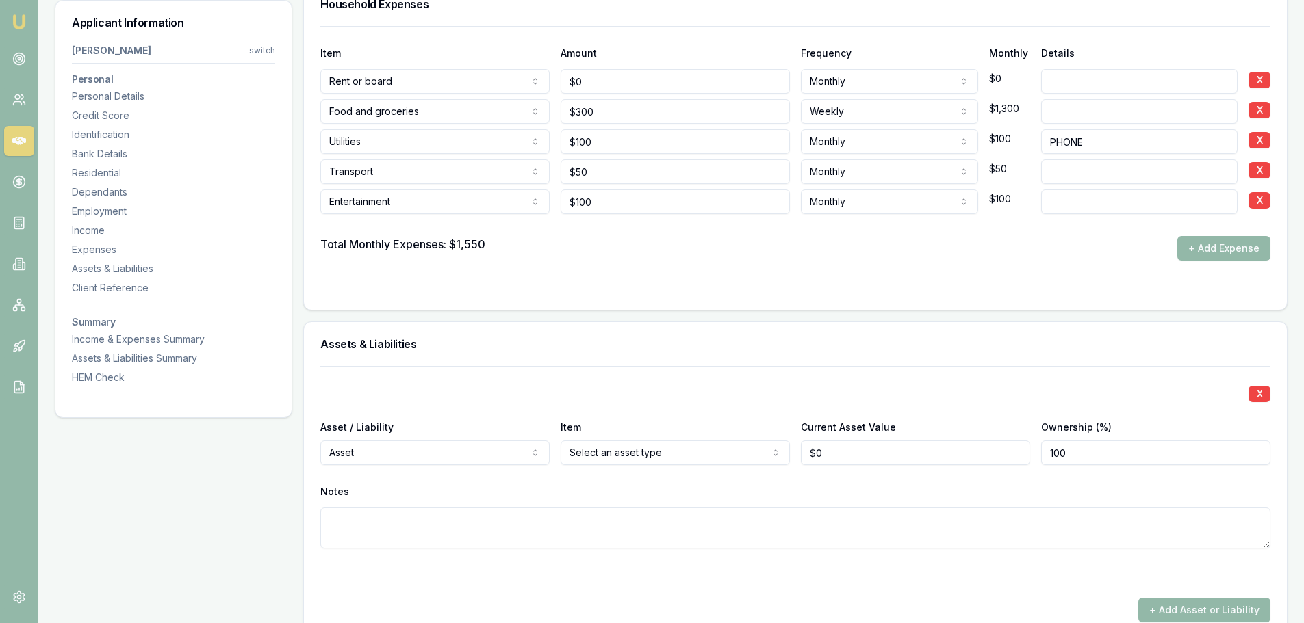
click at [537, 382] on div "X Asset / Liability Asset Asset Liability Item Select an asset type Home Car Bo…" at bounding box center [795, 474] width 950 height 216
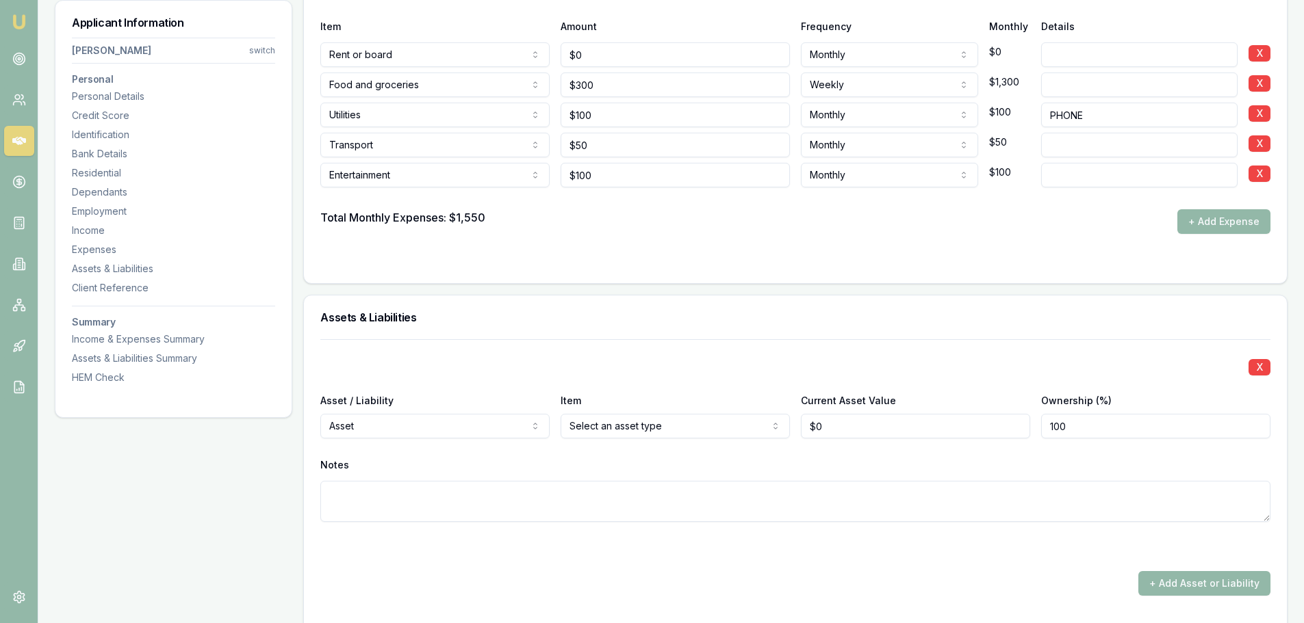
scroll to position [3137, 0]
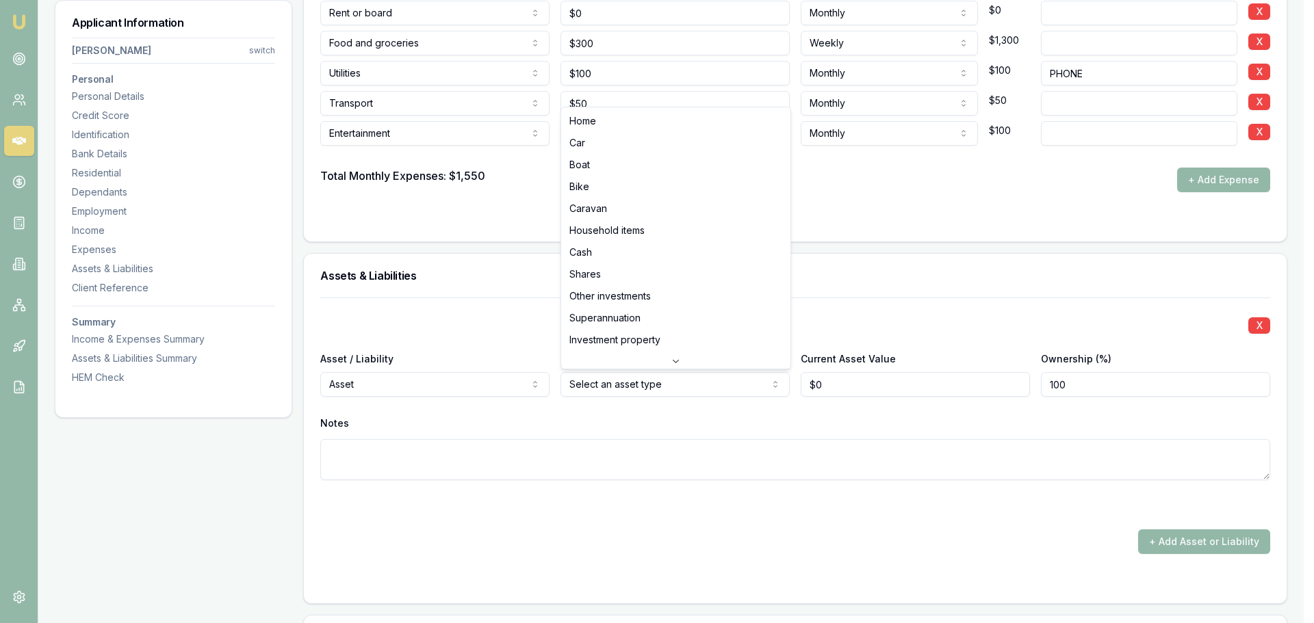
select select "CASH"
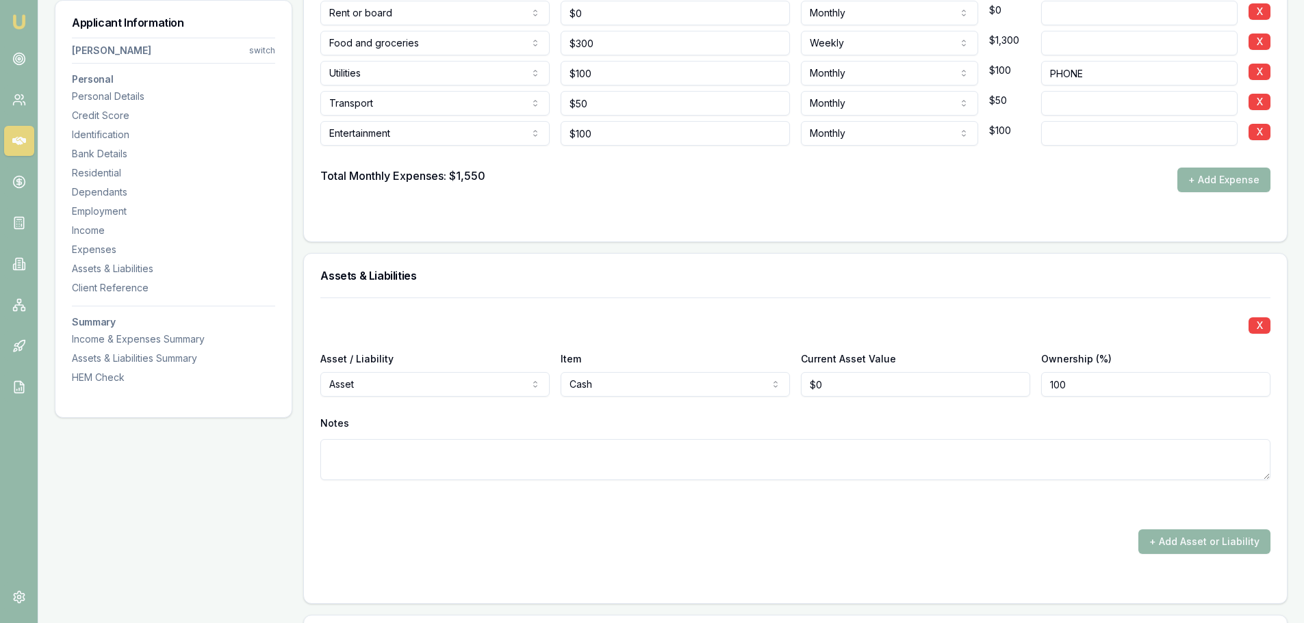
type input "0"
drag, startPoint x: 886, startPoint y: 391, endPoint x: 675, endPoint y: 387, distance: 210.8
click at [710, 385] on div "Asset / Liability Asset Asset Liability Item Cash Home Car Boat Bike Caravan Ho…" at bounding box center [795, 373] width 950 height 47
drag, startPoint x: 831, startPoint y: 385, endPoint x: 636, endPoint y: 375, distance: 195.3
click at [788, 377] on div "Asset / Liability Asset Asset Liability Item Cash Home Car Boat Bike Caravan Ho…" at bounding box center [795, 373] width 950 height 47
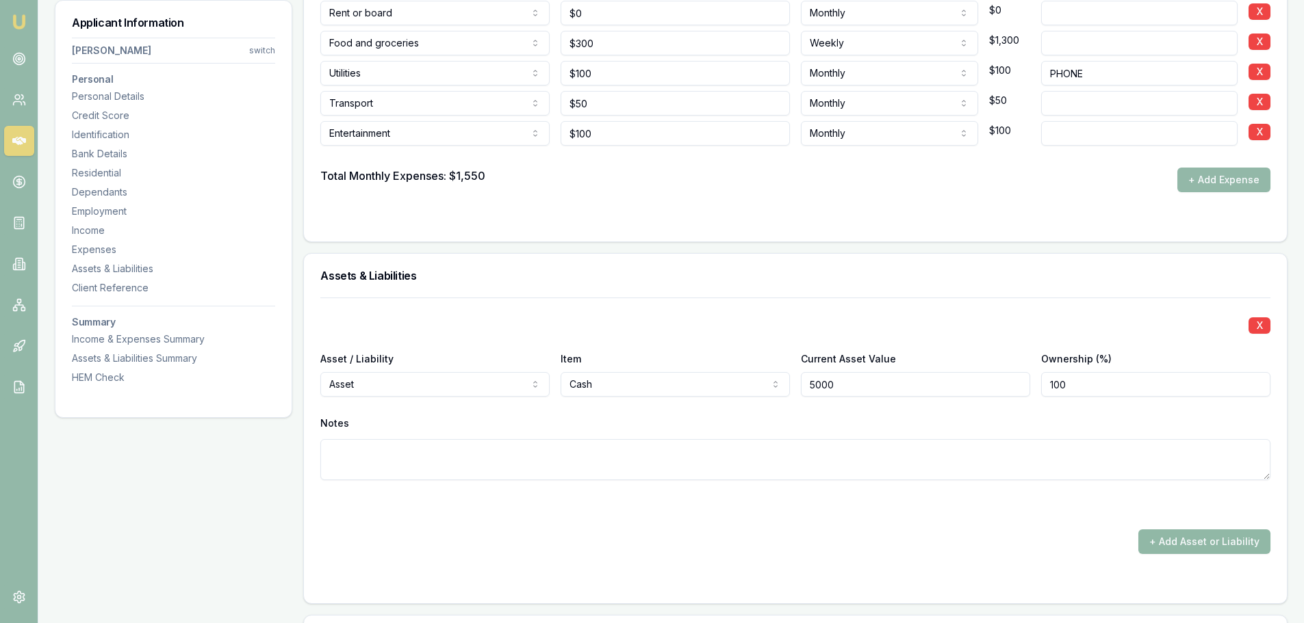
type input "$5,000"
click at [1226, 538] on button "+ Add Asset or Liability" at bounding box center [1204, 542] width 132 height 25
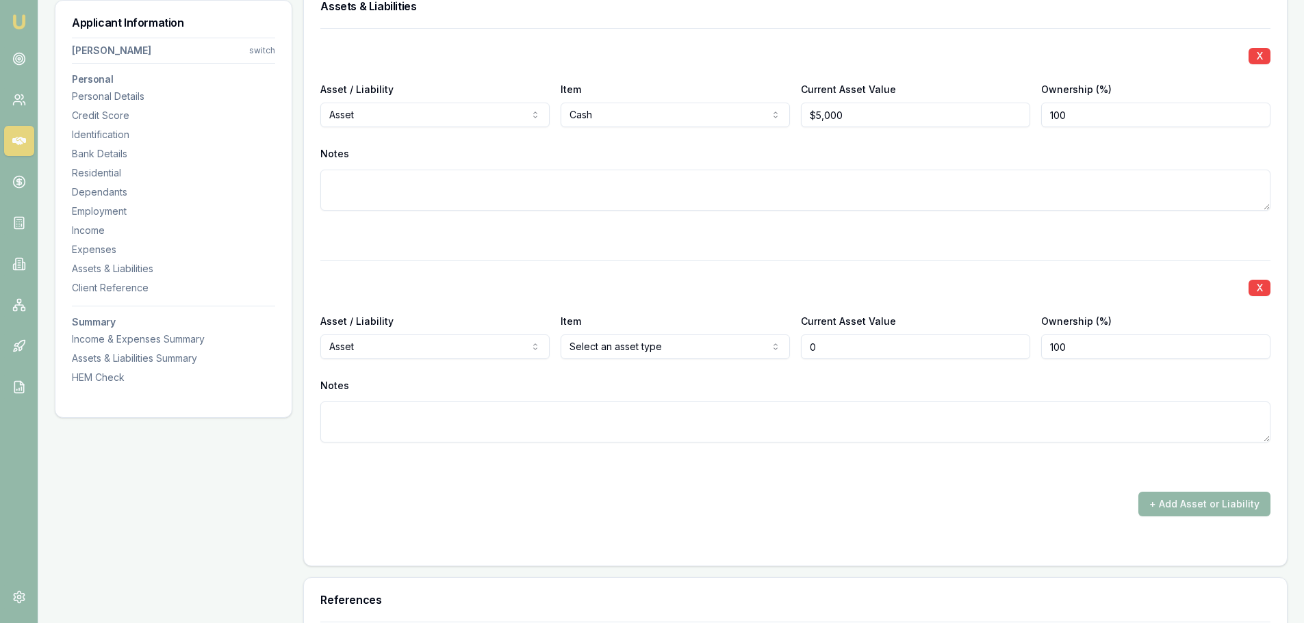
scroll to position [3417, 0]
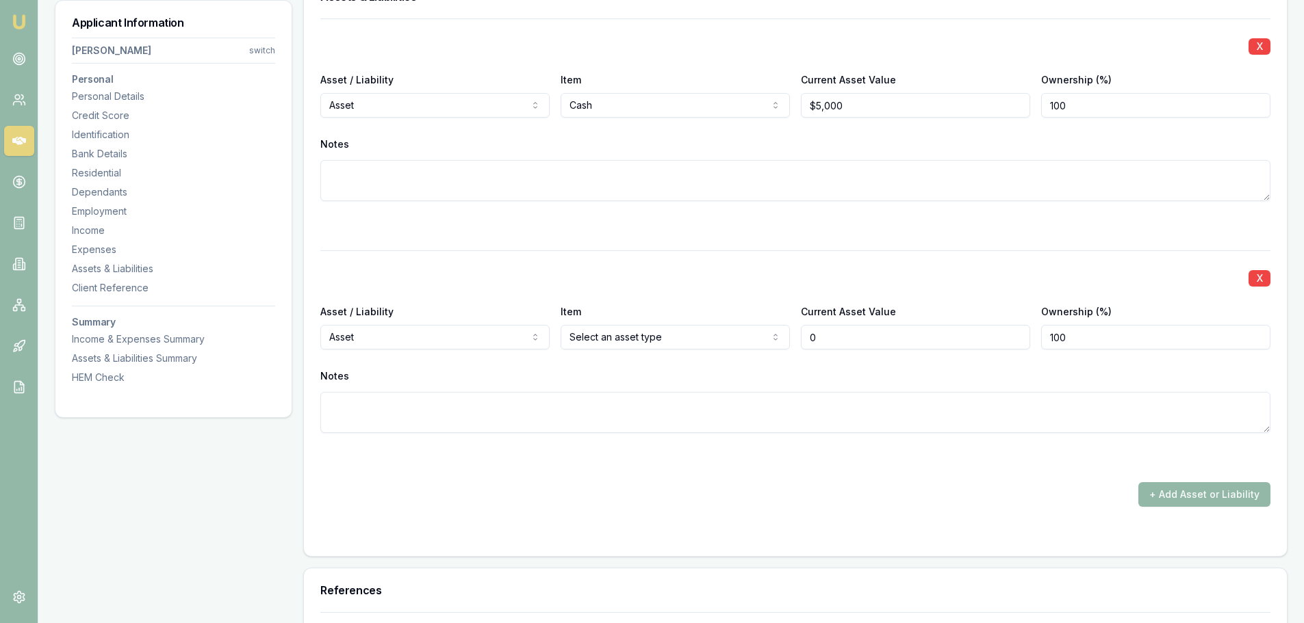
type input "$0"
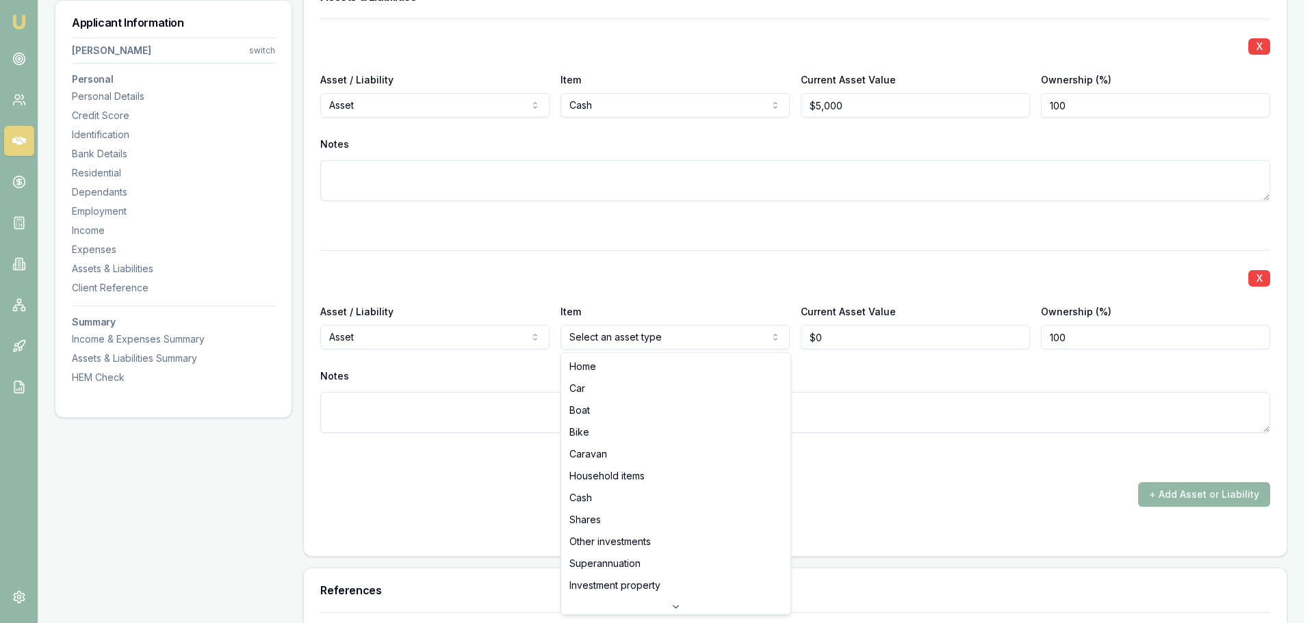
select select "BIKE"
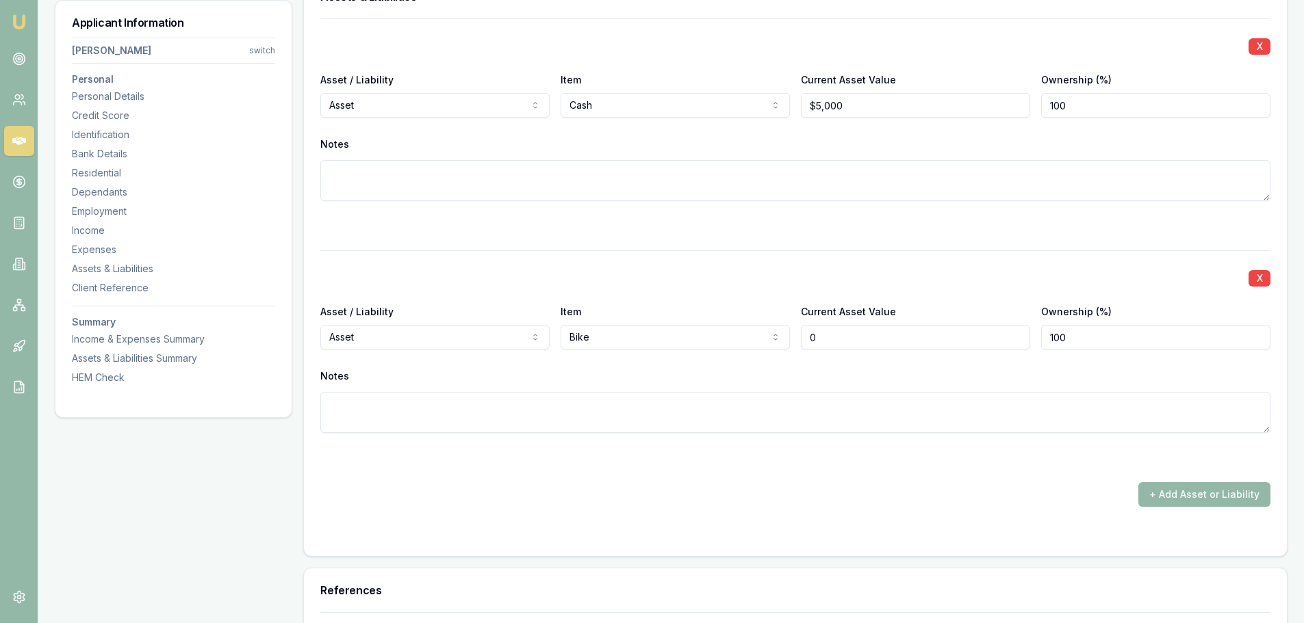
drag, startPoint x: 872, startPoint y: 335, endPoint x: 756, endPoint y: 334, distance: 116.3
click at [775, 335] on div "Asset / Liability Asset Asset Liability Item Bike Home Car Boat Bike Caravan Ho…" at bounding box center [795, 326] width 950 height 47
type input "$15,000"
click at [1235, 496] on button "+ Add Asset or Liability" at bounding box center [1204, 494] width 132 height 25
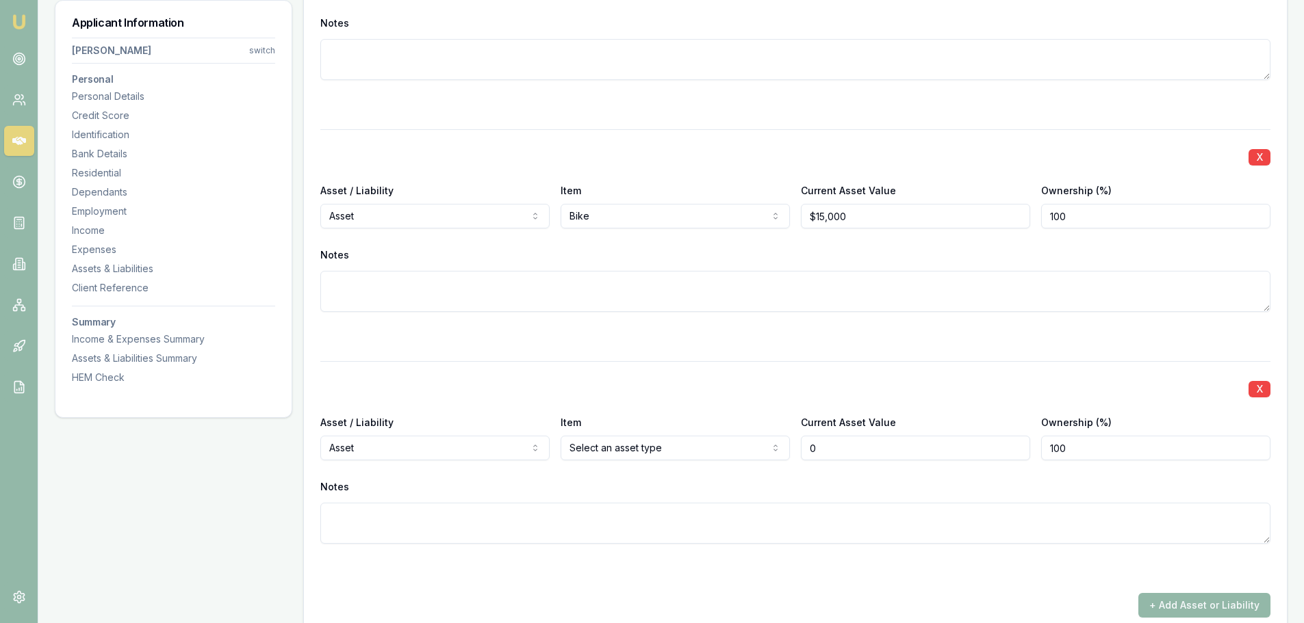
scroll to position [3690, 0]
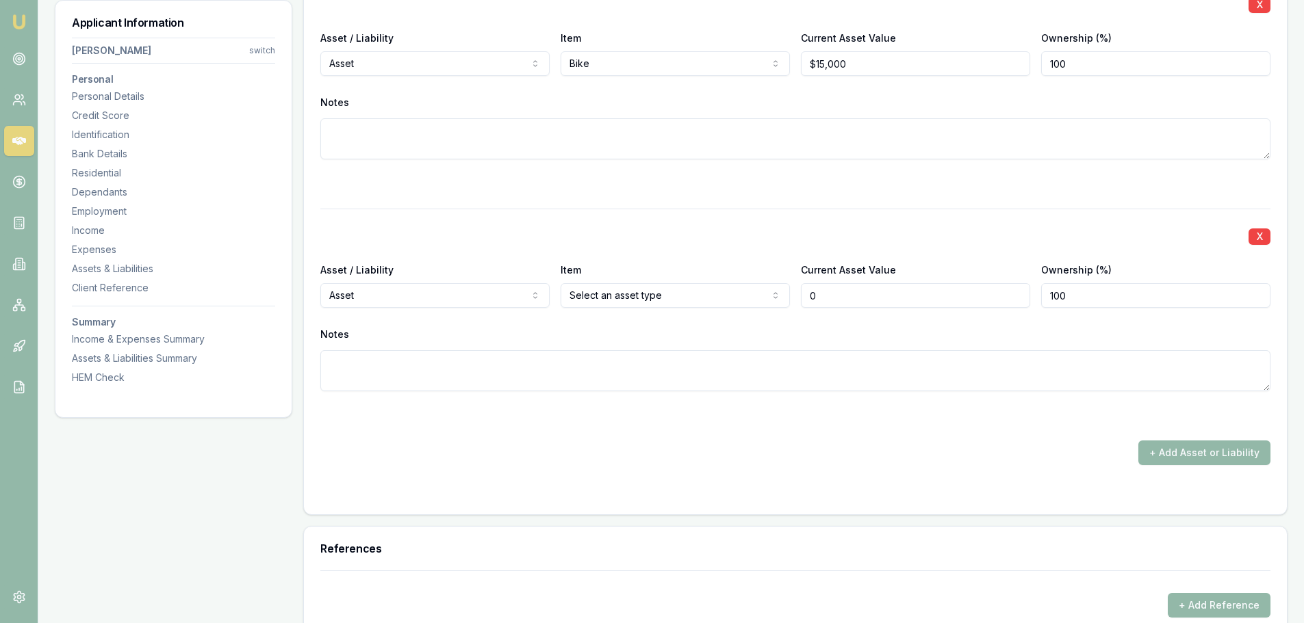
type input "$0"
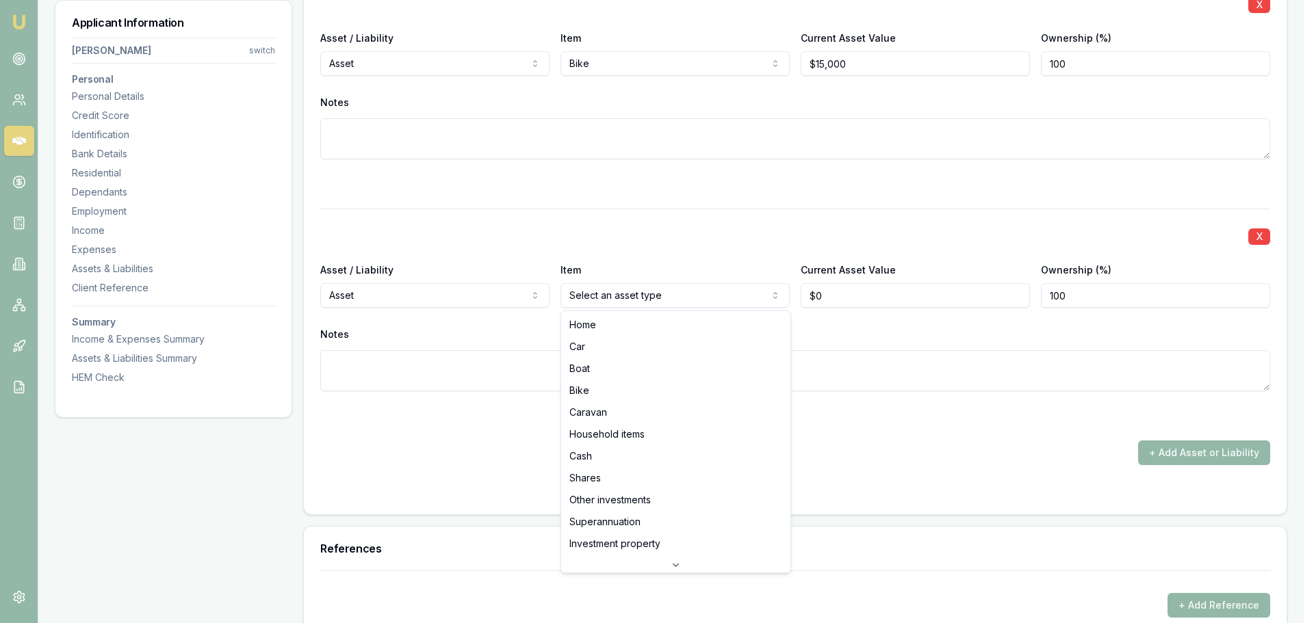
select select "CAR"
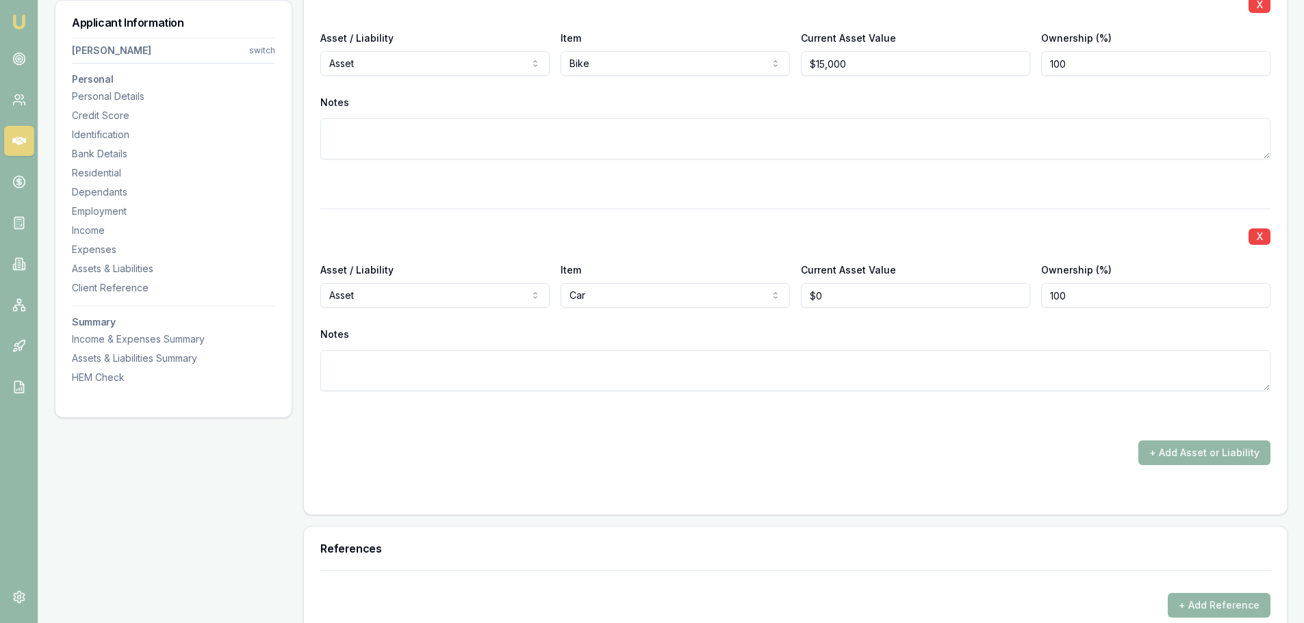
type input "0"
drag, startPoint x: 846, startPoint y: 298, endPoint x: 704, endPoint y: 284, distance: 142.3
click at [726, 284] on div "Asset / Liability Asset Asset Liability Item Car Home Car Boat Bike Caravan Hou…" at bounding box center [795, 284] width 950 height 47
drag, startPoint x: 854, startPoint y: 299, endPoint x: 601, endPoint y: 300, distance: 253.2
click at [621, 300] on div "Asset / Liability Asset Asset Liability Item Car Home Car Boat Bike Caravan Hou…" at bounding box center [795, 284] width 950 height 47
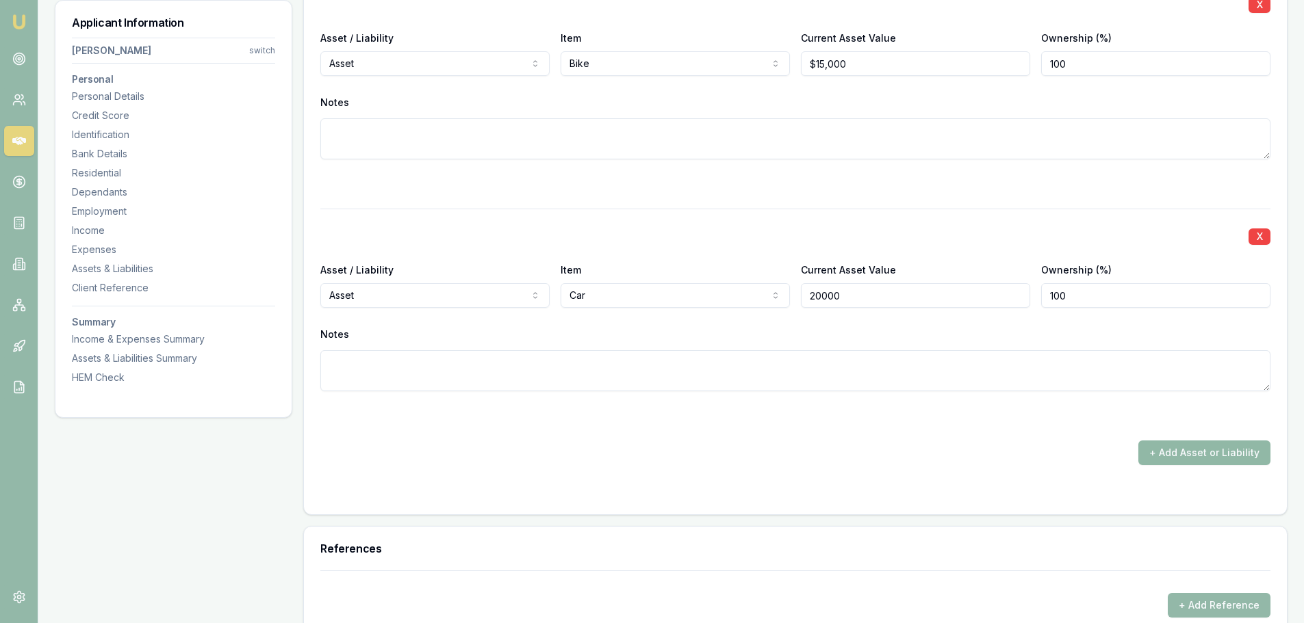
type input "$20,000"
click at [1193, 454] on button "+ Add Asset or Liability" at bounding box center [1204, 453] width 132 height 25
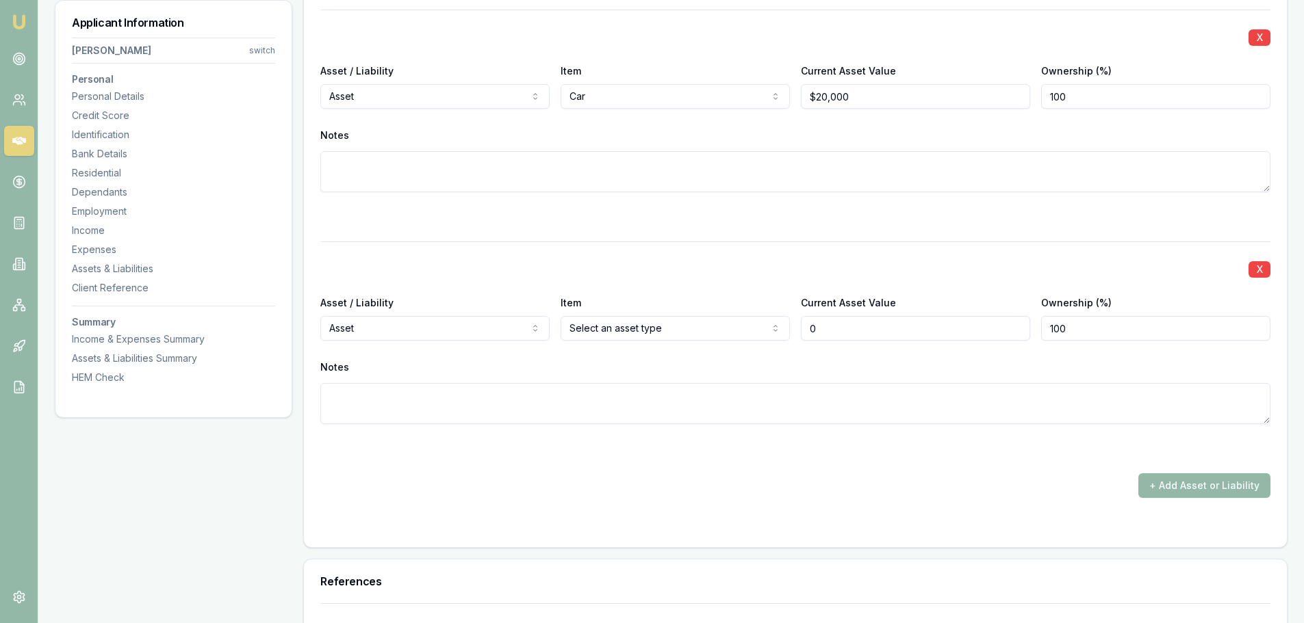
scroll to position [3896, 0]
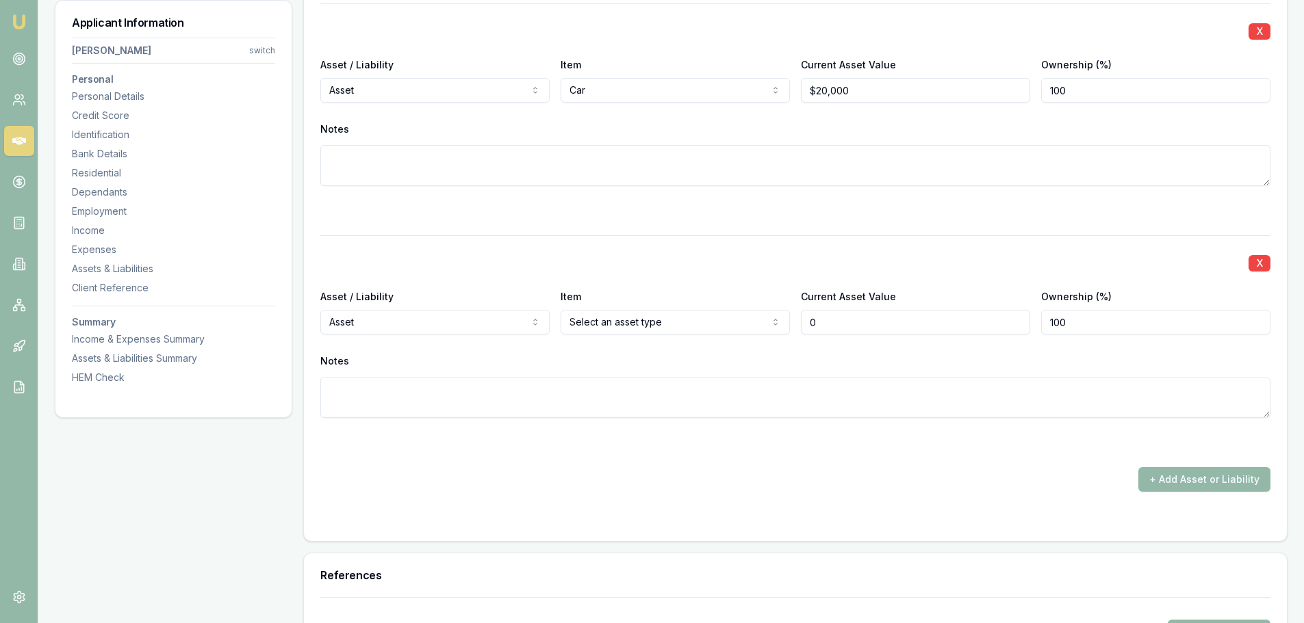
type input "$0"
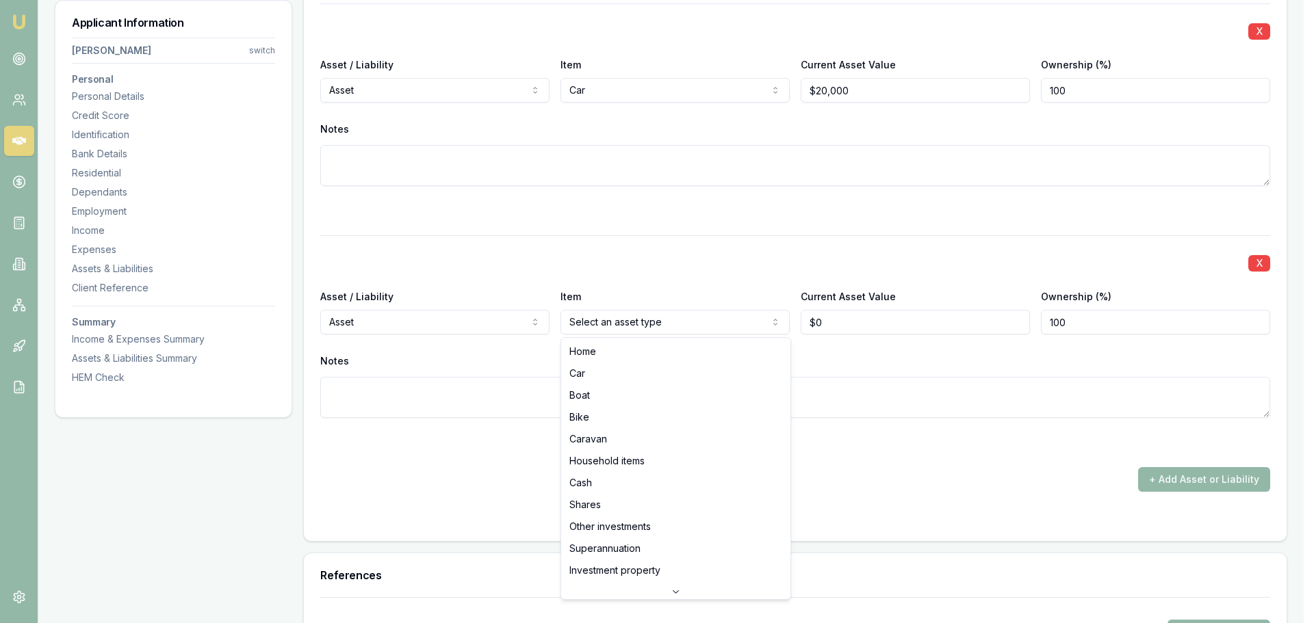
select select "HOUSEHOLD_ITEMS"
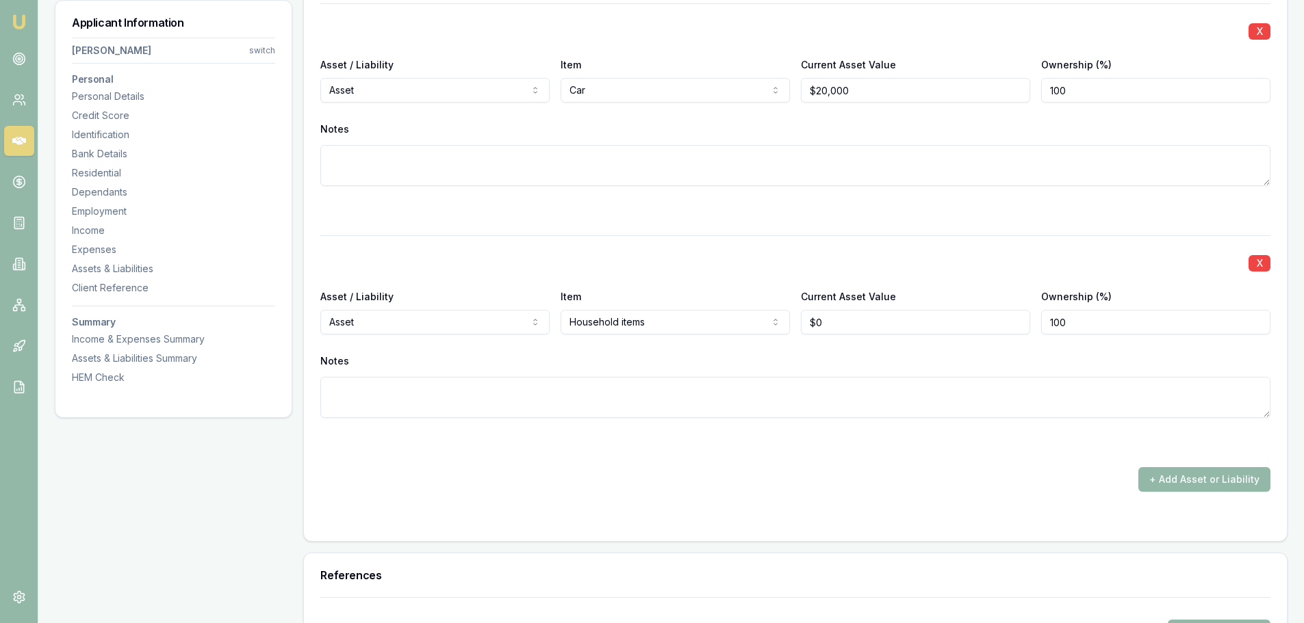
click at [809, 405] on textarea at bounding box center [795, 397] width 950 height 41
drag, startPoint x: 826, startPoint y: 323, endPoint x: 623, endPoint y: 313, distance: 203.5
click at [718, 316] on div "Asset / Liability Asset Asset Liability Item Household items Home Car Boat Bike…" at bounding box center [795, 311] width 950 height 47
type input "$10,000"
click at [510, 199] on div "X Asset / Liability Asset Asset Liability Item Car Home Car Boat Bike Caravan H…" at bounding box center [795, 111] width 950 height 216
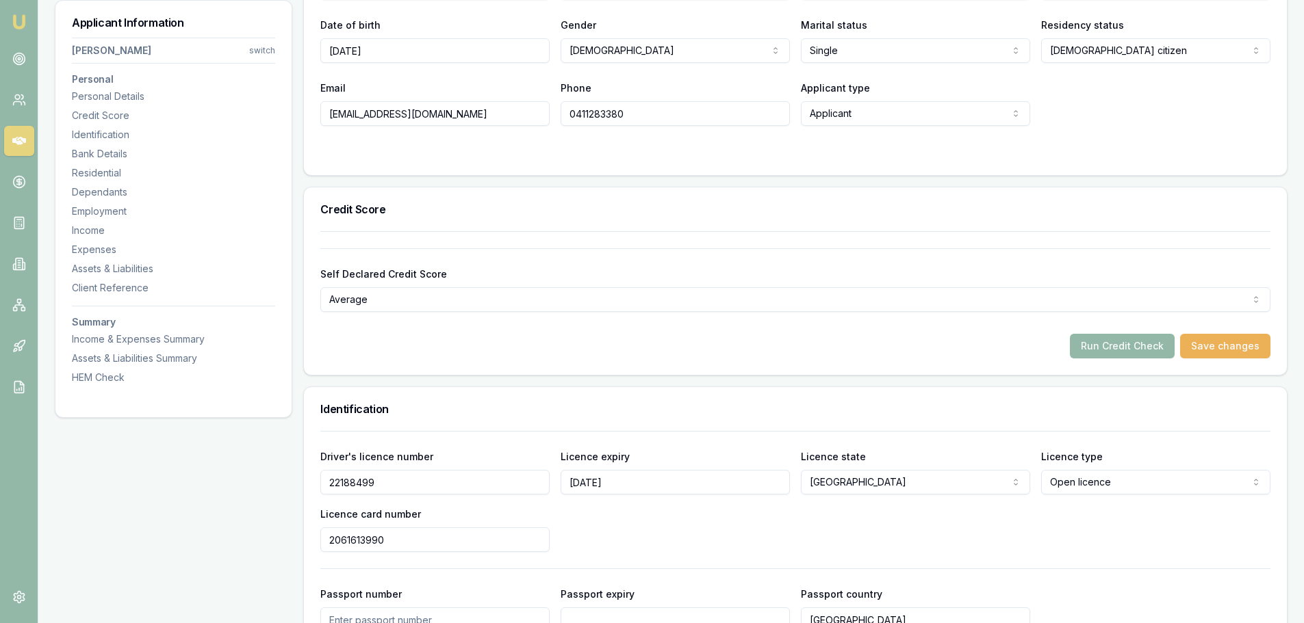
scroll to position [0, 0]
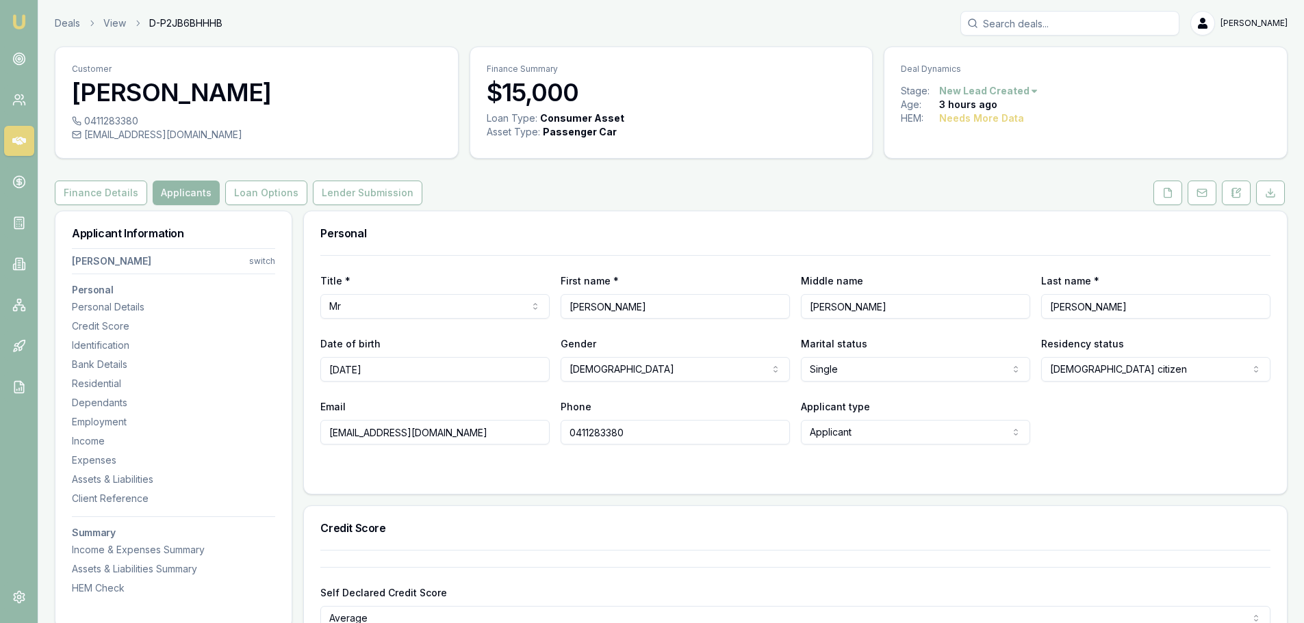
click at [569, 216] on div "Personal" at bounding box center [795, 233] width 983 height 44
click at [1167, 196] on icon at bounding box center [1167, 192] width 11 height 11
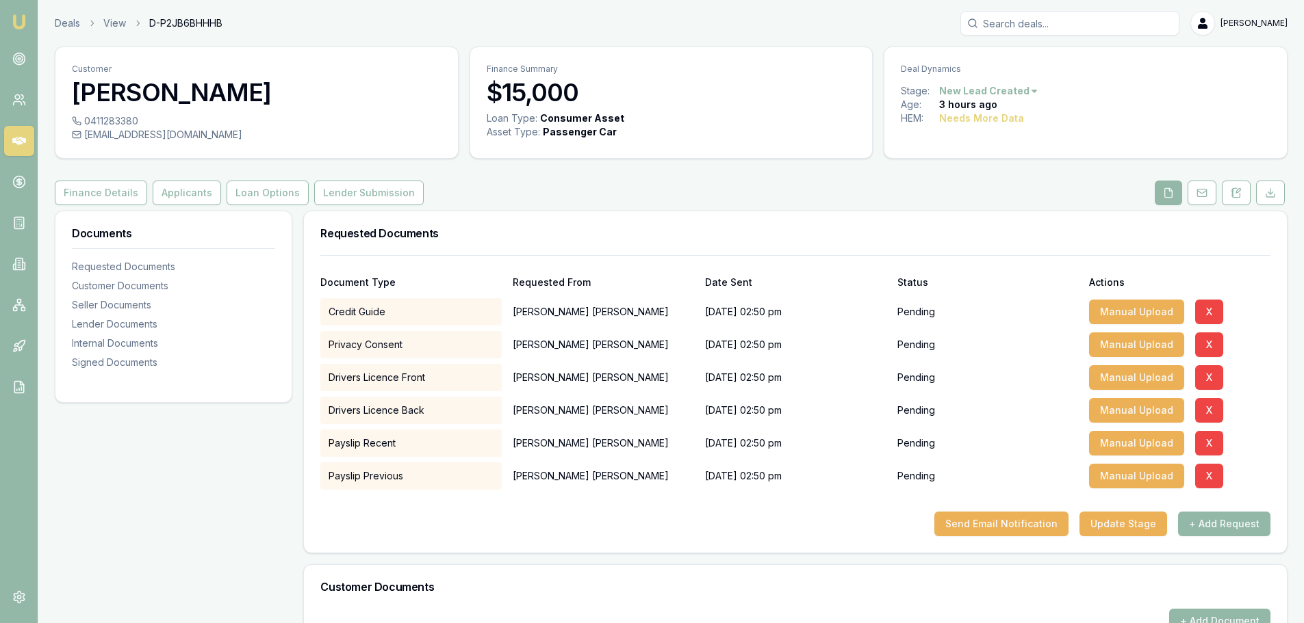
click at [931, 187] on div "Finance Details Applicants Loan Options Lender Submission" at bounding box center [671, 193] width 1232 height 25
click at [1241, 533] on button "+ Add Request" at bounding box center [1224, 524] width 92 height 25
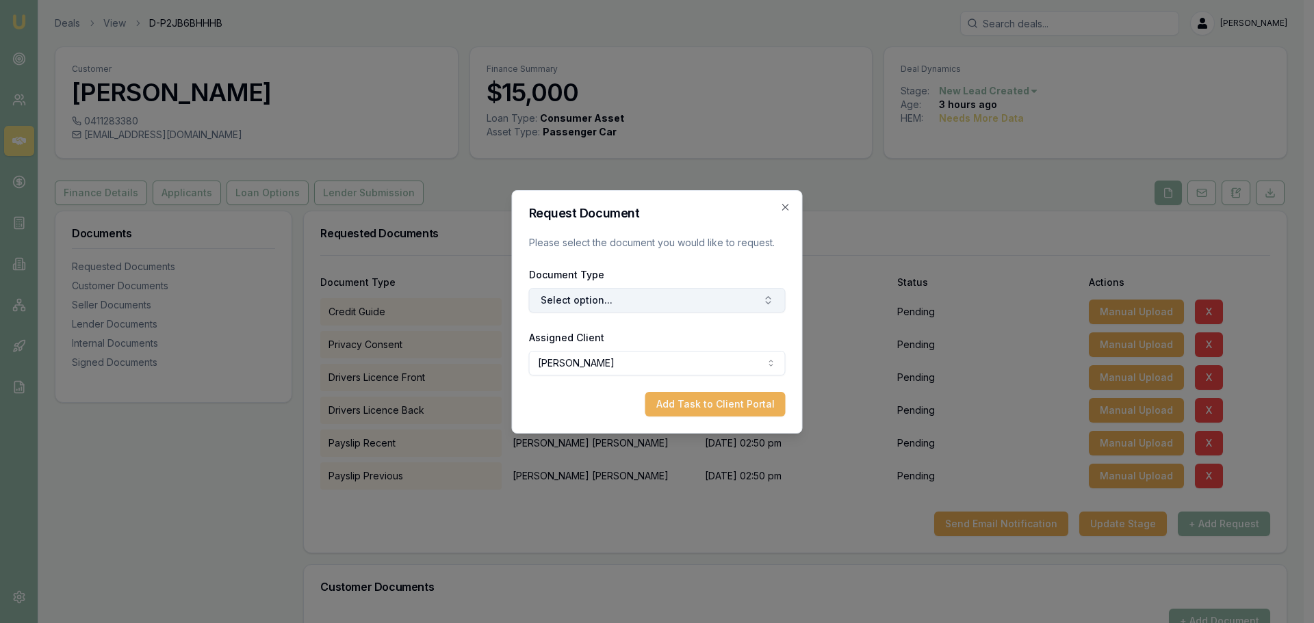
click at [627, 302] on button "Select option..." at bounding box center [657, 300] width 257 height 25
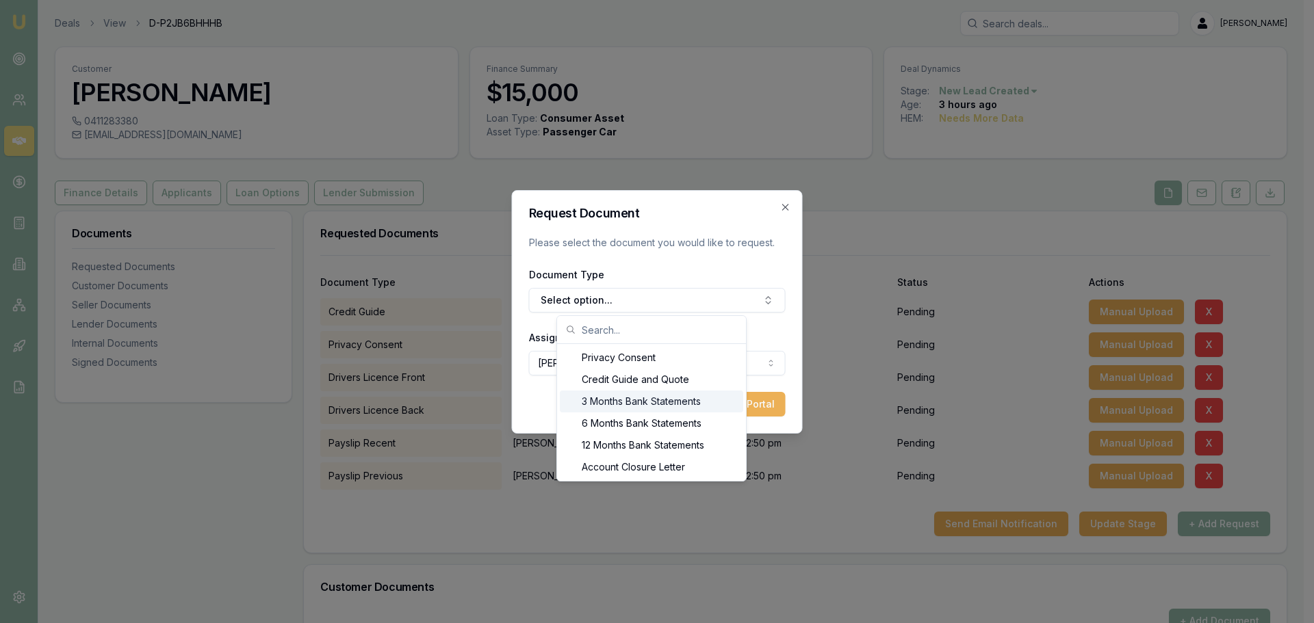
click at [608, 402] on div "3 Months Bank Statements" at bounding box center [651, 402] width 183 height 22
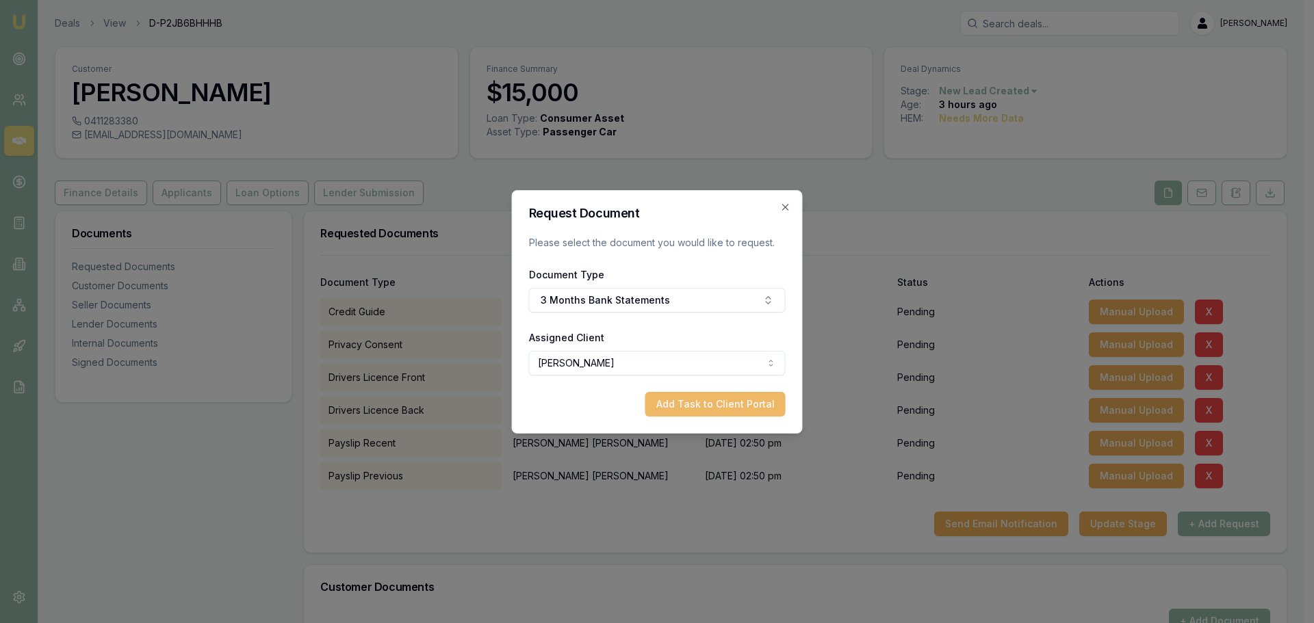
click at [672, 404] on button "Add Task to Client Portal" at bounding box center [715, 404] width 140 height 25
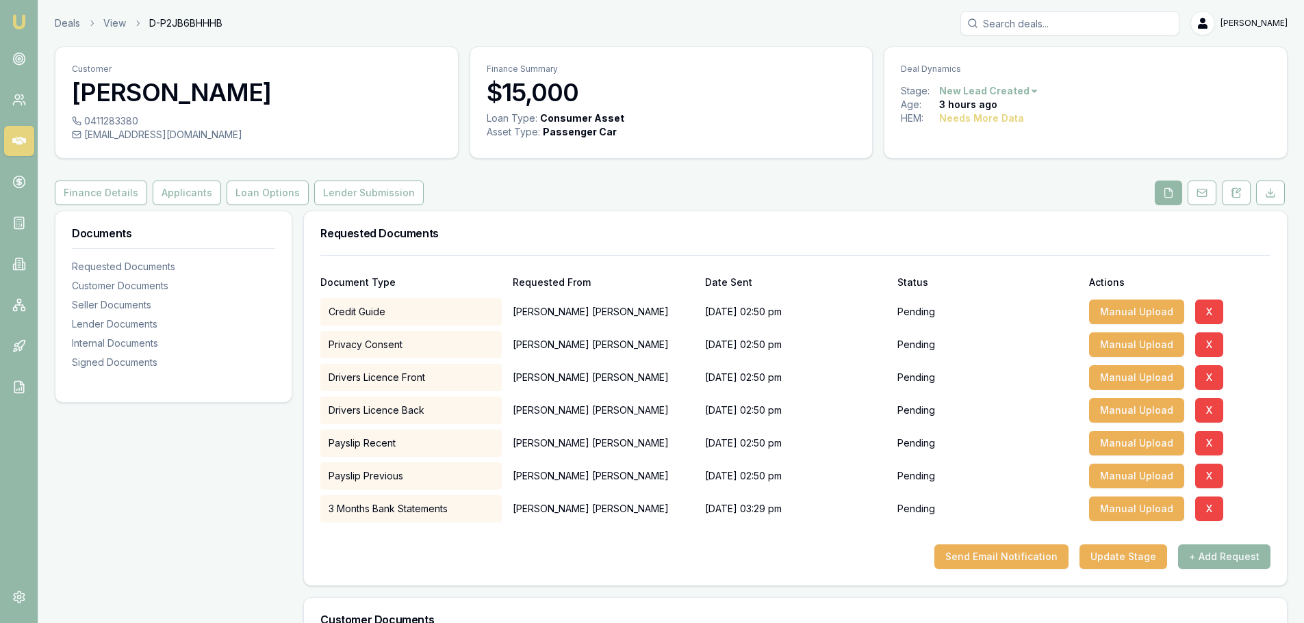
click at [767, 179] on div "Customer Kyle Russo 0411283380 kylerusso249@gmail.com Finance Summary $15,000 L…" at bounding box center [671, 560] width 1232 height 1026
click at [1024, 562] on button "Send Email Notification" at bounding box center [1001, 557] width 134 height 25
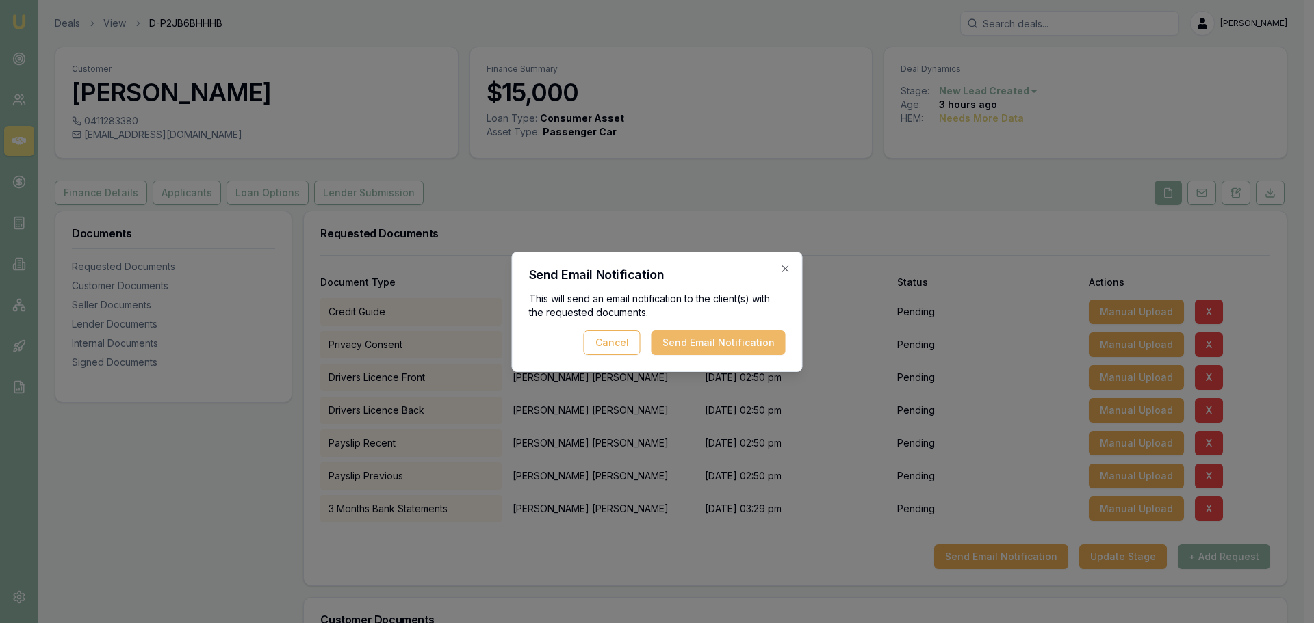
click at [740, 339] on button "Send Email Notification" at bounding box center [718, 343] width 134 height 25
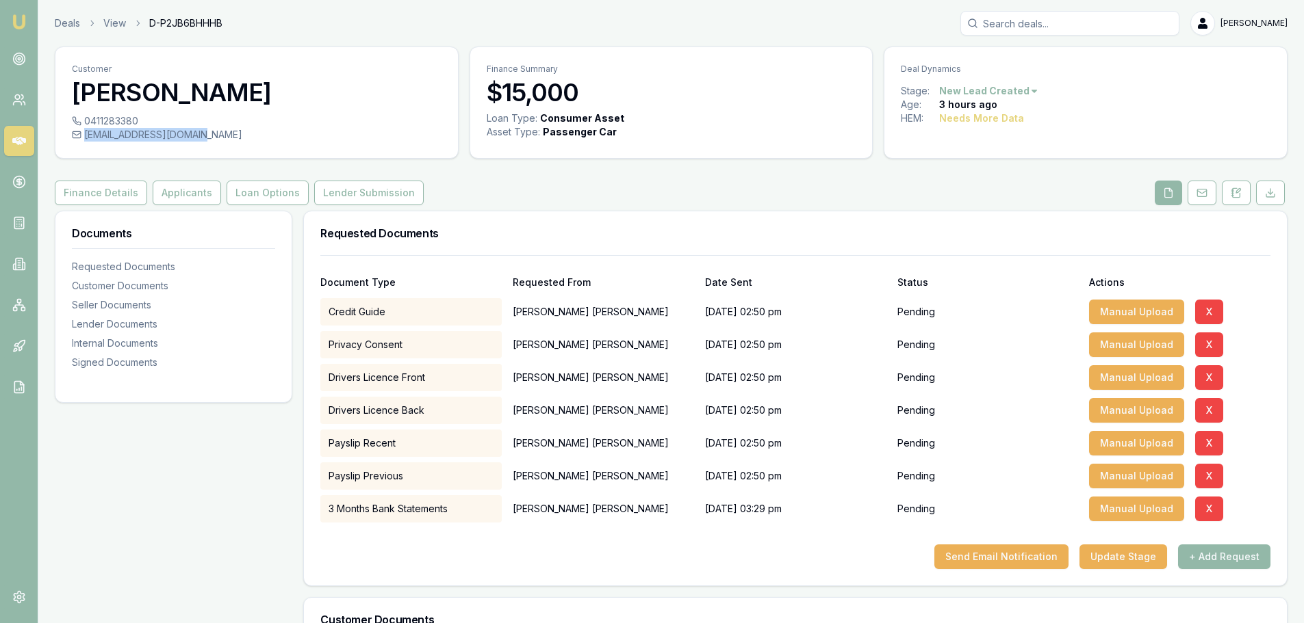
click at [198, 133] on div "kylerusso249@gmail.com" at bounding box center [257, 135] width 370 height 14
copy div "kylerusso249@gmail.com"
click at [1128, 556] on button "Update Stage" at bounding box center [1123, 557] width 88 height 25
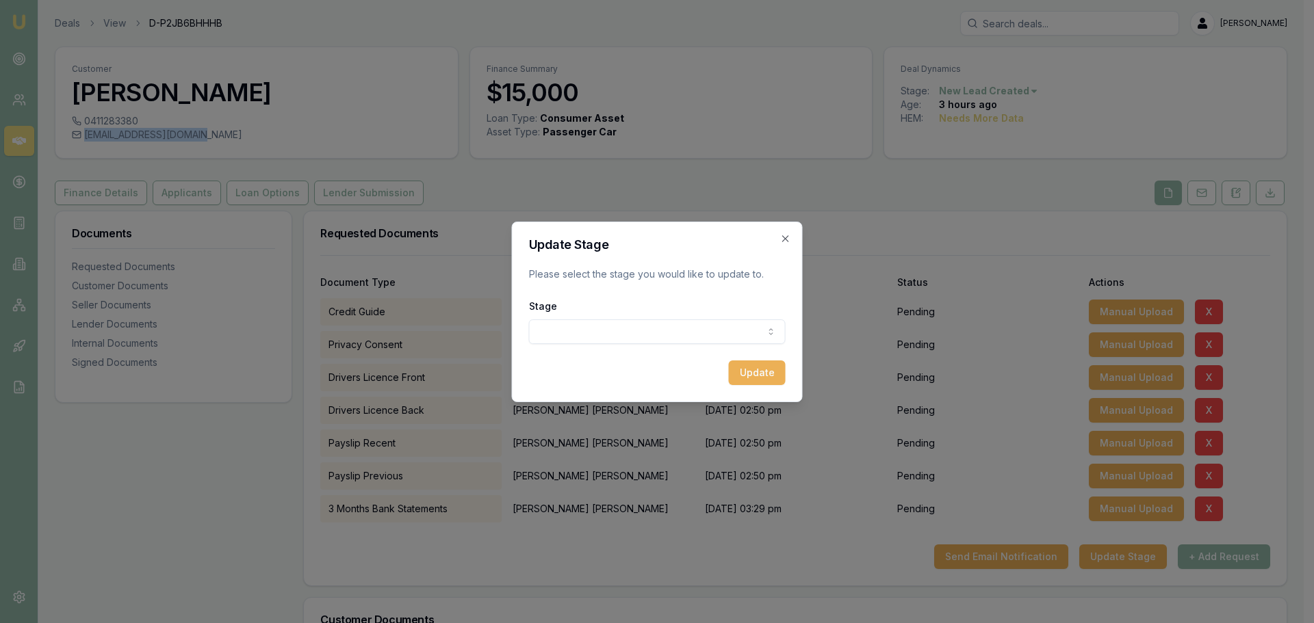
click at [638, 333] on body "Emu Broker Deals View D-P2JB6BHHHB Erin Shield Toggle Menu Customer Kyle Russo …" at bounding box center [652, 311] width 1304 height 623
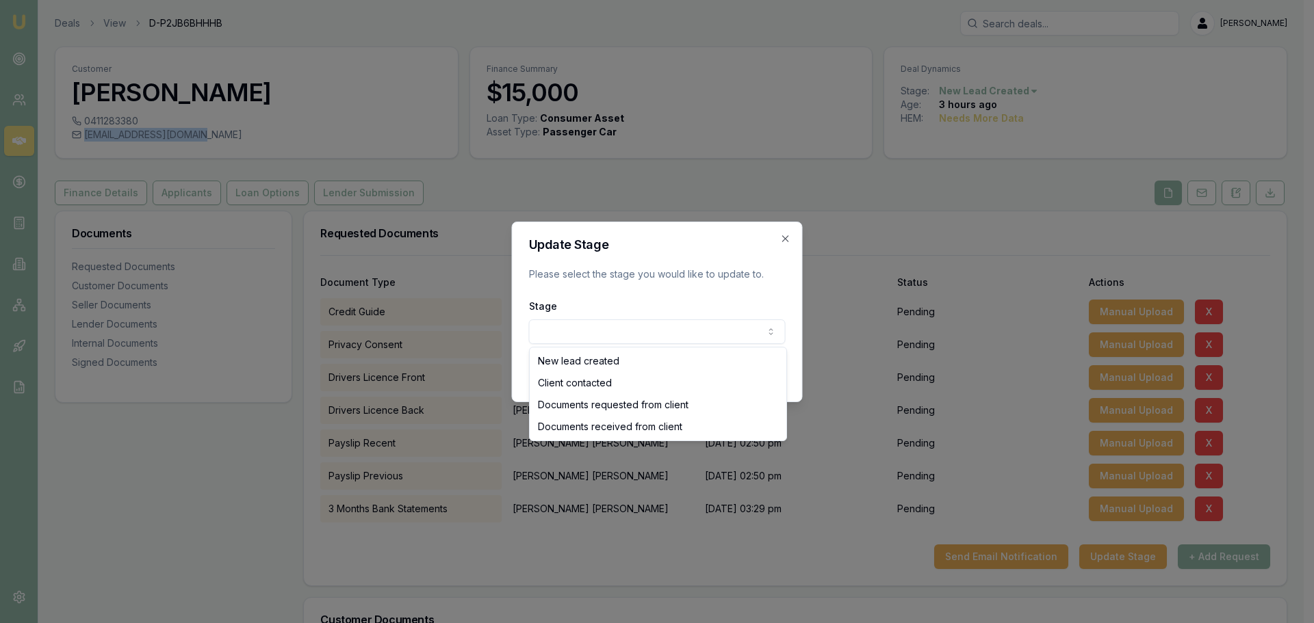
select select "DOCUMENTS_REQUESTED_FROM_CLIENT"
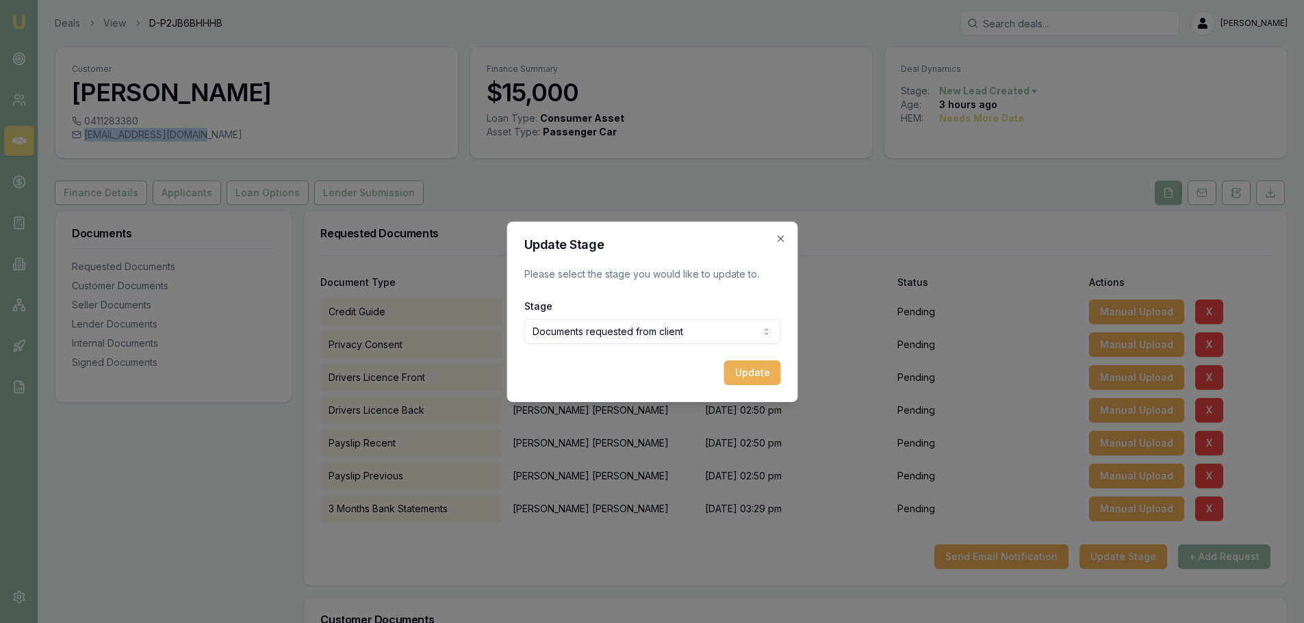
click at [753, 378] on button "Update" at bounding box center [751, 373] width 57 height 25
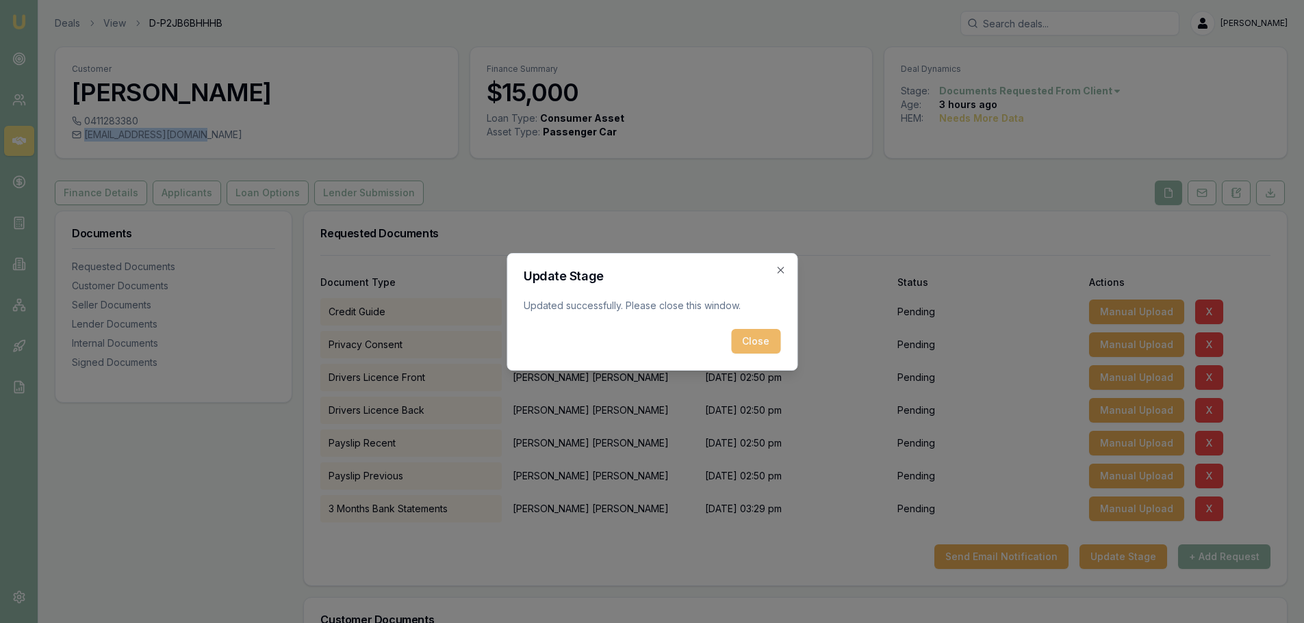
click at [755, 347] on button "Close" at bounding box center [755, 341] width 49 height 25
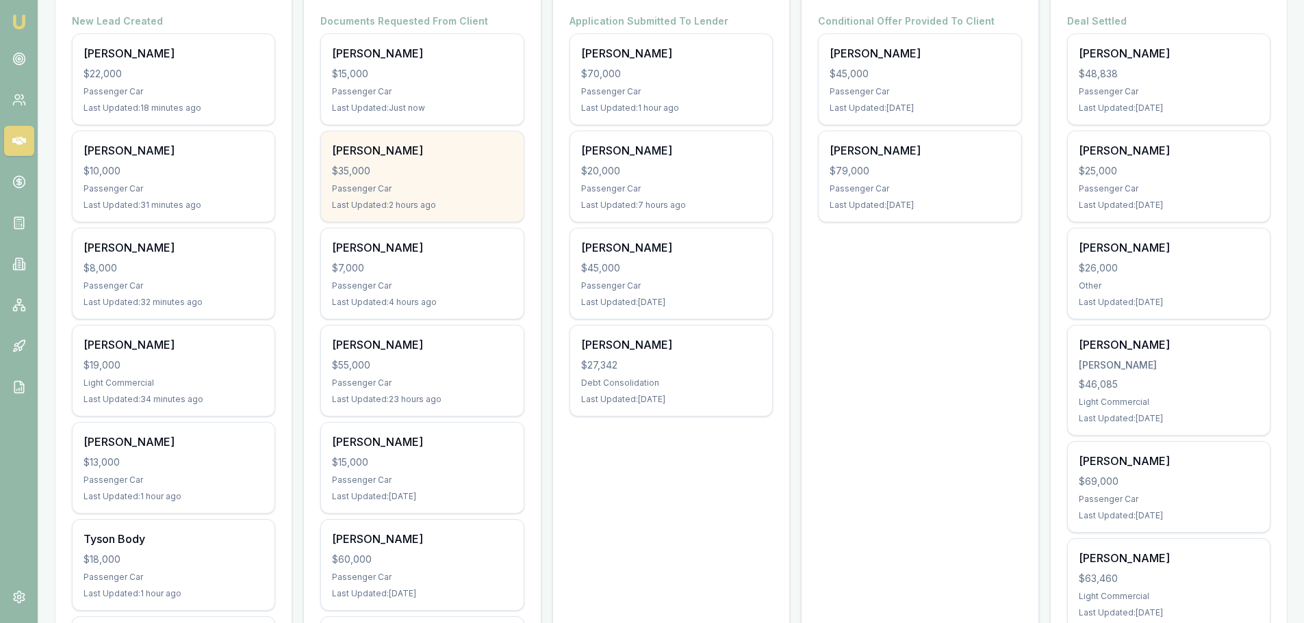
scroll to position [342, 0]
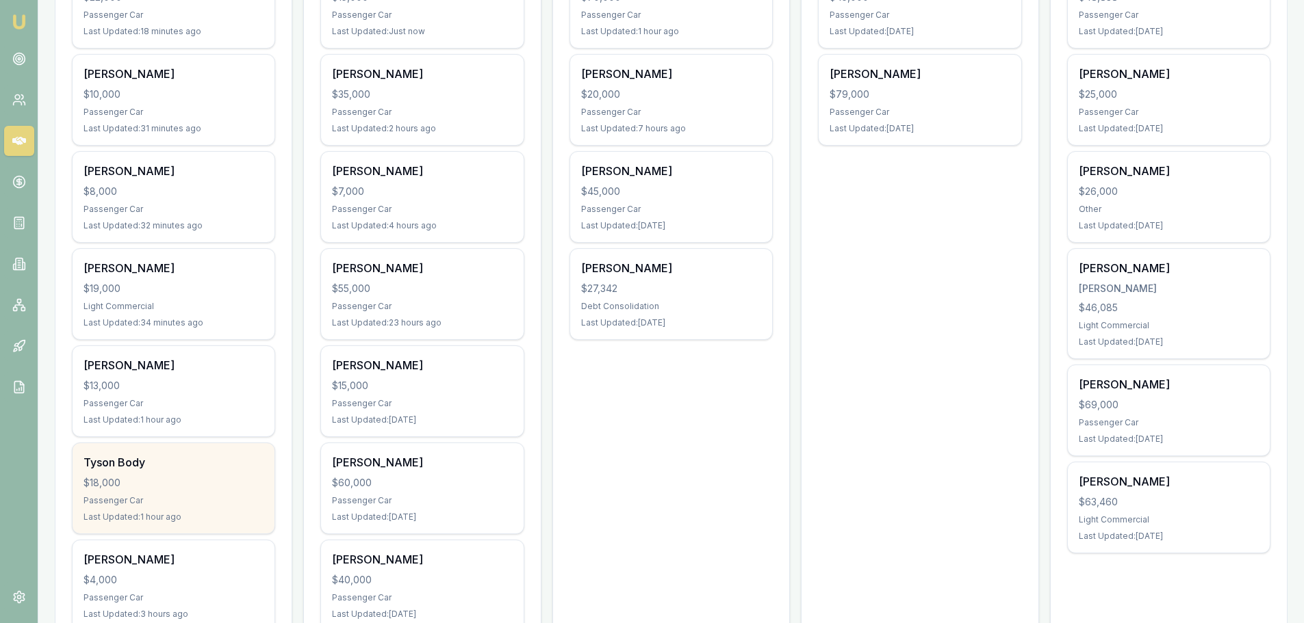
click at [122, 498] on div "Passenger Car" at bounding box center [173, 500] width 180 height 11
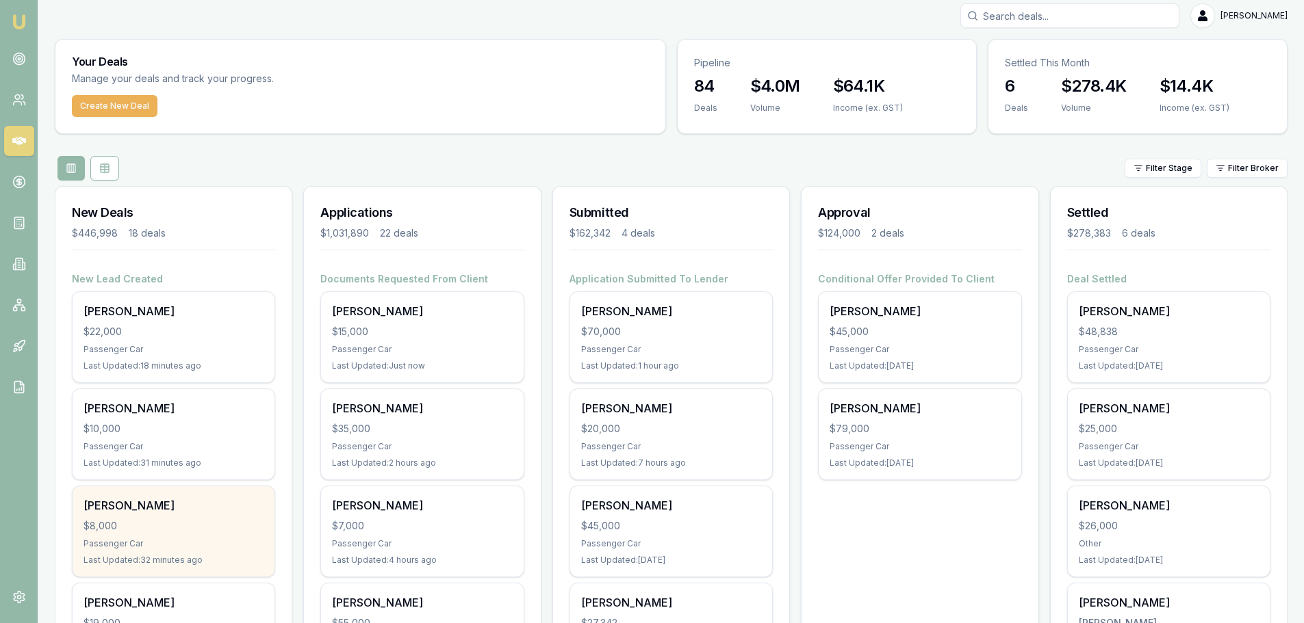
scroll to position [0, 0]
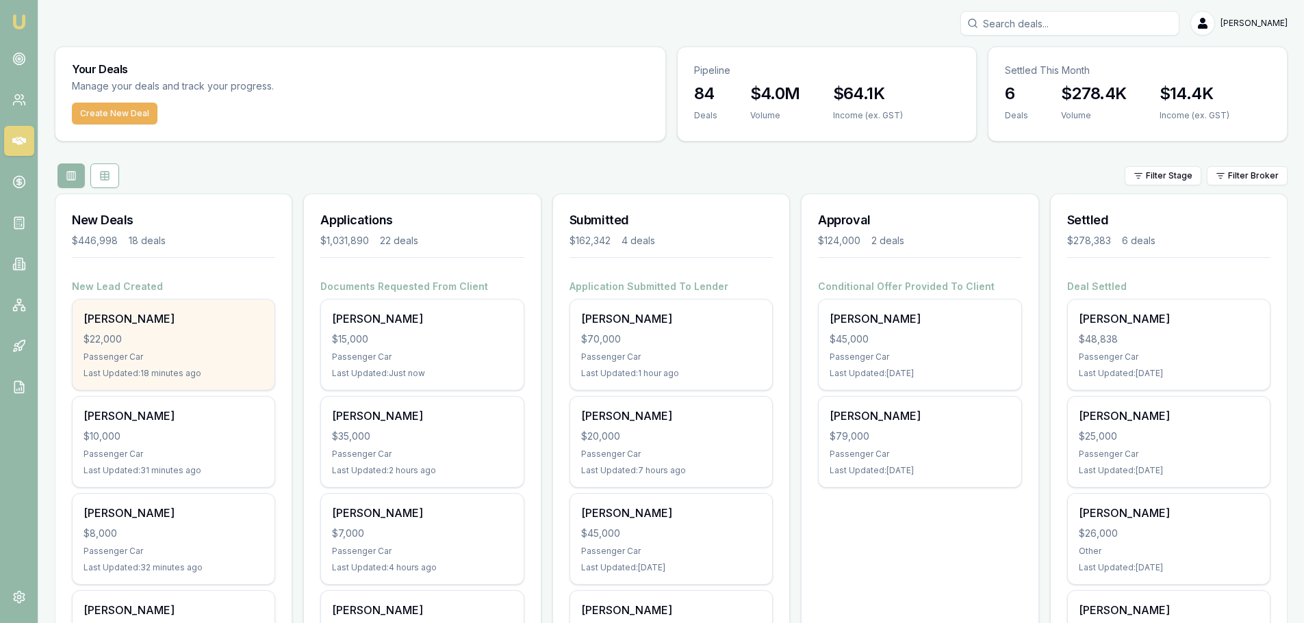
click at [135, 349] on div "[PERSON_NAME] $22,000 Passenger Car Last Updated: 18 minutes ago" at bounding box center [174, 345] width 202 height 90
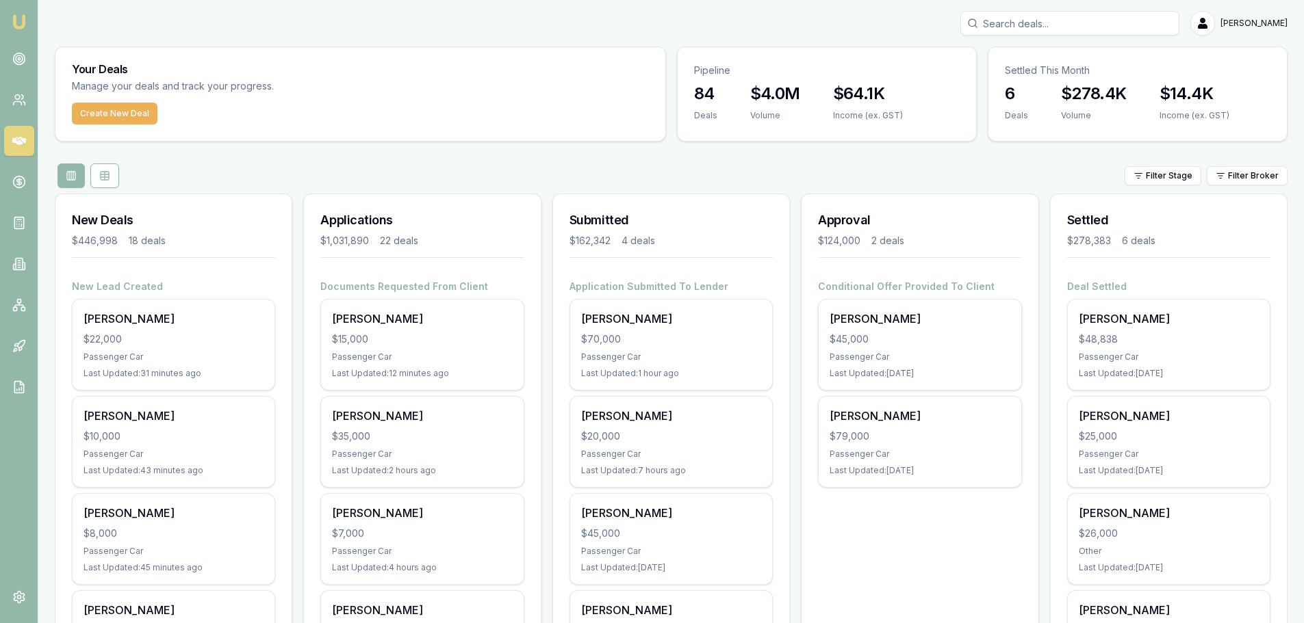
click at [530, 83] on div "Your Deals Manage your deals and track your progress." at bounding box center [360, 74] width 610 height 55
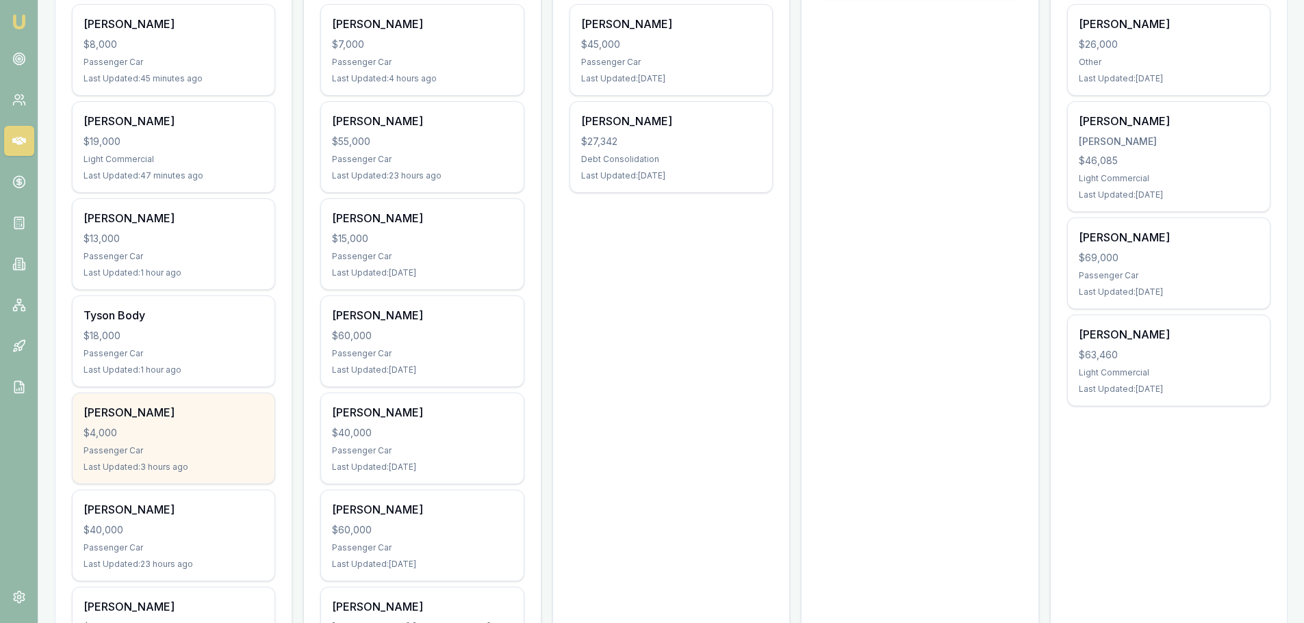
scroll to position [547, 0]
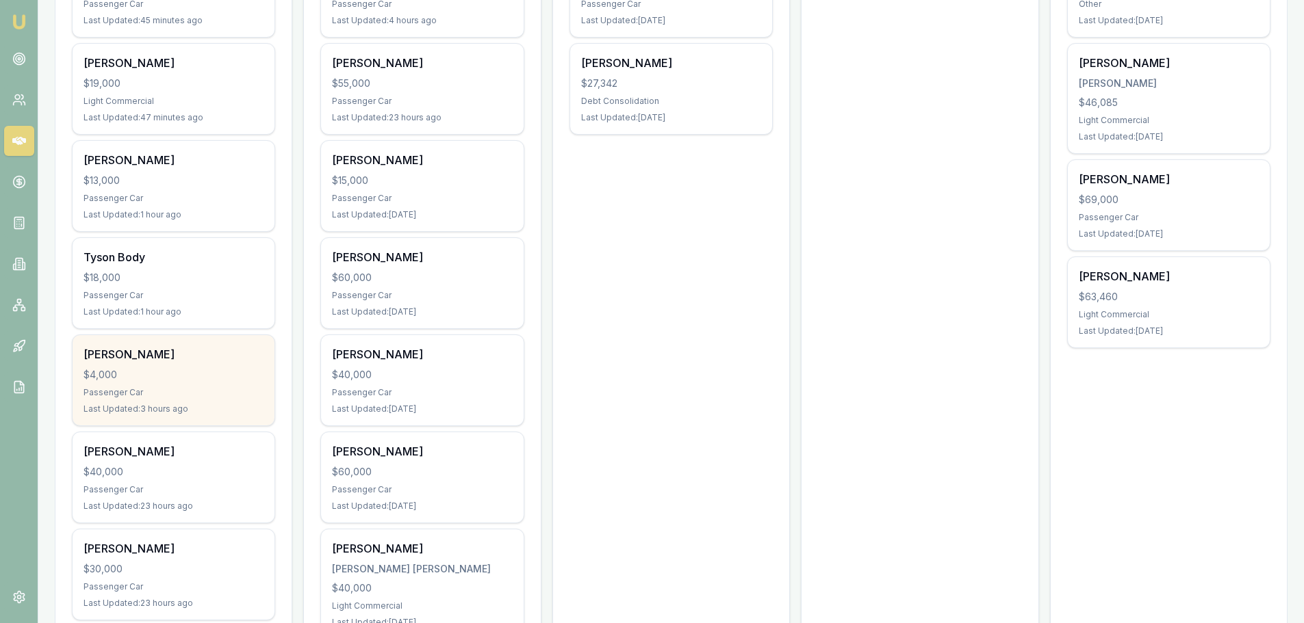
click at [226, 385] on div "[PERSON_NAME] $4,000 Passenger Car Last Updated: 3 hours ago" at bounding box center [174, 380] width 202 height 90
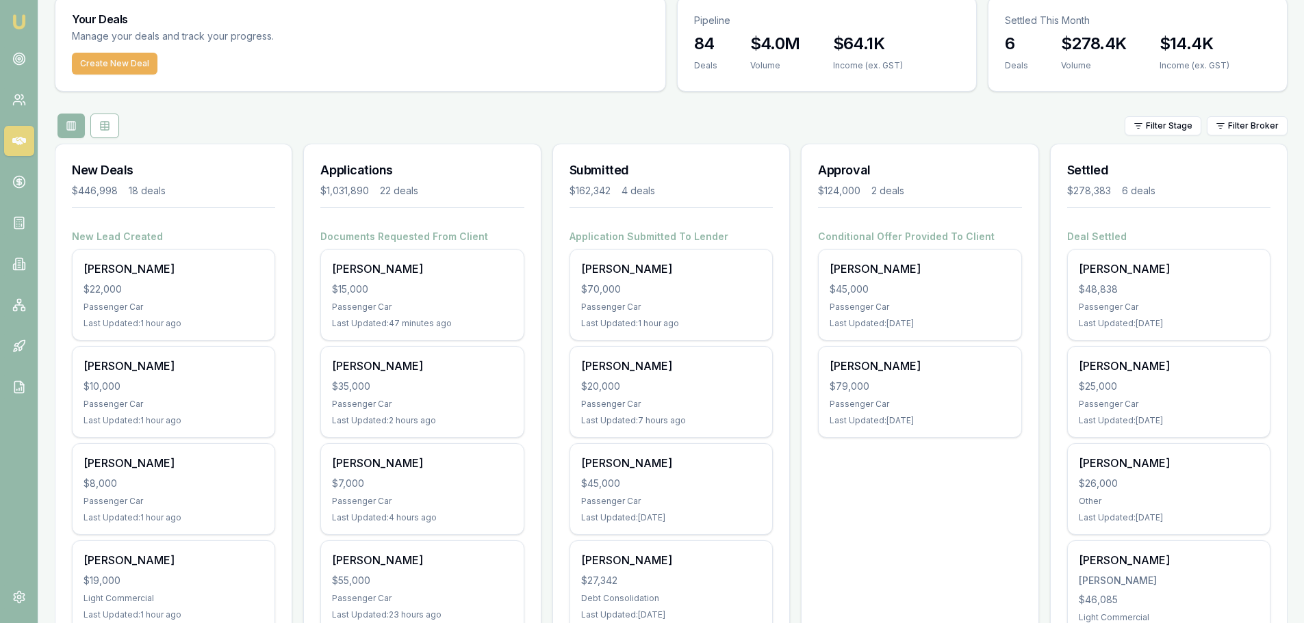
scroll to position [0, 0]
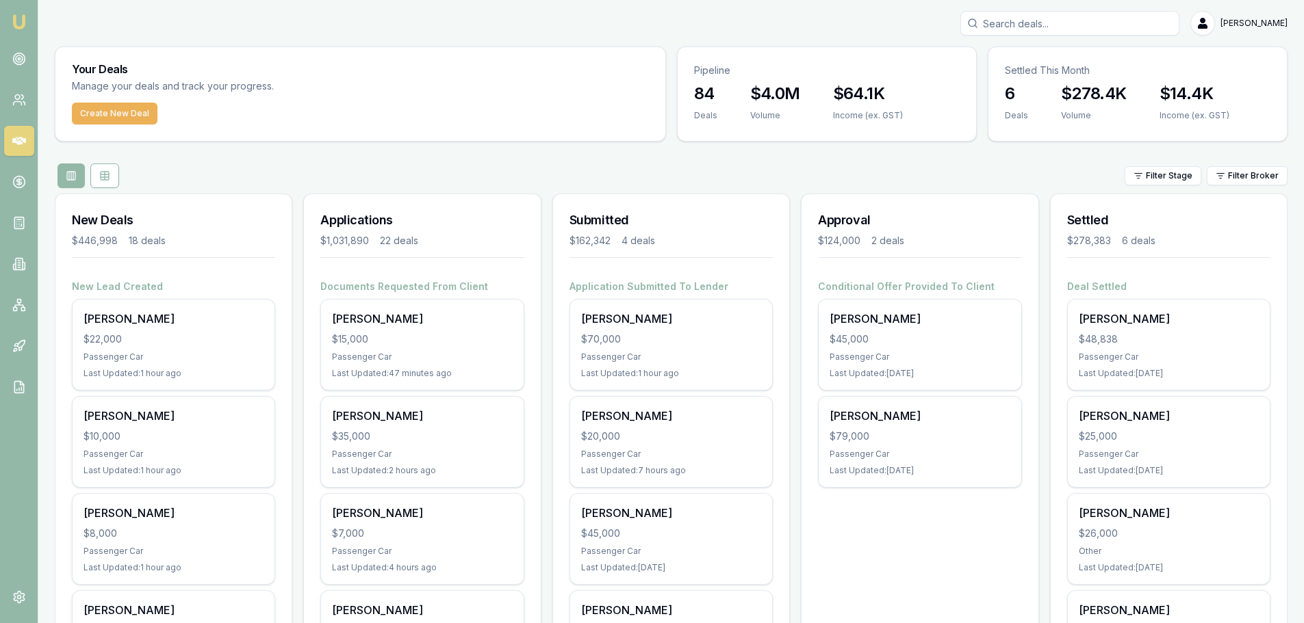
click at [1010, 29] on input "Search deals" at bounding box center [1069, 23] width 219 height 25
type input "b"
type input "[PERSON_NAME]"
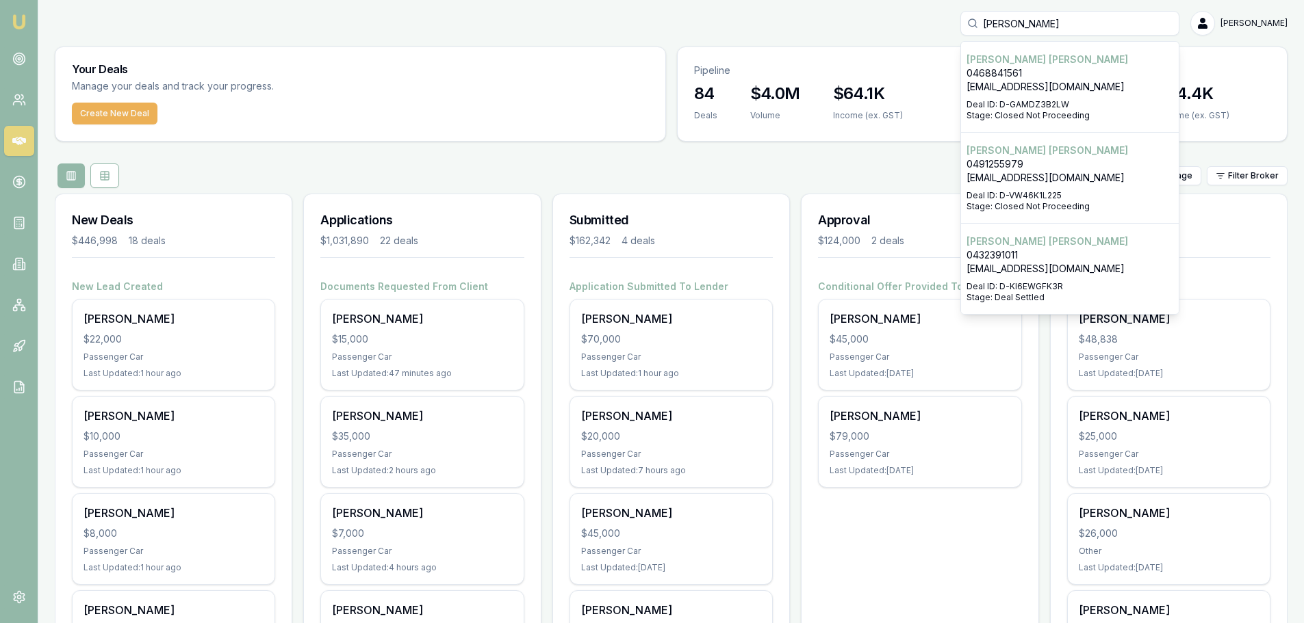
click at [1066, 257] on p "0432391011" at bounding box center [1069, 255] width 207 height 14
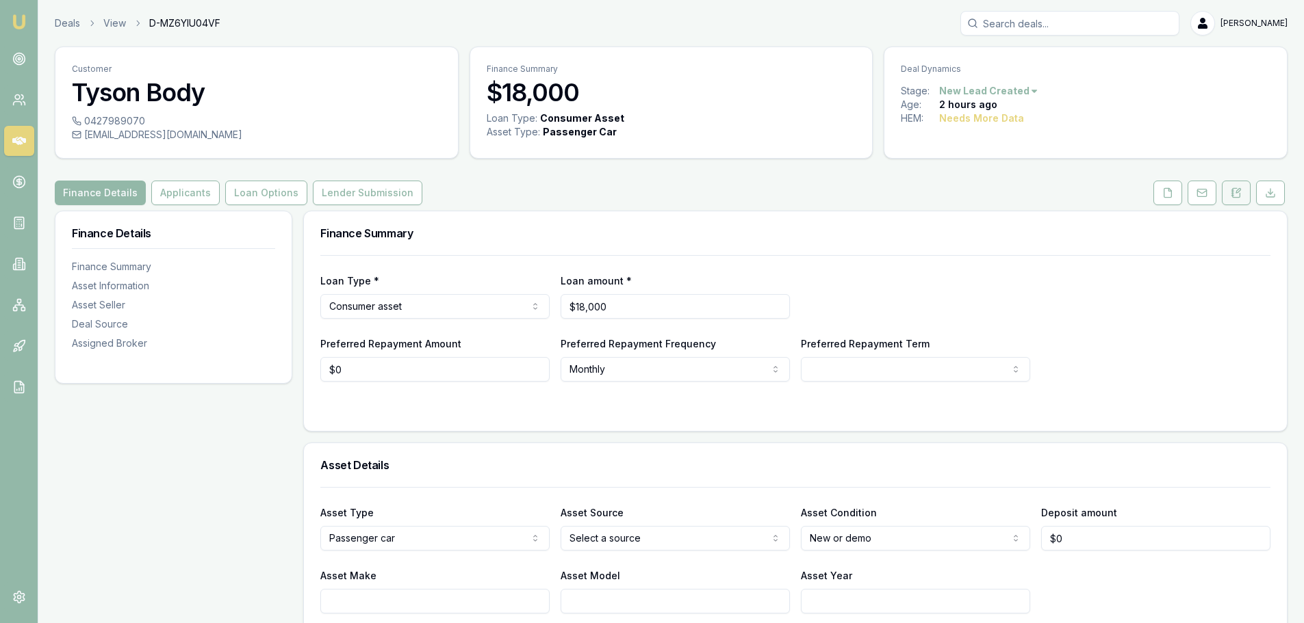
click at [1235, 194] on icon at bounding box center [1235, 192] width 11 height 11
click at [306, 90] on h3 "[PERSON_NAME]" at bounding box center [257, 92] width 370 height 27
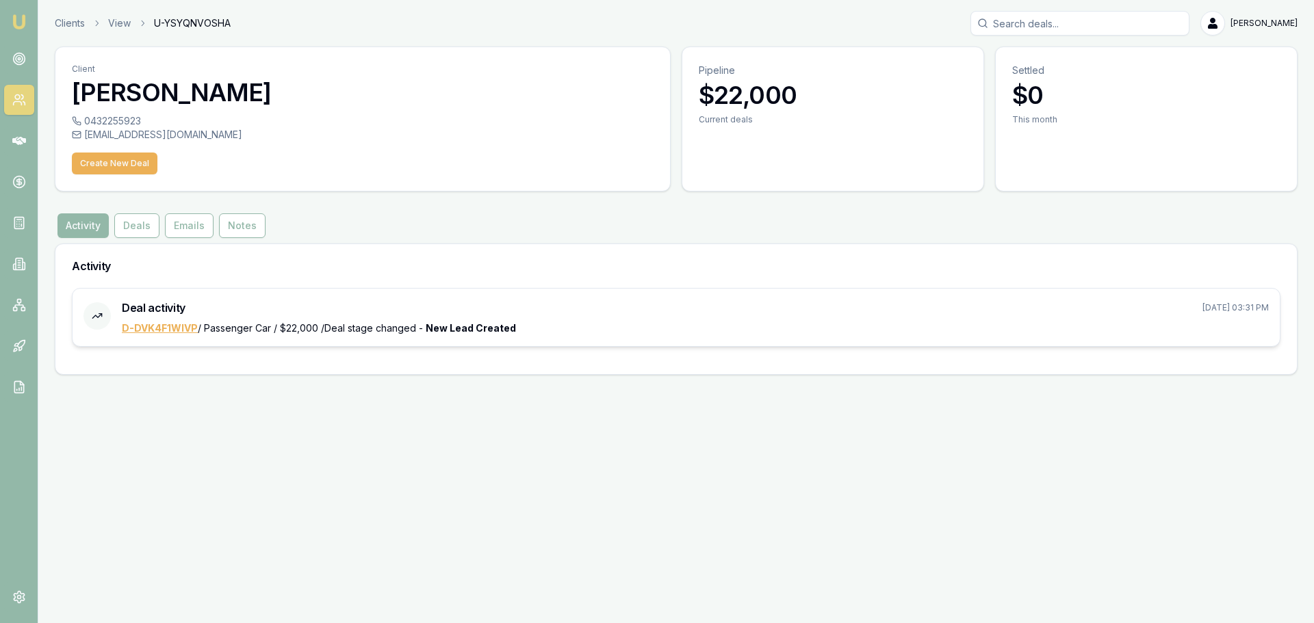
click at [161, 327] on link "D-DVK4F1WIVP" at bounding box center [160, 328] width 76 height 12
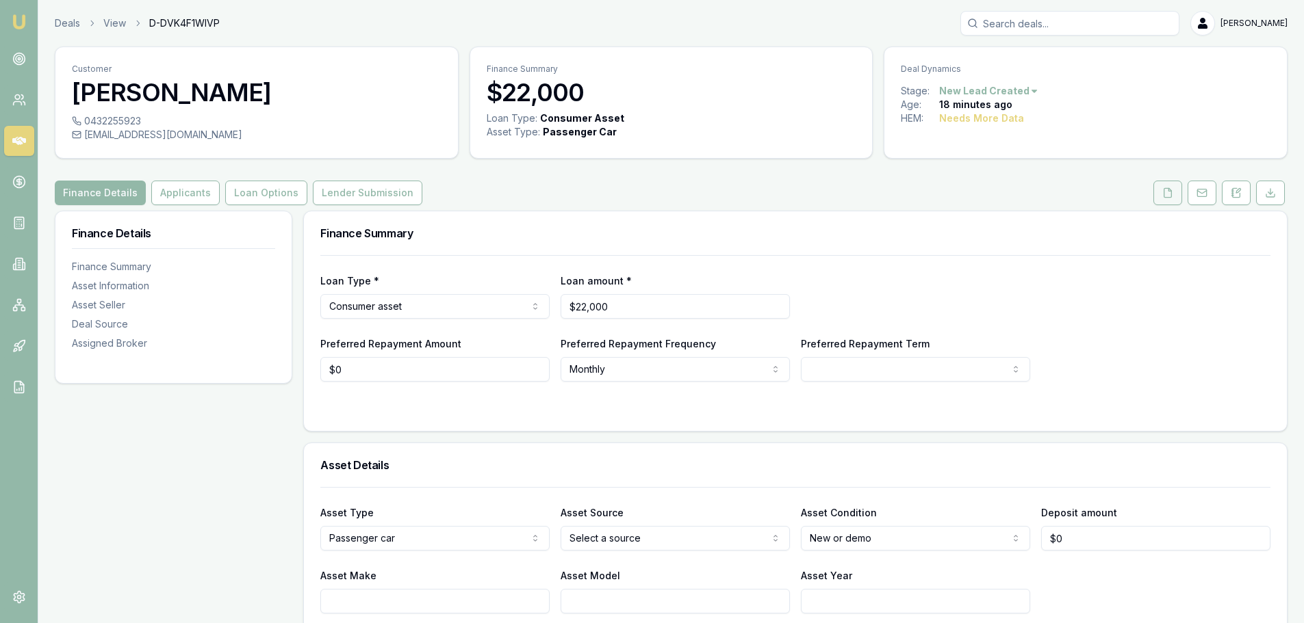
click at [1167, 193] on icon at bounding box center [1167, 192] width 11 height 11
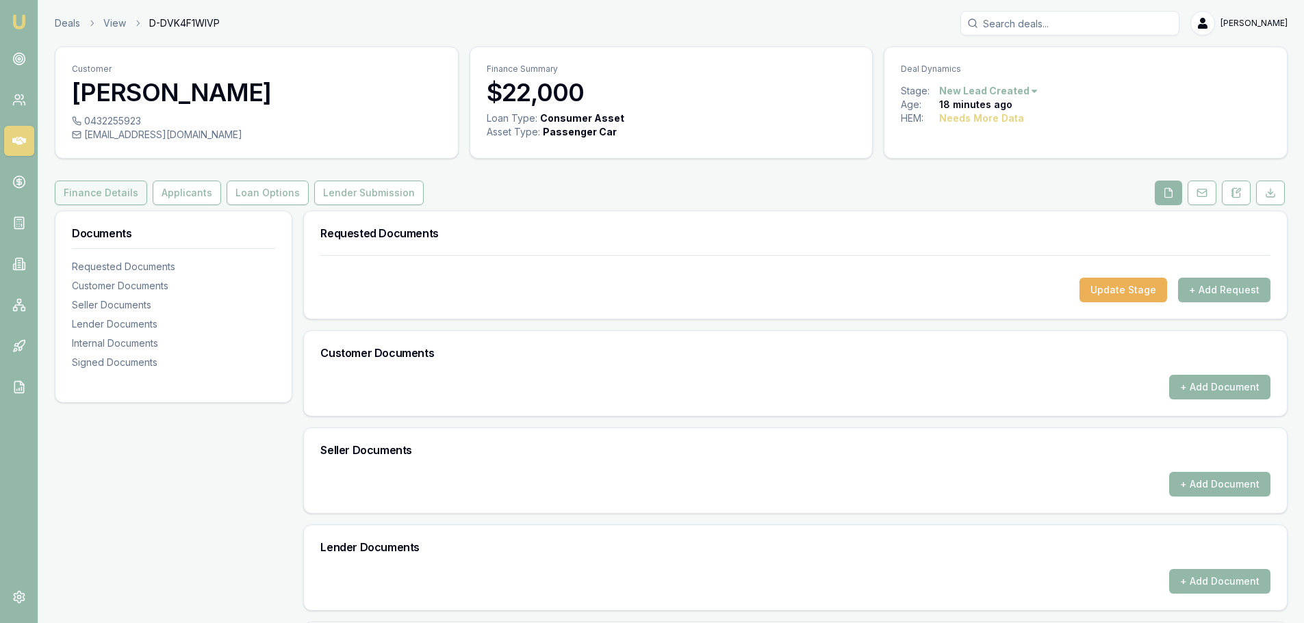
click at [112, 192] on button "Finance Details" at bounding box center [101, 193] width 92 height 25
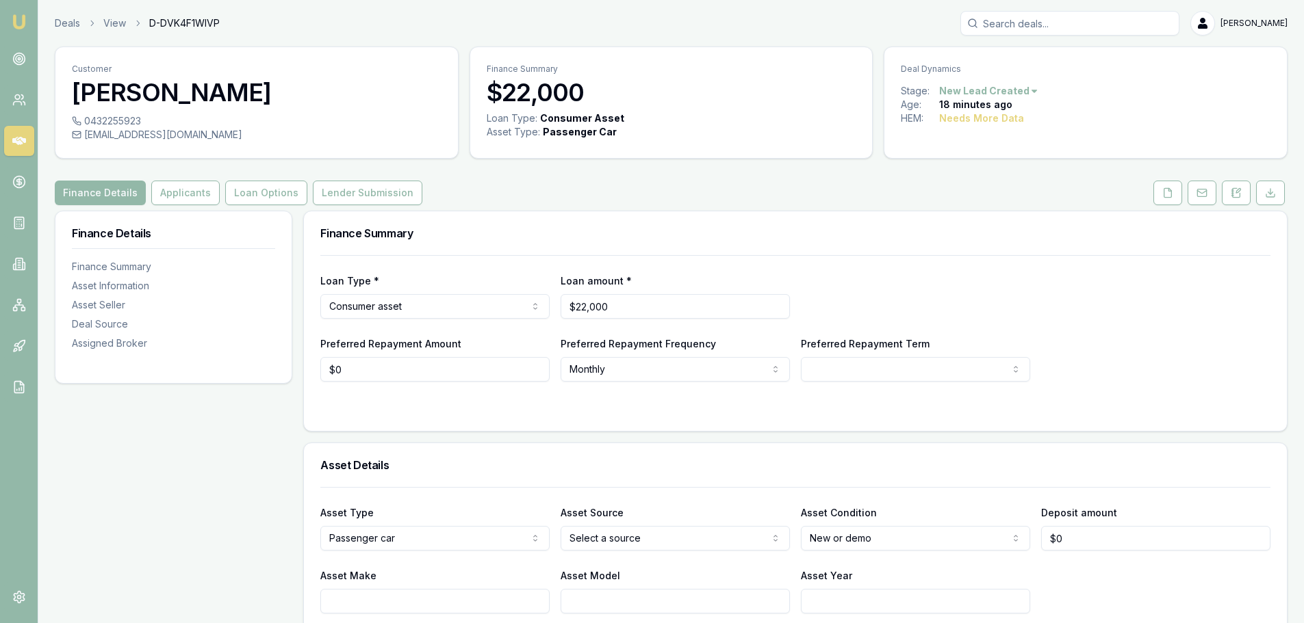
click at [1250, 202] on link at bounding box center [1236, 193] width 34 height 25
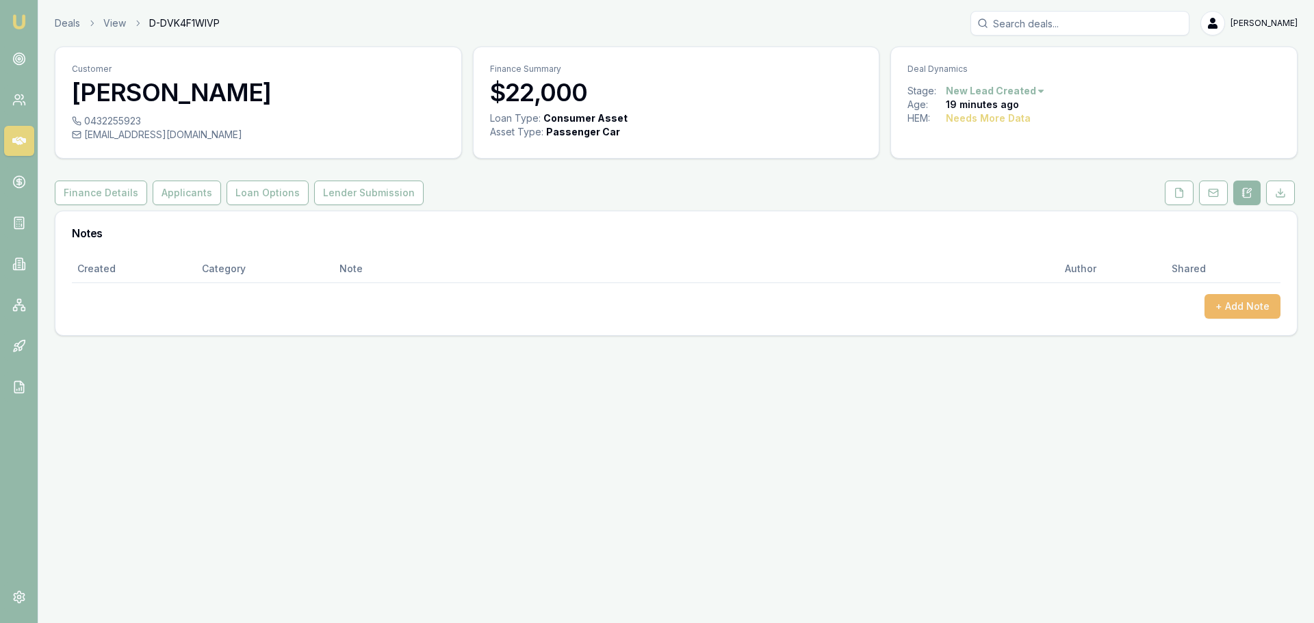
click at [1254, 305] on button "+ Add Note" at bounding box center [1242, 306] width 76 height 25
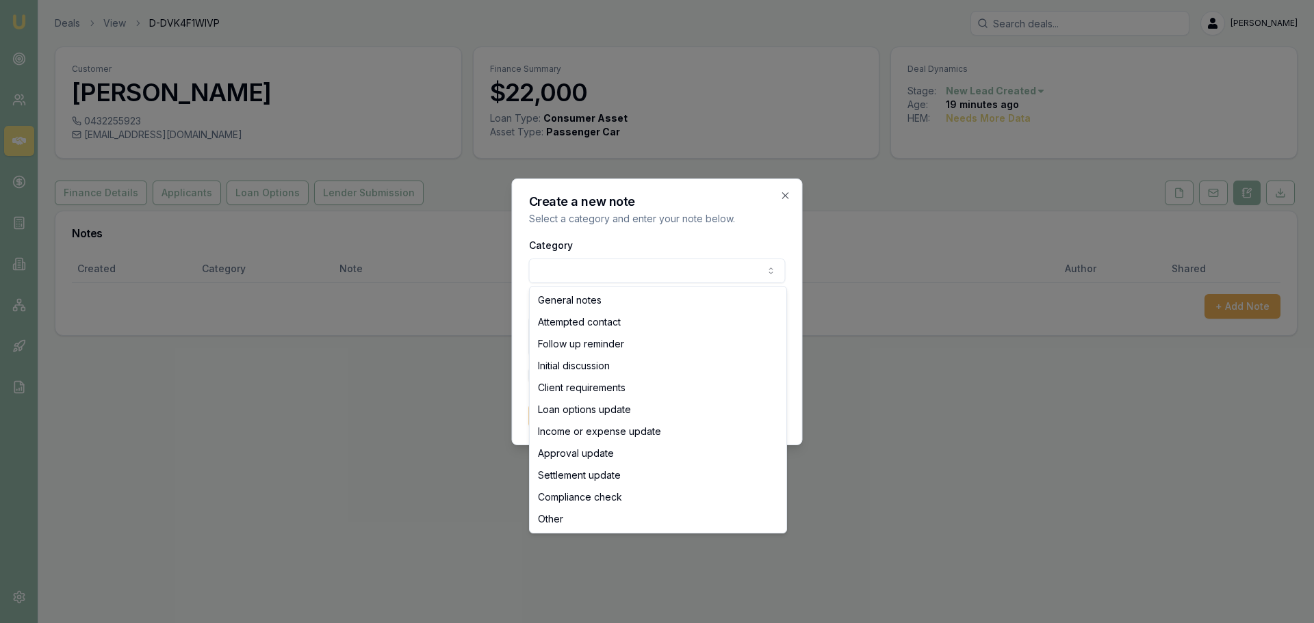
click at [681, 275] on body "Emu Broker Deals View D-DVK4F1WIVP Erin Shield Toggle Menu Customer Joseph Dawe…" at bounding box center [657, 311] width 1314 height 623
select select "ATTEMPTED_CONTACT"
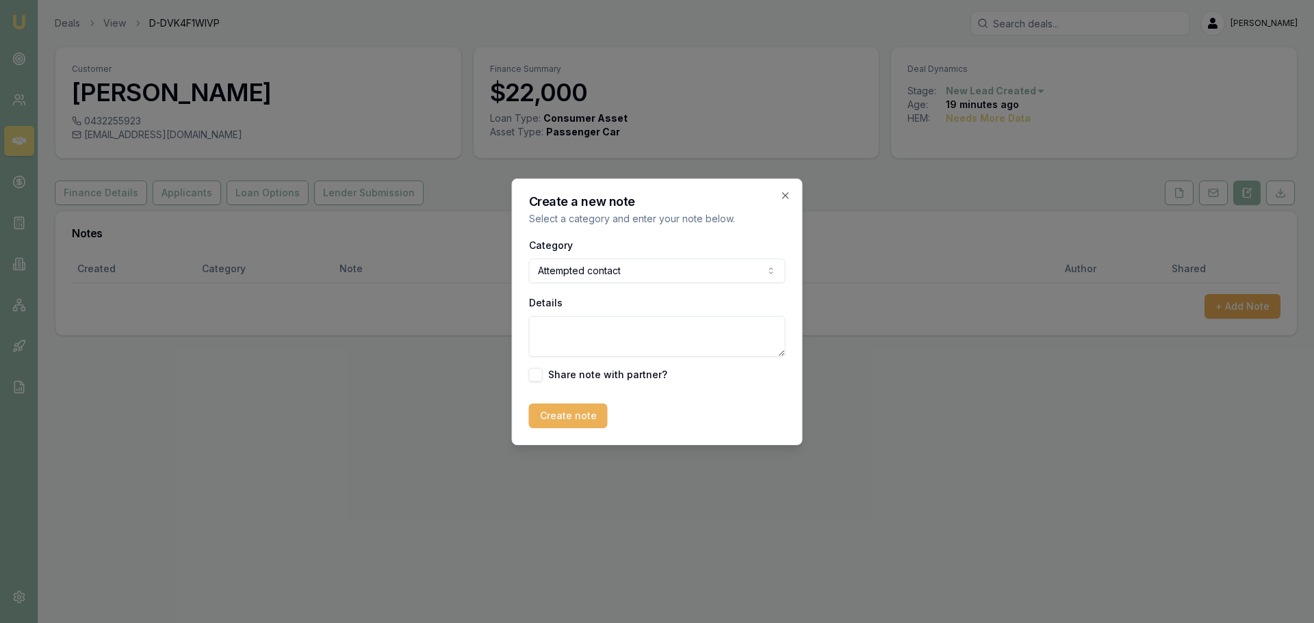
click at [645, 336] on textarea "Details" at bounding box center [657, 336] width 257 height 41
type textarea "sent intro text"
click at [588, 418] on button "Create note" at bounding box center [568, 416] width 79 height 25
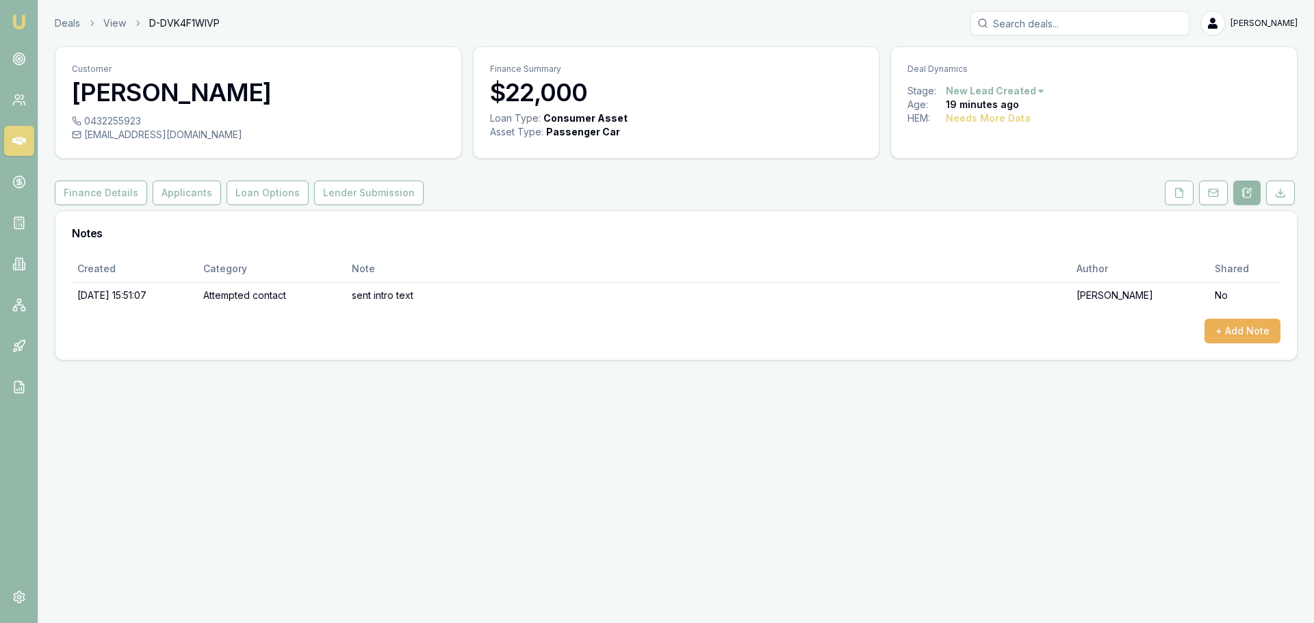
click at [857, 164] on div "Customer Joseph Dawes 0432255923 djumadawes@gmail.com Finance Summary $22,000 L…" at bounding box center [676, 204] width 1243 height 314
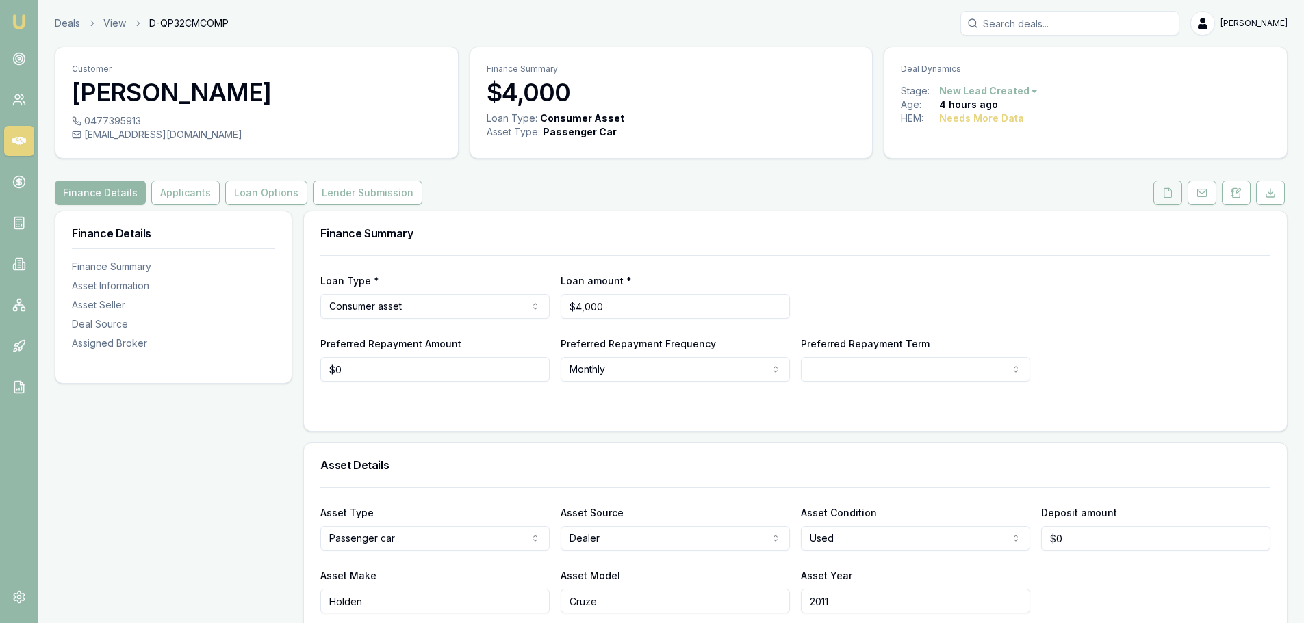
click at [1181, 194] on button at bounding box center [1167, 193] width 29 height 25
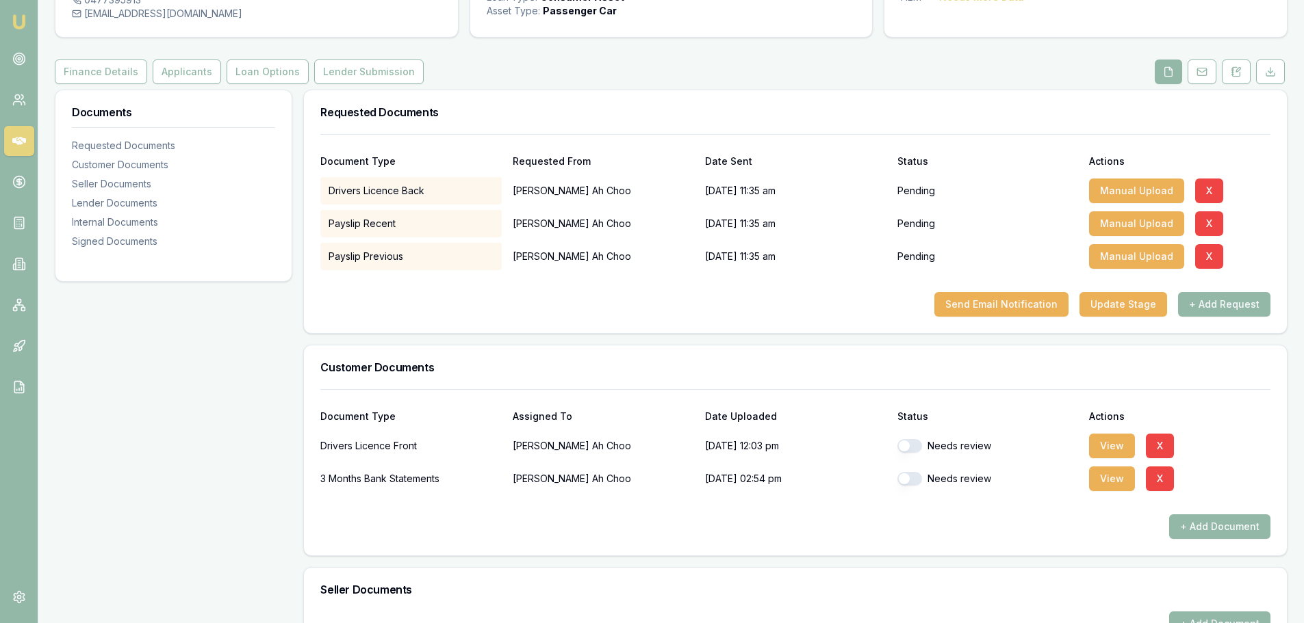
scroll to position [137, 0]
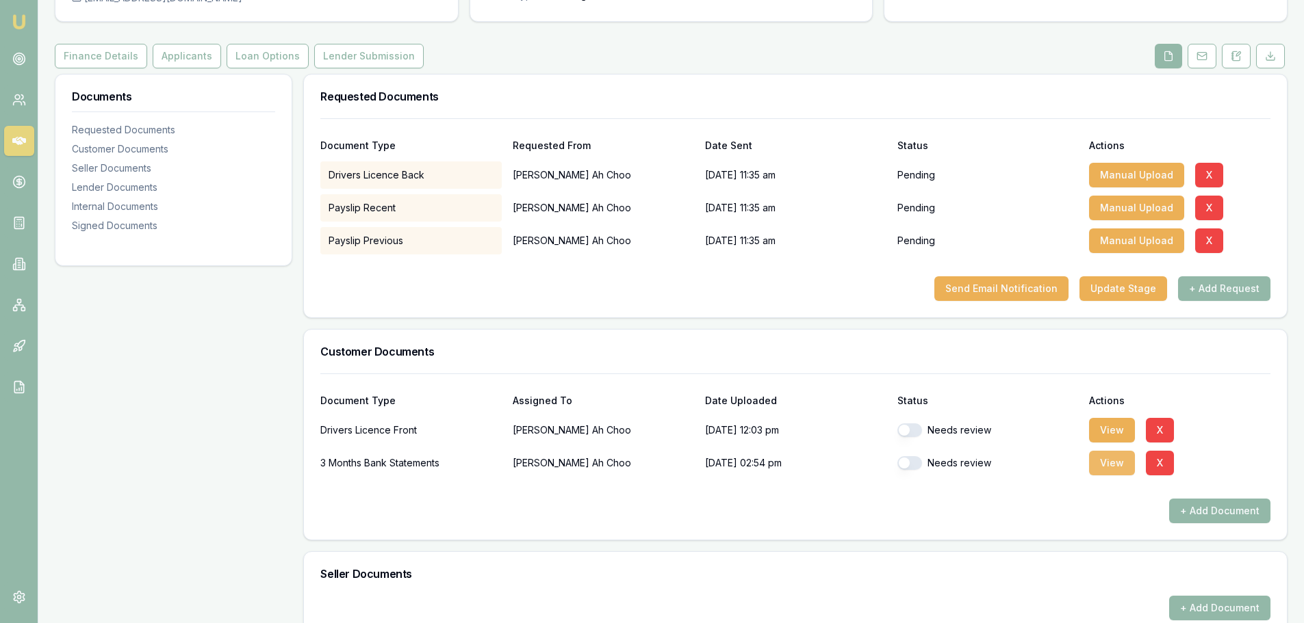
click at [1113, 464] on button "View" at bounding box center [1112, 463] width 46 height 25
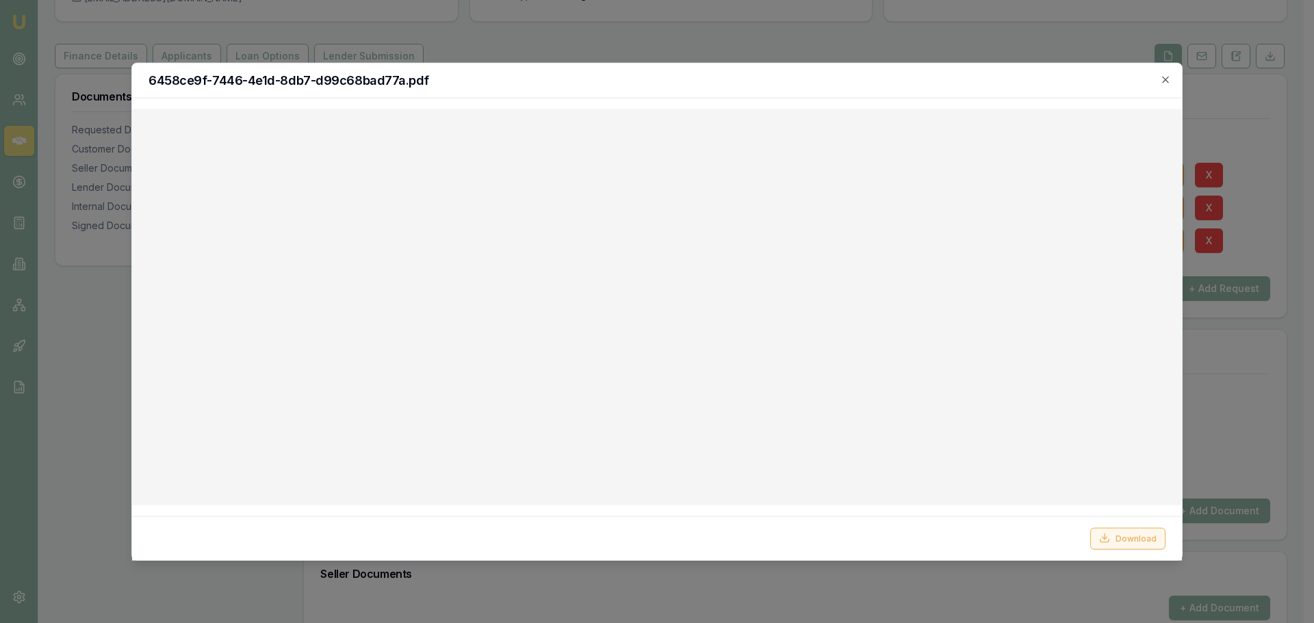
click at [1137, 540] on button "Download" at bounding box center [1127, 539] width 75 height 22
click at [614, 81] on h2 "6458ce9f-7446-4e1d-8db7-d99c68bad77a.pdf" at bounding box center [656, 80] width 1017 height 12
click at [1164, 77] on icon "button" at bounding box center [1165, 79] width 11 height 11
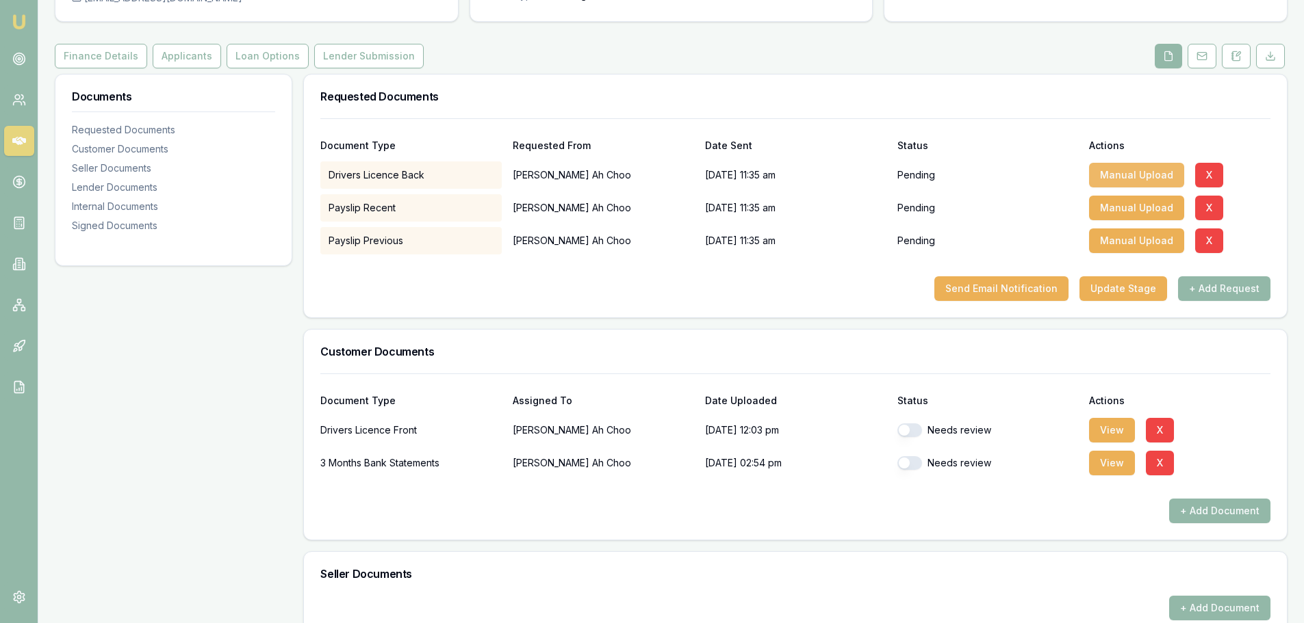
click at [1163, 168] on button "Manual Upload" at bounding box center [1136, 175] width 95 height 25
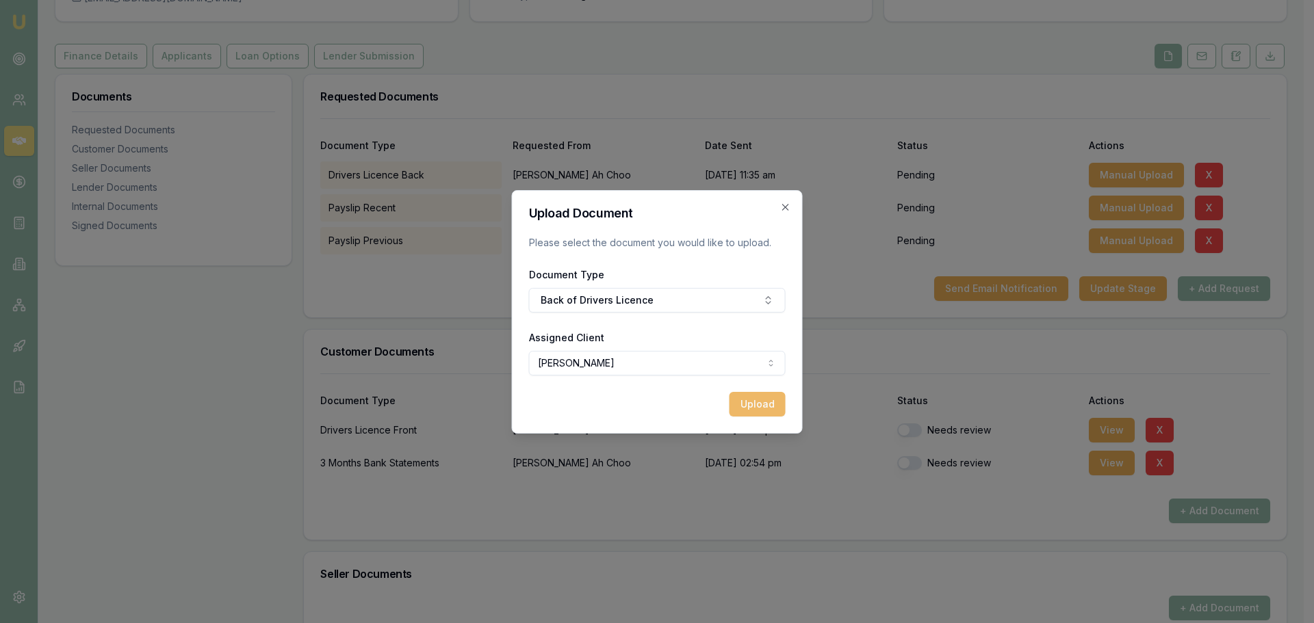
click at [758, 404] on button "Upload" at bounding box center [757, 404] width 56 height 25
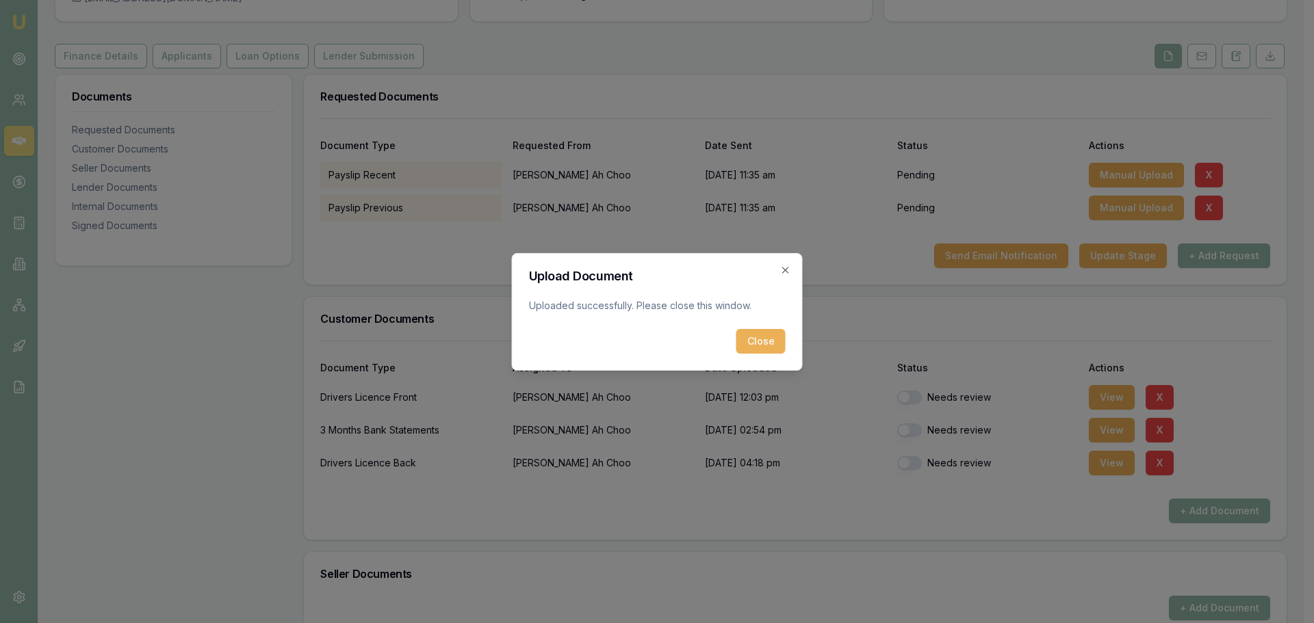
click at [769, 354] on div "Upload Document Uploaded successfully. Please close this window. Close Close" at bounding box center [657, 312] width 291 height 118
click at [770, 344] on button "Close" at bounding box center [760, 341] width 49 height 25
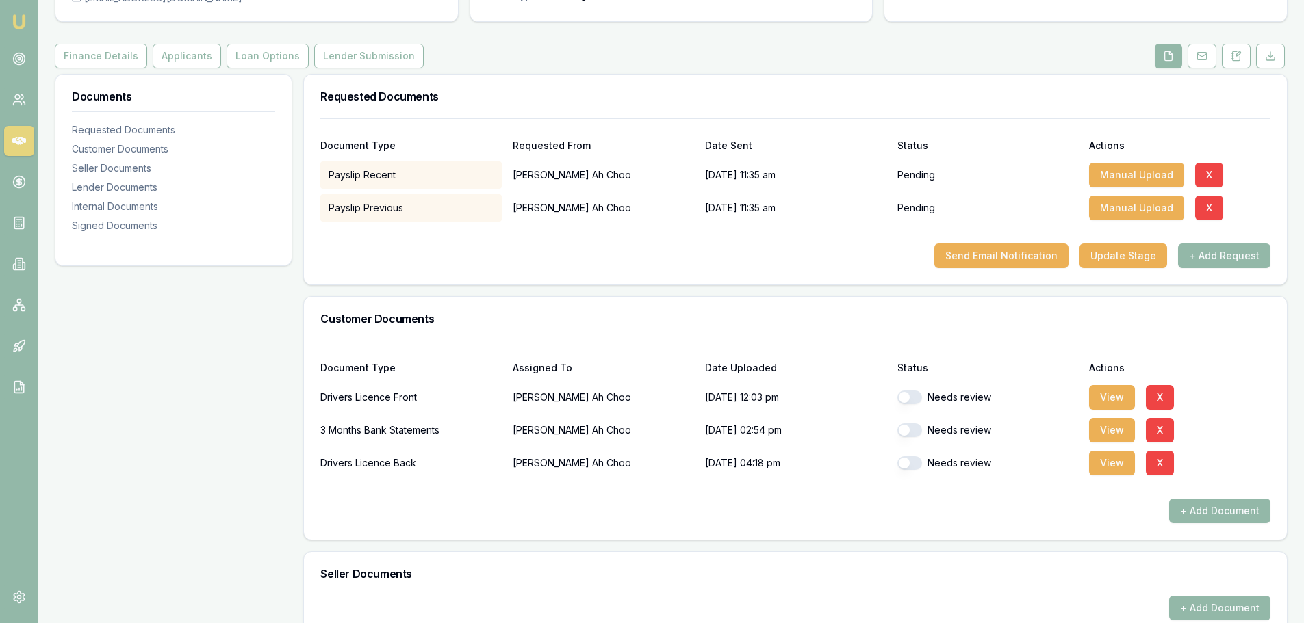
click at [911, 400] on button "button" at bounding box center [909, 398] width 25 height 14
checkbox input "true"
click at [907, 428] on button "button" at bounding box center [909, 431] width 25 height 14
checkbox input "true"
click at [909, 461] on button "button" at bounding box center [909, 463] width 25 height 14
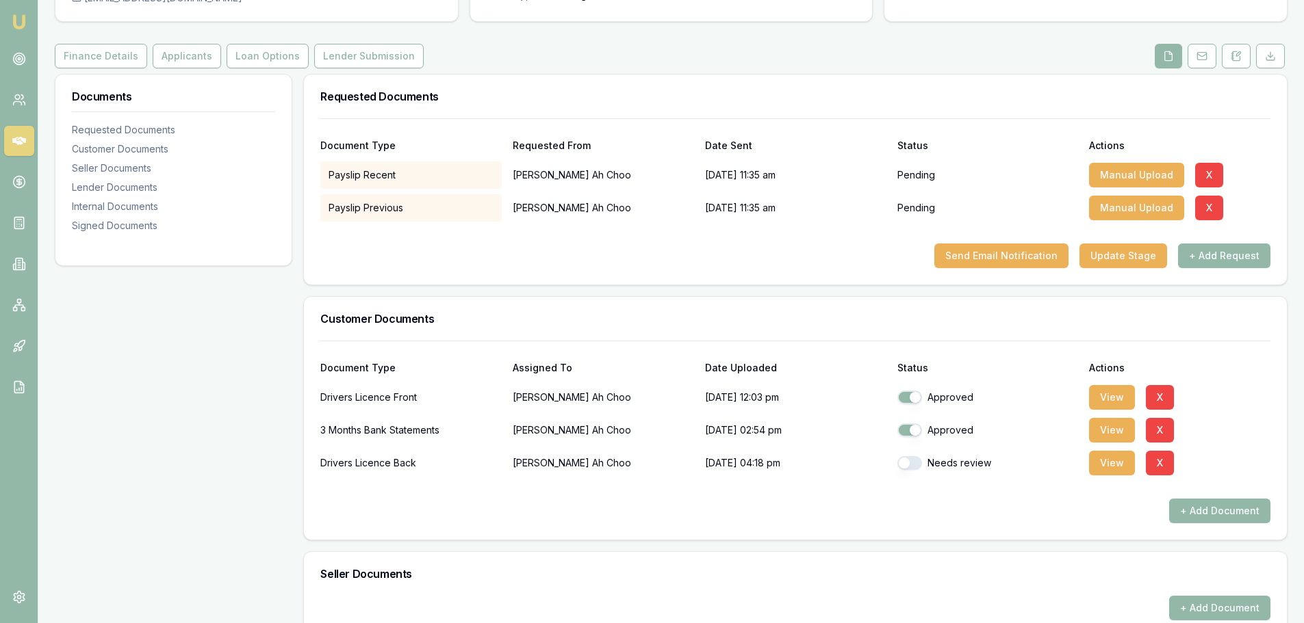
checkbox input "true"
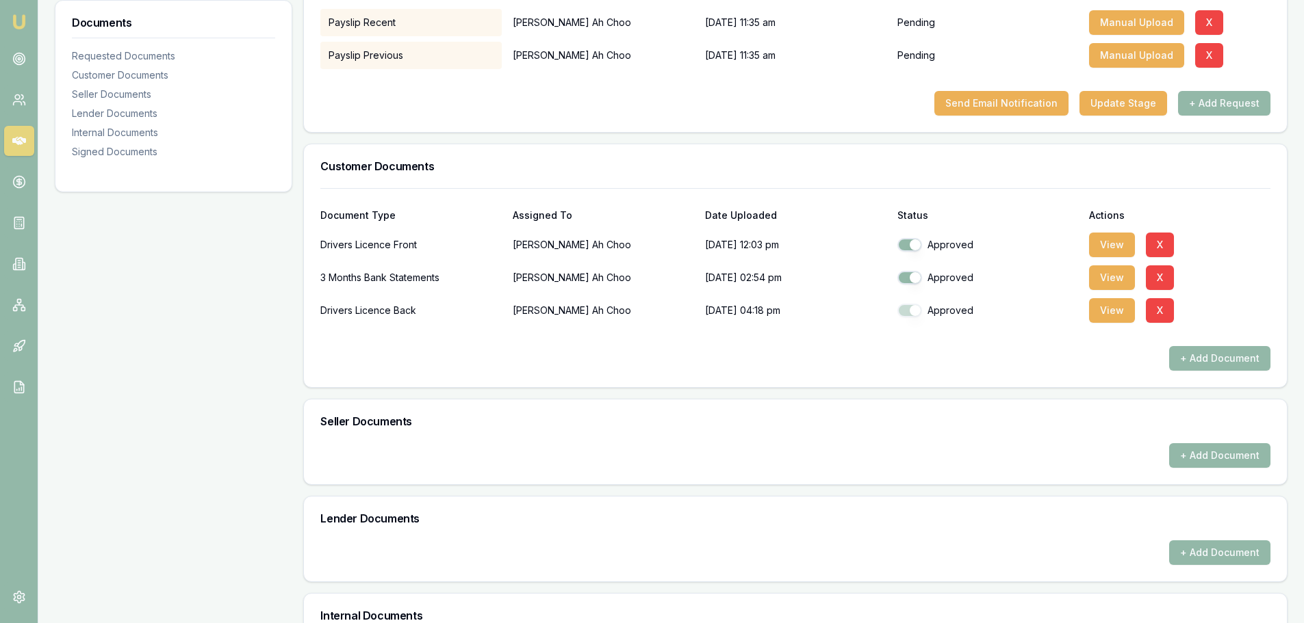
scroll to position [579, 0]
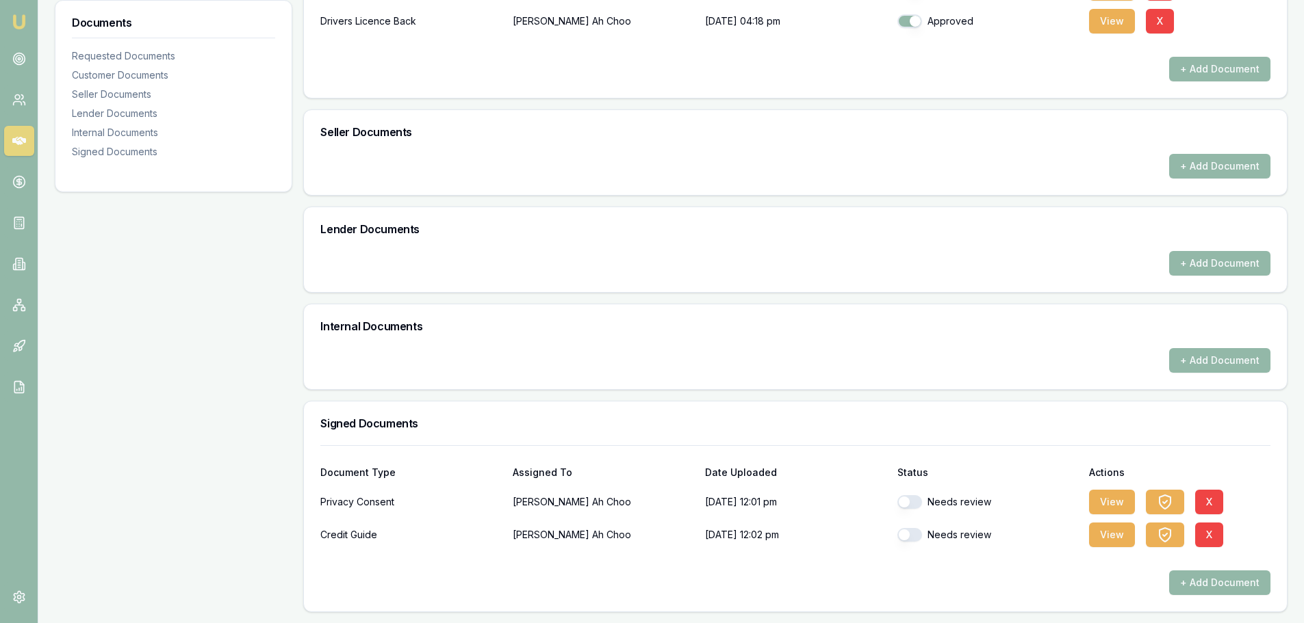
click at [911, 508] on button "button" at bounding box center [909, 502] width 25 height 14
checkbox input "true"
click at [917, 540] on button "button" at bounding box center [909, 535] width 25 height 14
checkbox input "true"
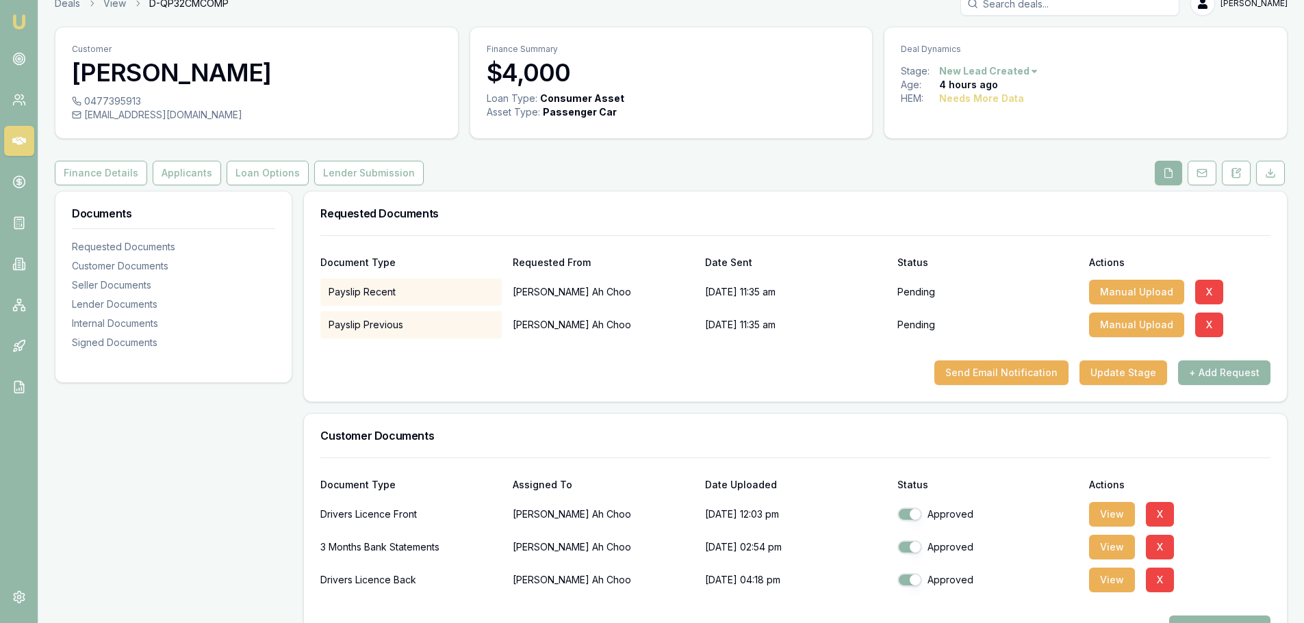
scroll to position [0, 0]
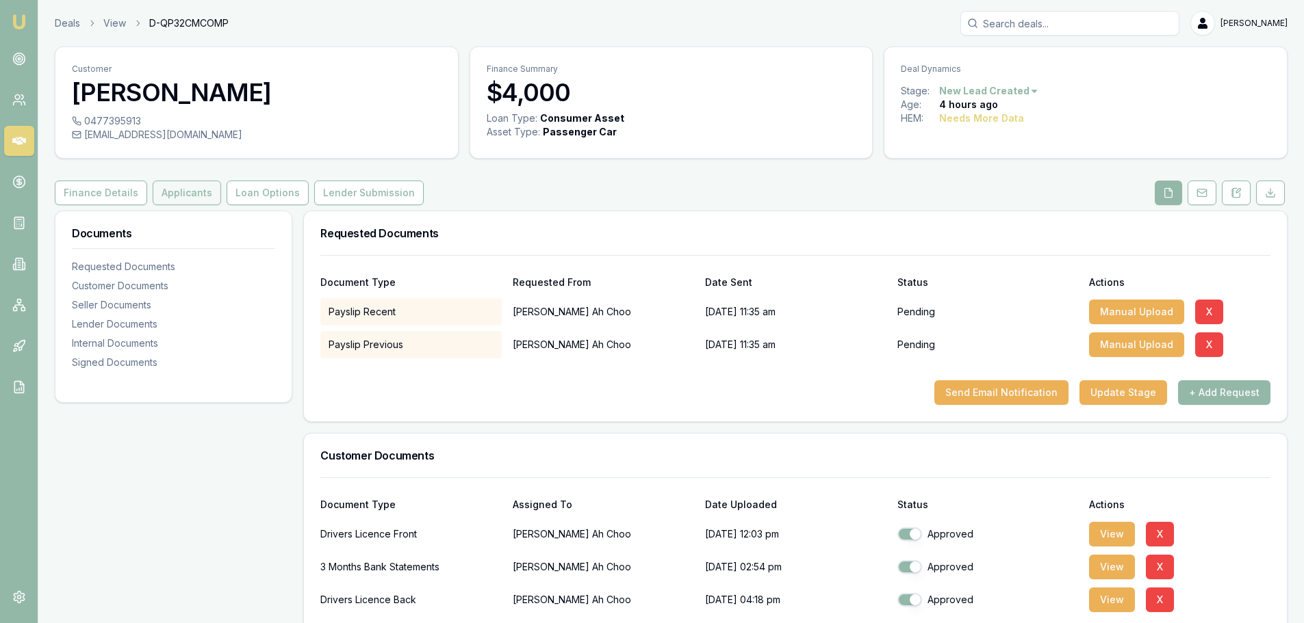
click at [180, 187] on button "Applicants" at bounding box center [187, 193] width 68 height 25
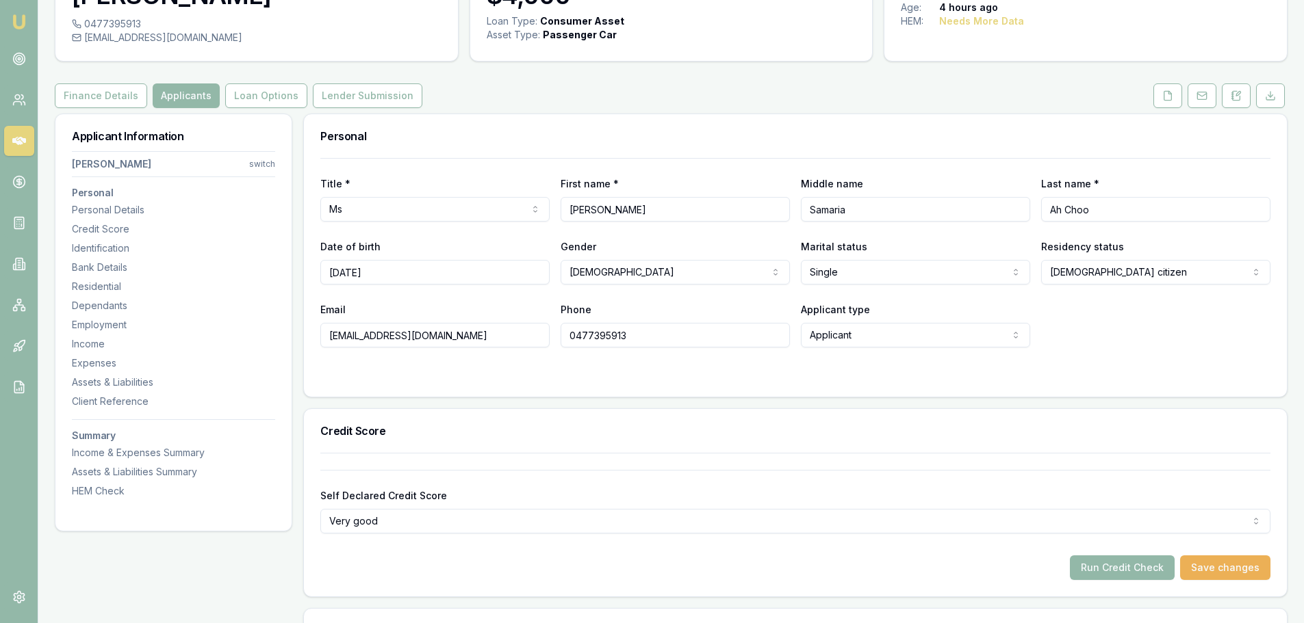
scroll to position [274, 0]
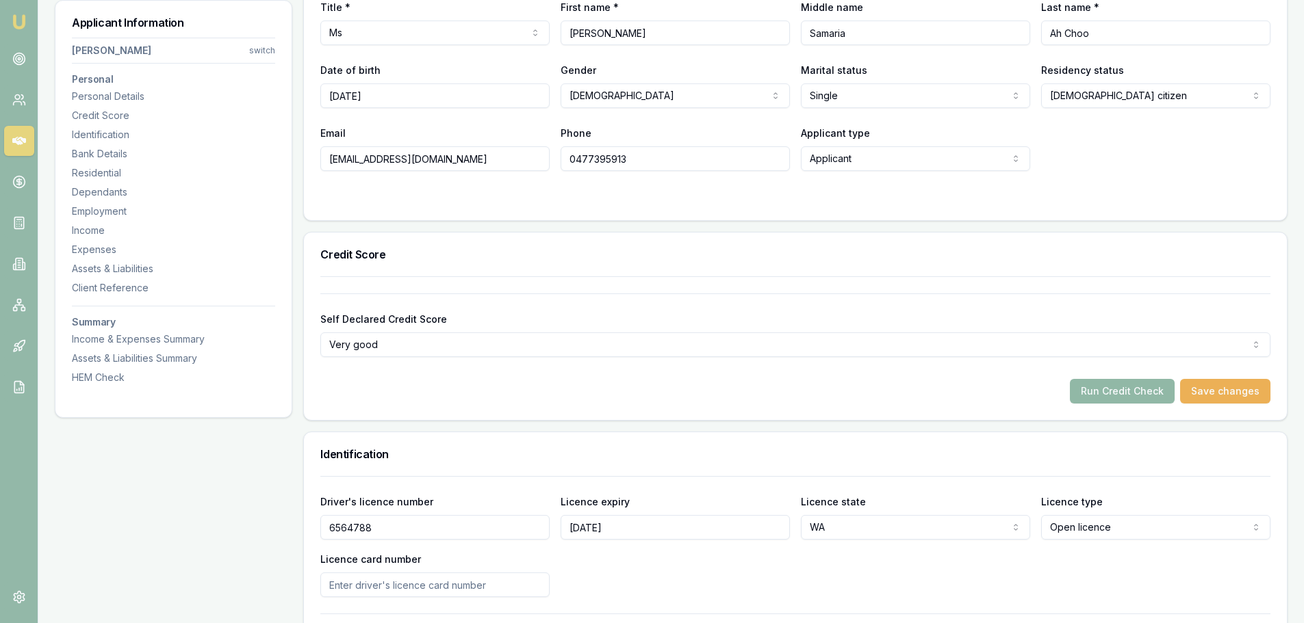
click at [1099, 389] on button "Run Credit Check" at bounding box center [1122, 391] width 105 height 25
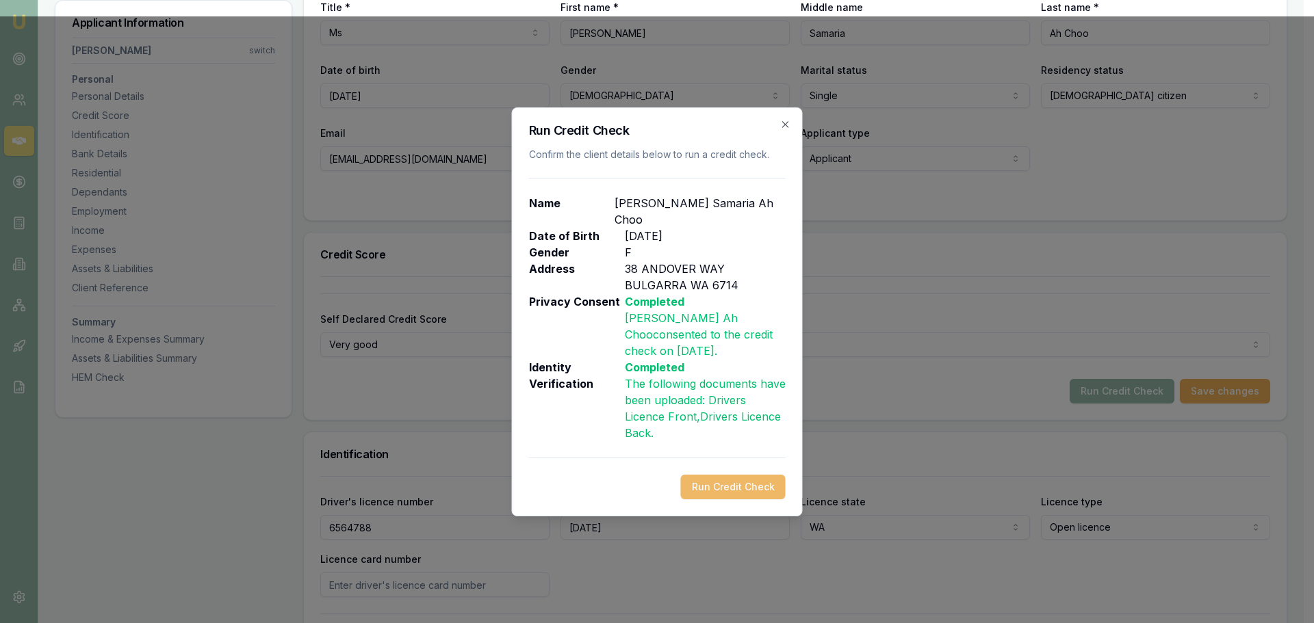
click at [750, 475] on button "Run Credit Check" at bounding box center [733, 487] width 105 height 25
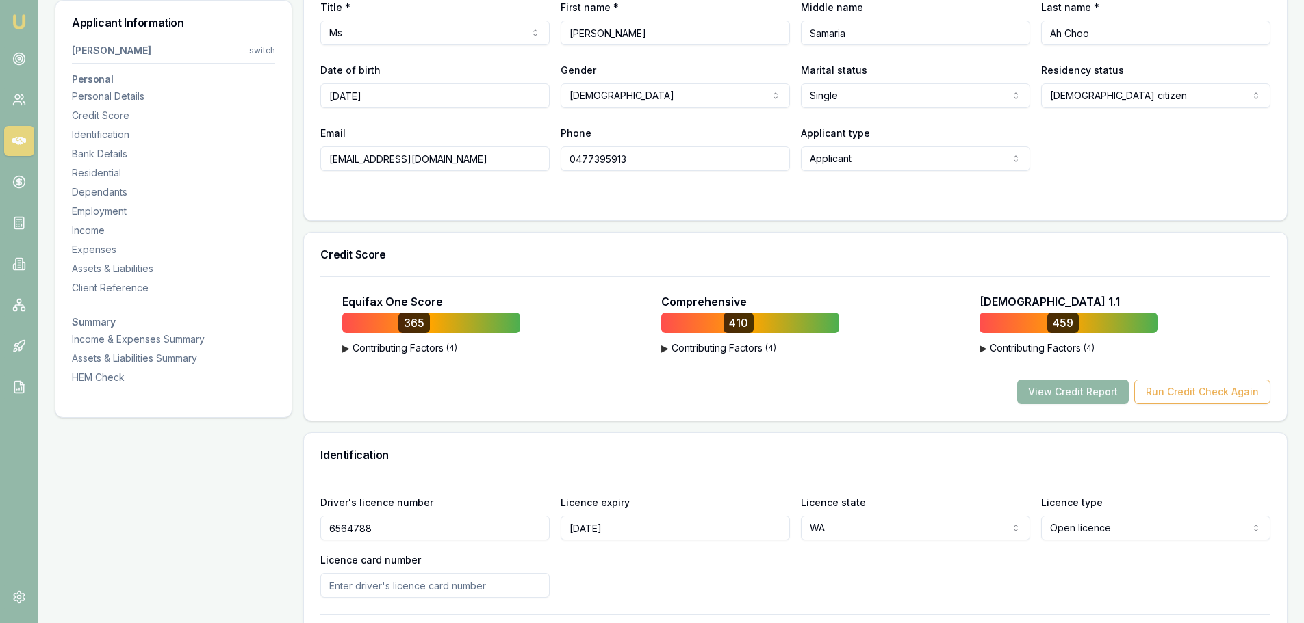
click at [1108, 396] on button "View Credit Report" at bounding box center [1073, 392] width 112 height 25
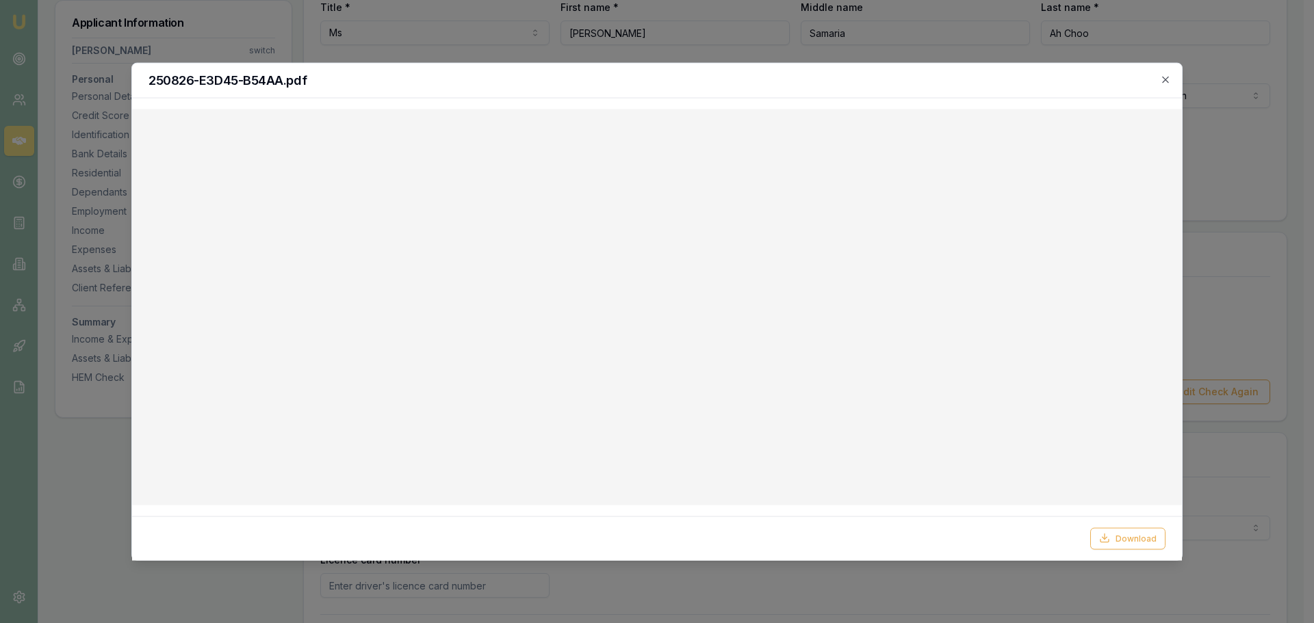
click at [1161, 77] on icon "button" at bounding box center [1165, 79] width 11 height 11
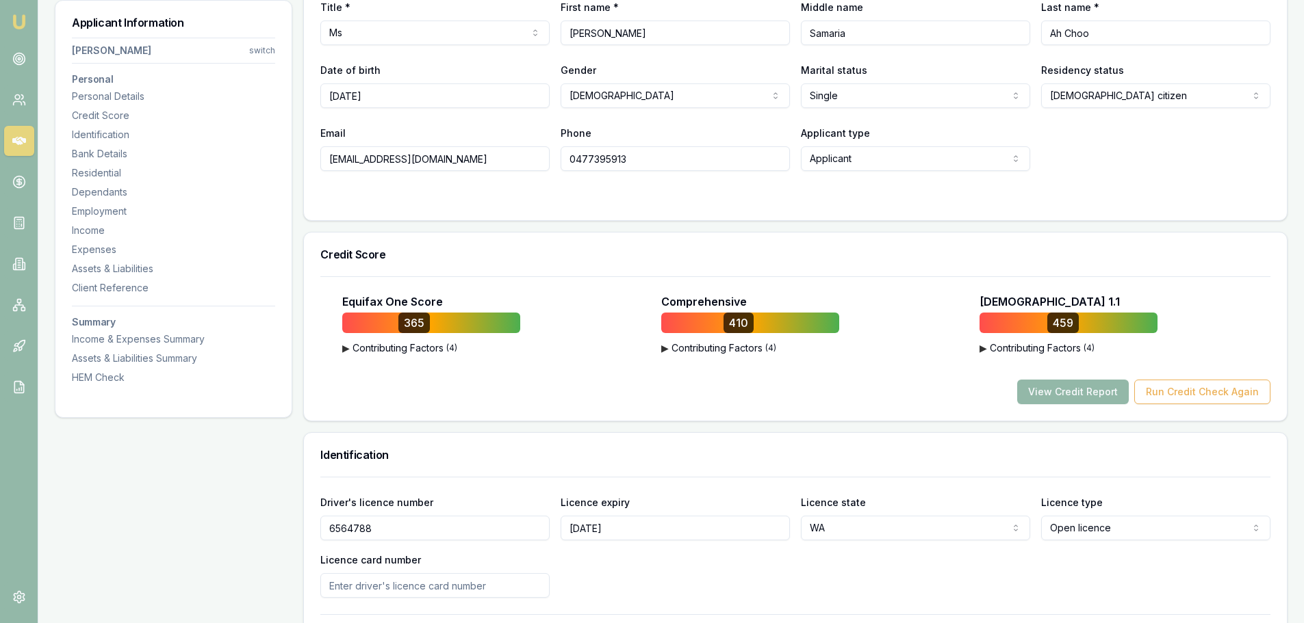
scroll to position [0, 0]
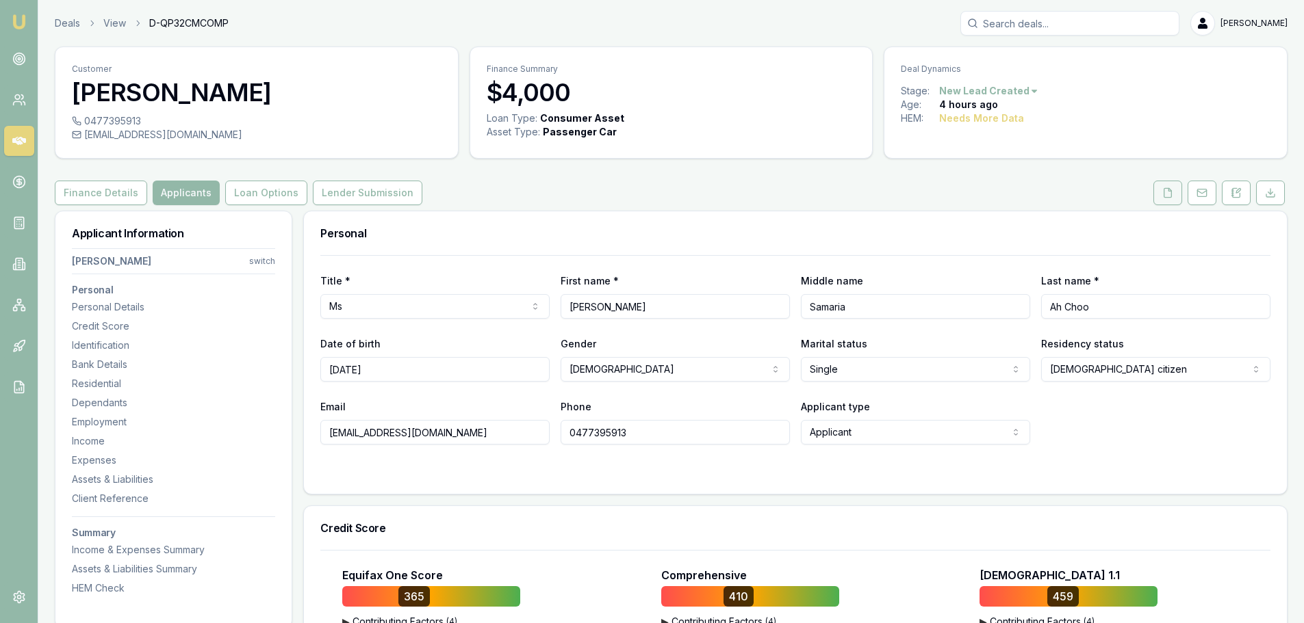
click at [1174, 186] on button at bounding box center [1167, 193] width 29 height 25
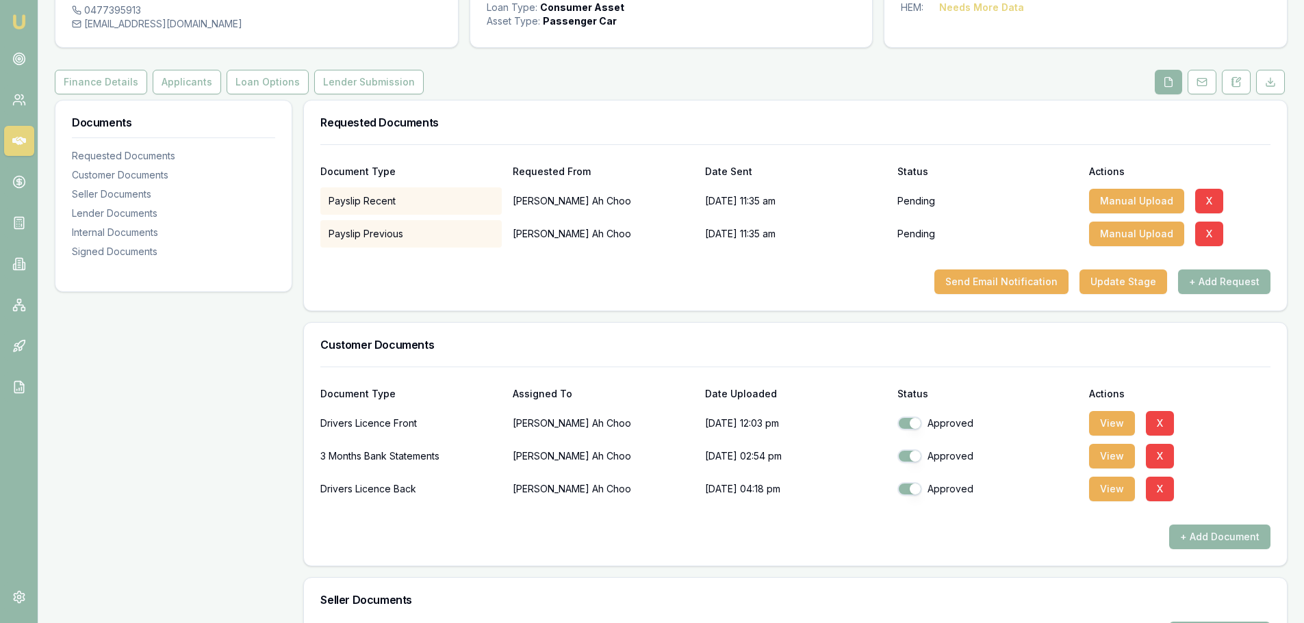
scroll to position [274, 0]
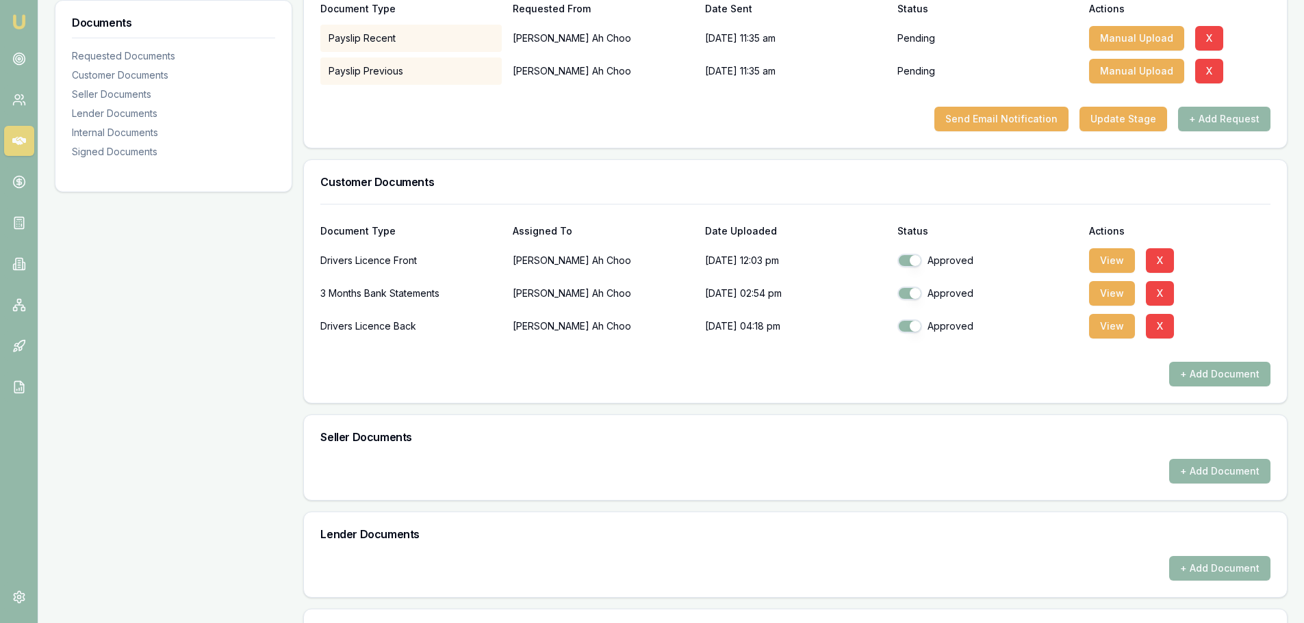
click at [1232, 378] on button "+ Add Document" at bounding box center [1219, 374] width 101 height 25
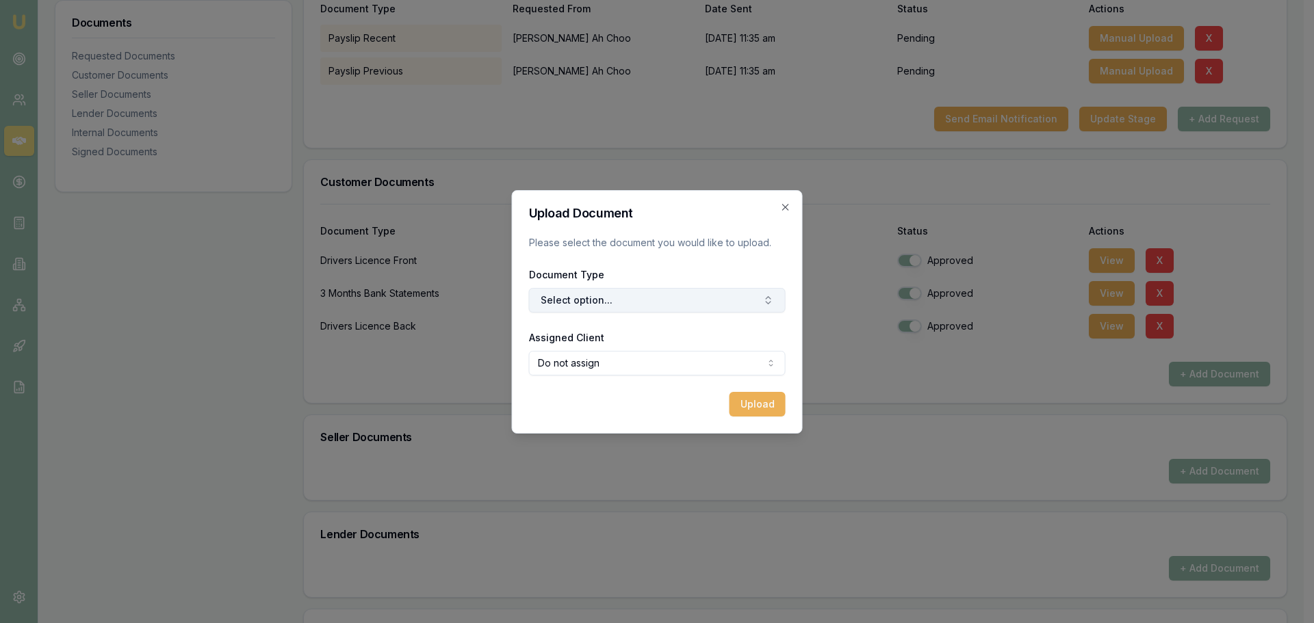
click at [690, 304] on button "Select option..." at bounding box center [657, 300] width 257 height 25
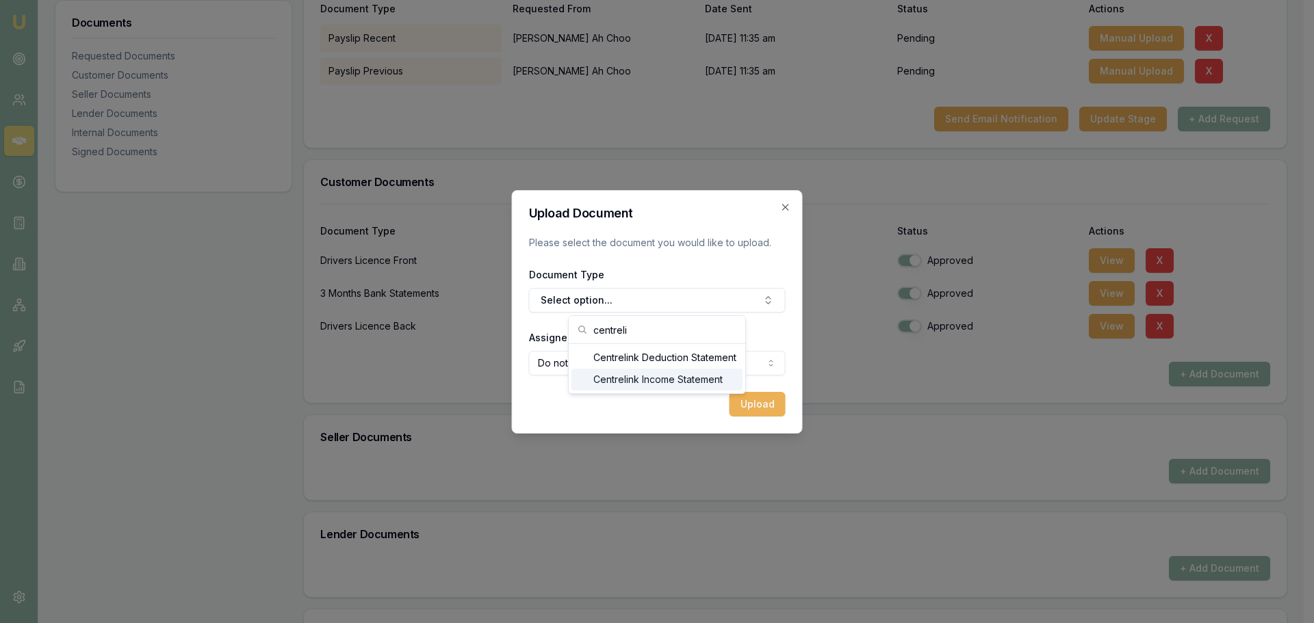
type input "centreli"
click at [666, 378] on div "Centrelink Income Statement" at bounding box center [656, 380] width 171 height 22
click at [751, 397] on button "Upload" at bounding box center [757, 404] width 56 height 25
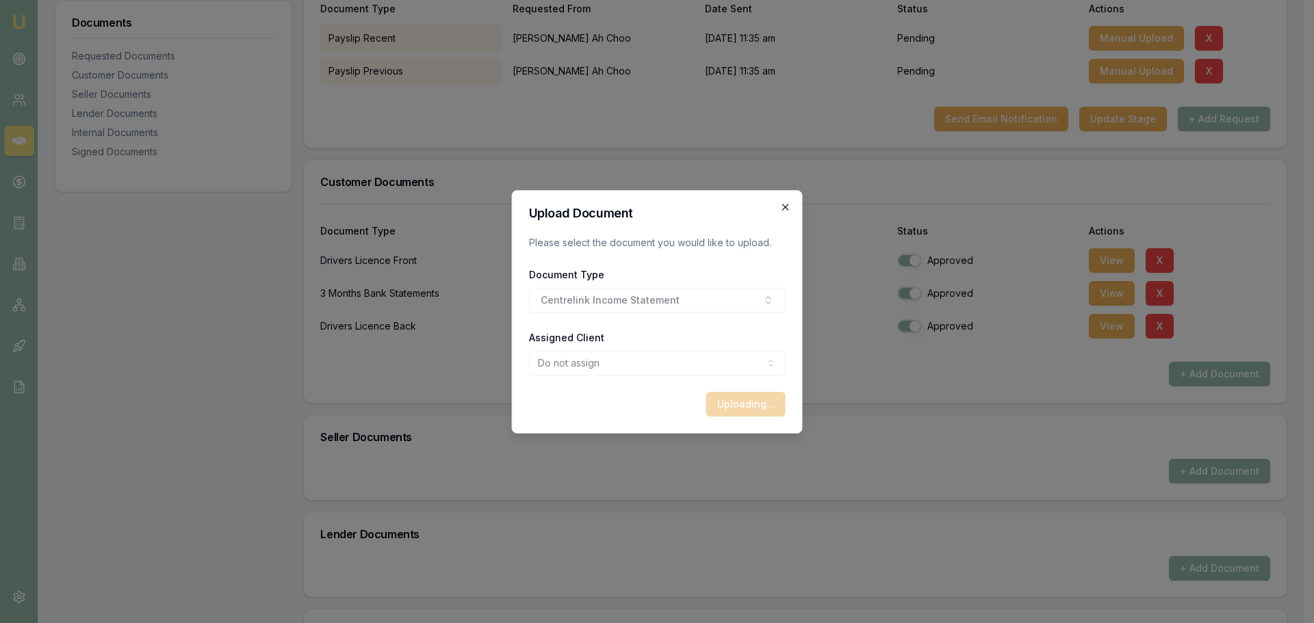
click at [787, 205] on icon "button" at bounding box center [785, 207] width 11 height 11
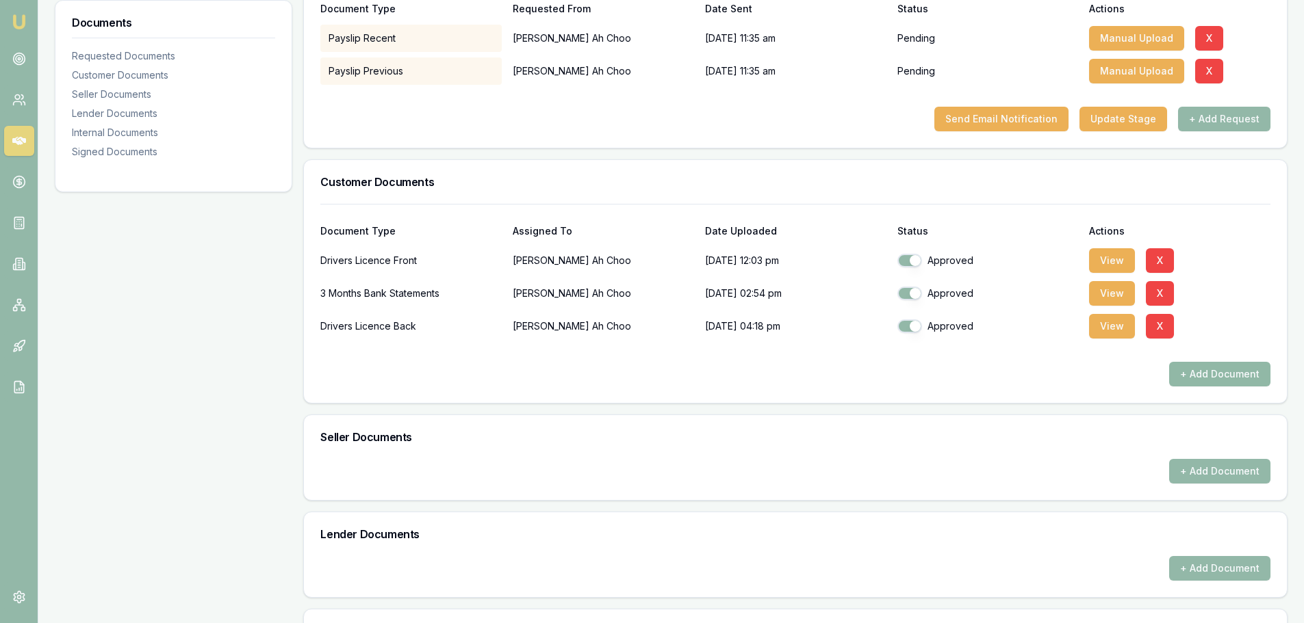
click at [1208, 370] on button "+ Add Document" at bounding box center [1219, 374] width 101 height 25
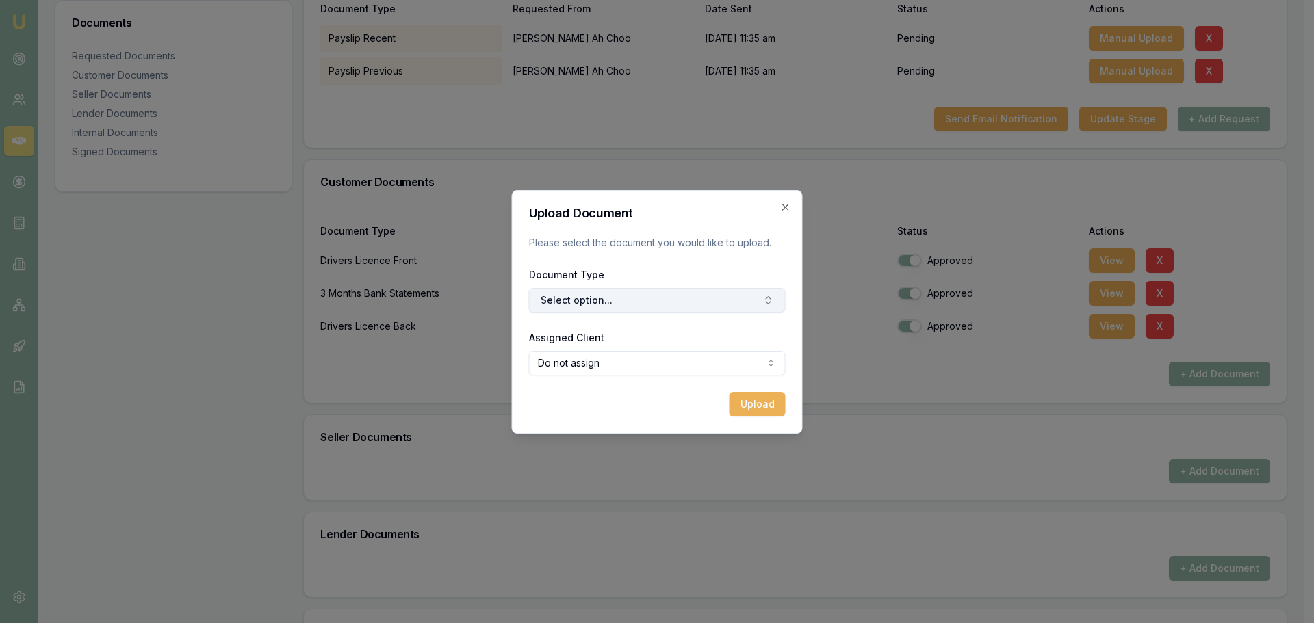
click at [671, 298] on button "Select option..." at bounding box center [657, 300] width 257 height 25
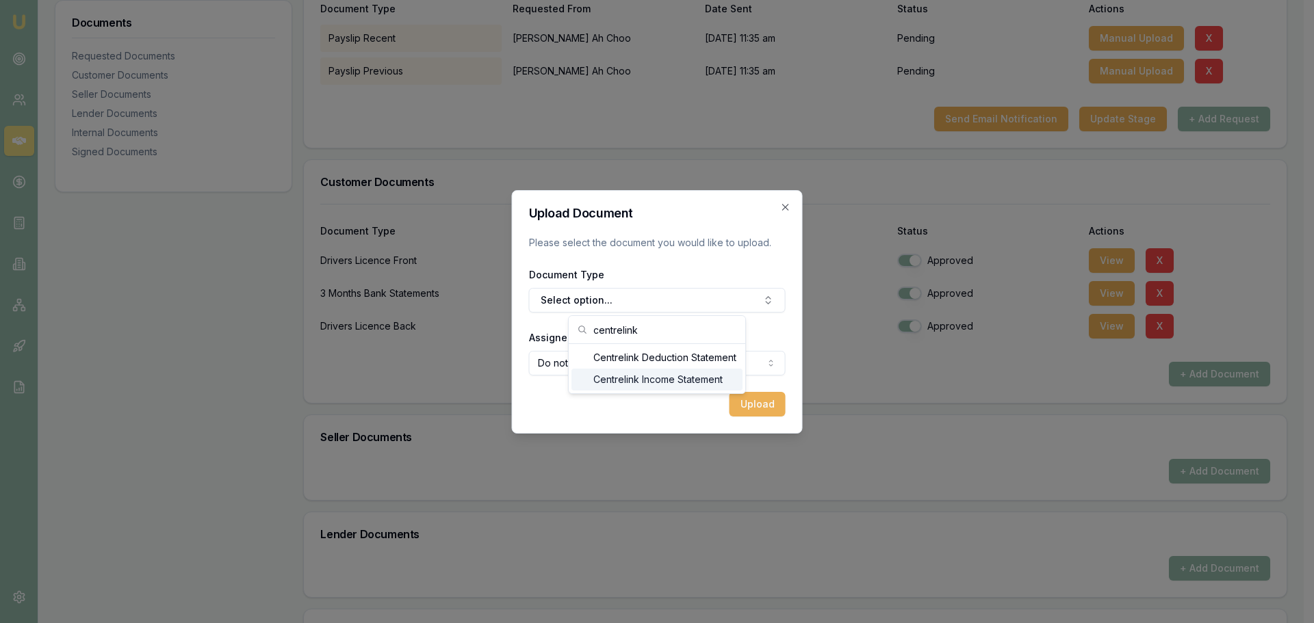
type input "centrelink"
click at [658, 384] on div "Centrelink Income Statement" at bounding box center [656, 380] width 171 height 22
click at [640, 350] on body "Emu Broker Deals View D-QP32CMCOMP Erin Shield Toggle Menu Customer Erica Ah Ch…" at bounding box center [652, 37] width 1304 height 623
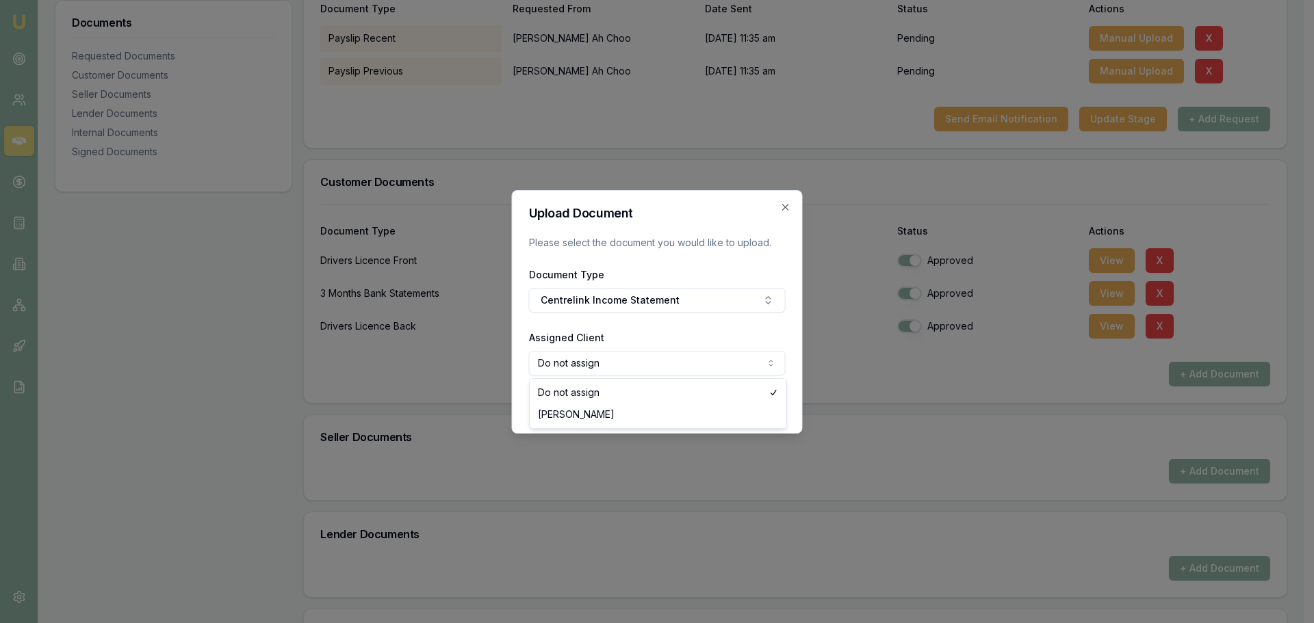
select select "U-T0NGZIMHER"
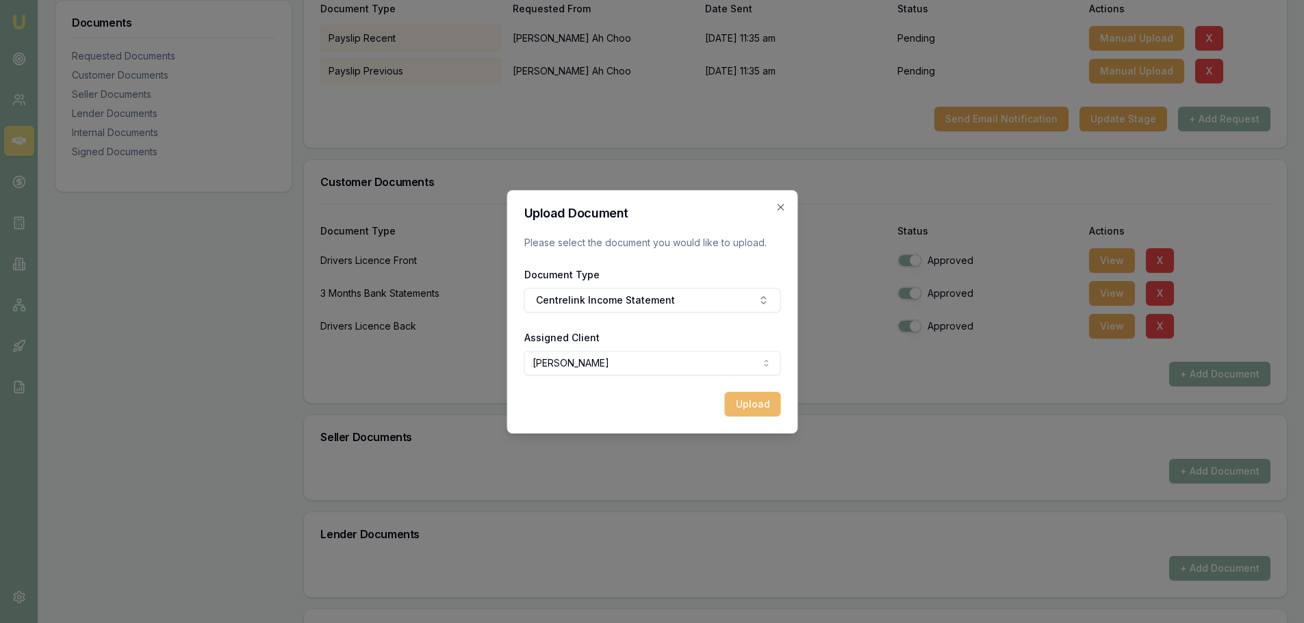
click at [749, 399] on button "Upload" at bounding box center [752, 404] width 56 height 25
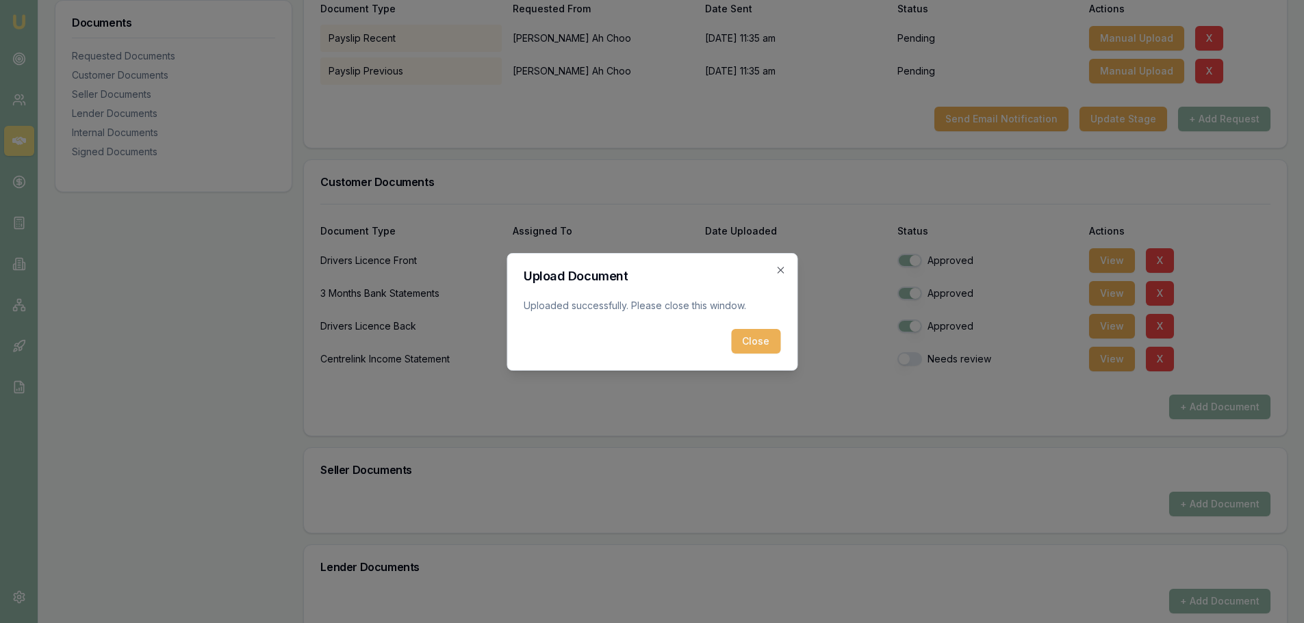
click at [771, 344] on button "Close" at bounding box center [755, 341] width 49 height 25
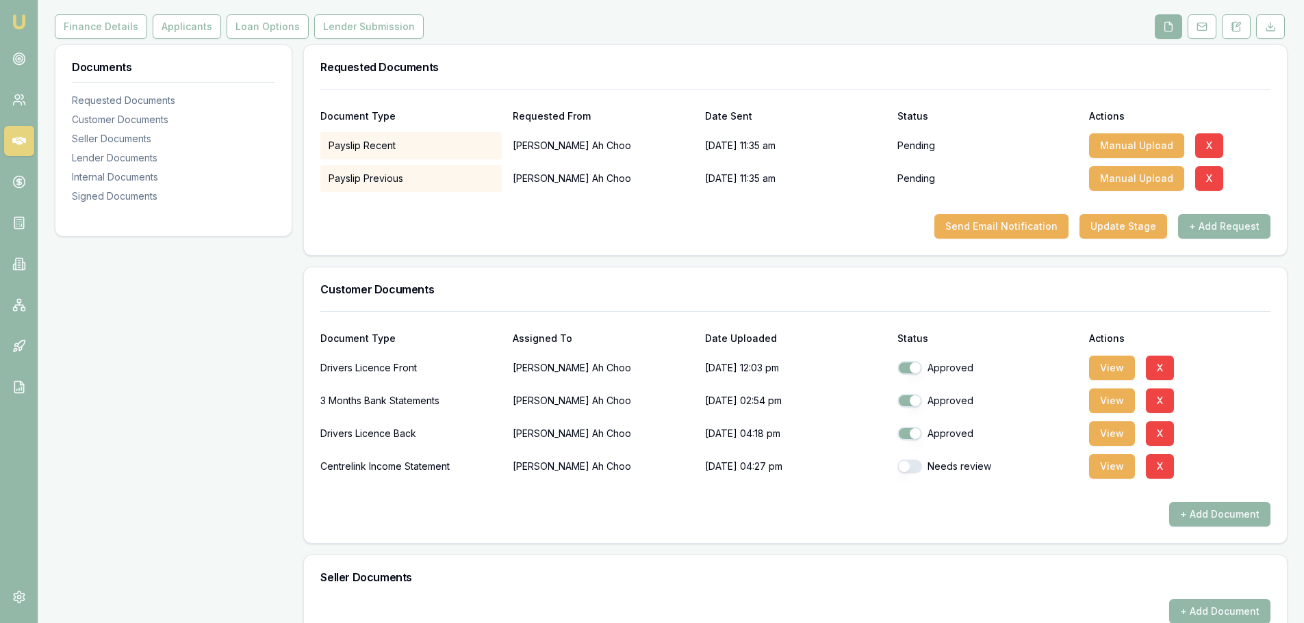
scroll to position [68, 0]
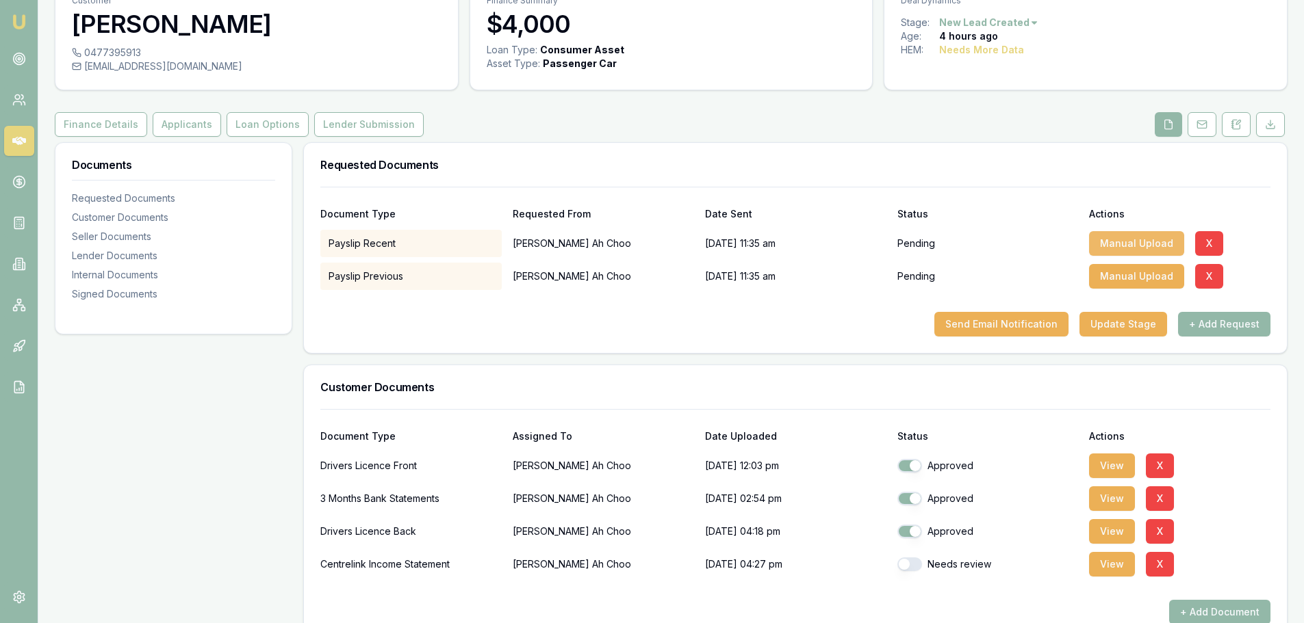
click at [1126, 244] on button "Manual Upload" at bounding box center [1136, 243] width 95 height 25
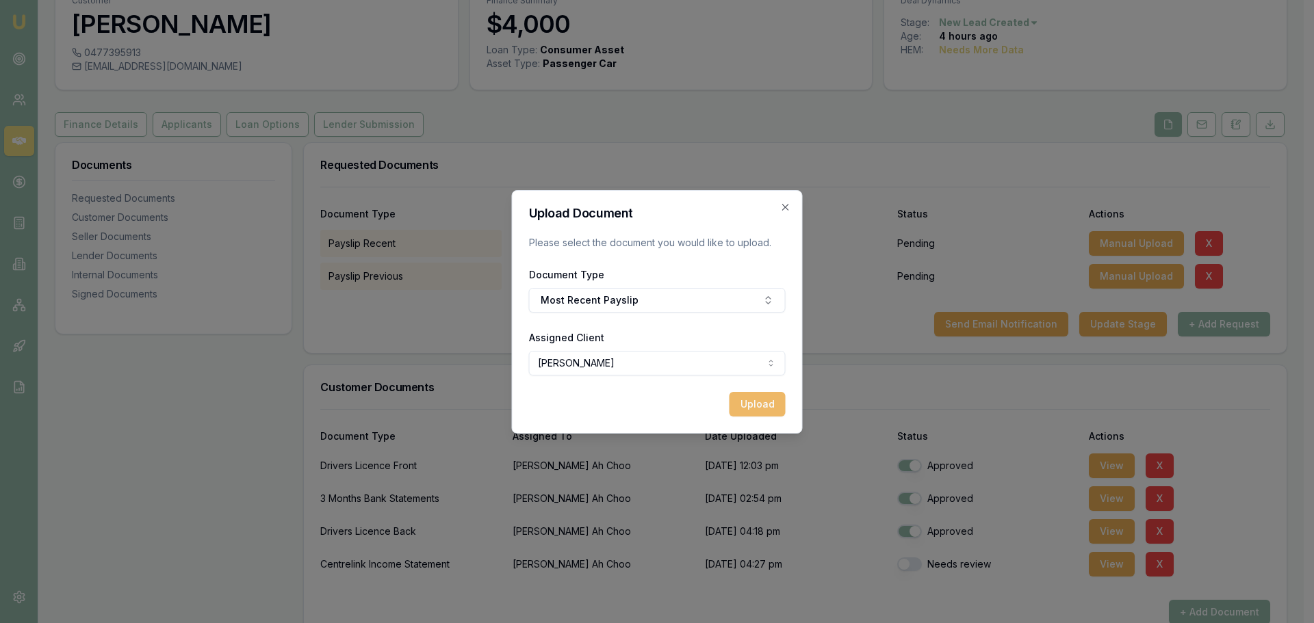
click at [766, 406] on button "Upload" at bounding box center [757, 404] width 56 height 25
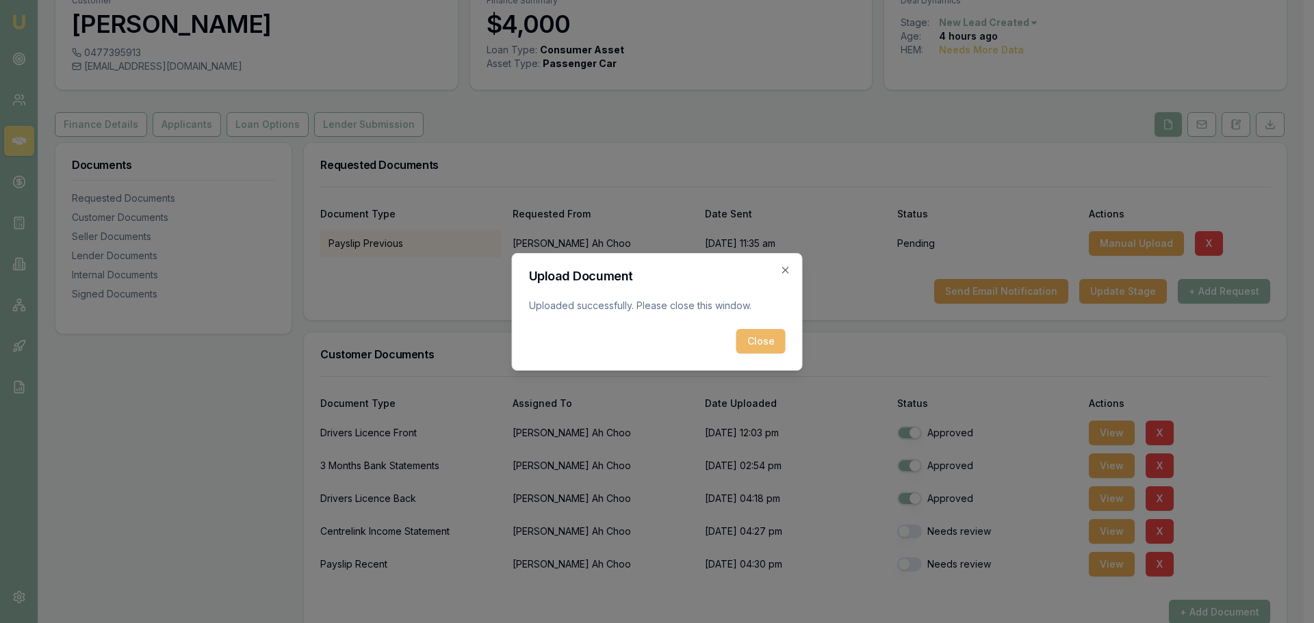
click at [772, 341] on button "Close" at bounding box center [760, 341] width 49 height 25
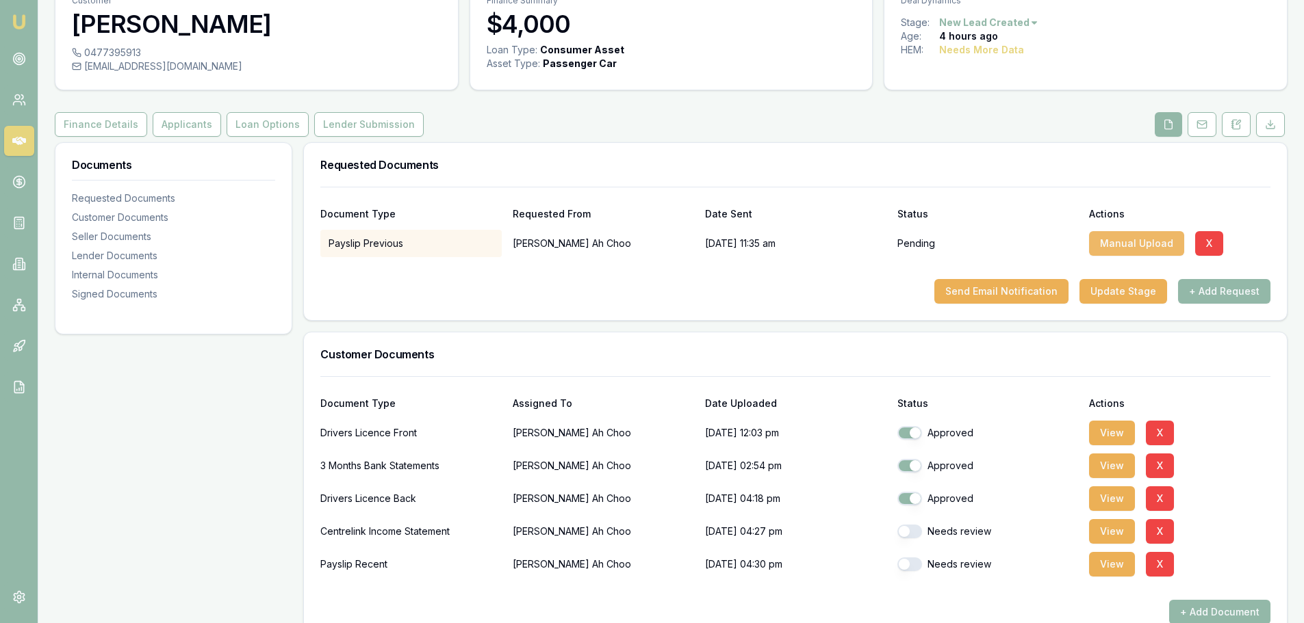
click at [1121, 242] on button "Manual Upload" at bounding box center [1136, 243] width 95 height 25
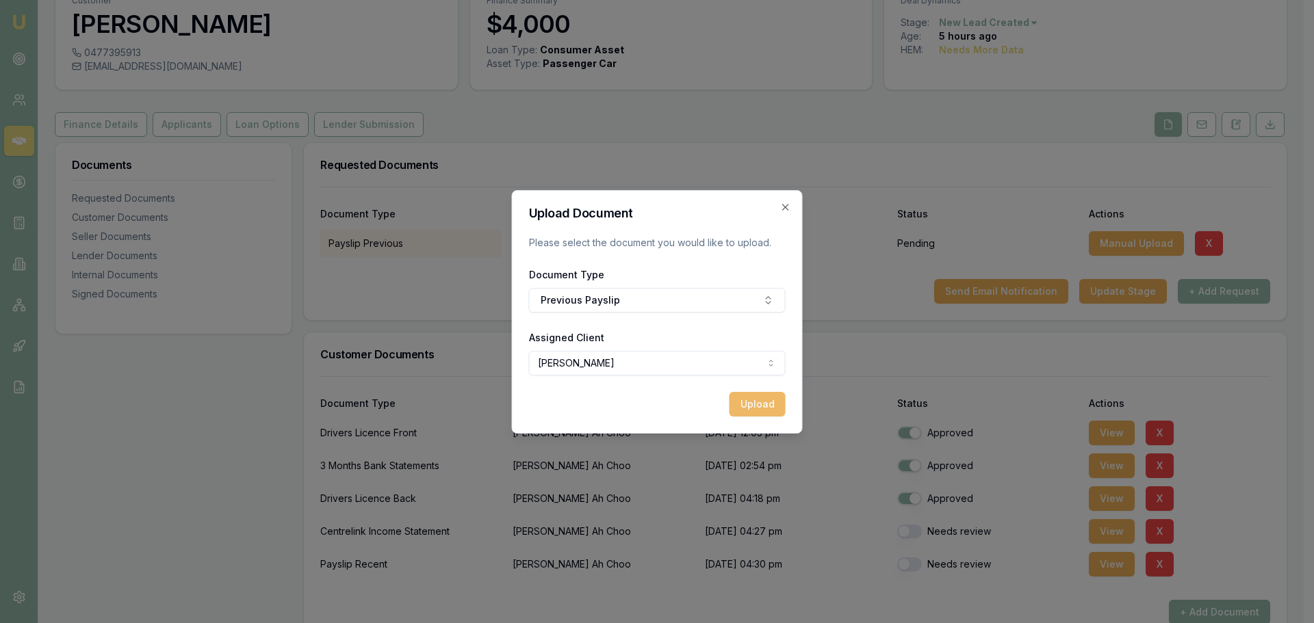
click at [754, 402] on button "Upload" at bounding box center [757, 404] width 56 height 25
click at [787, 203] on icon "button" at bounding box center [785, 207] width 11 height 11
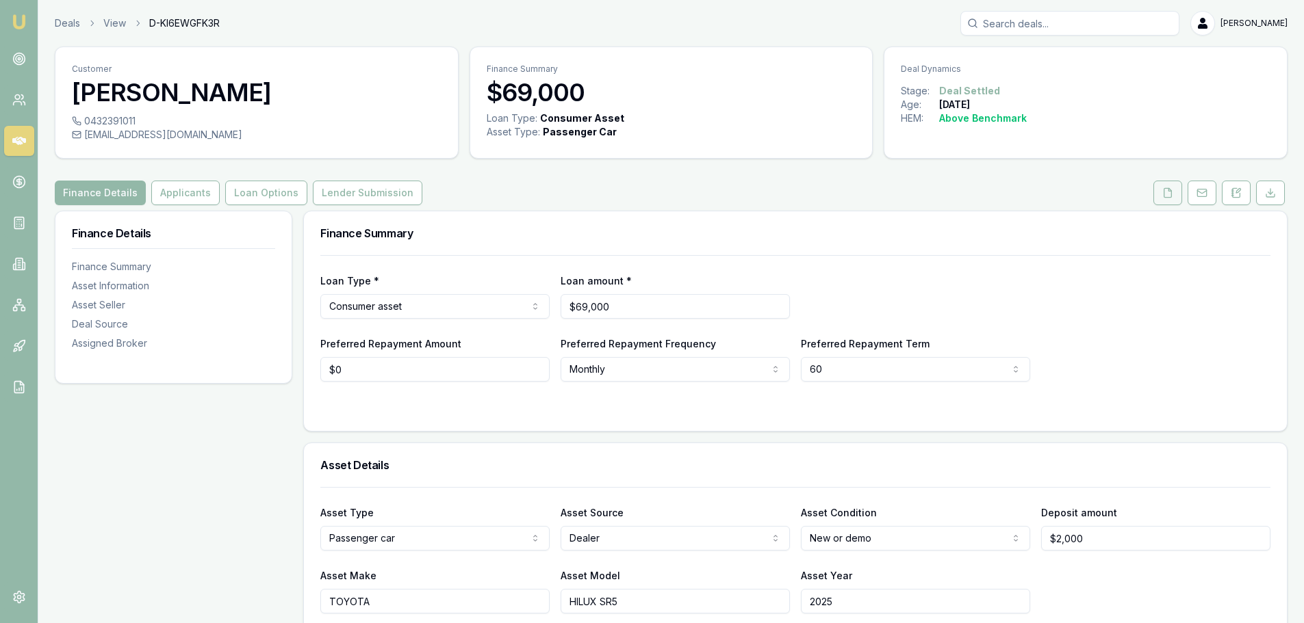
click at [1170, 187] on icon at bounding box center [1167, 192] width 11 height 11
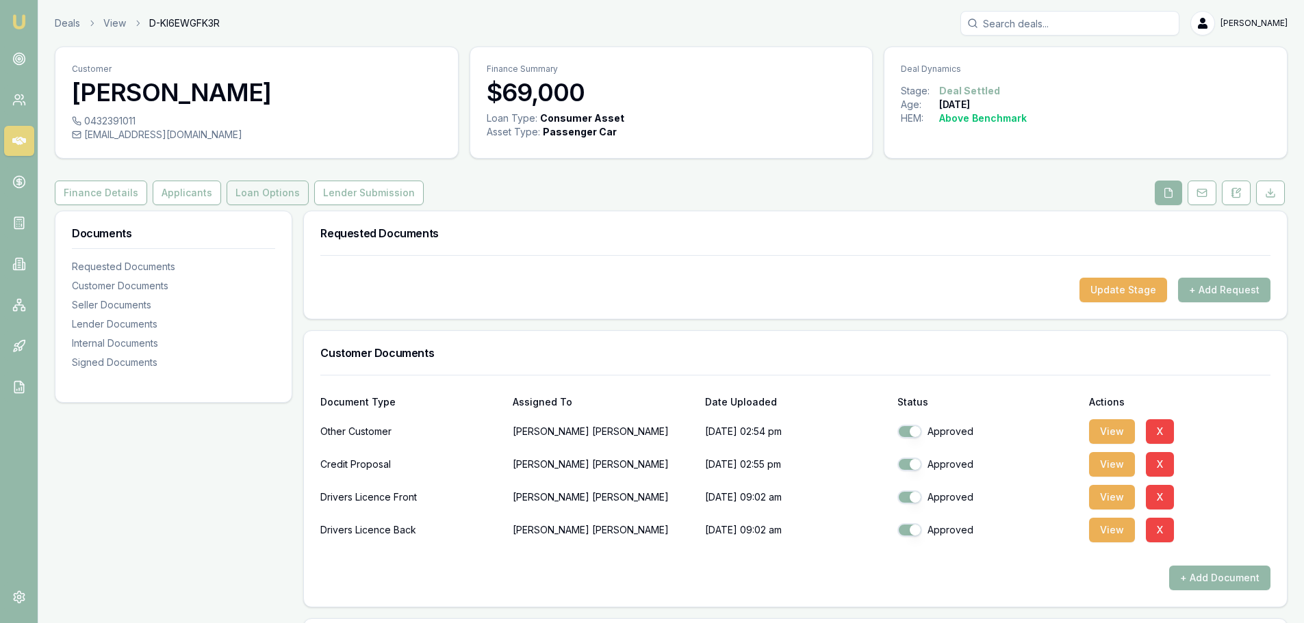
click at [253, 192] on button "Loan Options" at bounding box center [267, 193] width 82 height 25
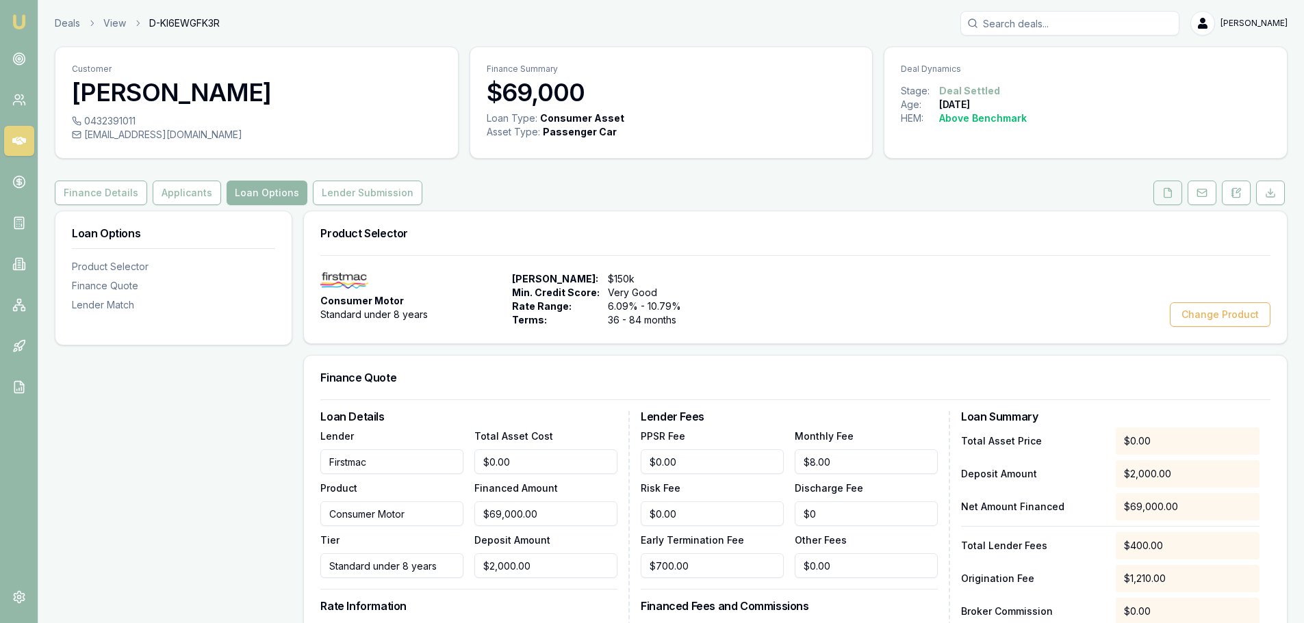
click at [1154, 194] on button at bounding box center [1167, 193] width 29 height 25
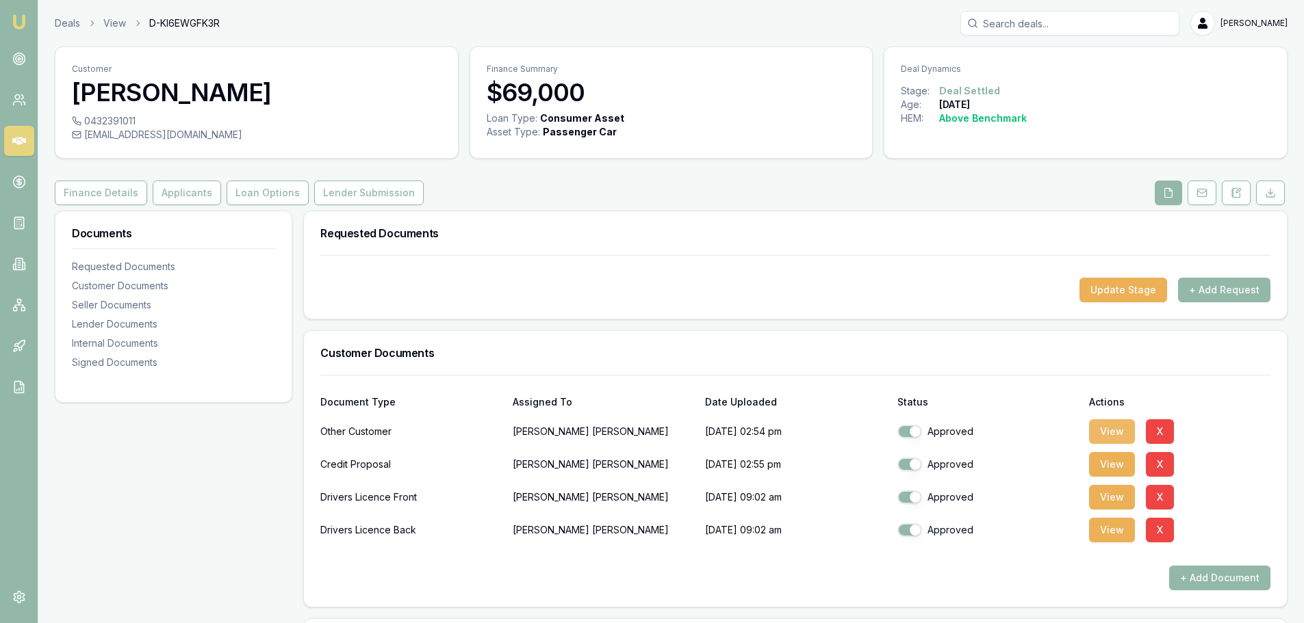
click at [1113, 432] on button "View" at bounding box center [1112, 431] width 46 height 25
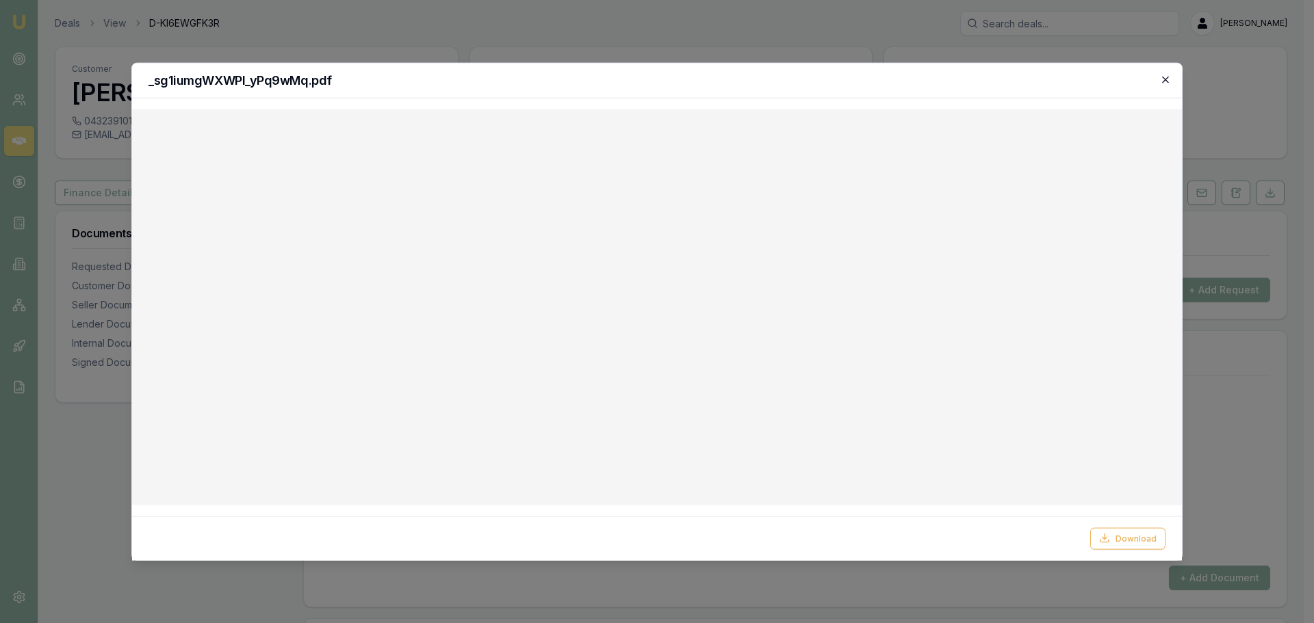
click at [1165, 77] on icon "button" at bounding box center [1165, 79] width 11 height 11
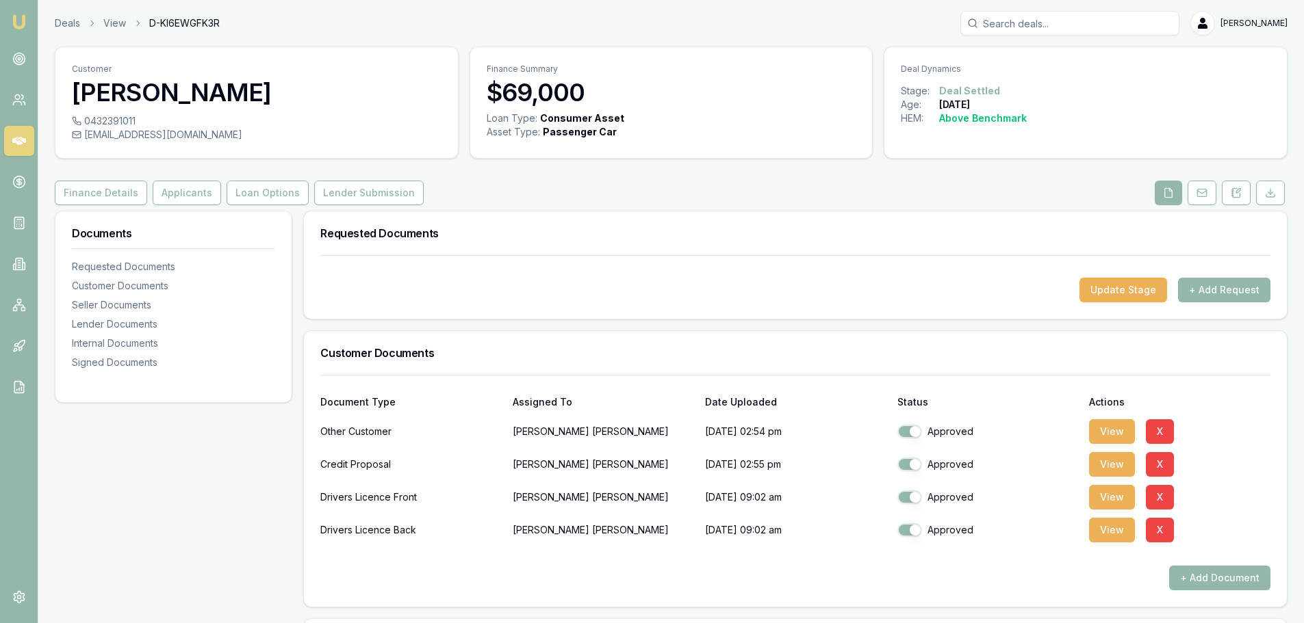
click at [747, 195] on div "Finance Details Applicants Loan Options Lender Submission" at bounding box center [671, 193] width 1232 height 25
click at [16, 140] on icon at bounding box center [19, 141] width 14 height 14
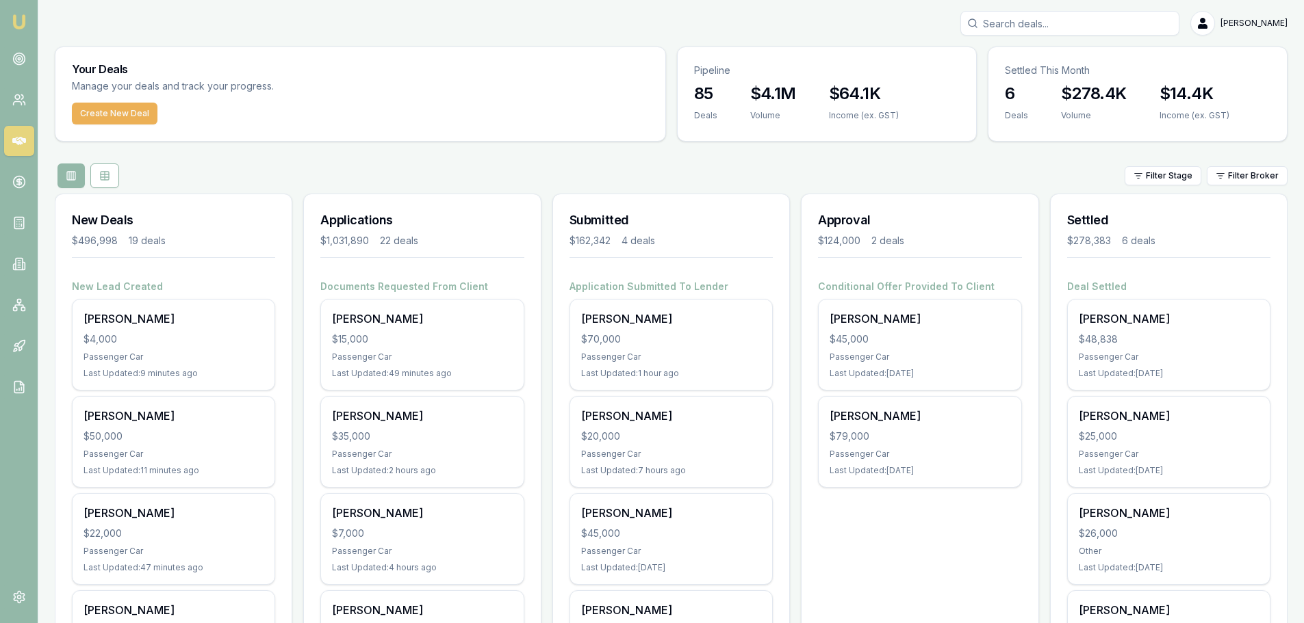
click at [393, 170] on div "Filter Stage Filter Broker" at bounding box center [671, 176] width 1232 height 25
click at [530, 176] on div "Filter Stage Filter Broker" at bounding box center [671, 176] width 1232 height 25
click at [530, 175] on div "Filter Stage Filter Broker" at bounding box center [671, 176] width 1232 height 25
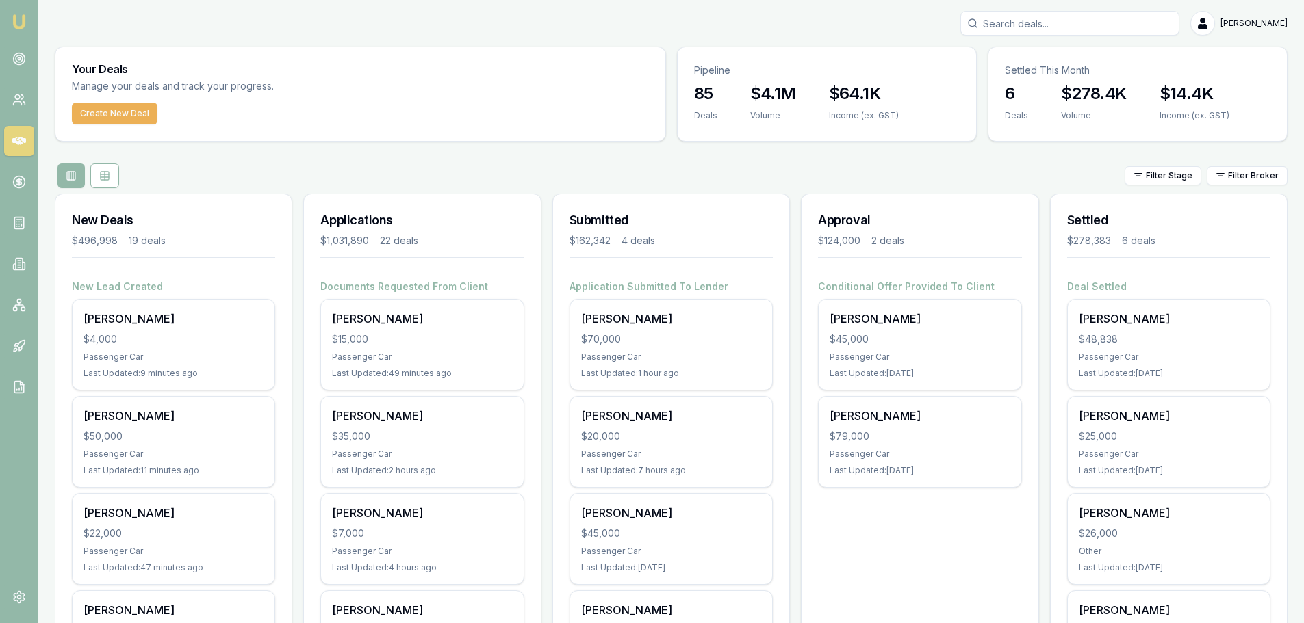
click at [531, 175] on div "Filter Stage Filter Broker" at bounding box center [671, 176] width 1232 height 25
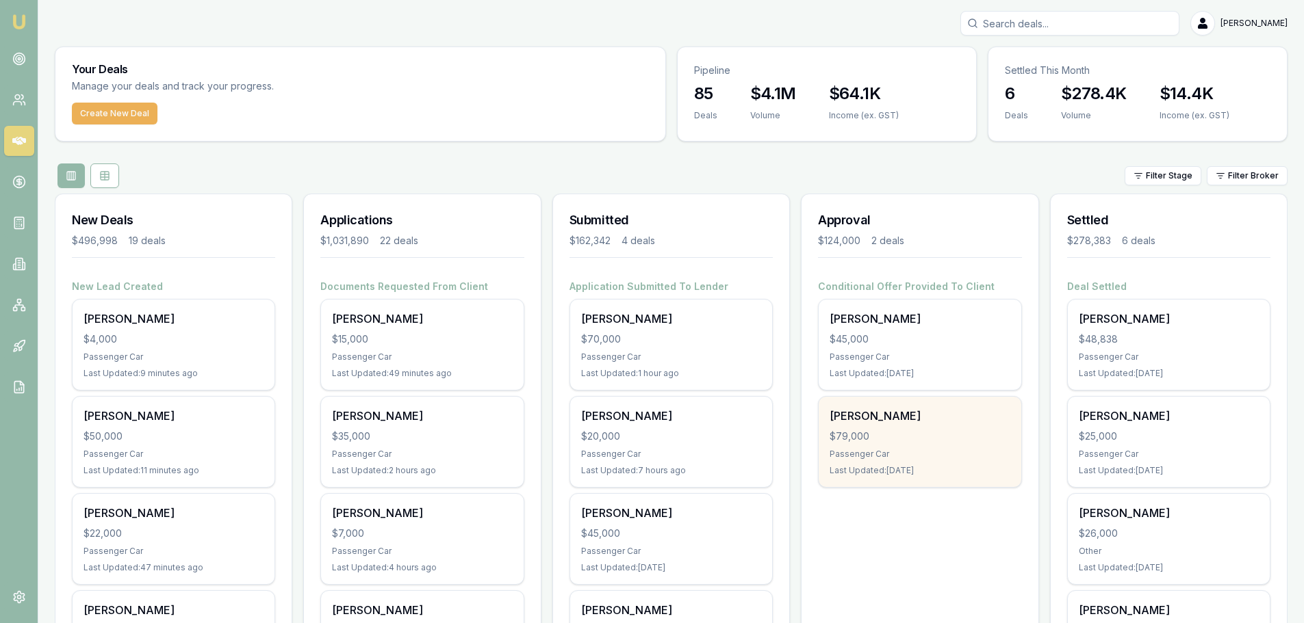
click at [895, 445] on div "Kim Eteru $79,000 Passenger Car Last Updated: 21 days ago" at bounding box center [919, 442] width 202 height 90
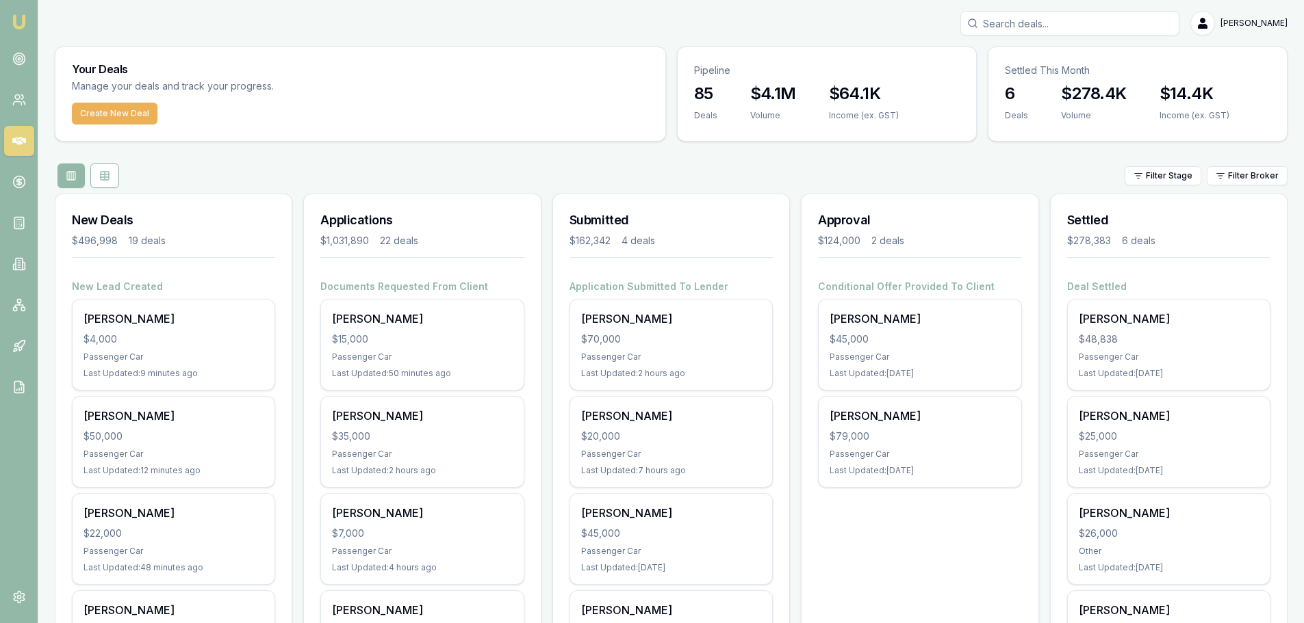
click at [552, 20] on div "[PERSON_NAME]" at bounding box center [671, 23] width 1232 height 25
click at [533, 173] on div "Filter Stage Filter Broker" at bounding box center [671, 176] width 1232 height 25
click at [574, 166] on div "Filter Stage Filter Broker" at bounding box center [671, 176] width 1232 height 25
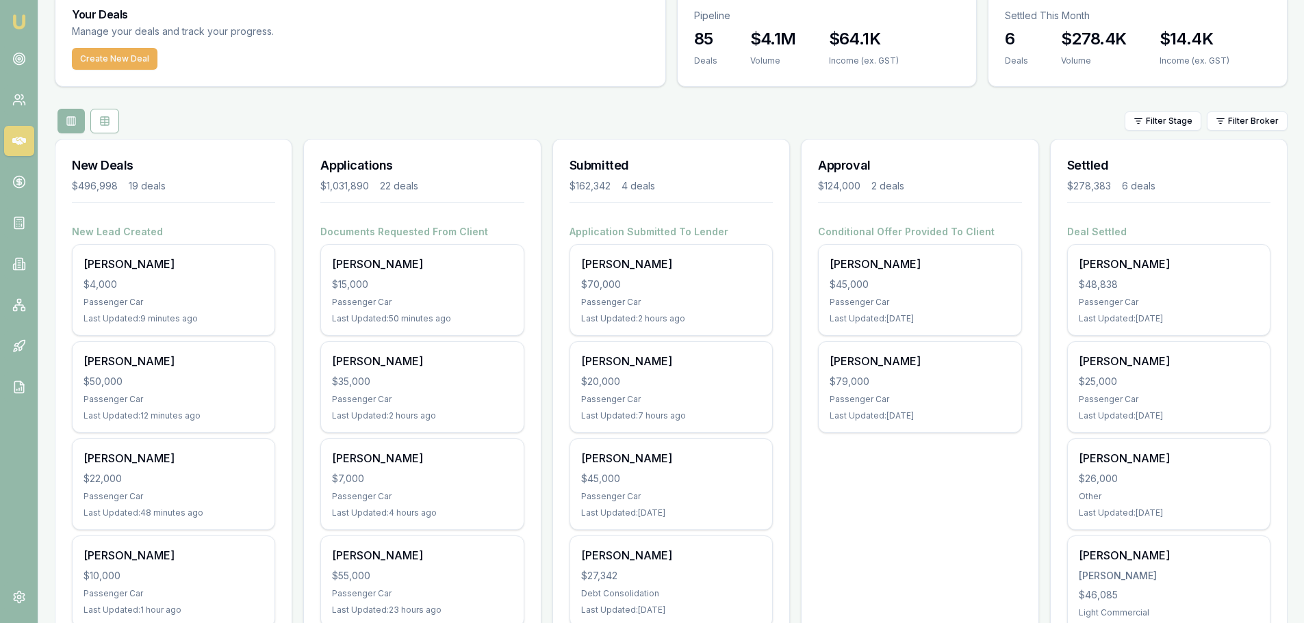
scroll to position [137, 0]
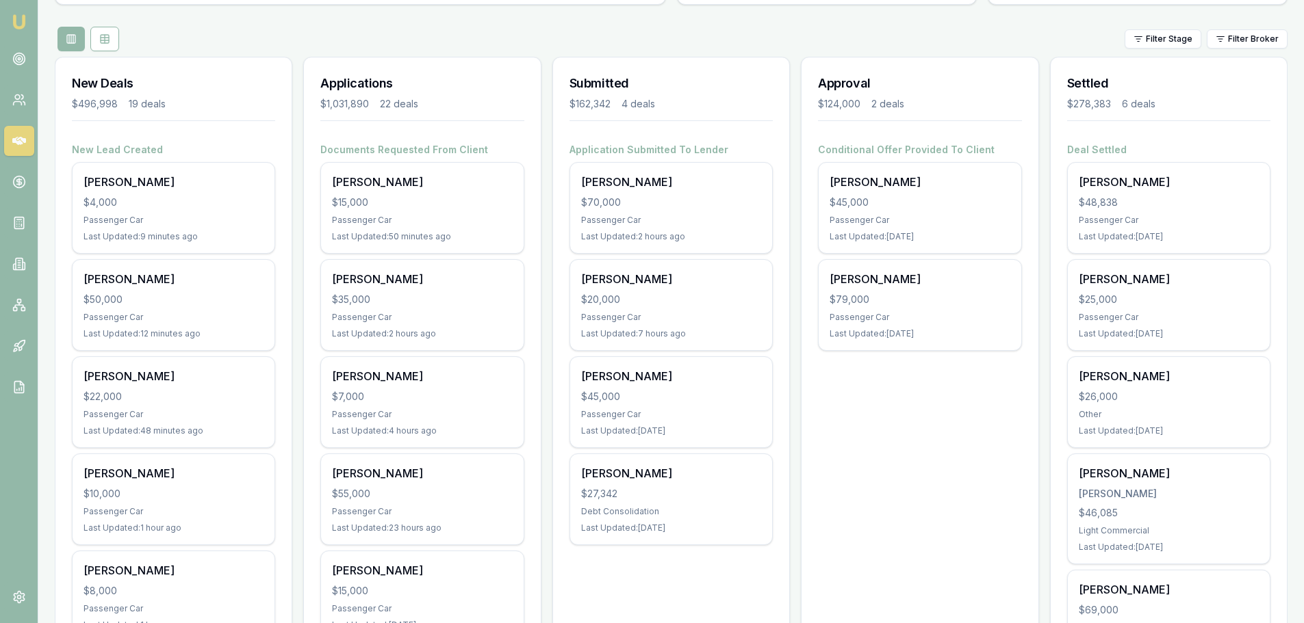
click at [942, 38] on div "Filter Stage Filter Broker" at bounding box center [671, 39] width 1232 height 25
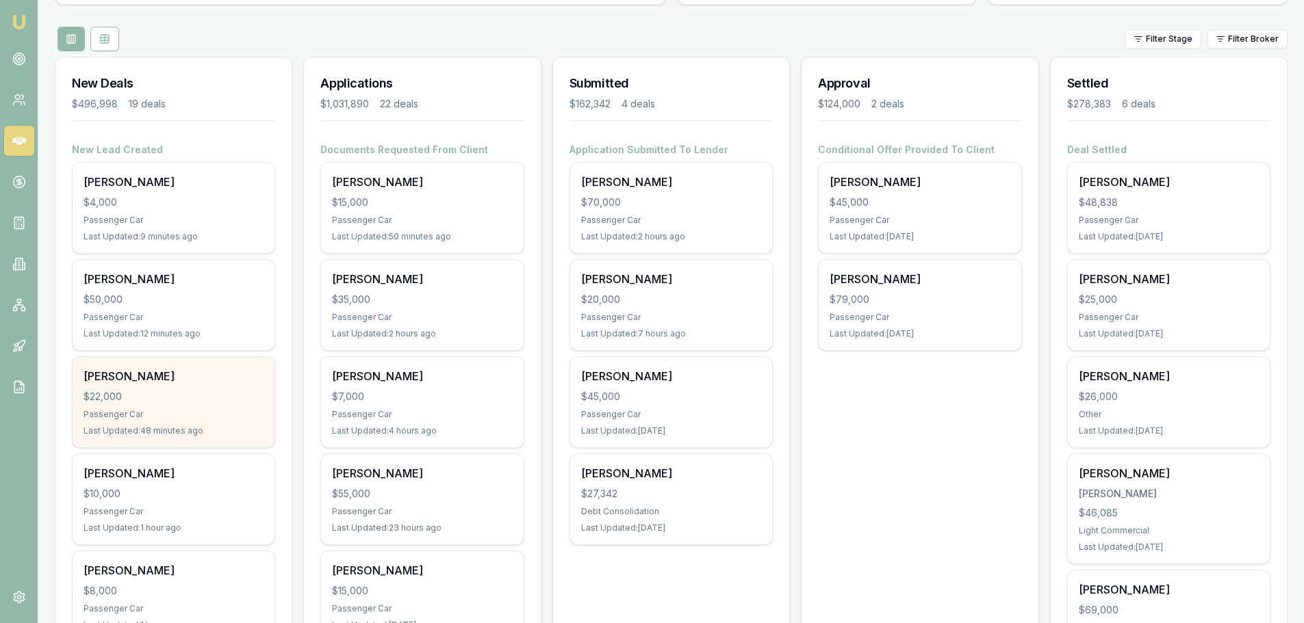
click at [226, 402] on div "$22,000" at bounding box center [173, 397] width 180 height 14
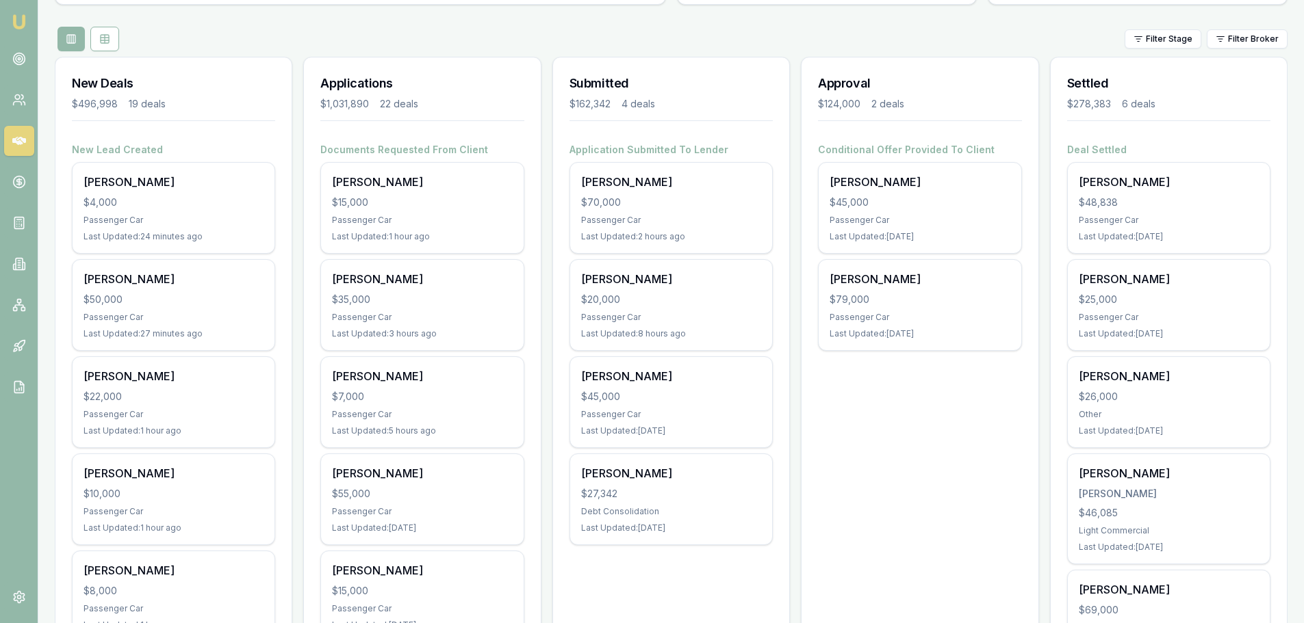
click at [485, 33] on div "Filter Stage Filter Broker" at bounding box center [671, 39] width 1232 height 25
click at [352, 36] on div "Filter Stage Filter Broker" at bounding box center [671, 39] width 1232 height 25
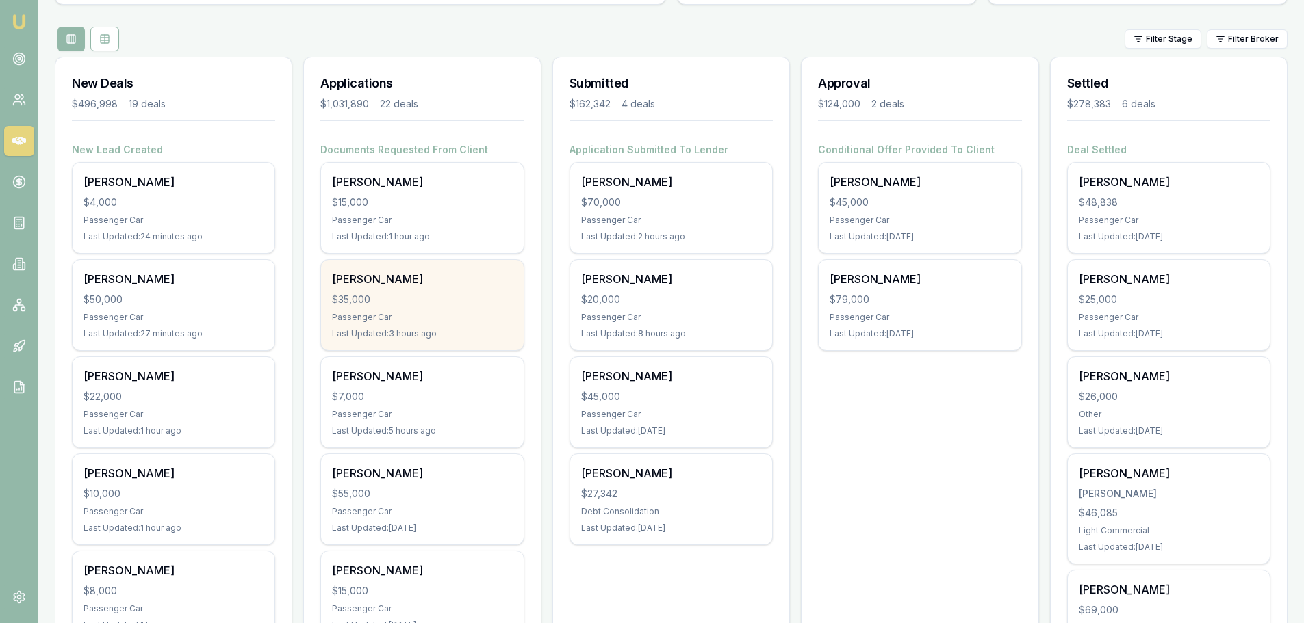
click at [409, 281] on div "Caio Vial siqueira" at bounding box center [422, 279] width 180 height 16
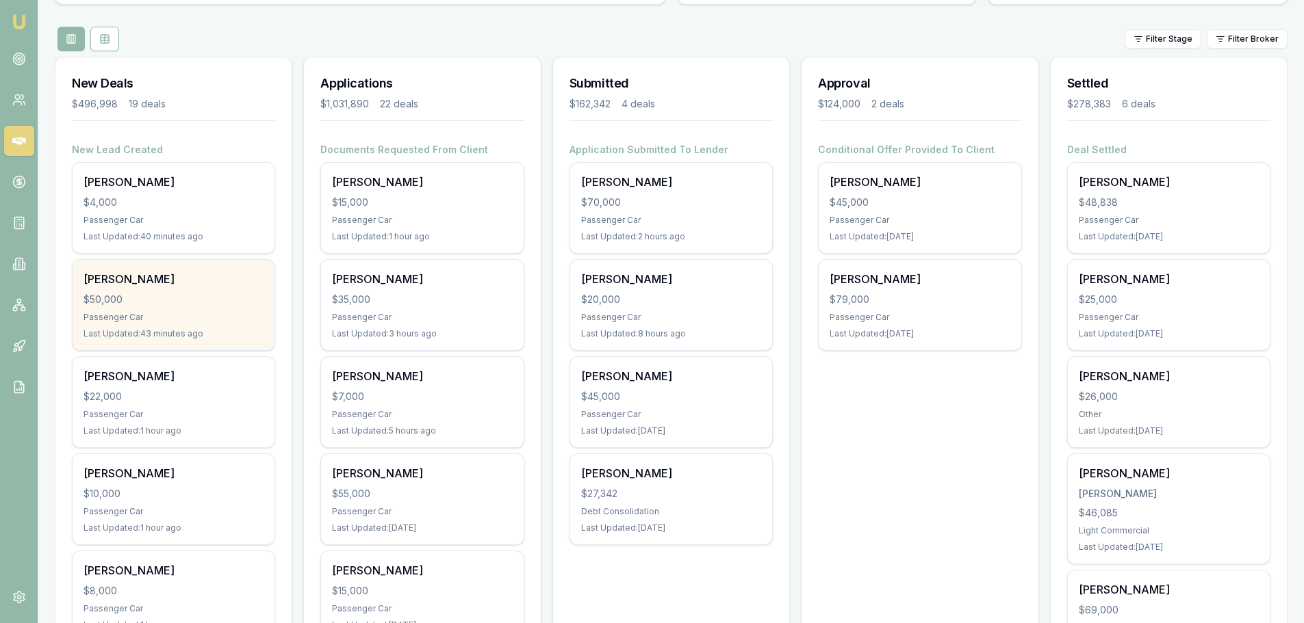
click at [205, 294] on div "$50,000" at bounding box center [173, 300] width 180 height 14
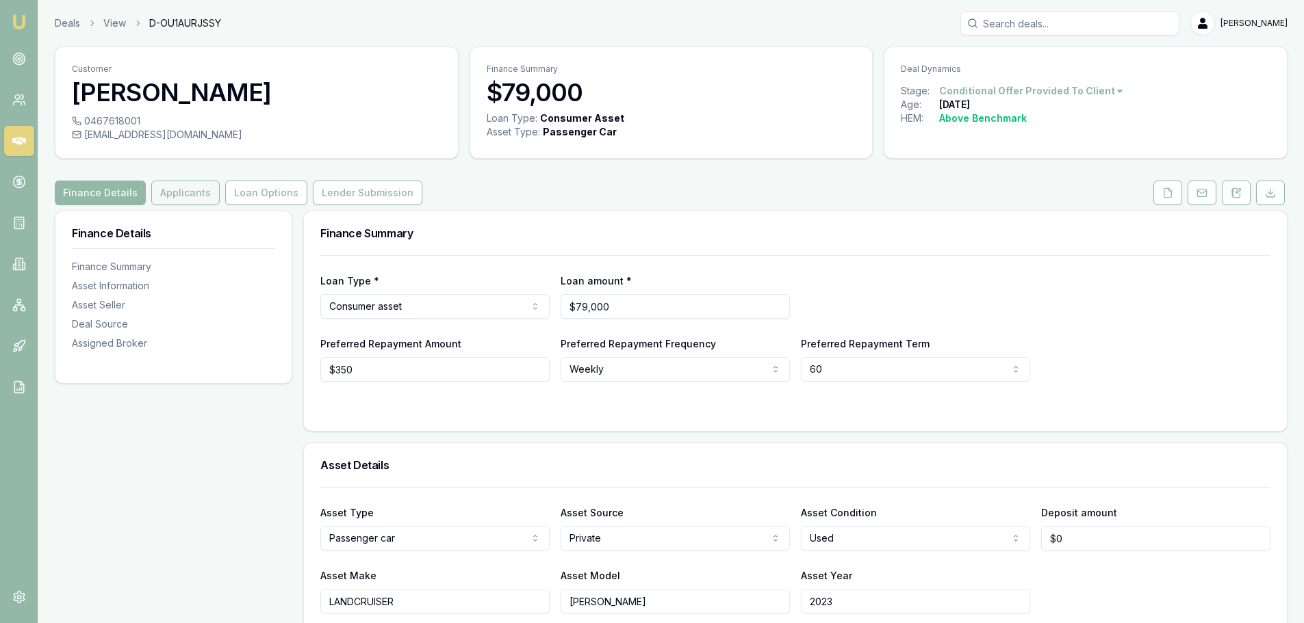
click at [196, 192] on button "Applicants" at bounding box center [185, 193] width 68 height 25
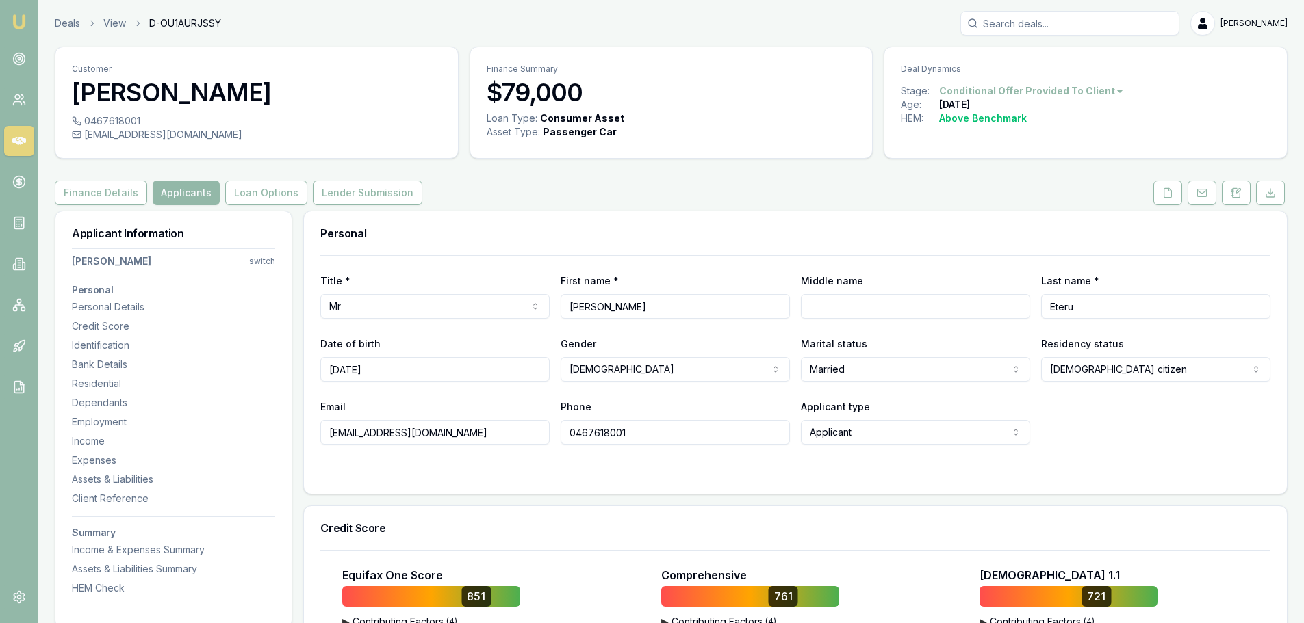
click at [625, 211] on div "Personal Title * Mr Mr Mrs Miss Ms Dr Prof First name * [PERSON_NAME] Middle na…" at bounding box center [795, 353] width 984 height 284
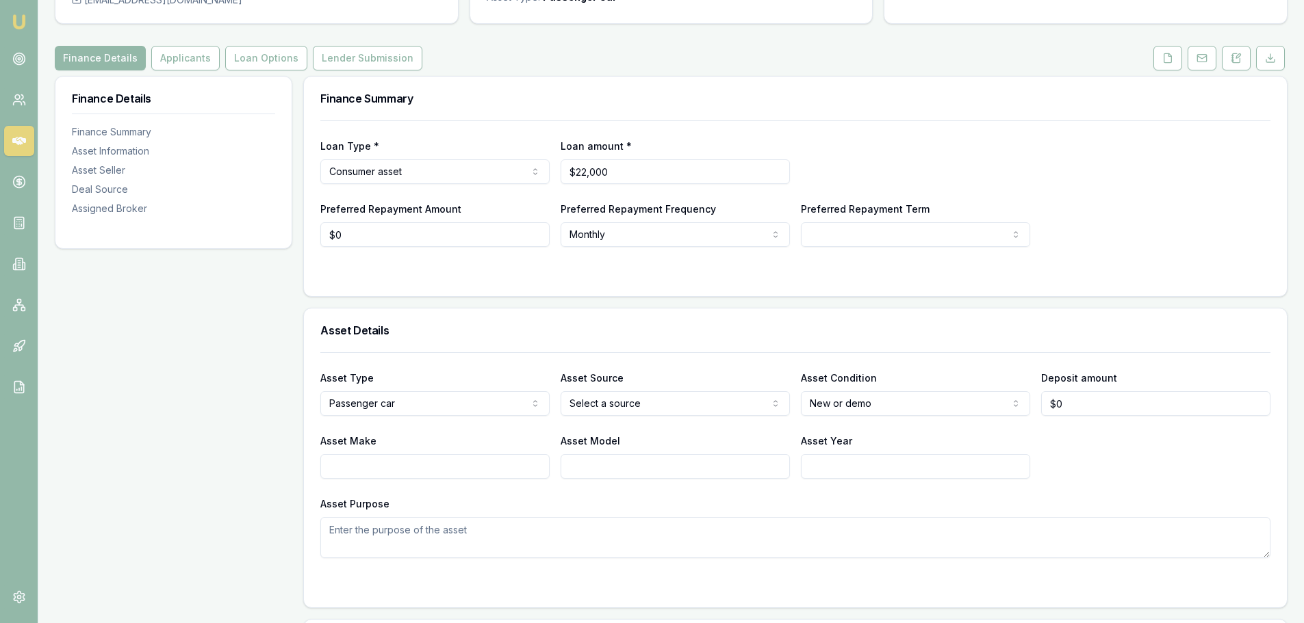
scroll to position [137, 0]
click at [377, 475] on input "Asset Make" at bounding box center [434, 464] width 229 height 25
type input "n"
type input "NISSAN"
type input "PATROL"
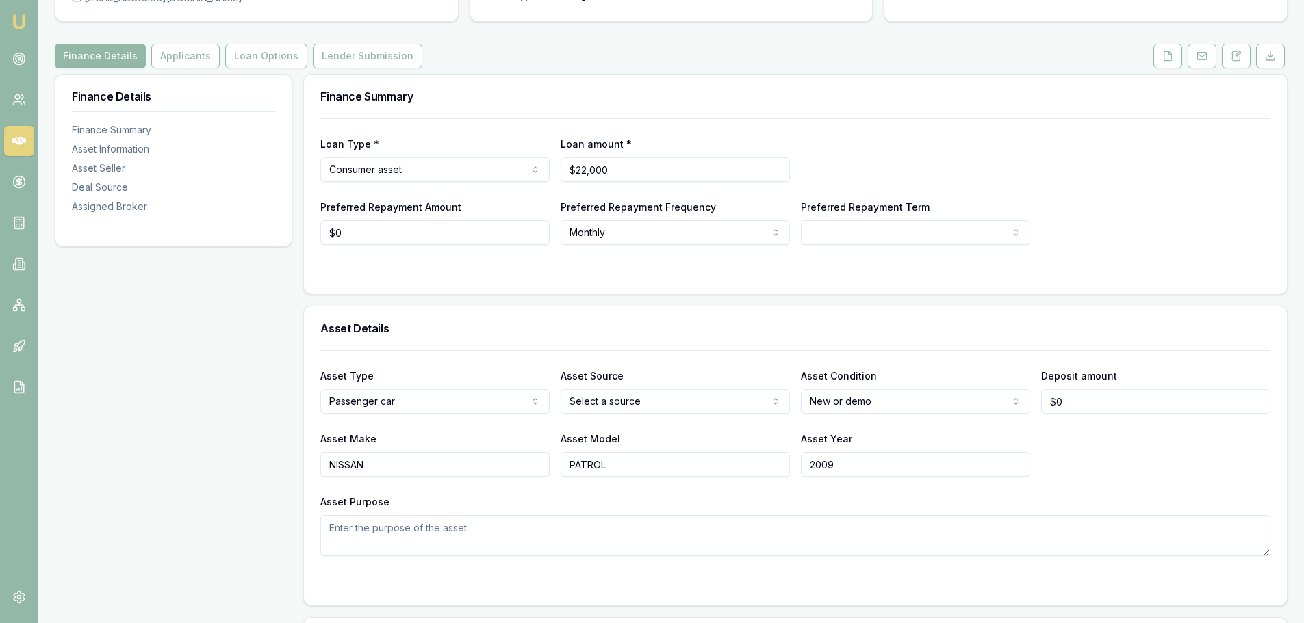
type input "2009"
click at [760, 400] on html "Emu Broker Deals View D-DVK4F1WIVP [PERSON_NAME] Toggle Menu Customer [PERSON_N…" at bounding box center [657, 174] width 1314 height 623
click at [954, 391] on html "Emu Broker Deals View D-DVK4F1WIVP [PERSON_NAME] Toggle Menu Customer [PERSON_N…" at bounding box center [652, 174] width 1304 height 623
select select "USED"
click at [915, 316] on div "Asset Details" at bounding box center [795, 329] width 983 height 44
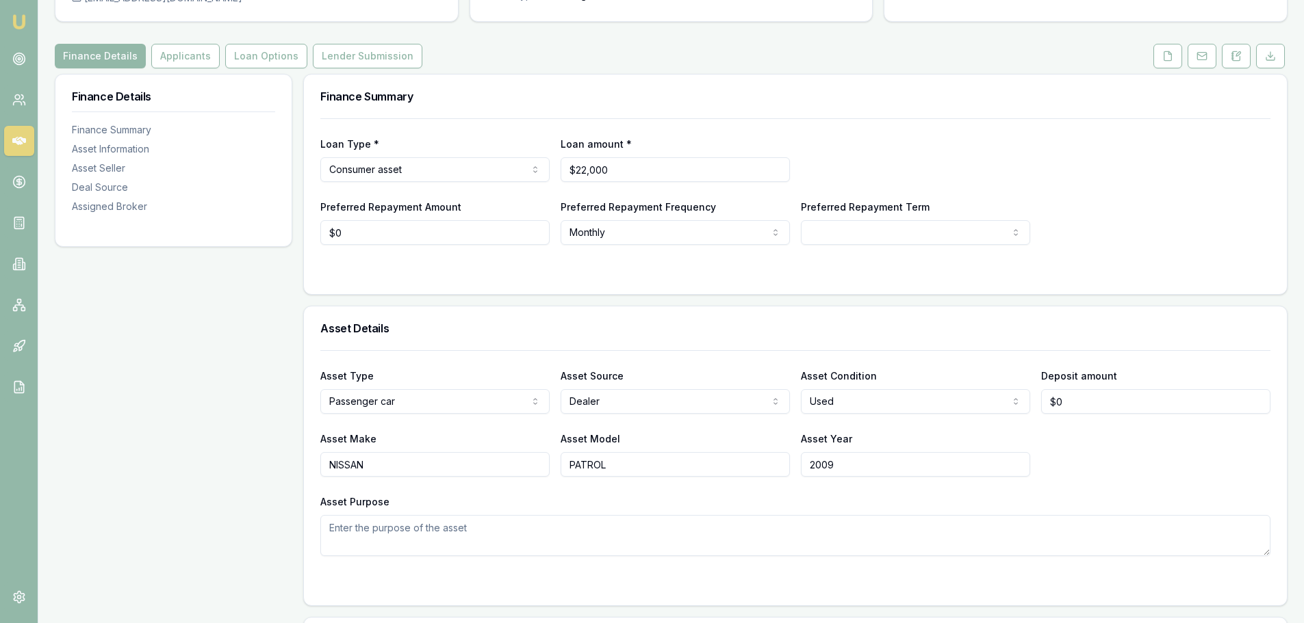
click at [892, 308] on div "Asset Details" at bounding box center [795, 329] width 983 height 44
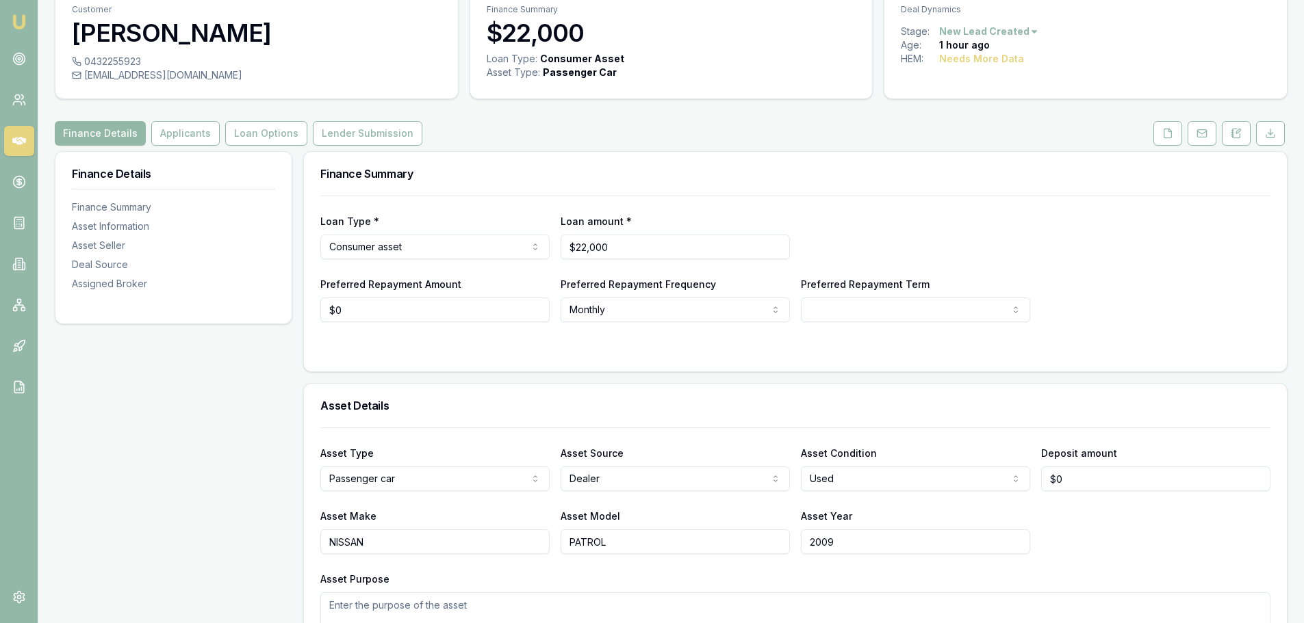
scroll to position [0, 0]
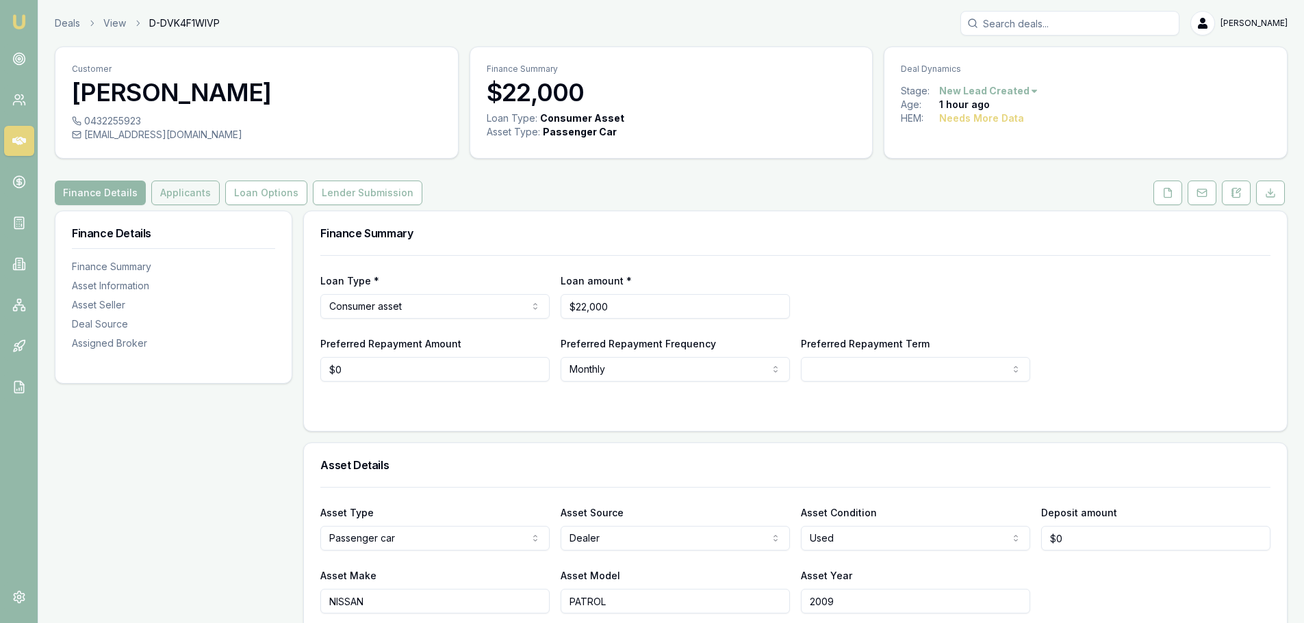
click at [173, 203] on button "Applicants" at bounding box center [185, 193] width 68 height 25
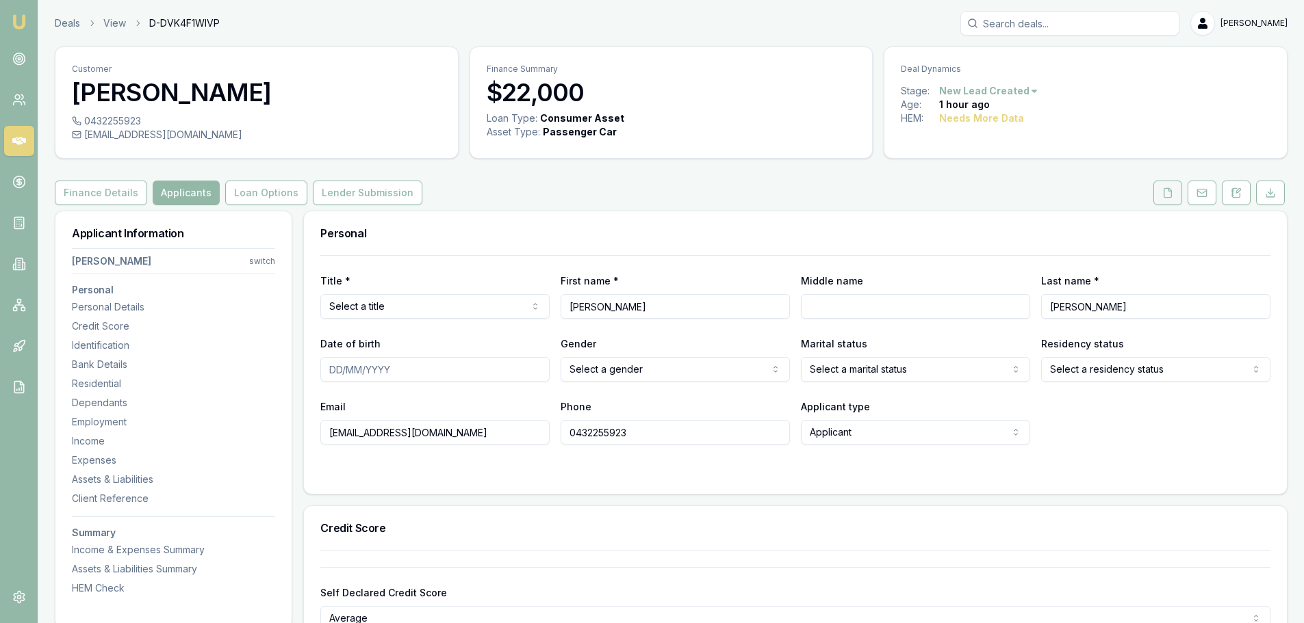
click at [1177, 198] on button at bounding box center [1167, 193] width 29 height 25
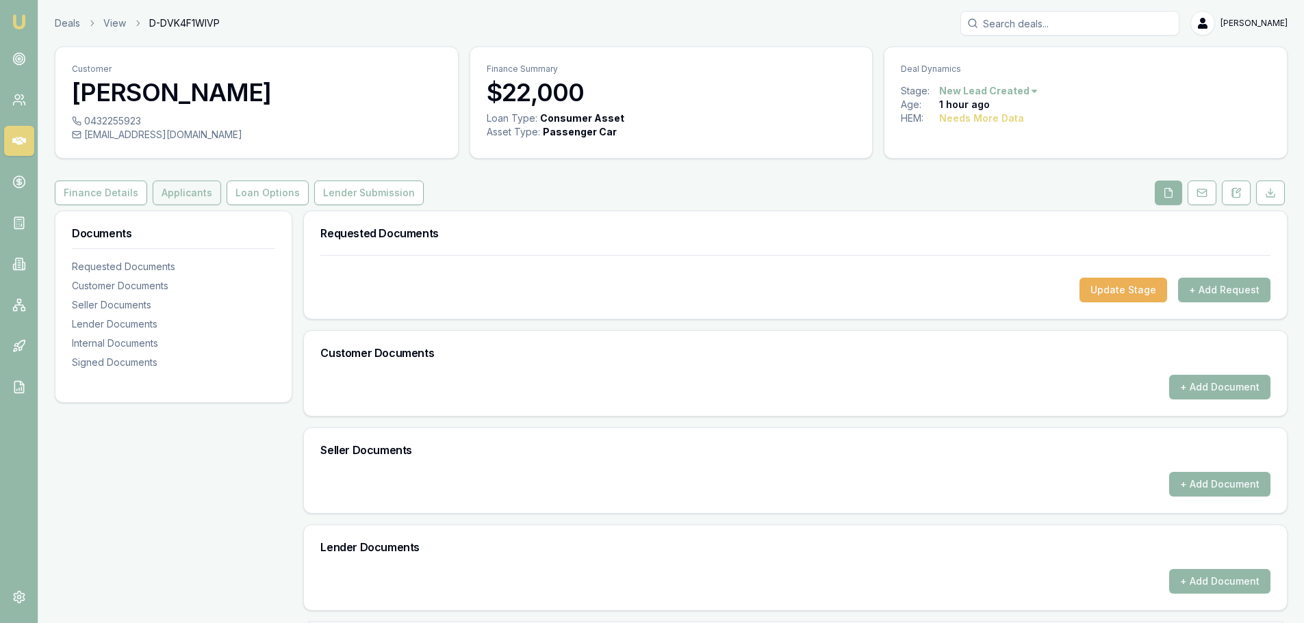
click at [175, 190] on button "Applicants" at bounding box center [187, 193] width 68 height 25
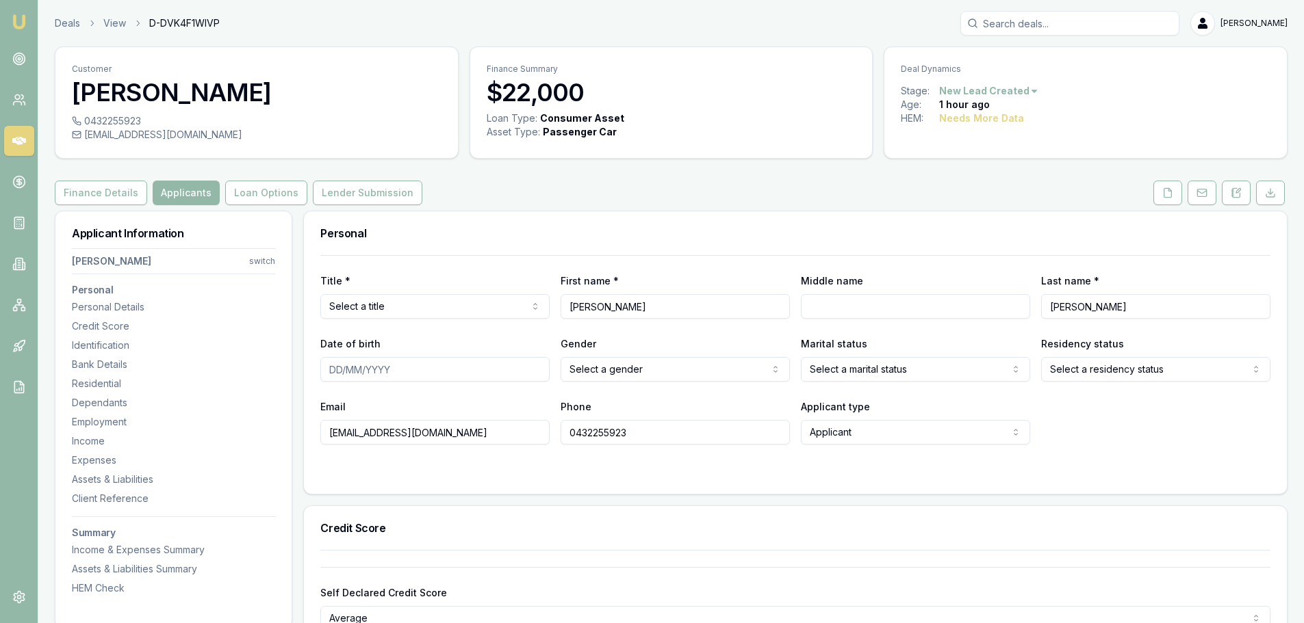
click at [584, 213] on div "Personal" at bounding box center [795, 233] width 983 height 44
click at [567, 198] on div "Finance Details Applicants Loan Options Lender Submission" at bounding box center [671, 193] width 1232 height 25
click at [568, 198] on div "Finance Details Applicants Loan Options Lender Submission" at bounding box center [671, 193] width 1232 height 25
click at [480, 312] on html "Emu Broker Deals View D-DVK4F1WIVP Erin Shield Toggle Menu Customer Joseph Dawe…" at bounding box center [652, 311] width 1304 height 623
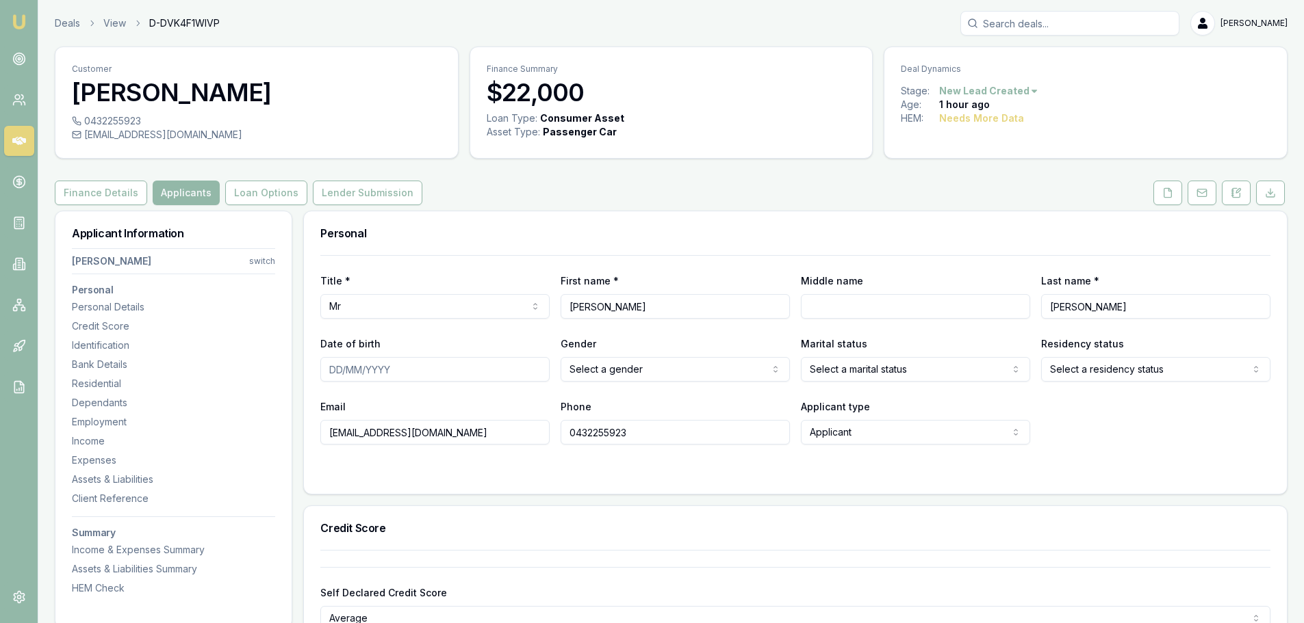
click at [860, 306] on input "Middle name" at bounding box center [915, 306] width 229 height 25
click at [412, 366] on input "Date of birth" at bounding box center [434, 369] width 229 height 25
click at [866, 309] on input "DJUMA" at bounding box center [915, 306] width 229 height 25
type input "DJUMA WAYNE"
click at [415, 369] on input "Date of birth" at bounding box center [434, 369] width 229 height 25
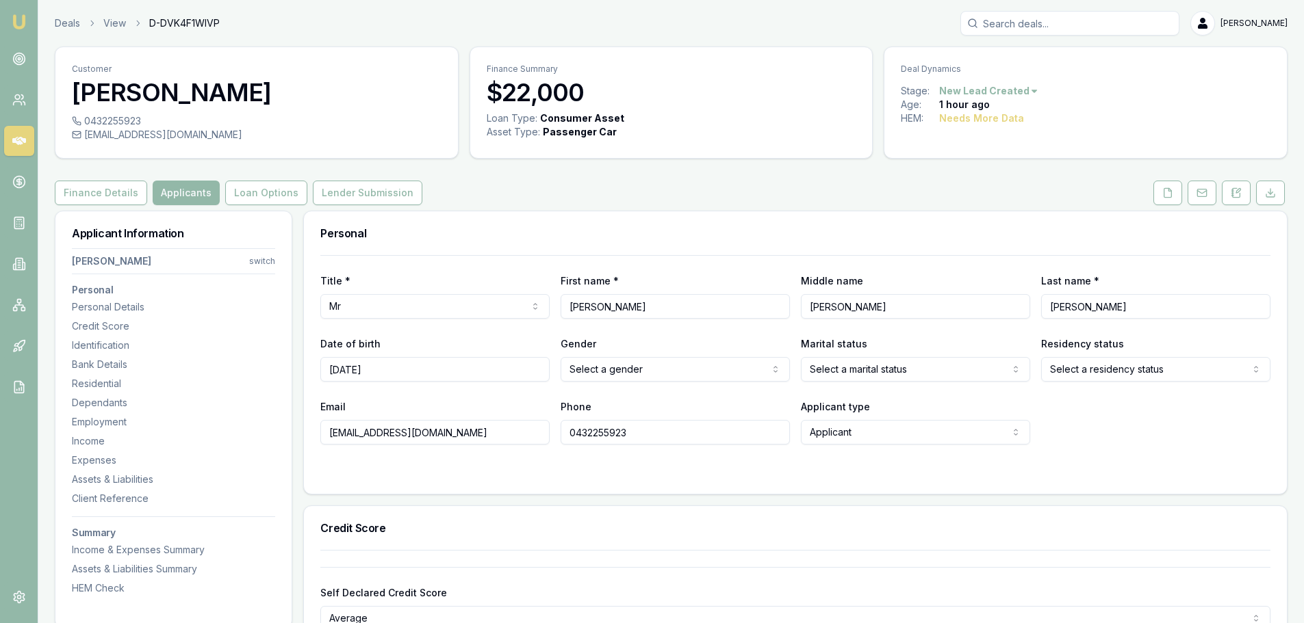
type input "30/04/1993"
click at [653, 367] on html "Emu Broker Deals View D-DVK4F1WIVP Erin Shield Toggle Menu Customer Joseph Dawe…" at bounding box center [652, 311] width 1304 height 623
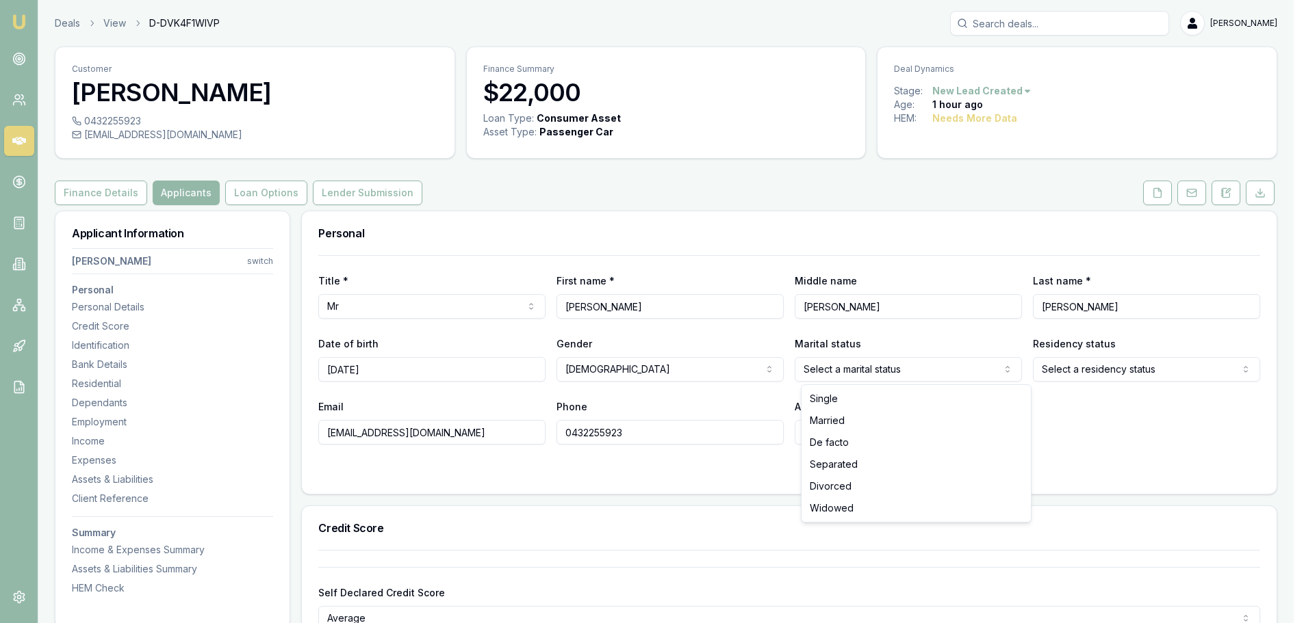
click at [894, 372] on html "Emu Broker Deals View D-DVK4F1WIVP Erin Shield Toggle Menu Customer Joseph Dawe…" at bounding box center [652, 311] width 1304 height 623
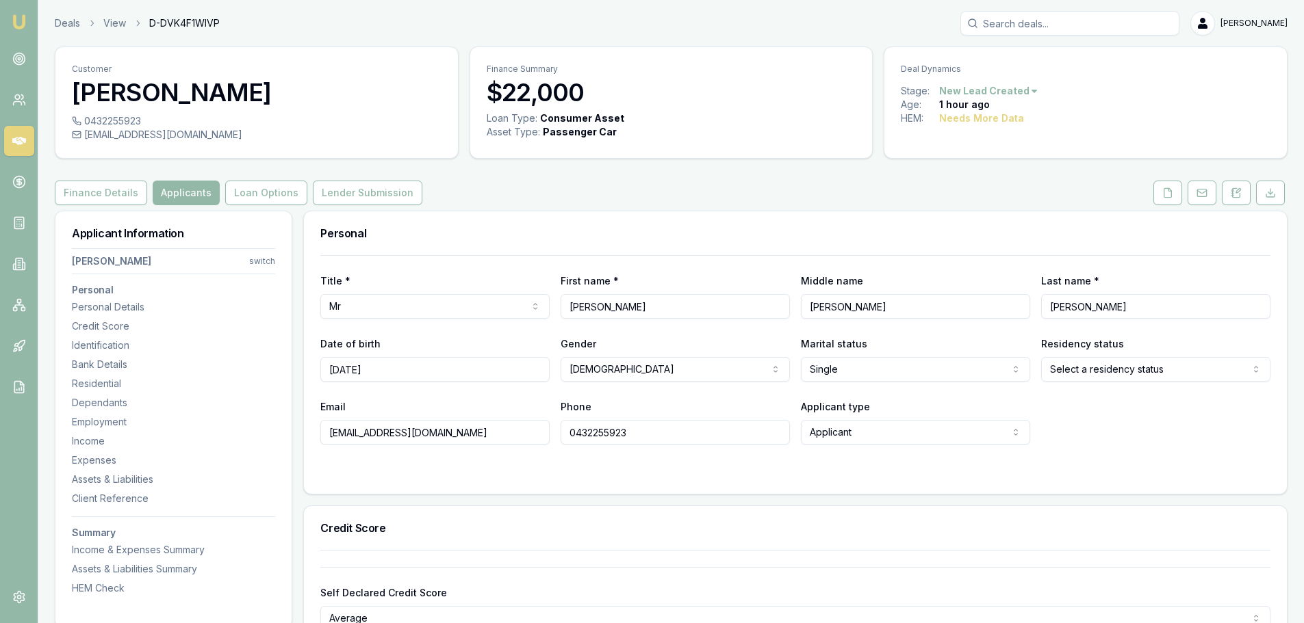
click at [1097, 367] on html "Emu Broker Deals View D-DVK4F1WIVP Erin Shield Toggle Menu Customer Joseph Dawe…" at bounding box center [652, 311] width 1304 height 623
click at [949, 246] on div "Personal" at bounding box center [795, 233] width 983 height 44
click at [1108, 412] on div "Email djumadawes@gmail.com Phone 0432255923 Applicant type Applicant Applicant …" at bounding box center [795, 421] width 950 height 47
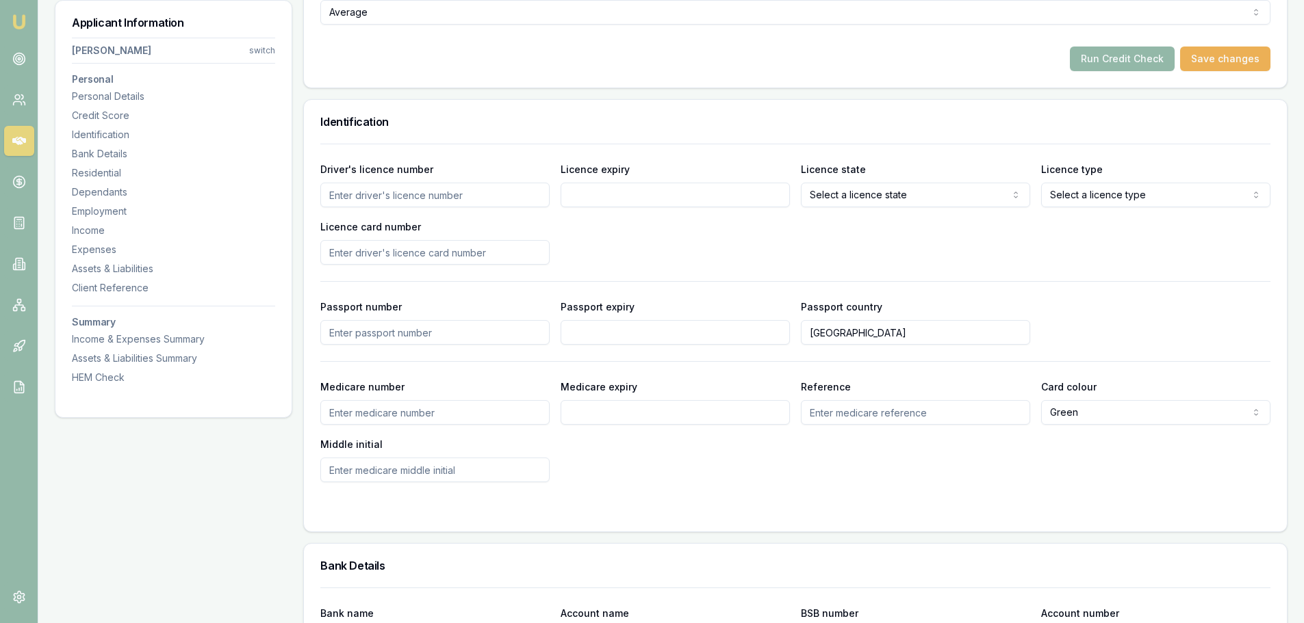
scroll to position [616, 0]
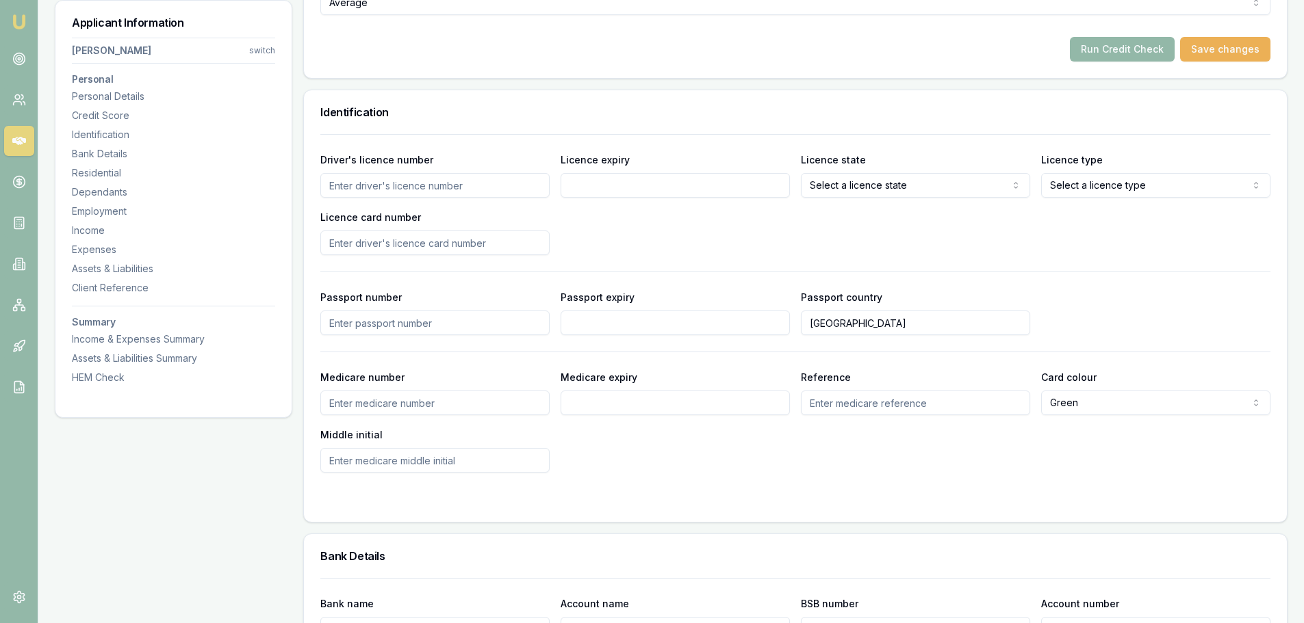
click at [434, 189] on input "Driver's licence number" at bounding box center [434, 185] width 229 height 25
type input "108035892"
click at [580, 185] on input "Licence expiry" at bounding box center [674, 185] width 229 height 25
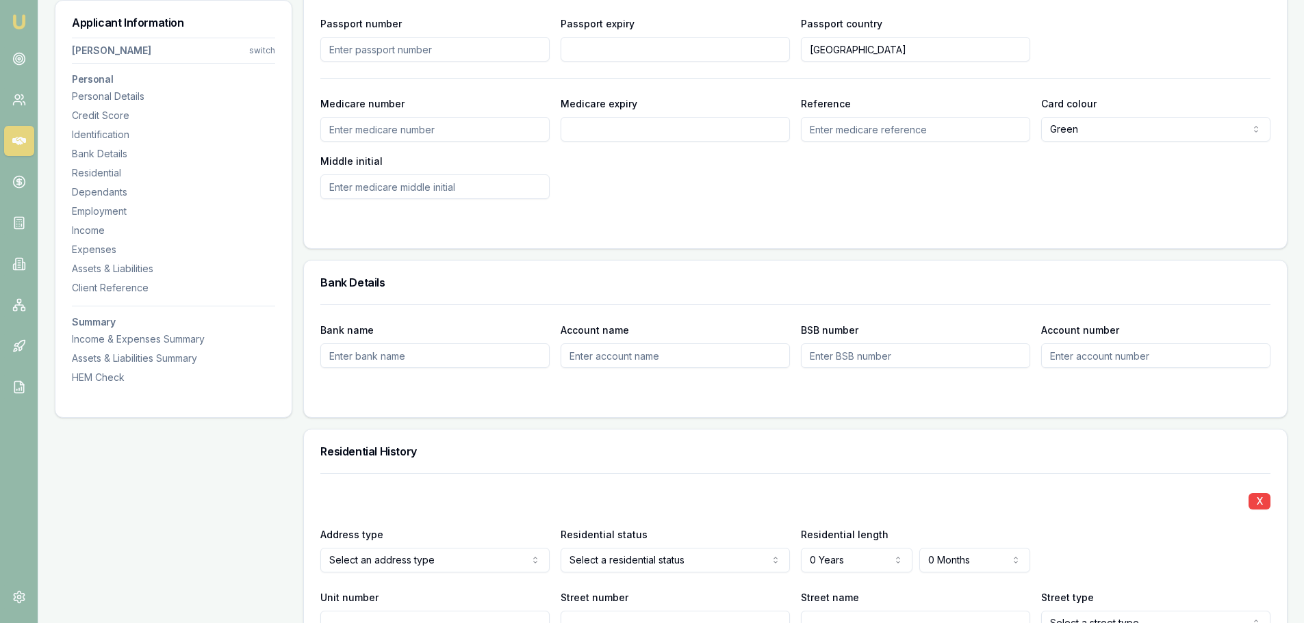
scroll to position [547, 0]
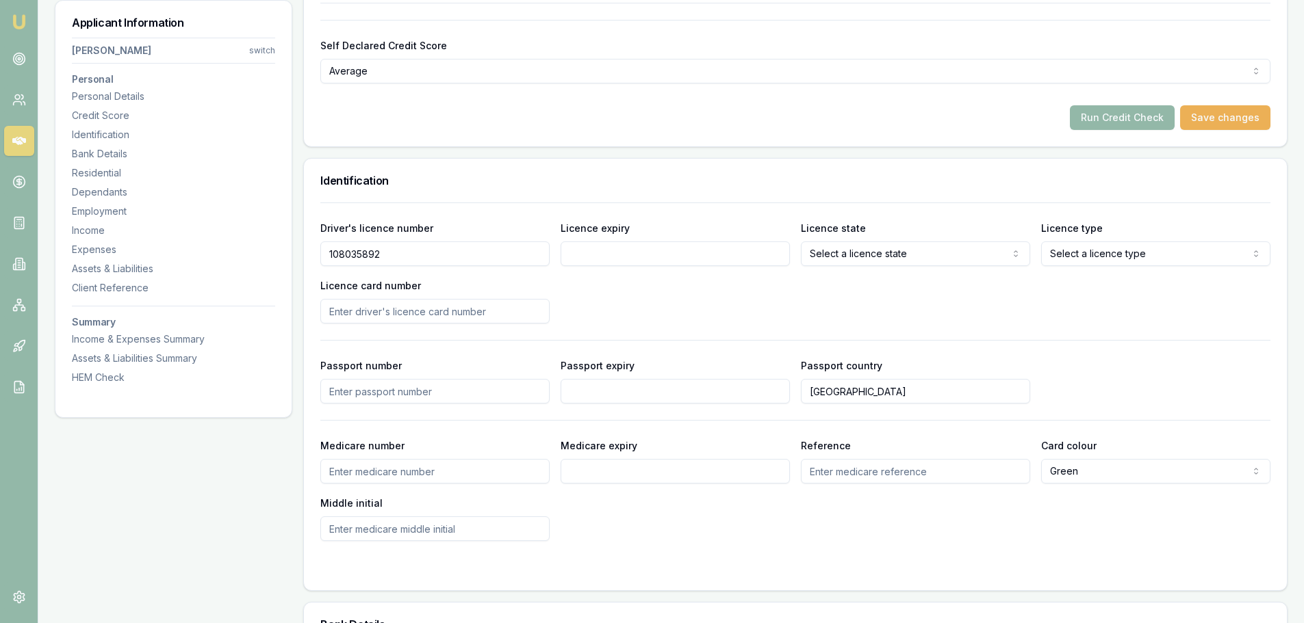
click at [636, 253] on input "Licence expiry" at bounding box center [674, 254] width 229 height 25
type input "17/07/2026"
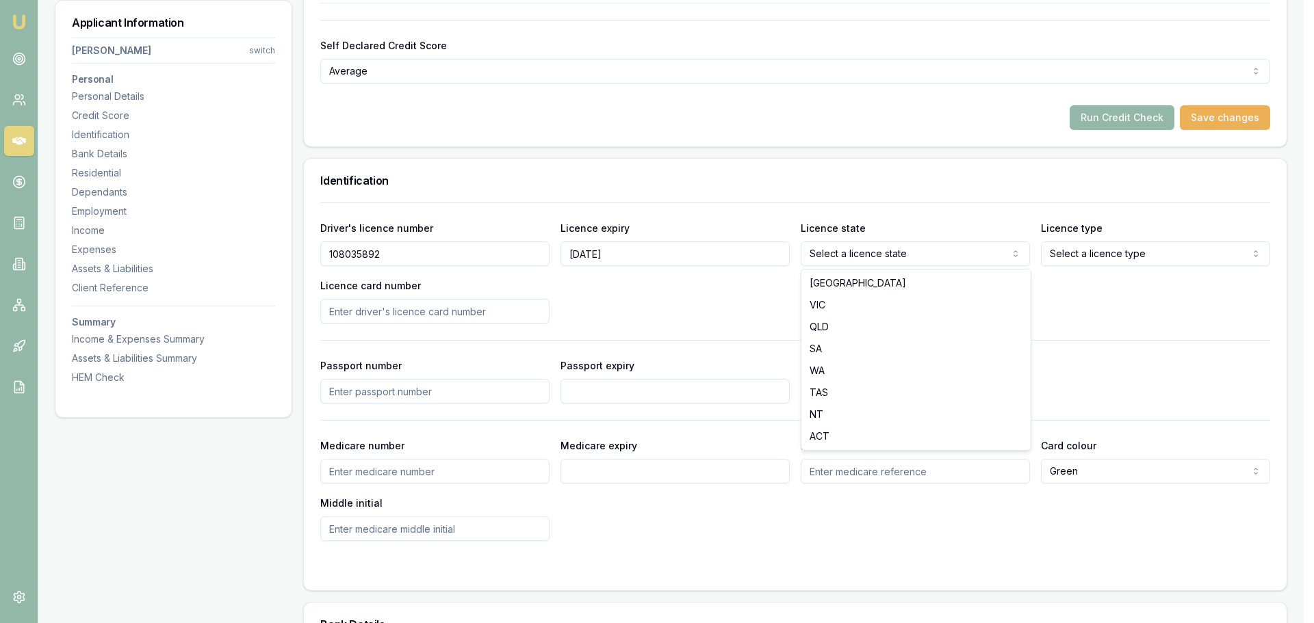
select select "QLD"
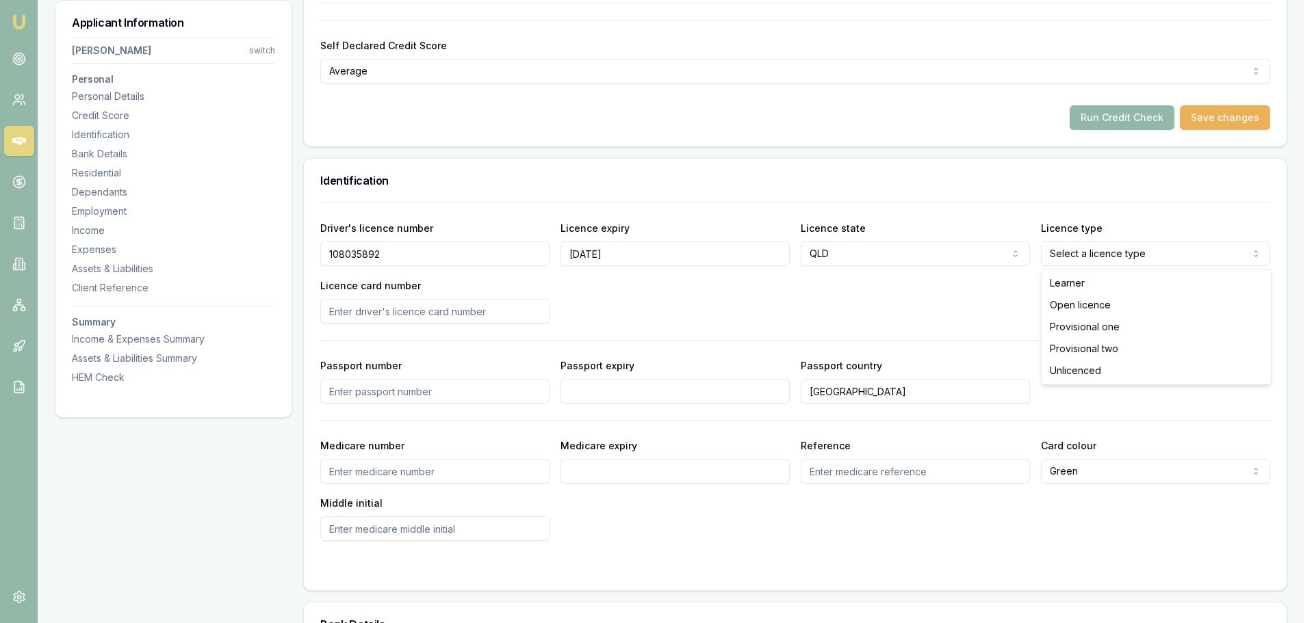
select select "OPEN_LICENCE"
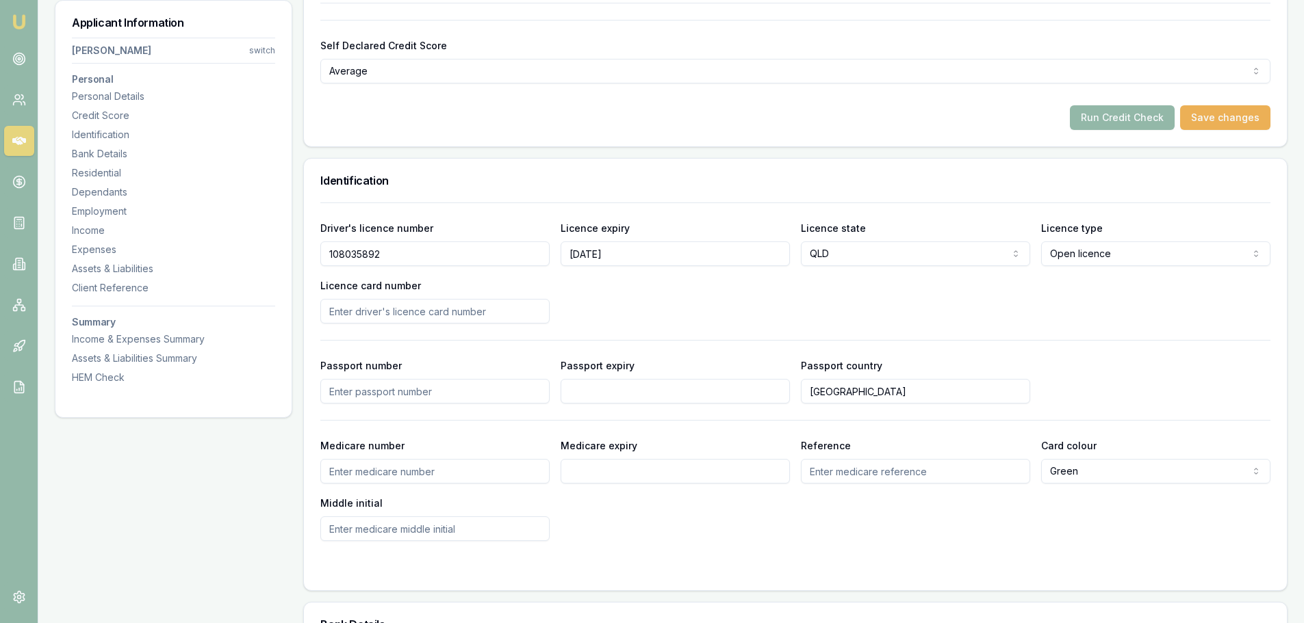
click at [497, 307] on input "Licence card number" at bounding box center [434, 311] width 229 height 25
type input "A90B339283"
click at [671, 306] on div "Driver's licence number 108035892 Licence expiry 17/07/2026 Licence state QLD N…" at bounding box center [795, 272] width 950 height 104
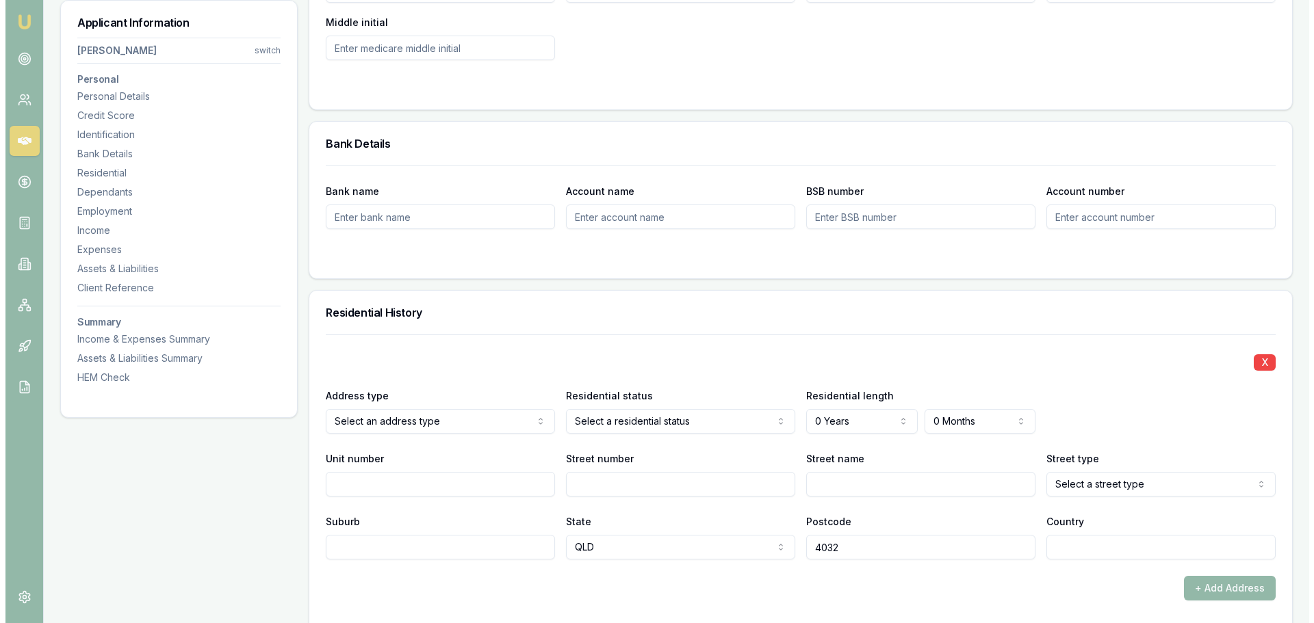
scroll to position [1095, 0]
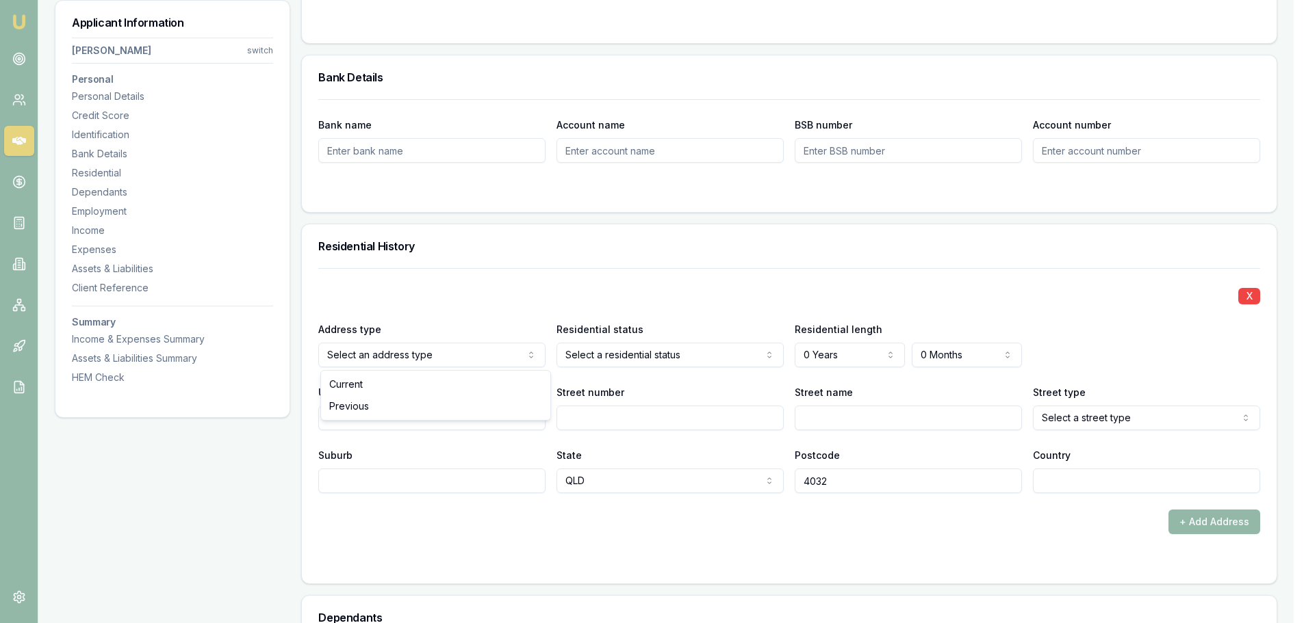
click at [621, 422] on input "Street number" at bounding box center [674, 418] width 229 height 25
click at [624, 419] on input "Street number" at bounding box center [674, 418] width 229 height 25
type input "12"
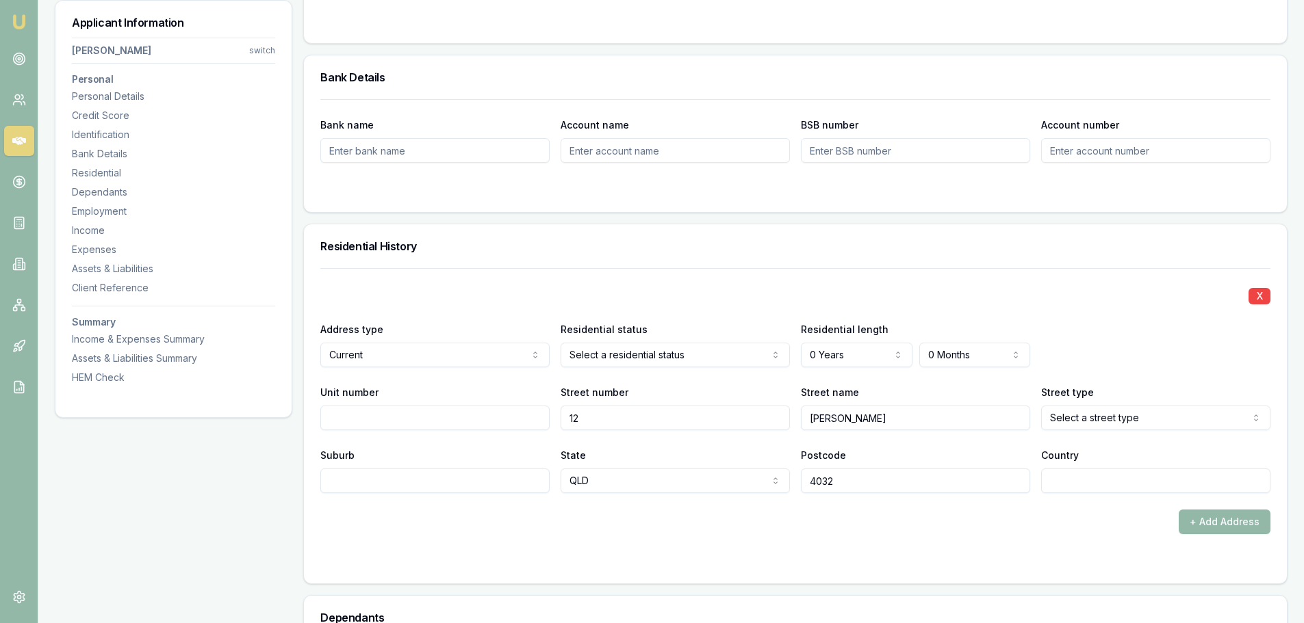
type input "KIRKHAM"
select select "Stairs"
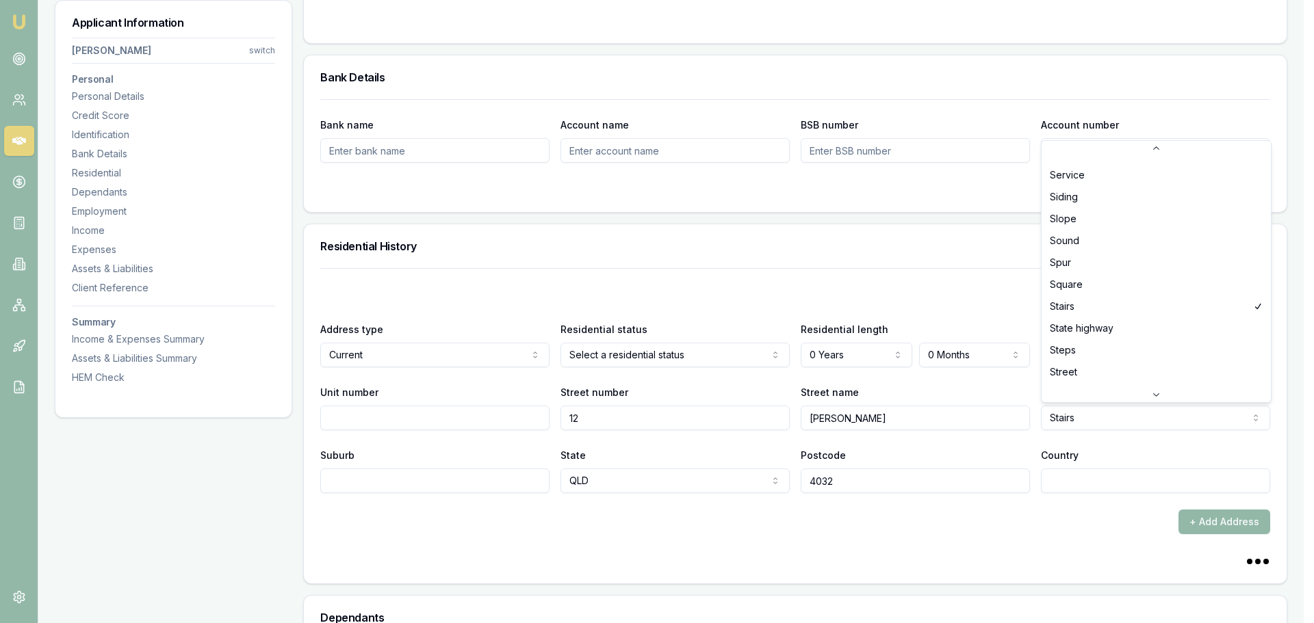
scroll to position [0, 0]
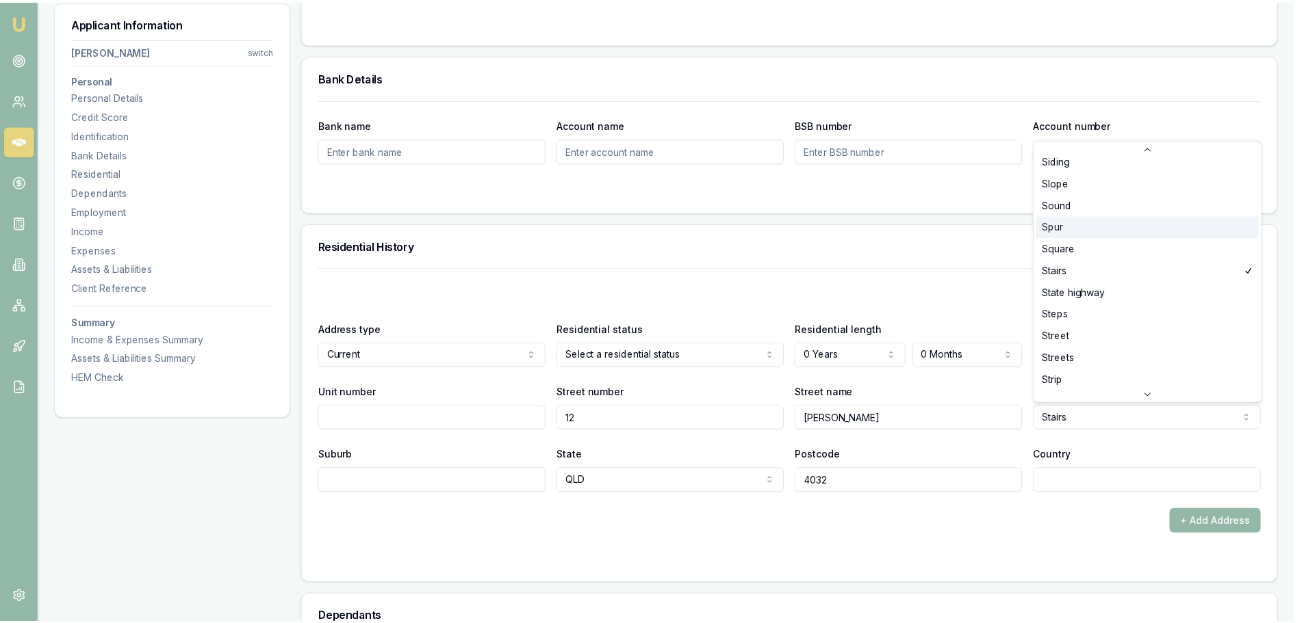
scroll to position [3610, 0]
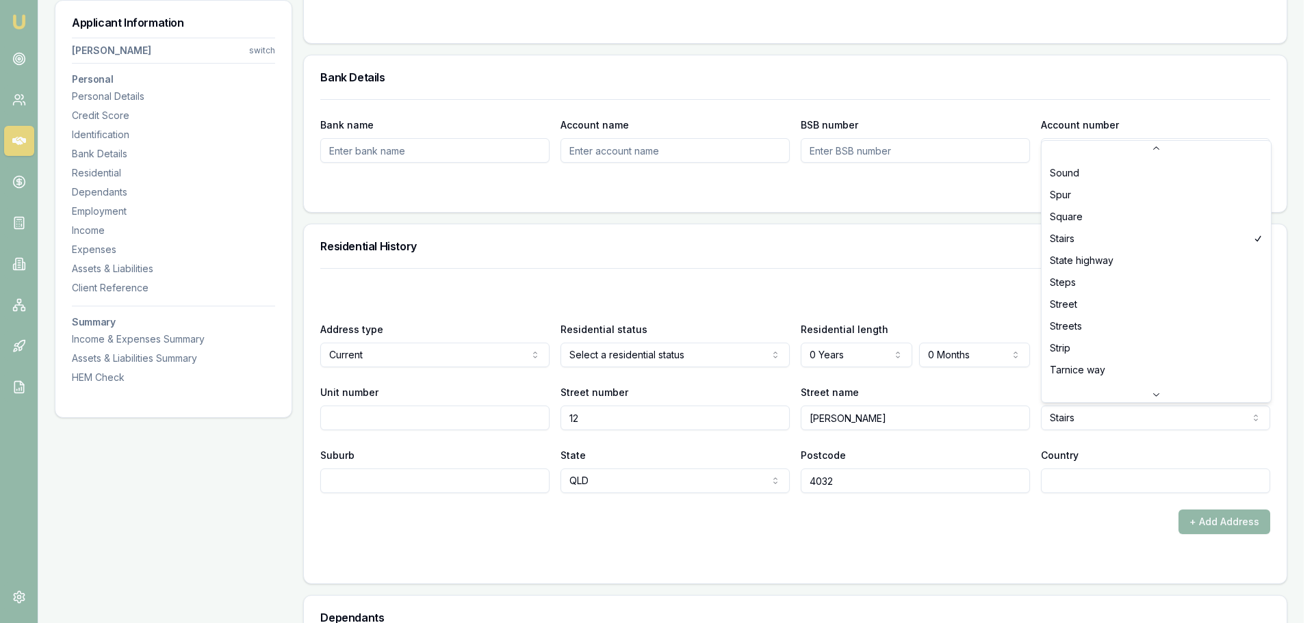
select select "Street"
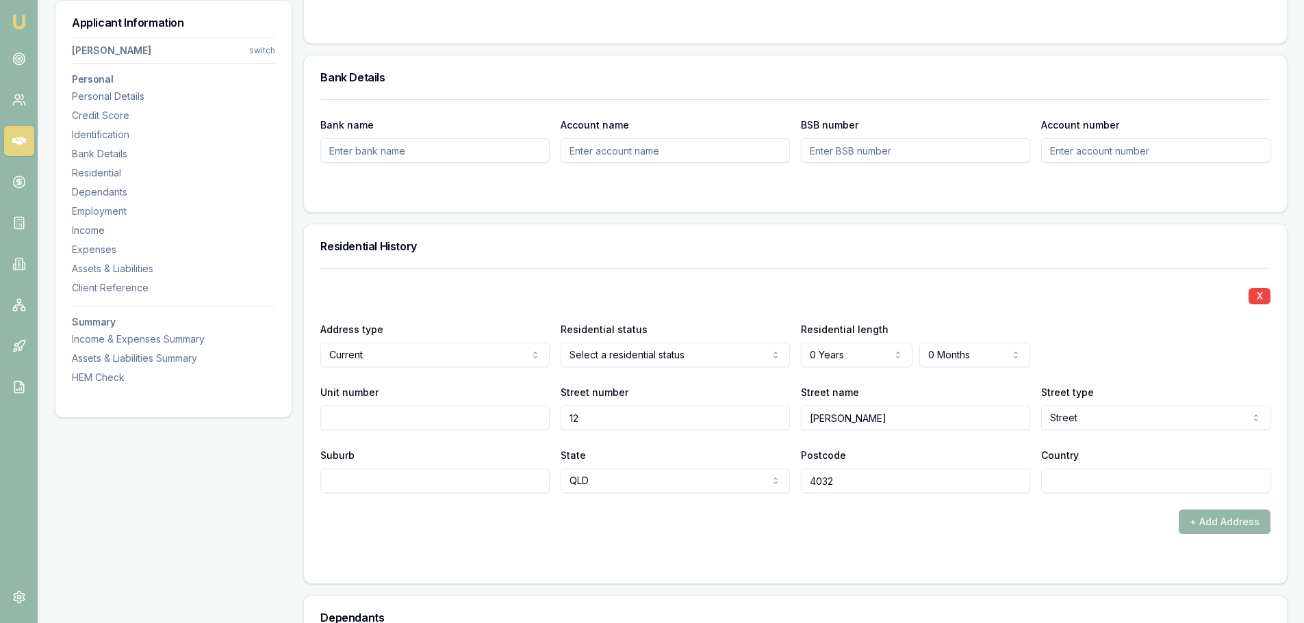
click at [364, 481] on input "Suburb" at bounding box center [434, 481] width 229 height 25
type input "GEEBUNG"
type input "AUSTRALIA"
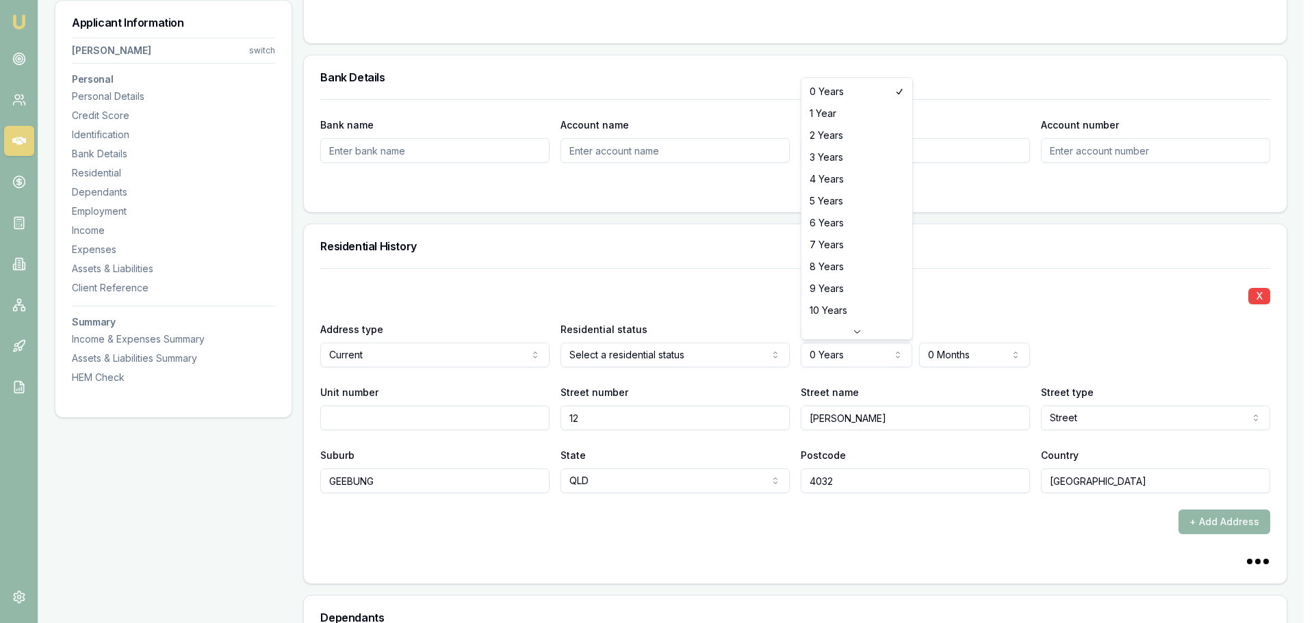
select select "4"
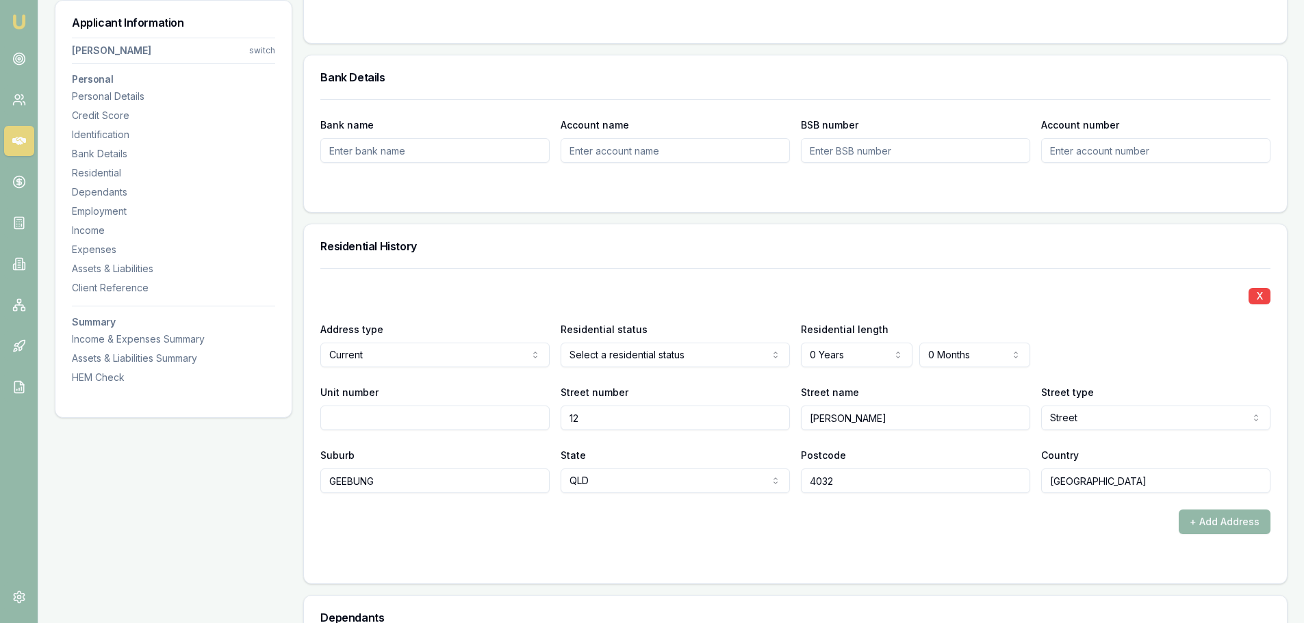
click at [733, 276] on div "X Address type Current Current Previous Residential status Select a residential…" at bounding box center [795, 380] width 950 height 225
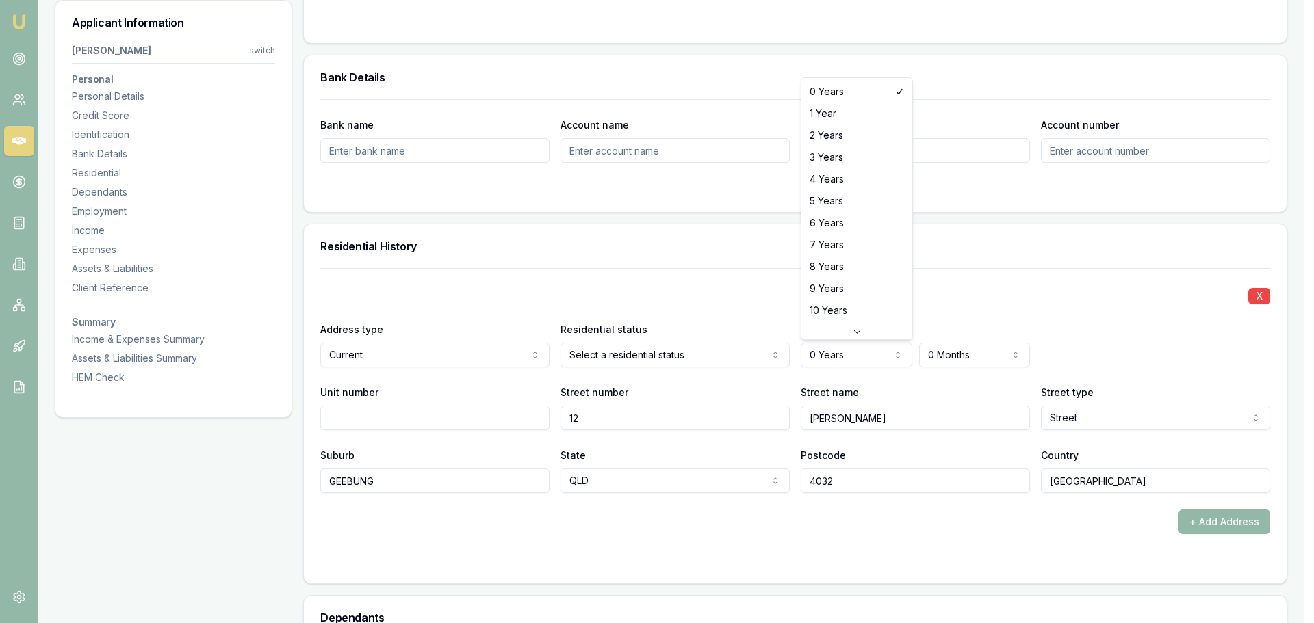
select select "4"
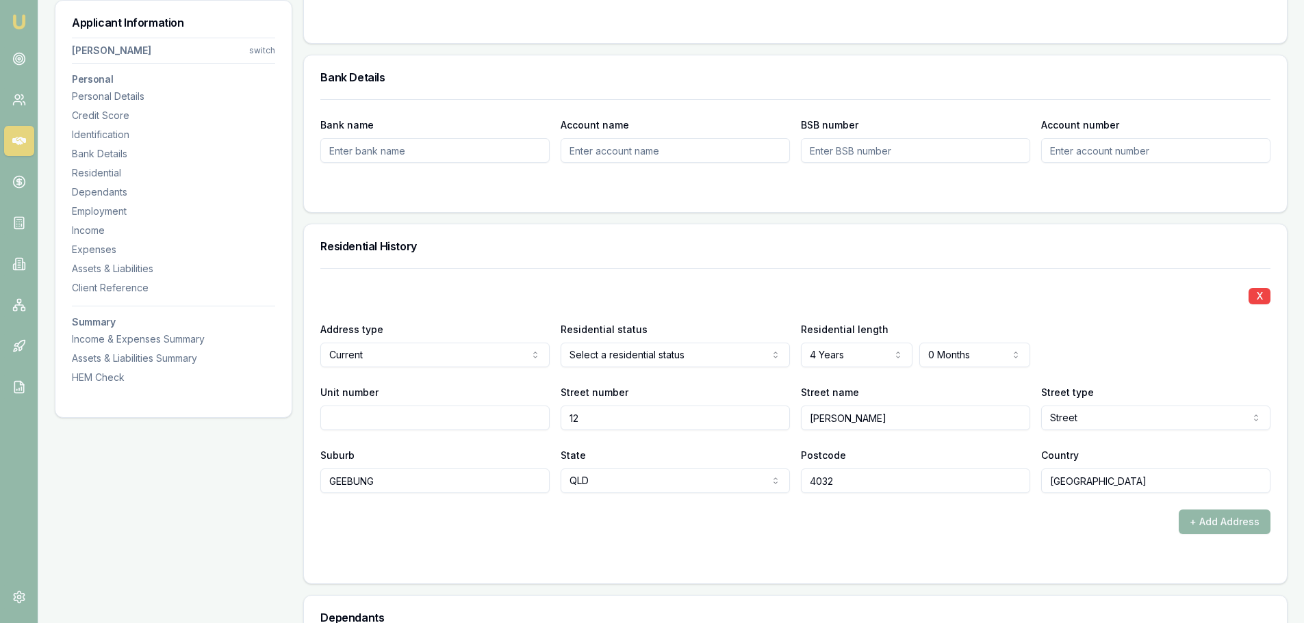
click at [747, 279] on div "X Address type Current Current Previous Residential status Select a residential…" at bounding box center [795, 380] width 950 height 225
click at [765, 218] on div "Personal Title * Mr Mr Mrs Miss Ms Dr Prof First name * Joseph Middle name DJUM…" at bounding box center [795, 602] width 984 height 2972
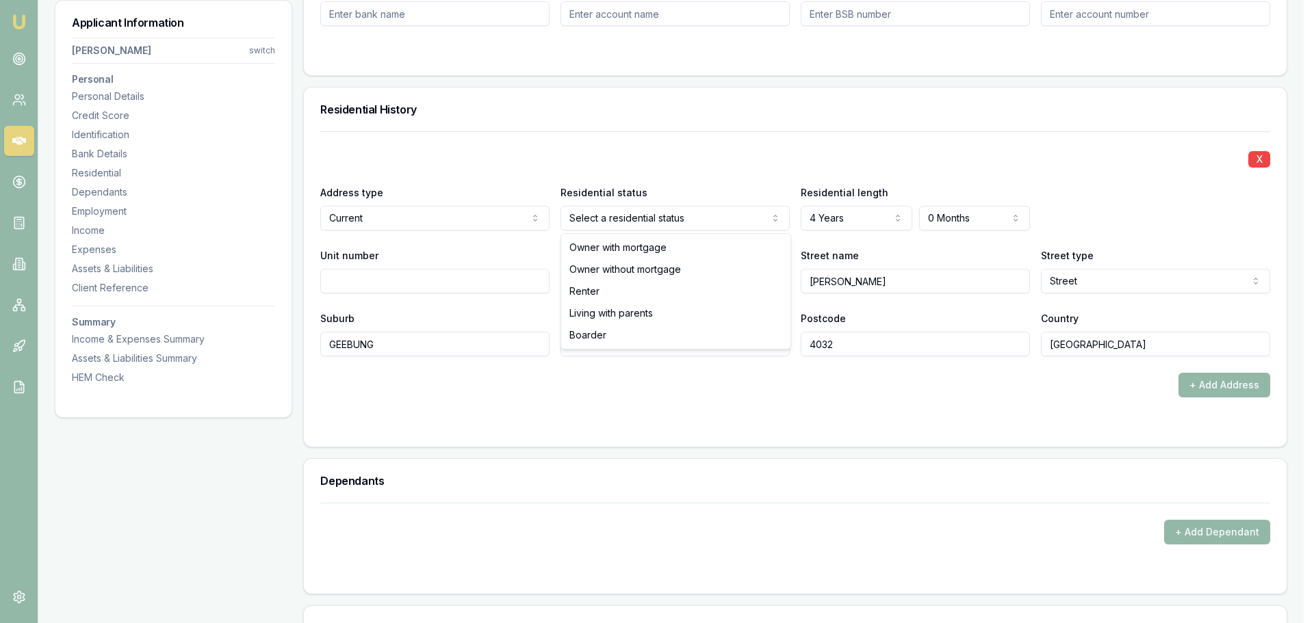
select select "RENTER"
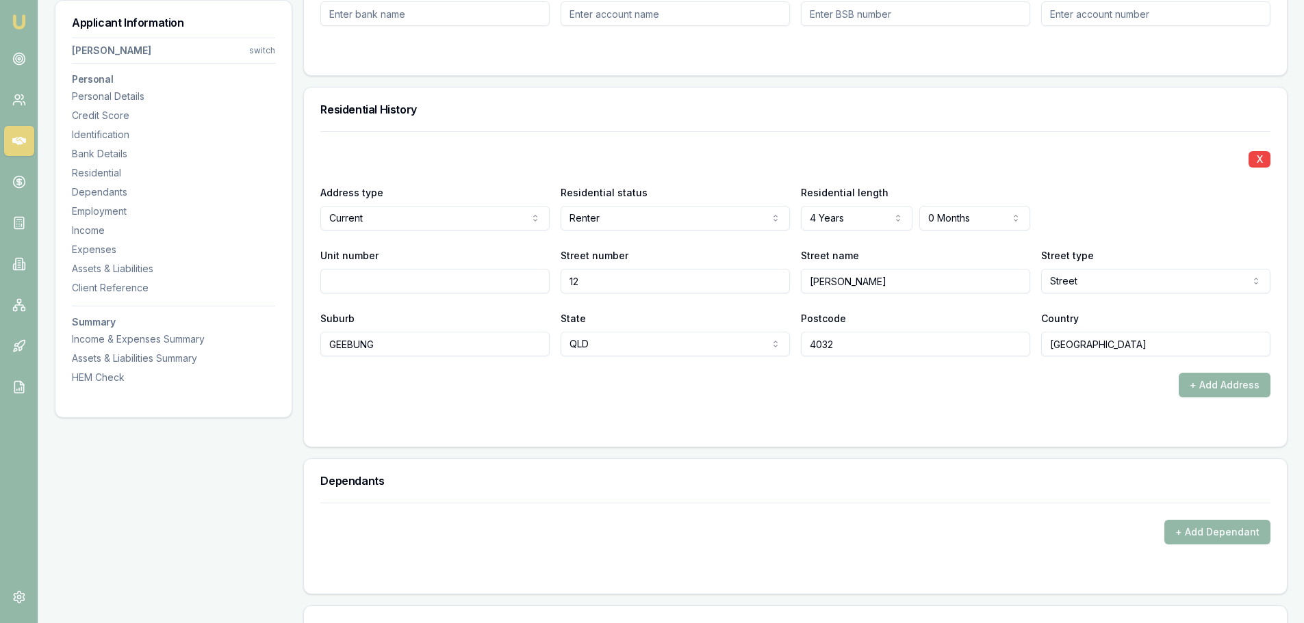
click at [579, 168] on div "X Address type Current Current Previous Residential status Renter Owner with mo…" at bounding box center [795, 243] width 950 height 225
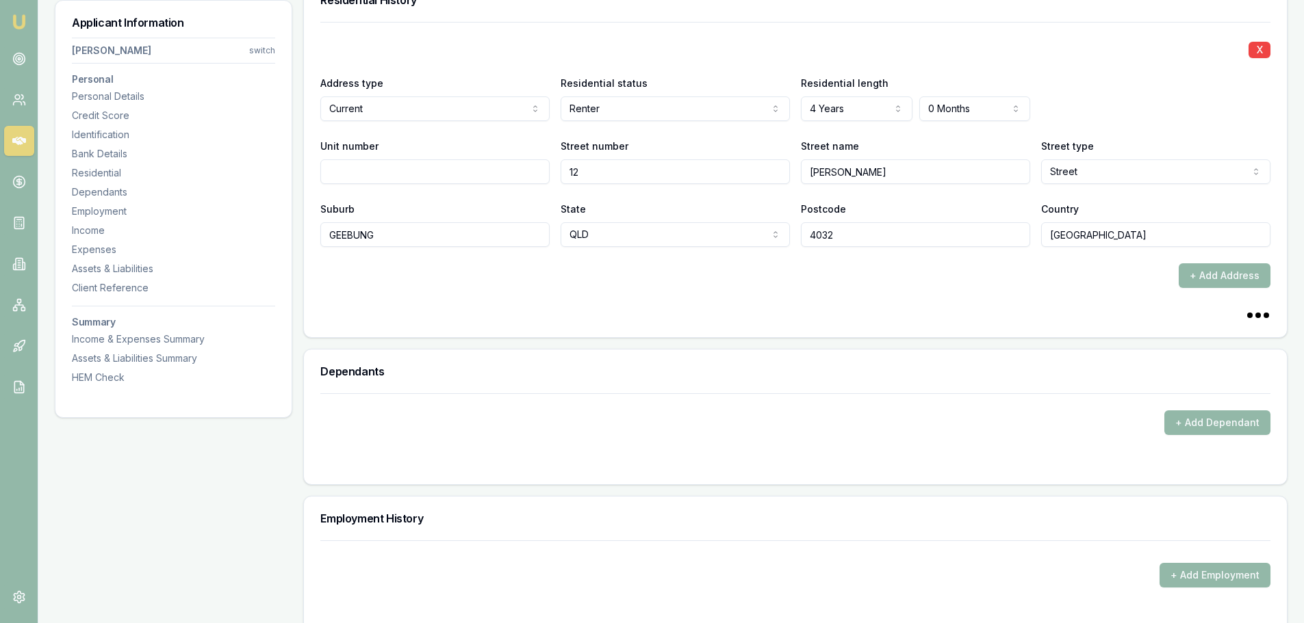
scroll to position [1437, 0]
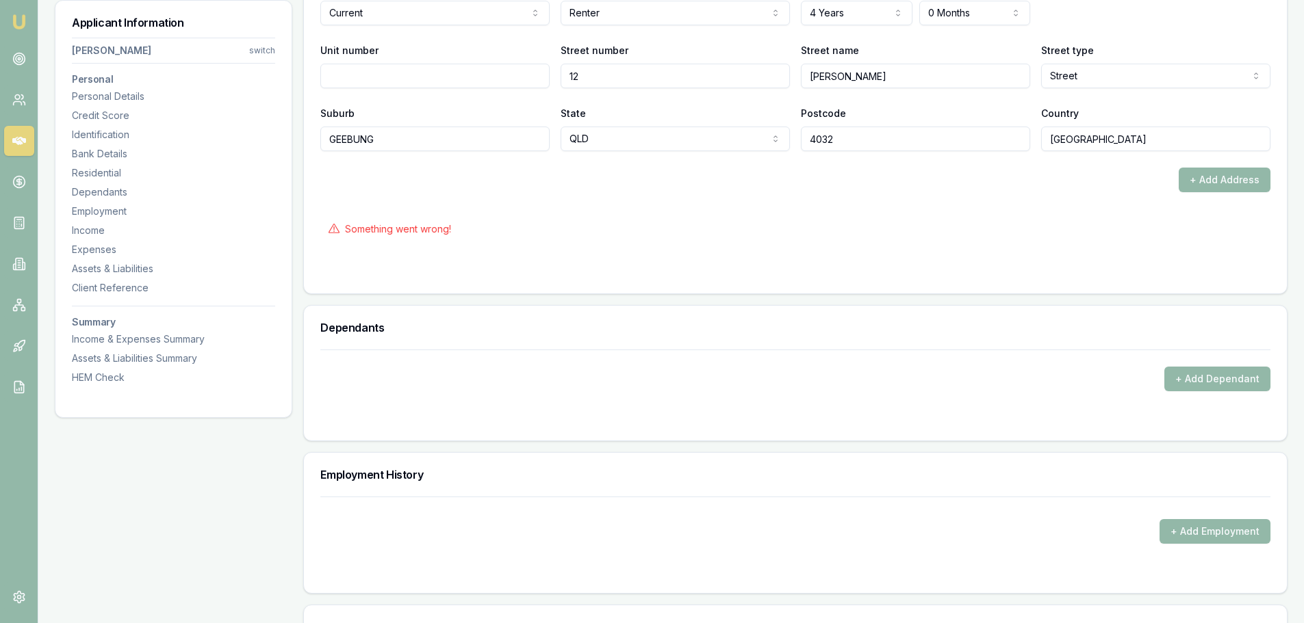
click at [586, 228] on div "Something went wrong!" at bounding box center [795, 229] width 950 height 30
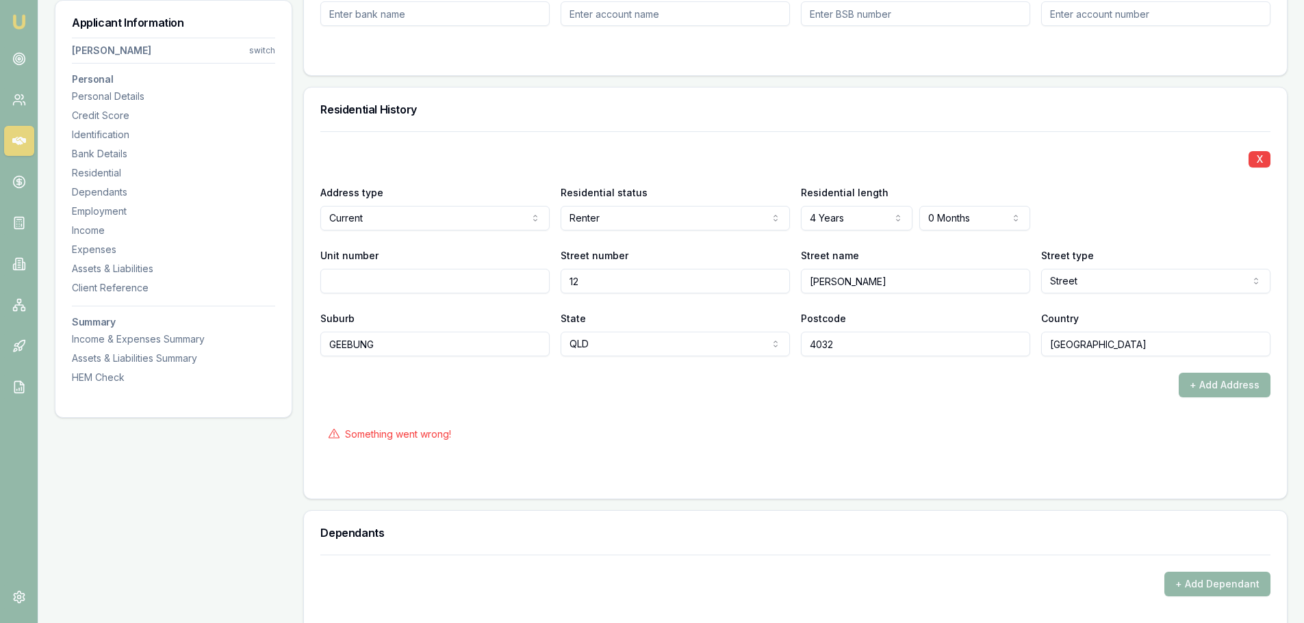
click at [628, 127] on div "Residential History" at bounding box center [795, 110] width 983 height 44
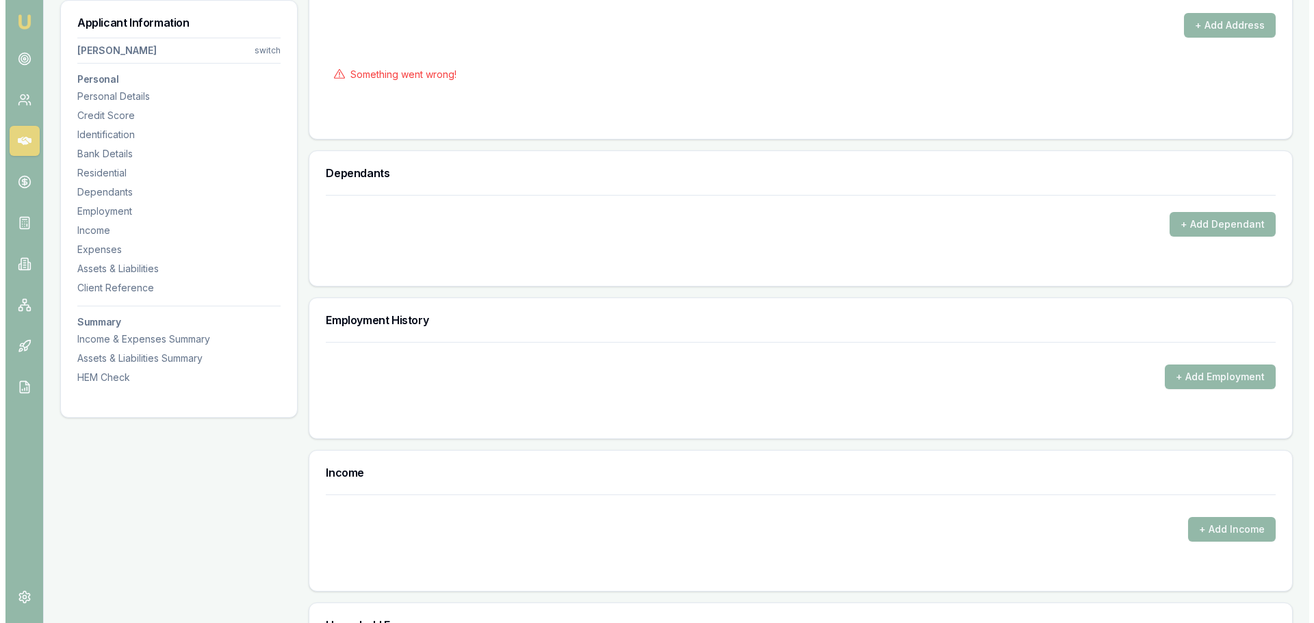
scroll to position [1642, 0]
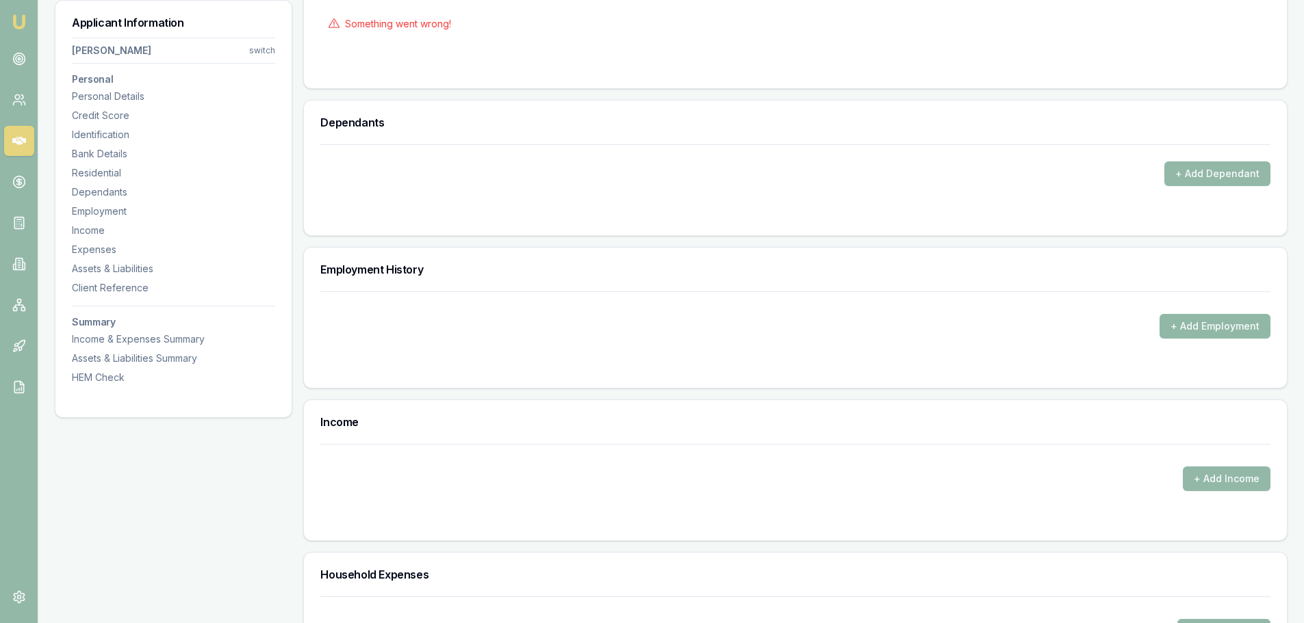
click at [1207, 331] on button "+ Add Employment" at bounding box center [1214, 326] width 111 height 25
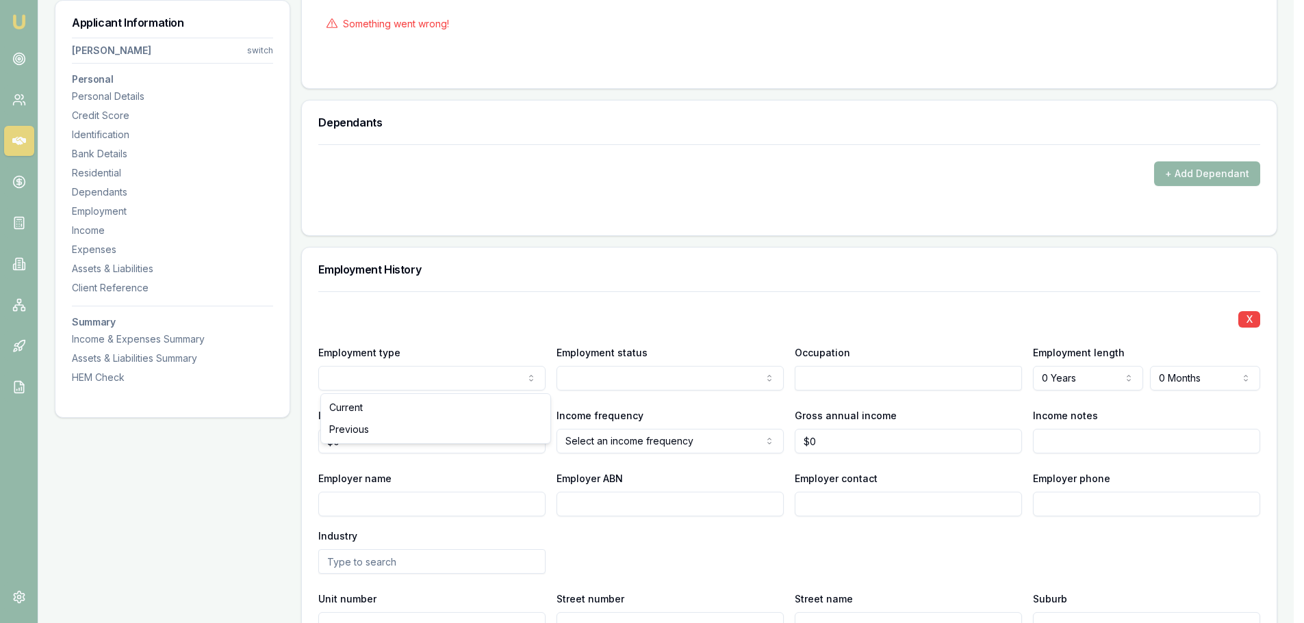
click at [445, 500] on input "Employer name" at bounding box center [434, 504] width 229 height 25
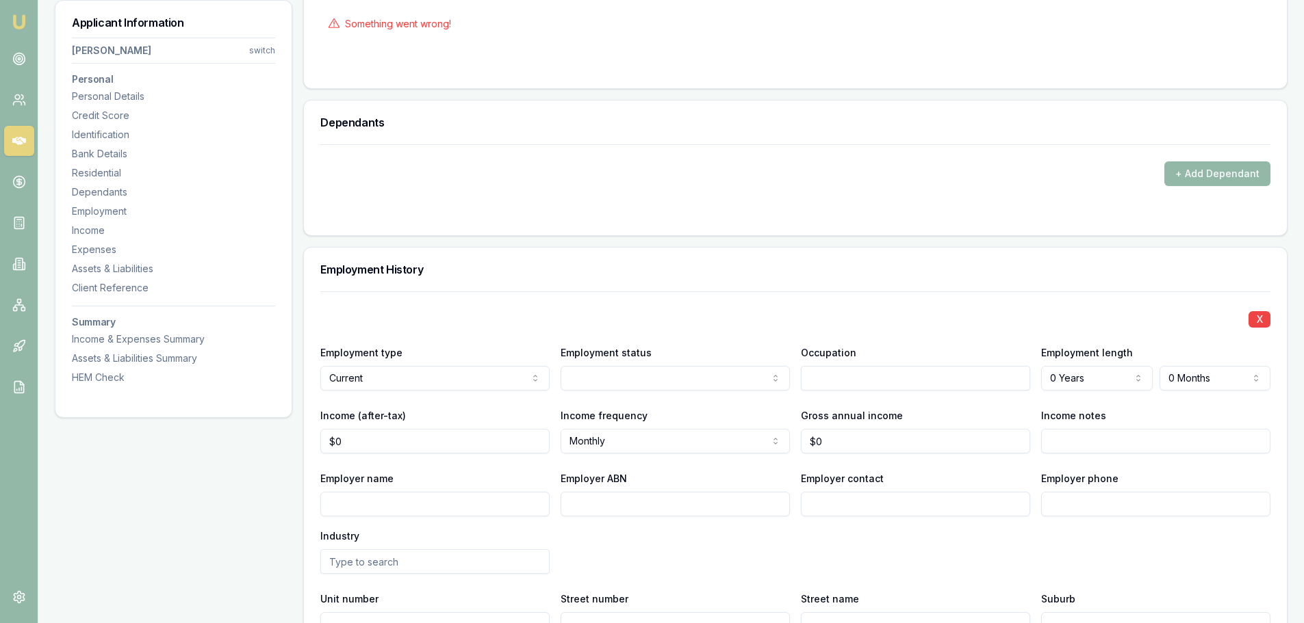
click at [445, 500] on input "Employer name" at bounding box center [434, 504] width 229 height 25
type input "LUC LAC"
click at [844, 379] on input "text" at bounding box center [915, 378] width 229 height 25
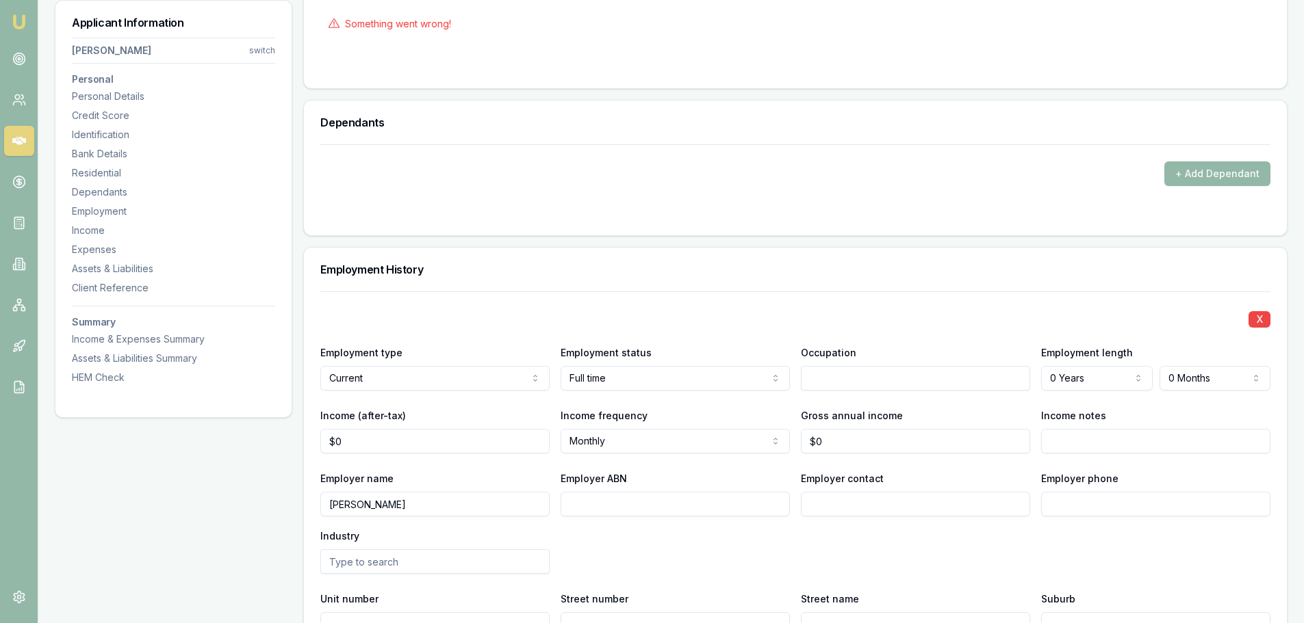
click at [526, 500] on input "LUC LAC" at bounding box center [434, 504] width 229 height 25
type input "LUC LAC RESTAURANT"
click at [830, 382] on input "text" at bounding box center [915, 378] width 229 height 25
type input "SOUS CHEF"
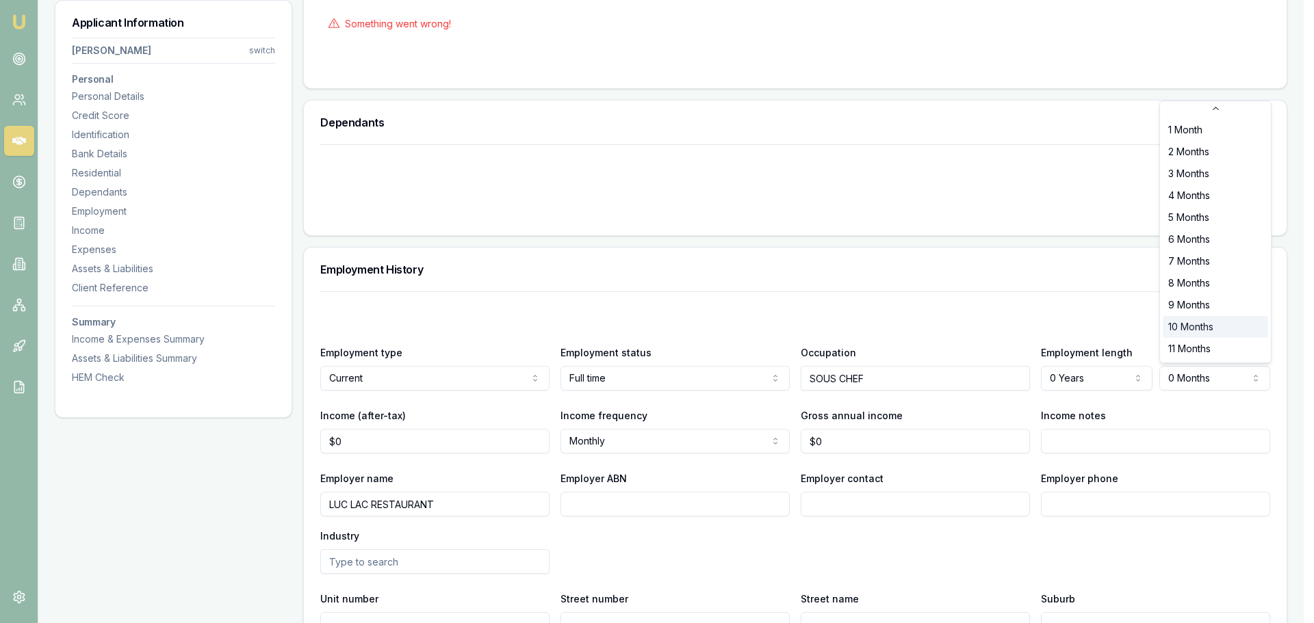
scroll to position [23, 0]
select select "10"
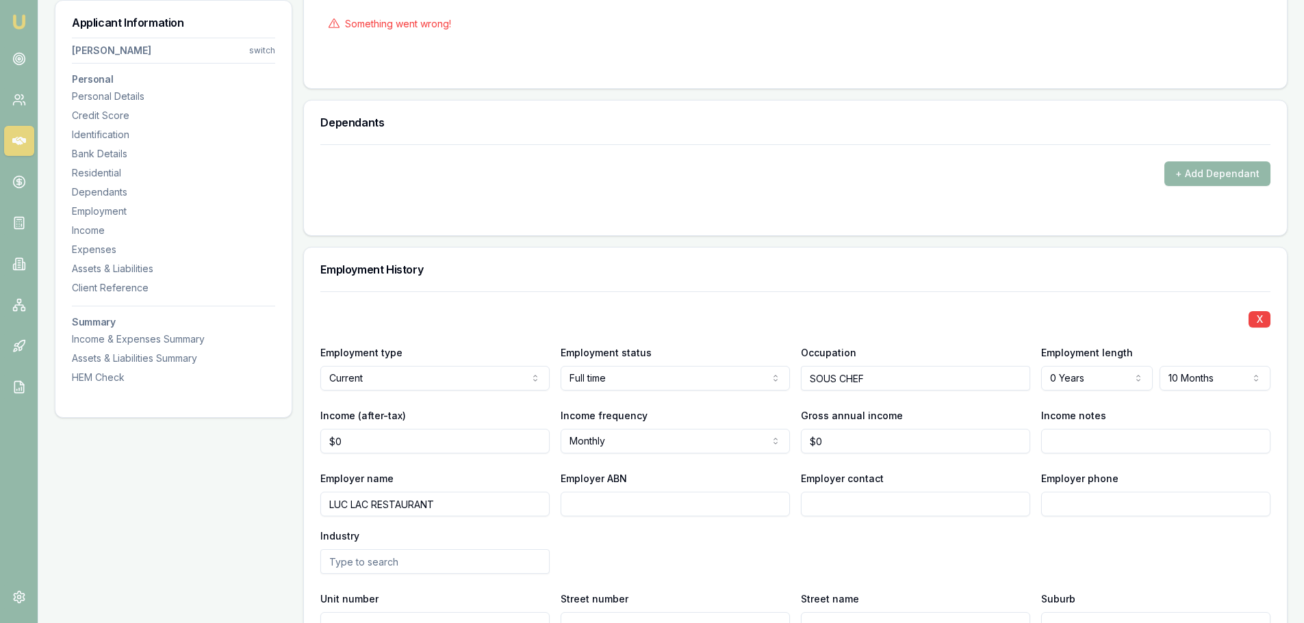
click at [1189, 326] on div "X" at bounding box center [795, 318] width 950 height 19
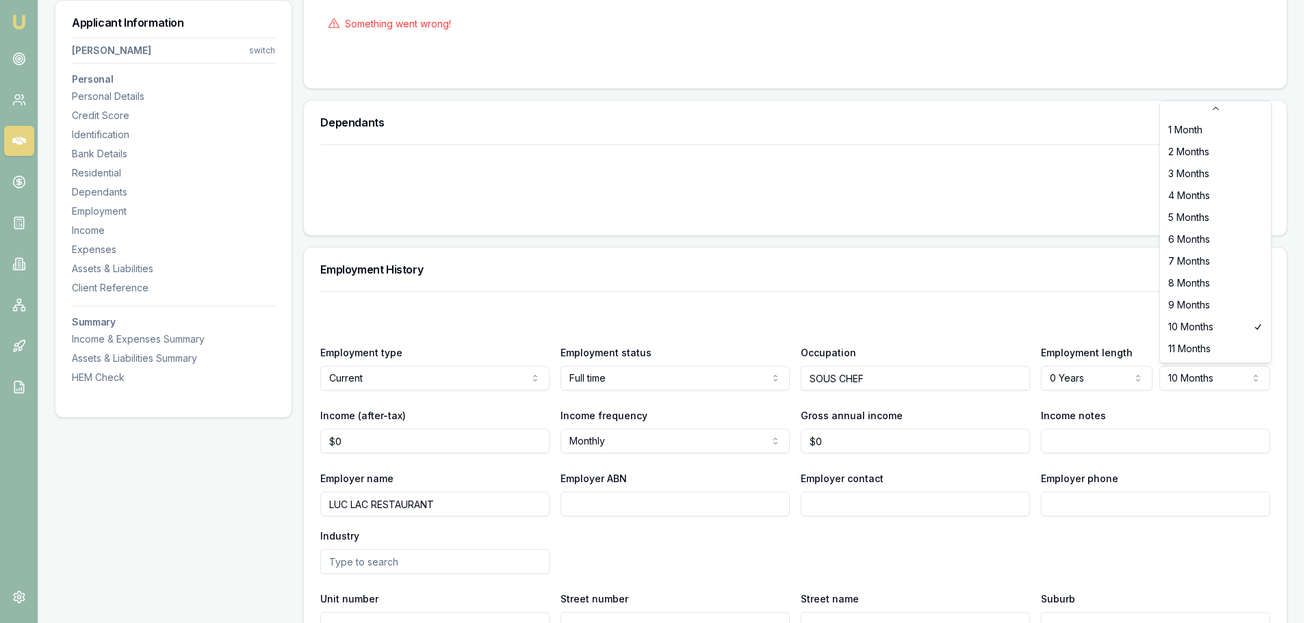
select select "11"
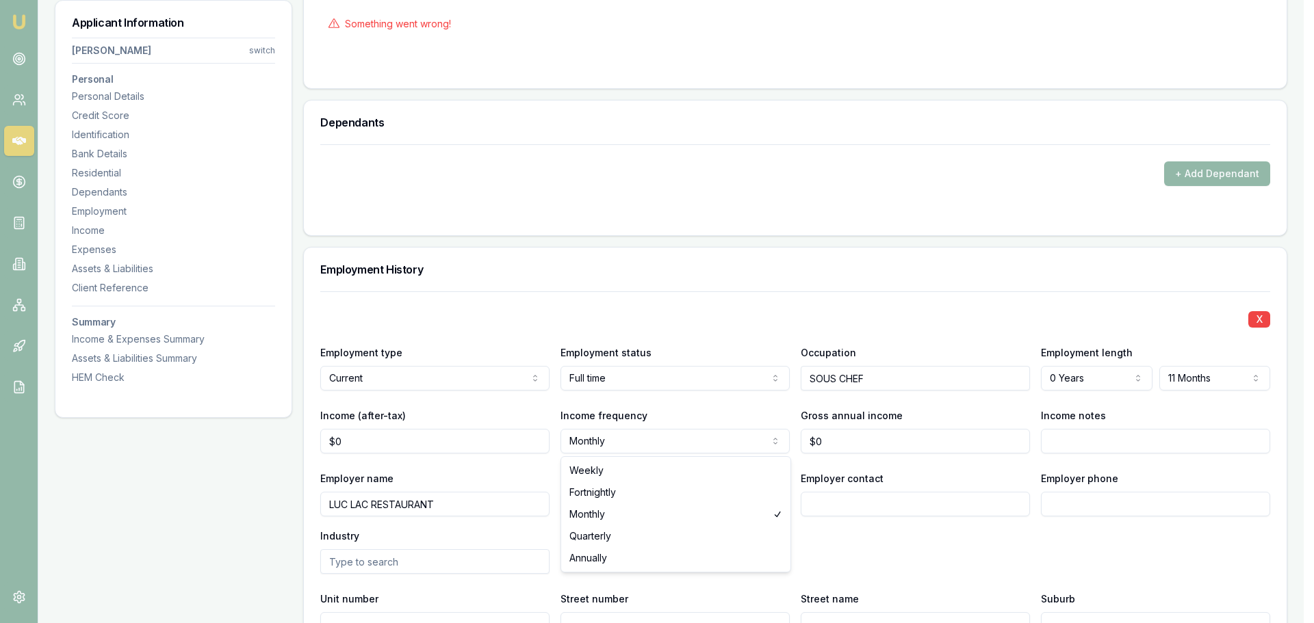
select select "FORTNIGHTLY"
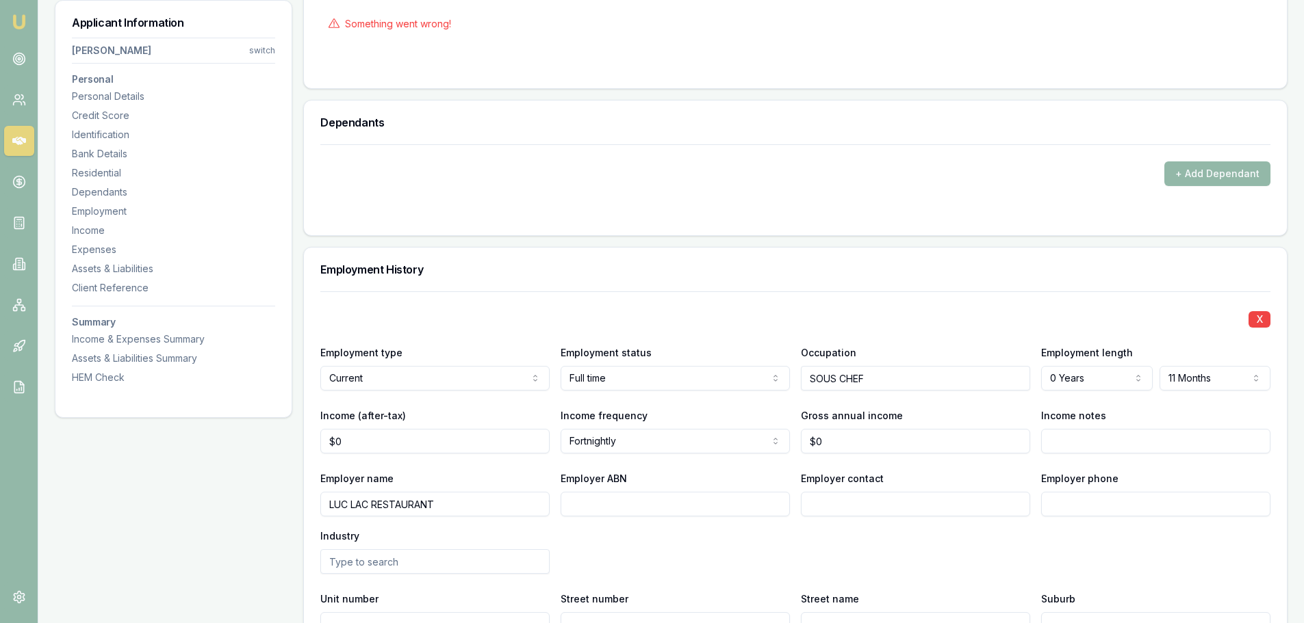
type input "0"
drag, startPoint x: 361, startPoint y: 447, endPoint x: 267, endPoint y: 435, distance: 94.6
click at [267, 435] on div "Applicant Information Joseph Dawes switch Personal Personal Details Credit Scor…" at bounding box center [671, 318] width 1232 height 3501
drag, startPoint x: 365, startPoint y: 448, endPoint x: 81, endPoint y: 443, distance: 283.3
click at [81, 443] on div "Applicant Information Joseph Dawes switch Personal Personal Details Credit Scor…" at bounding box center [671, 318] width 1232 height 3501
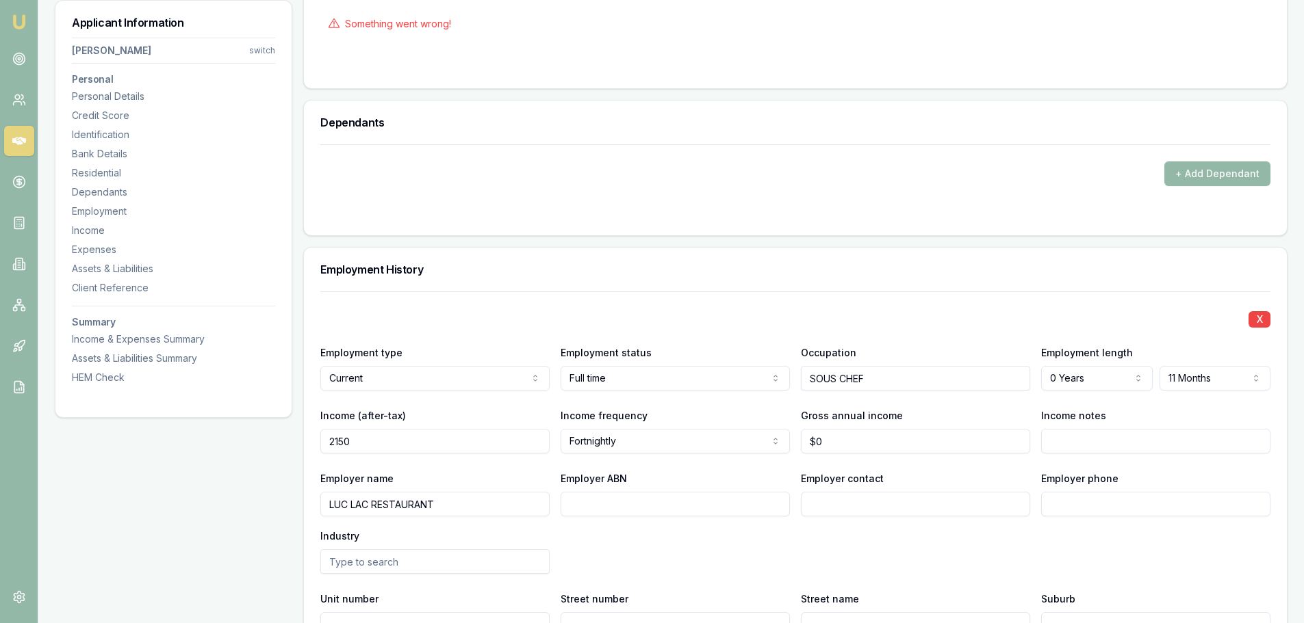
type input "$2,150"
click at [653, 536] on div "Employer name LUC LAC RESTAURANT Employer ABN Employer contact Employer phone I…" at bounding box center [795, 522] width 950 height 104
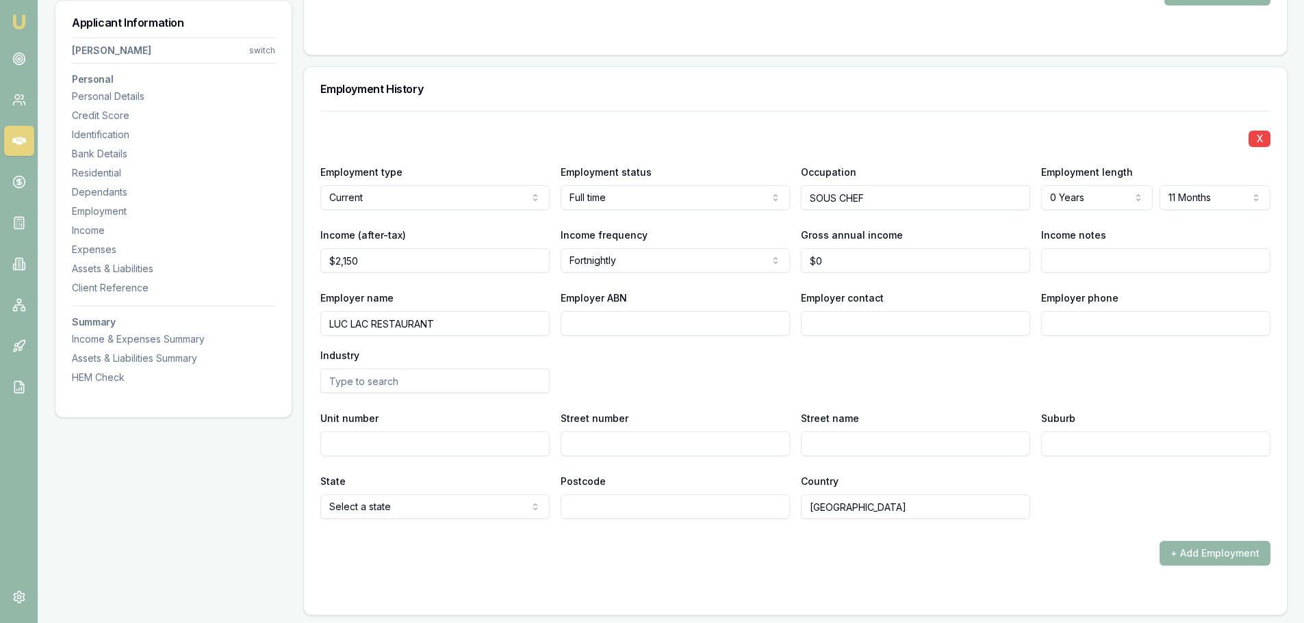
scroll to position [1848, 0]
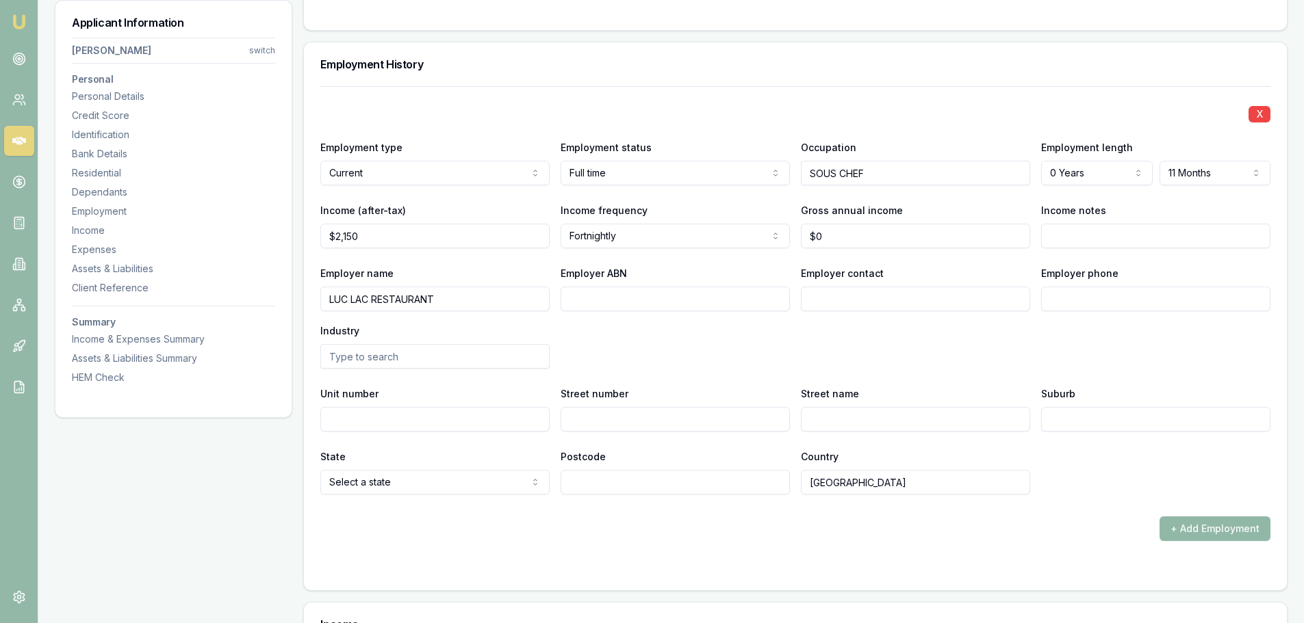
click at [1243, 530] on button "+ Add Employment" at bounding box center [1214, 529] width 111 height 25
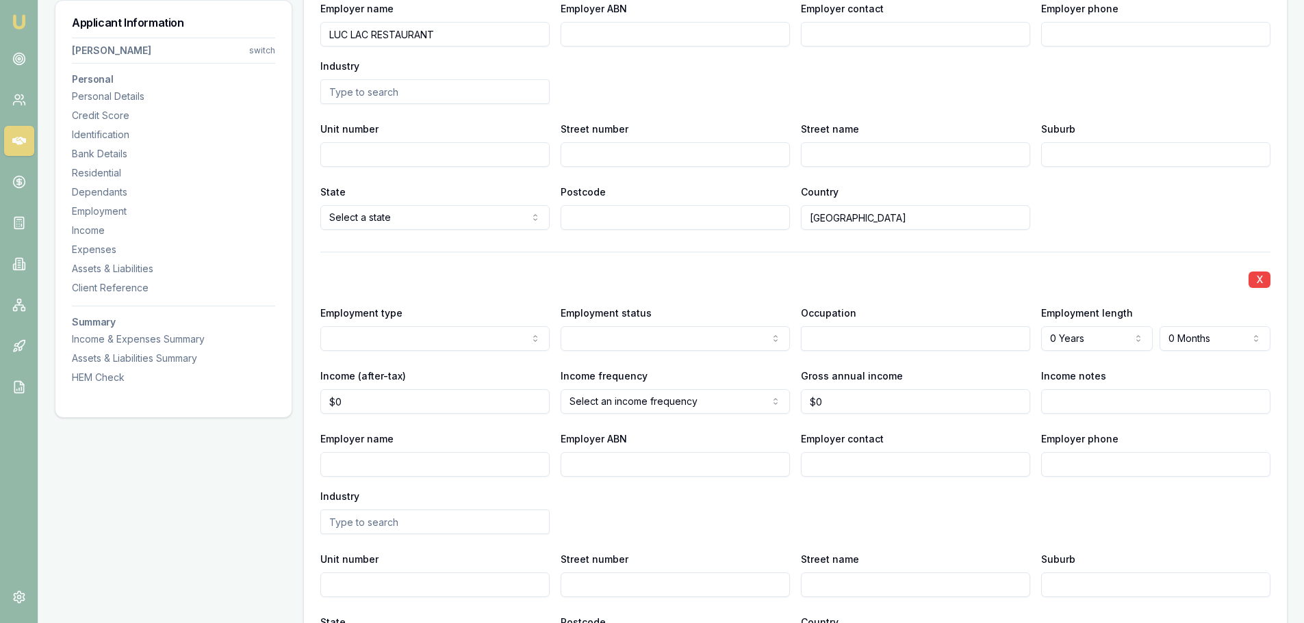
scroll to position [2121, 0]
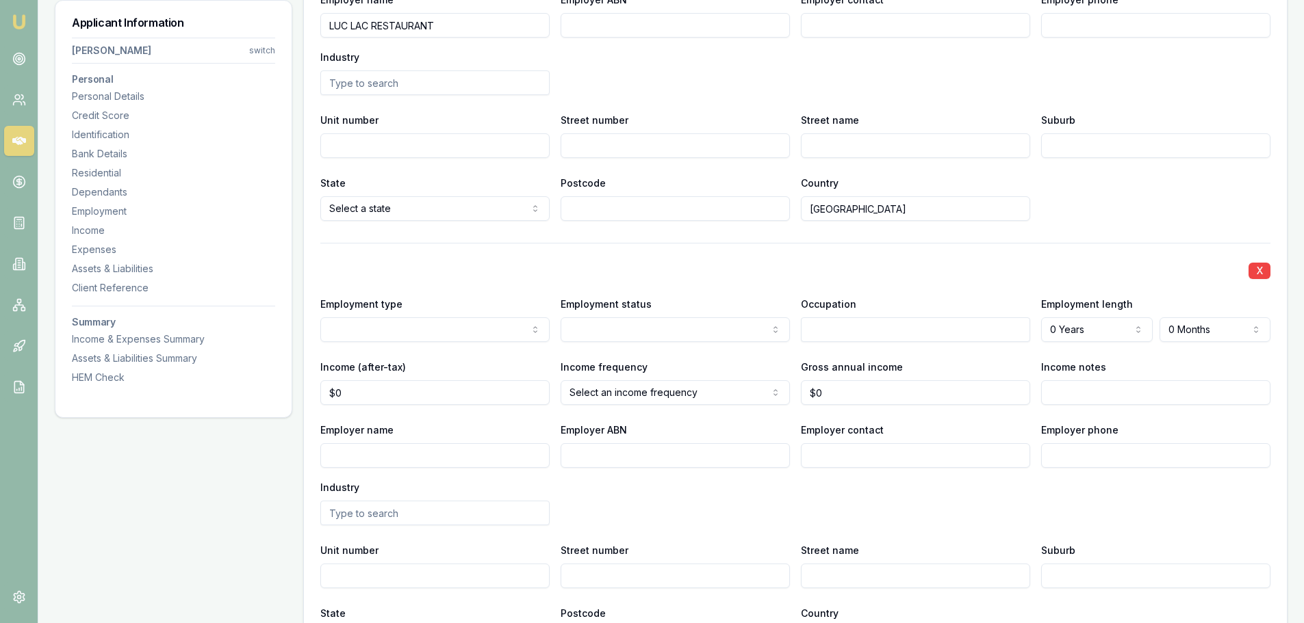
select select "PREVIOUS"
click at [389, 458] on input "Employer name" at bounding box center [434, 455] width 229 height 25
type input "S"
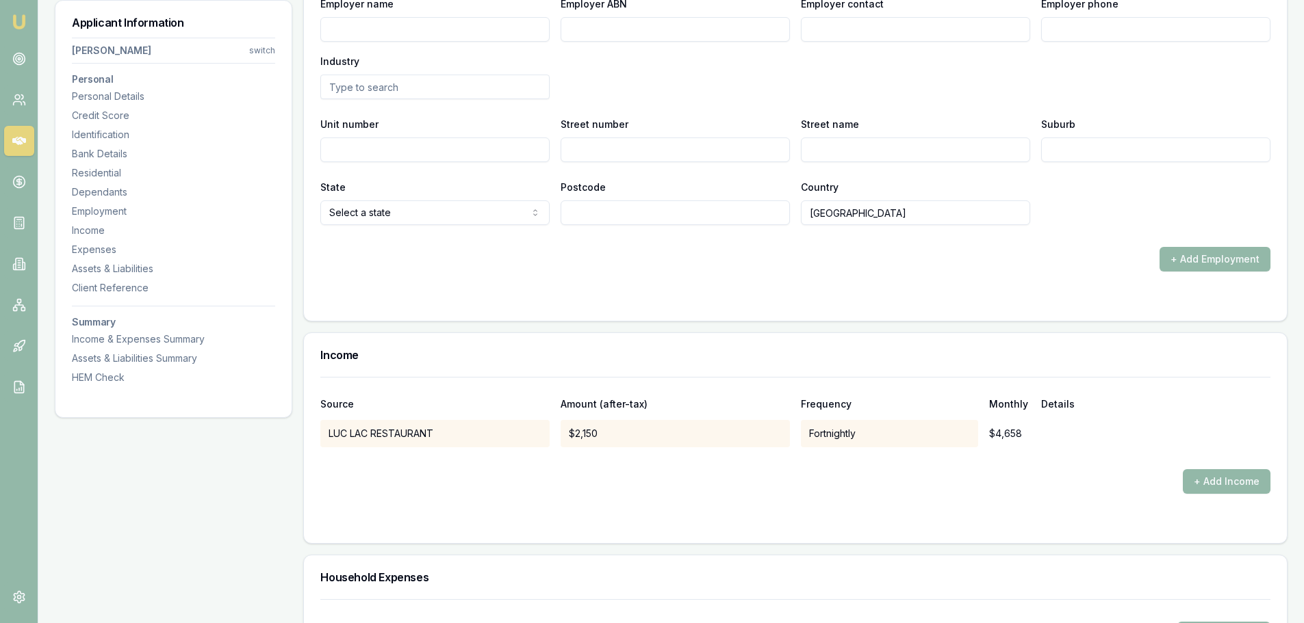
scroll to position [2325, 0]
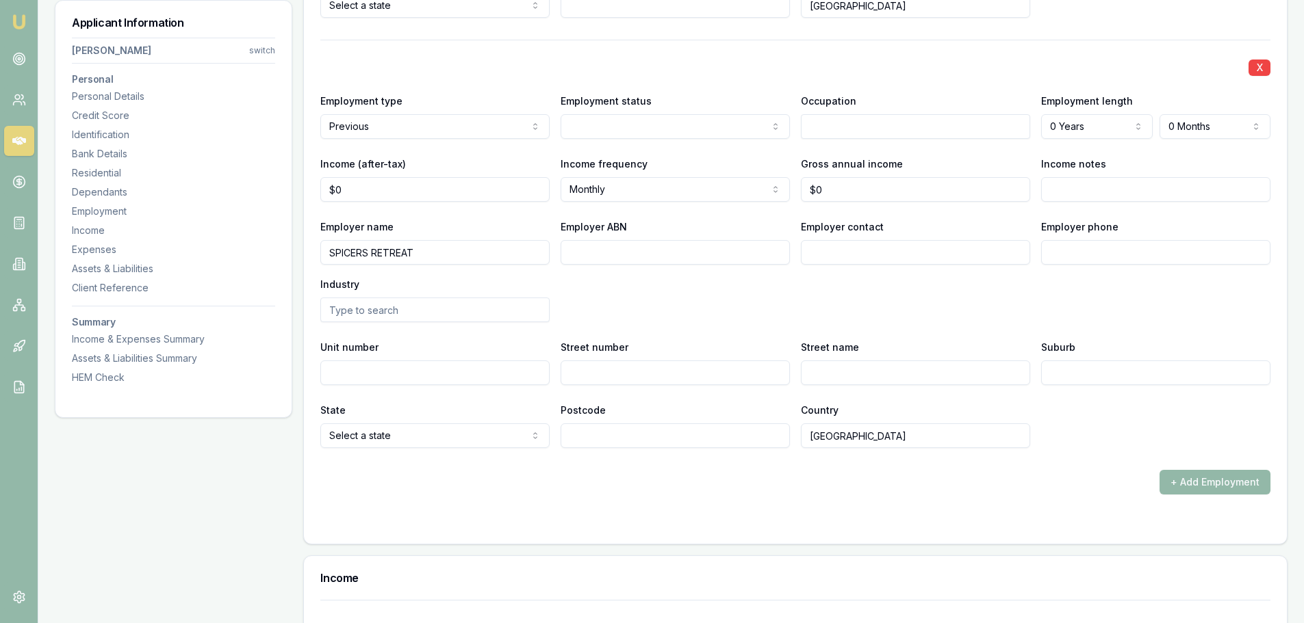
type input "SPICERS RETREAT"
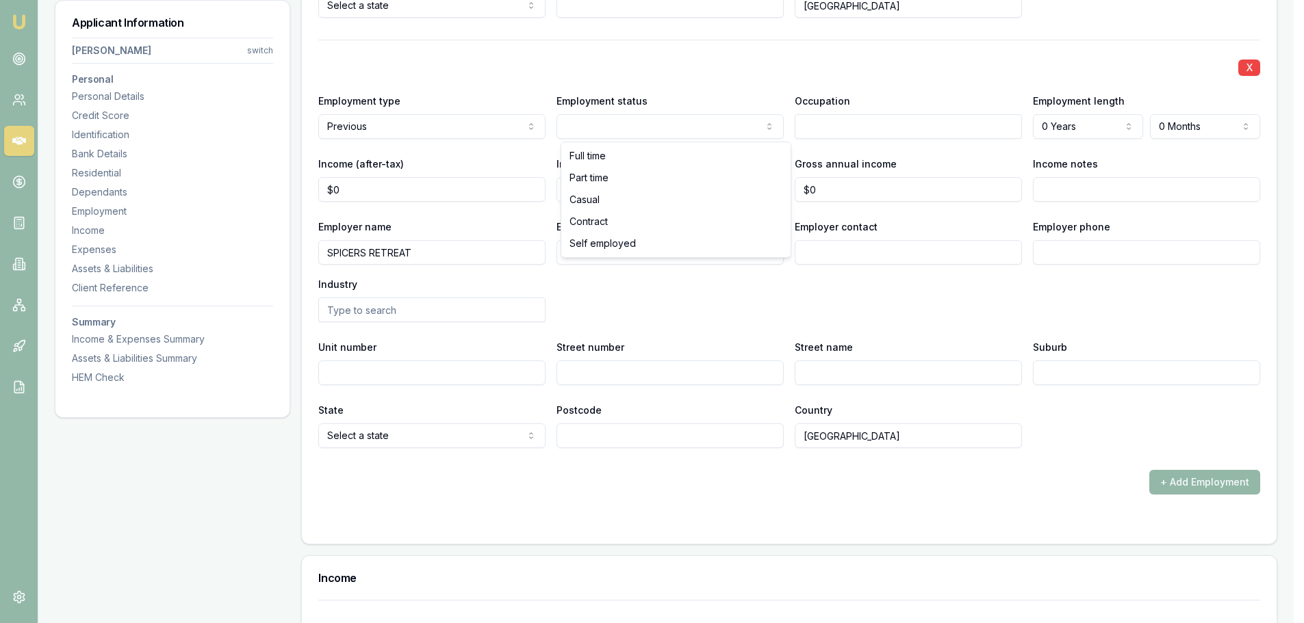
drag, startPoint x: 590, startPoint y: 152, endPoint x: 779, endPoint y: 152, distance: 189.5
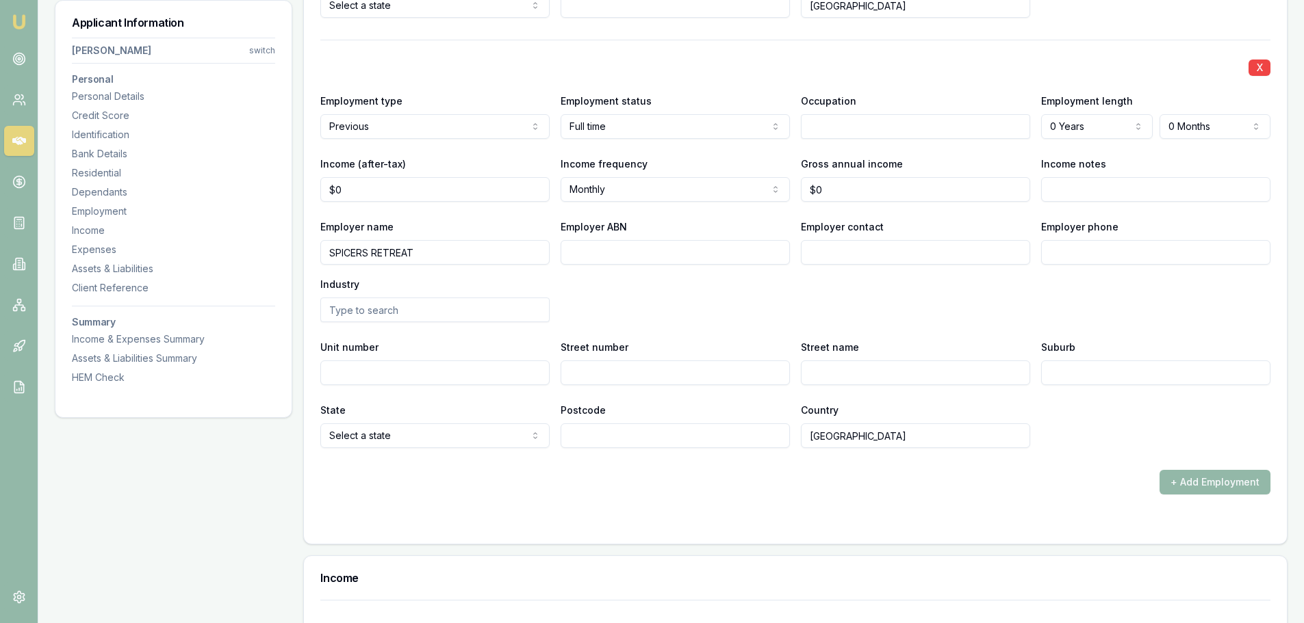
click at [911, 127] on input "text" at bounding box center [915, 126] width 229 height 25
type input "SOUS CHEF"
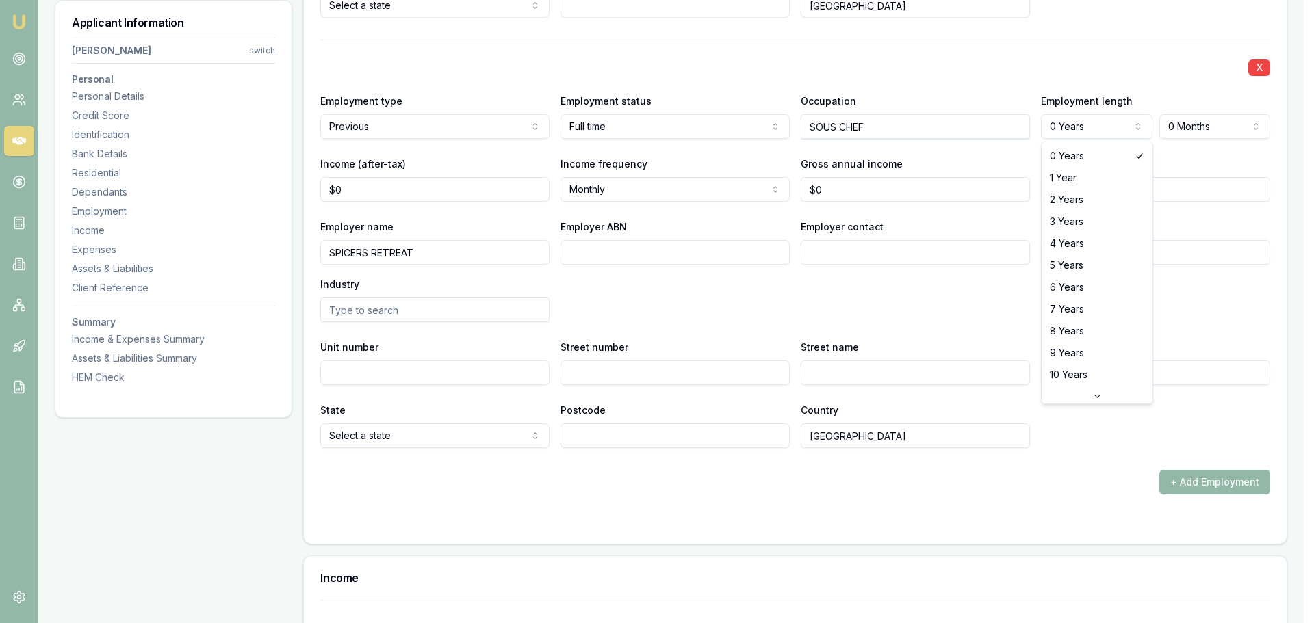
select select "1"
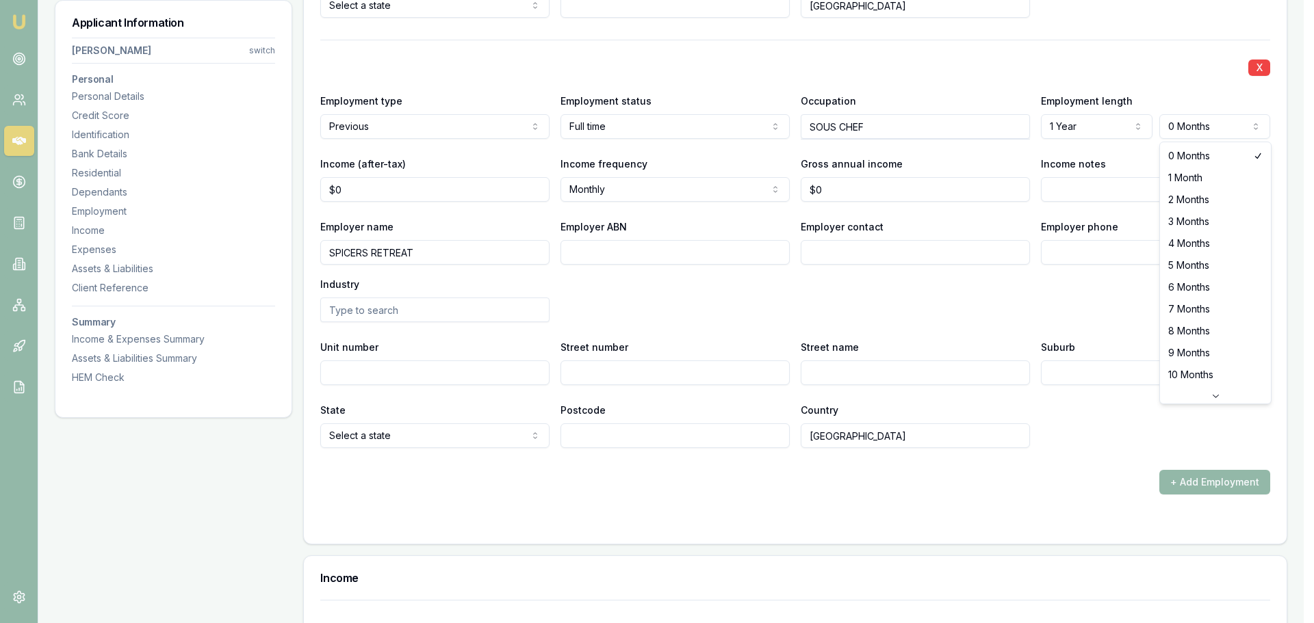
select select "6"
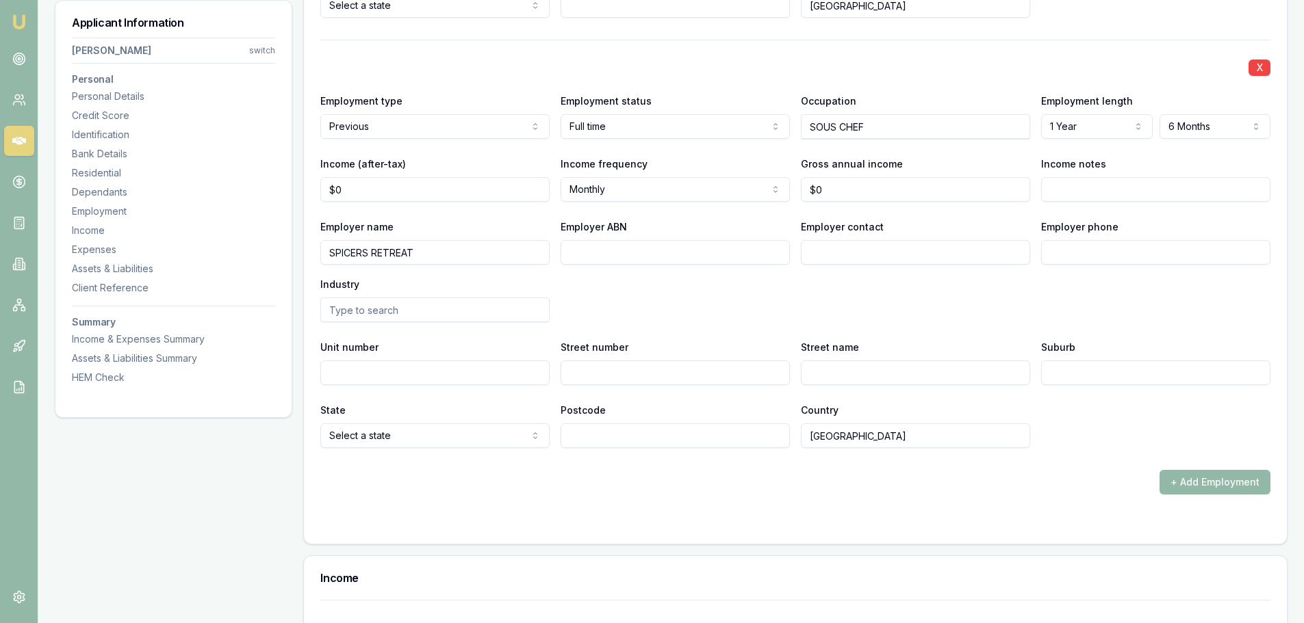
click at [1173, 292] on div "Employer name SPICERS RETREAT Employer ABN Employer contact Employer phone Indu…" at bounding box center [795, 270] width 950 height 104
click at [1208, 484] on button "+ Add Employment" at bounding box center [1214, 482] width 111 height 25
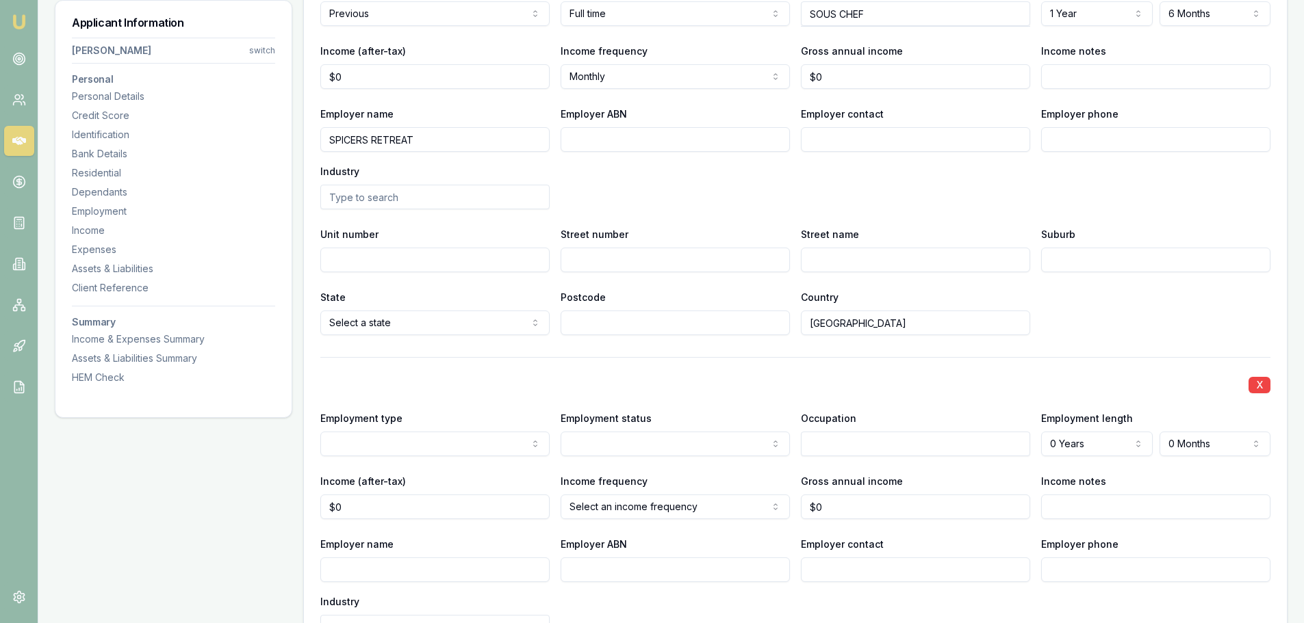
scroll to position [2461, 0]
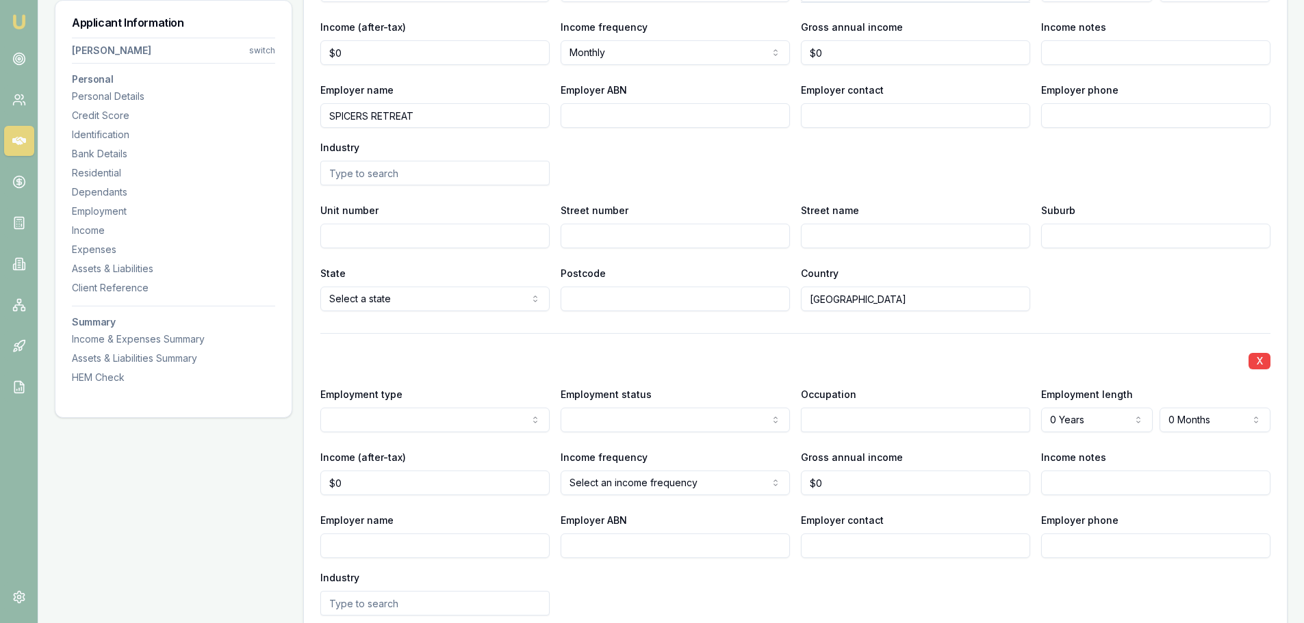
select select "PREVIOUS"
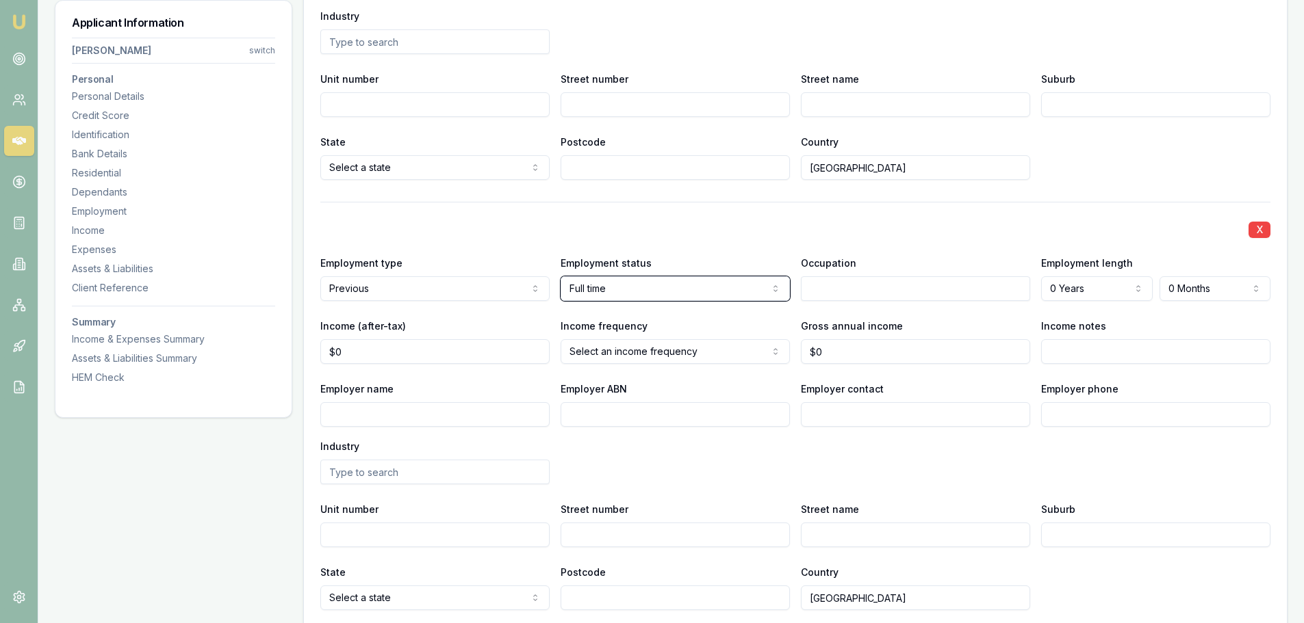
scroll to position [2598, 0]
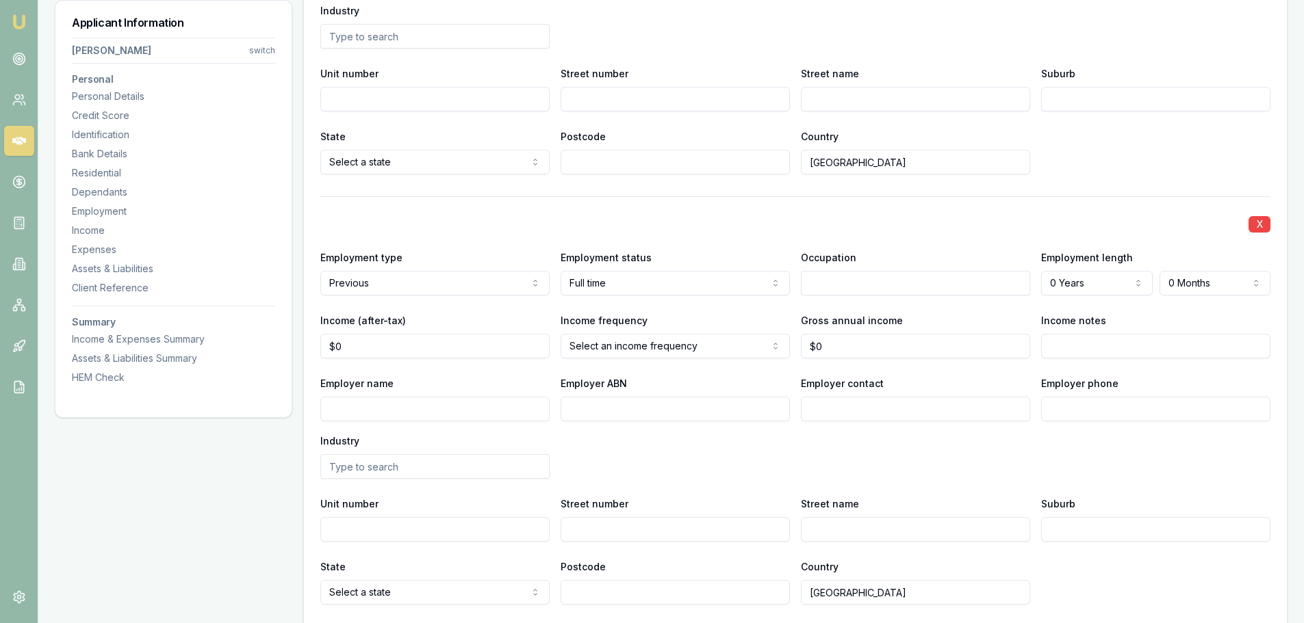
click at [447, 412] on input "Employer name" at bounding box center [434, 409] width 229 height 25
type input "S"
type input "GUNSHOP CAFE"
click at [900, 284] on input "text" at bounding box center [915, 283] width 229 height 25
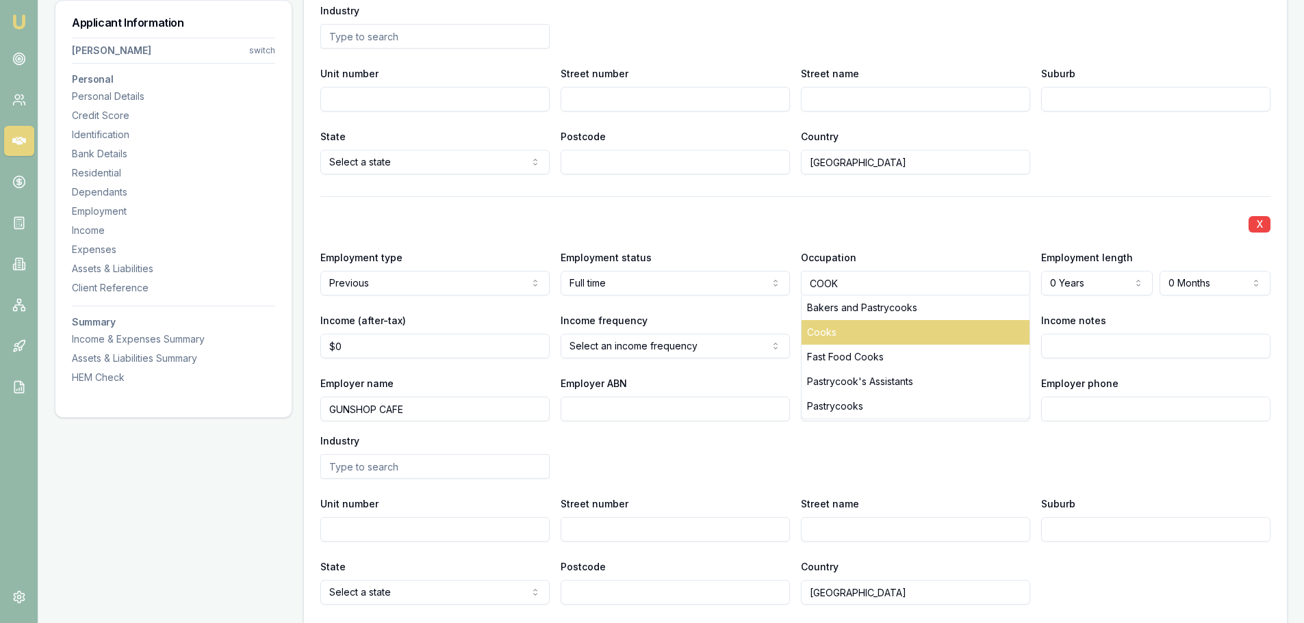
click at [869, 329] on div "Cooks" at bounding box center [915, 332] width 228 height 25
type input "Cooks"
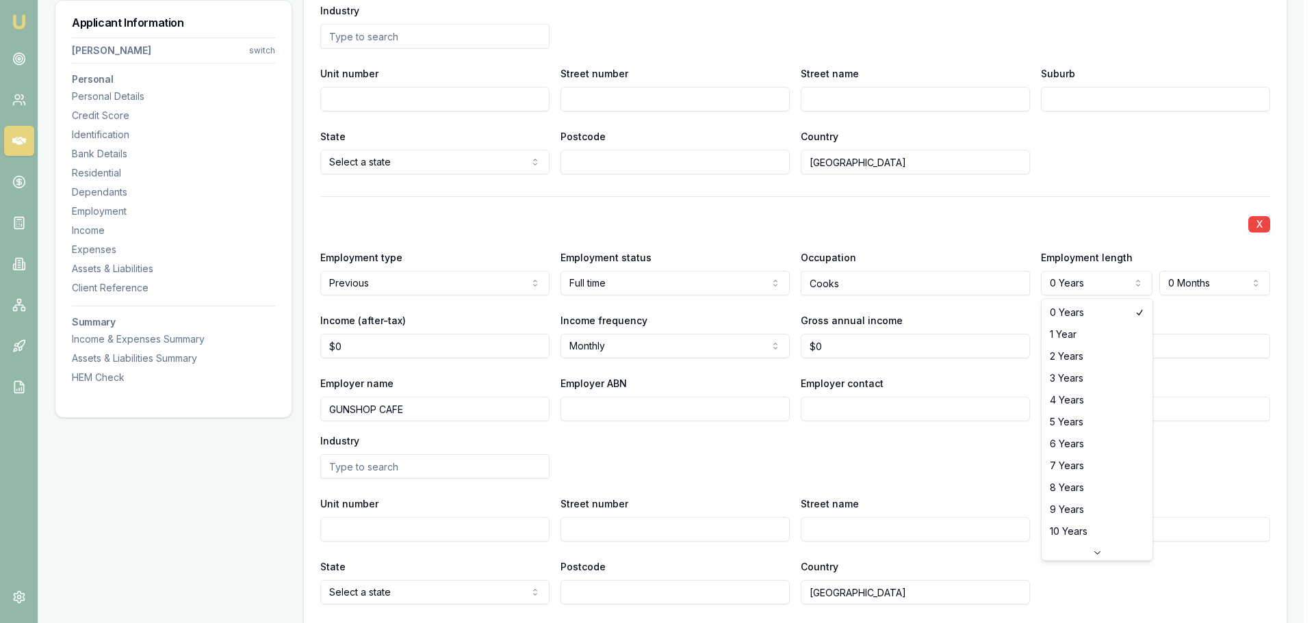
select select "1"
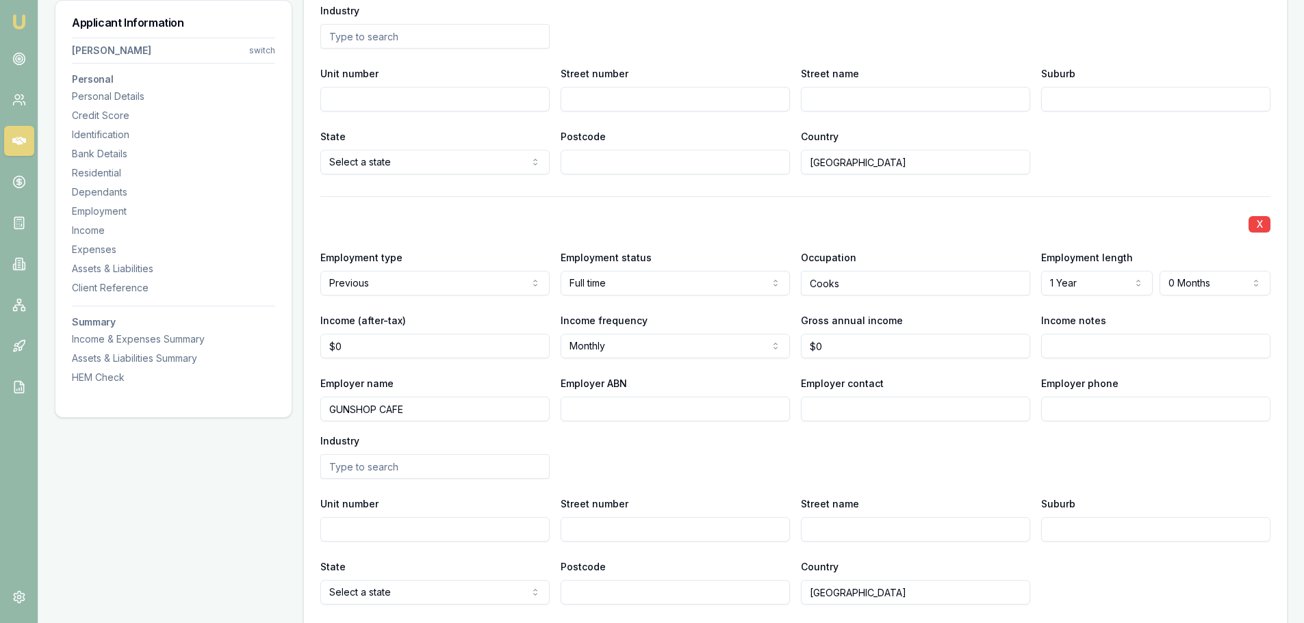
click at [1083, 204] on div "X Employment type Previous Current Previous Employment status Full time Full ti…" at bounding box center [795, 400] width 950 height 409
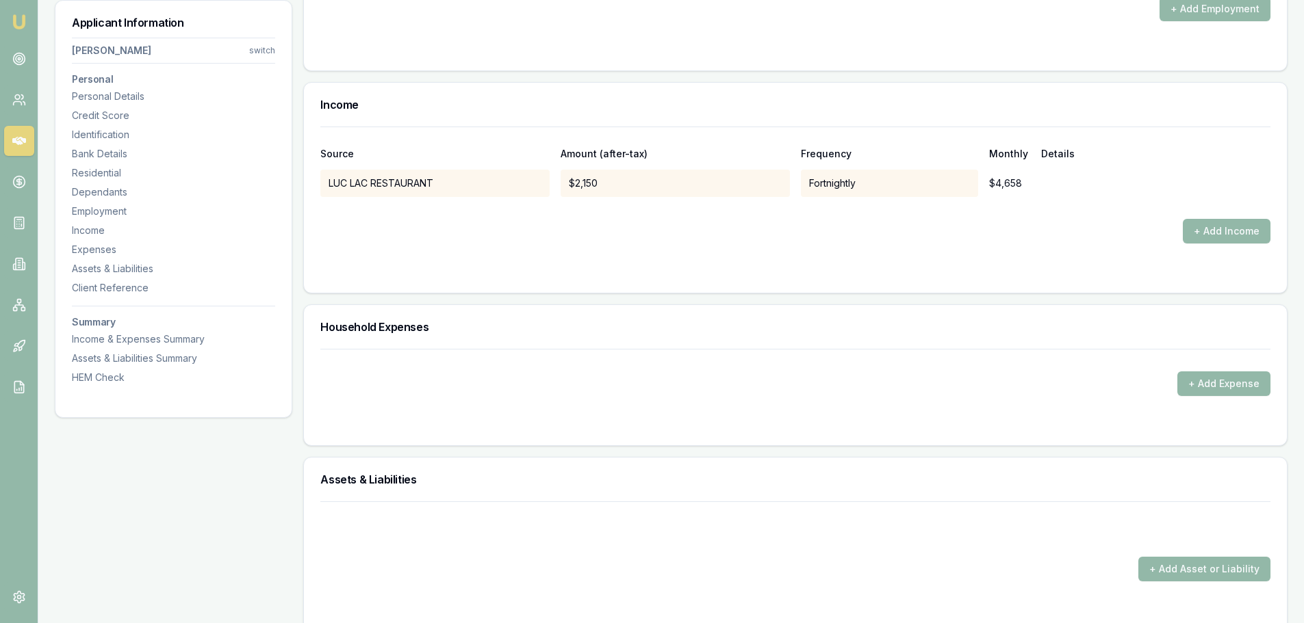
scroll to position [3283, 0]
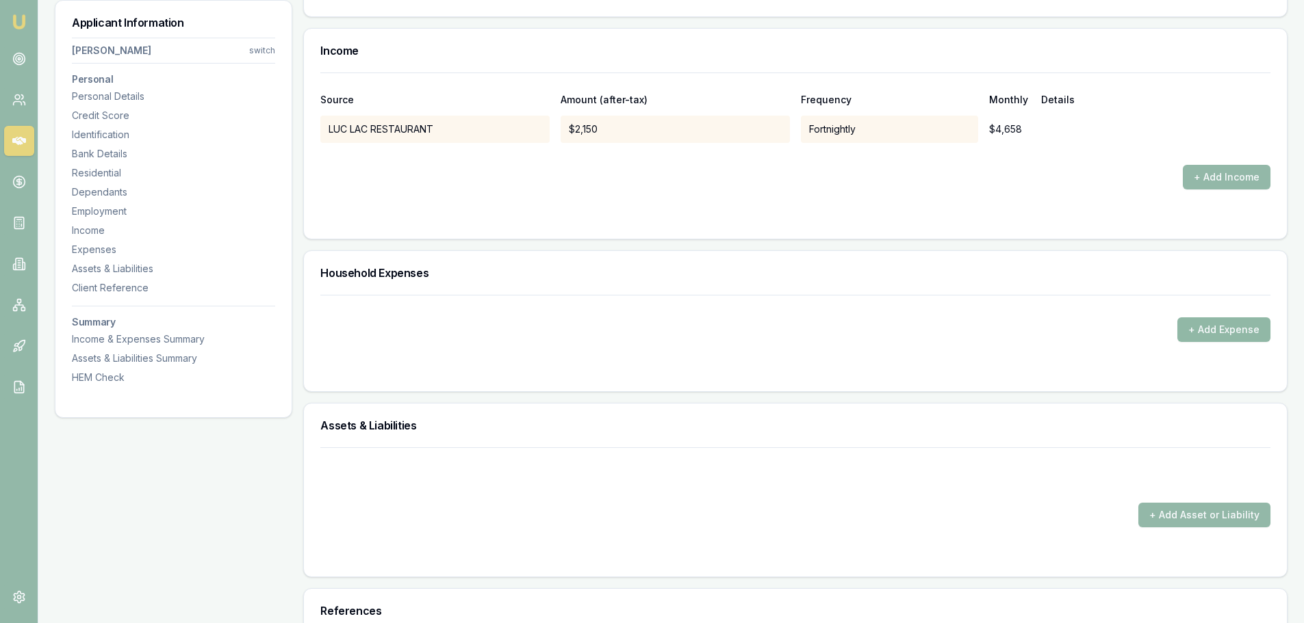
click at [1205, 334] on button "+ Add Expense" at bounding box center [1223, 330] width 93 height 25
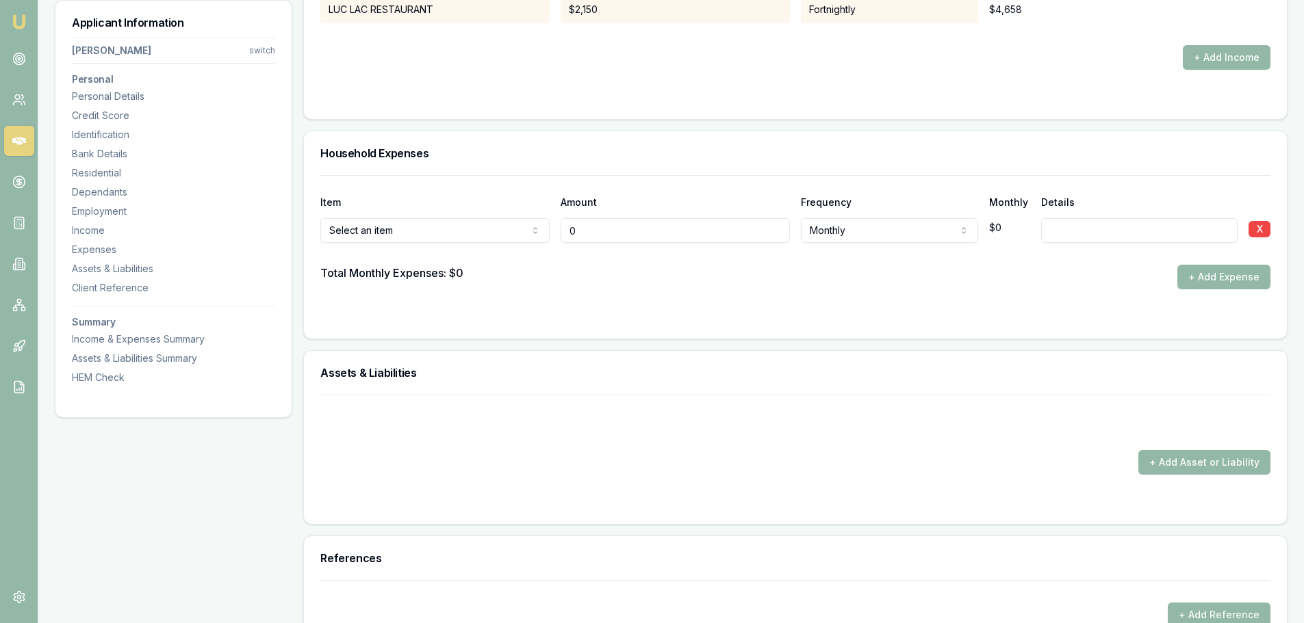
scroll to position [3419, 0]
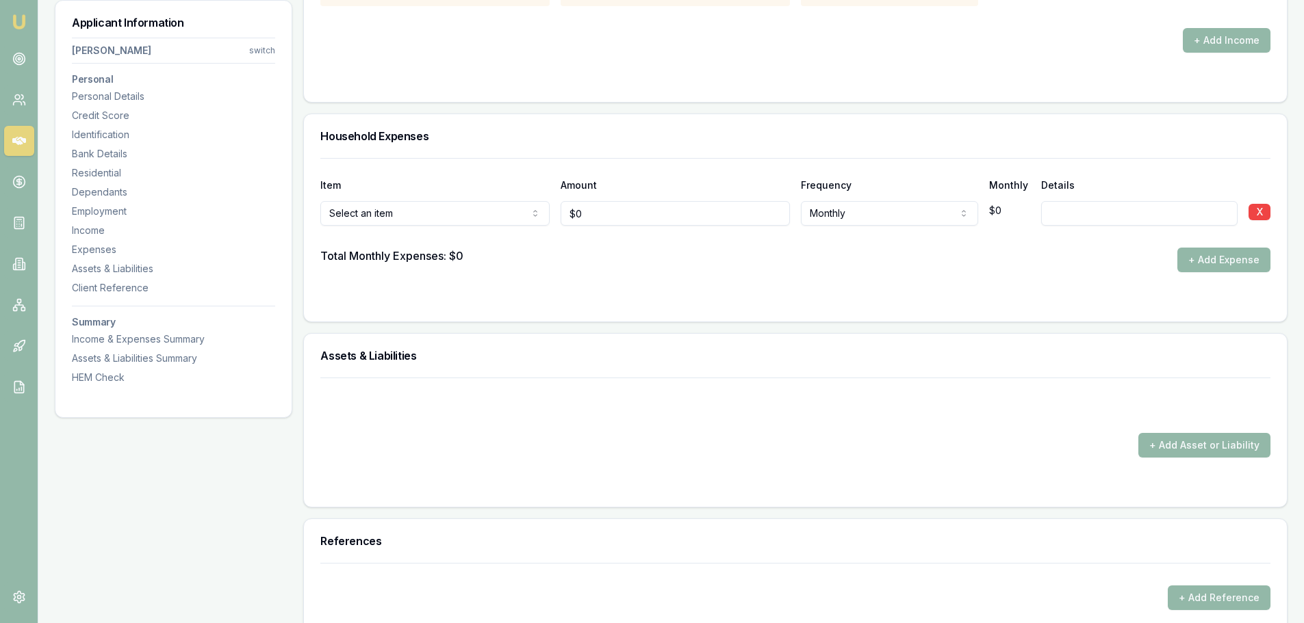
click at [436, 247] on div at bounding box center [801, 237] width 958 height 22
click at [523, 131] on h3 "Household Expenses" at bounding box center [795, 136] width 950 height 11
click at [825, 142] on div "Household Expenses" at bounding box center [795, 136] width 983 height 44
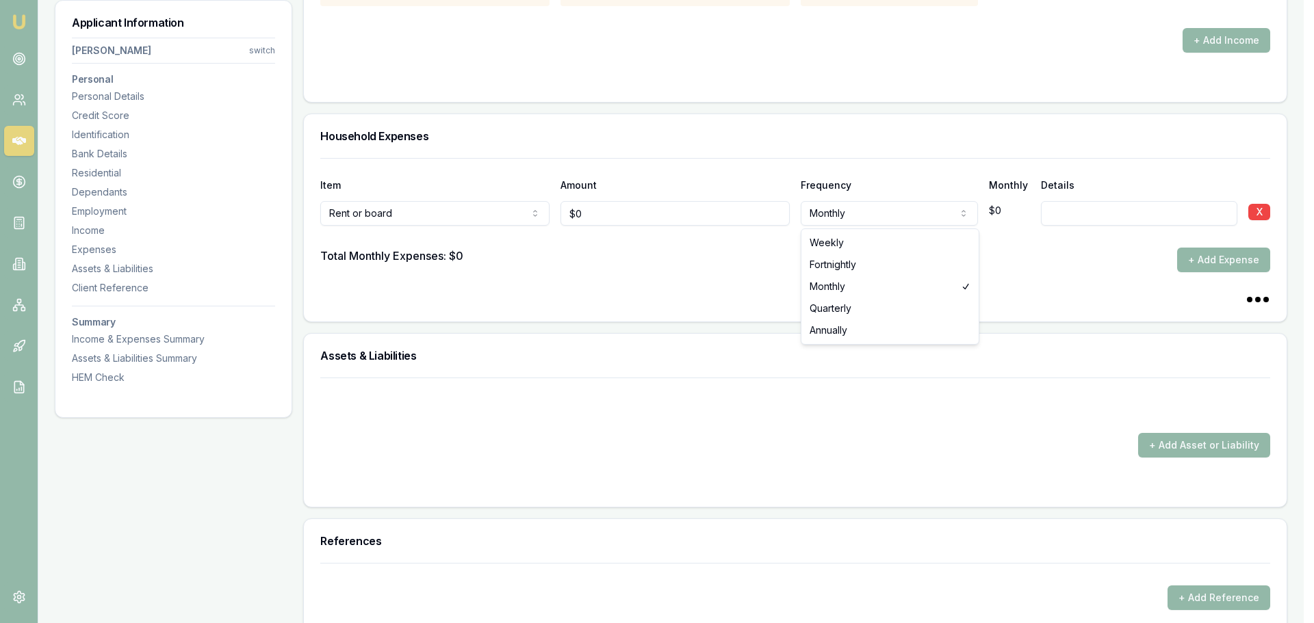
select select "WEEKLY"
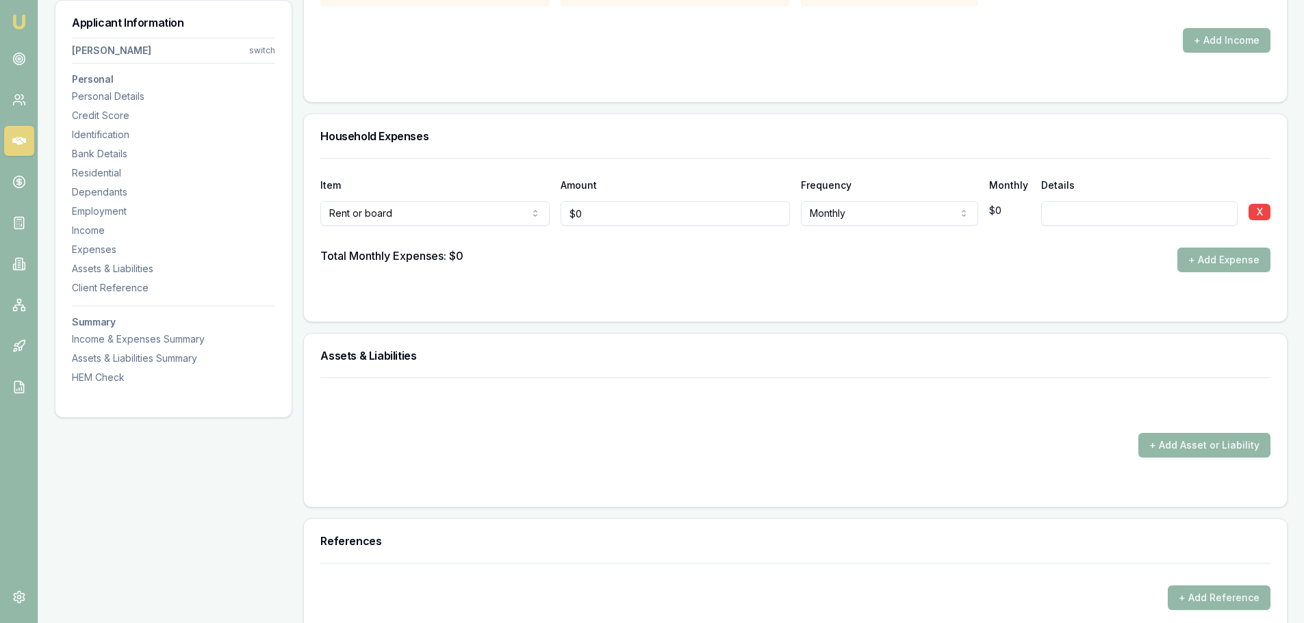
type input "0"
click at [621, 211] on input "0" at bounding box center [674, 213] width 229 height 25
type input "$200"
click at [651, 250] on div "Total Monthly Expenses: $0 + Add Expense" at bounding box center [795, 260] width 950 height 25
click at [1214, 257] on button "+ Add Expense" at bounding box center [1223, 260] width 93 height 25
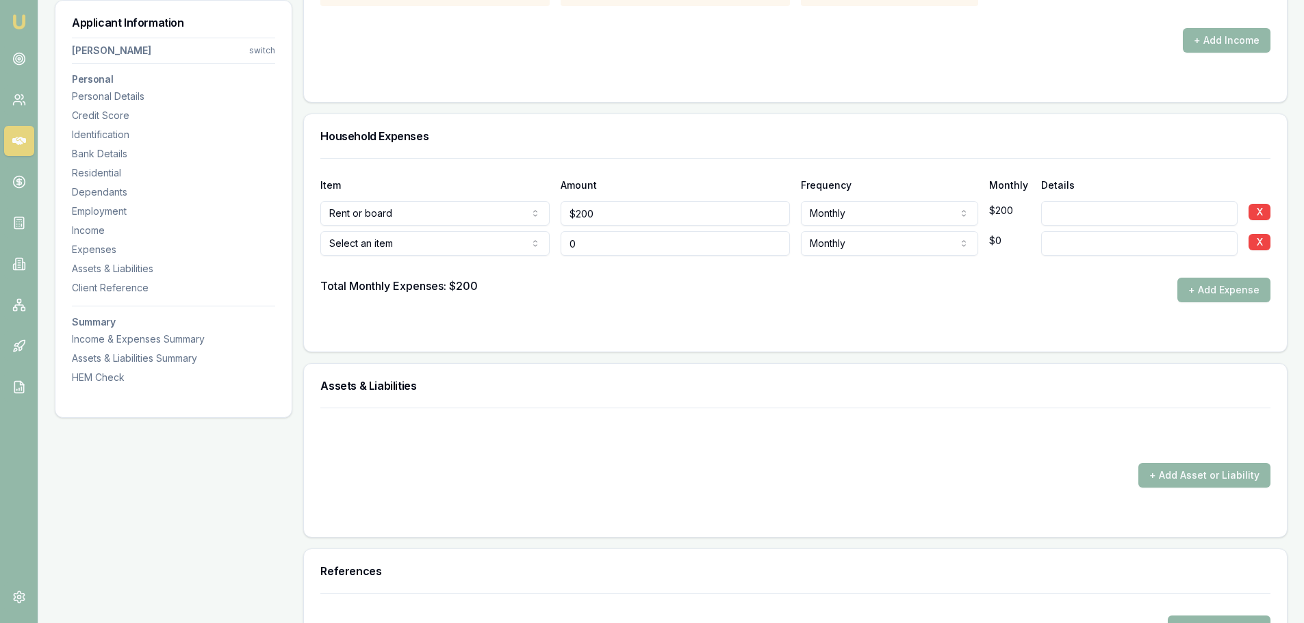
type input "$0"
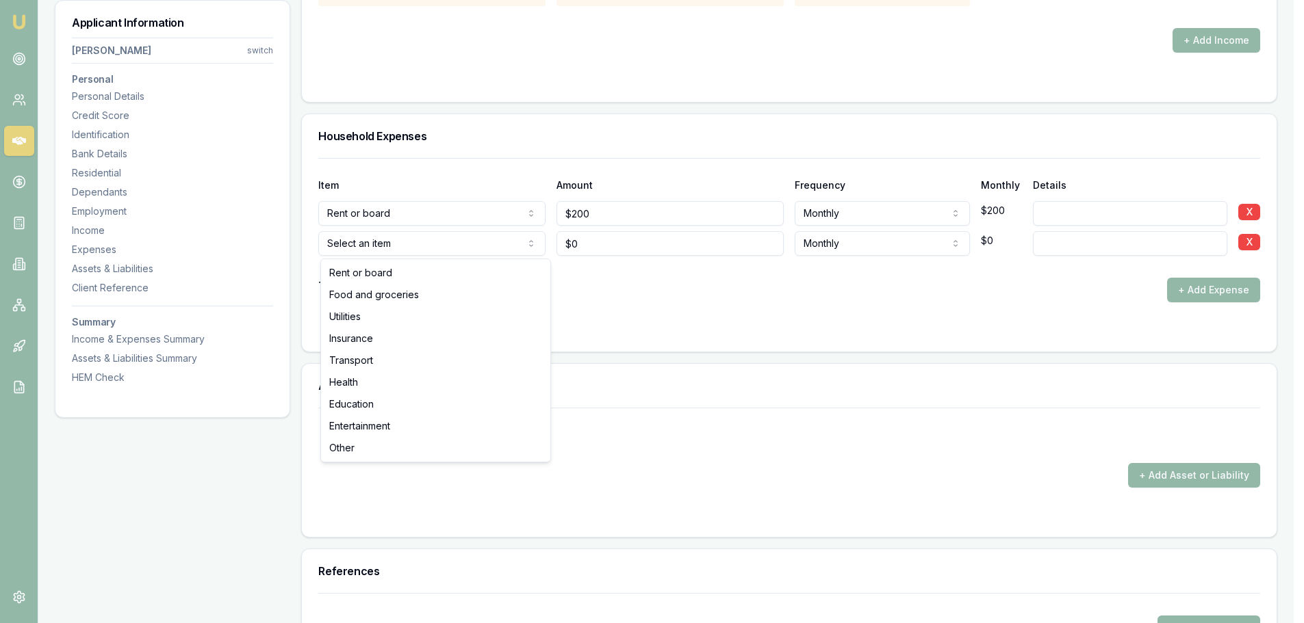
select select "FOOD_AND_GROCERIES"
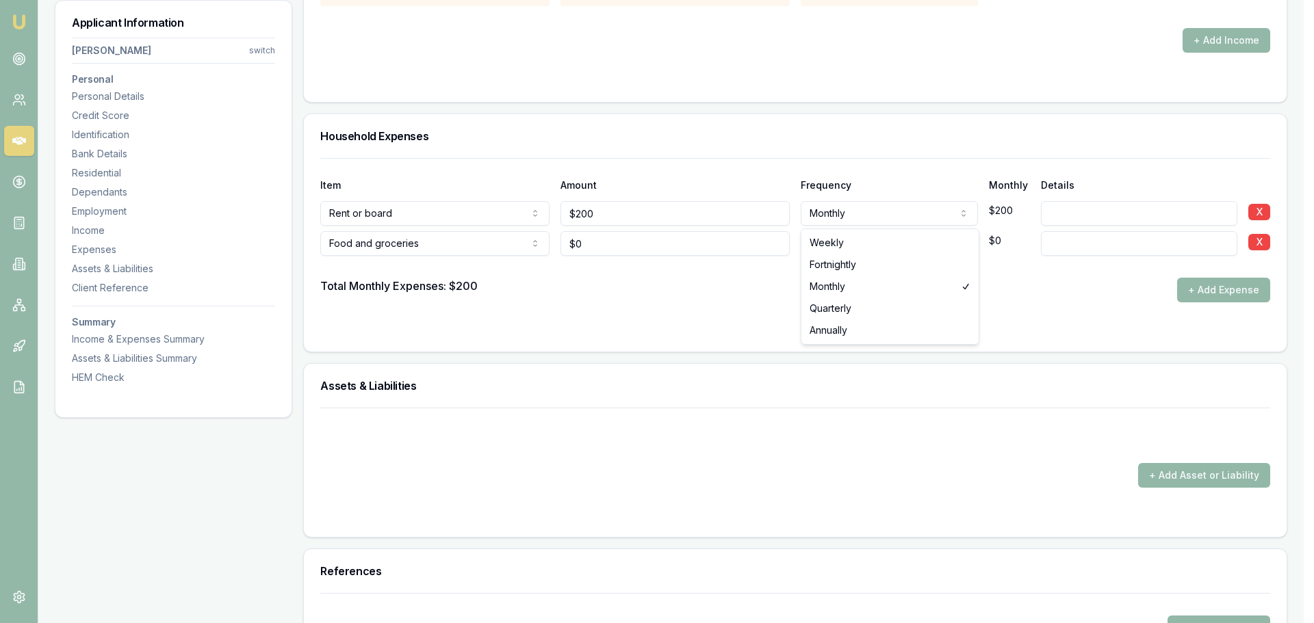
select select "WEEKLY"
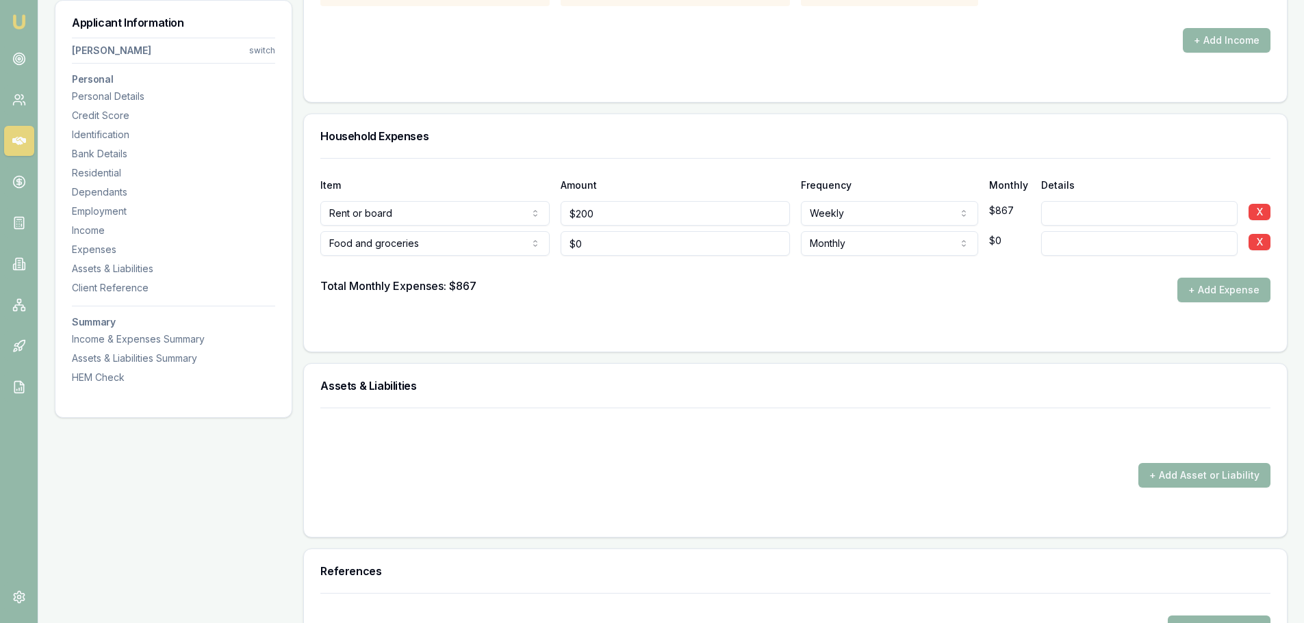
type input "0"
drag, startPoint x: 638, startPoint y: 246, endPoint x: 443, endPoint y: 244, distance: 194.3
click at [484, 239] on div "Food and groceries Rent or board Food and groceries Utilities Insurance Transpo…" at bounding box center [795, 241] width 950 height 30
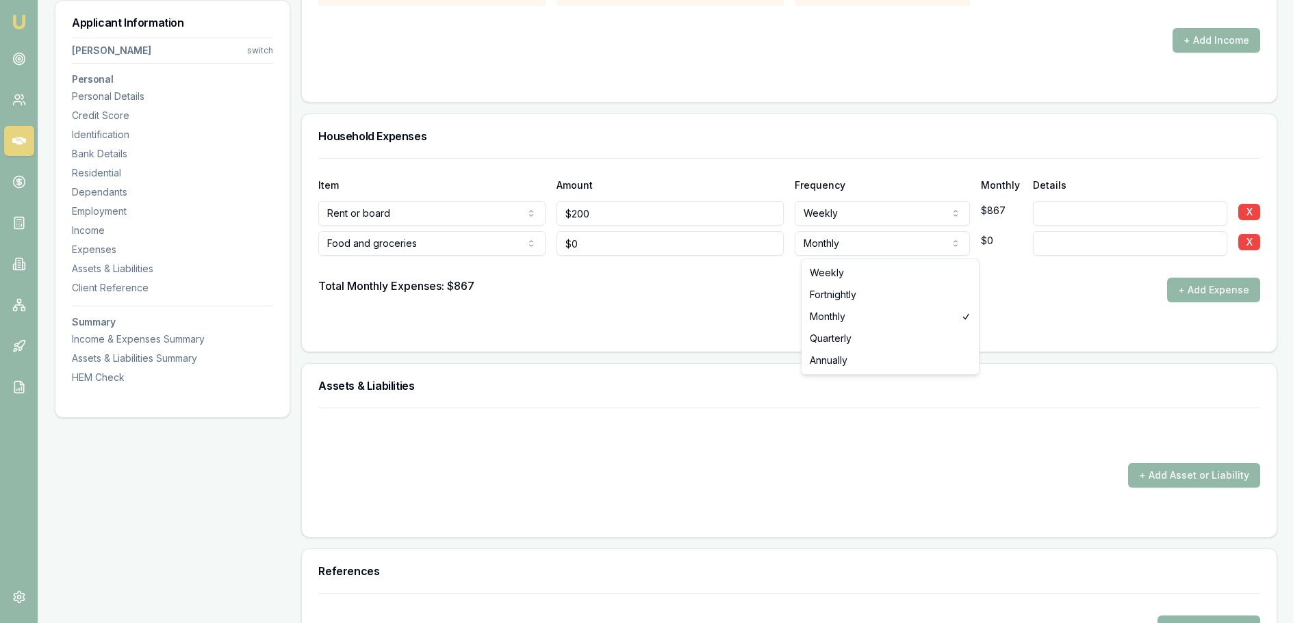
select select "WEEKLY"
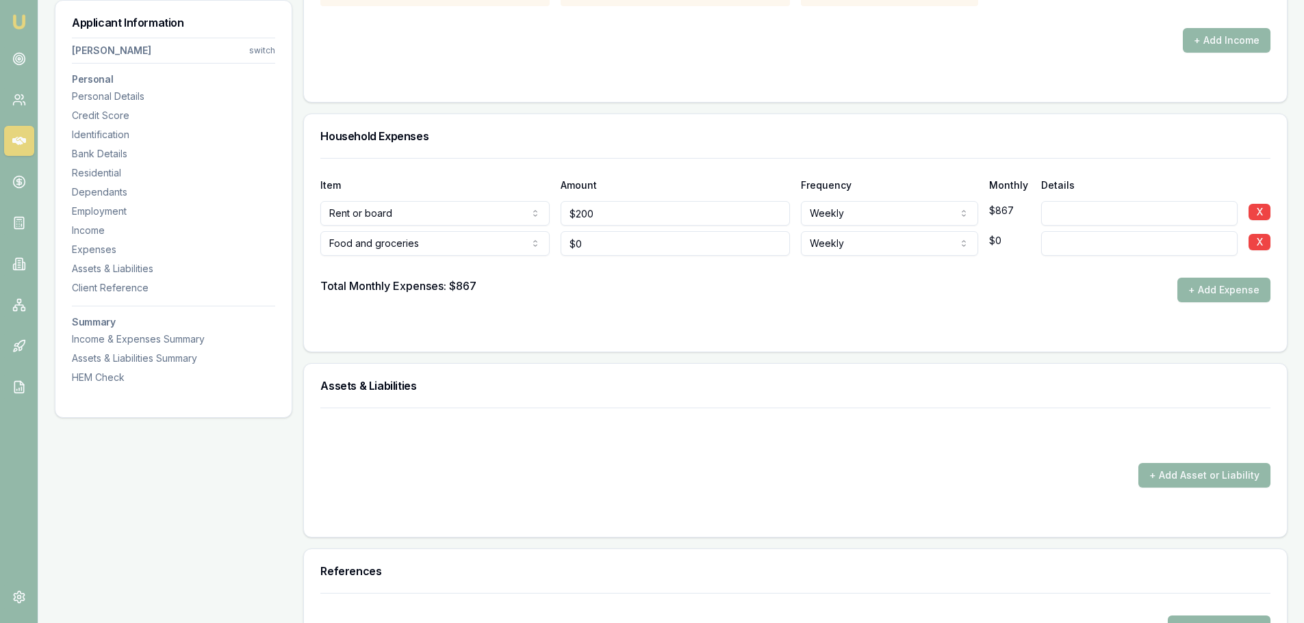
type input "0"
click at [588, 243] on input "0" at bounding box center [674, 243] width 229 height 25
type input "$150"
click at [1223, 290] on button "+ Add Expense" at bounding box center [1223, 290] width 93 height 25
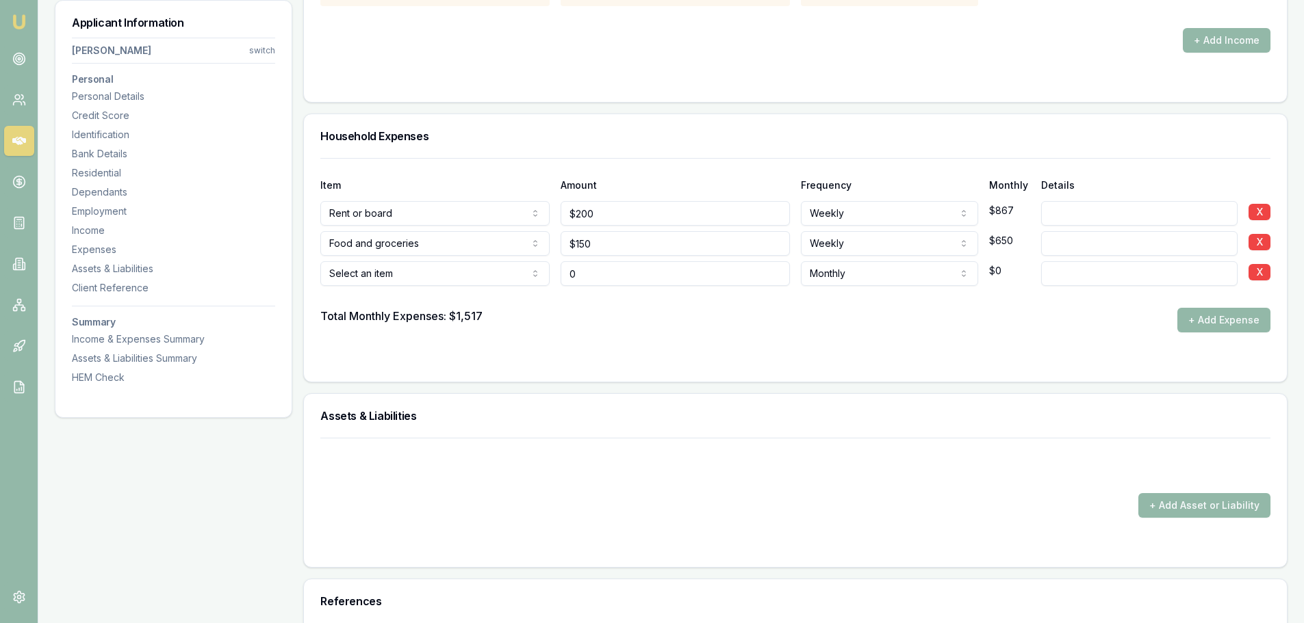
type input "$0"
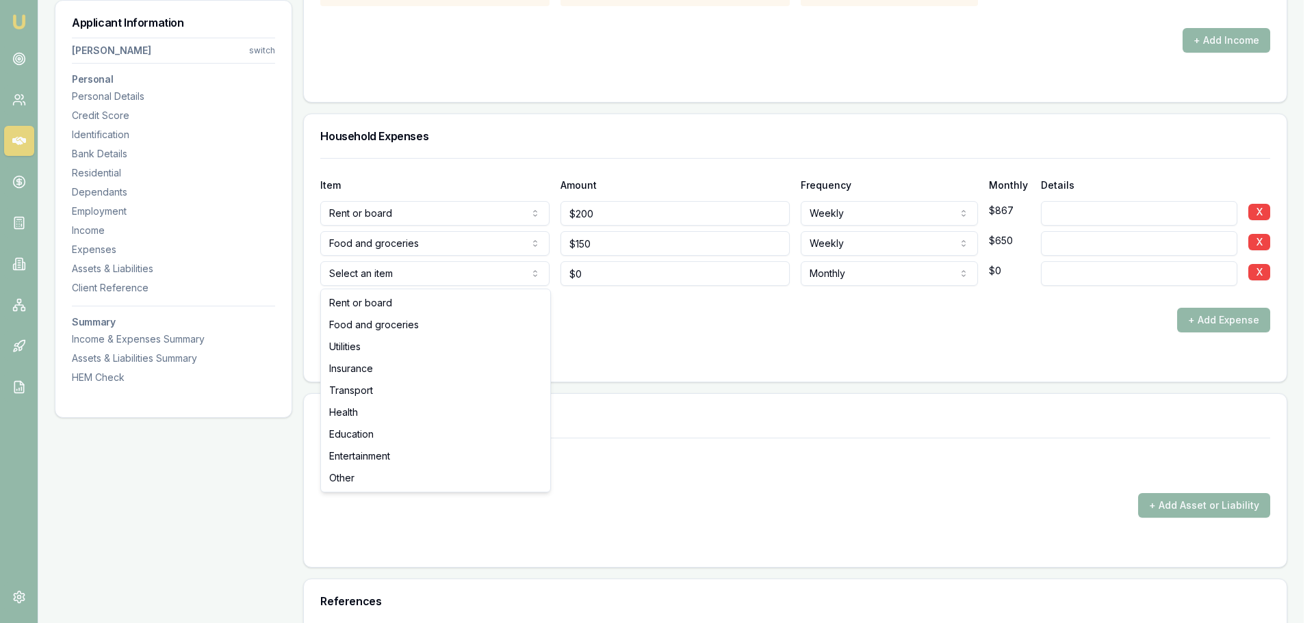
select select "UTILITIES"
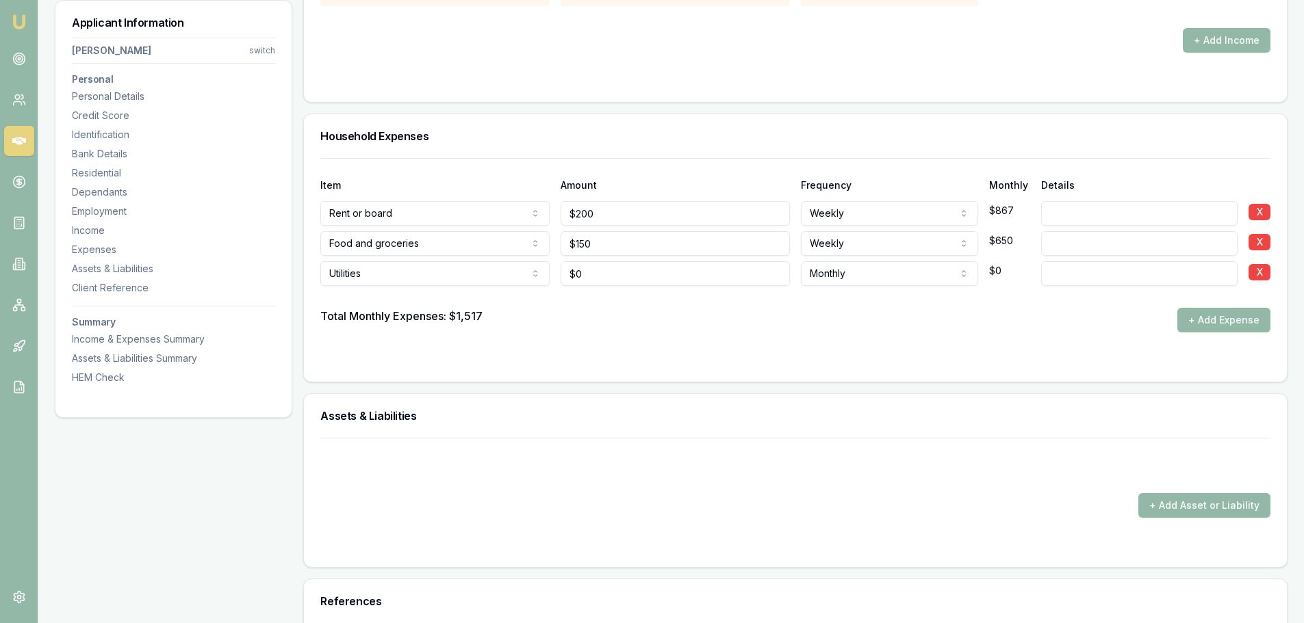
click at [1141, 274] on input at bounding box center [1139, 273] width 196 height 25
drag, startPoint x: 664, startPoint y: 266, endPoint x: 201, endPoint y: 263, distance: 462.6
click at [431, 266] on div "Utilities Rent or board Food and groceries Utilities Insurance Transport Health…" at bounding box center [795, 271] width 950 height 30
type input "$100"
click at [1230, 317] on button "+ Add Expense" at bounding box center [1223, 320] width 93 height 25
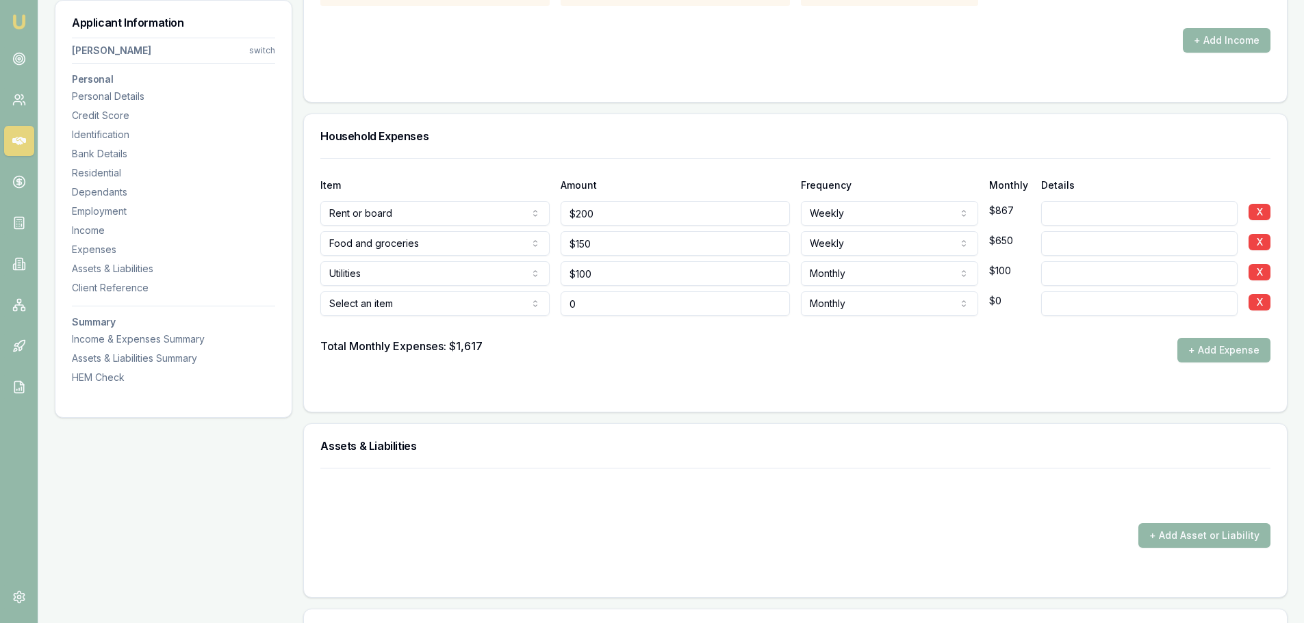
type input "$0"
click at [1086, 272] on input at bounding box center [1139, 273] width 196 height 25
type input "ELECTRICITY"
click at [1076, 298] on input at bounding box center [1139, 304] width 196 height 25
type input "PHONE & INTERNET"
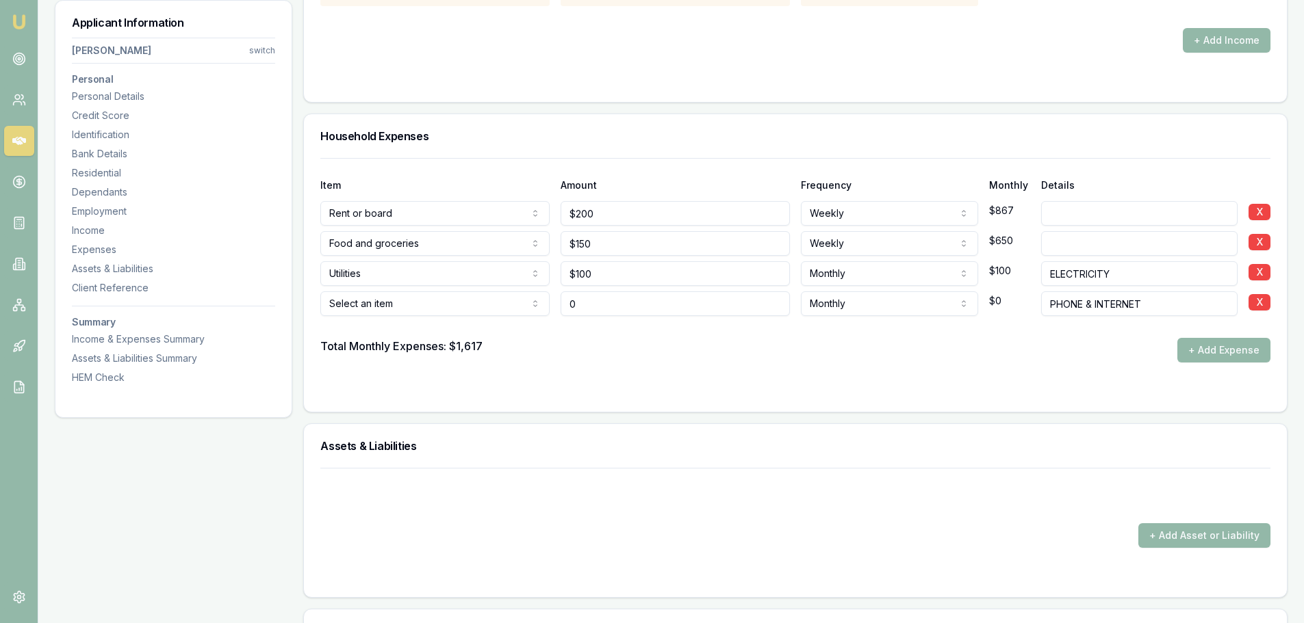
drag, startPoint x: 712, startPoint y: 312, endPoint x: 359, endPoint y: 305, distance: 353.2
click at [378, 302] on div "Select an item Rent or board Food and groceries Utilities Insurance Transport H…" at bounding box center [795, 301] width 950 height 30
type input "$100"
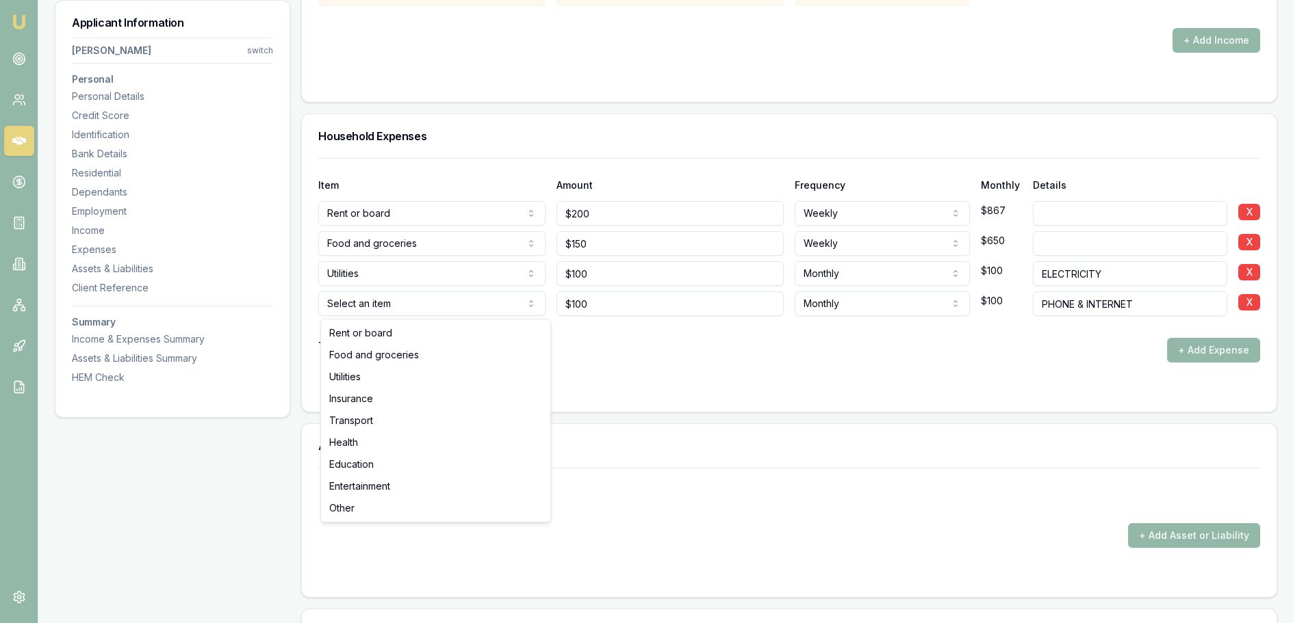
select select "UTILITIES"
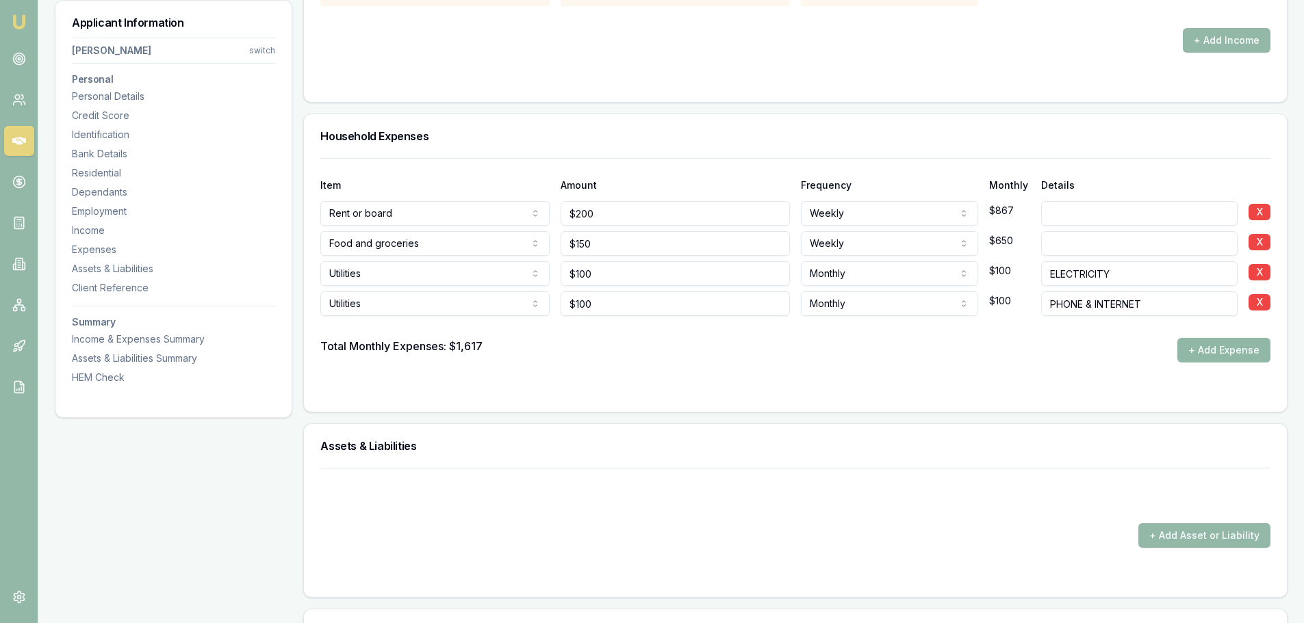
click at [1242, 346] on button "+ Add Expense" at bounding box center [1223, 350] width 93 height 25
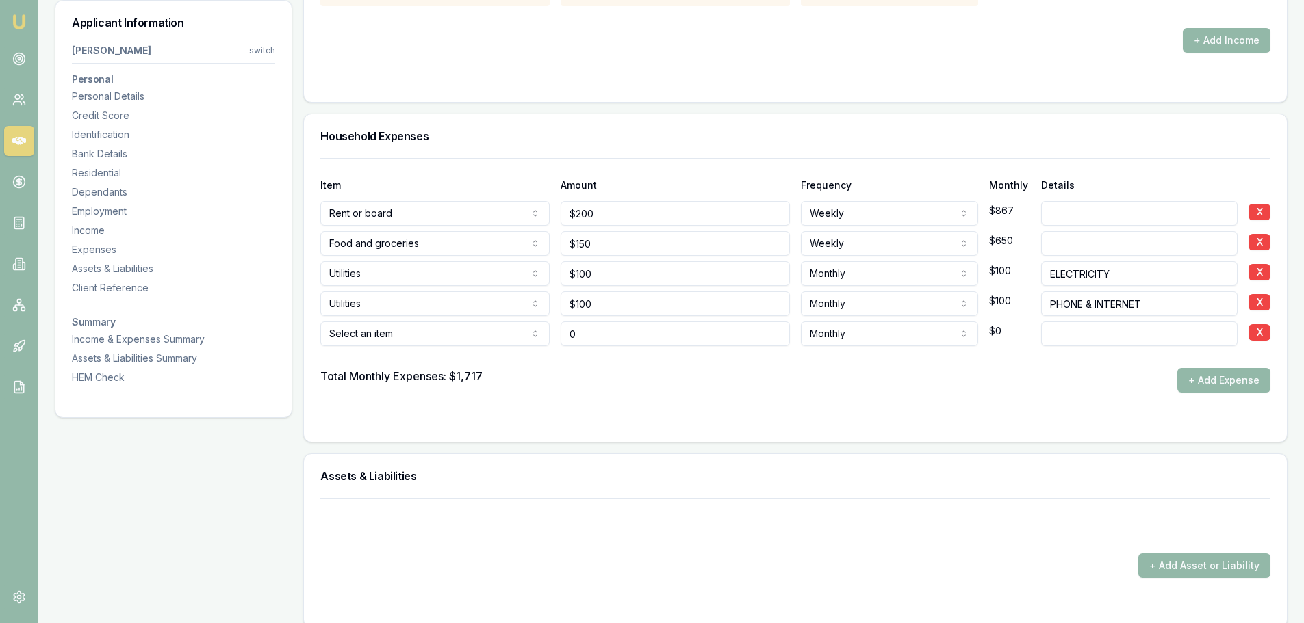
type input "$0"
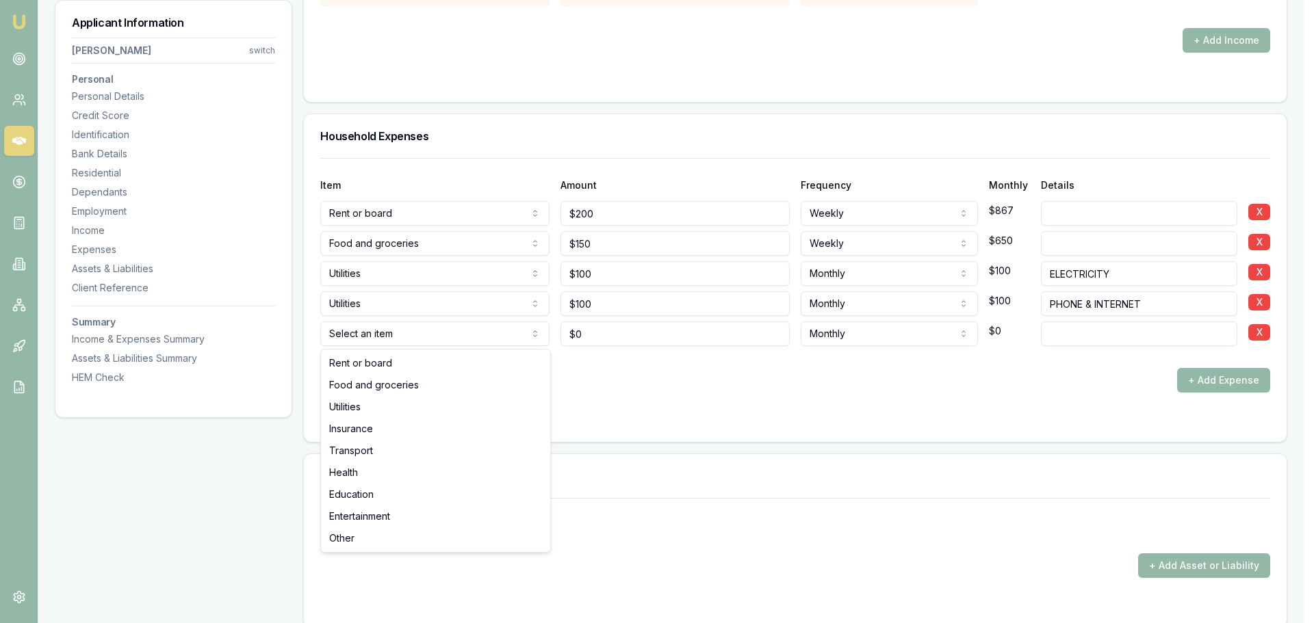
select select "INSURANCE"
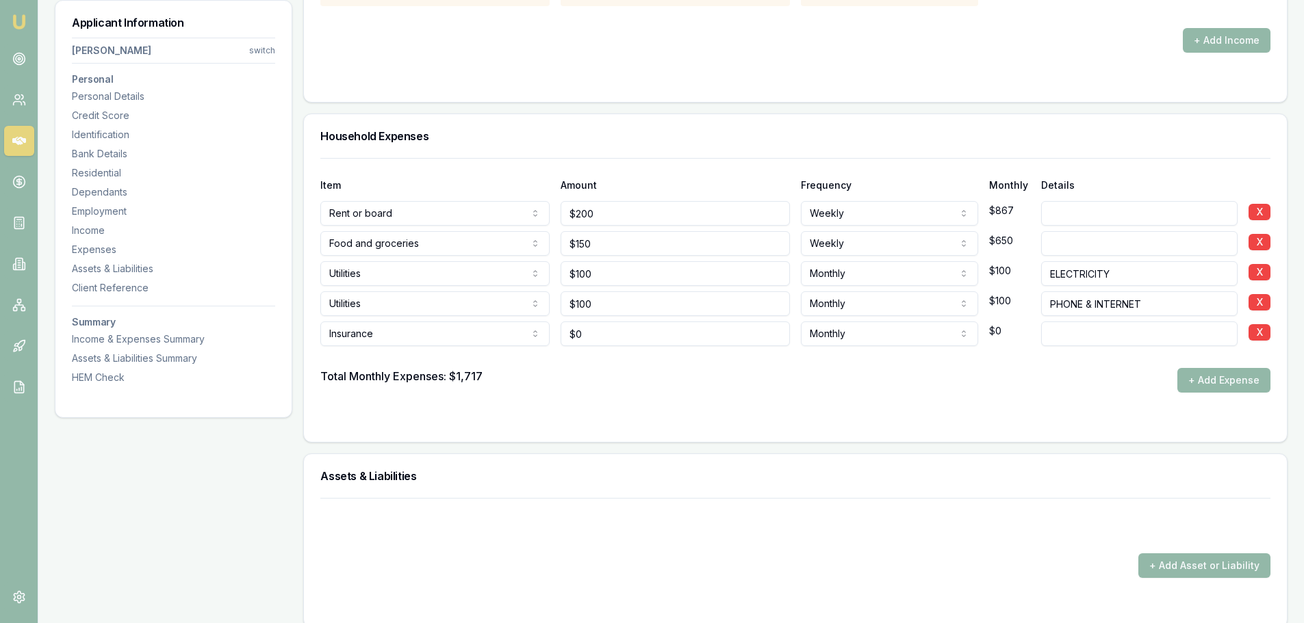
click at [1089, 337] on input at bounding box center [1139, 334] width 196 height 25
type input "CAR INSURANCE"
drag, startPoint x: 636, startPoint y: 335, endPoint x: 198, endPoint y: 339, distance: 437.3
type input "$120"
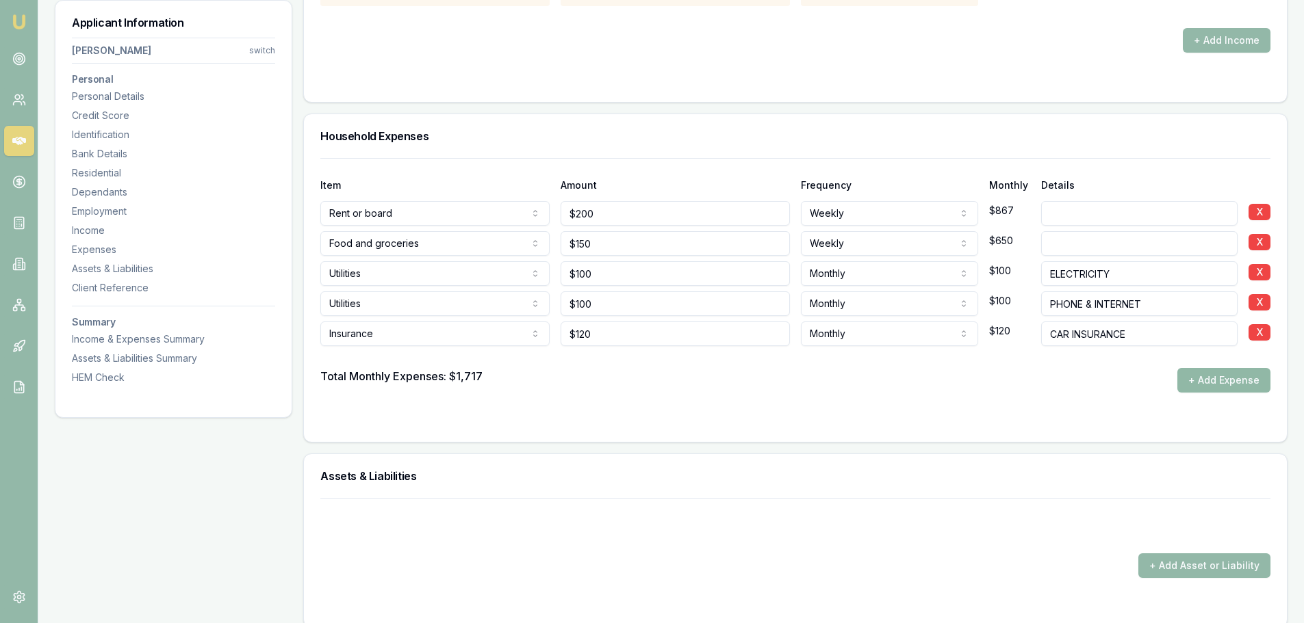
click at [1223, 376] on button "+ Add Expense" at bounding box center [1223, 380] width 93 height 25
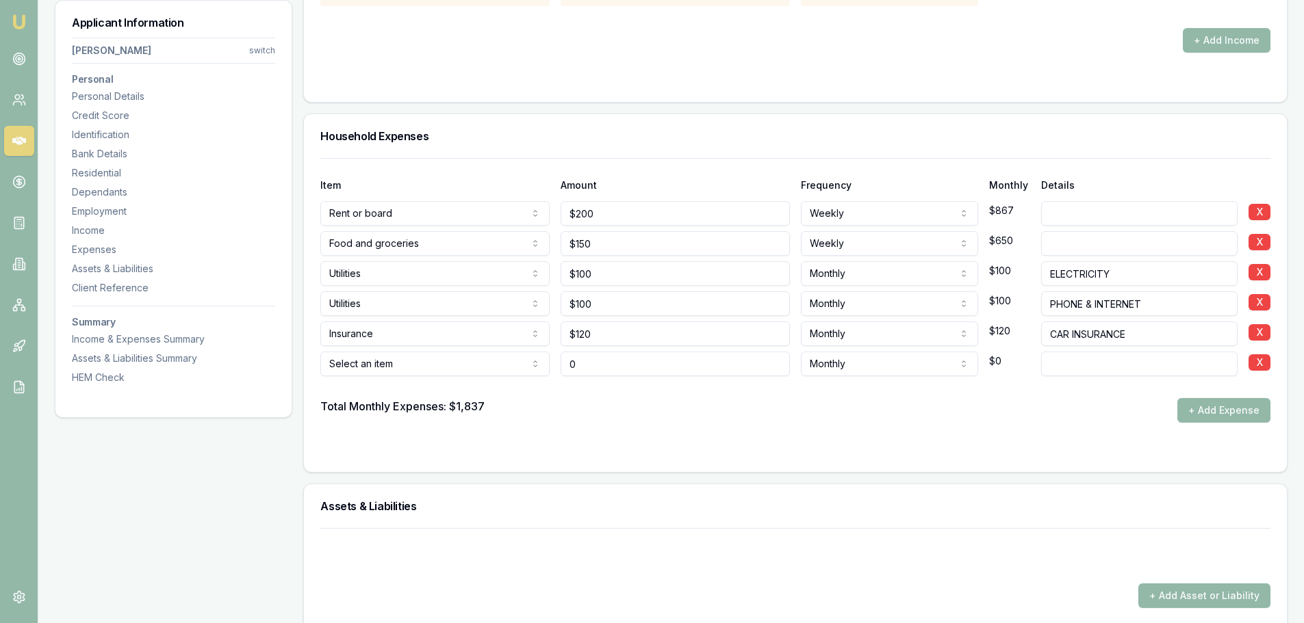
type input "$0"
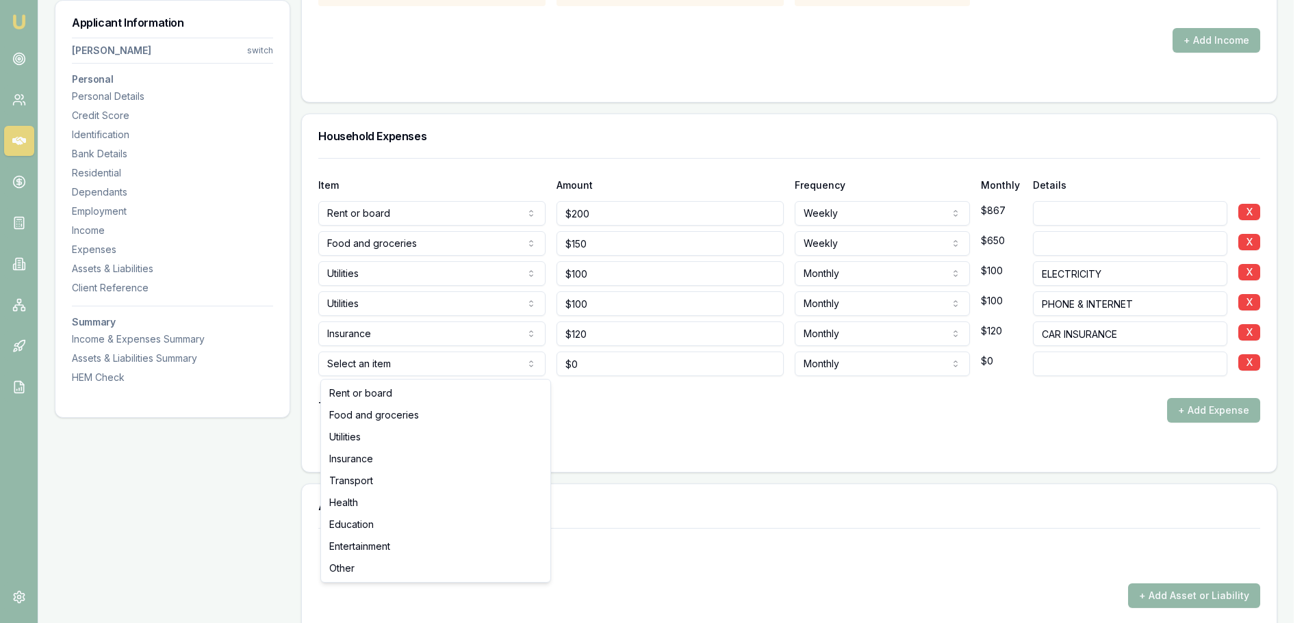
select select "TRANSPORT"
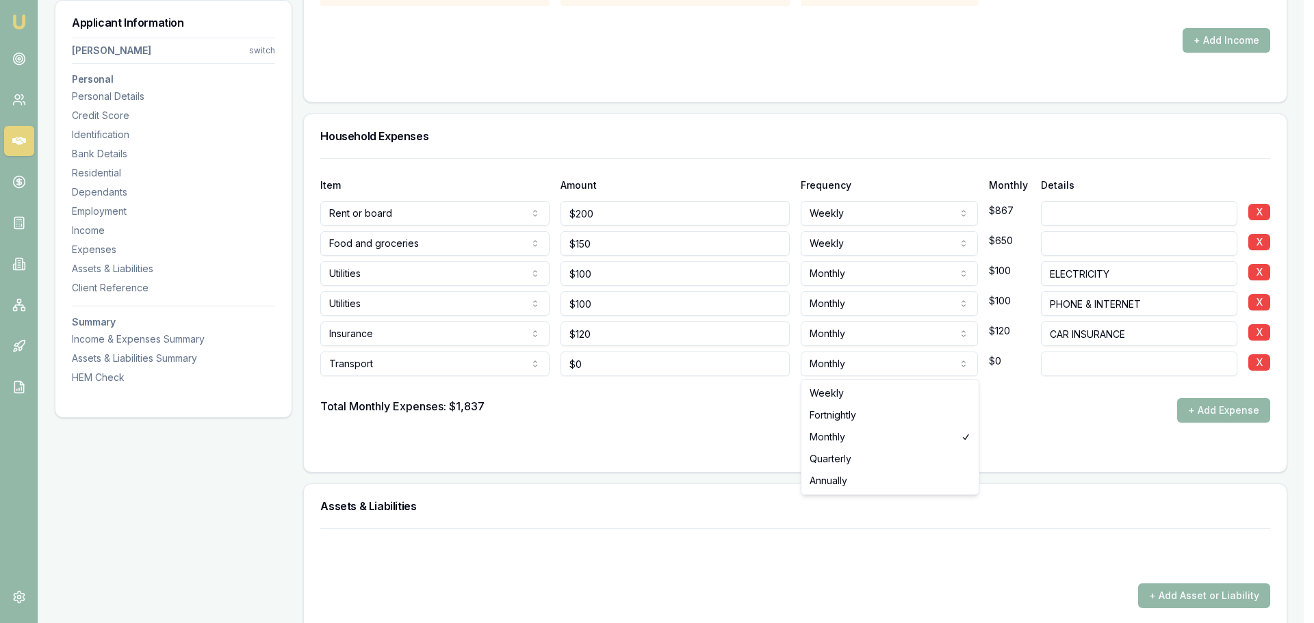
select select "WEEKLY"
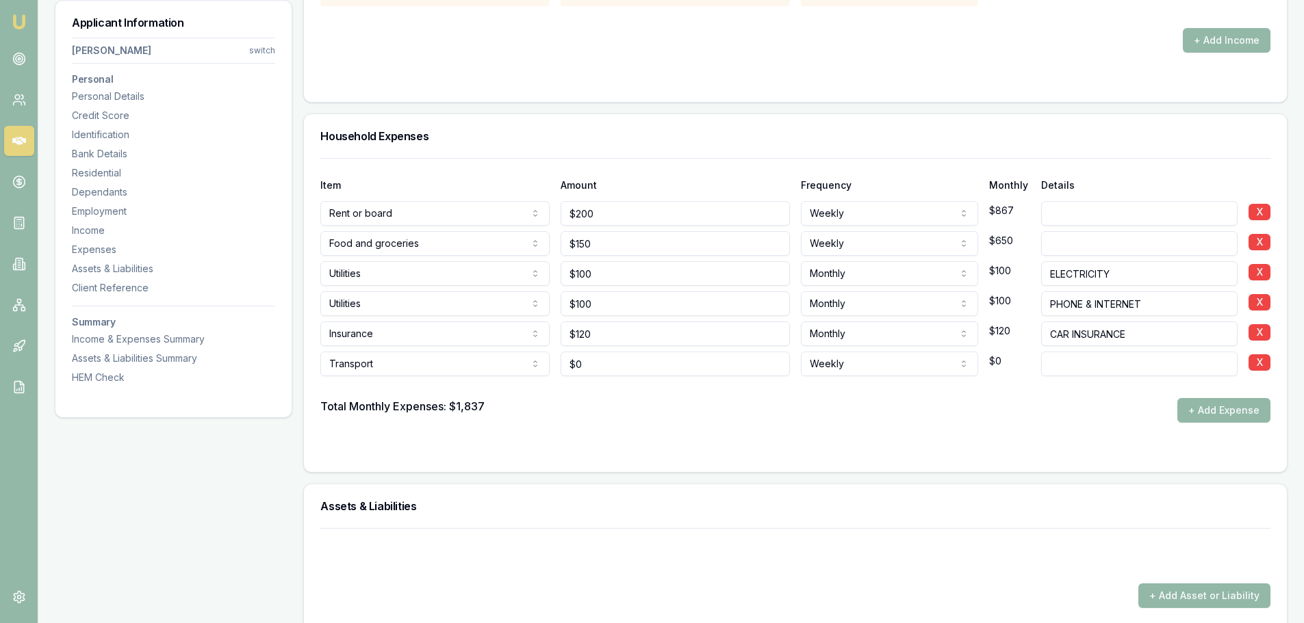
type input "0"
drag, startPoint x: 603, startPoint y: 366, endPoint x: 454, endPoint y: 357, distance: 149.4
click at [473, 357] on div "Transport Rent or board Food and groceries Utilities Insurance Transport Health…" at bounding box center [795, 361] width 950 height 30
drag, startPoint x: 597, startPoint y: 365, endPoint x: 289, endPoint y: 387, distance: 308.7
click at [343, 380] on div "Item Amount Frequency Monthly Details Rent or board Rent or board Food and groc…" at bounding box center [795, 290] width 950 height 265
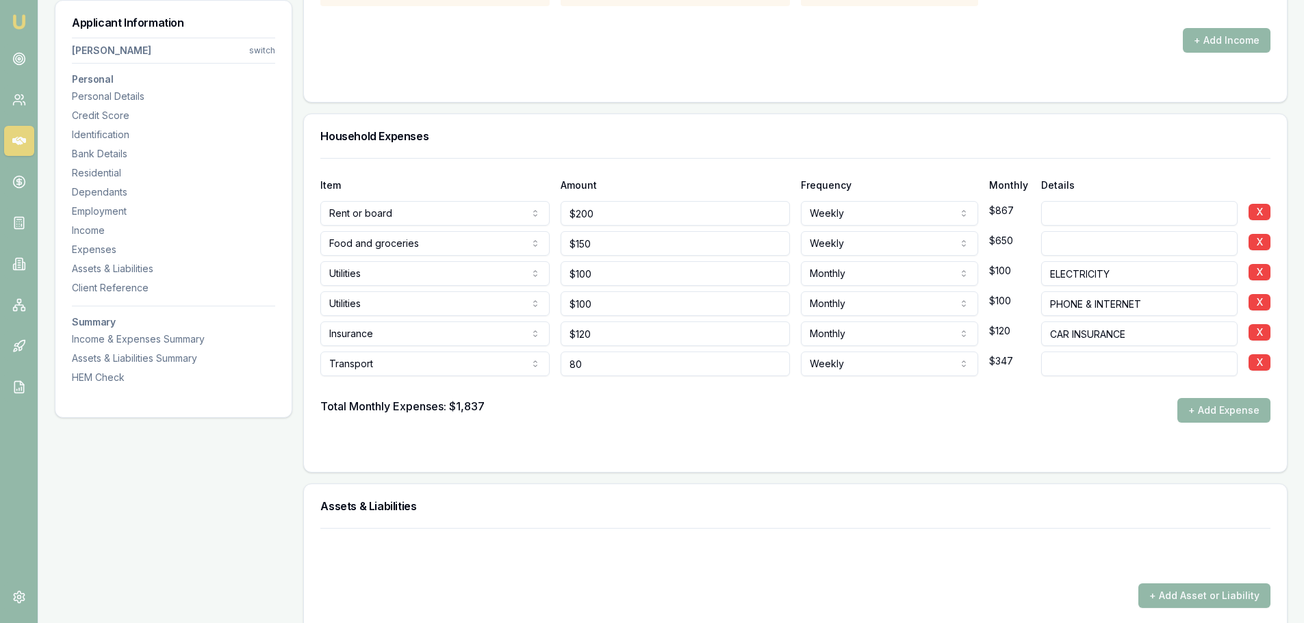
type input "$80"
click at [643, 423] on form "Item Amount Frequency Monthly Details Rent or board Rent or board Food and groc…" at bounding box center [795, 307] width 950 height 298
click at [1257, 411] on button "+ Add Expense" at bounding box center [1223, 410] width 93 height 25
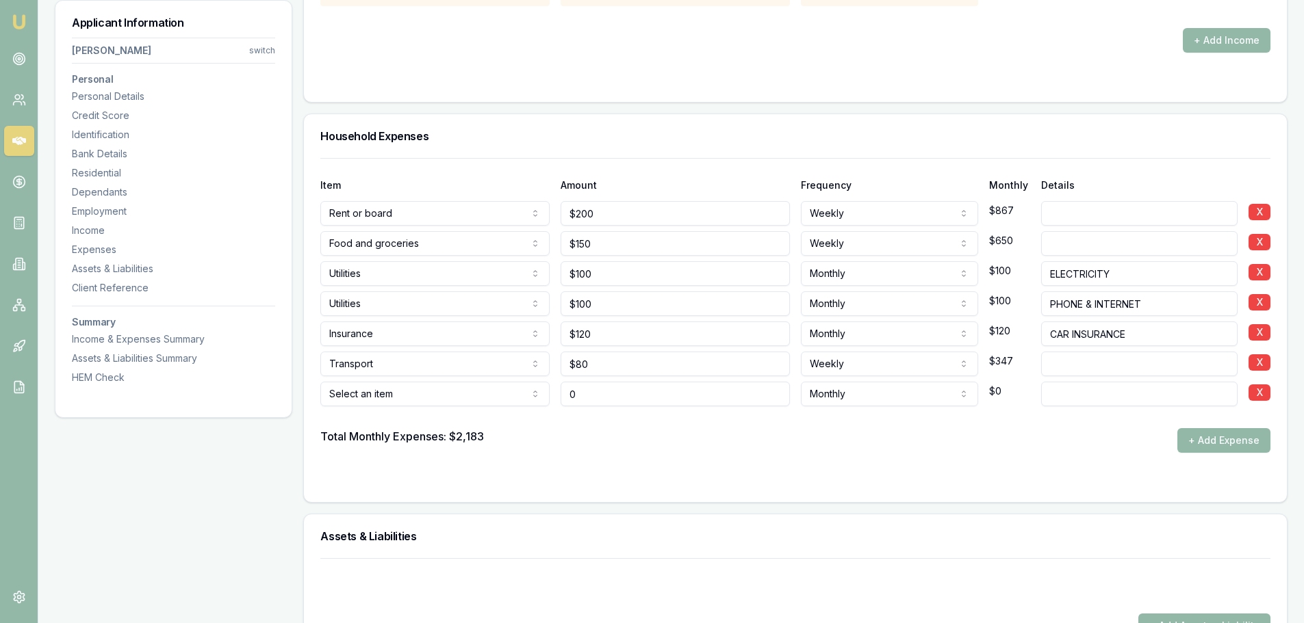
type input "$0"
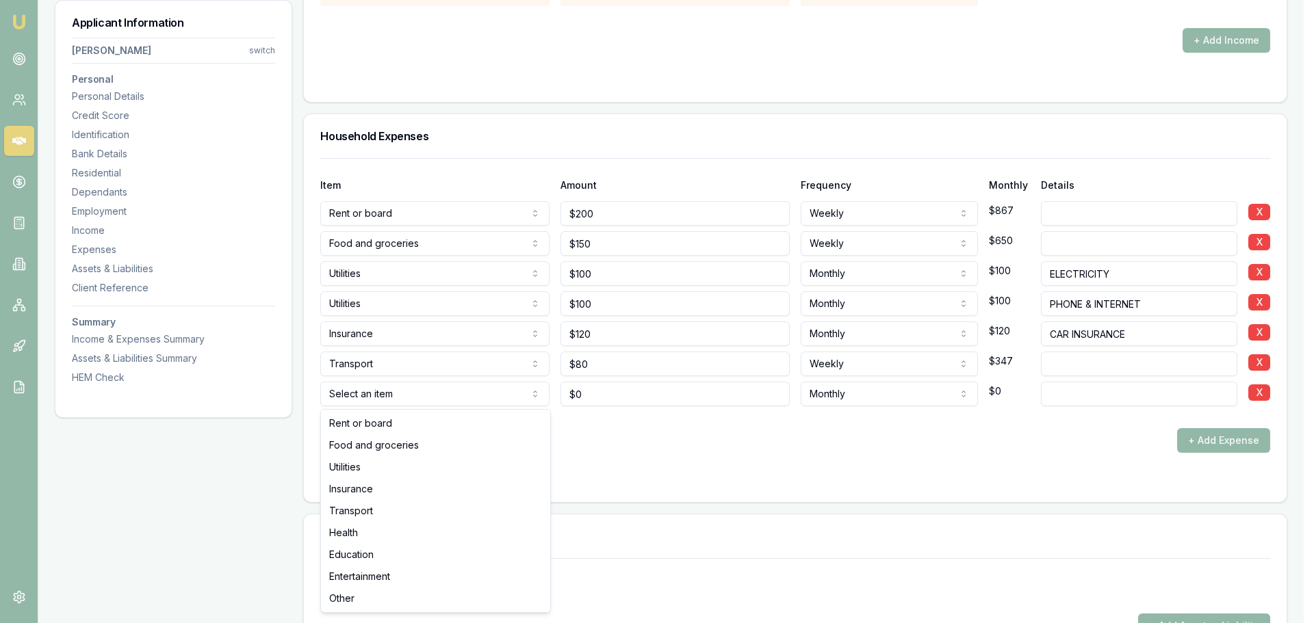
select select "ENTERTAINMENT"
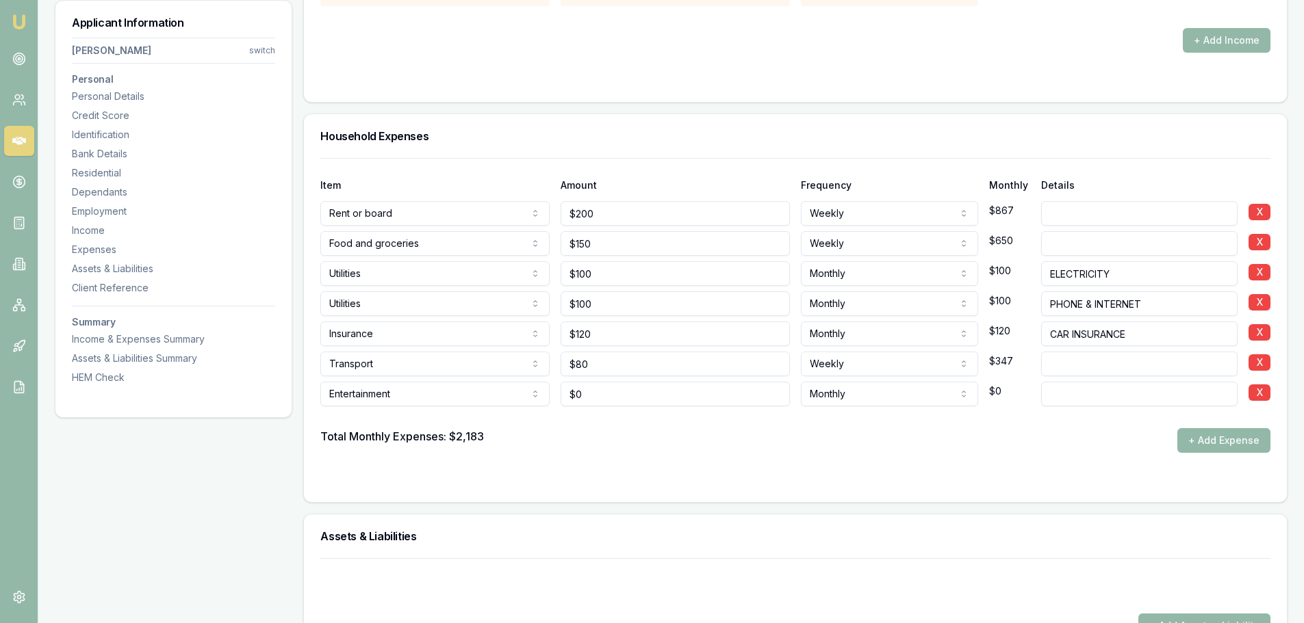
click at [672, 448] on div "Total Monthly Expenses: $2,183 + Add Expense" at bounding box center [795, 440] width 950 height 25
drag, startPoint x: 621, startPoint y: 398, endPoint x: 478, endPoint y: 391, distance: 143.1
click at [488, 392] on div "Entertainment Rent or board Food and groceries Utilities Insurance Transport He…" at bounding box center [795, 391] width 950 height 30
type input "3"
type input "$200"
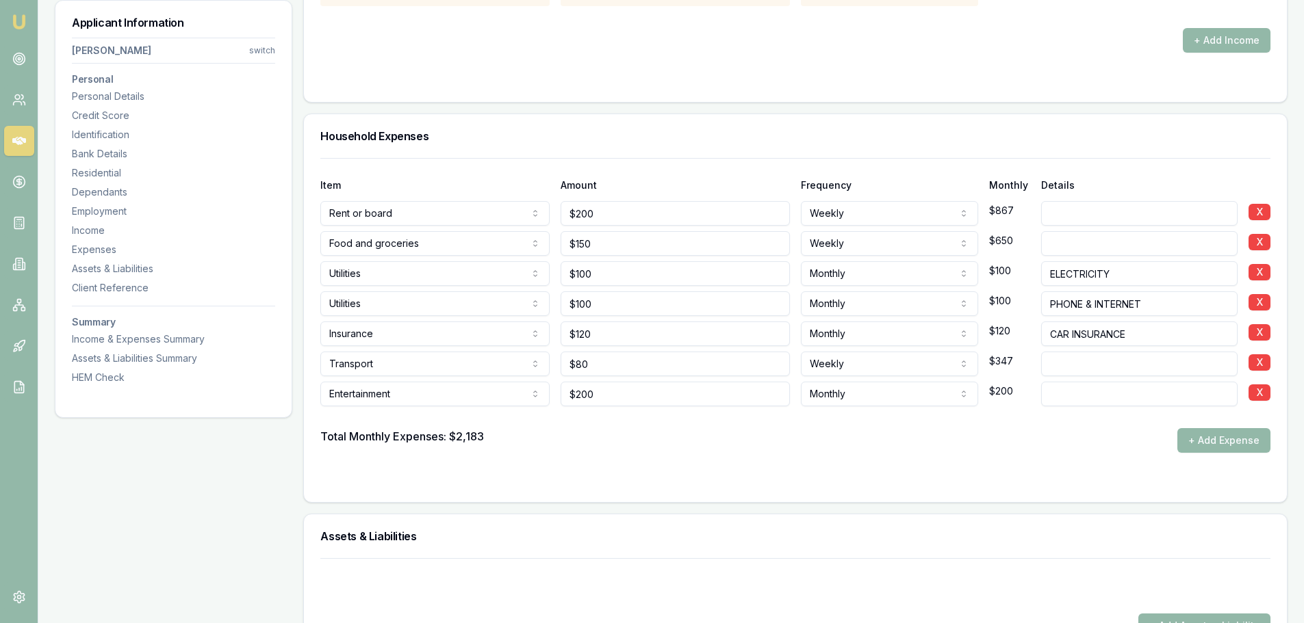
click at [530, 440] on div "Total Monthly Expenses: $2,183 + Add Expense" at bounding box center [795, 440] width 950 height 25
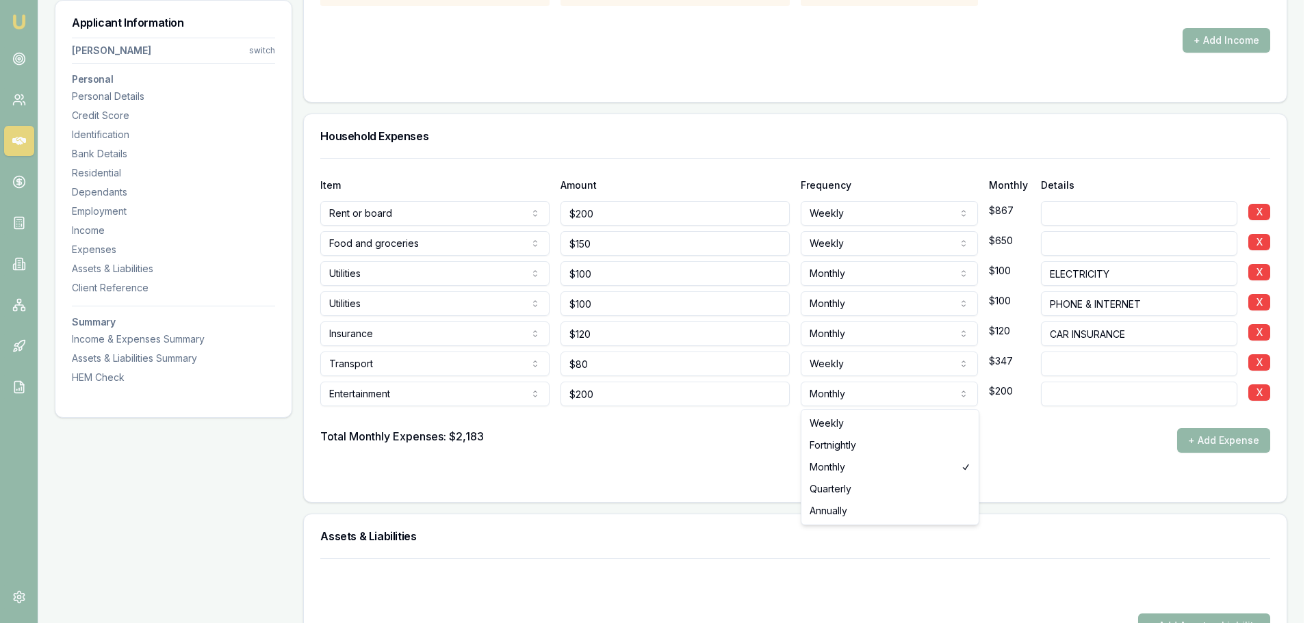
select select "WEEKLY"
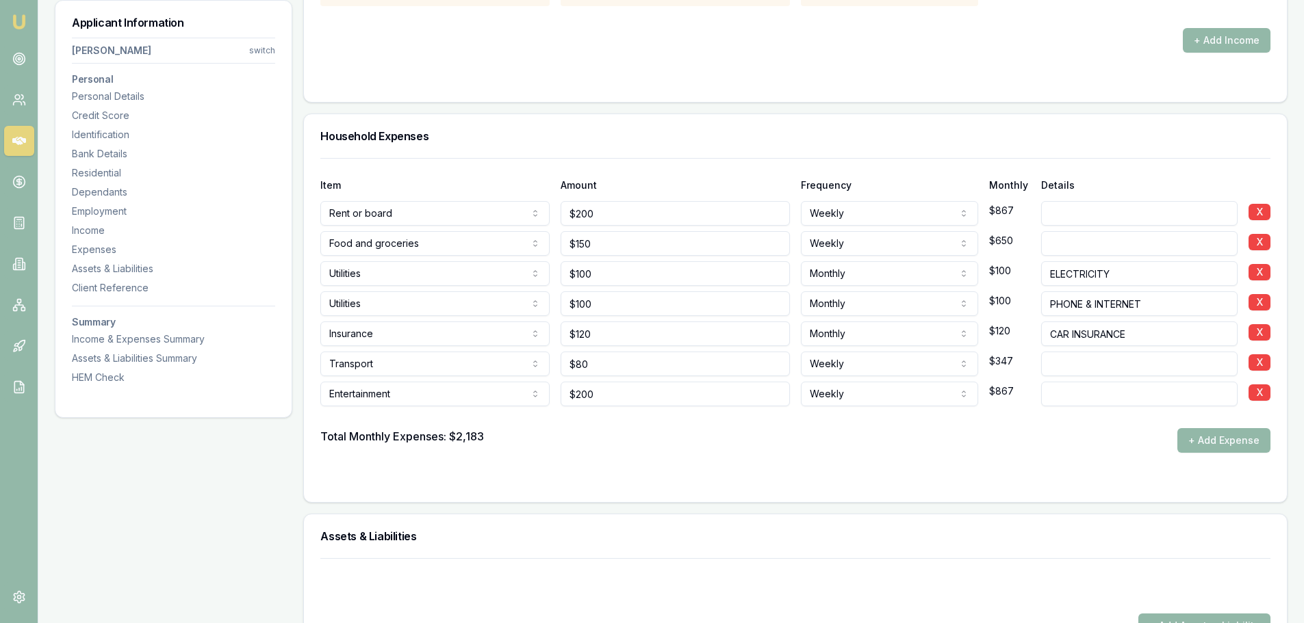
click at [898, 426] on div at bounding box center [795, 417] width 950 height 22
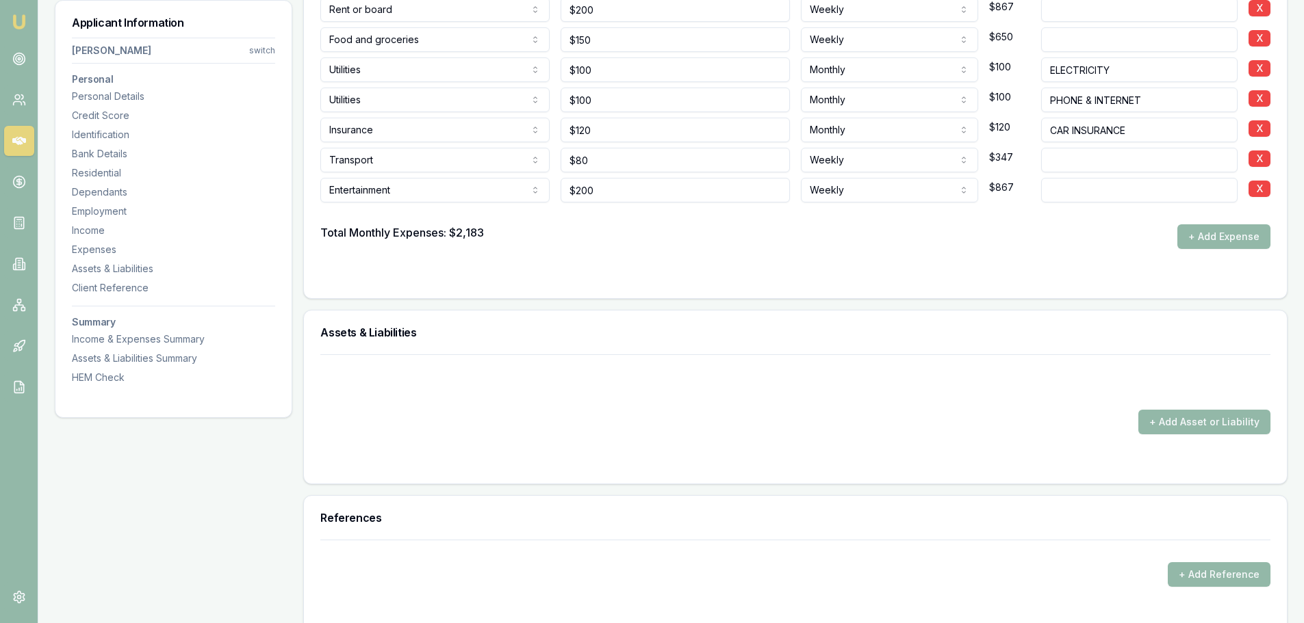
scroll to position [3625, 0]
click at [1180, 418] on button "+ Add Asset or Liability" at bounding box center [1204, 421] width 132 height 25
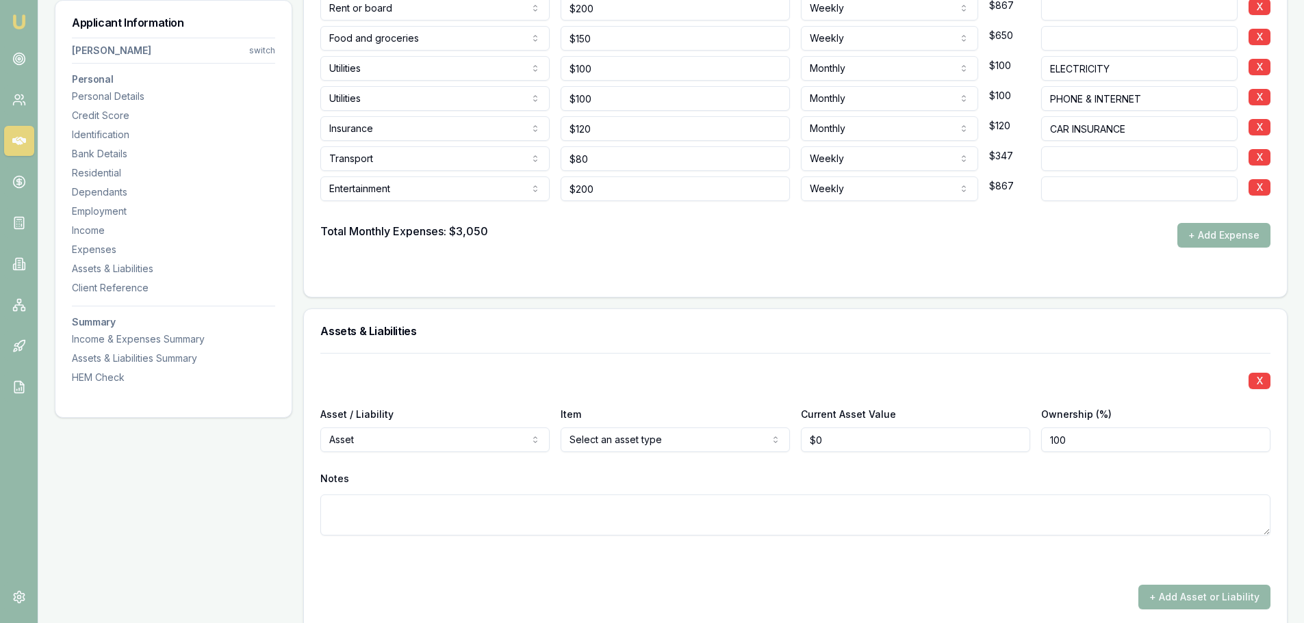
click at [532, 352] on div "Assets & Liabilities" at bounding box center [795, 331] width 983 height 44
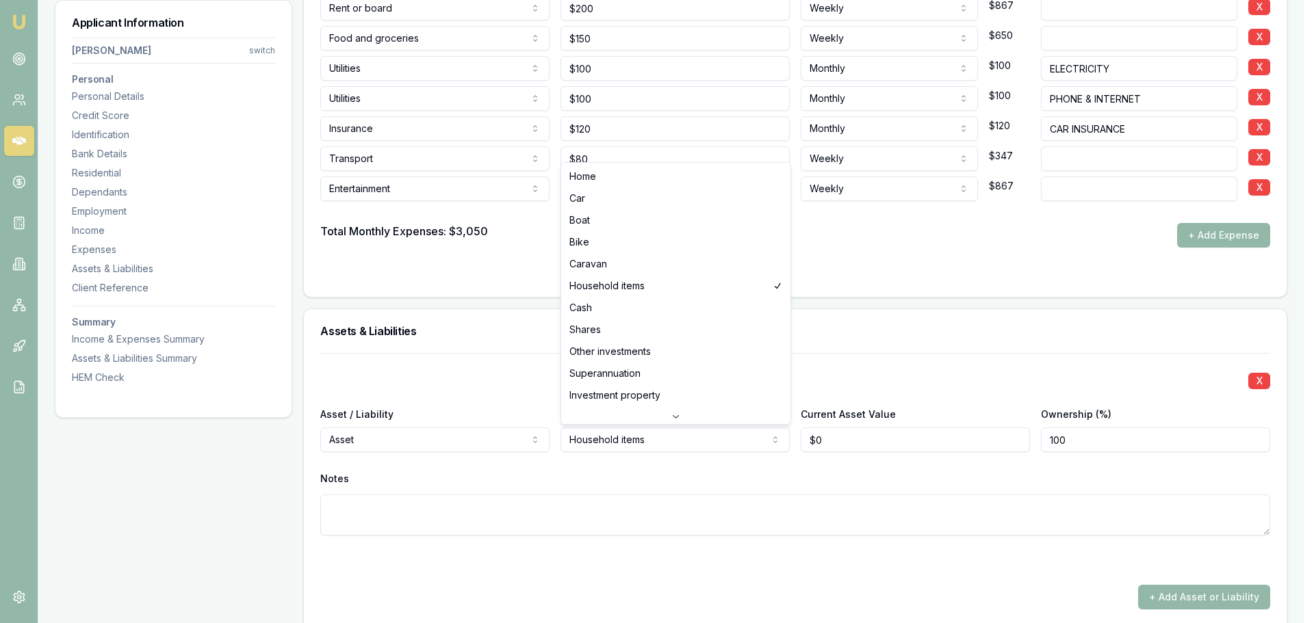
select select "CASH"
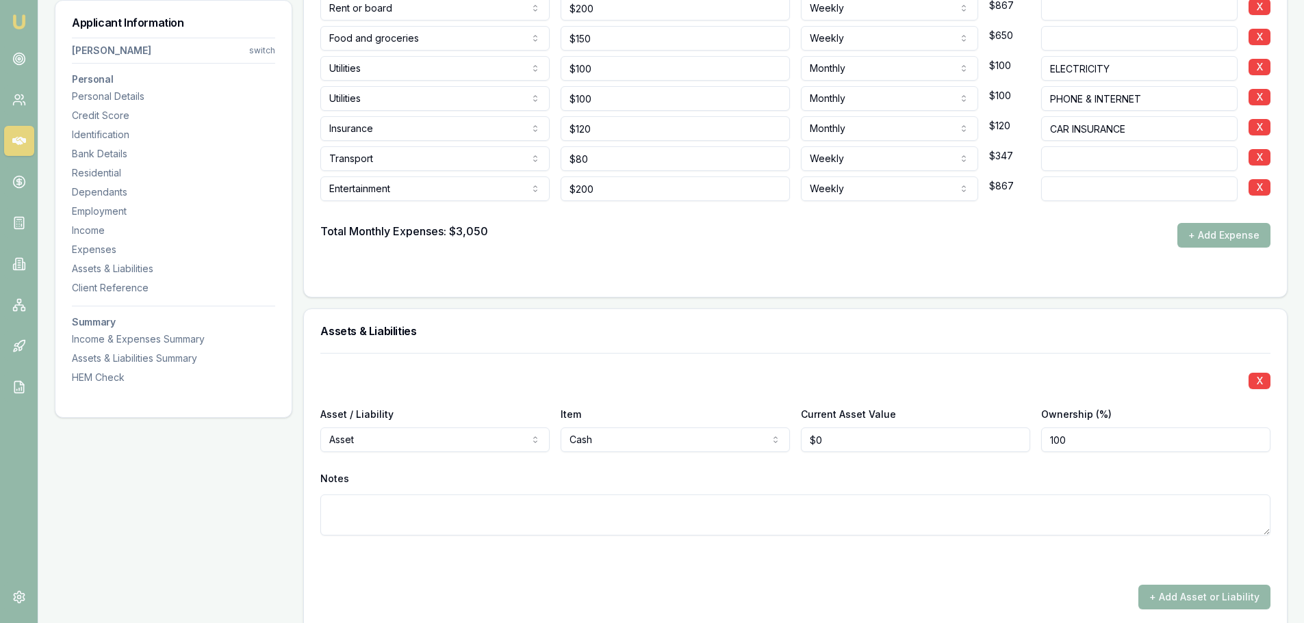
click at [759, 340] on div "Assets & Liabilities" at bounding box center [795, 331] width 983 height 44
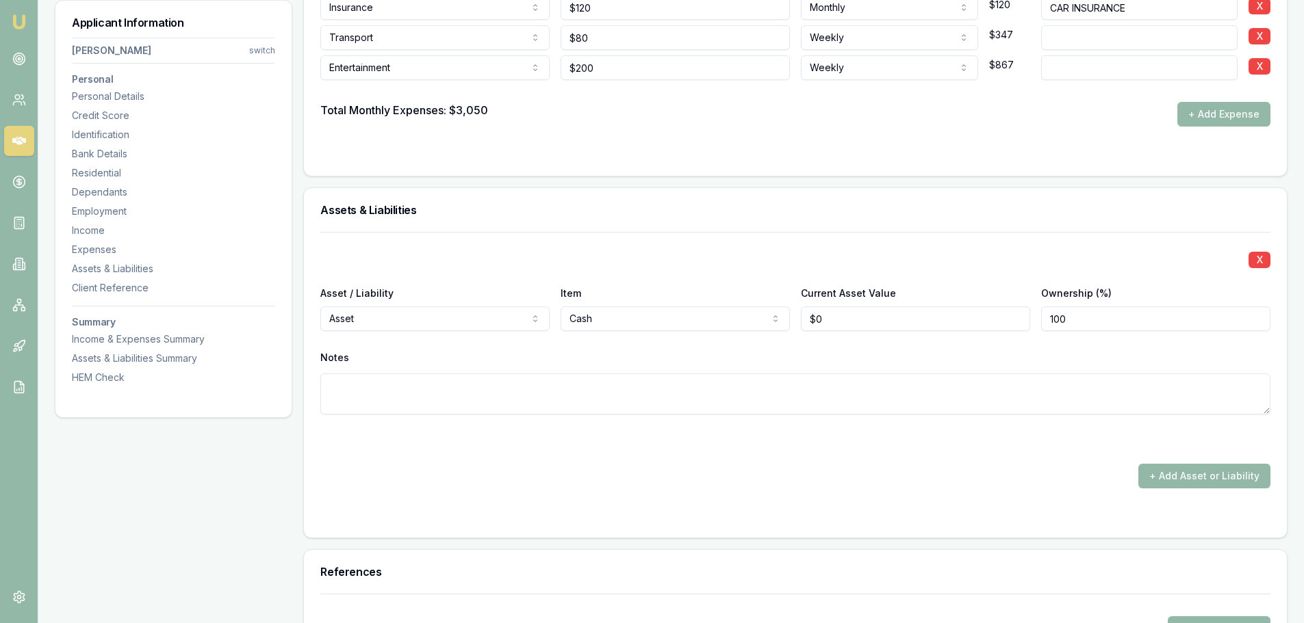
scroll to position [3898, 0]
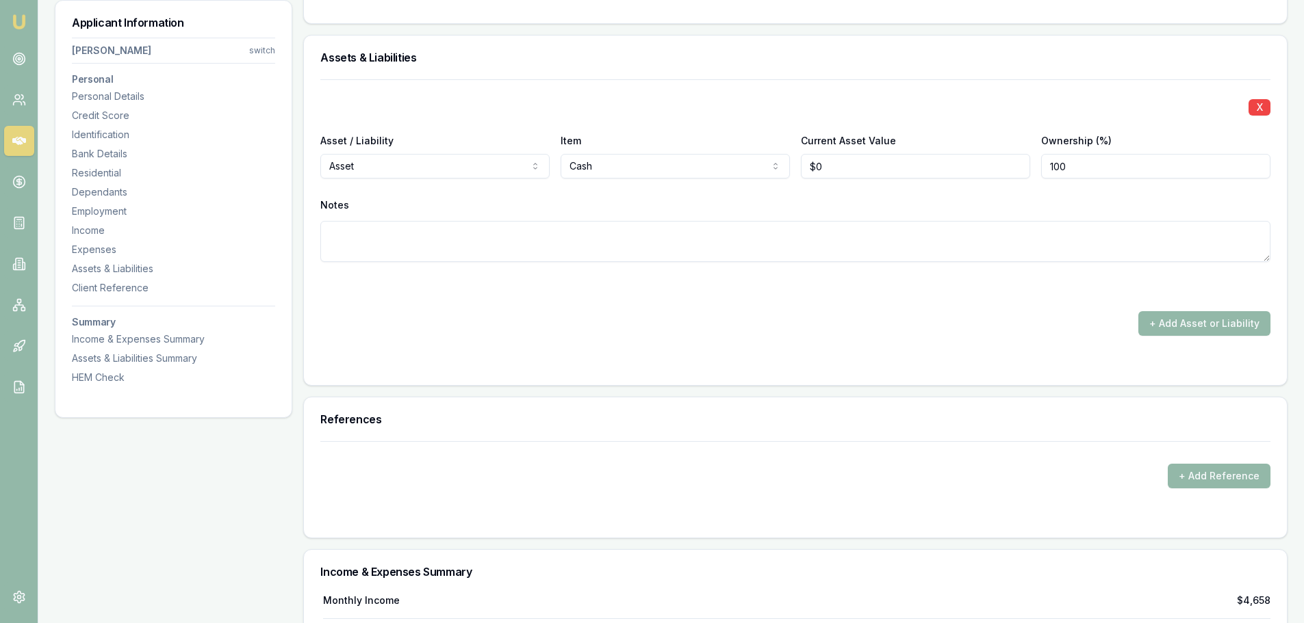
type input "0"
drag, startPoint x: 836, startPoint y: 170, endPoint x: 774, endPoint y: 164, distance: 61.9
click at [777, 164] on div "Asset / Liability Asset Asset Liability Item Cash Home Car Boat Bike Caravan Ho…" at bounding box center [795, 155] width 950 height 47
drag, startPoint x: 862, startPoint y: 173, endPoint x: 676, endPoint y: 199, distance: 187.3
click at [707, 194] on div "X Asset / Liability Asset Asset Liability Item Cash Home Car Boat Bike Caravan …" at bounding box center [795, 187] width 950 height 216
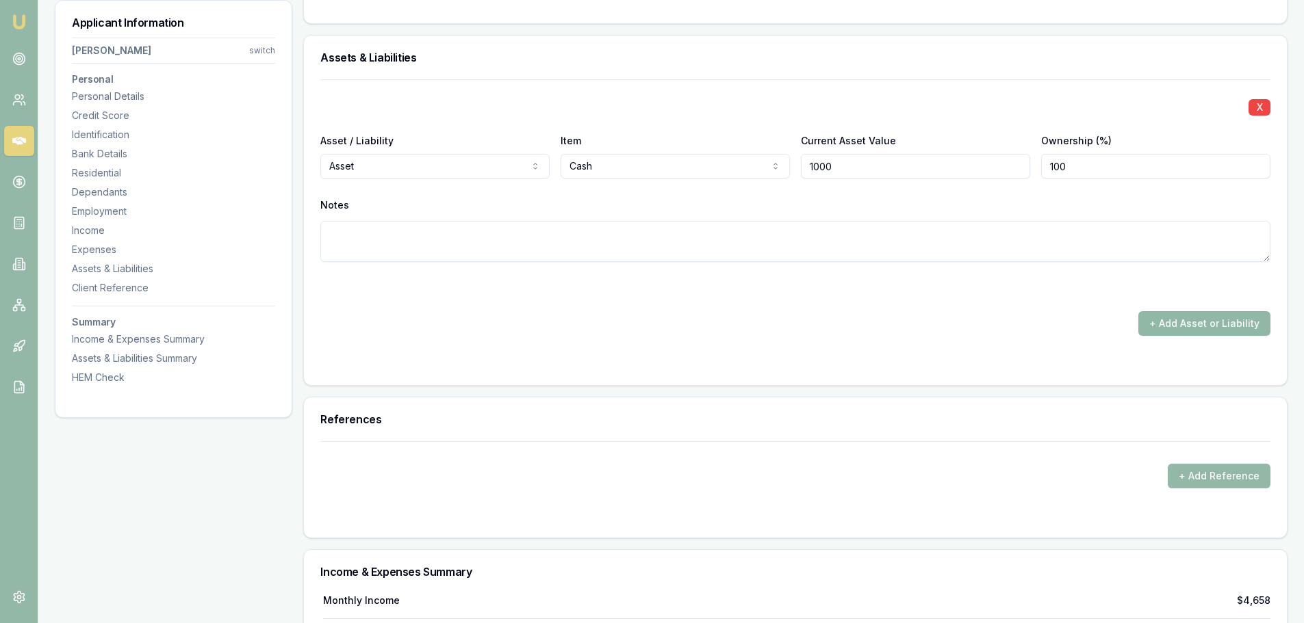
type input "$1,000"
click at [1188, 319] on button "+ Add Asset or Liability" at bounding box center [1204, 323] width 132 height 25
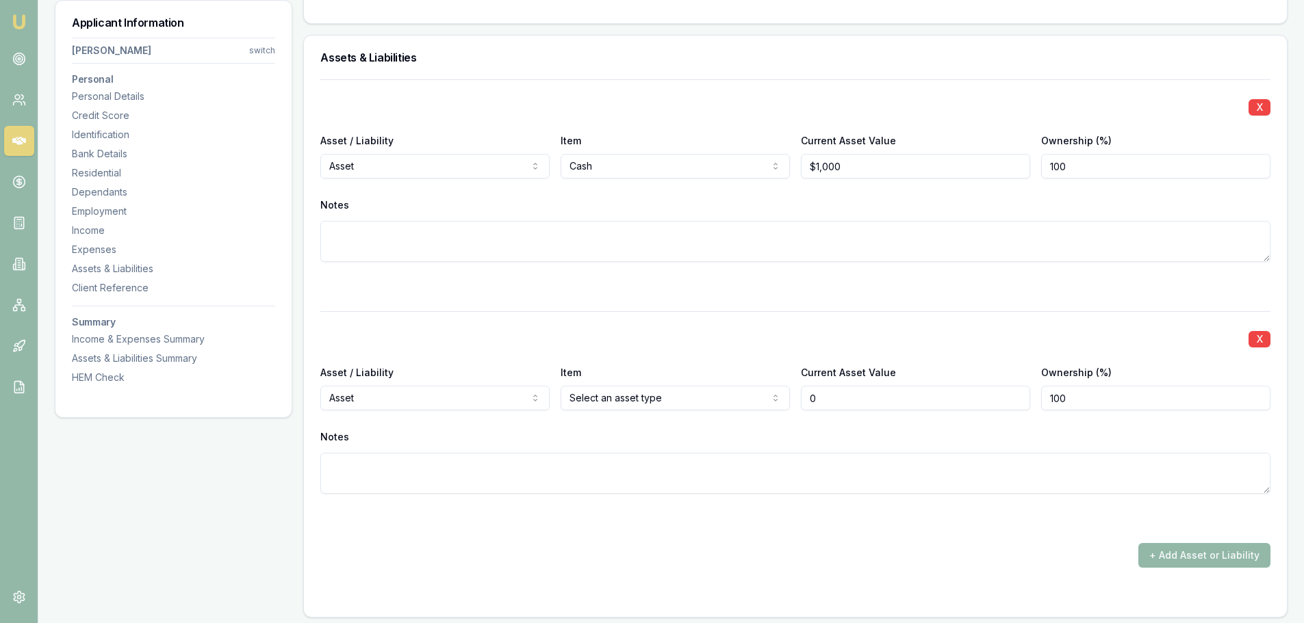
type input "$0"
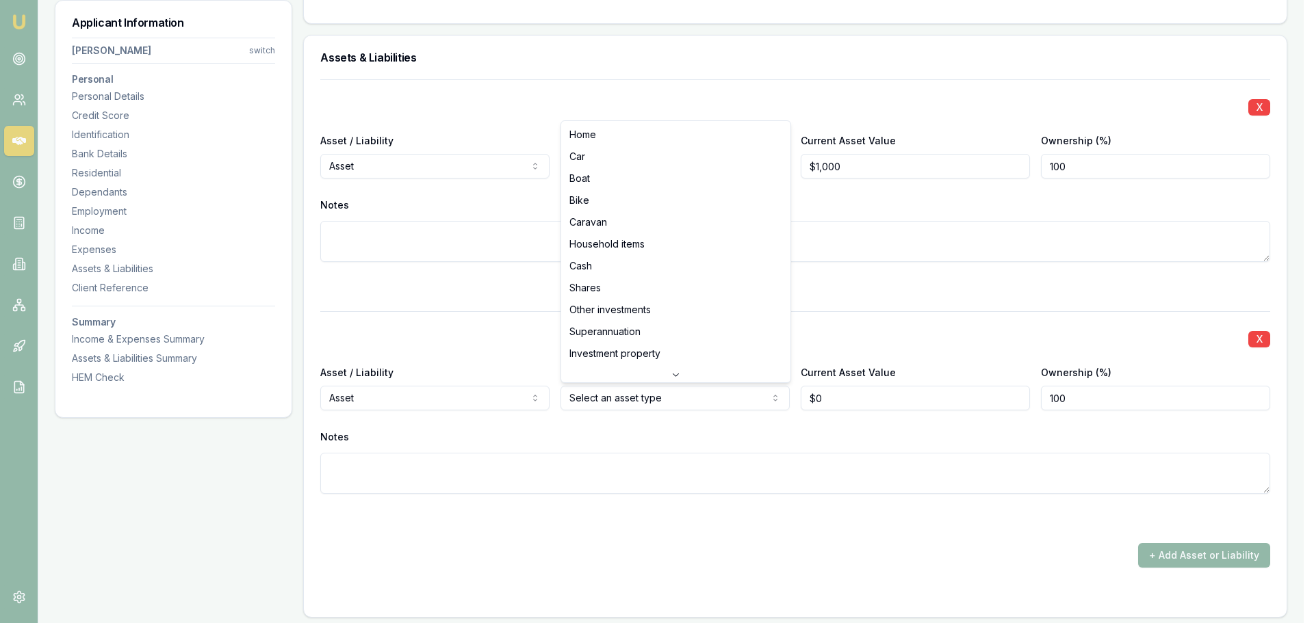
select select "HOUSEHOLD_ITEMS"
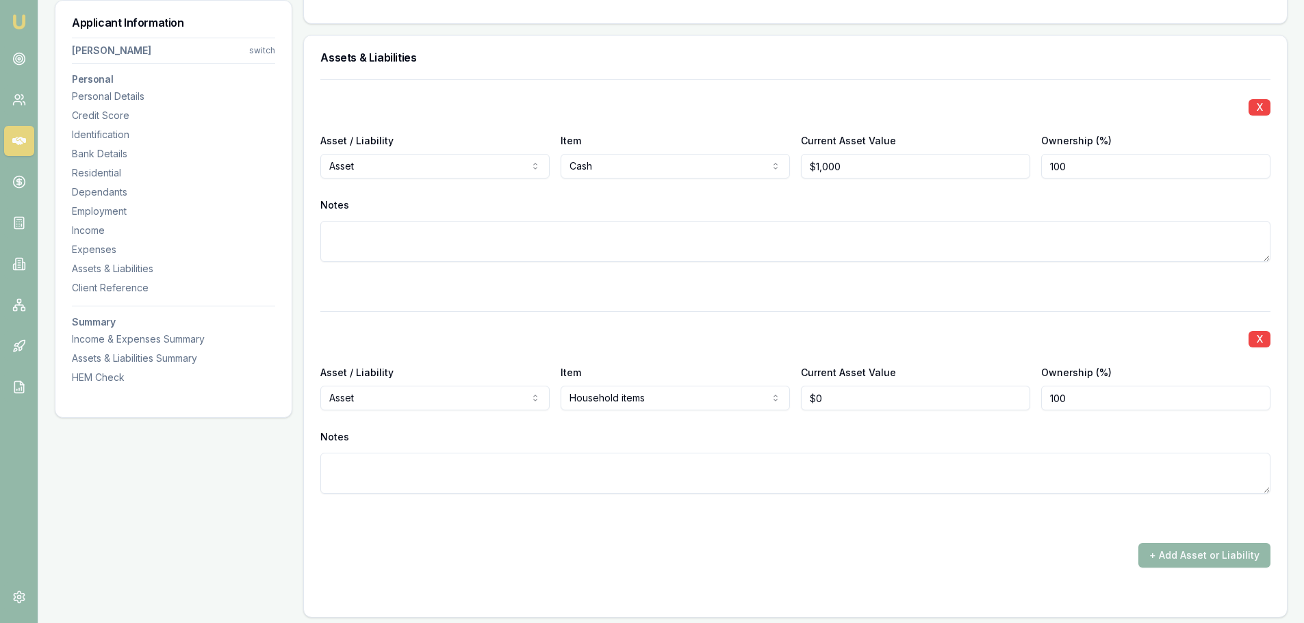
type input "0"
drag, startPoint x: 915, startPoint y: 398, endPoint x: 617, endPoint y: 396, distance: 298.4
click at [617, 396] on div "Asset / Liability Asset Asset Liability Item Household items Home Car Boat Bike…" at bounding box center [795, 387] width 950 height 47
drag, startPoint x: 874, startPoint y: 398, endPoint x: 644, endPoint y: 393, distance: 230.0
click at [701, 395] on div "Asset / Liability Asset Asset Liability Item Household items Home Car Boat Bike…" at bounding box center [795, 387] width 950 height 47
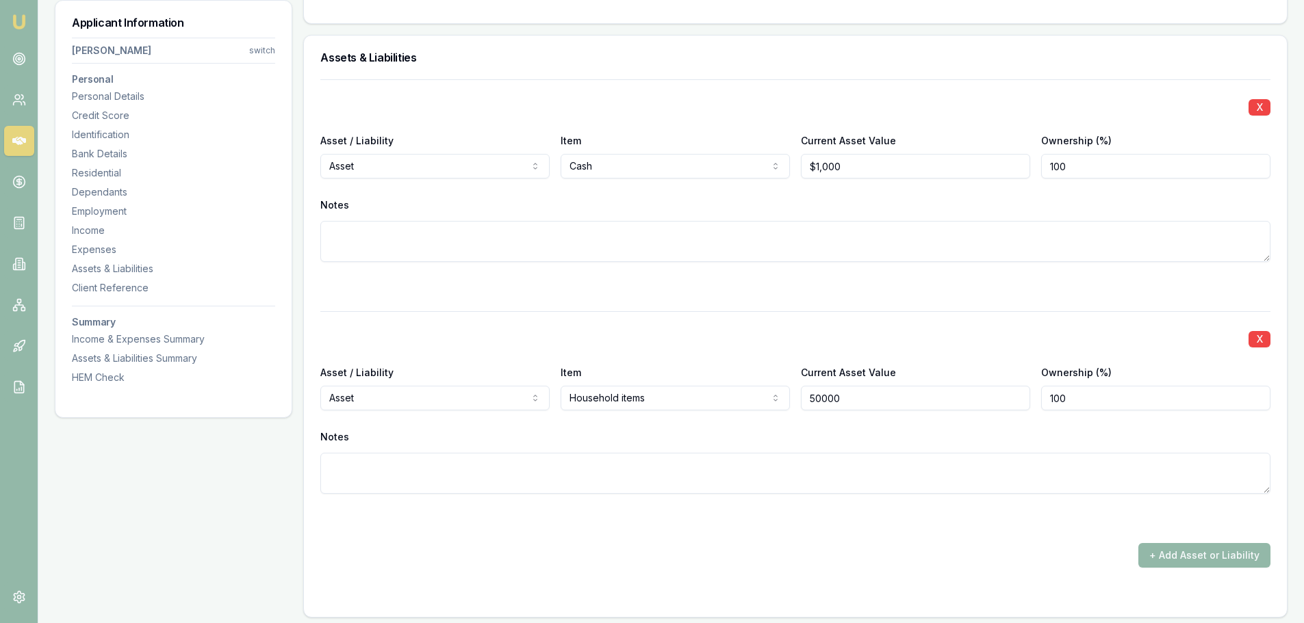
type input "$50,000"
click at [699, 346] on div "X" at bounding box center [795, 337] width 950 height 19
click at [745, 254] on textarea at bounding box center [795, 241] width 950 height 41
click at [1230, 545] on button "+ Add Asset or Liability" at bounding box center [1204, 555] width 132 height 25
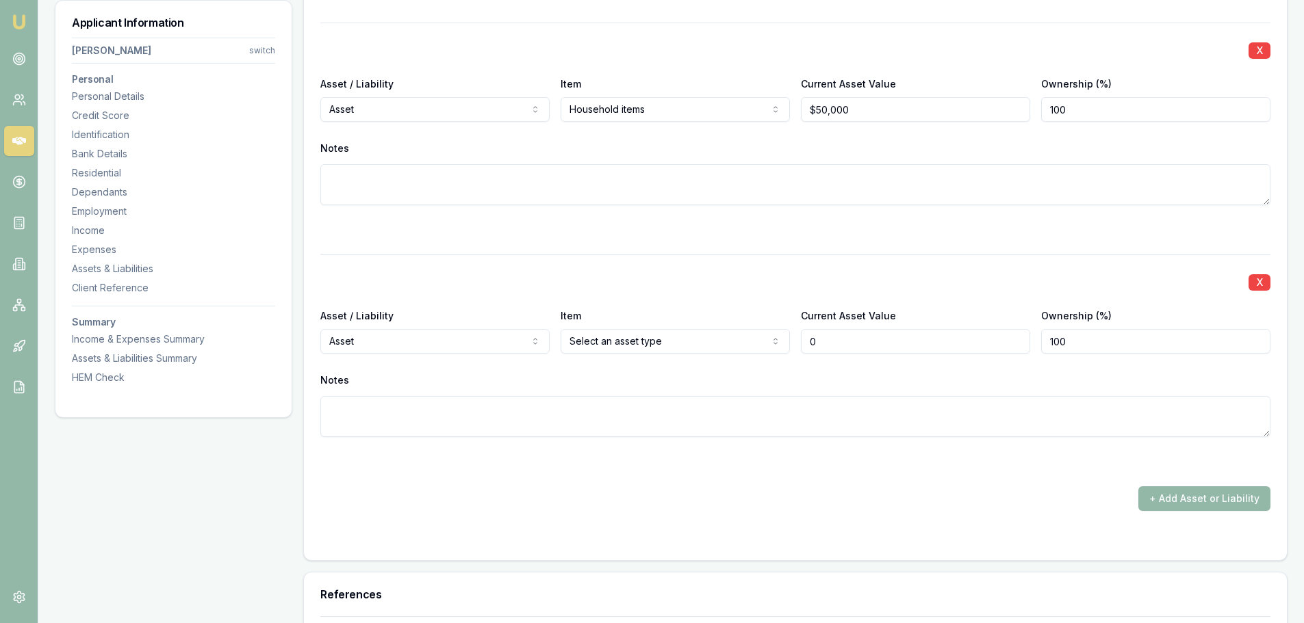
scroll to position [4191, 0]
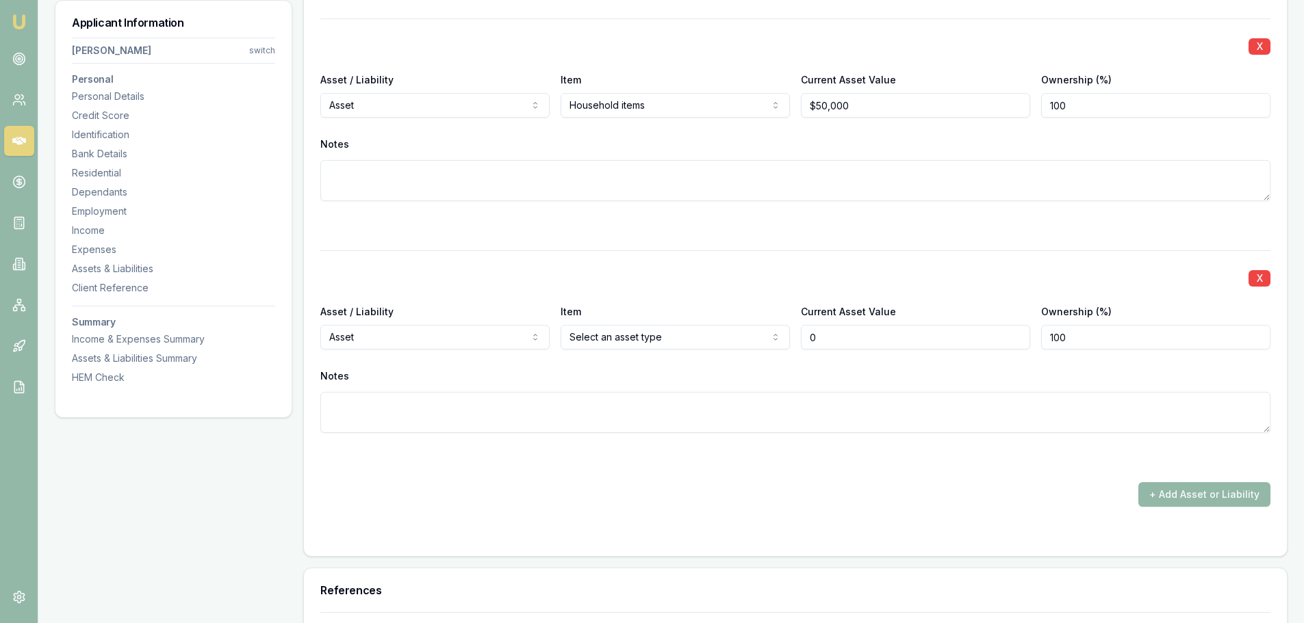
type input "$0"
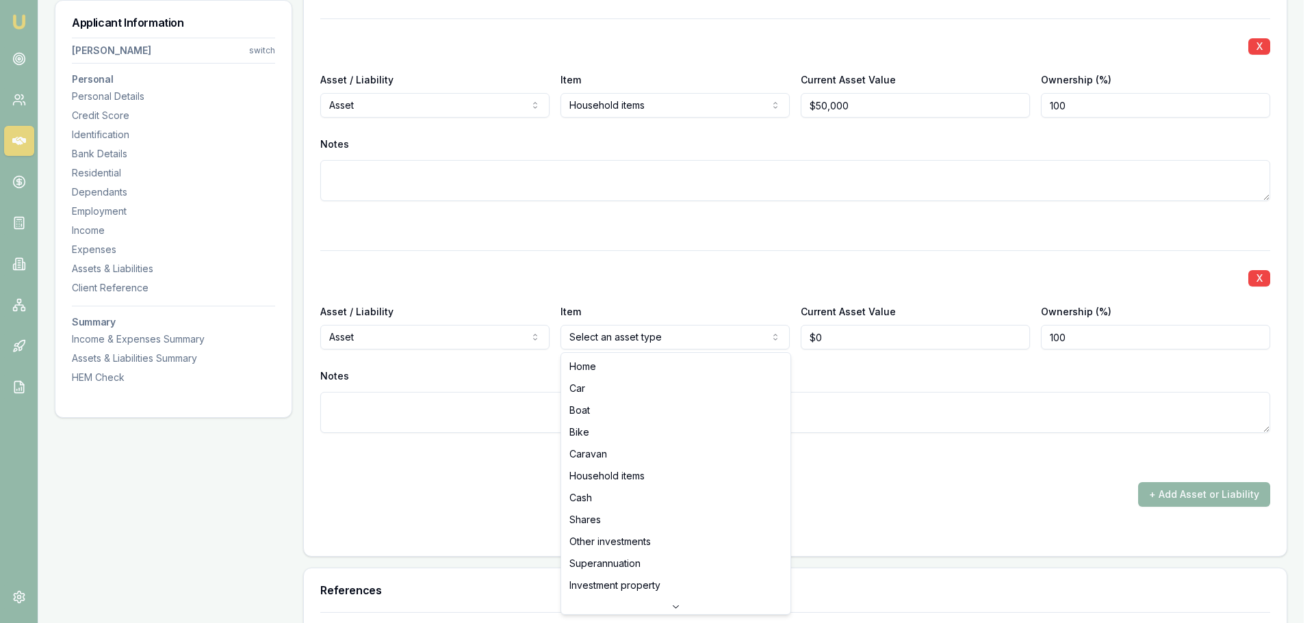
select select "BIKE"
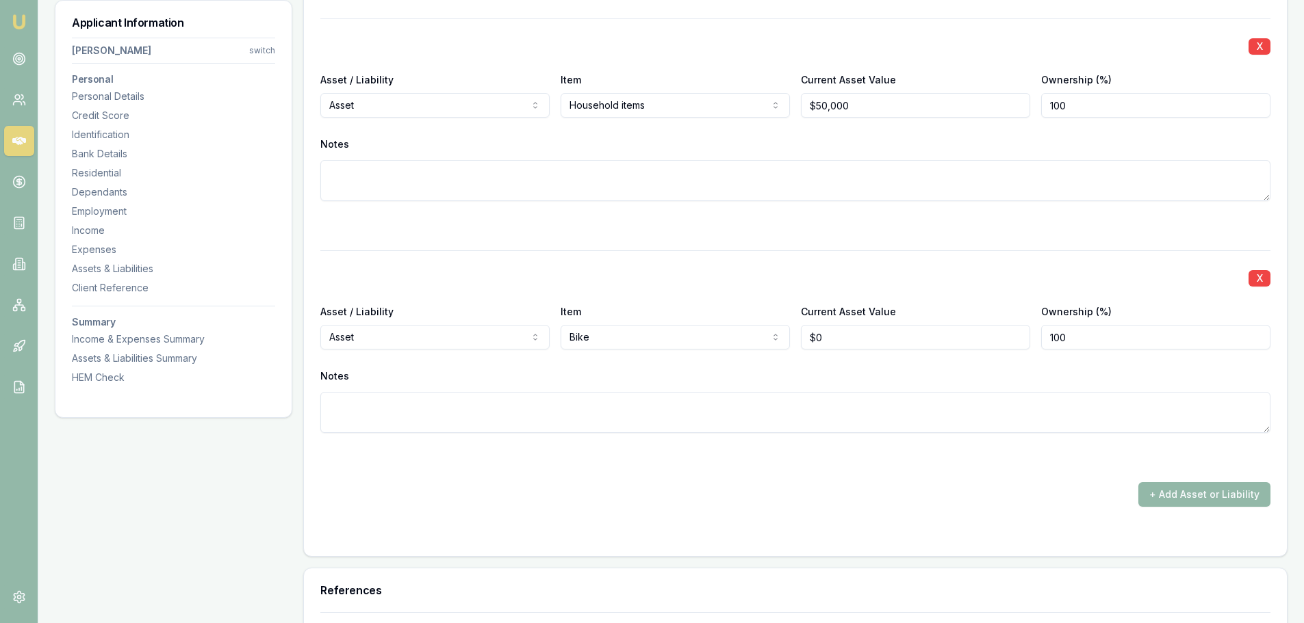
type input "0"
drag, startPoint x: 852, startPoint y: 337, endPoint x: 747, endPoint y: 333, distance: 105.5
click at [747, 333] on div "Asset / Liability Asset Asset Liability Item Bike Home Car Boat Bike Caravan Ho…" at bounding box center [795, 326] width 950 height 47
drag, startPoint x: 855, startPoint y: 343, endPoint x: 676, endPoint y: 355, distance: 179.0
click at [702, 356] on div "X Asset / Liability Asset Asset Liability Item Bike Home Car Boat Bike Caravan …" at bounding box center [795, 358] width 950 height 216
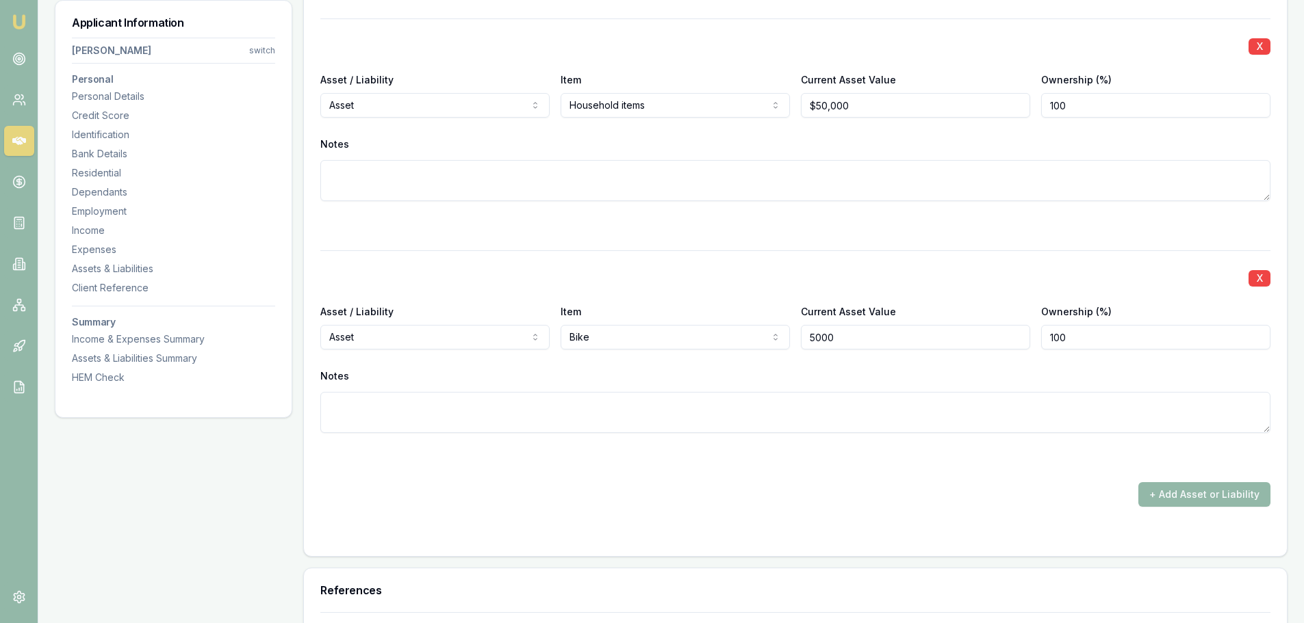
type input "$5,000"
click at [670, 260] on div "X Asset / Liability Asset Asset Liability Item Bike Home Car Boat Bike Caravan …" at bounding box center [795, 358] width 950 height 216
click at [1116, 514] on form "X Asset / Liability Asset Asset Liability Item Cash Home Car Boat Bike Caravan …" at bounding box center [795, 163] width 950 height 753
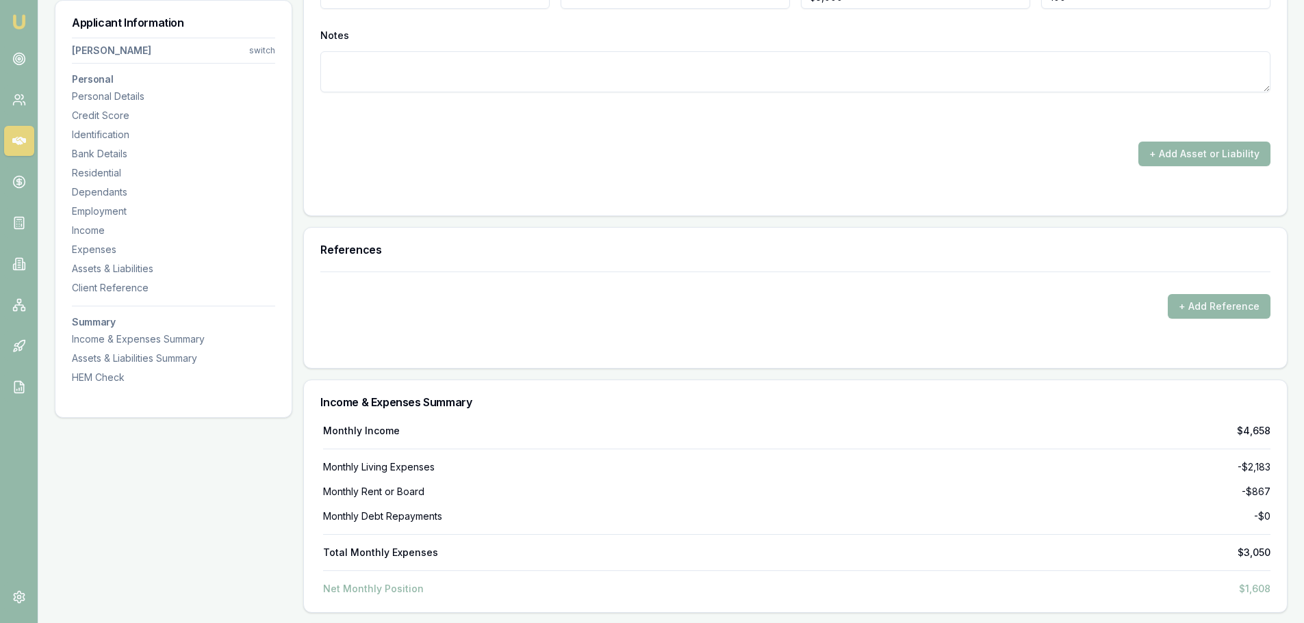
scroll to position [4602, 0]
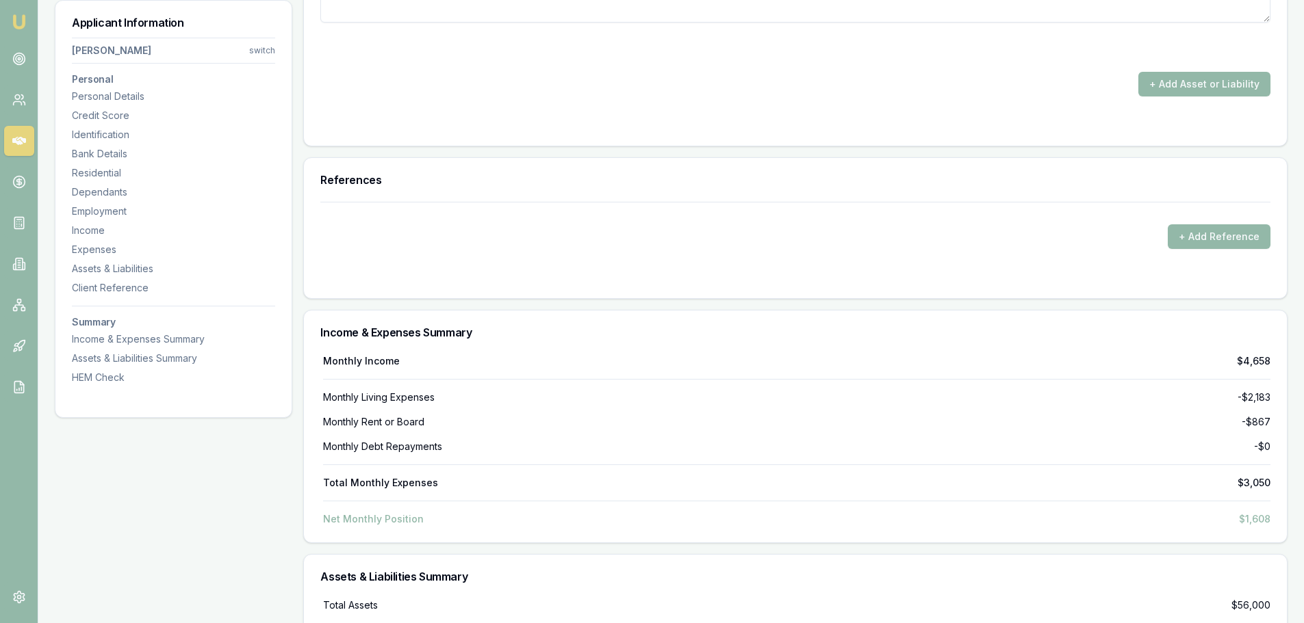
click at [1005, 323] on div "Income & Expenses Summary" at bounding box center [795, 333] width 983 height 44
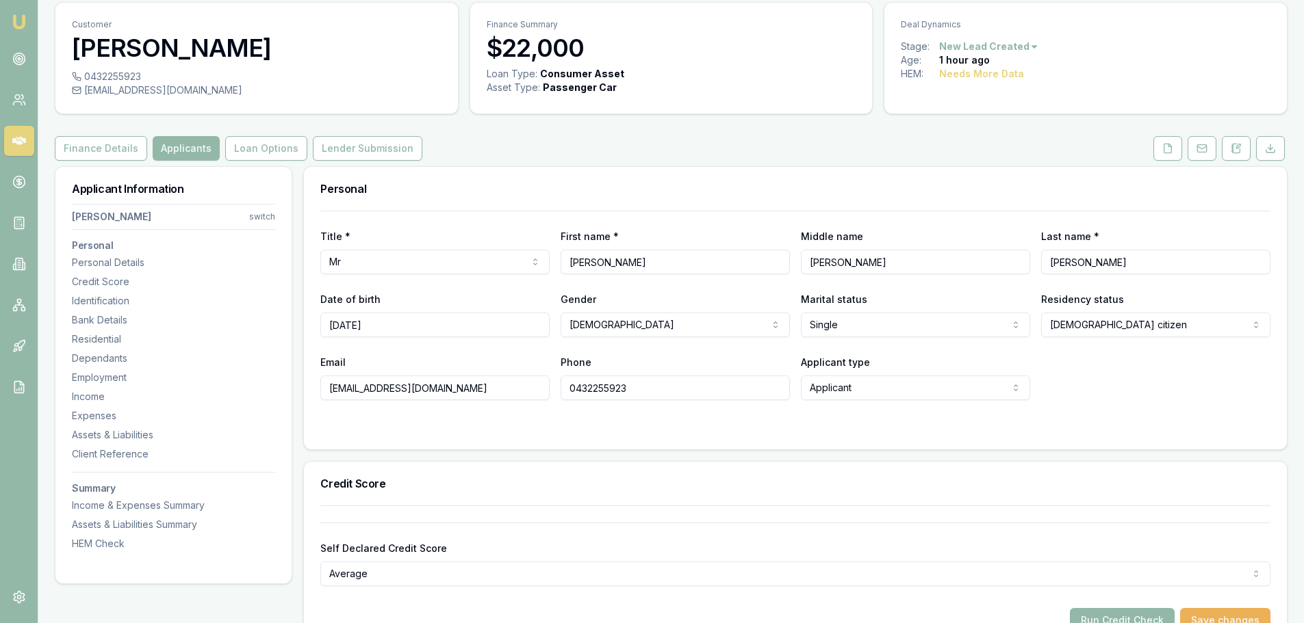
scroll to position [0, 0]
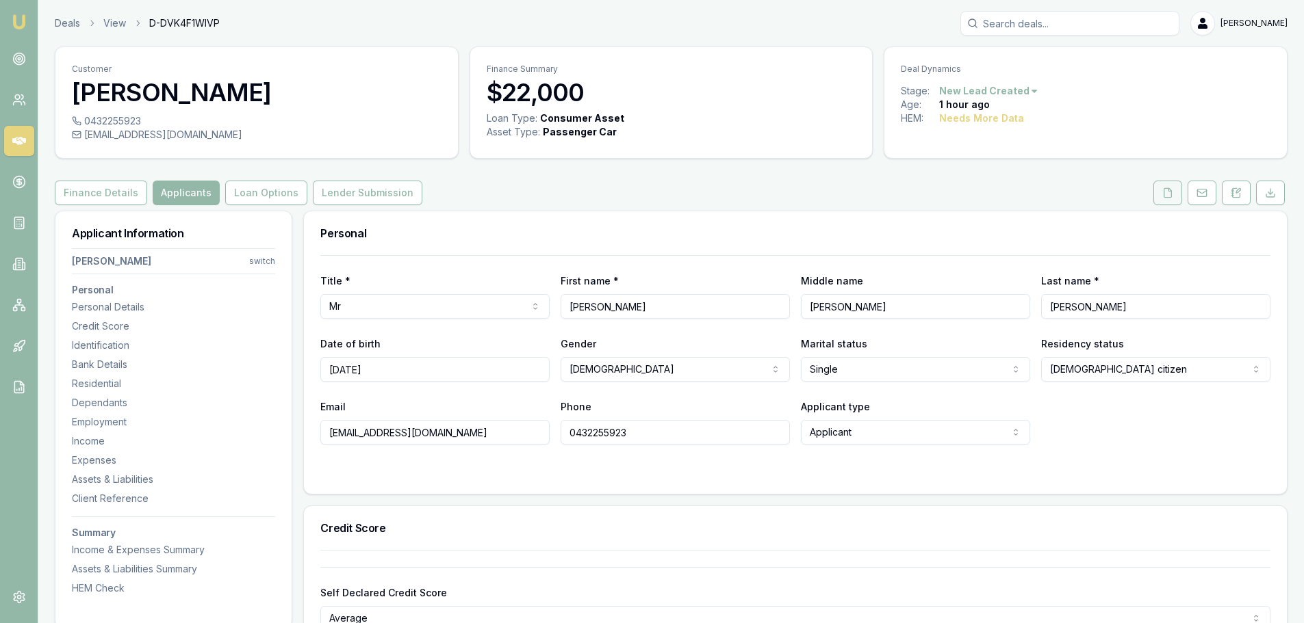
click at [1168, 189] on polyline at bounding box center [1169, 189] width 3 height 3
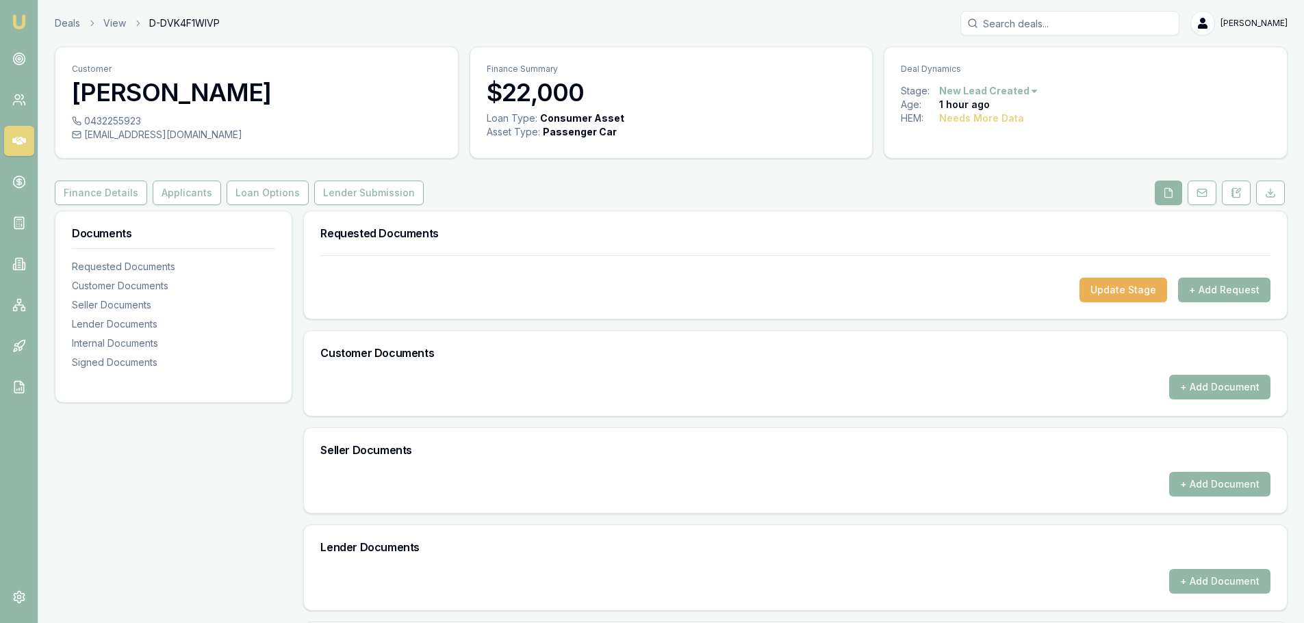
click at [692, 196] on div "Finance Details Applicants Loan Options Lender Submission" at bounding box center [671, 193] width 1232 height 25
click at [1214, 289] on button "+ Add Request" at bounding box center [1224, 290] width 92 height 25
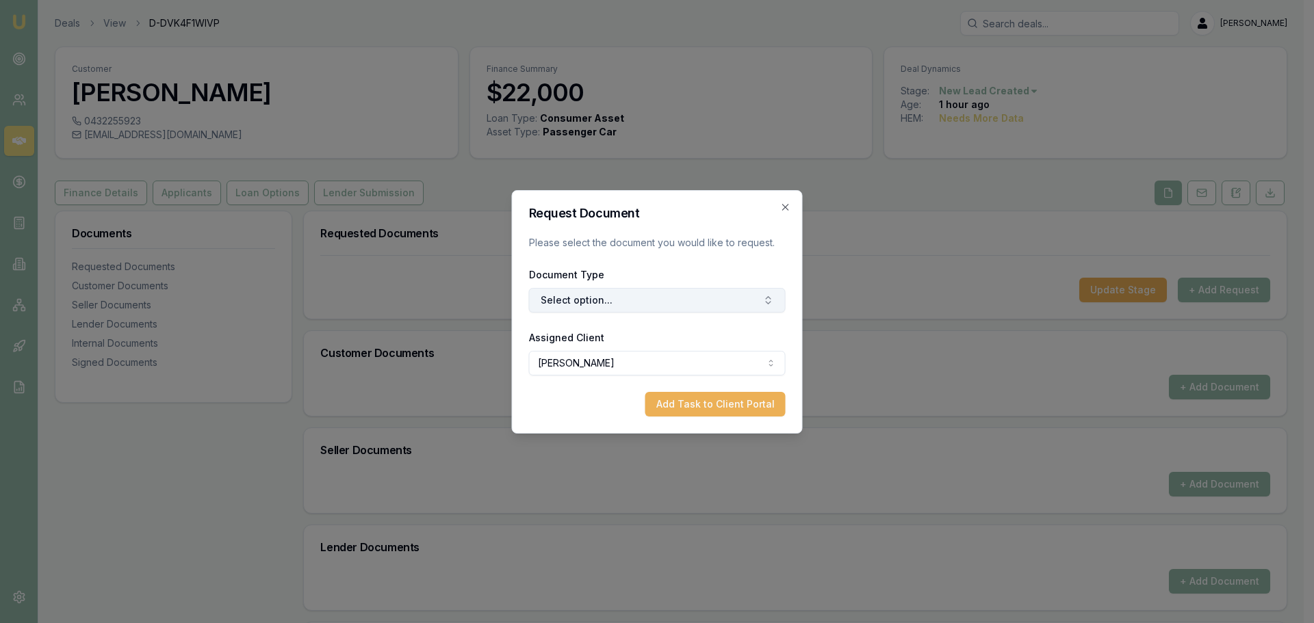
click at [607, 306] on button "Select option..." at bounding box center [657, 300] width 257 height 25
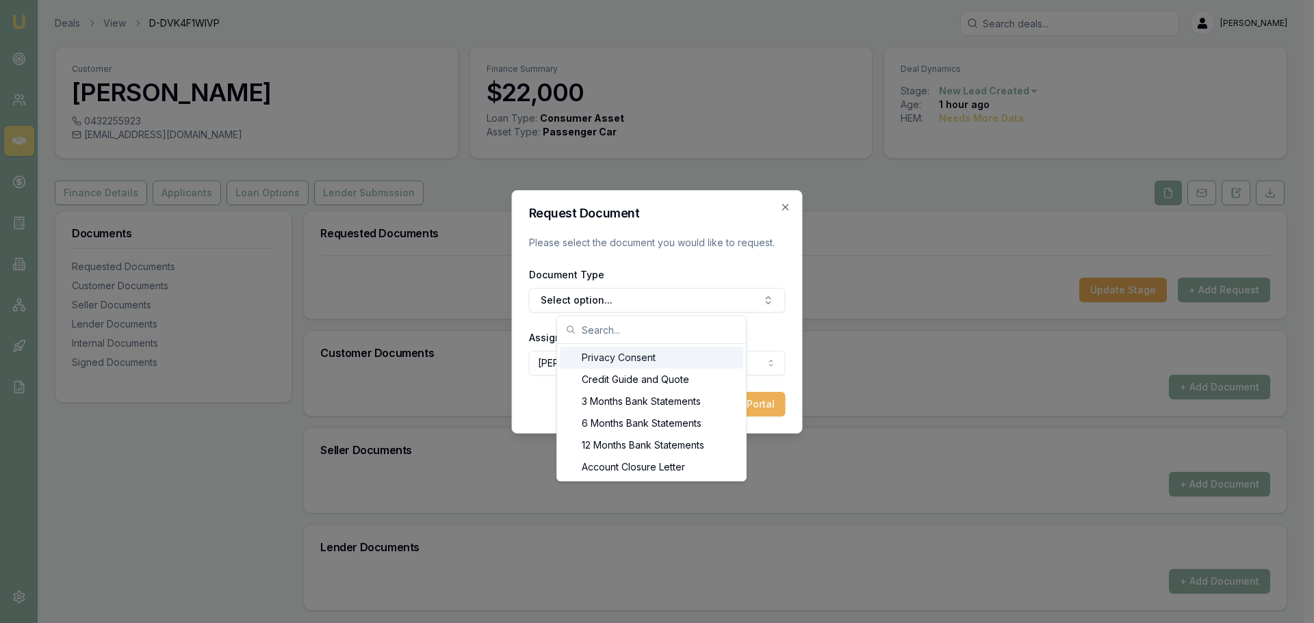
click at [642, 356] on div "Privacy Consent" at bounding box center [651, 358] width 183 height 22
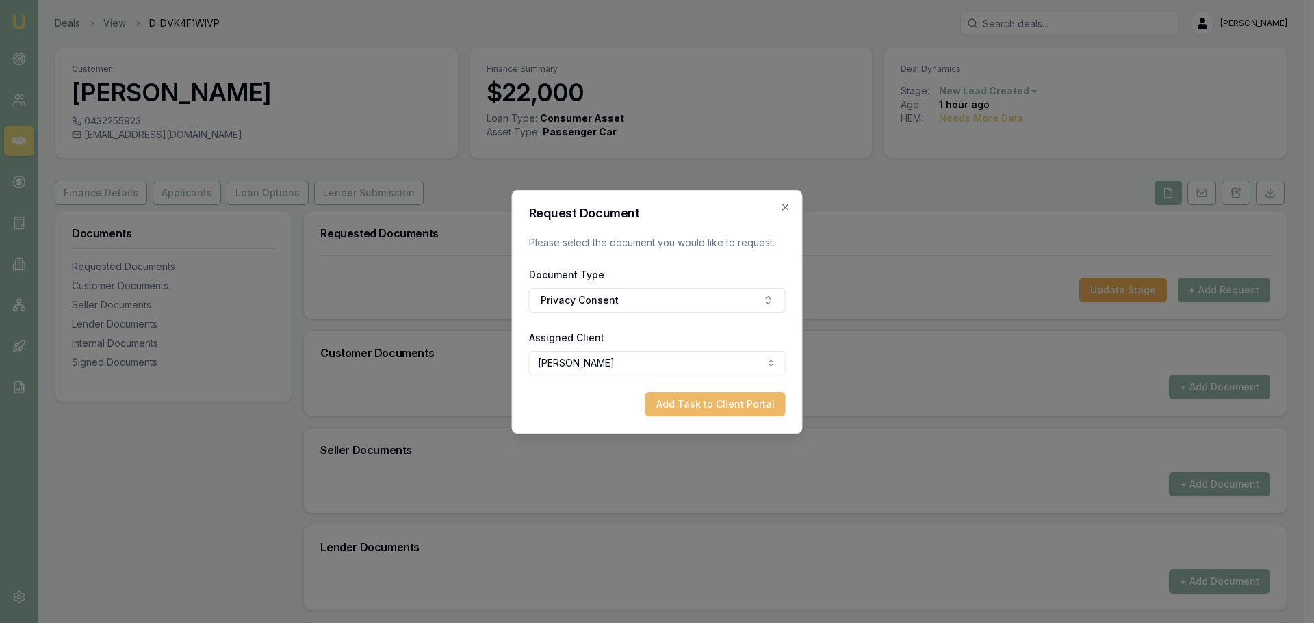
click at [744, 404] on button "Add Task to Client Portal" at bounding box center [715, 404] width 140 height 25
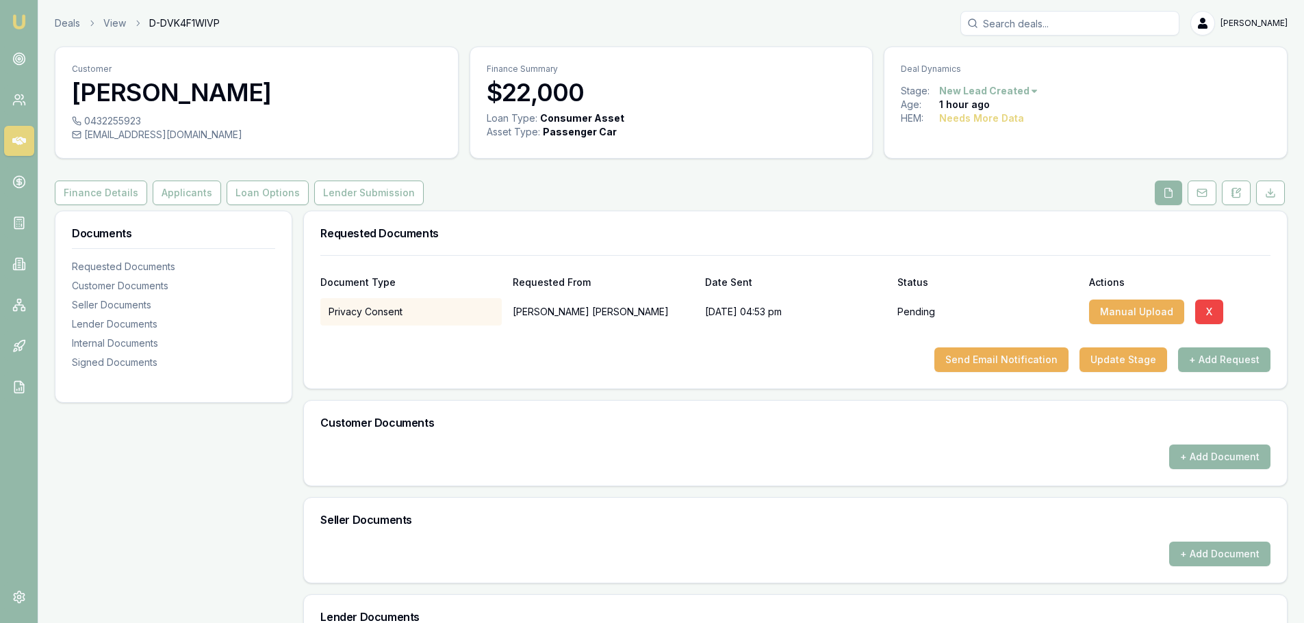
click at [1198, 352] on button "+ Add Request" at bounding box center [1224, 360] width 92 height 25
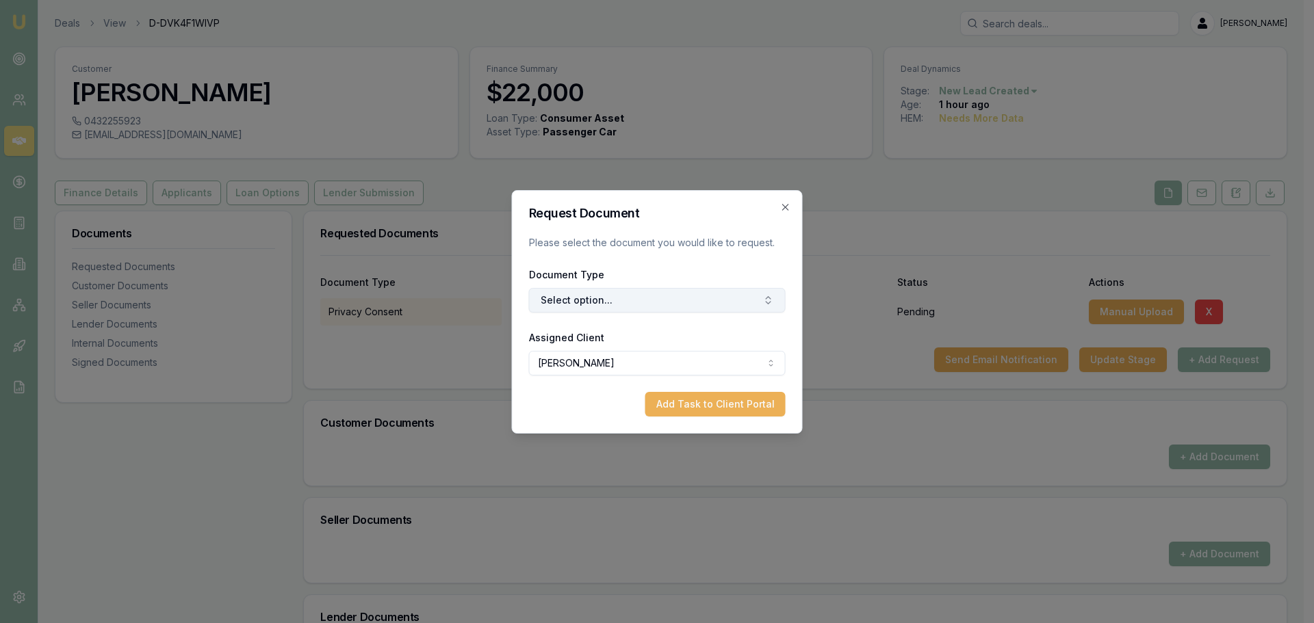
click at [732, 301] on button "Select option..." at bounding box center [657, 300] width 257 height 25
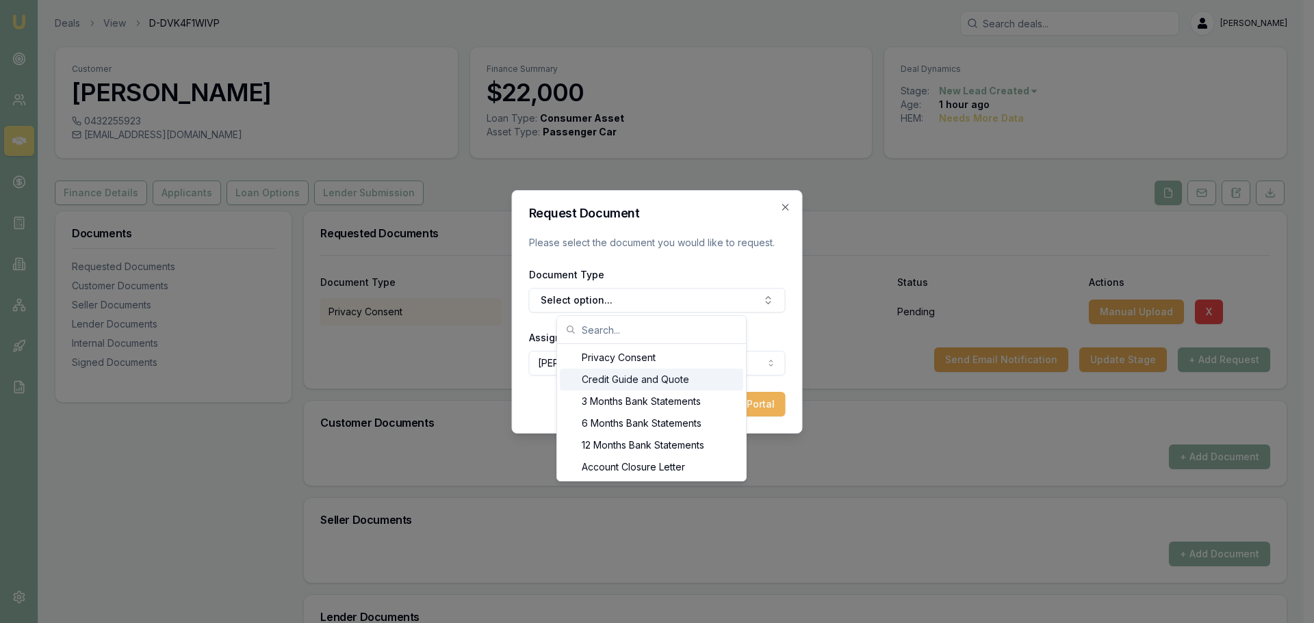
click at [681, 376] on div "Credit Guide and Quote" at bounding box center [651, 380] width 183 height 22
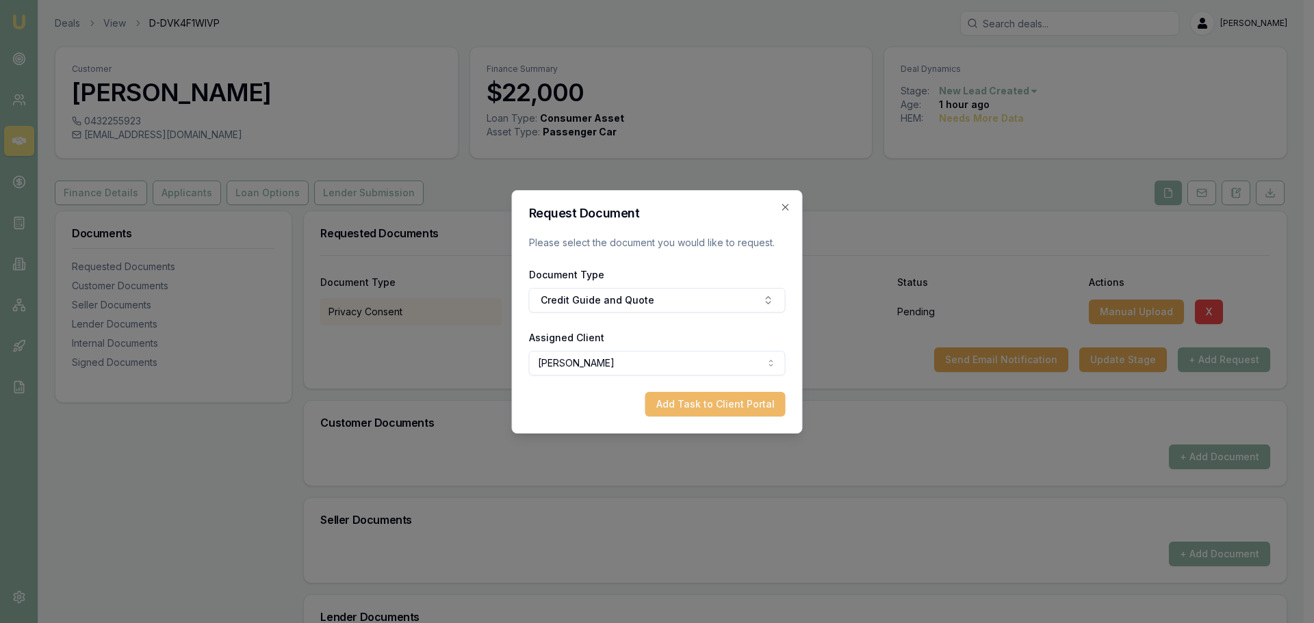
click at [702, 405] on button "Add Task to Client Portal" at bounding box center [715, 404] width 140 height 25
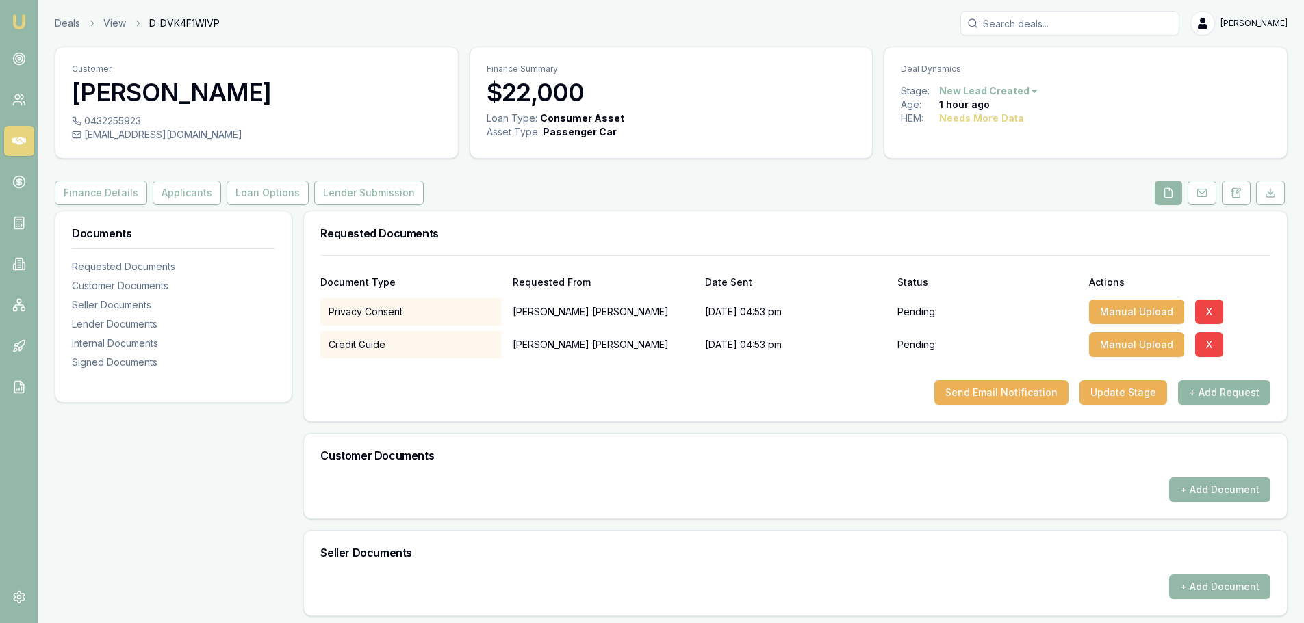
click at [1211, 392] on button "+ Add Request" at bounding box center [1224, 392] width 92 height 25
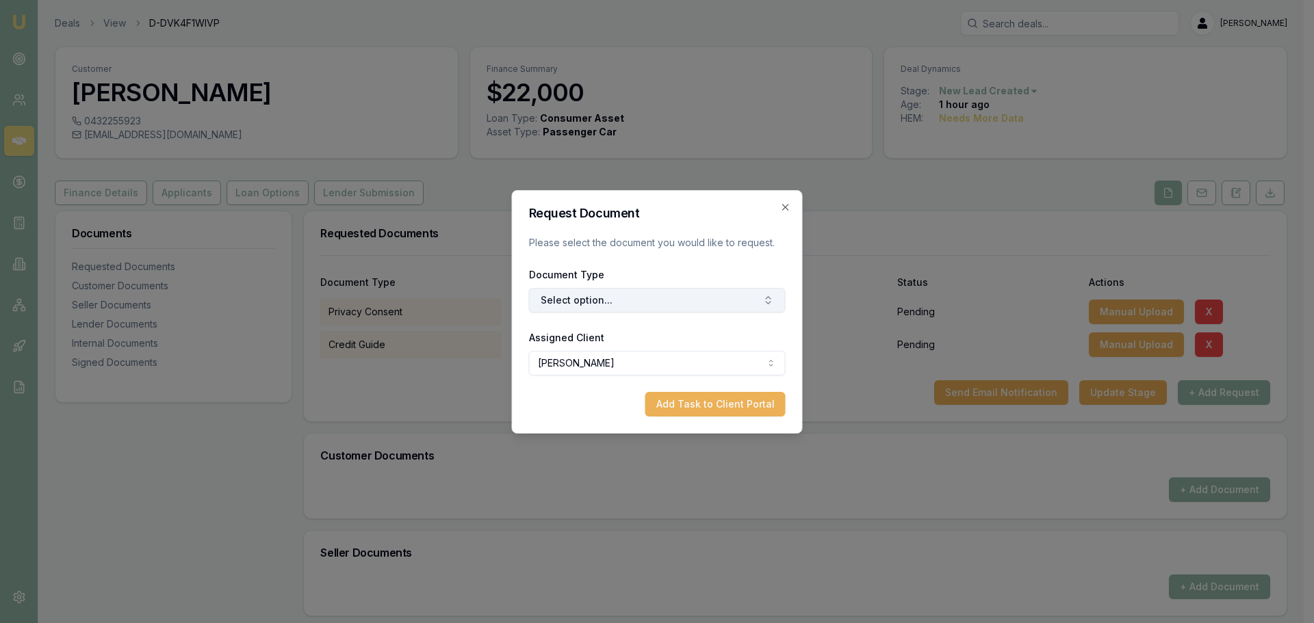
click at [578, 296] on button "Select option..." at bounding box center [657, 300] width 257 height 25
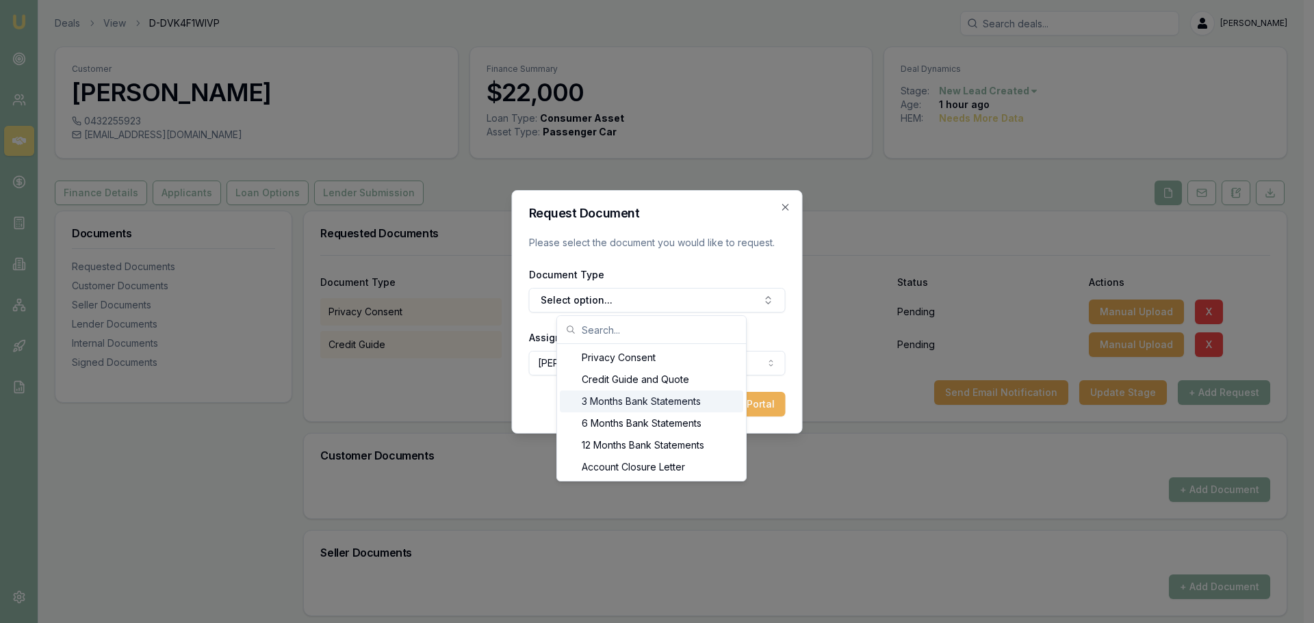
click at [611, 411] on div "3 Months Bank Statements" at bounding box center [651, 402] width 183 height 22
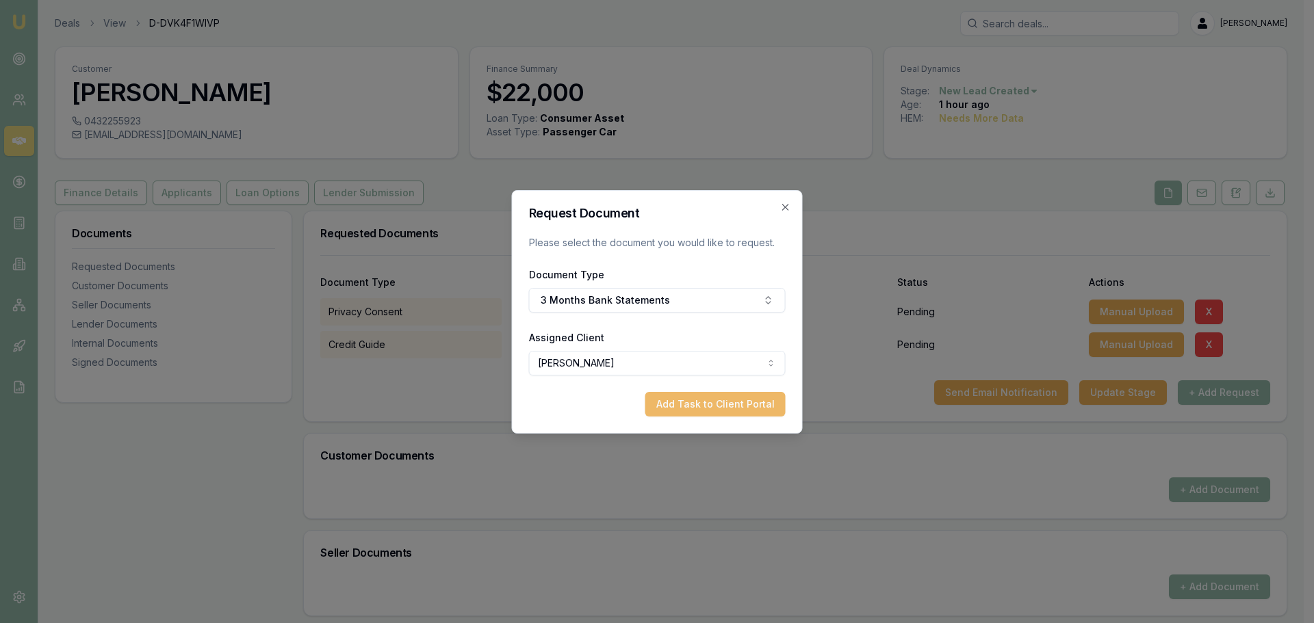
click at [679, 406] on button "Add Task to Client Portal" at bounding box center [715, 404] width 140 height 25
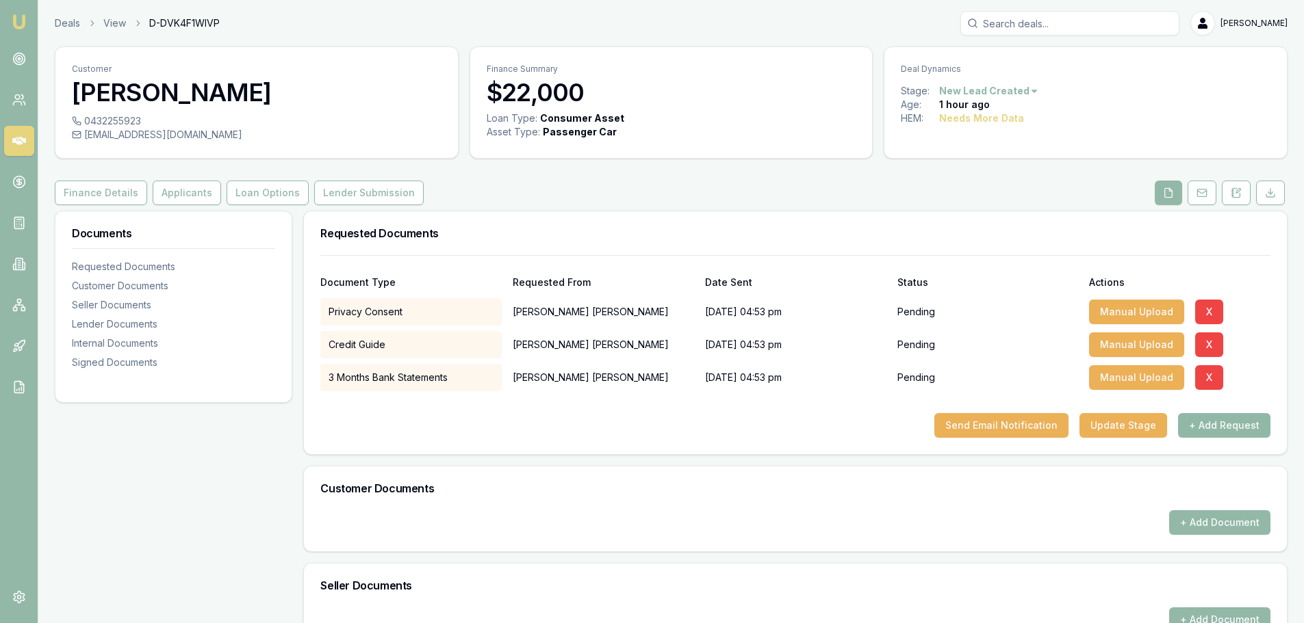
click at [1237, 426] on button "+ Add Request" at bounding box center [1224, 425] width 92 height 25
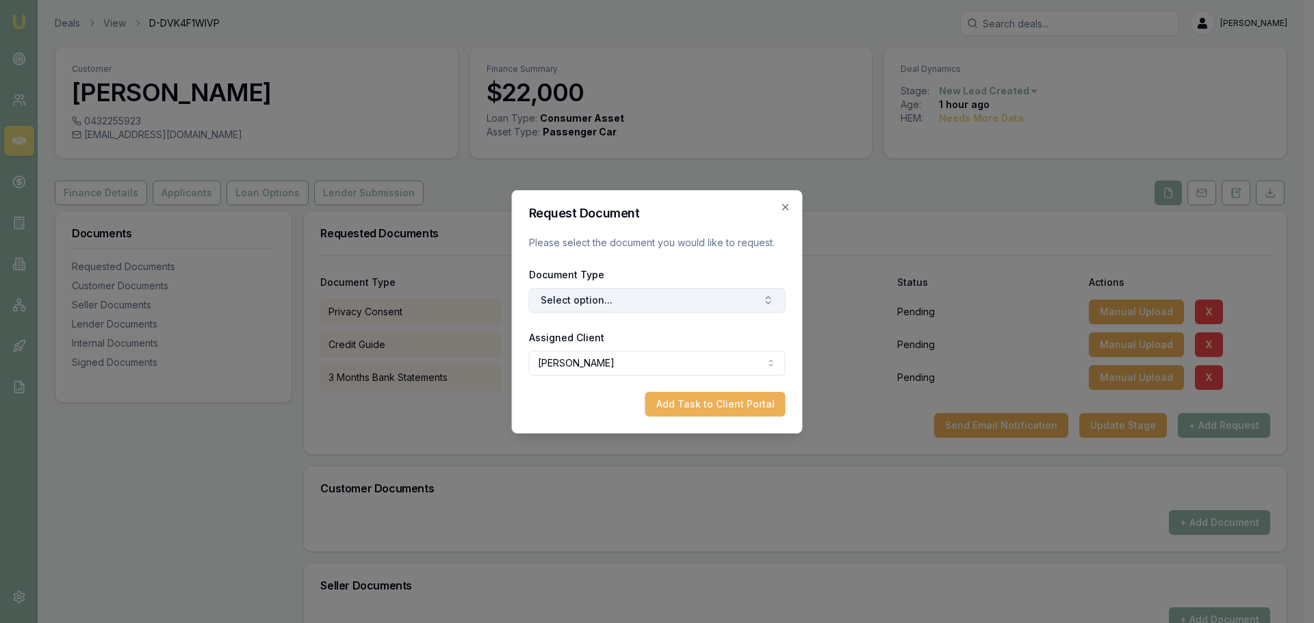
click at [662, 298] on button "Select option..." at bounding box center [657, 300] width 257 height 25
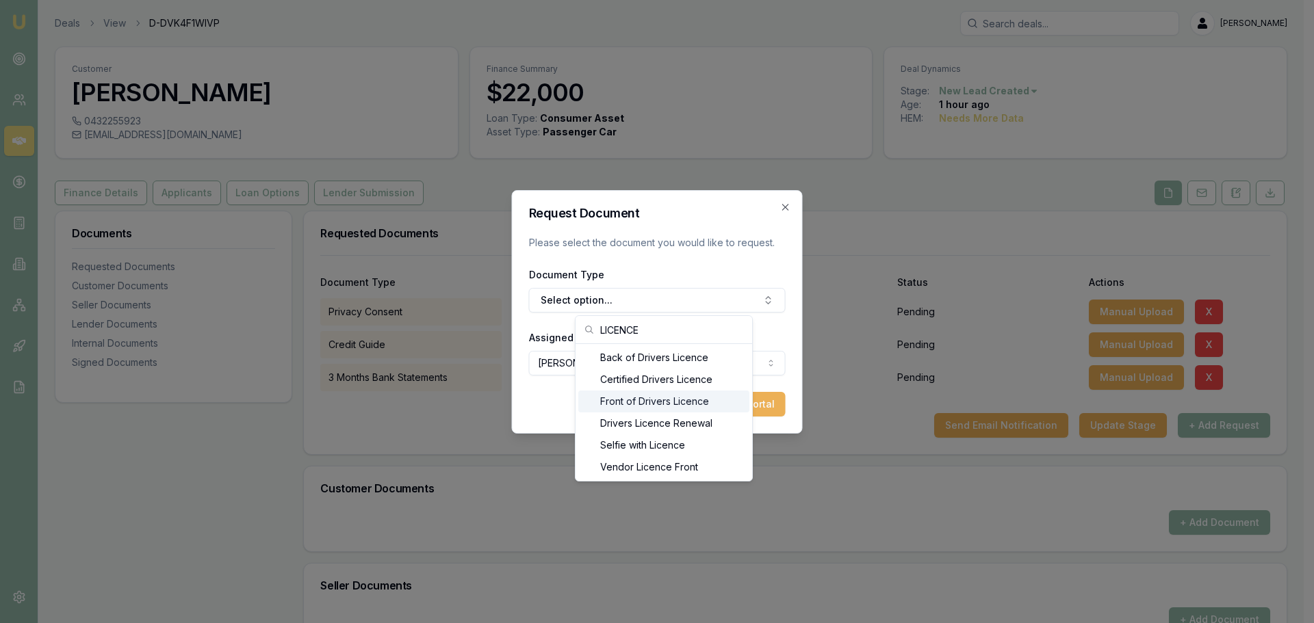
type input "LICENCE"
click at [664, 405] on div "Front of Drivers Licence" at bounding box center [663, 402] width 171 height 22
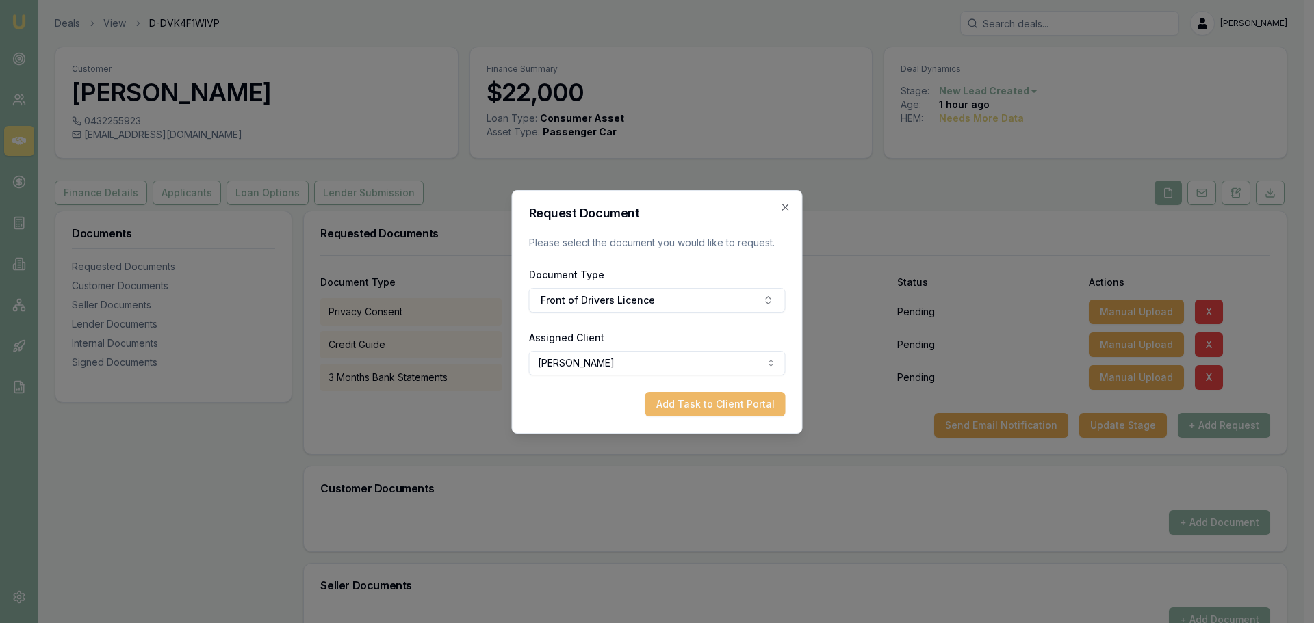
click at [718, 403] on button "Add Task to Client Portal" at bounding box center [715, 404] width 140 height 25
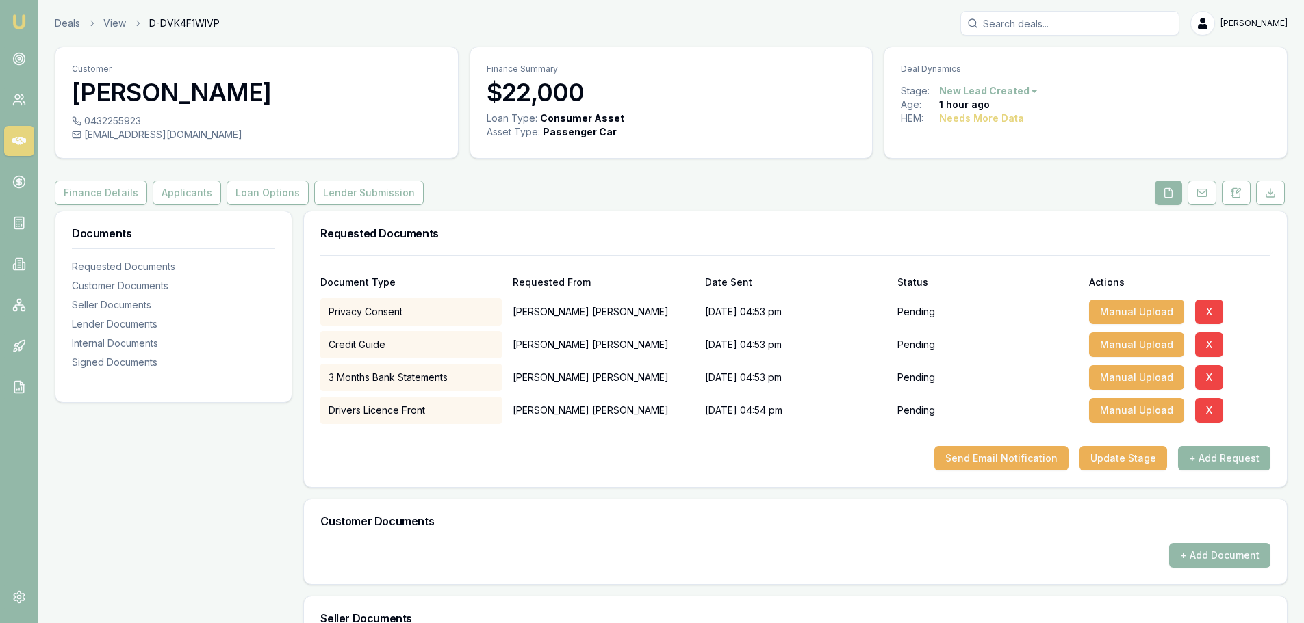
click at [1254, 464] on button "+ Add Request" at bounding box center [1224, 458] width 92 height 25
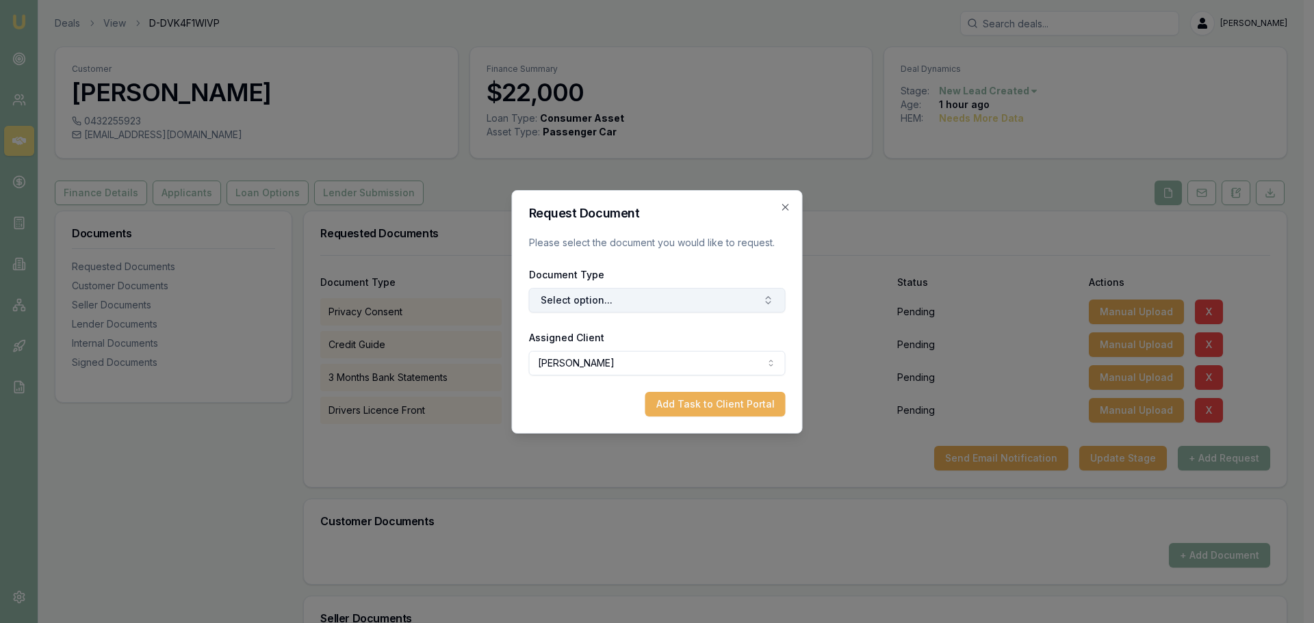
click at [721, 294] on button "Select option..." at bounding box center [657, 300] width 257 height 25
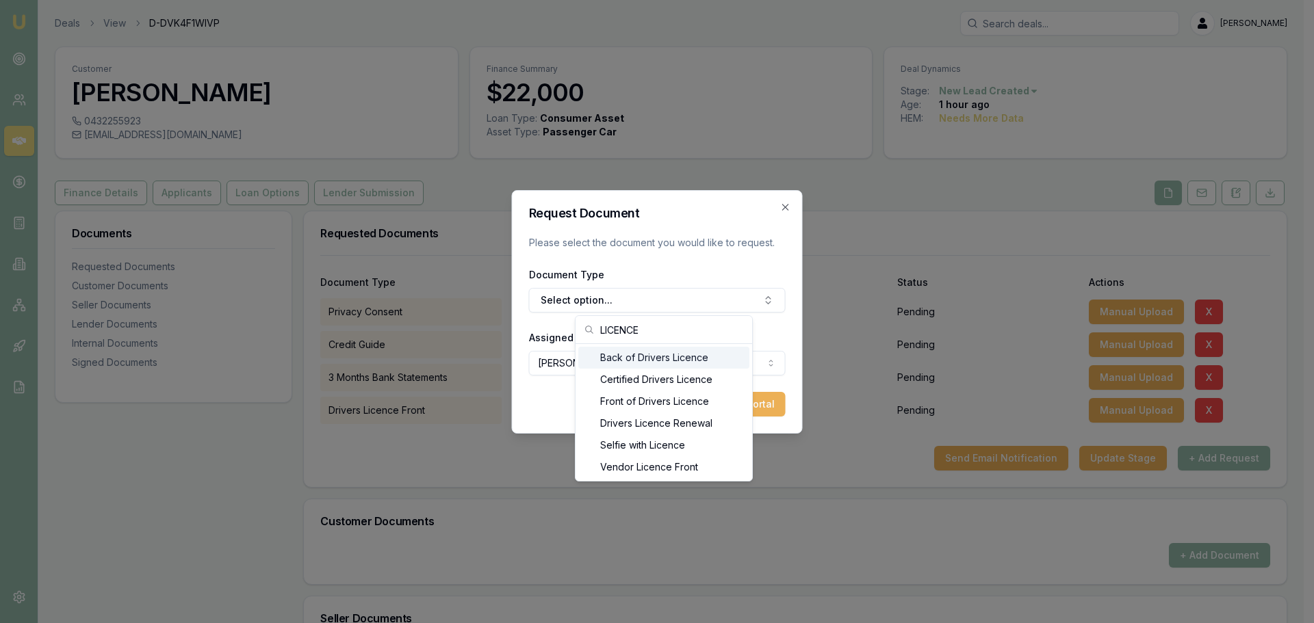
type input "LICENCE"
click at [612, 354] on div "Back of Drivers Licence" at bounding box center [663, 358] width 171 height 22
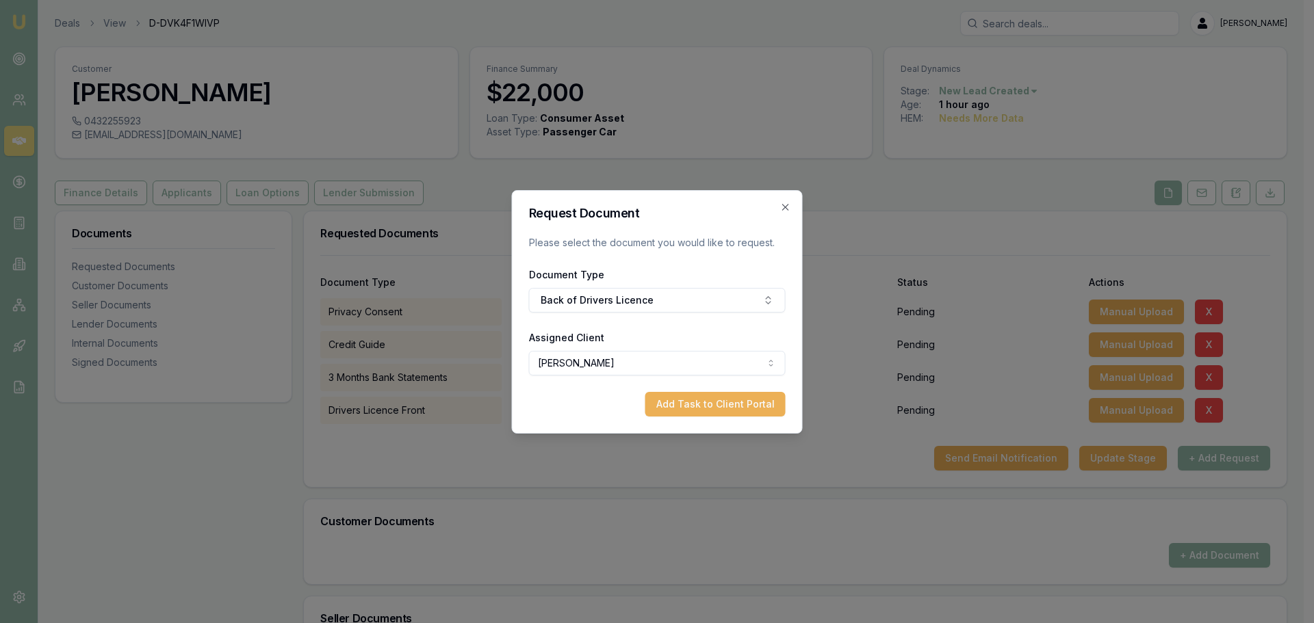
click at [706, 400] on button "Add Task to Client Portal" at bounding box center [715, 404] width 140 height 25
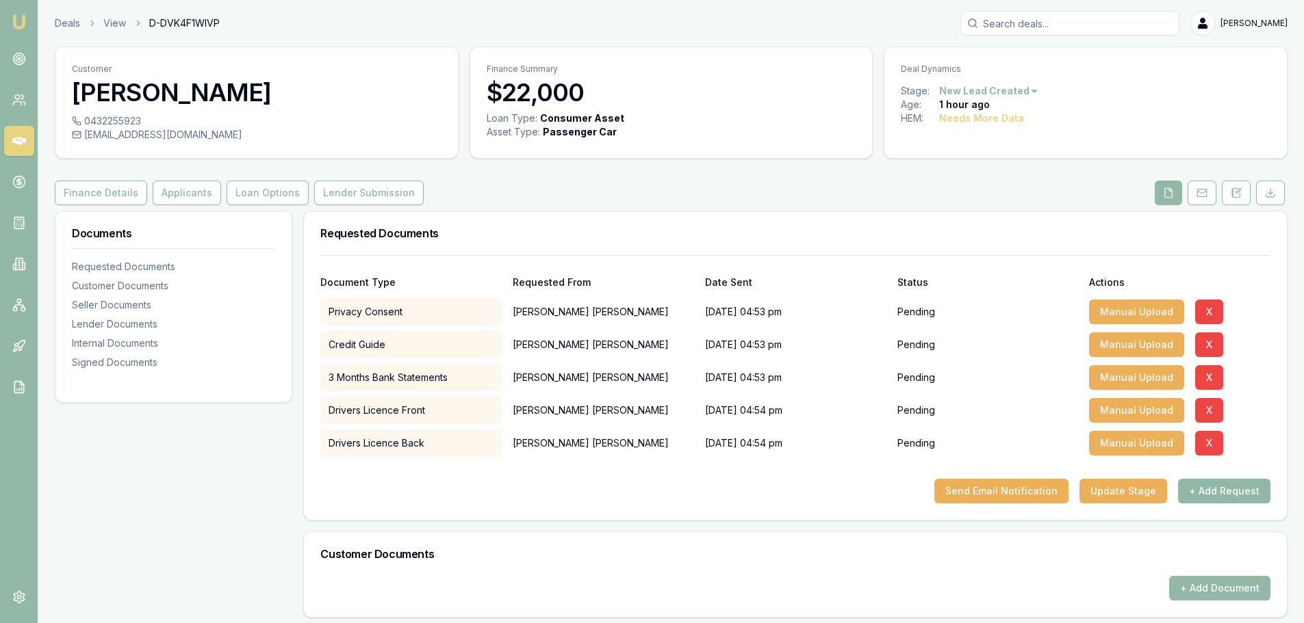
click at [1227, 491] on button "+ Add Request" at bounding box center [1224, 491] width 92 height 25
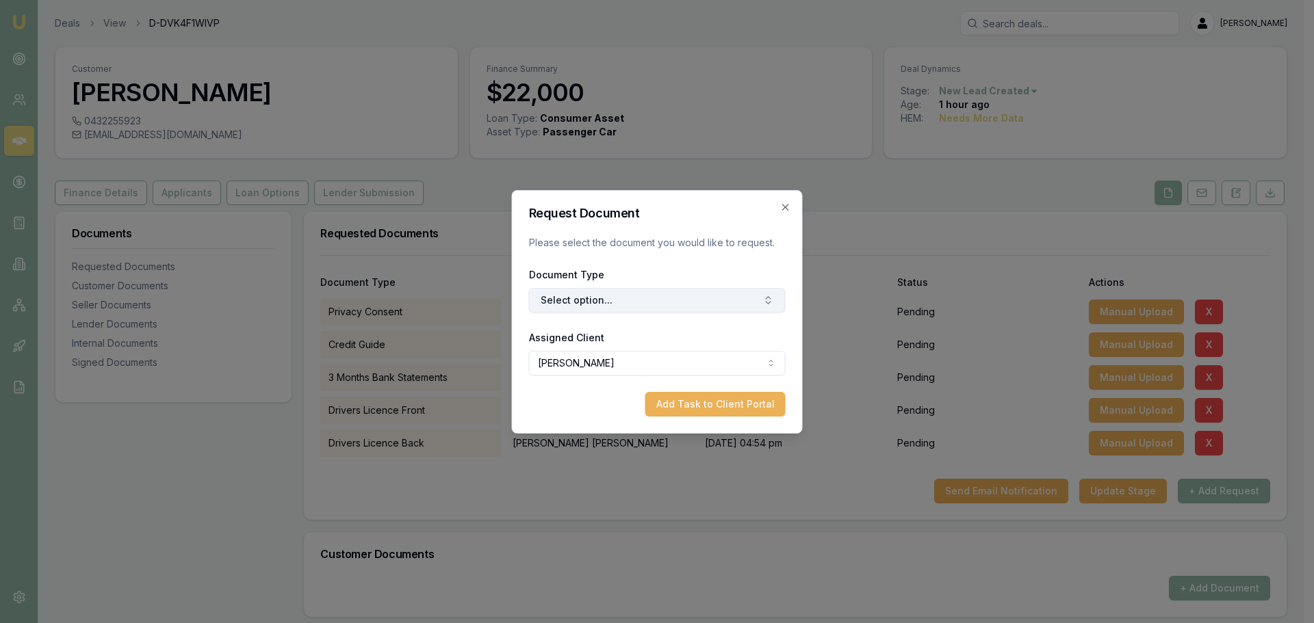
click at [610, 301] on button "Select option..." at bounding box center [657, 300] width 257 height 25
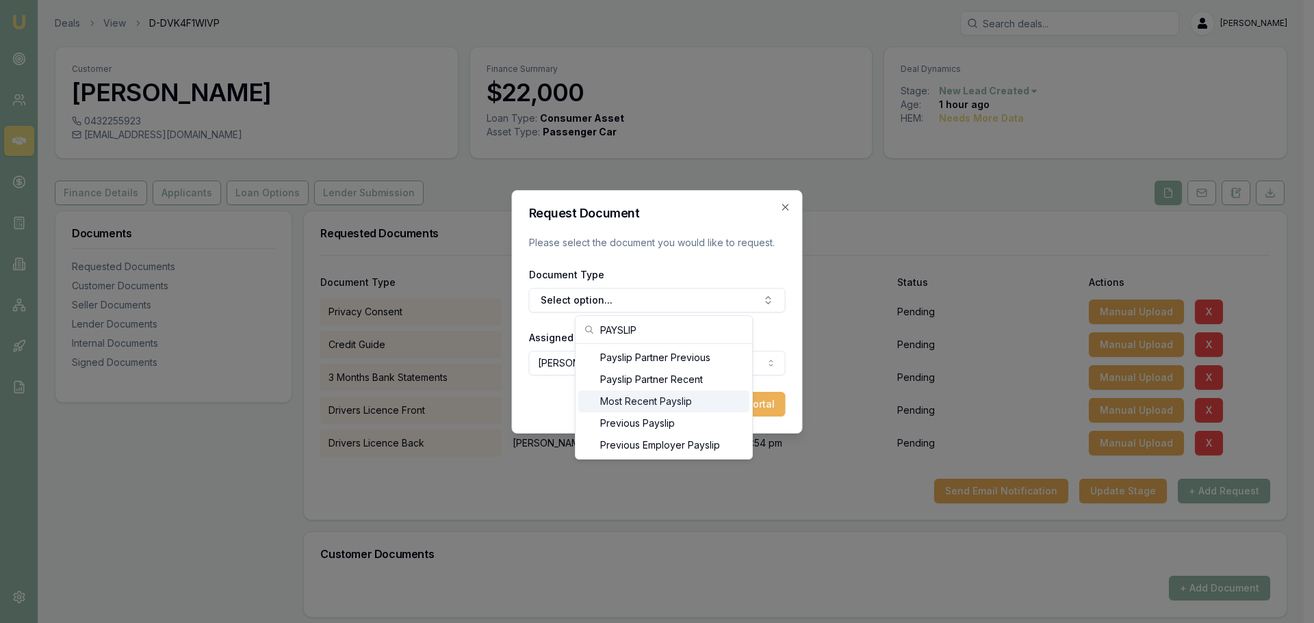
type input "PAYSLIP"
click at [657, 403] on div "Most Recent Payslip" at bounding box center [663, 402] width 171 height 22
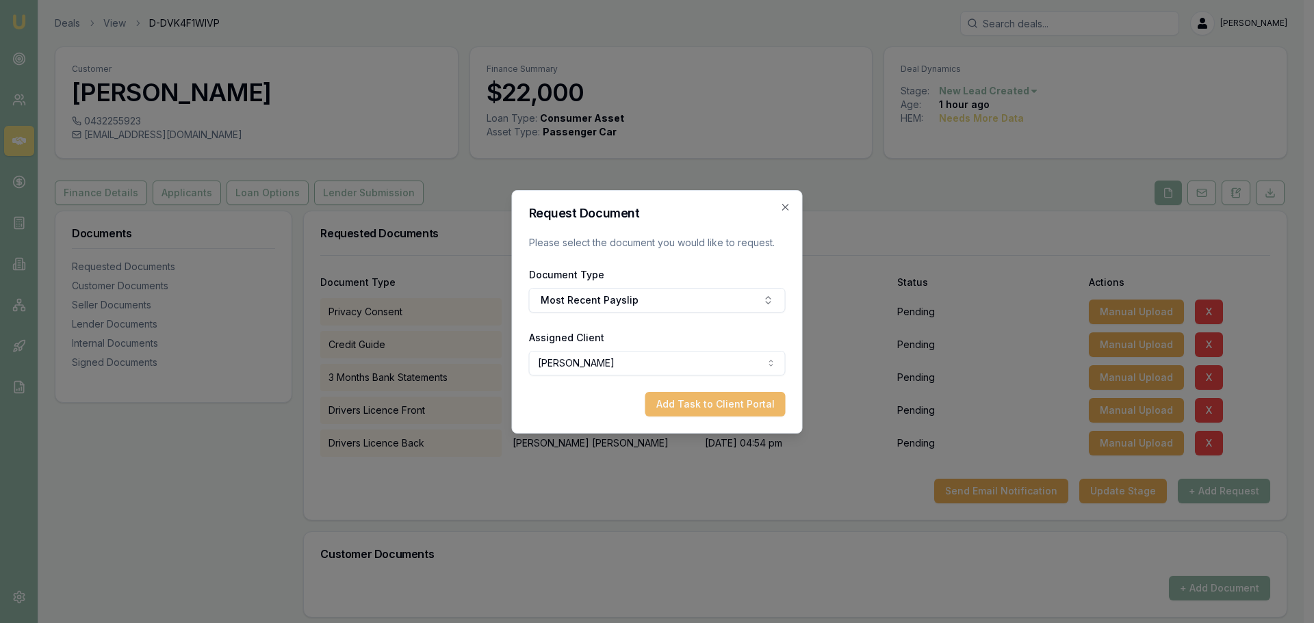
click at [721, 411] on button "Add Task to Client Portal" at bounding box center [715, 404] width 140 height 25
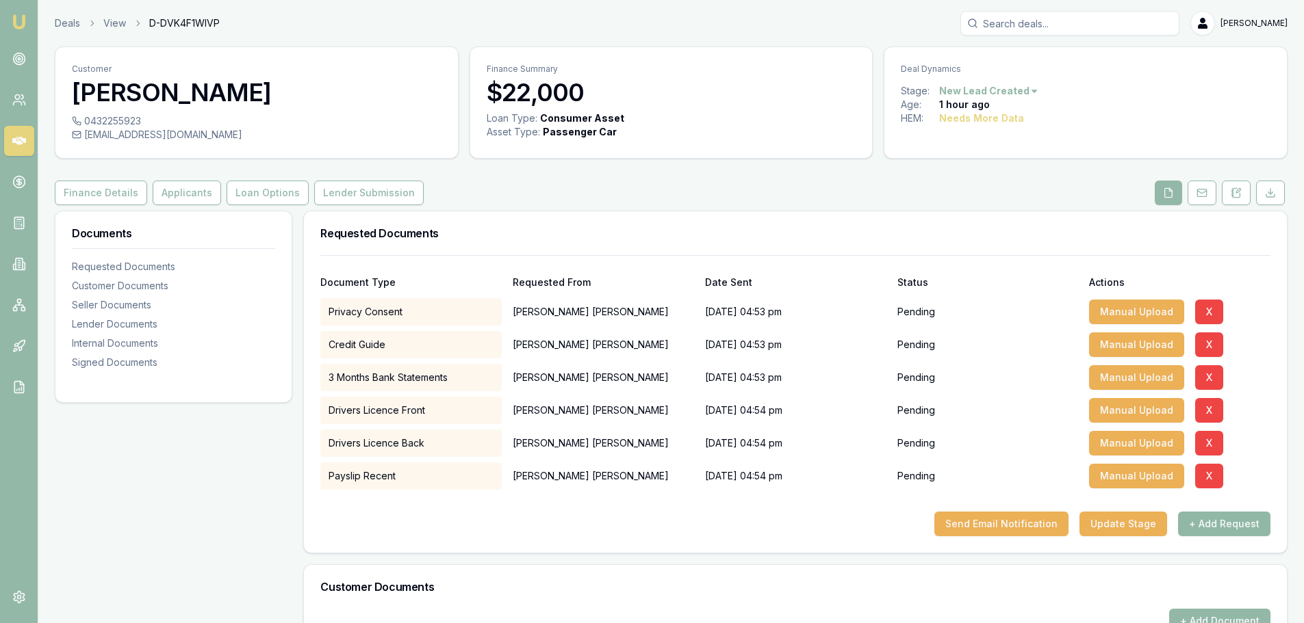
click at [1236, 525] on button "+ Add Request" at bounding box center [1224, 524] width 92 height 25
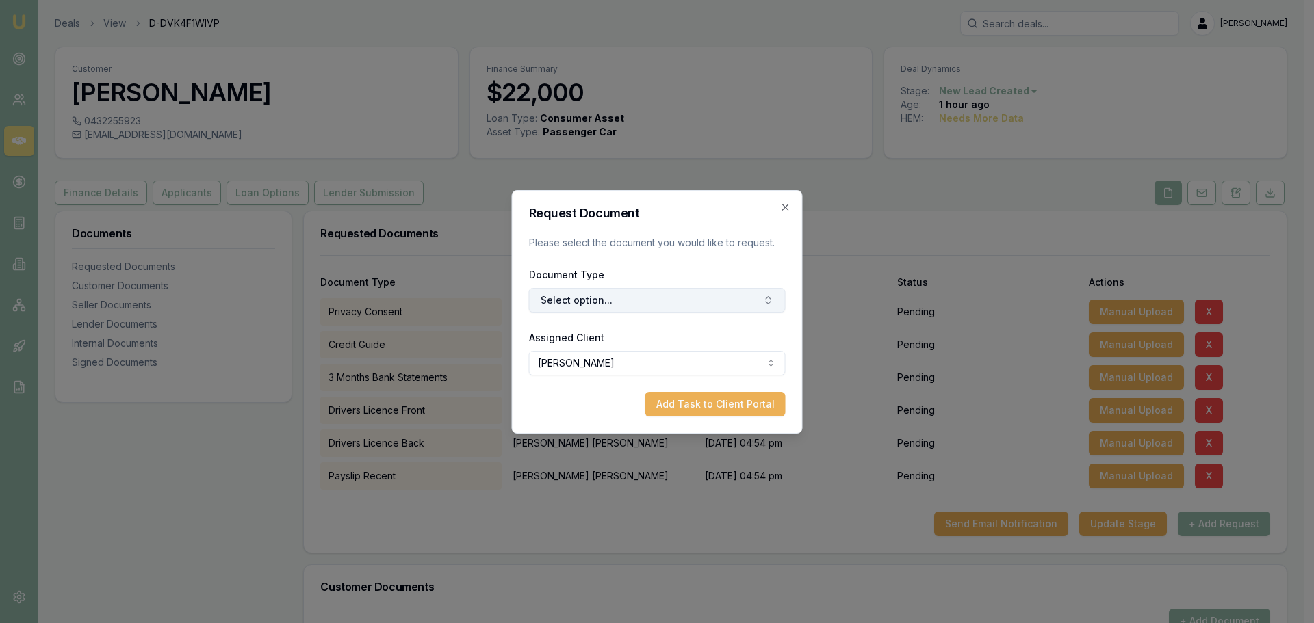
click at [550, 295] on button "Select option..." at bounding box center [657, 300] width 257 height 25
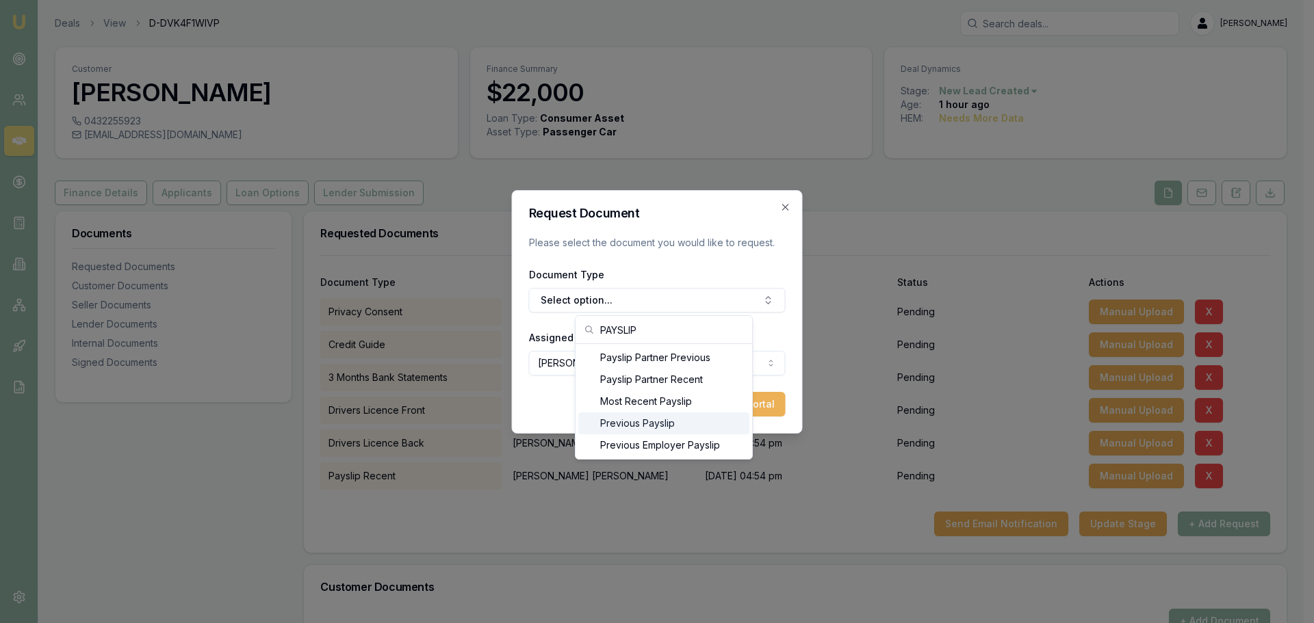
type input "PAYSLIP"
click at [653, 422] on div "Previous Payslip" at bounding box center [663, 424] width 171 height 22
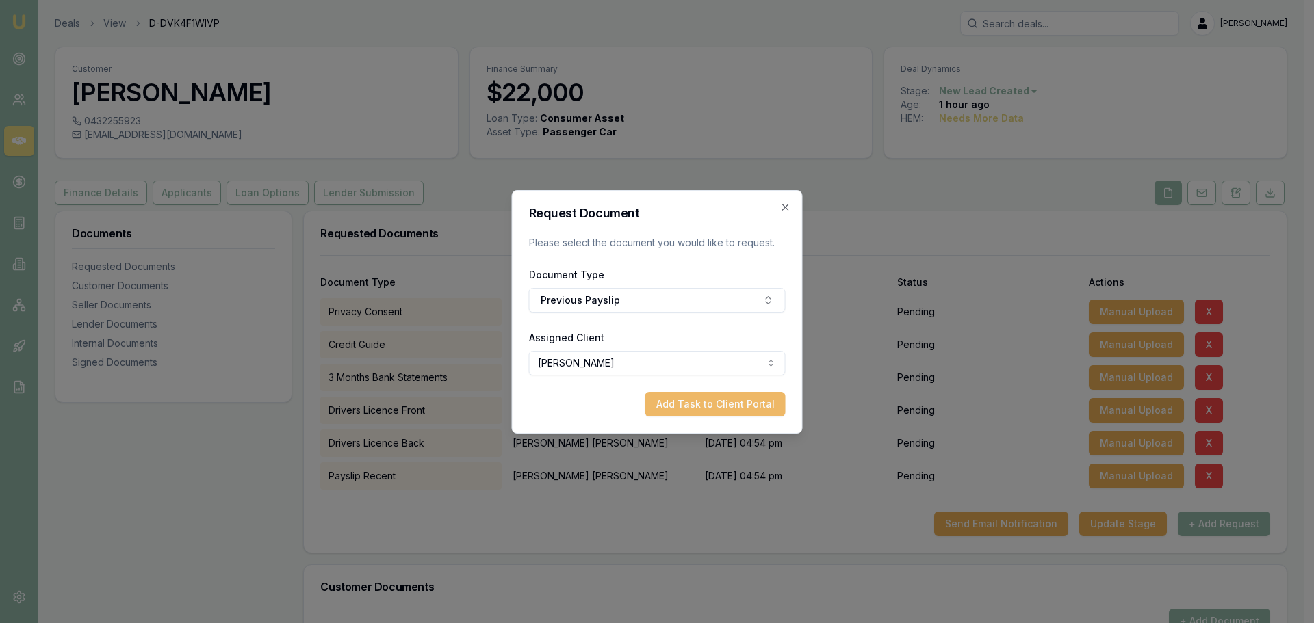
click at [695, 414] on button "Add Task to Client Portal" at bounding box center [715, 404] width 140 height 25
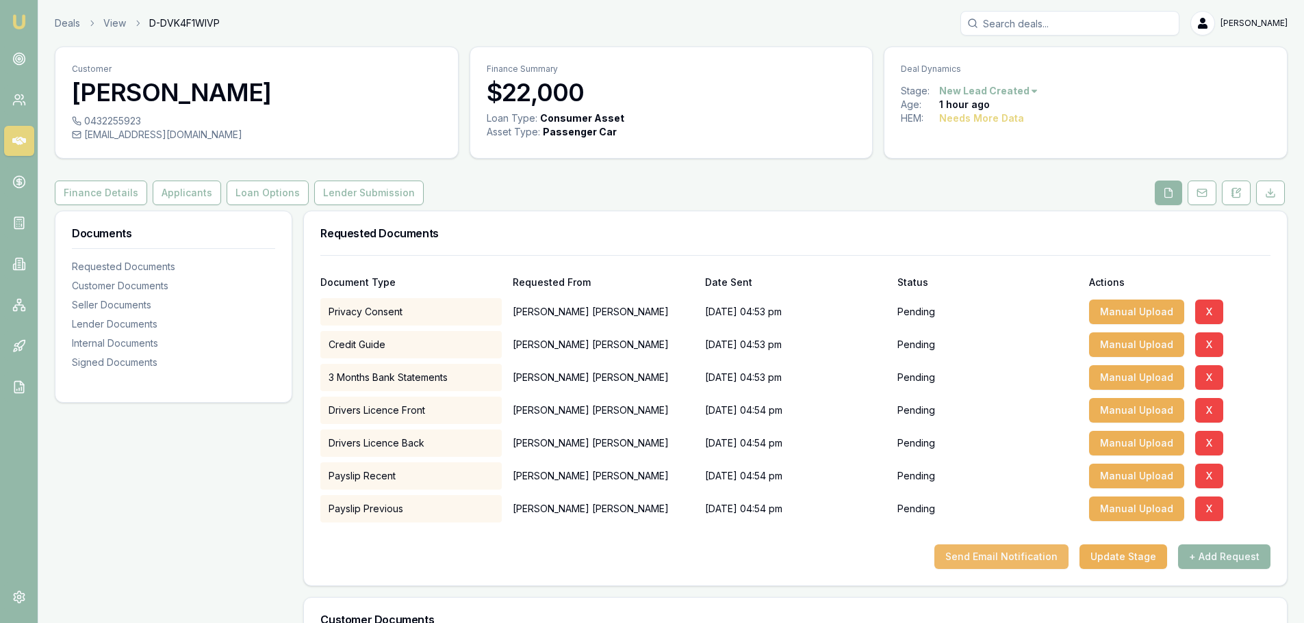
click at [1023, 560] on button "Send Email Notification" at bounding box center [1001, 557] width 134 height 25
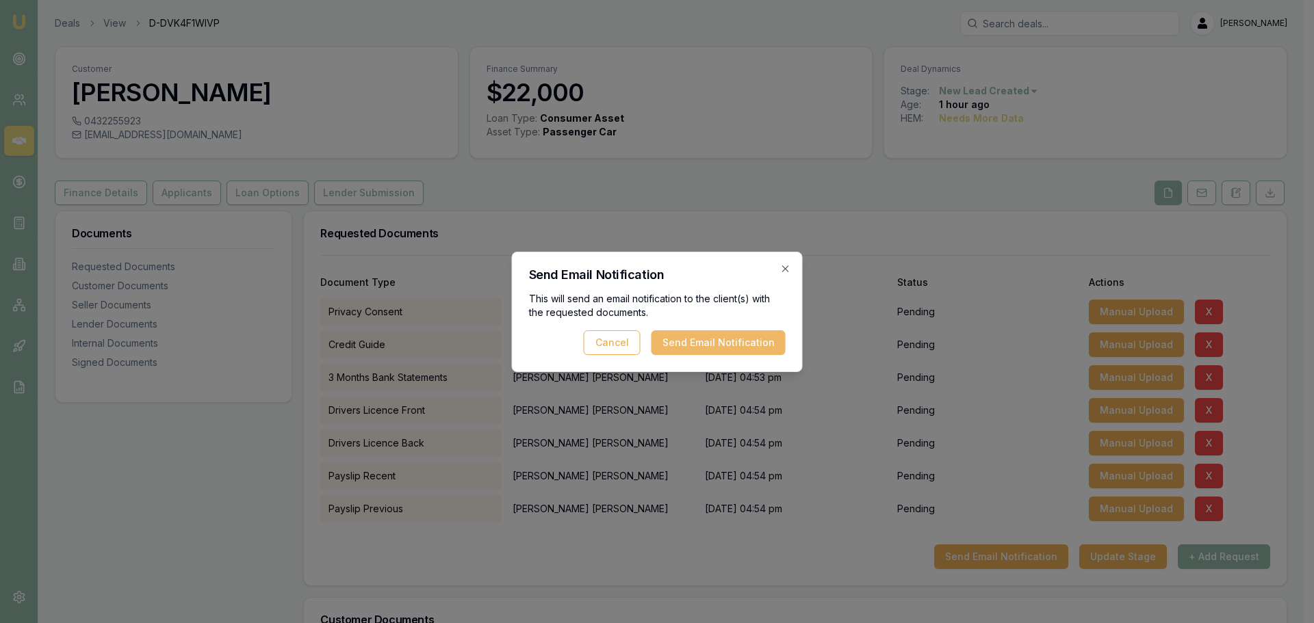
click at [690, 341] on button "Send Email Notification" at bounding box center [718, 343] width 134 height 25
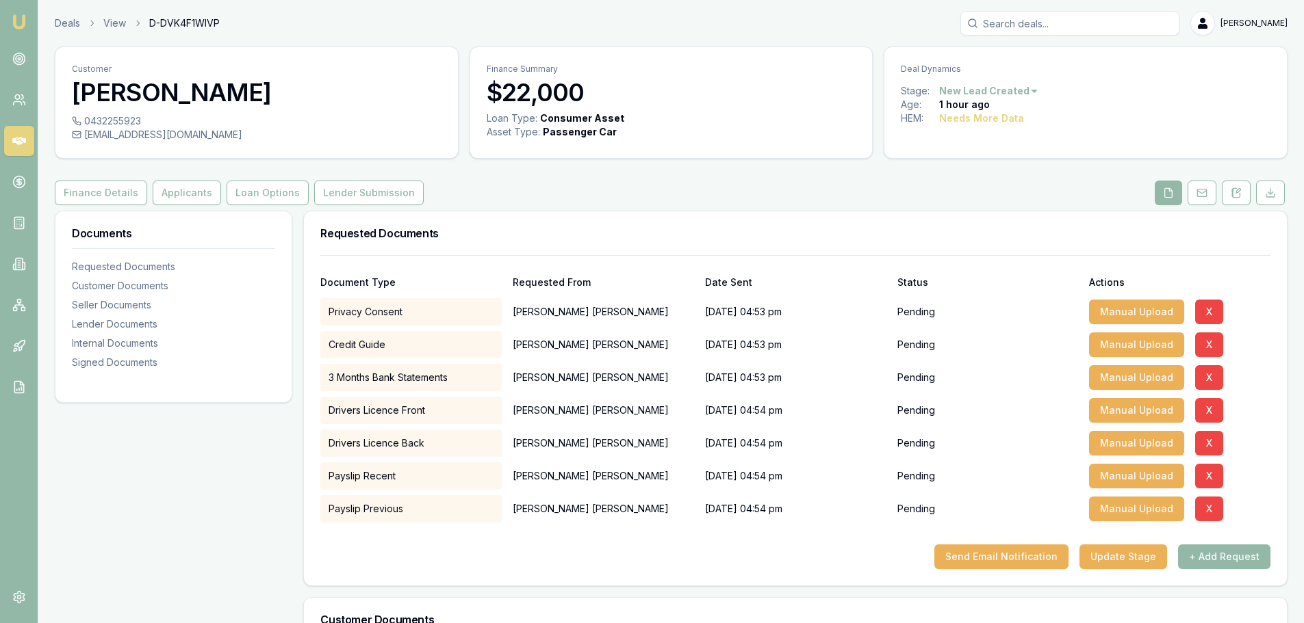
click at [654, 200] on div "Finance Details Applicants Loan Options Lender Submission" at bounding box center [671, 193] width 1232 height 25
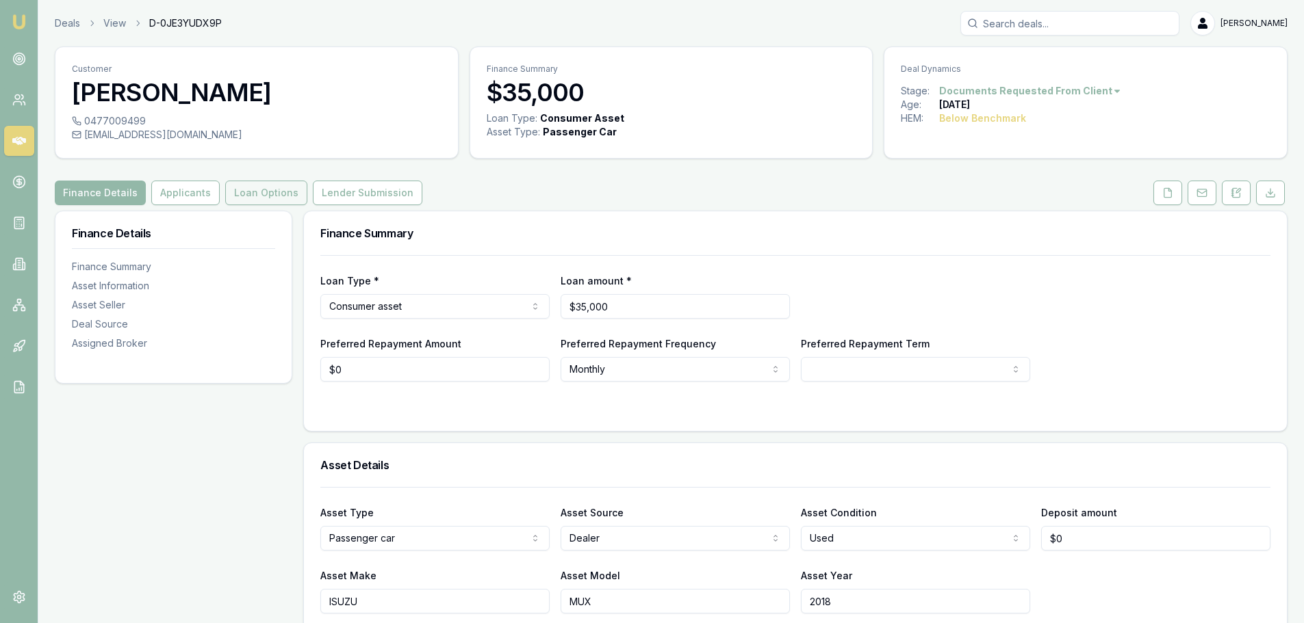
click at [250, 192] on button "Loan Options" at bounding box center [266, 193] width 82 height 25
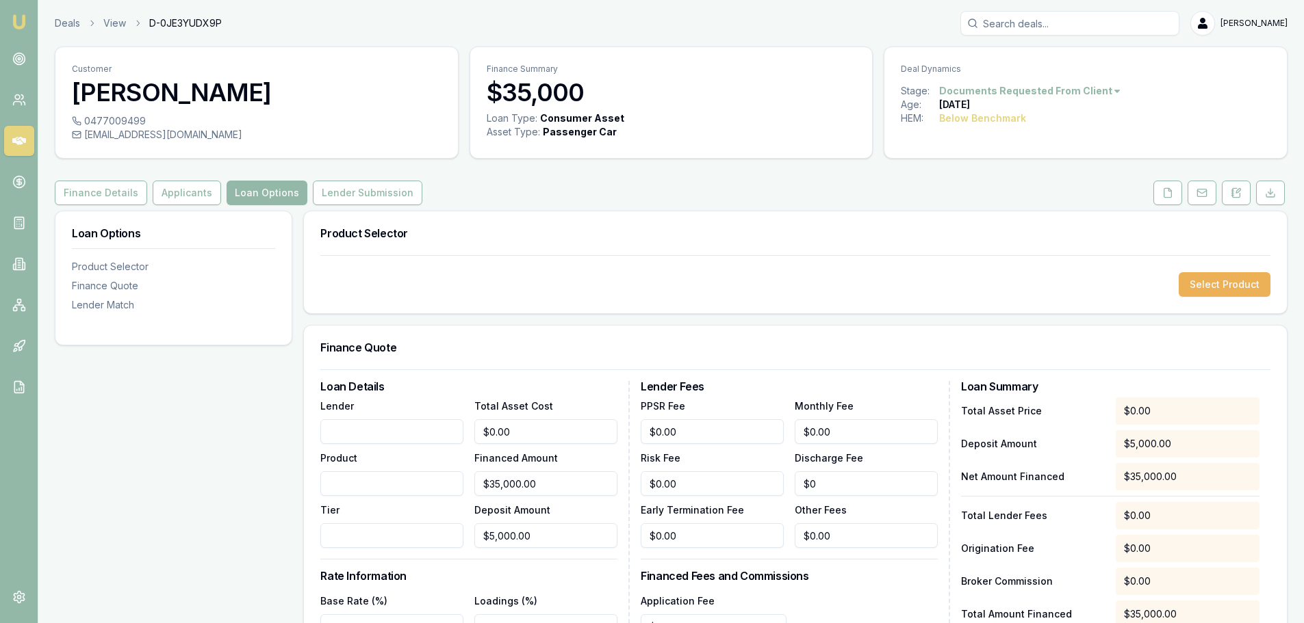
click at [583, 194] on div "Finance Details Applicants Loan Options Lender Submission" at bounding box center [671, 193] width 1232 height 25
click at [617, 228] on h3 "Product Selector" at bounding box center [795, 233] width 950 height 11
drag, startPoint x: 560, startPoint y: 434, endPoint x: 218, endPoint y: 439, distance: 341.5
type input "3"
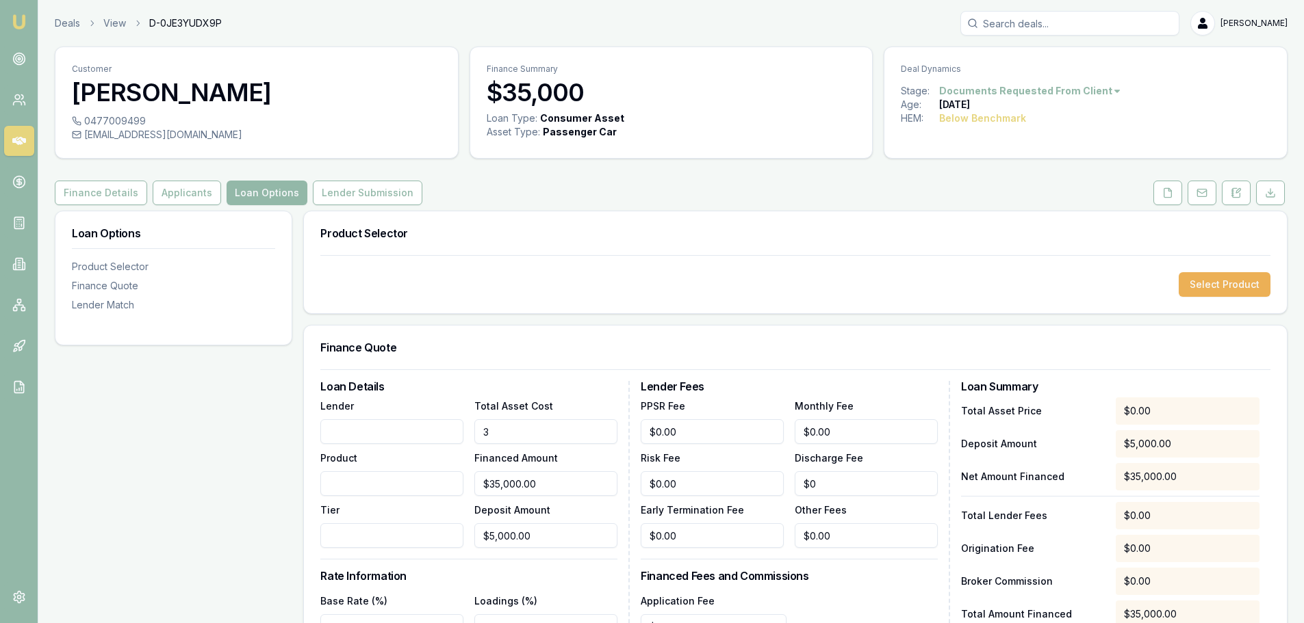
type input "$0.00"
type input "35000"
type input "$30,000.00"
type input "$35,000.00"
click at [450, 268] on div "Select Product" at bounding box center [795, 284] width 983 height 58
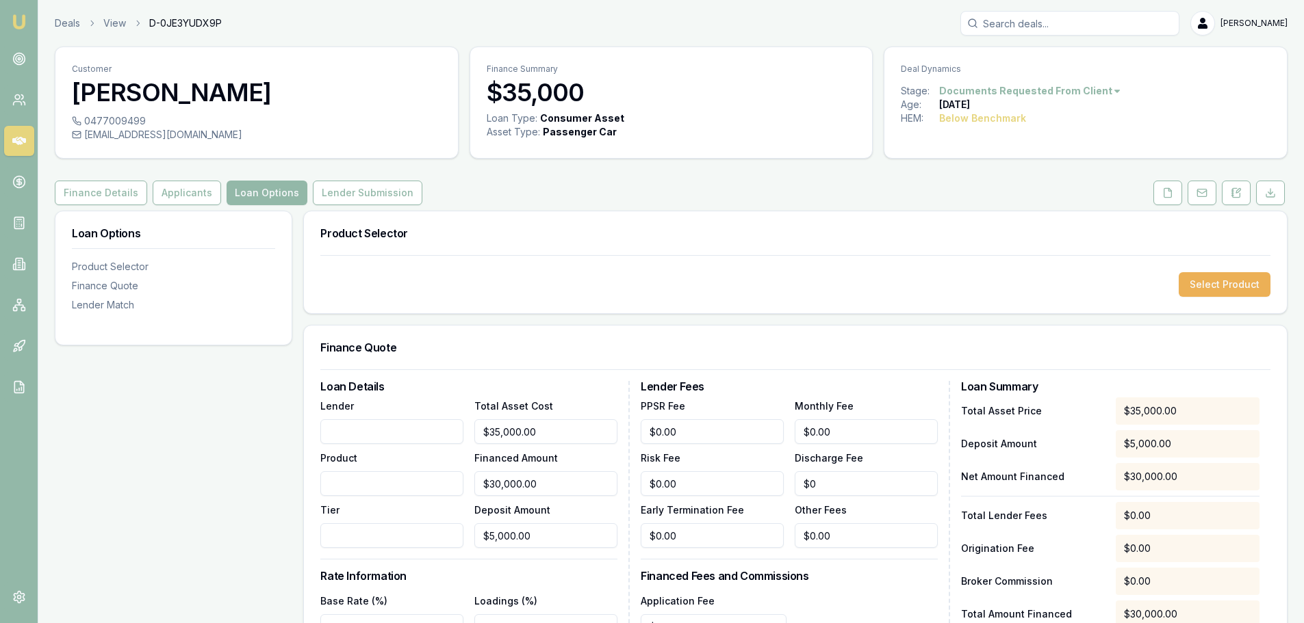
click at [450, 268] on div "Select Product" at bounding box center [795, 284] width 983 height 58
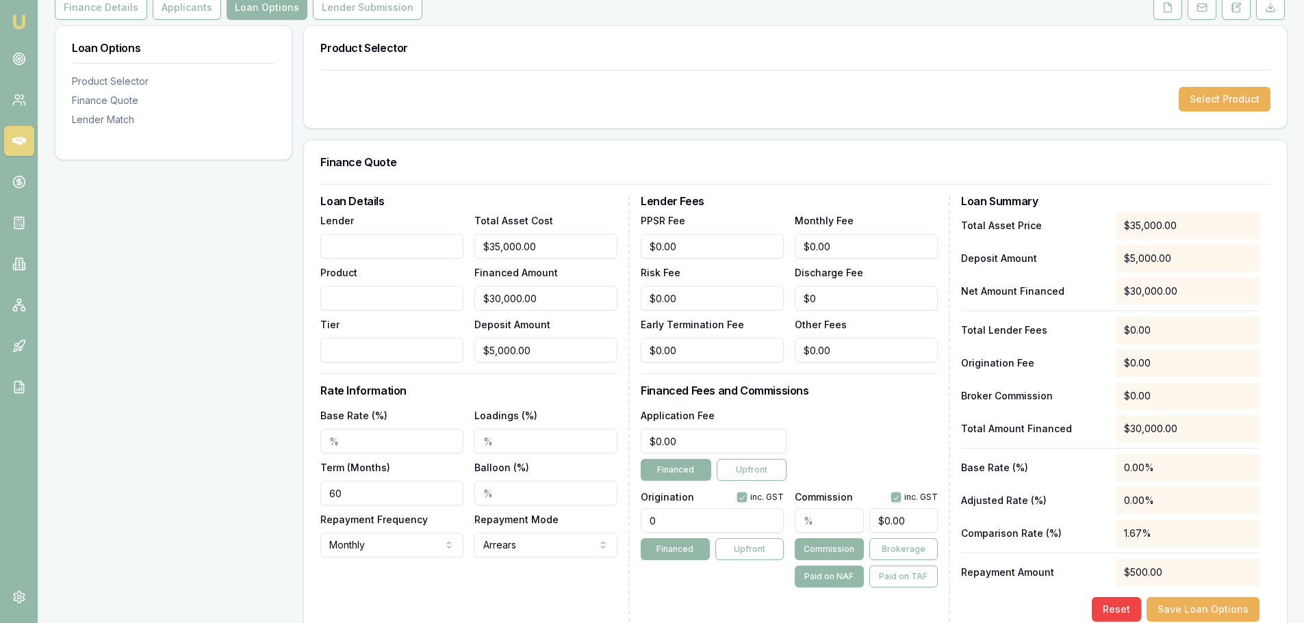
scroll to position [205, 0]
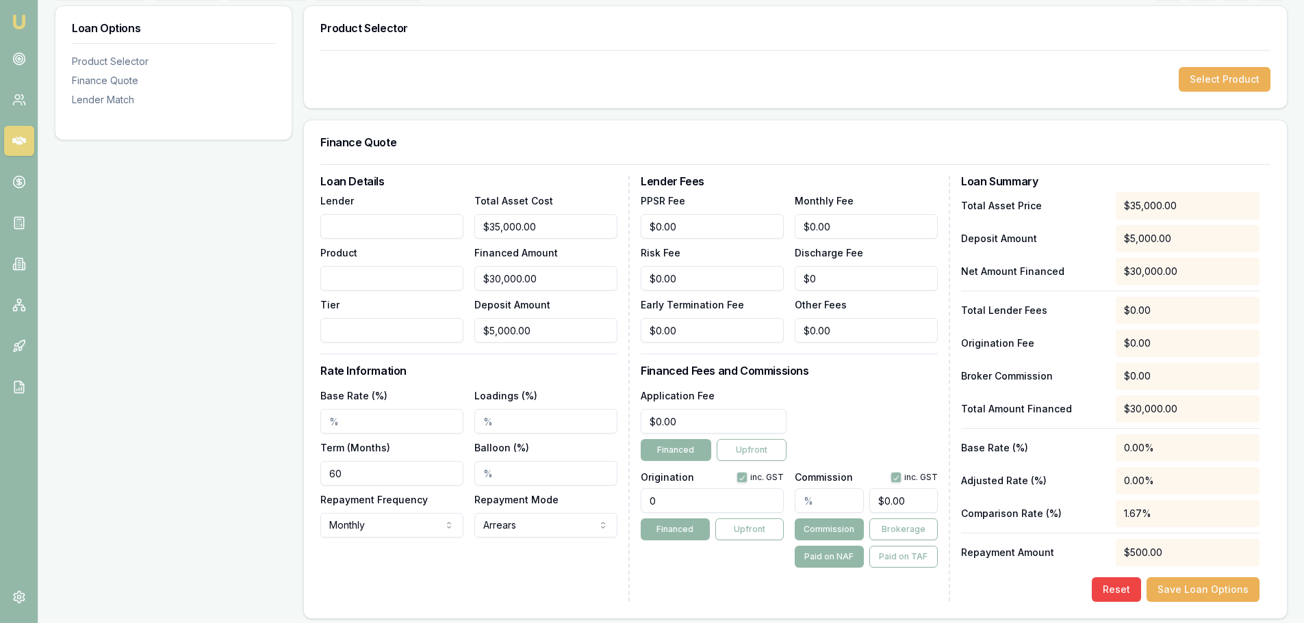
click at [348, 421] on input "Base Rate (%)" at bounding box center [391, 421] width 143 height 25
type input "11.79%"
drag, startPoint x: 395, startPoint y: 473, endPoint x: 8, endPoint y: 454, distance: 387.1
click at [57, 461] on div "Loan Options Product Selector Finance Quote Lender Match Product Selector Selec…" at bounding box center [671, 511] width 1232 height 1012
type input "84"
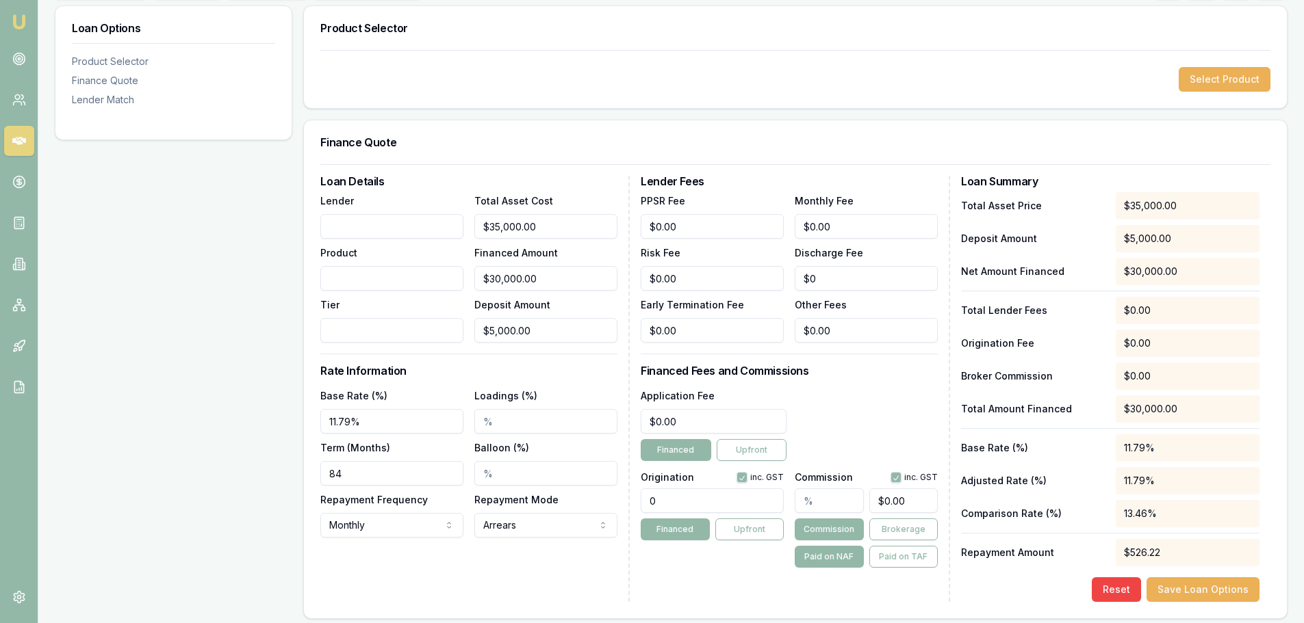
click at [159, 387] on div "Loan Options Product Selector Finance Quote Lender Match" at bounding box center [173, 511] width 237 height 1012
drag, startPoint x: 722, startPoint y: 502, endPoint x: 709, endPoint y: 500, distance: 13.2
click at [709, 502] on input "0" at bounding box center [711, 501] width 143 height 25
type input "0"
type input "0.00"
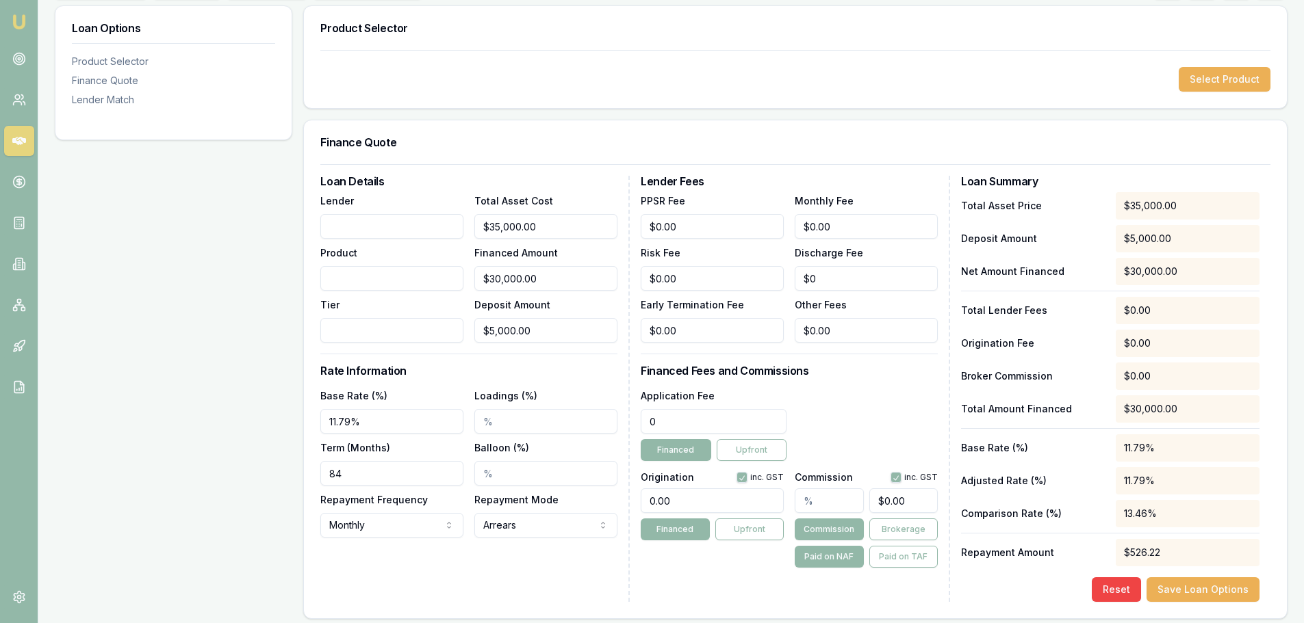
drag, startPoint x: 706, startPoint y: 414, endPoint x: 198, endPoint y: 457, distance: 509.6
click at [239, 448] on div "Loan Options Product Selector Finance Quote Lender Match Product Selector Selec…" at bounding box center [671, 511] width 1232 height 1012
type input "$599.00"
drag, startPoint x: 681, startPoint y: 504, endPoint x: 485, endPoint y: 504, distance: 195.7
click at [484, 504] on div "Loan Details Lender Product Tier Total Asset Cost $35,000.00 Financed Amount $3…" at bounding box center [795, 389] width 950 height 426
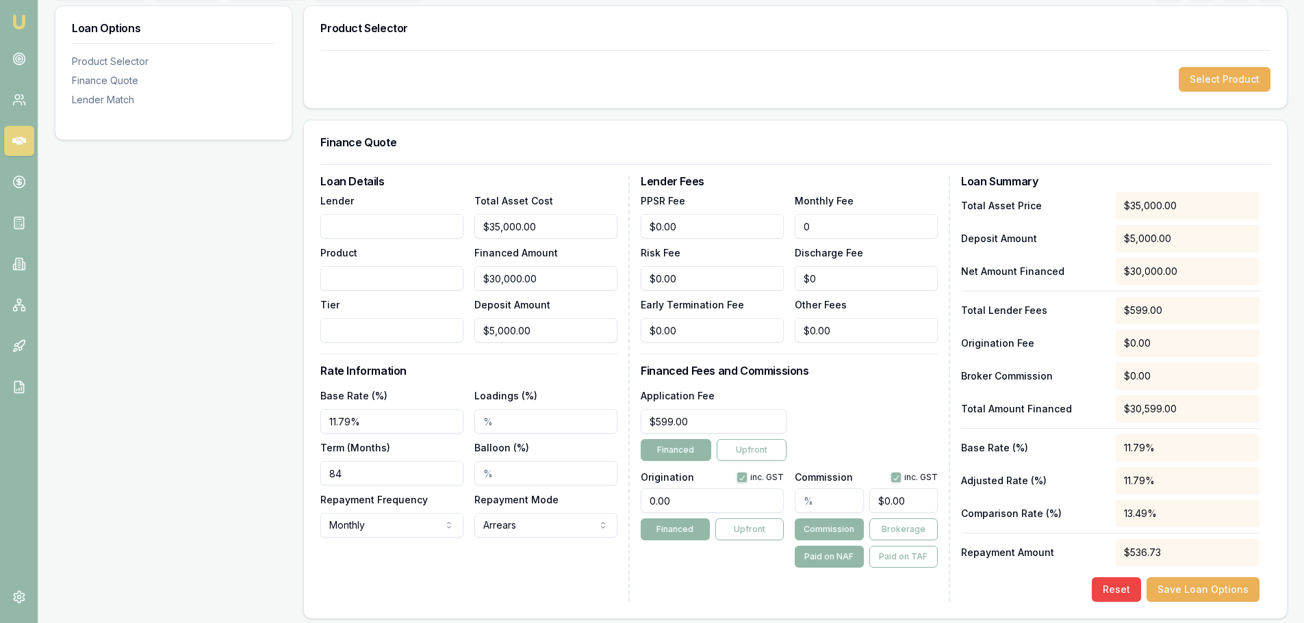
drag, startPoint x: 842, startPoint y: 235, endPoint x: 256, endPoint y: 311, distance: 590.6
click at [410, 273] on div "Loan Details Lender Product Tier Total Asset Cost $35,000.00 Financed Amount $3…" at bounding box center [795, 389] width 950 height 426
type input "$10.00"
drag, startPoint x: 685, startPoint y: 500, endPoint x: 569, endPoint y: 494, distance: 115.8
click at [569, 494] on div "Loan Details Lender Product Tier Total Asset Cost $35,000.00 Financed Amount $3…" at bounding box center [795, 389] width 950 height 426
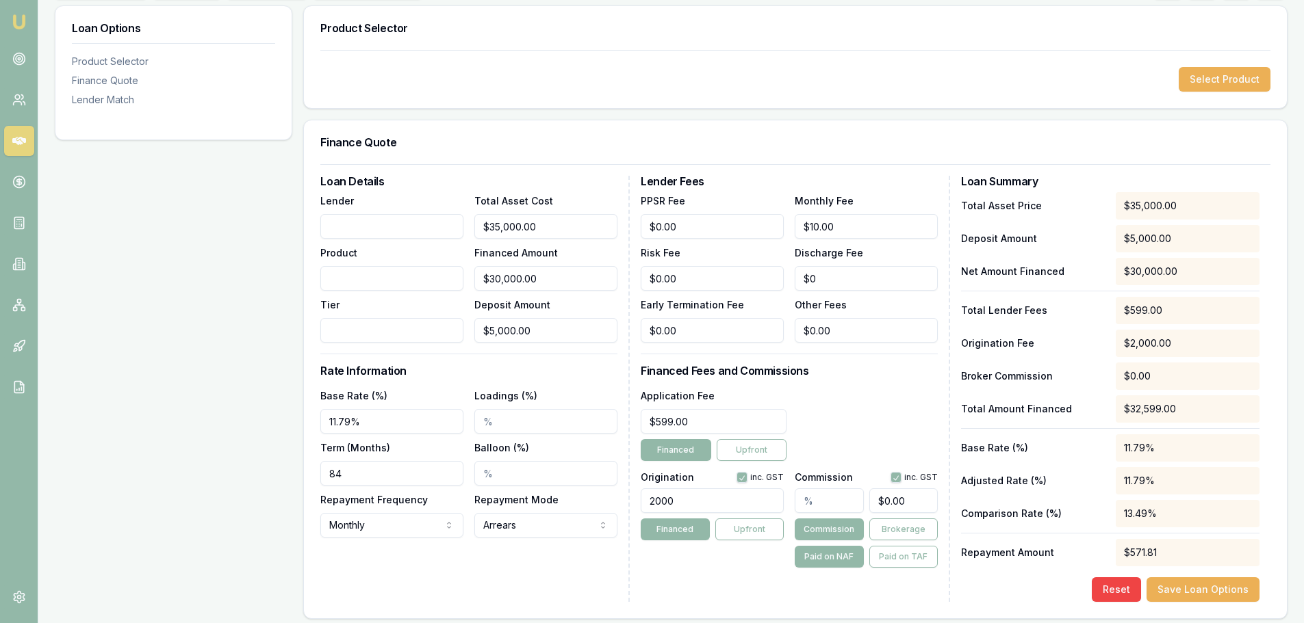
type input "2000.00"
click at [201, 384] on div "Loan Options Product Selector Finance Quote Lender Match" at bounding box center [173, 511] width 237 height 1012
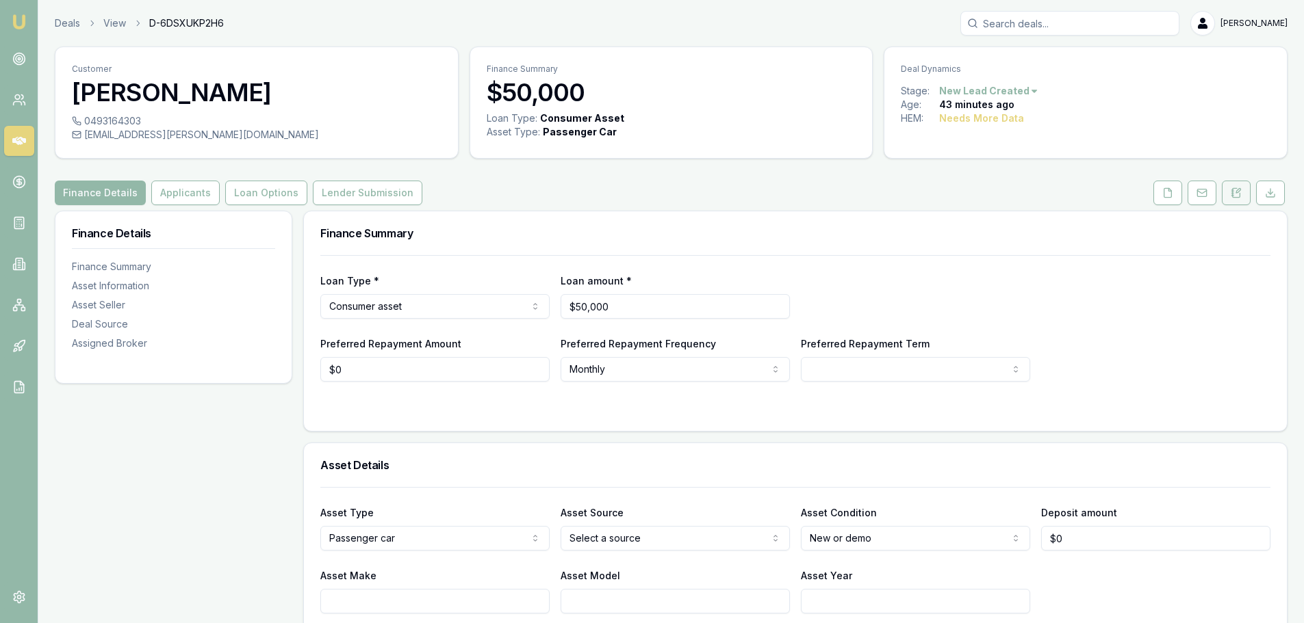
click at [1241, 195] on button at bounding box center [1235, 193] width 29 height 25
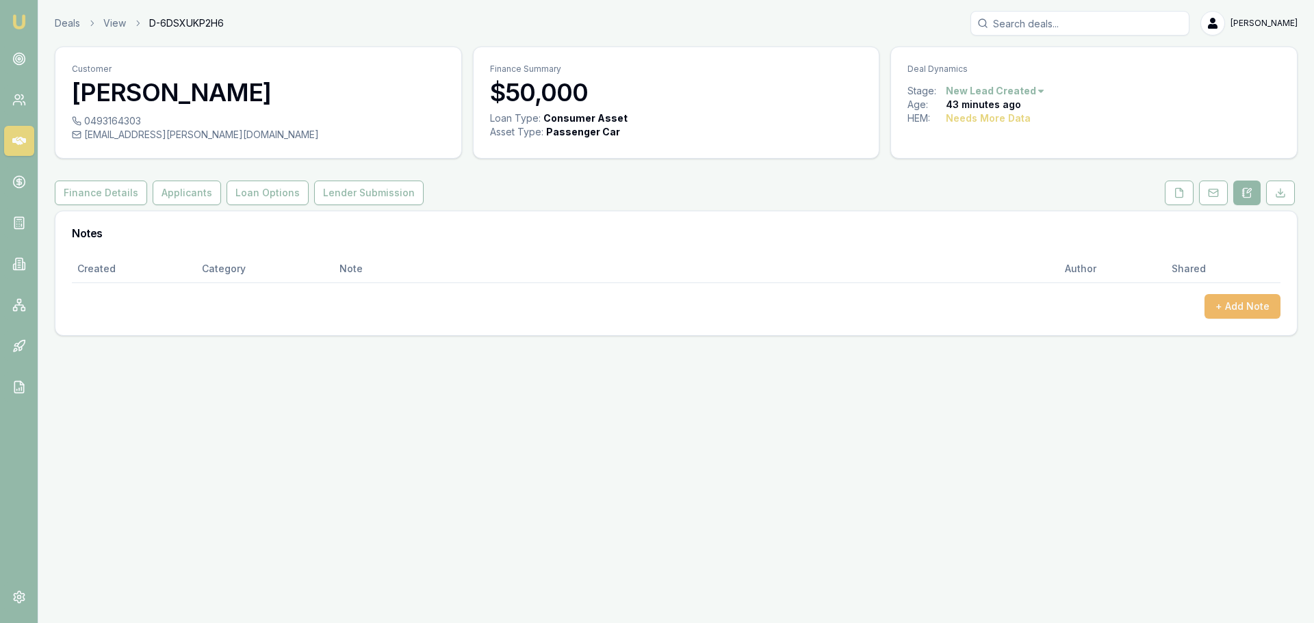
click at [1235, 307] on button "+ Add Note" at bounding box center [1242, 306] width 76 height 25
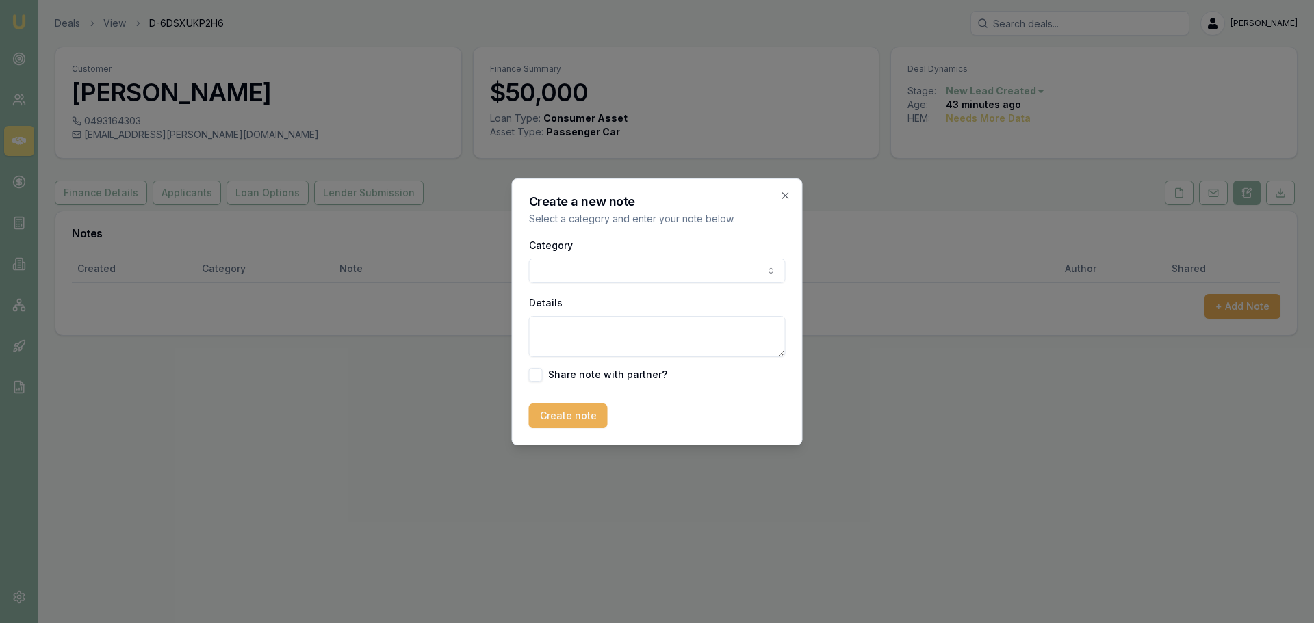
click at [708, 270] on body "Emu Broker Deals View D-6DSXUKP2H6 [PERSON_NAME] Toggle Menu Customer [PERSON_N…" at bounding box center [657, 311] width 1314 height 623
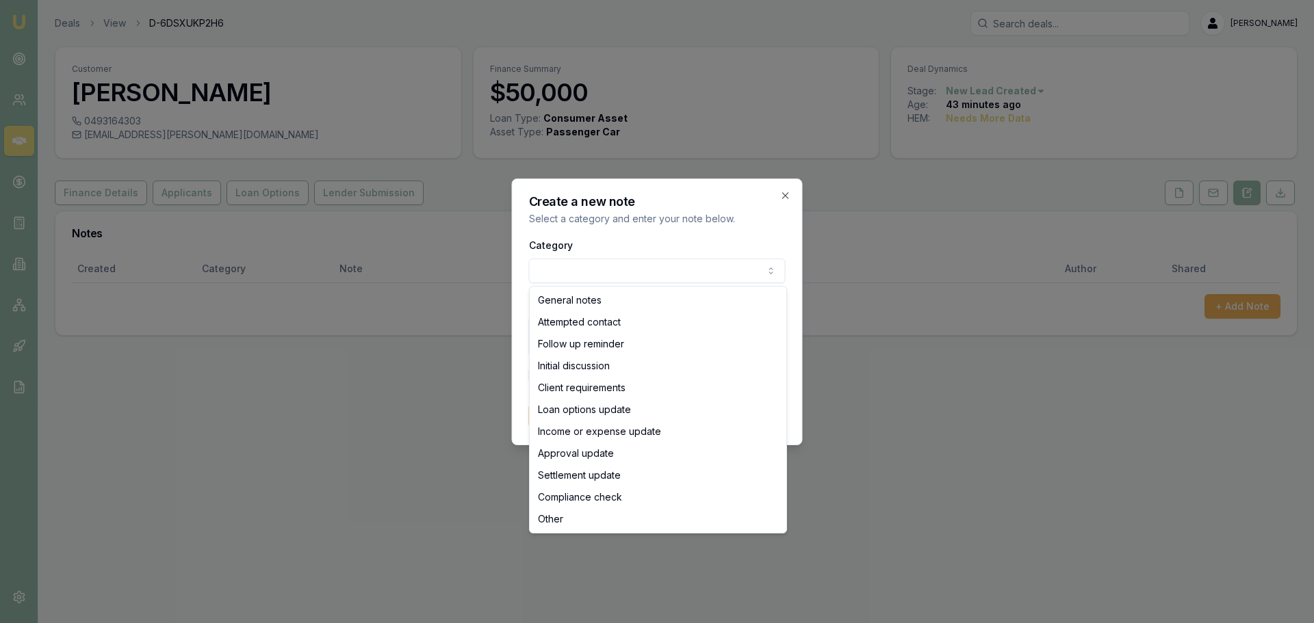
select select "ATTEMPTED_CONTACT"
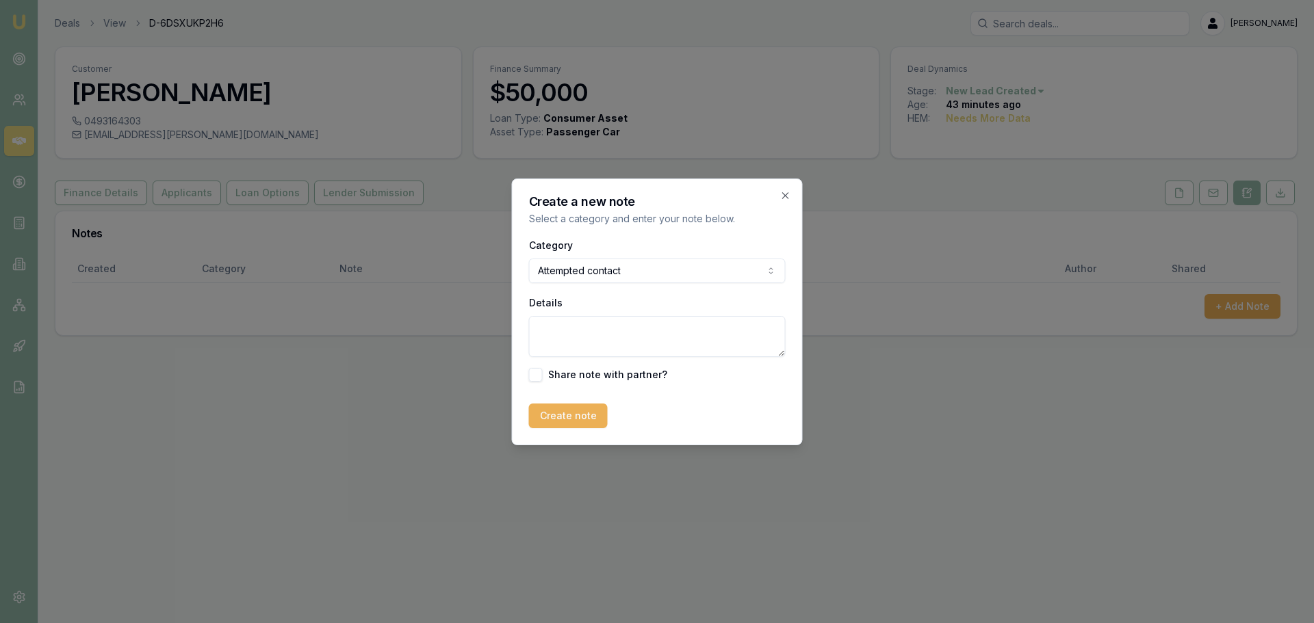
click at [608, 337] on textarea "Details" at bounding box center [657, 336] width 257 height 41
type textarea "sent intro text"
click at [580, 417] on button "Create note" at bounding box center [568, 416] width 79 height 25
